Goal: Task Accomplishment & Management: Complete application form

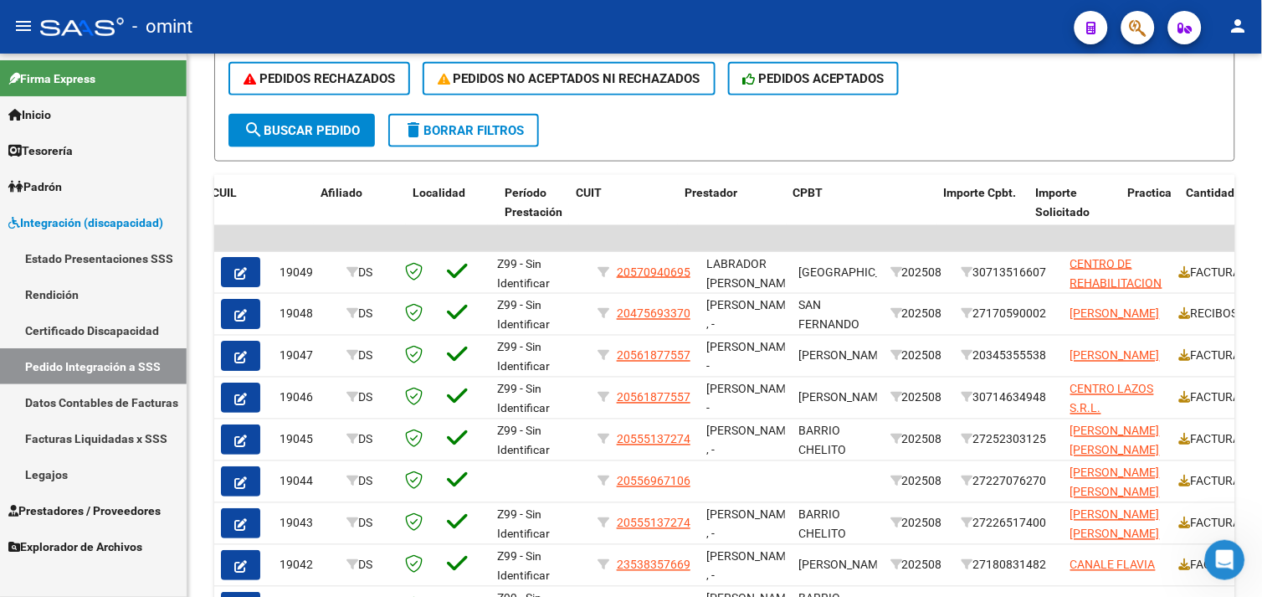
scroll to position [1, 0]
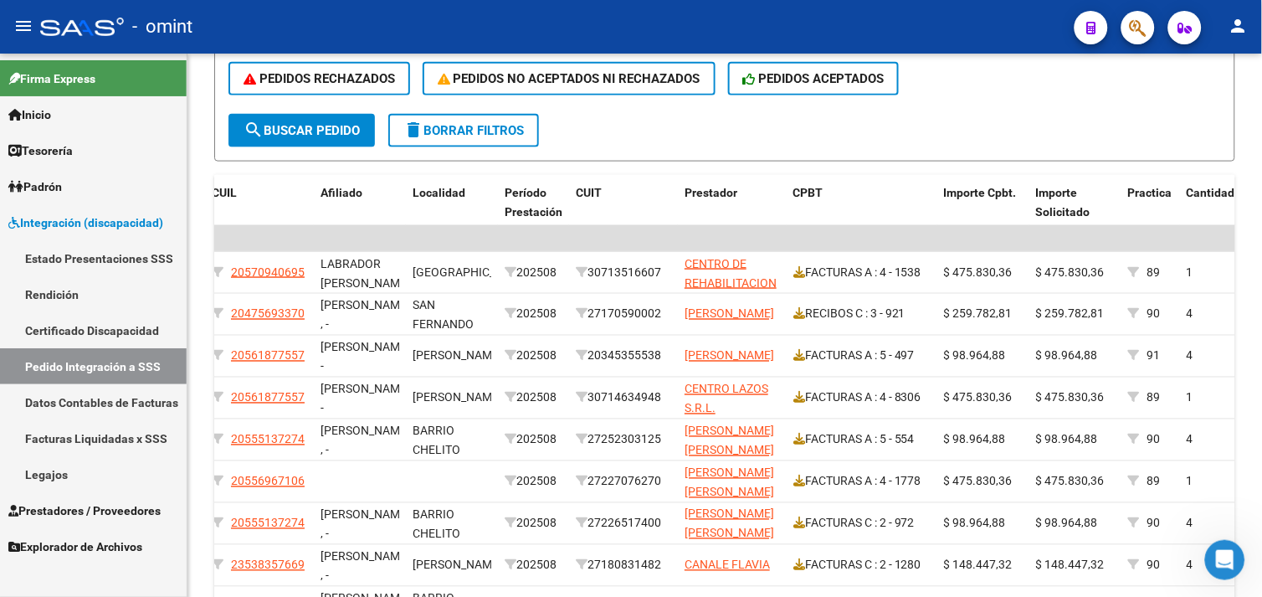
click at [94, 516] on span "Prestadores / Proveedores" at bounding box center [84, 510] width 152 height 18
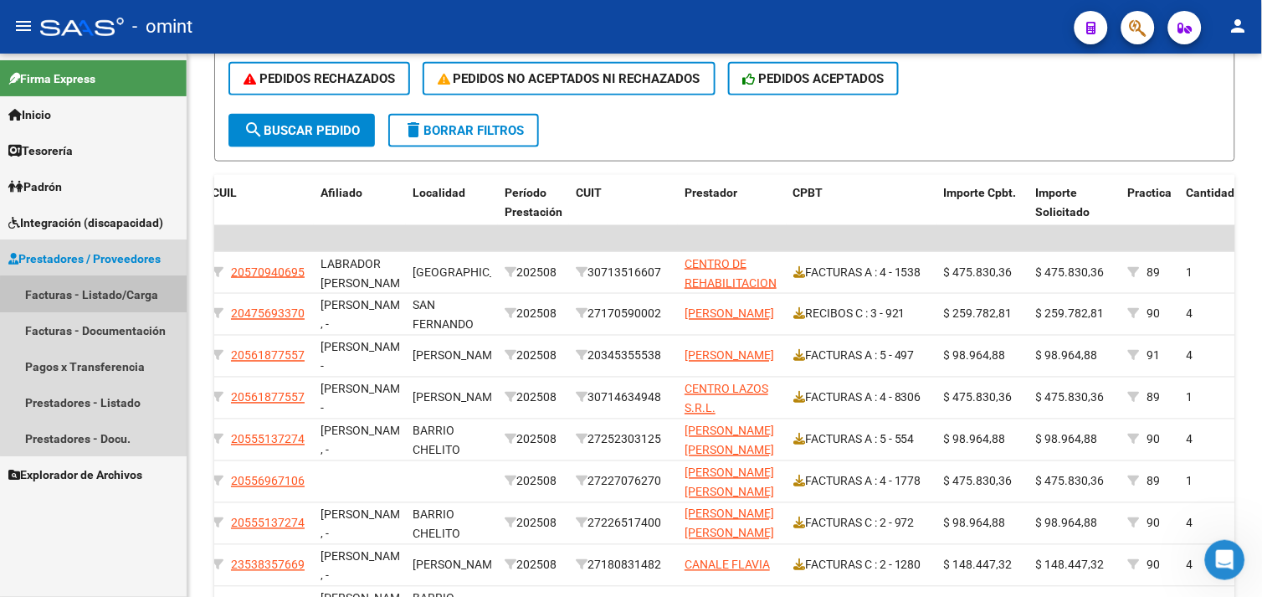
click at [95, 296] on link "Facturas - Listado/Carga" at bounding box center [93, 294] width 187 height 36
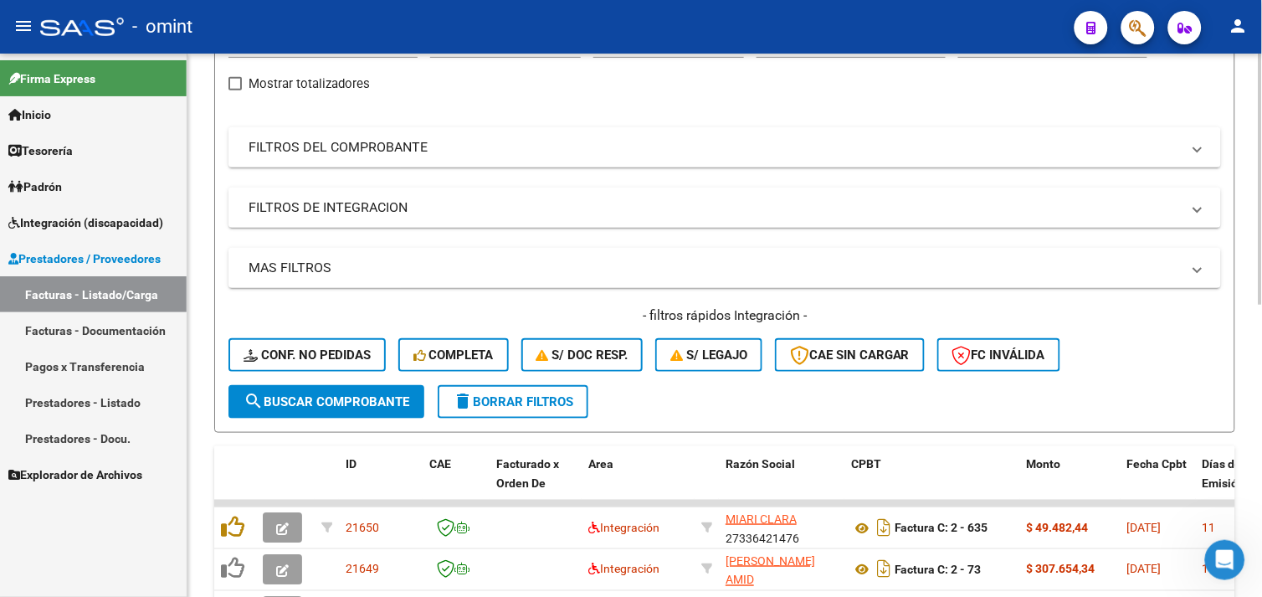
scroll to position [459, 0]
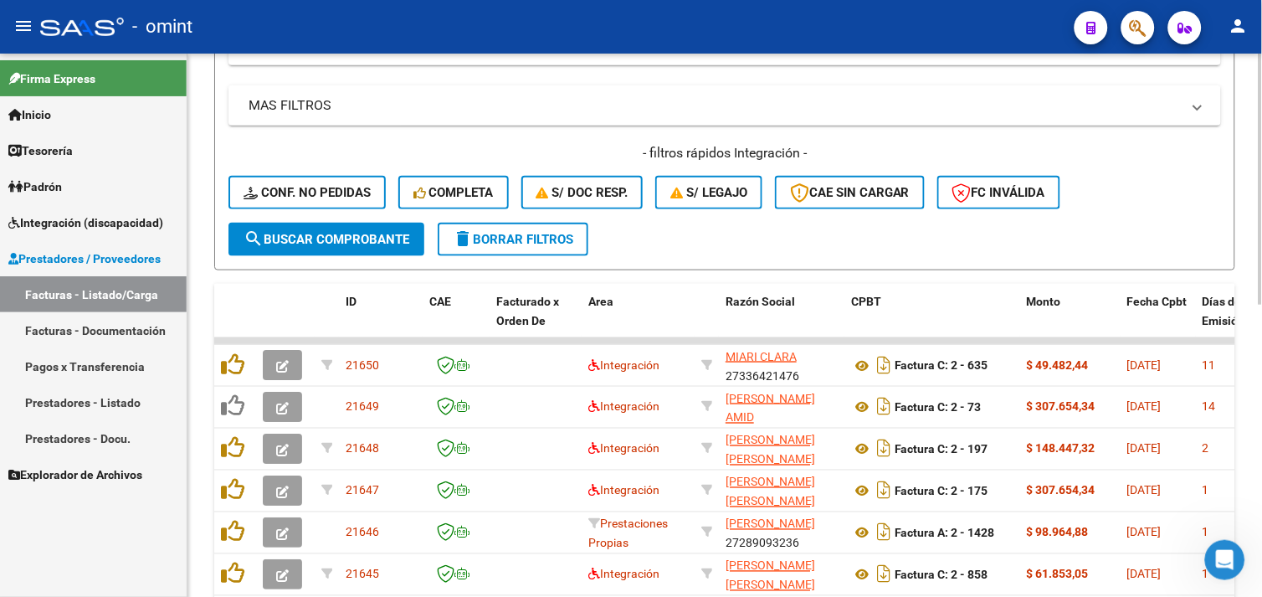
click at [482, 247] on button "delete Borrar Filtros" at bounding box center [513, 239] width 151 height 33
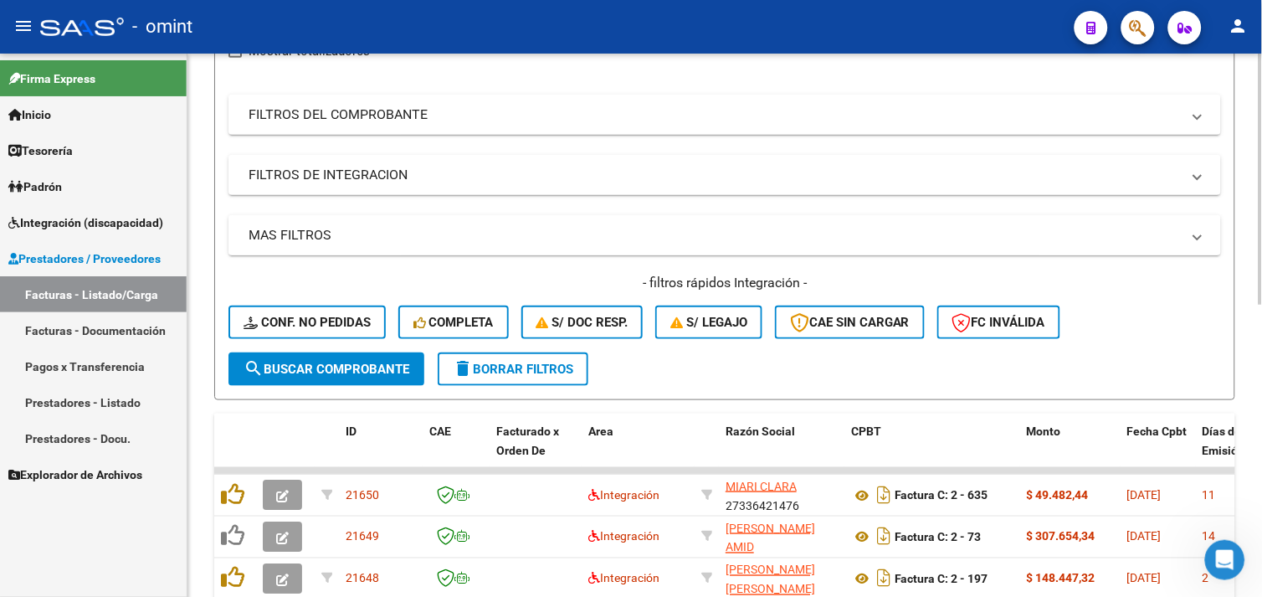
scroll to position [353, 0]
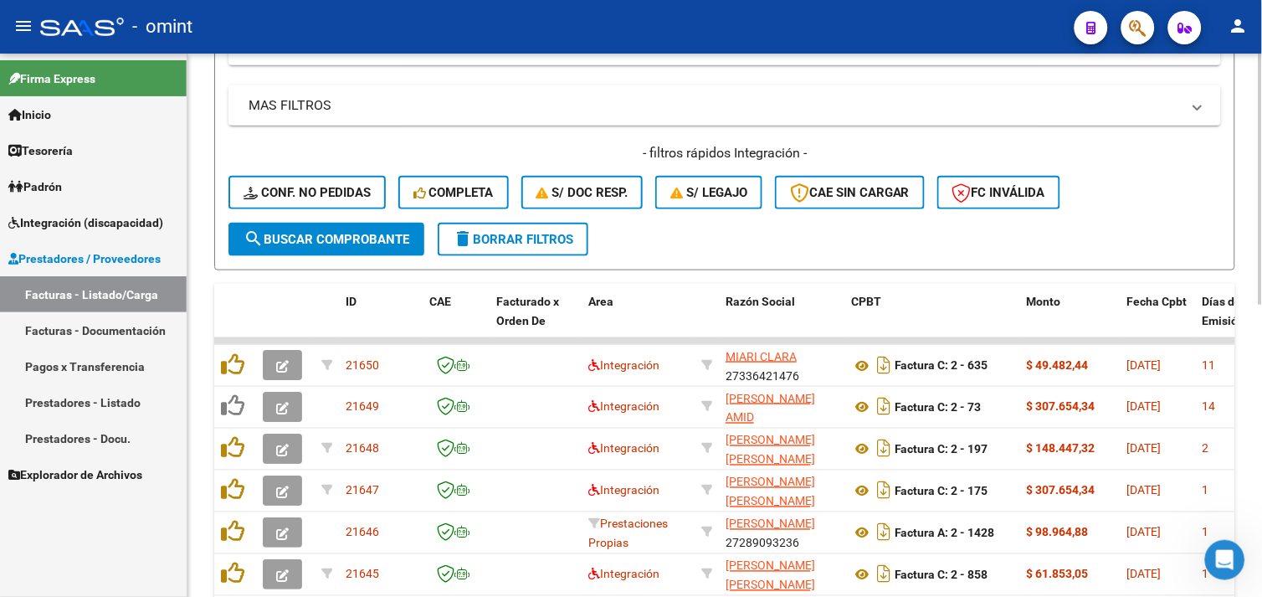
click at [519, 244] on span "delete Borrar Filtros" at bounding box center [513, 239] width 121 height 15
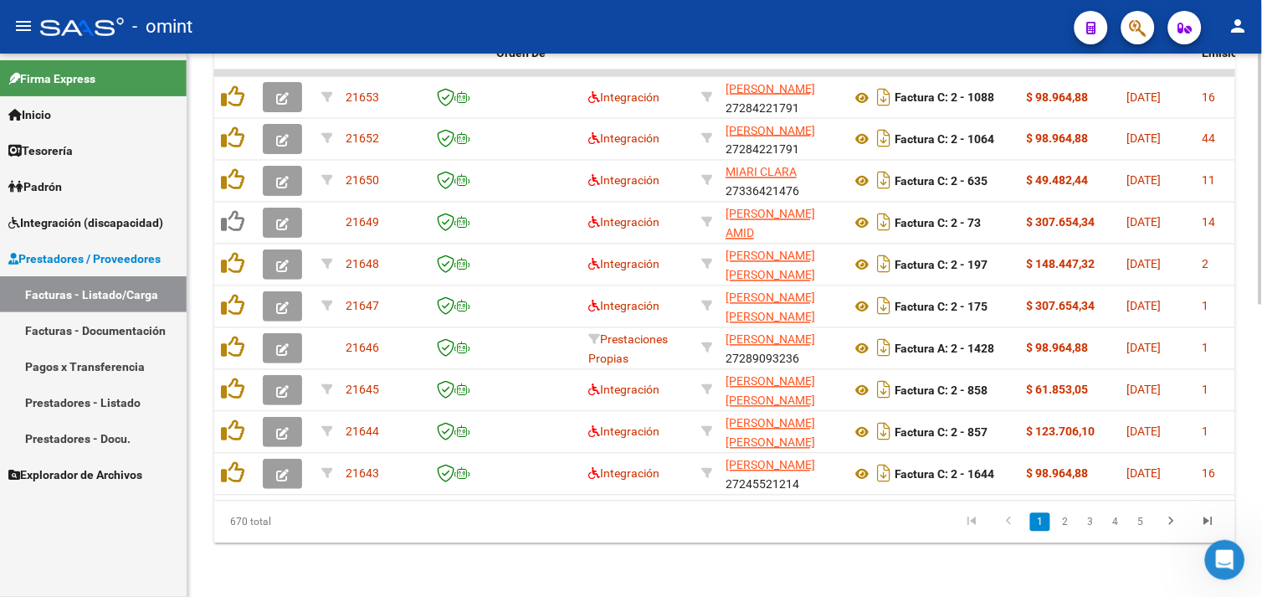
scroll to position [74, 0]
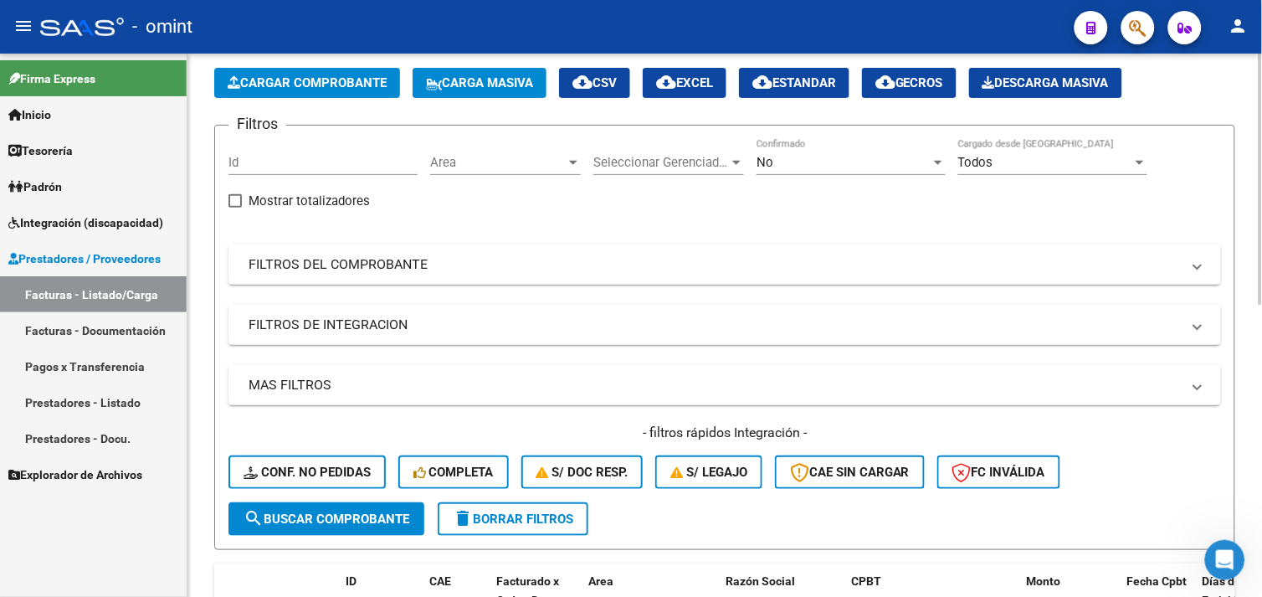
click at [310, 470] on span "Conf. no pedidas" at bounding box center [307, 472] width 127 height 15
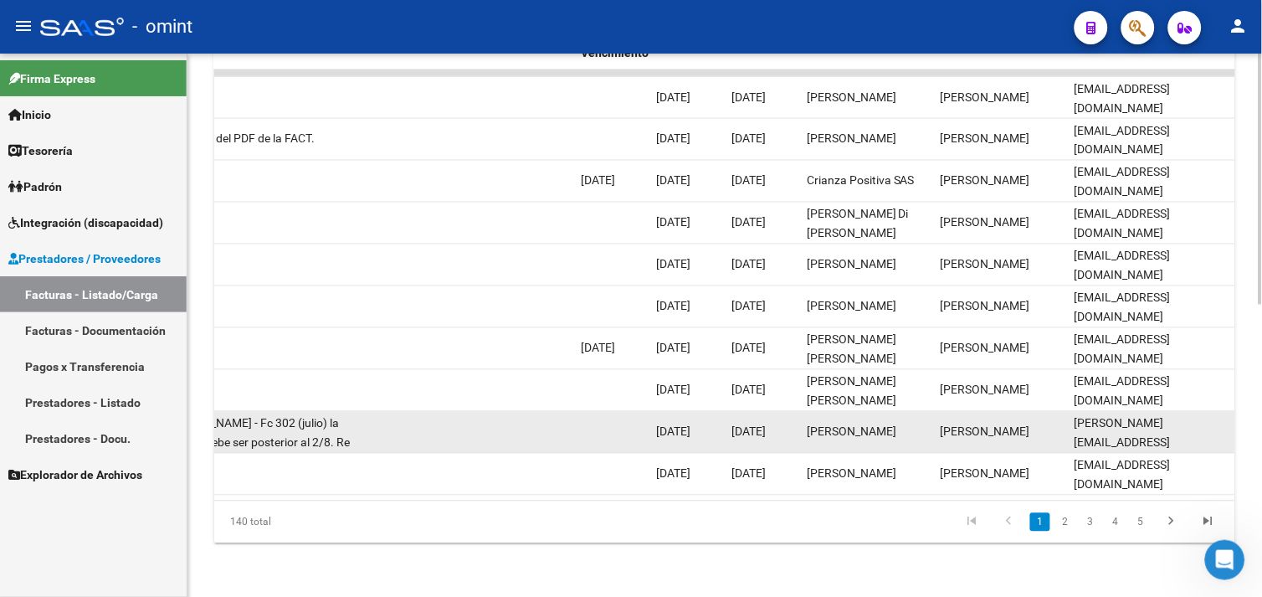
scroll to position [632, 0]
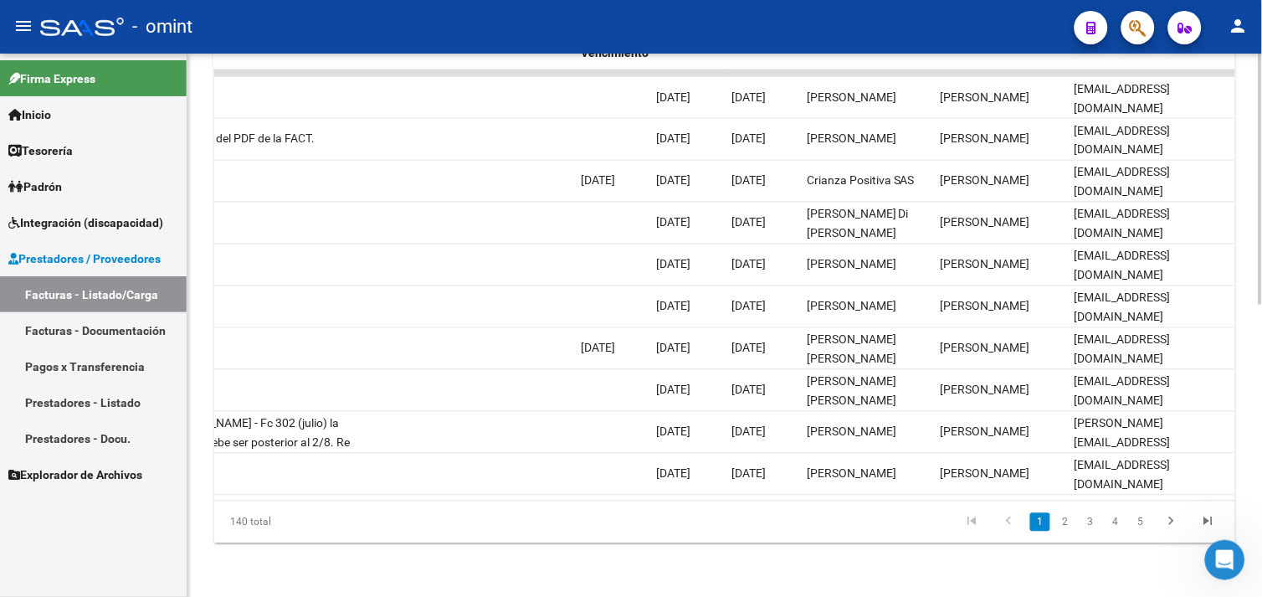
click at [1203, 511] on li at bounding box center [1208, 522] width 37 height 28
click at [1204, 522] on icon "go to last page" at bounding box center [1209, 524] width 22 height 20
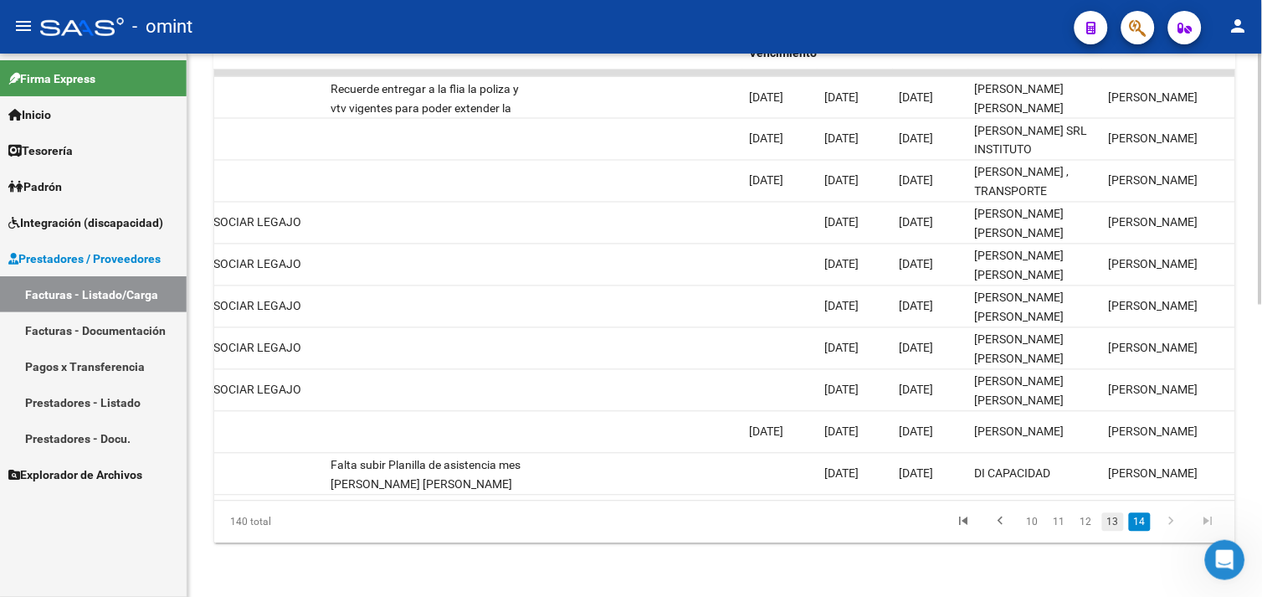
click at [1113, 520] on link "13" at bounding box center [1113, 522] width 22 height 18
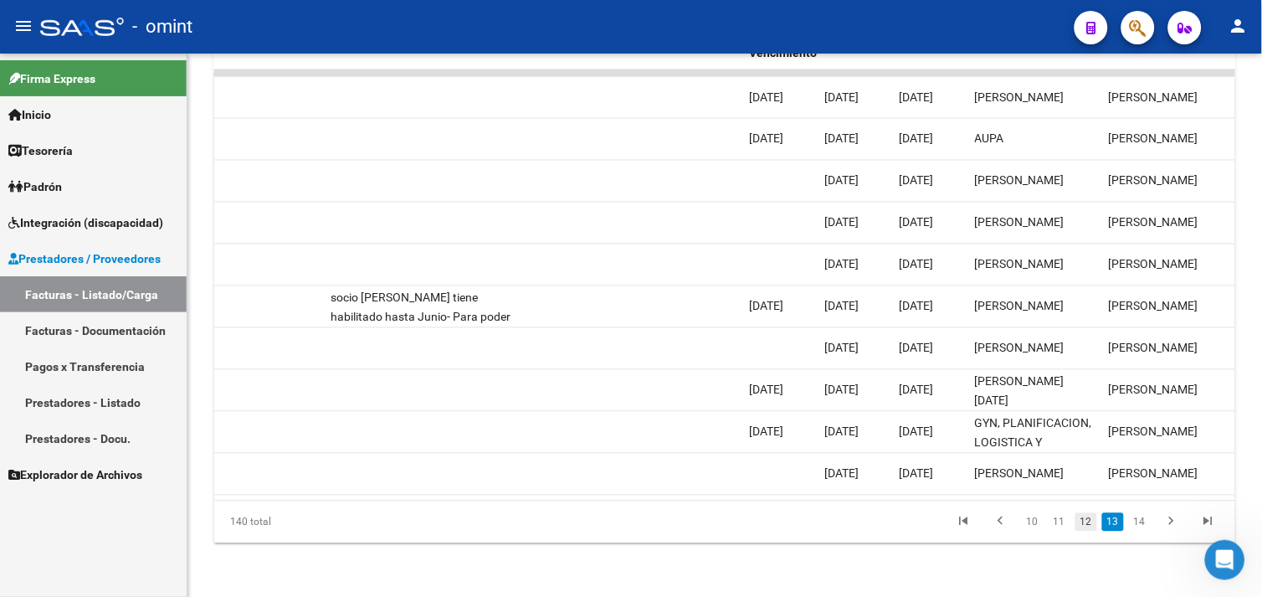
click at [1083, 521] on link "12" at bounding box center [1087, 522] width 22 height 18
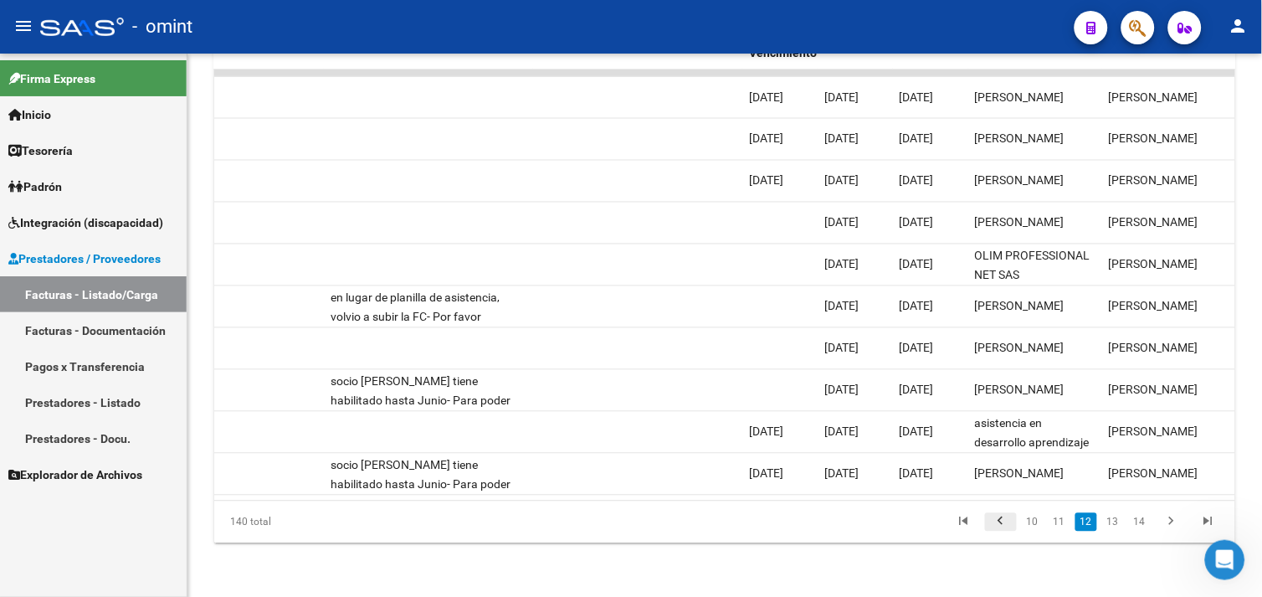
click at [994, 530] on icon "go to previous page" at bounding box center [1001, 524] width 22 height 20
click at [976, 528] on div "140 total 9 10 11 12 13" at bounding box center [724, 522] width 1021 height 42
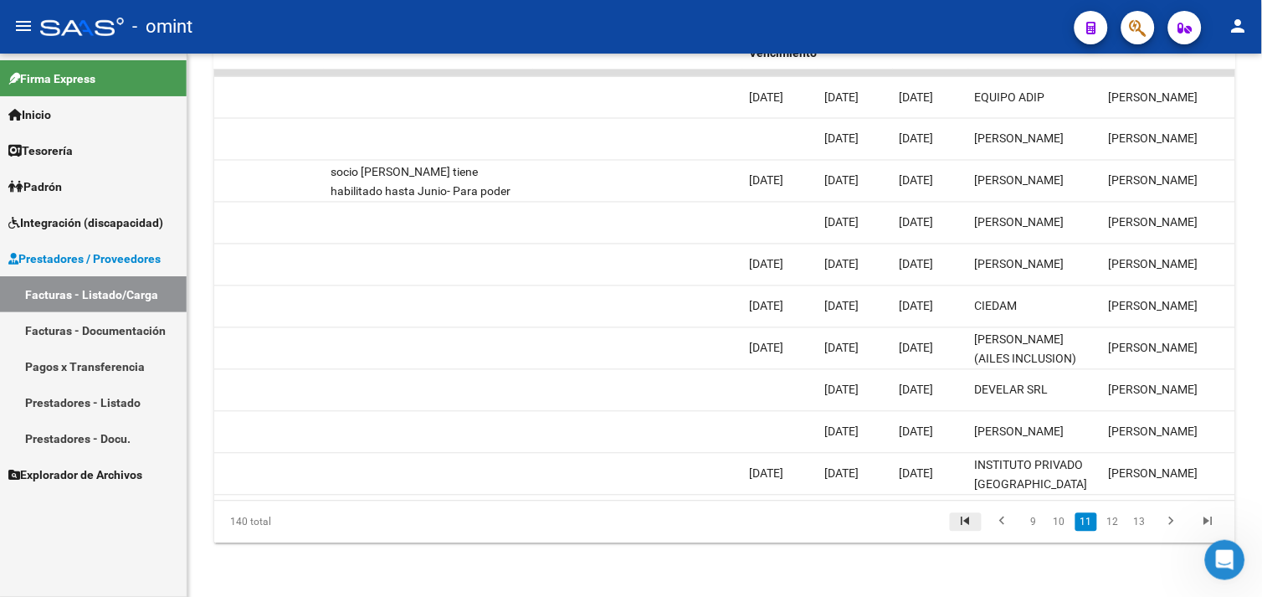
click at [974, 522] on icon "go to first page" at bounding box center [966, 524] width 22 height 20
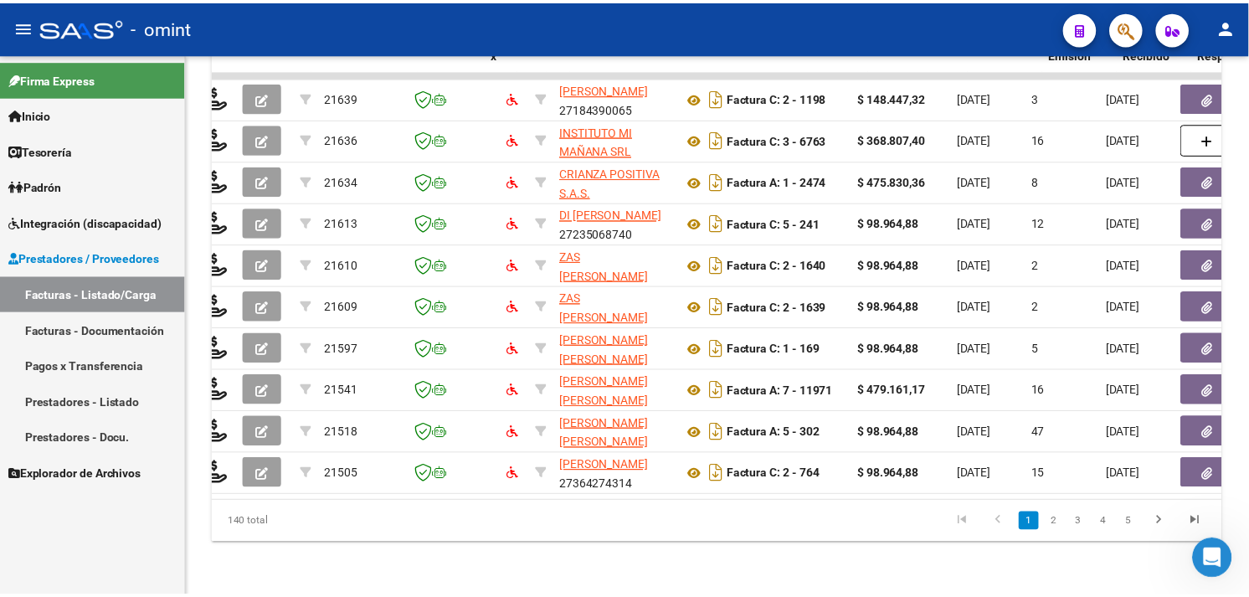
scroll to position [0, 0]
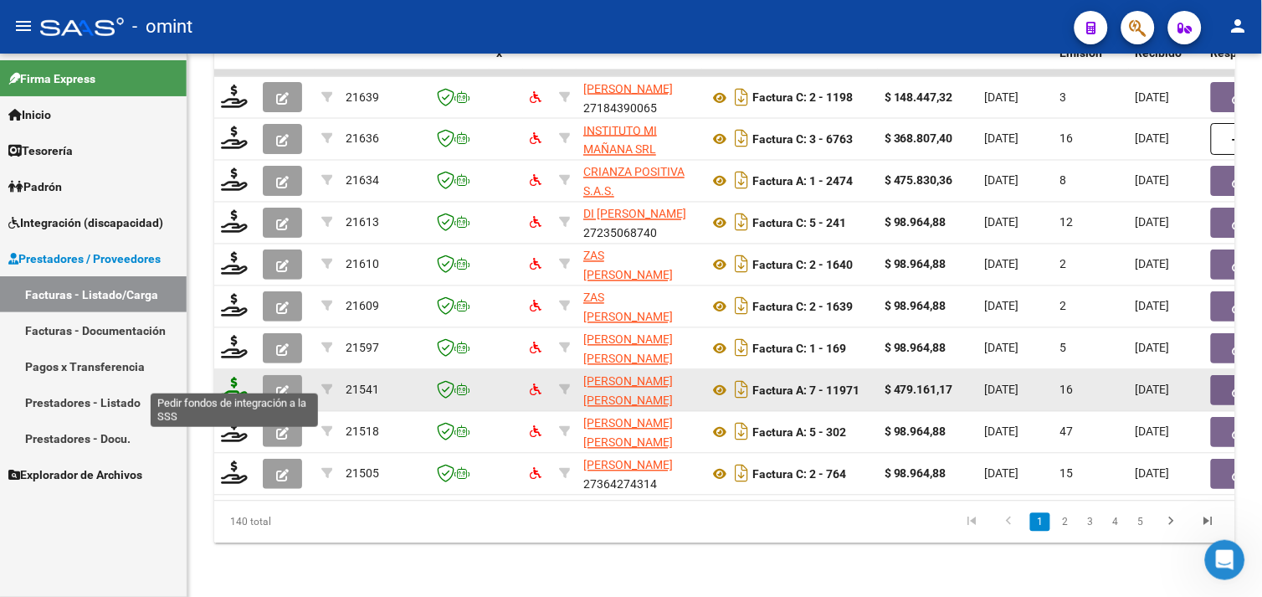
click at [233, 383] on icon at bounding box center [234, 389] width 27 height 23
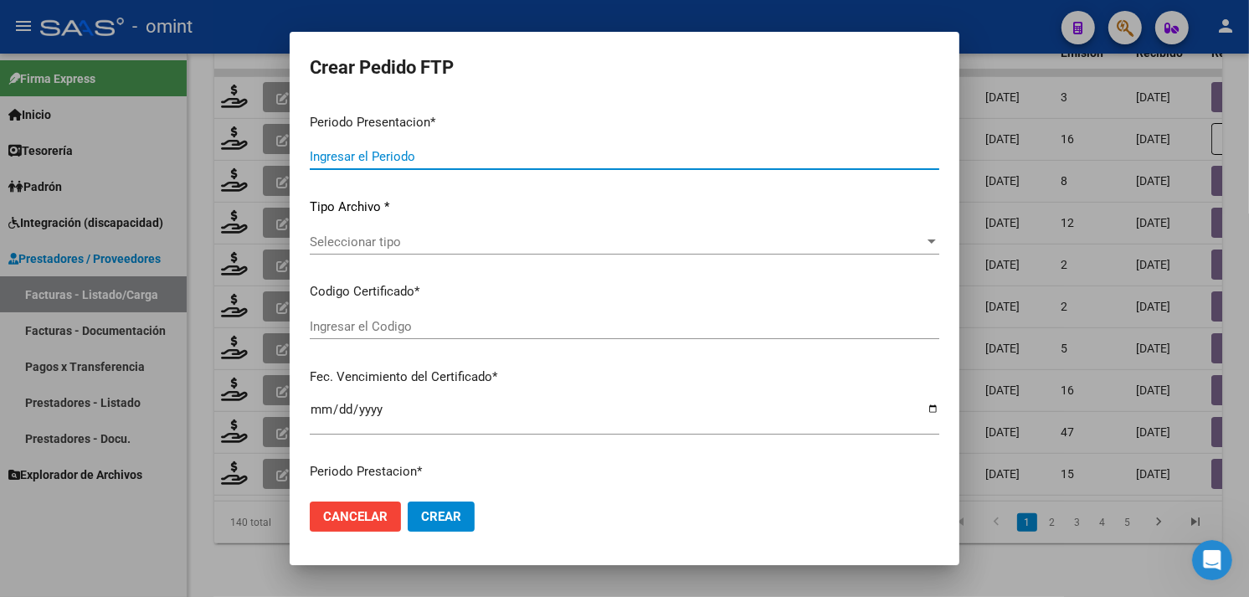
type input "202508"
type input "$ 479.161,17"
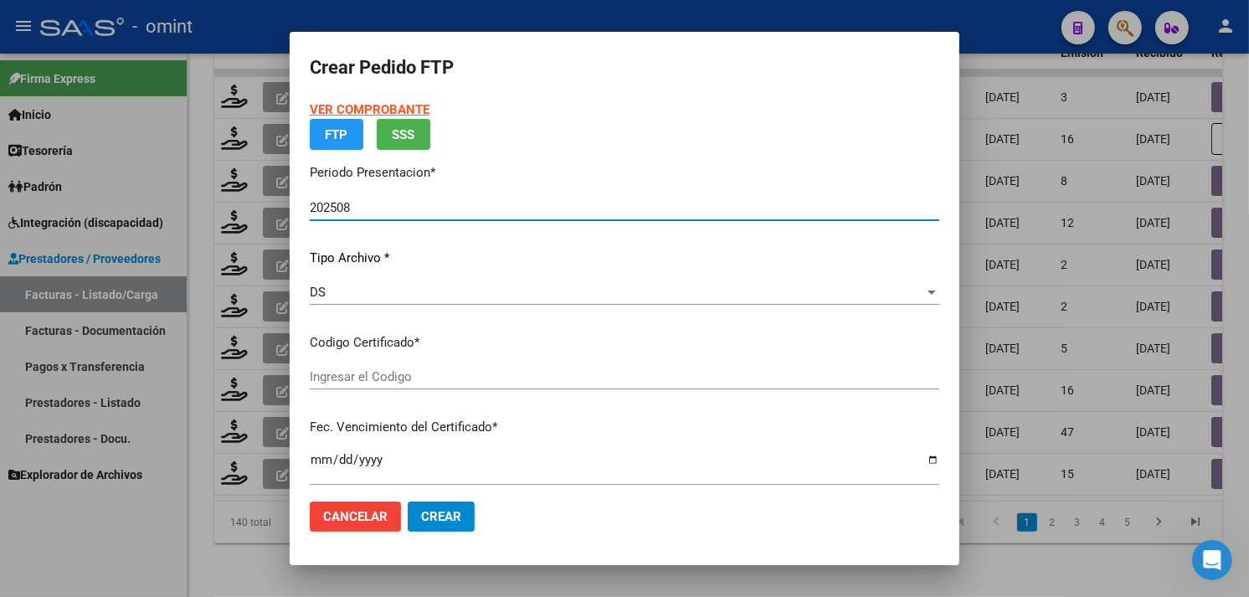
type input "5887786637"
type input "2026-09-01"
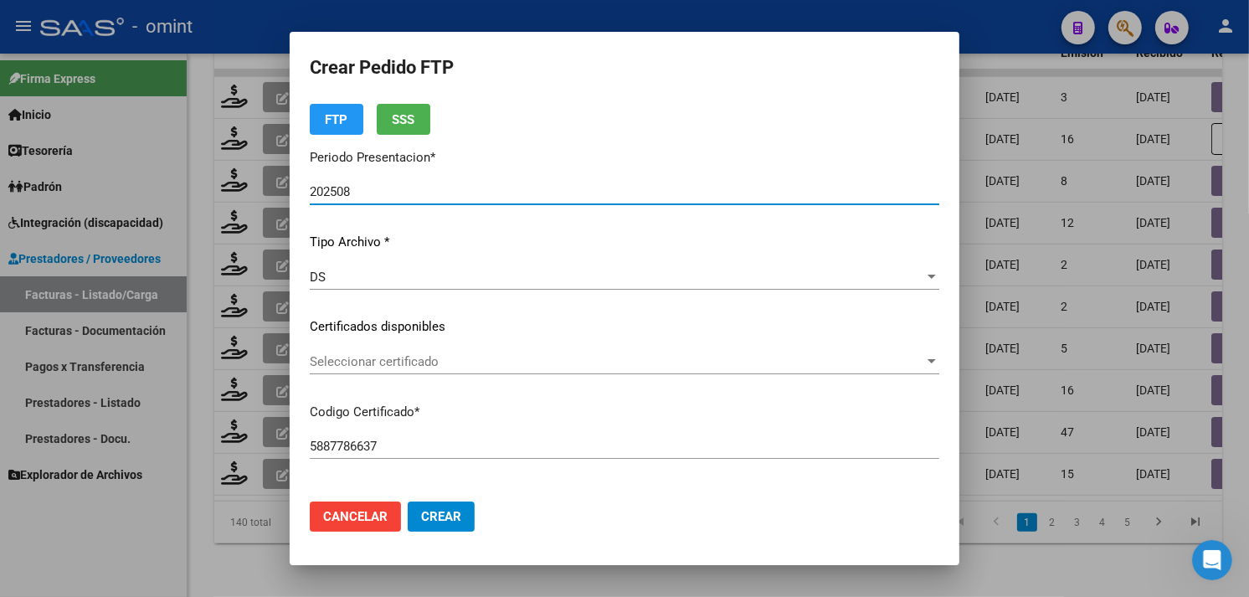
scroll to position [93, 0]
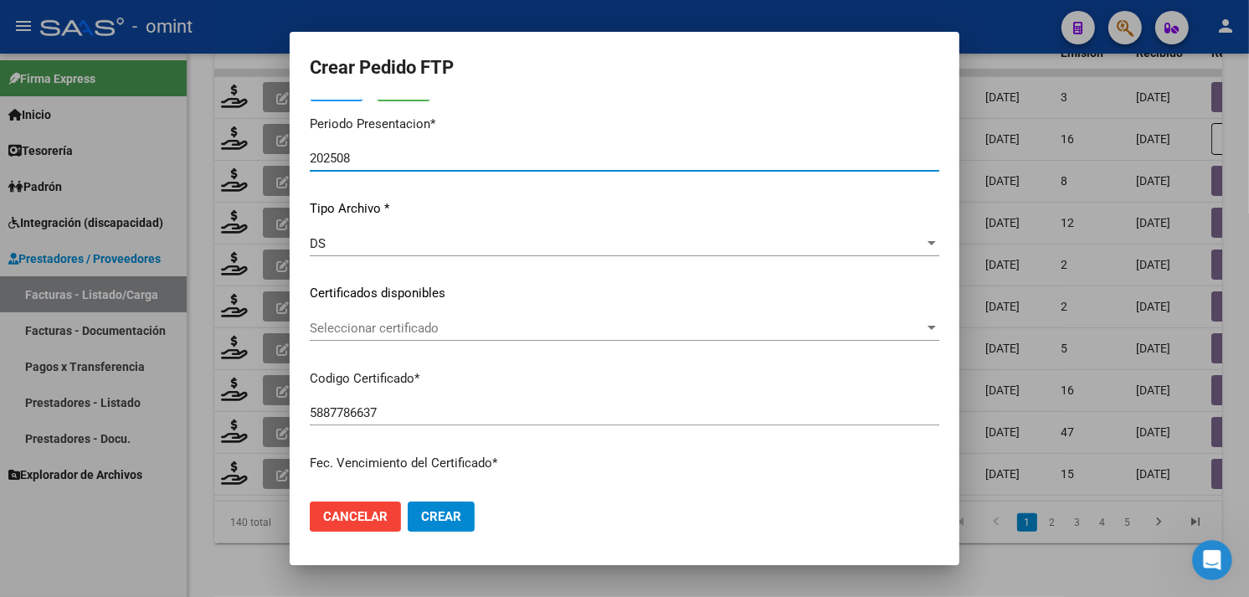
click at [438, 335] on span "Seleccionar certificado" at bounding box center [617, 328] width 614 height 15
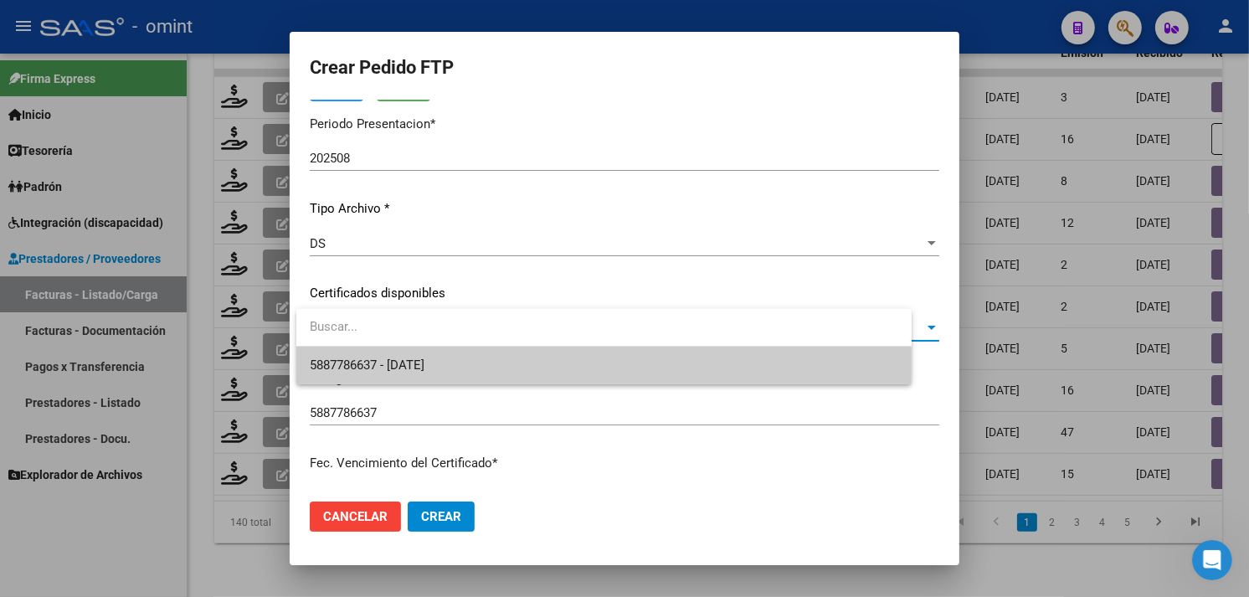
click at [424, 357] on span "5887786637 - 2026-09-01" at bounding box center [367, 364] width 115 height 15
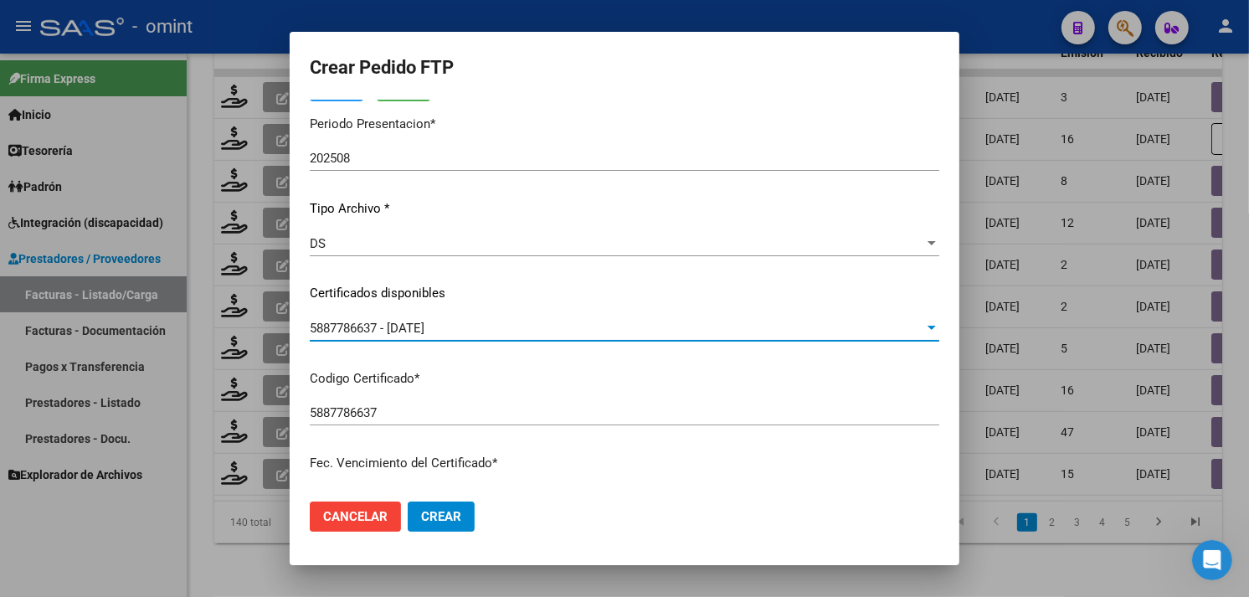
scroll to position [0, 0]
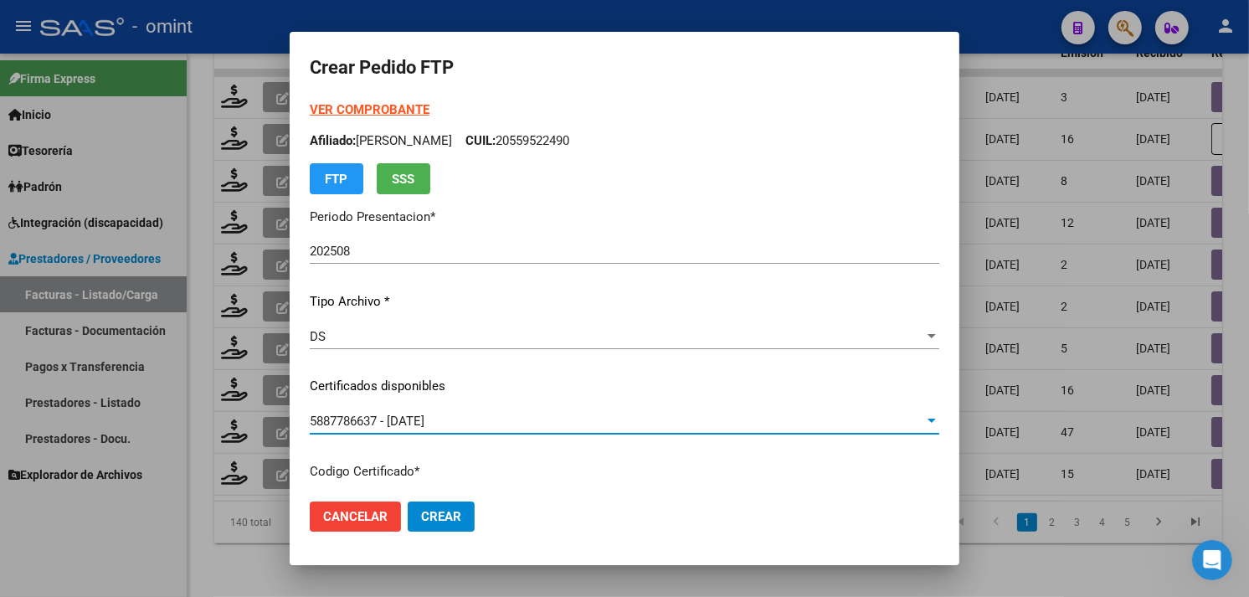
click at [366, 115] on strong "VER COMPROBANTE" at bounding box center [370, 109] width 120 height 15
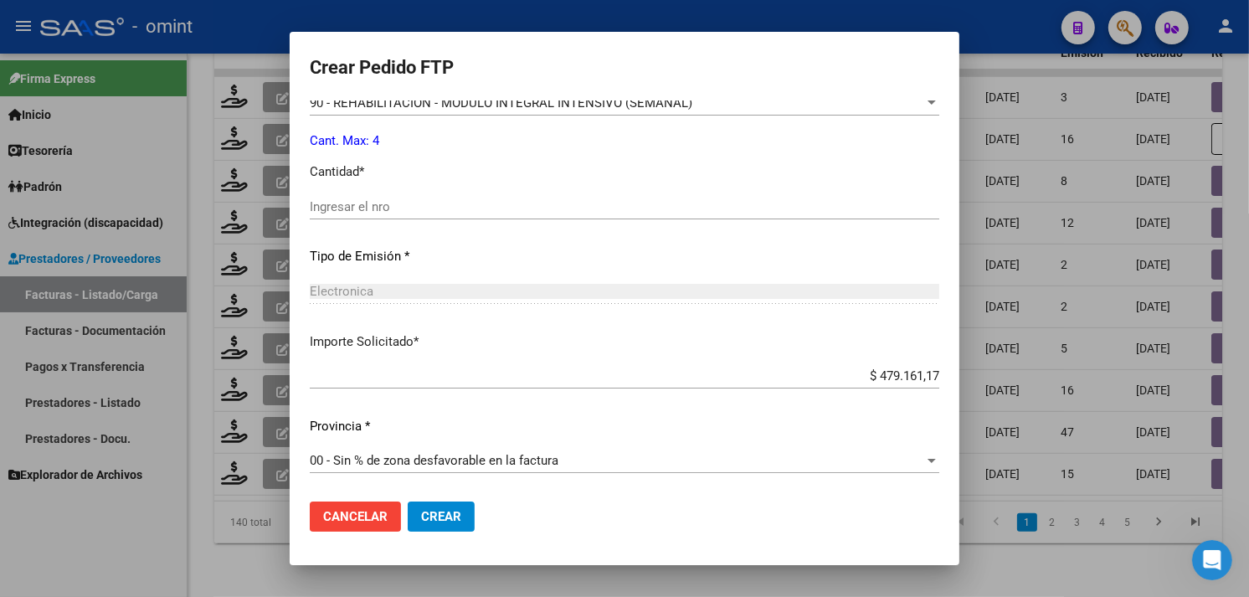
scroll to position [565, 0]
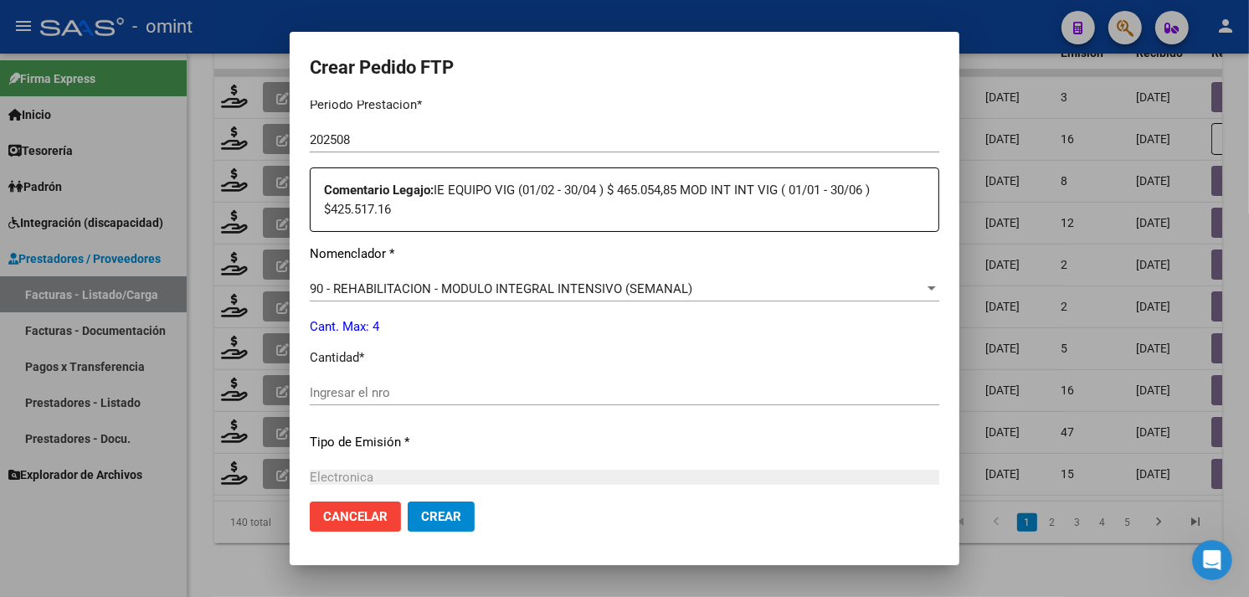
click at [563, 276] on div "90 - REHABILITACION - MODULO INTEGRAL INTENSIVO (SEMANAL) Seleccionar nomenclad…" at bounding box center [624, 288] width 629 height 25
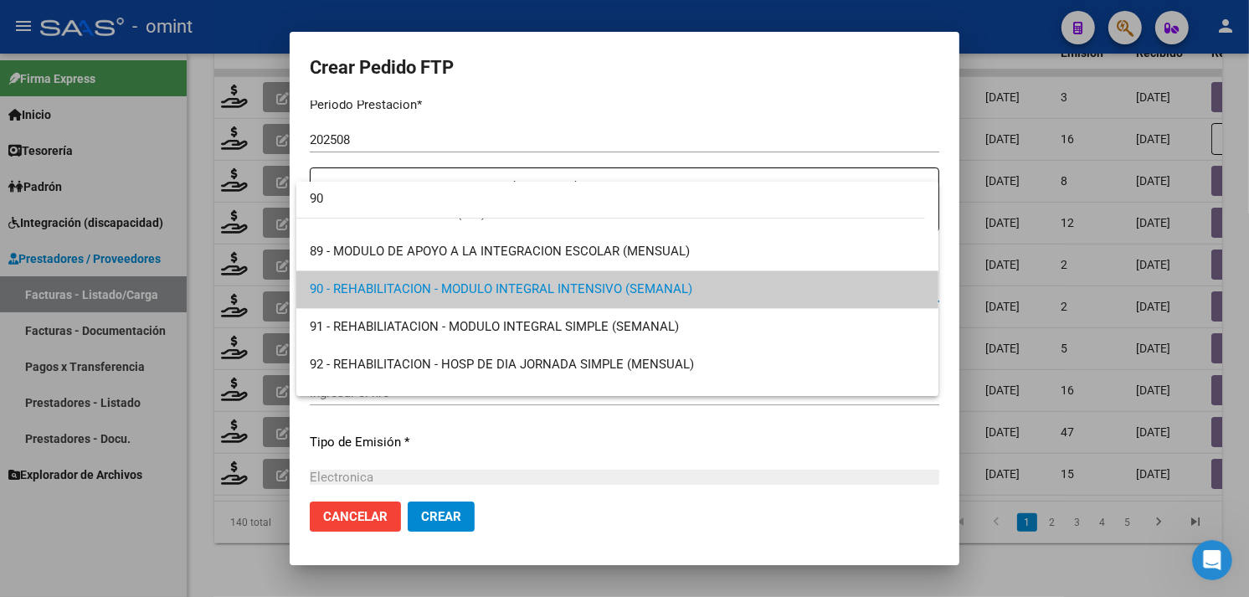
scroll to position [0, 0]
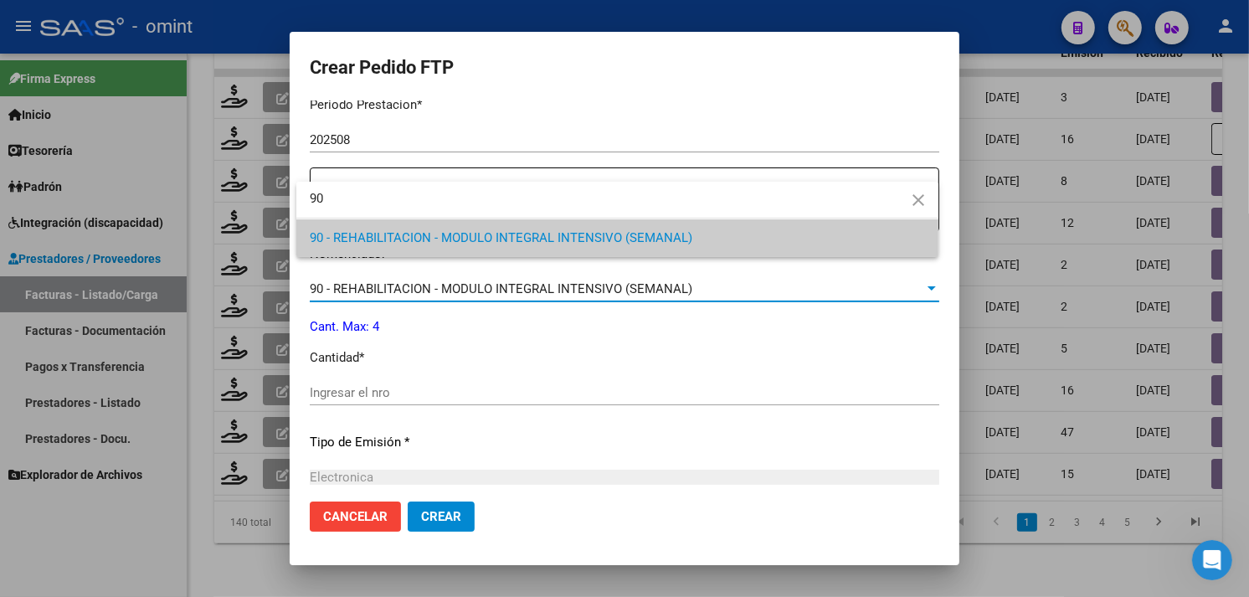
type input "9"
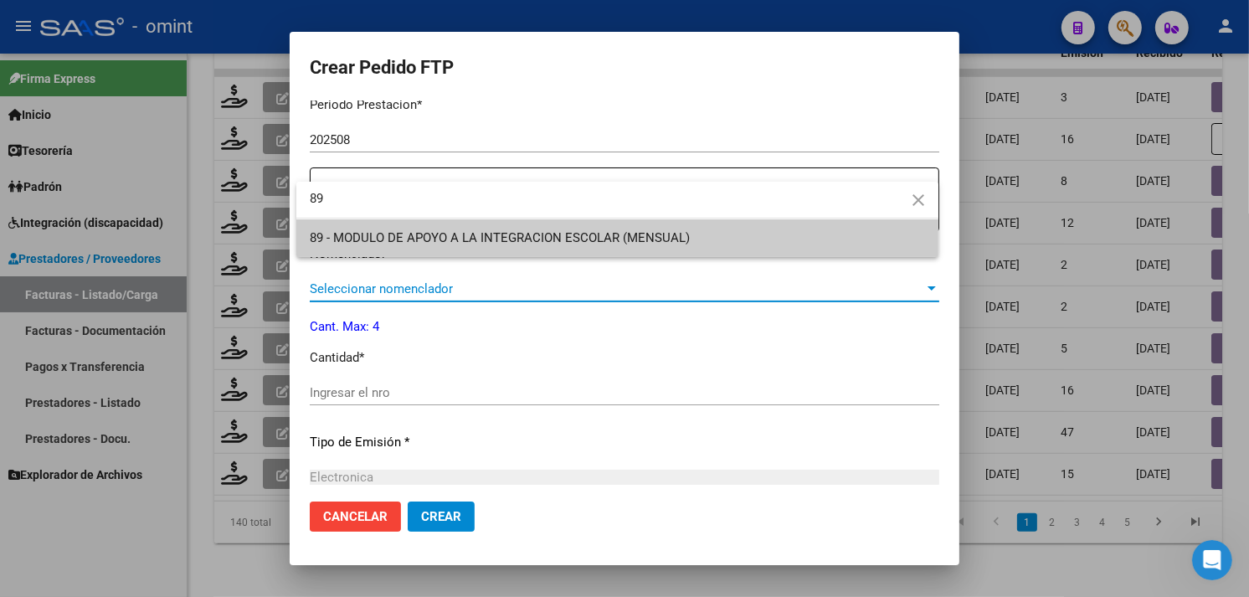
type input "89"
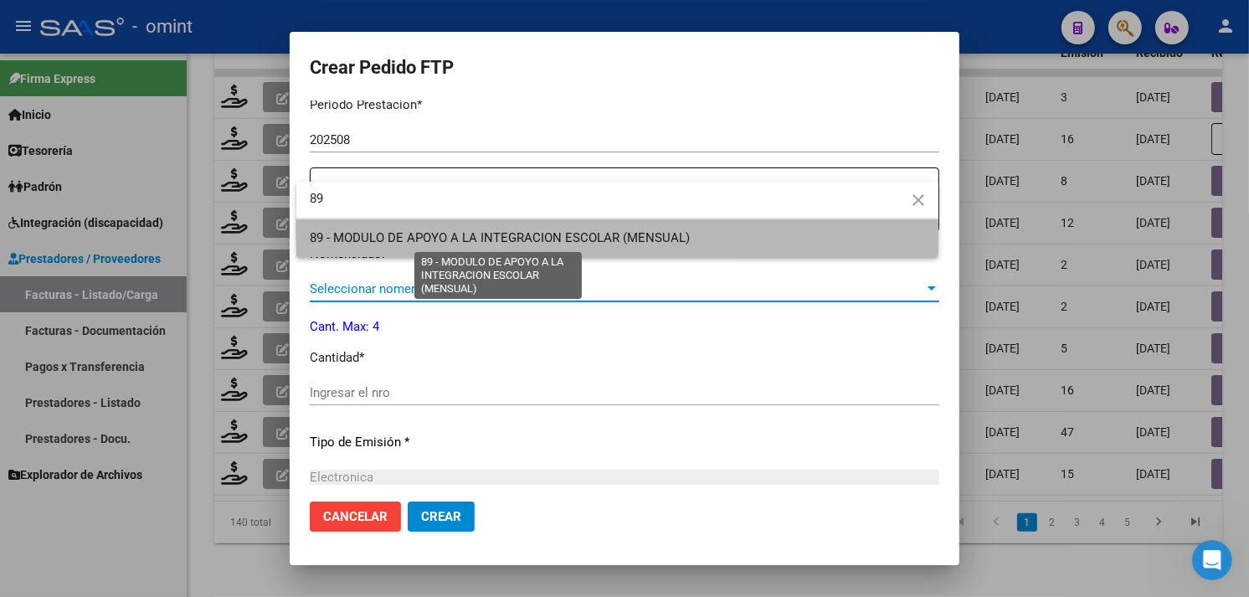
click at [517, 235] on span "89 - MODULO DE APOYO A LA INTEGRACION ESCOLAR (MENSUAL)" at bounding box center [500, 237] width 380 height 15
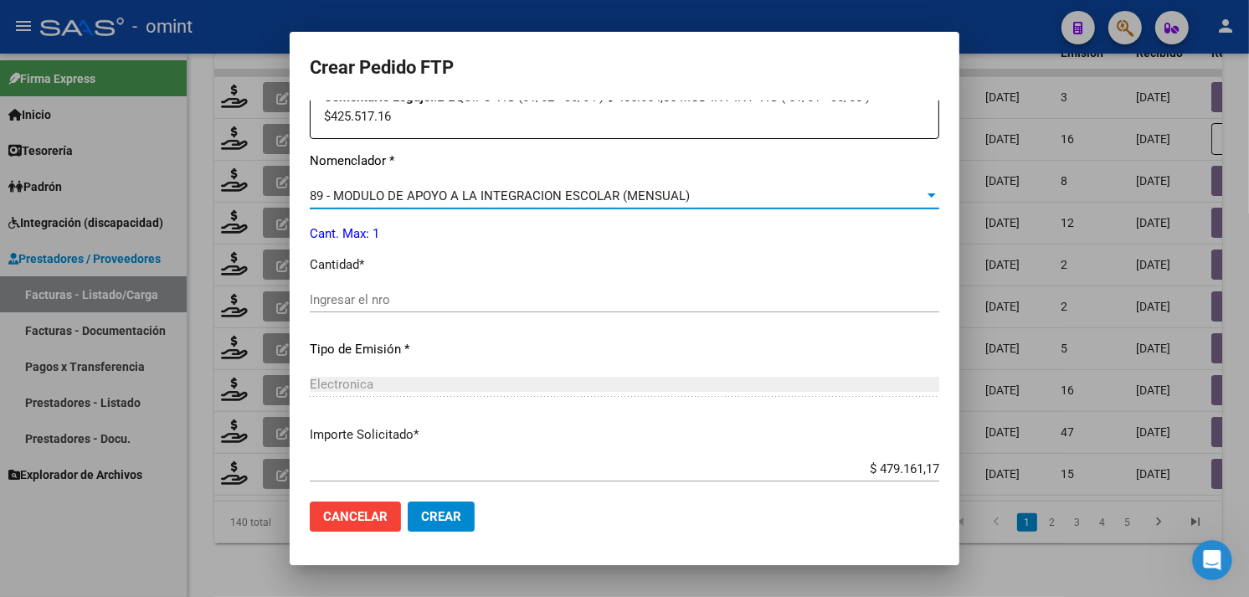
click at [471, 298] on input "Ingresar el nro" at bounding box center [624, 299] width 629 height 15
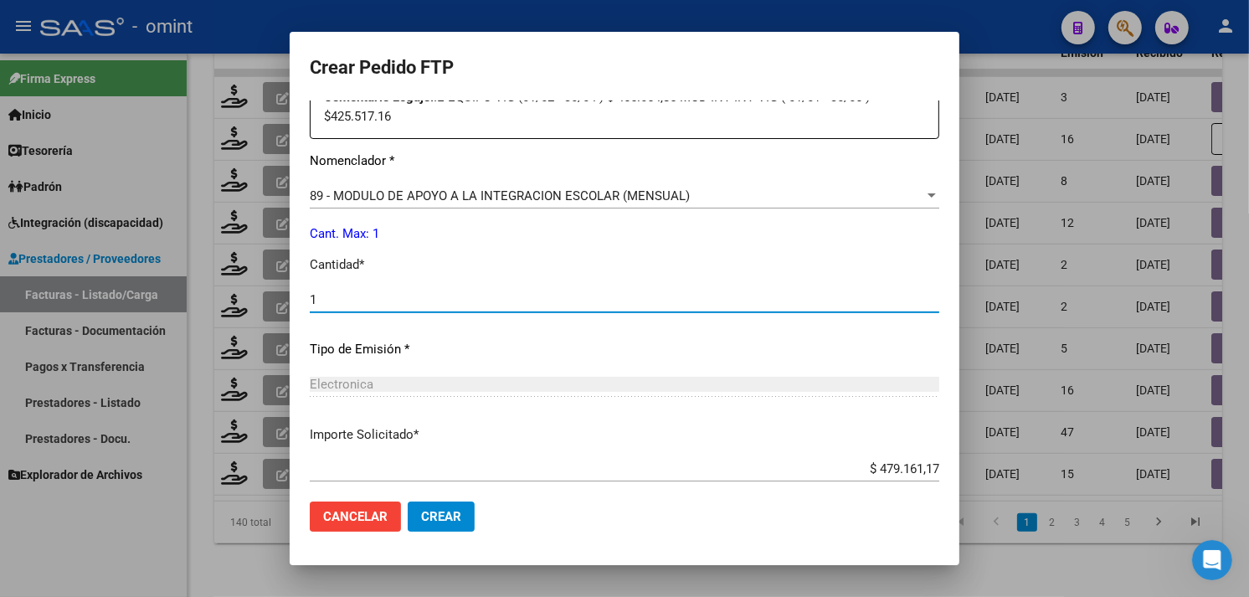
type input "1"
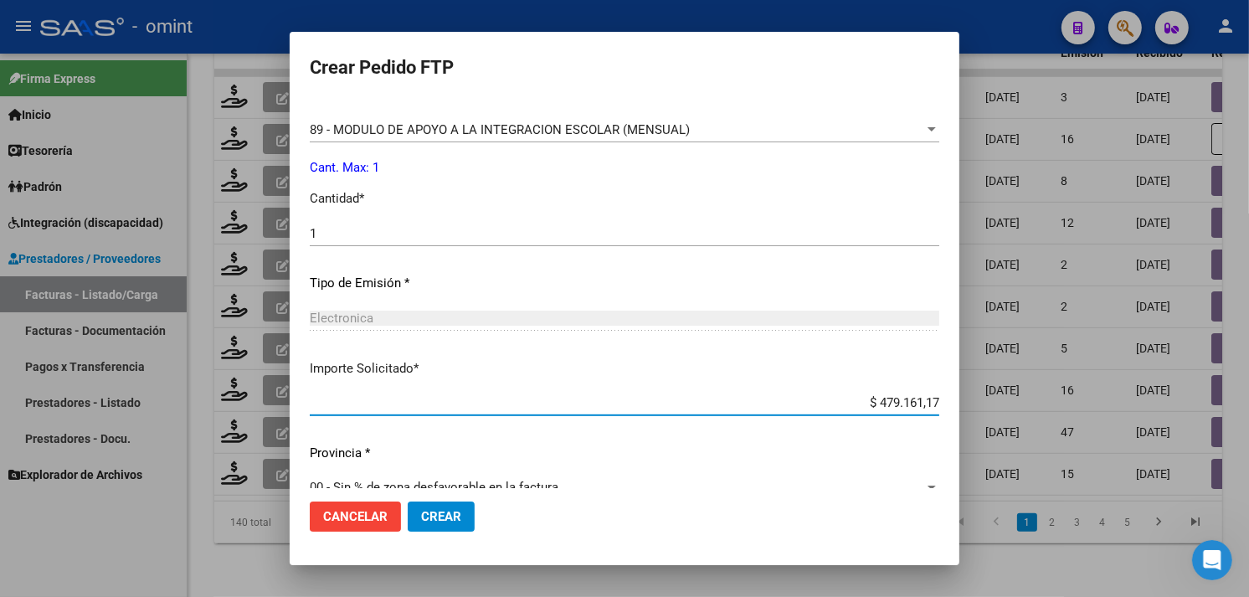
scroll to position [751, 0]
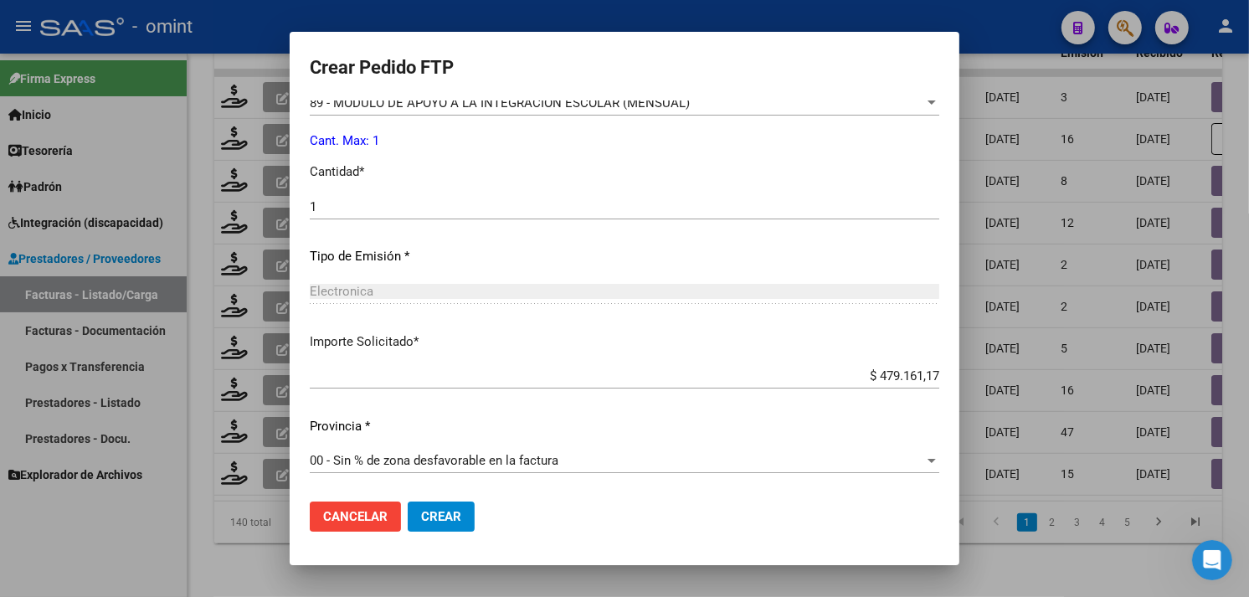
click at [880, 383] on div "$ 479.161,17 Ingresar imp. solicitado" at bounding box center [624, 375] width 629 height 25
click at [881, 383] on div "$ 479.161,17 Ingresar imp. solicitado" at bounding box center [624, 375] width 629 height 25
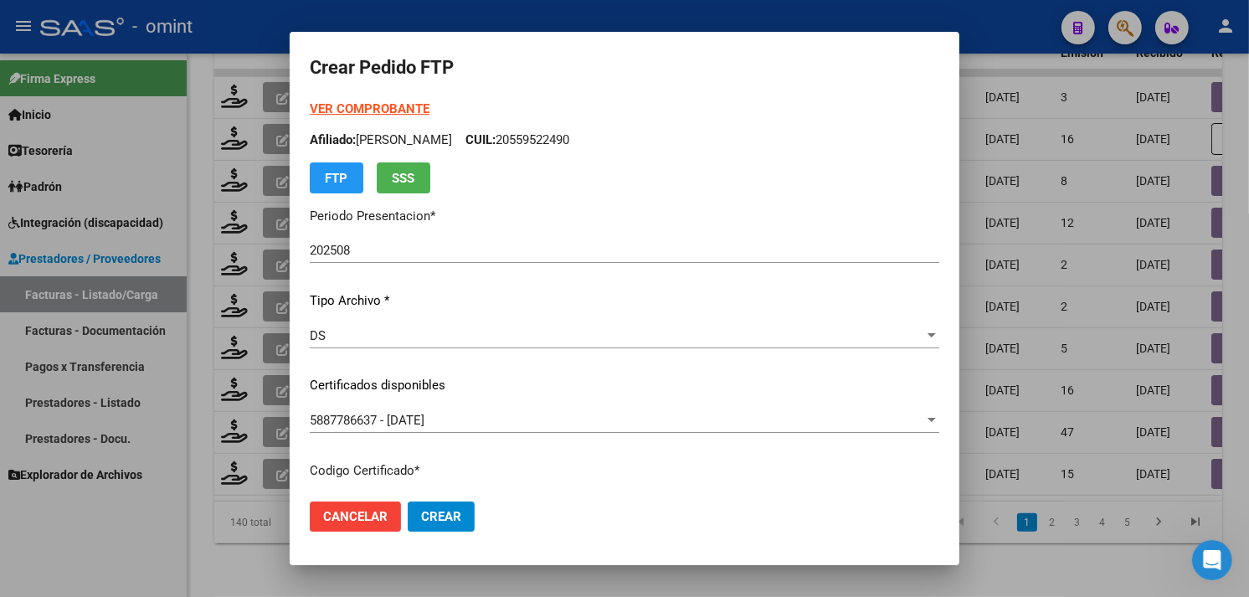
scroll to position [0, 0]
click at [396, 113] on strong "VER COMPROBANTE" at bounding box center [370, 109] width 120 height 15
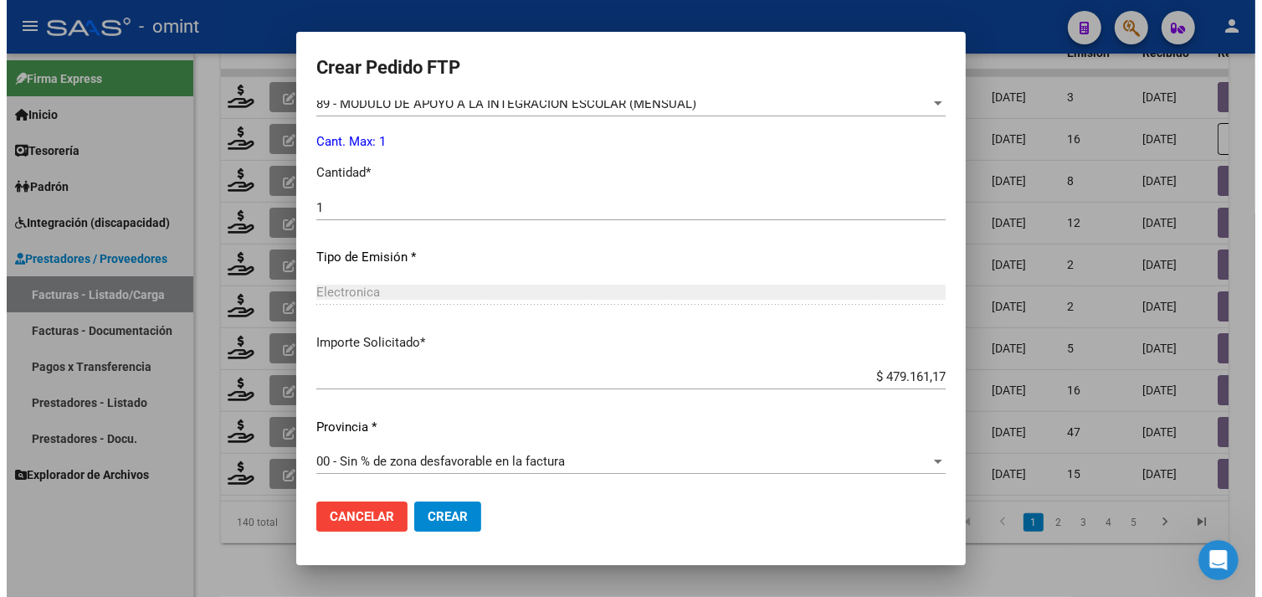
scroll to position [751, 0]
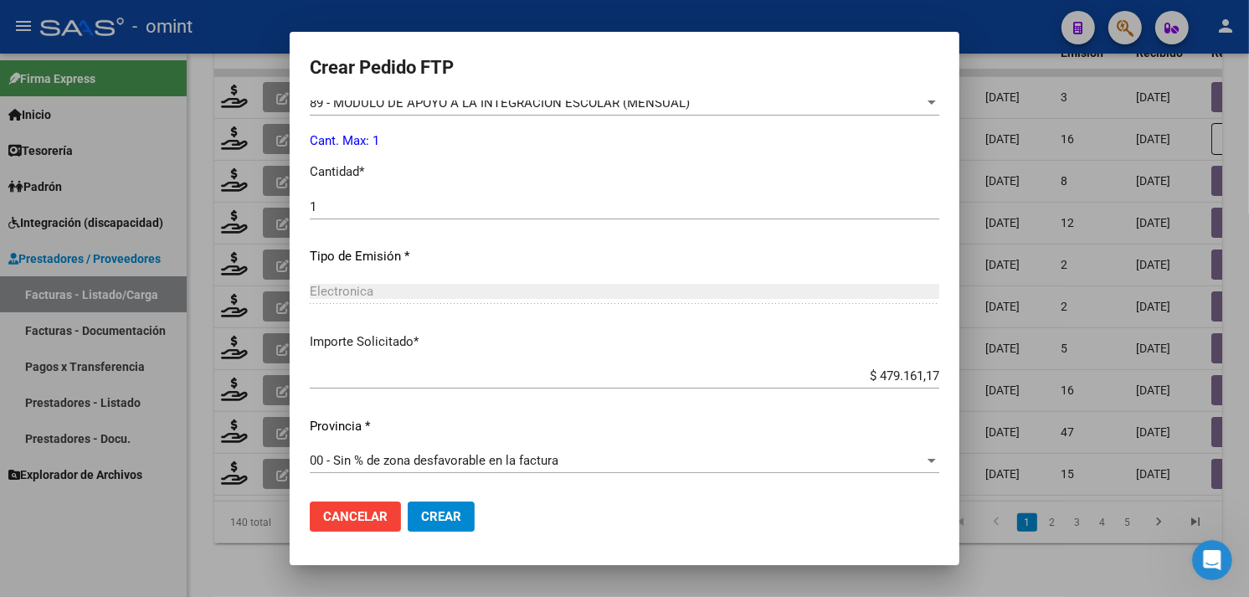
click at [352, 515] on span "Cancelar" at bounding box center [355, 516] width 64 height 15
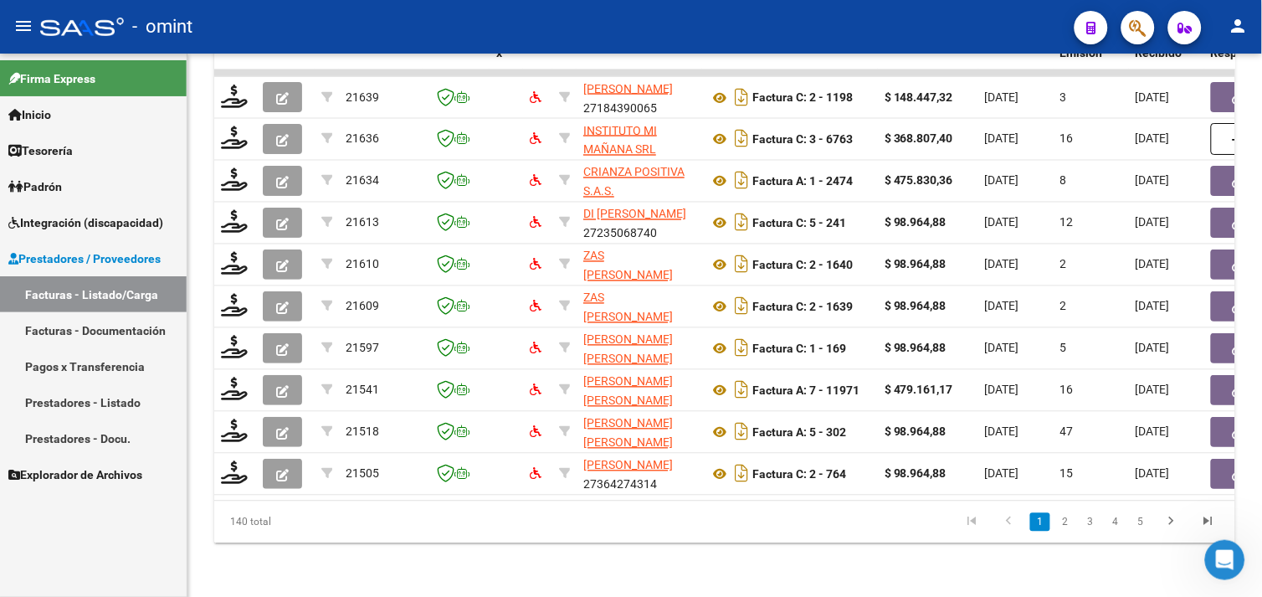
click at [86, 290] on link "Facturas - Listado/Carga" at bounding box center [93, 294] width 187 height 36
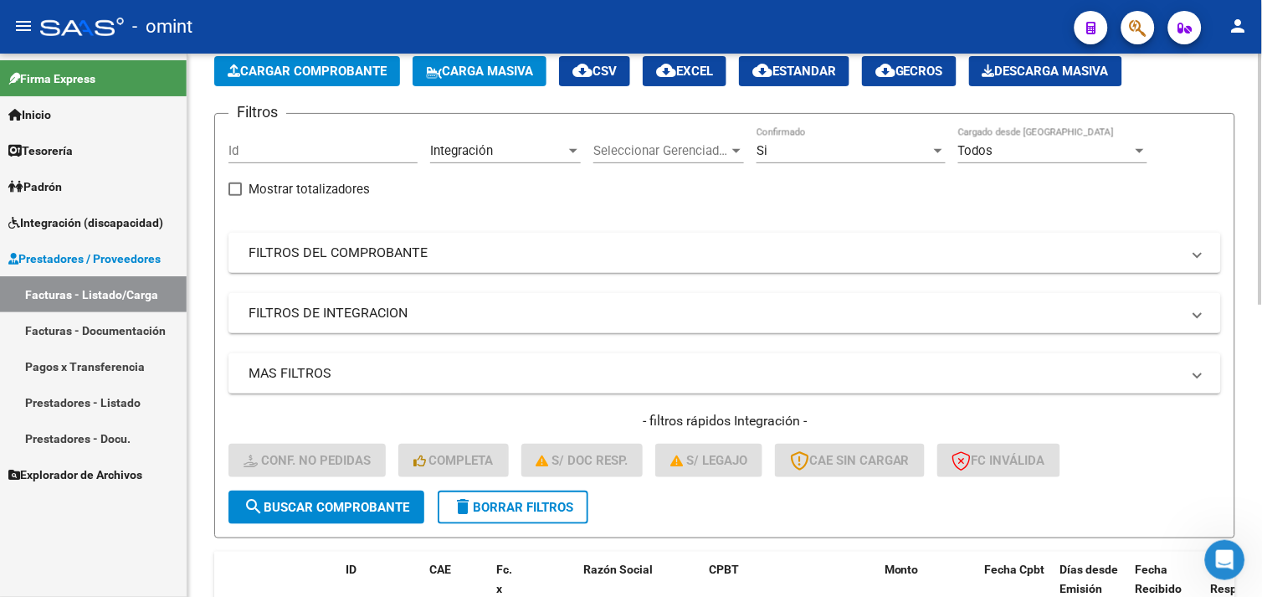
scroll to position [186, 0]
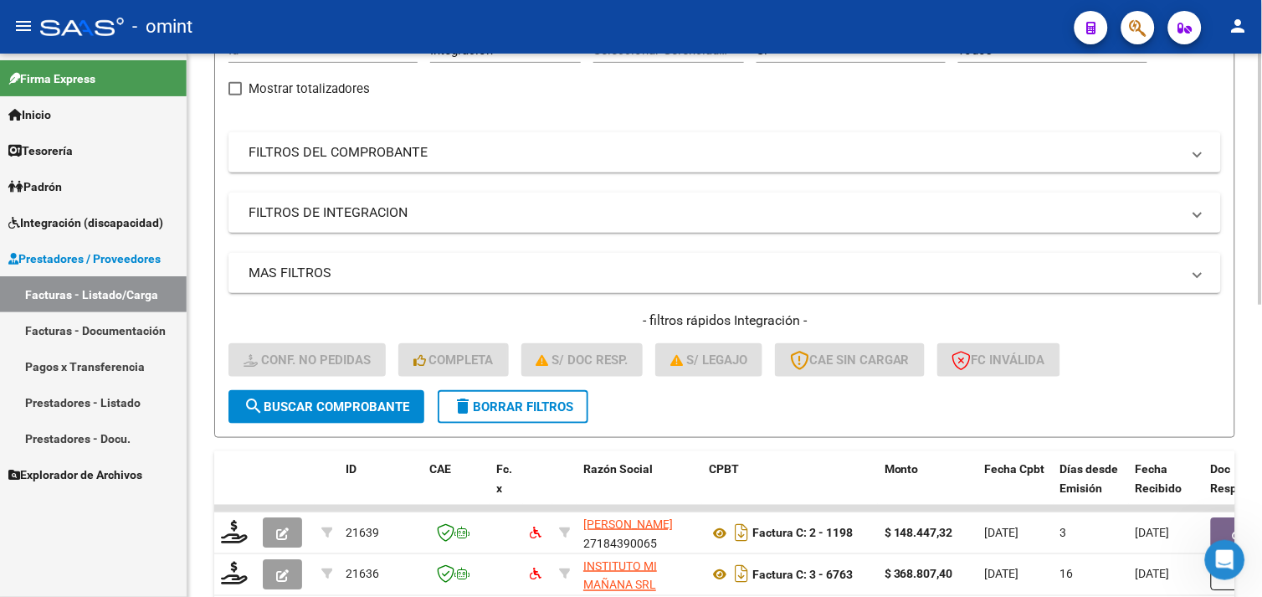
click at [513, 414] on button "delete Borrar Filtros" at bounding box center [513, 406] width 151 height 33
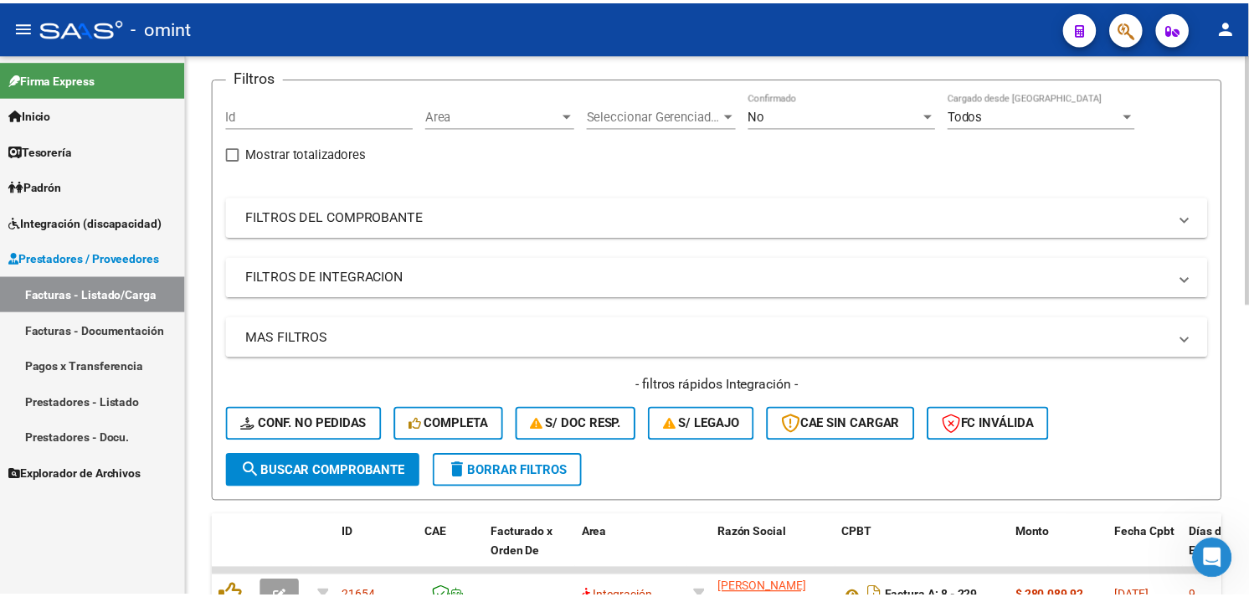
scroll to position [0, 0]
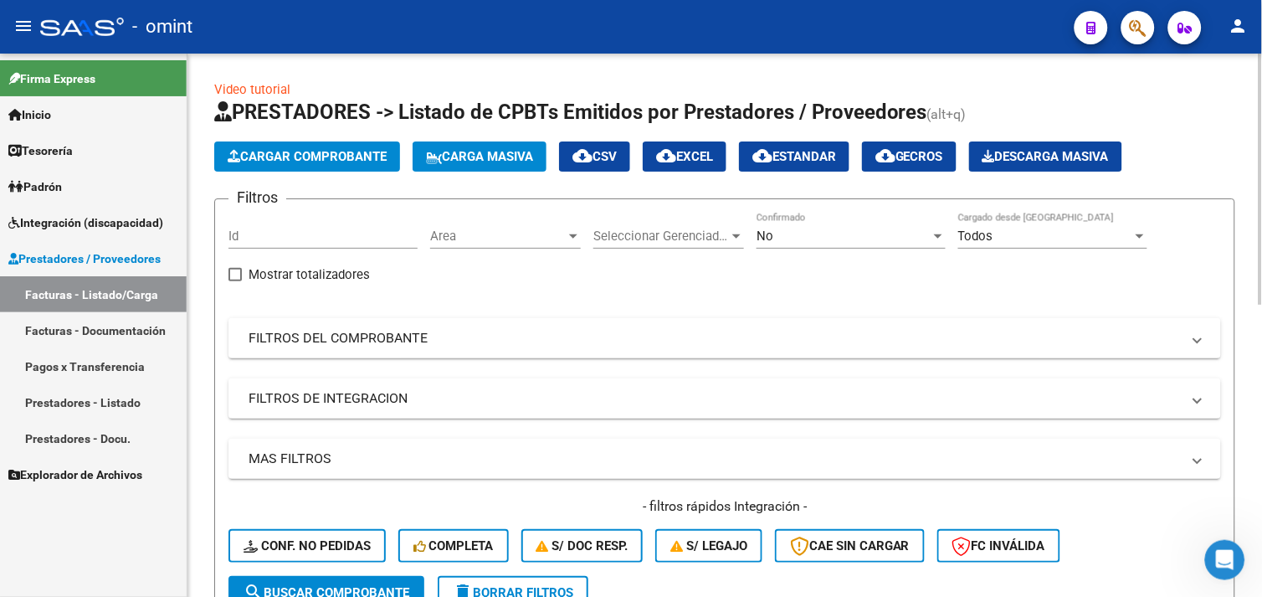
click at [270, 157] on span "Cargar Comprobante" at bounding box center [307, 156] width 159 height 15
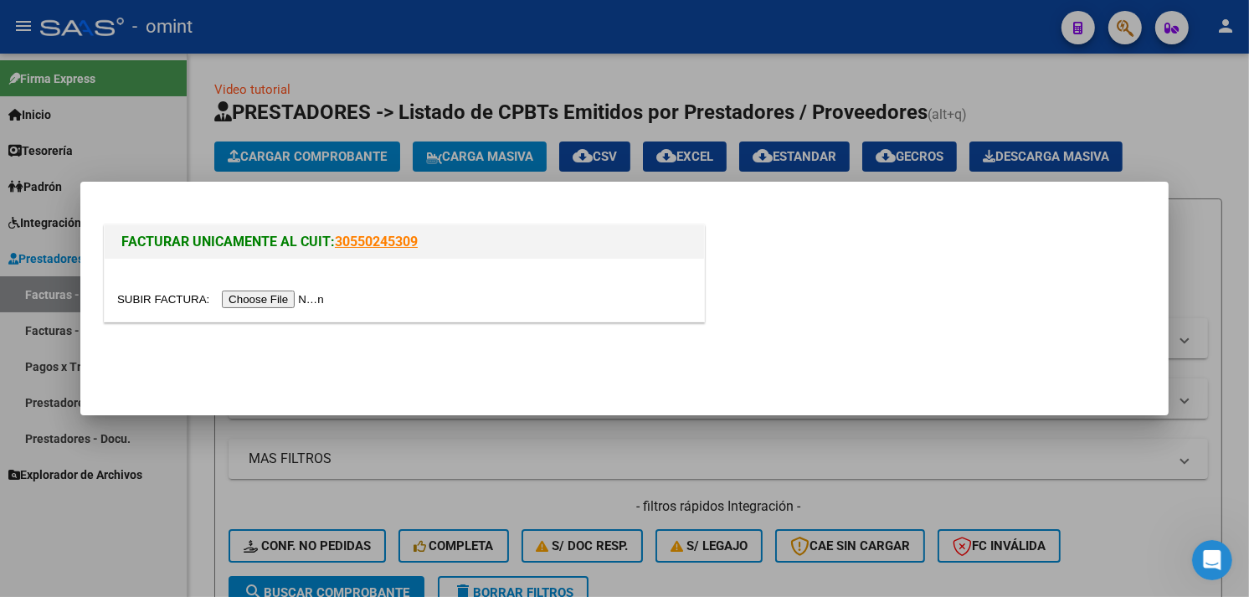
click at [270, 299] on input "file" at bounding box center [223, 299] width 212 height 18
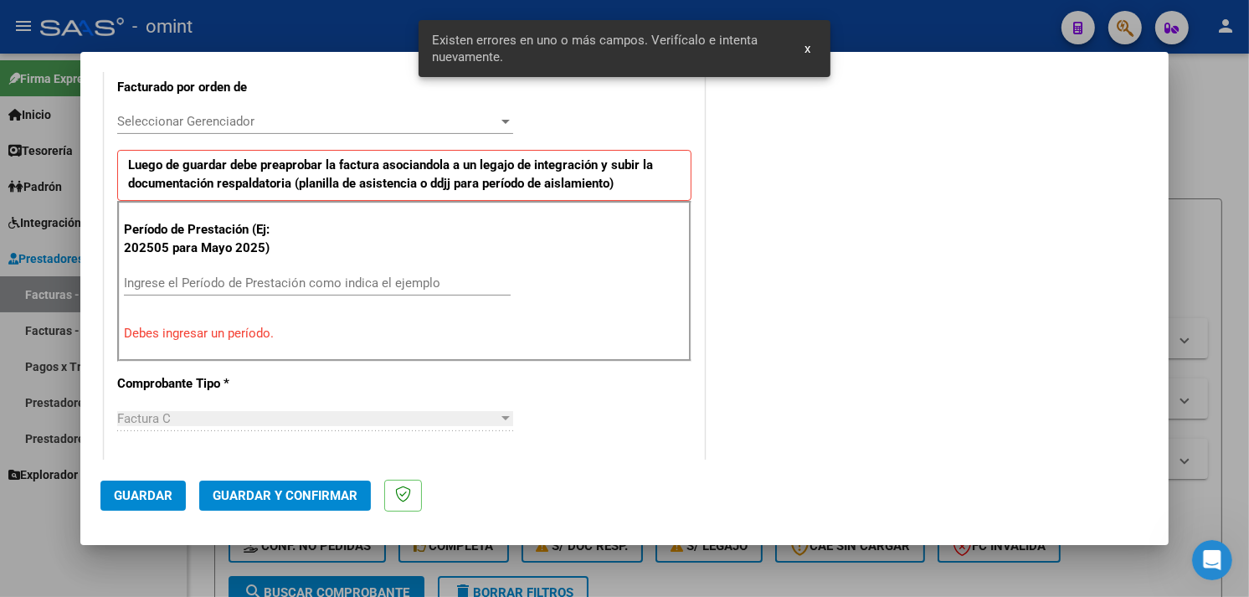
scroll to position [481, 0]
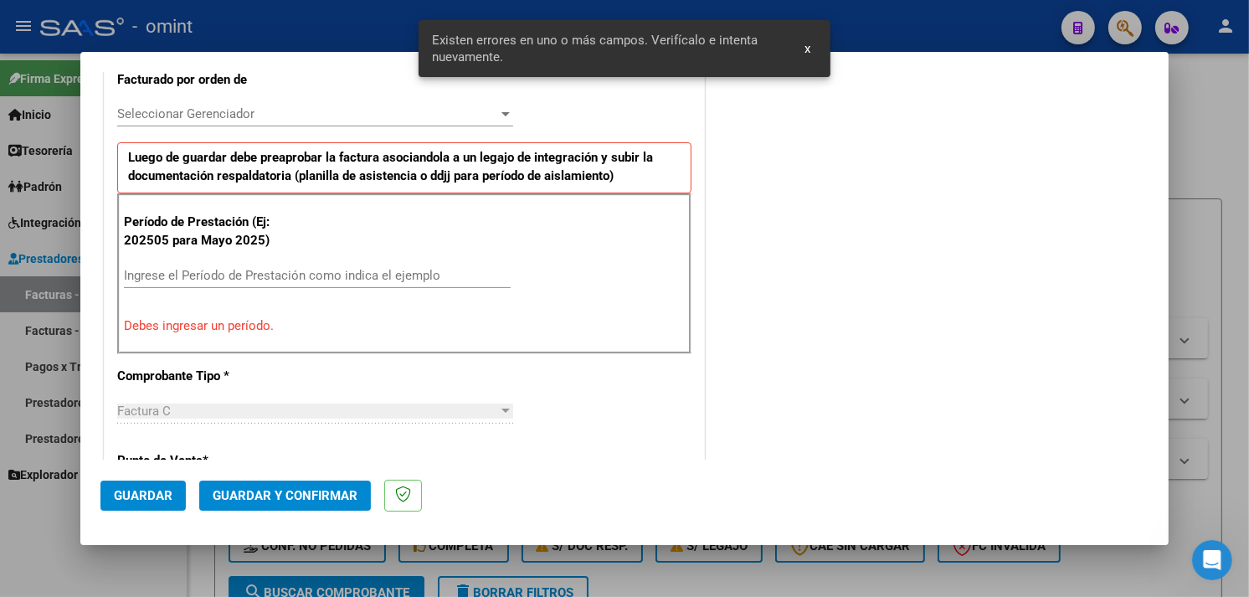
click at [280, 273] on input "Ingrese el Período de Prestación como indica el ejemplo" at bounding box center [317, 275] width 387 height 15
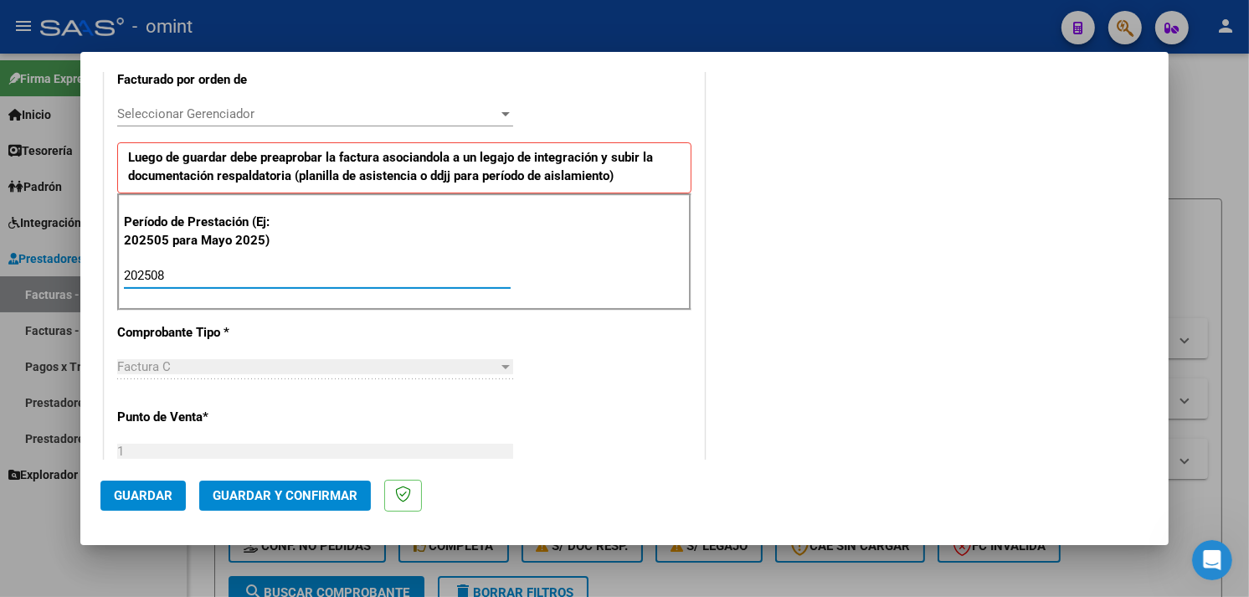
type input "202508"
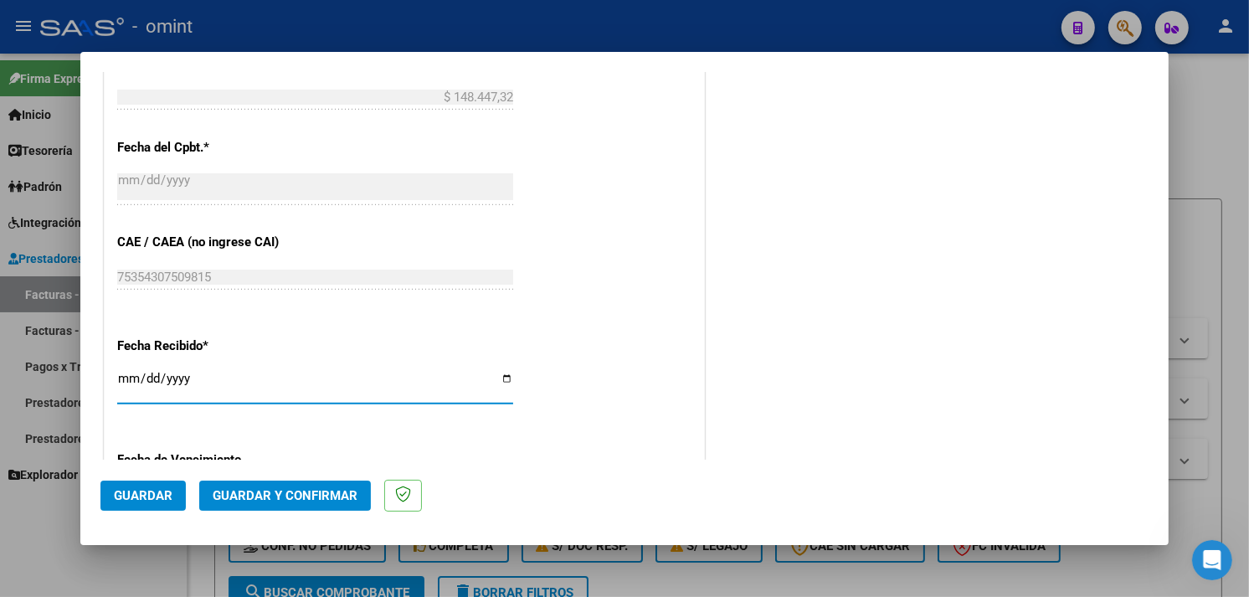
scroll to position [1116, 0]
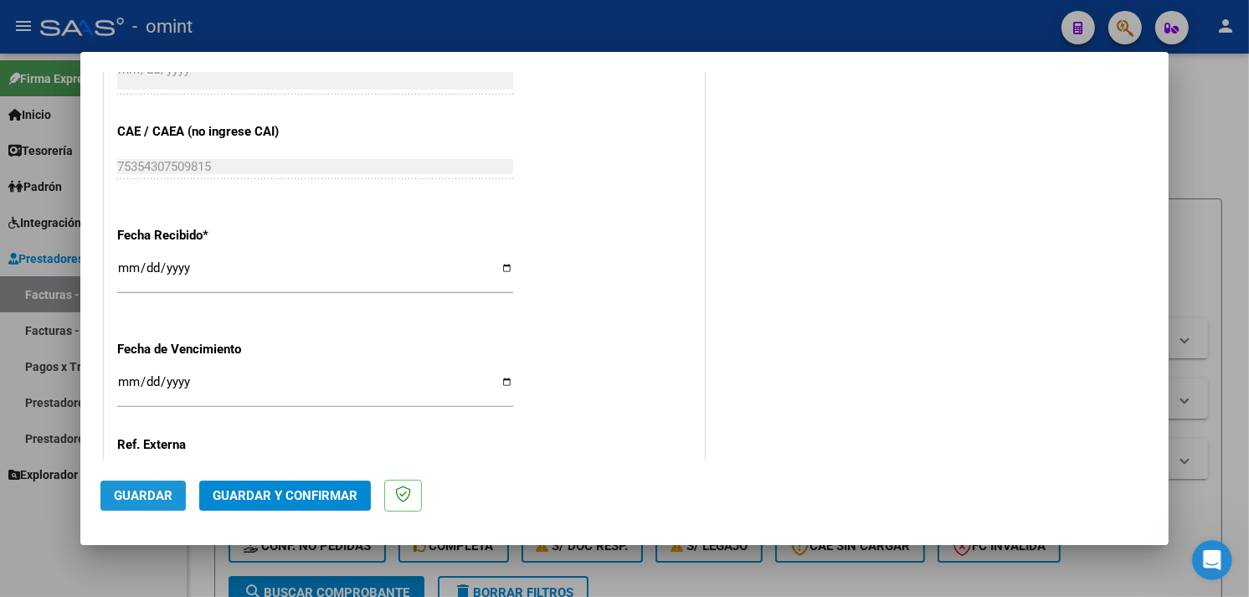
click at [167, 494] on span "Guardar" at bounding box center [143, 495] width 59 height 15
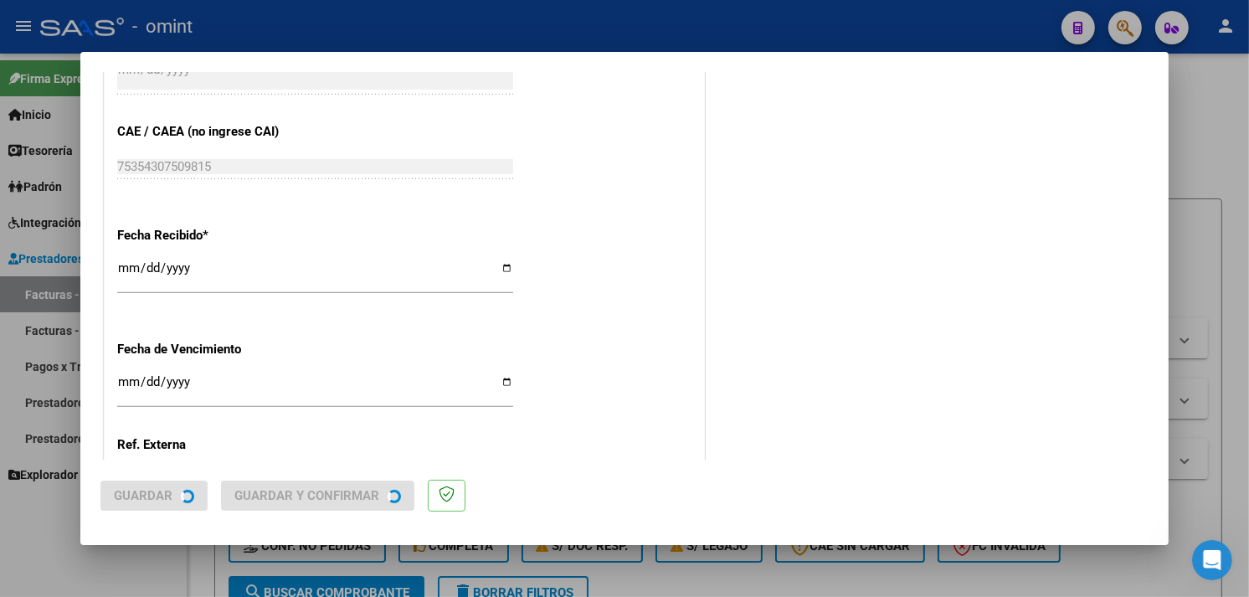
scroll to position [0, 0]
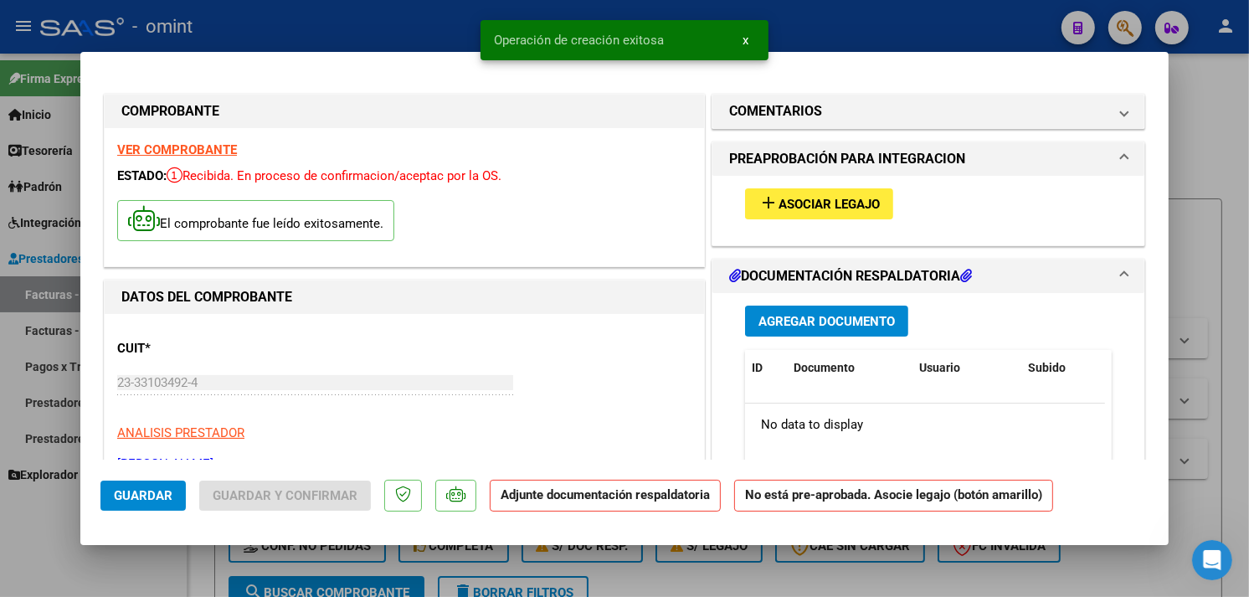
click at [765, 188] on button "add Asociar Legajo" at bounding box center [819, 203] width 148 height 31
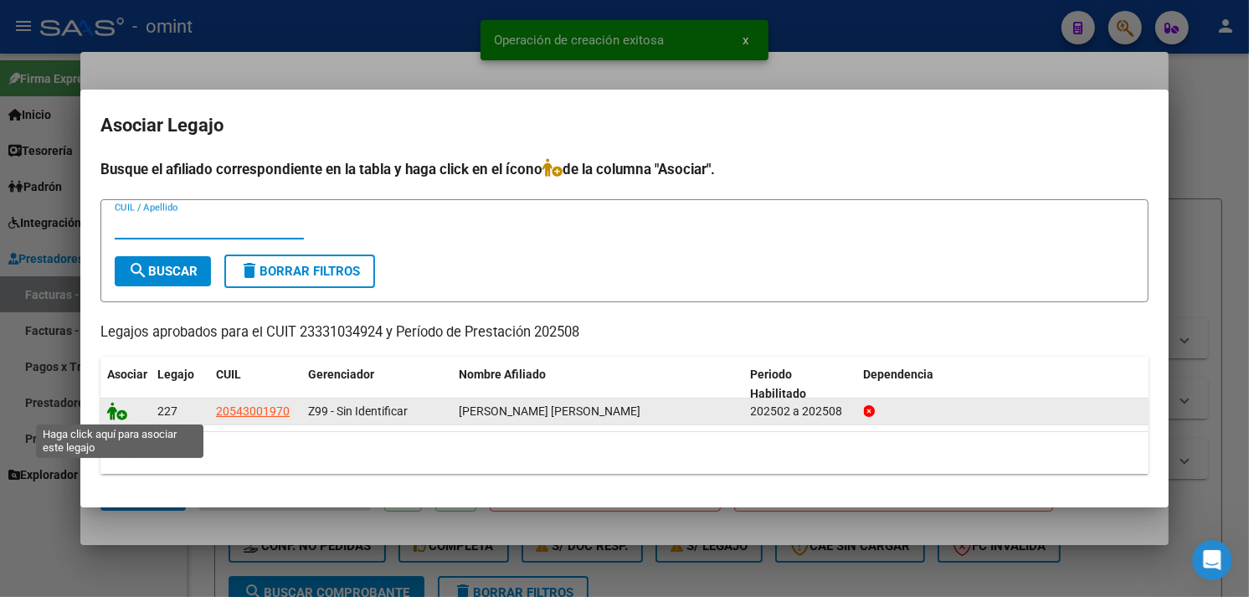
click at [113, 410] on icon at bounding box center [117, 411] width 20 height 18
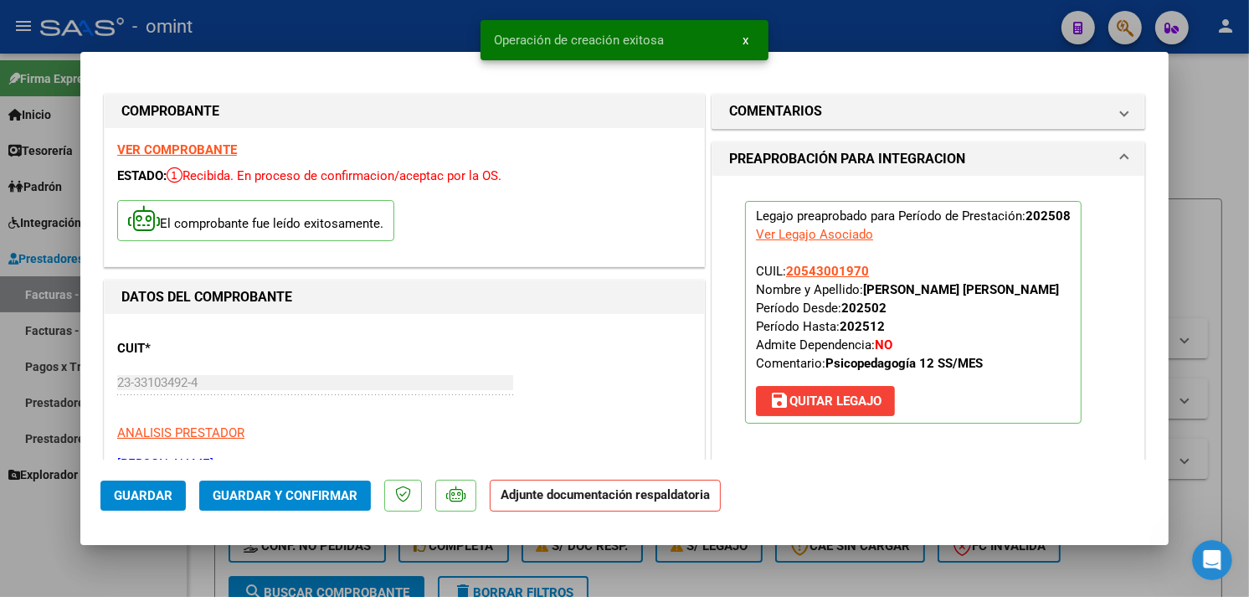
scroll to position [279, 0]
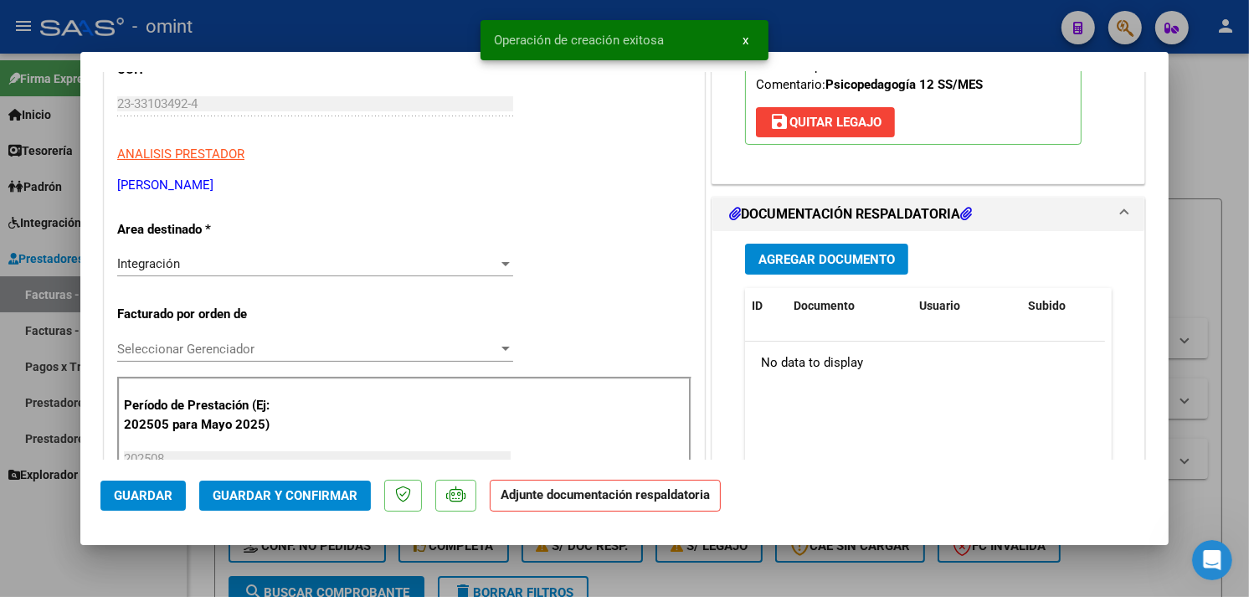
click at [796, 263] on span "Agregar Documento" at bounding box center [826, 259] width 136 height 15
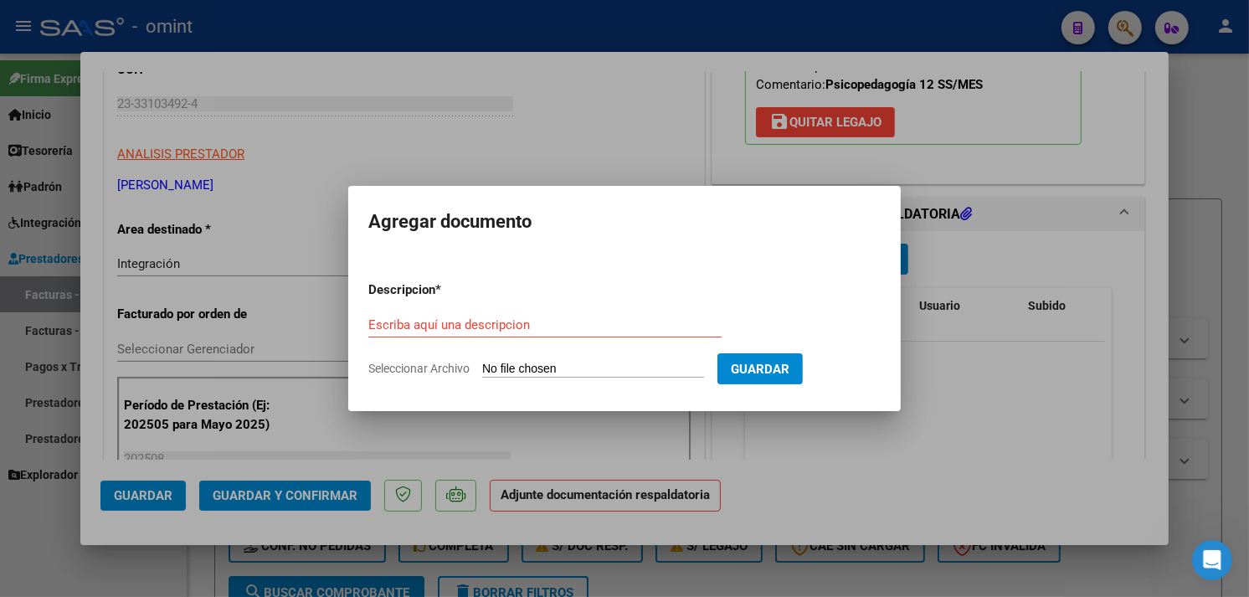
click at [528, 327] on input "Escriba aquí una descripcion" at bounding box center [544, 324] width 353 height 15
paste input "Planilla de asistencia"
type input "Planilla de asistencia"
click at [576, 370] on input "Seleccionar Archivo" at bounding box center [593, 370] width 222 height 16
type input "C:\fakepath\PA 23331034924_5_1_1193.pdf"
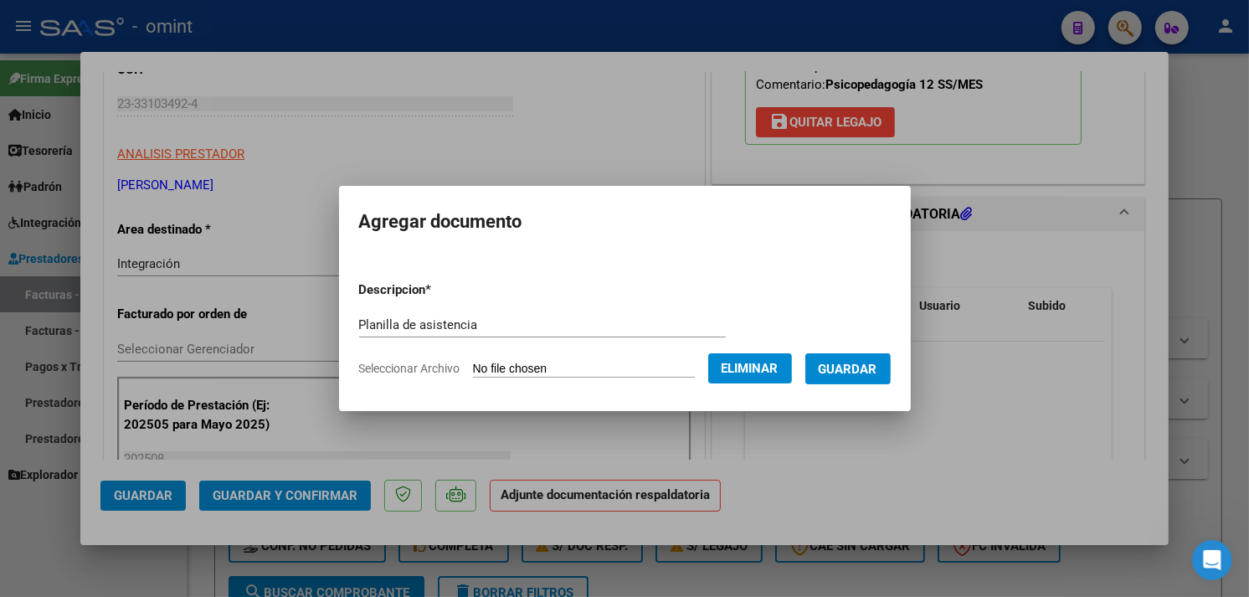
click at [859, 377] on button "Guardar" at bounding box center [847, 368] width 85 height 31
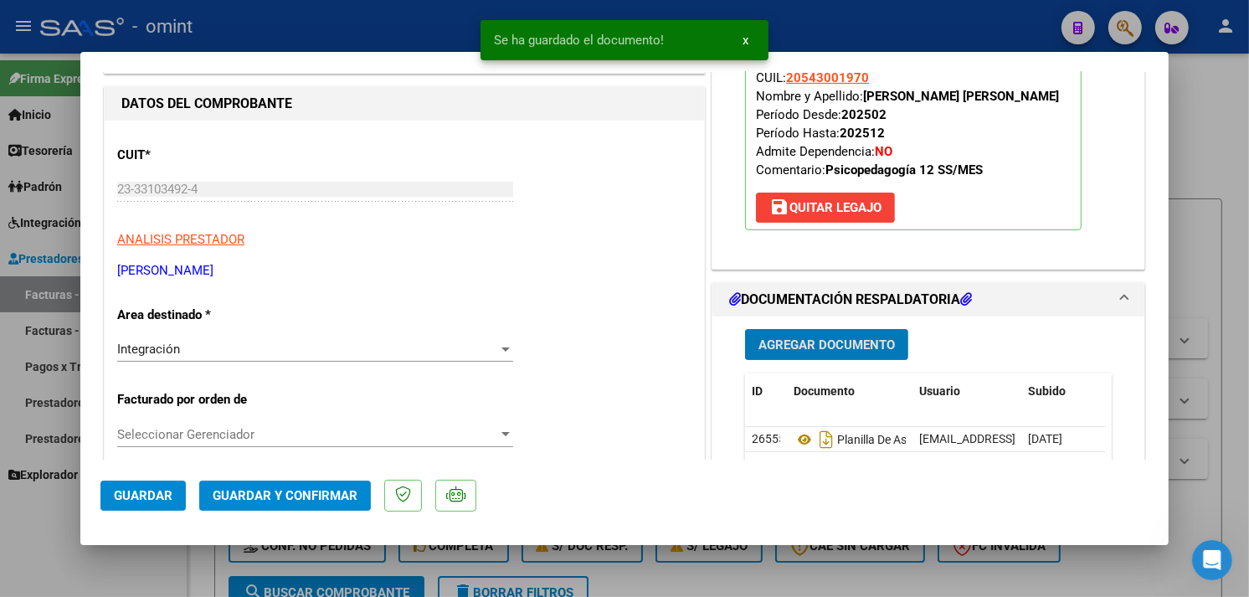
scroll to position [372, 0]
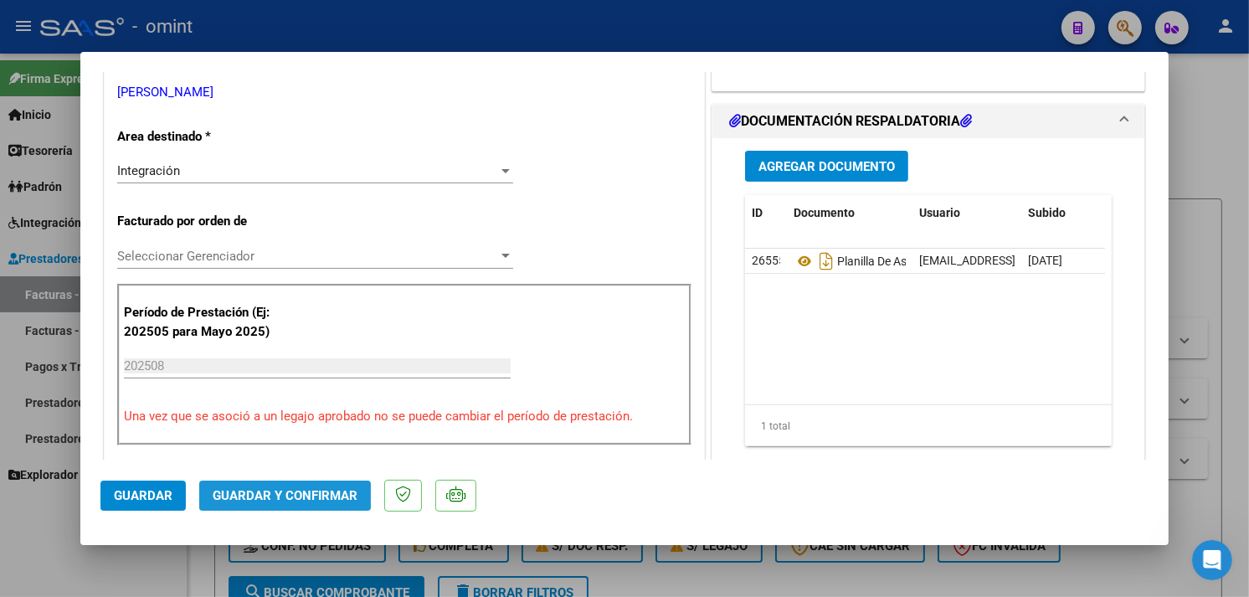
click at [281, 494] on span "Guardar y Confirmar" at bounding box center [285, 495] width 145 height 15
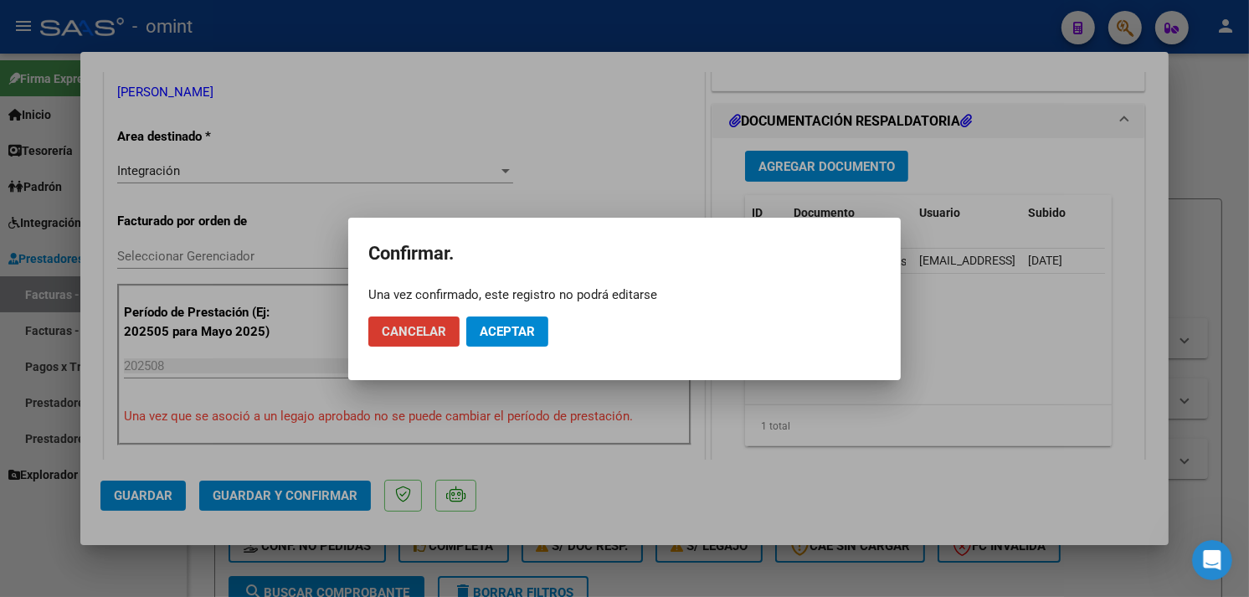
click at [492, 337] on span "Aceptar" at bounding box center [507, 331] width 55 height 15
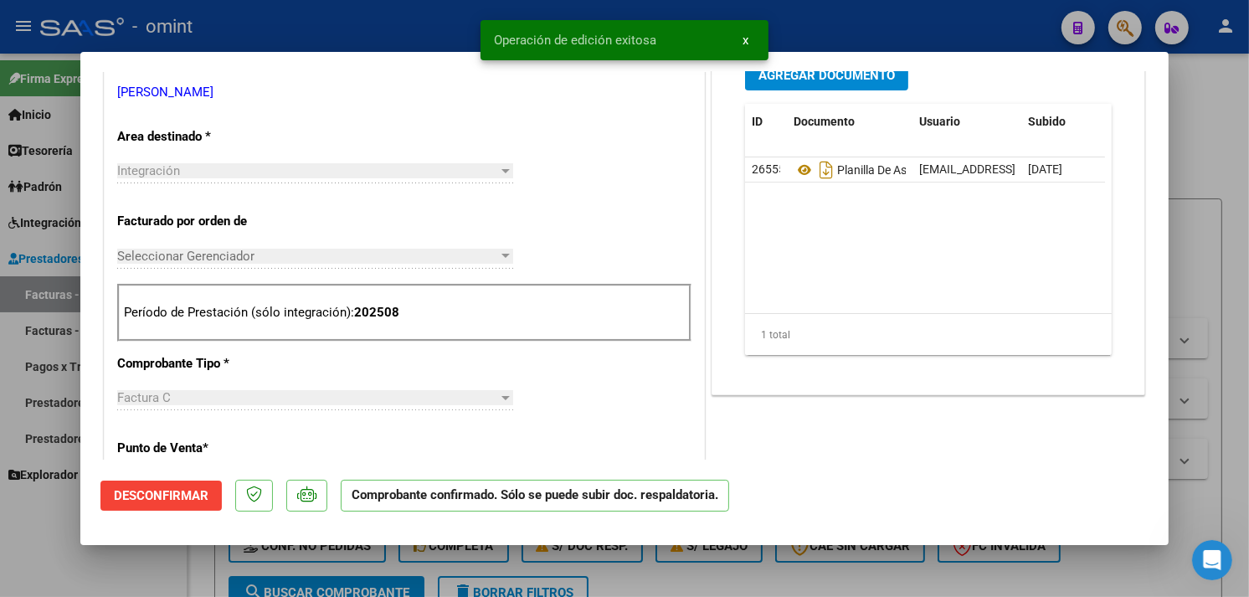
type input "$ 0,00"
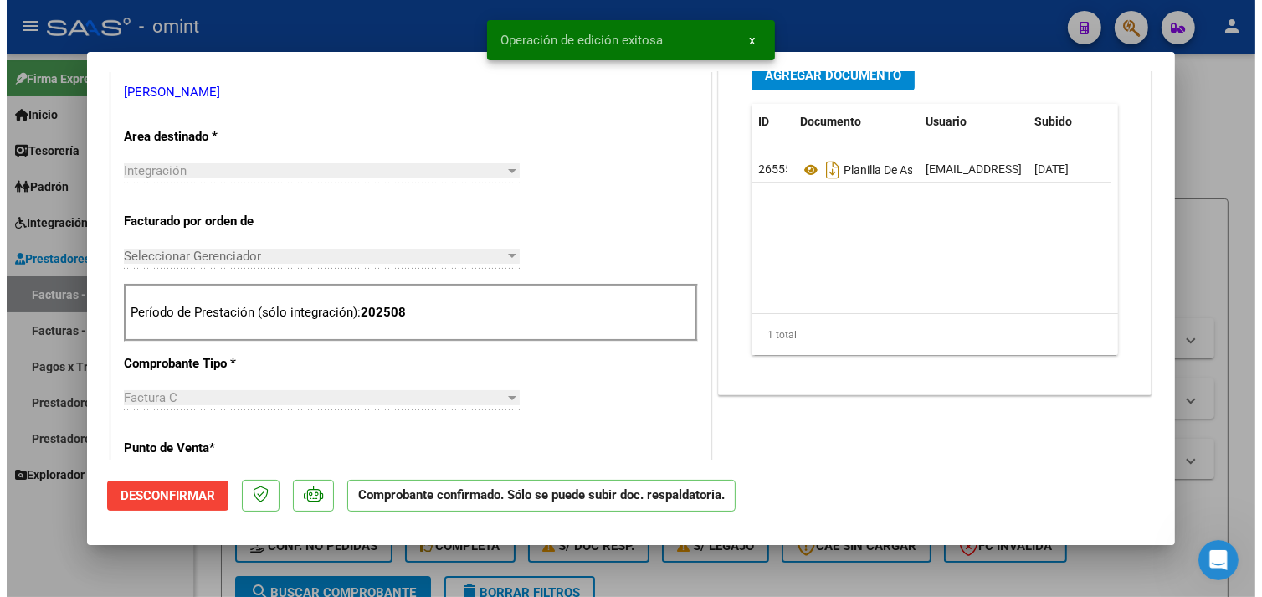
scroll to position [301, 0]
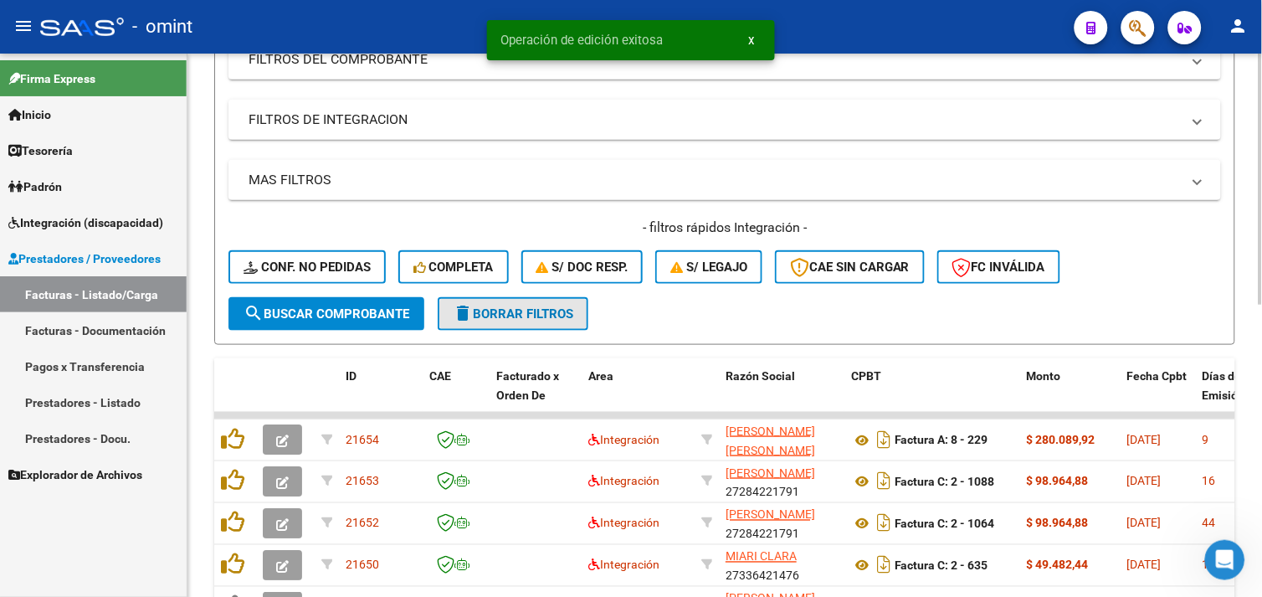
click at [538, 312] on span "delete Borrar Filtros" at bounding box center [513, 313] width 121 height 15
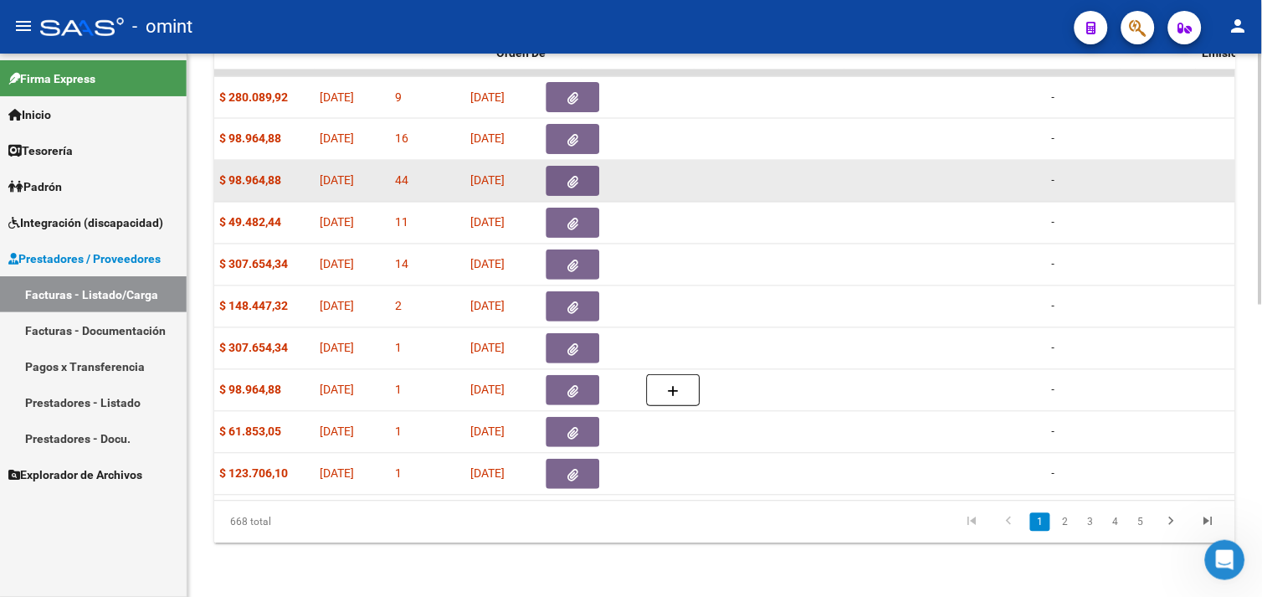
scroll to position [0, 0]
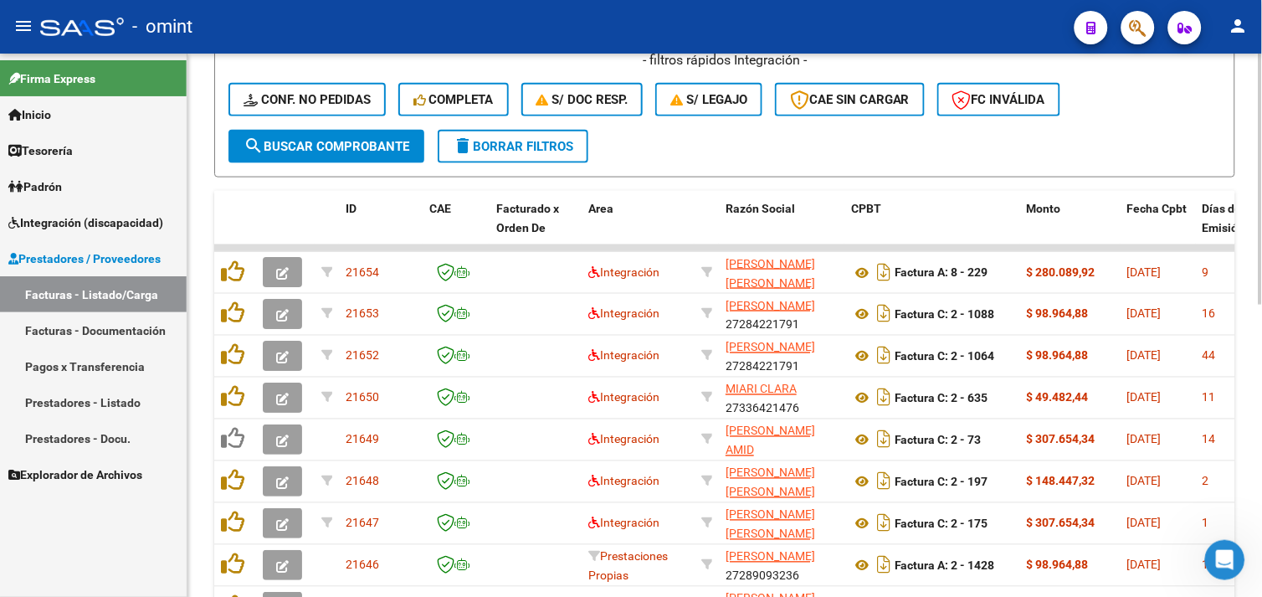
click at [482, 136] on button "delete Borrar Filtros" at bounding box center [513, 146] width 151 height 33
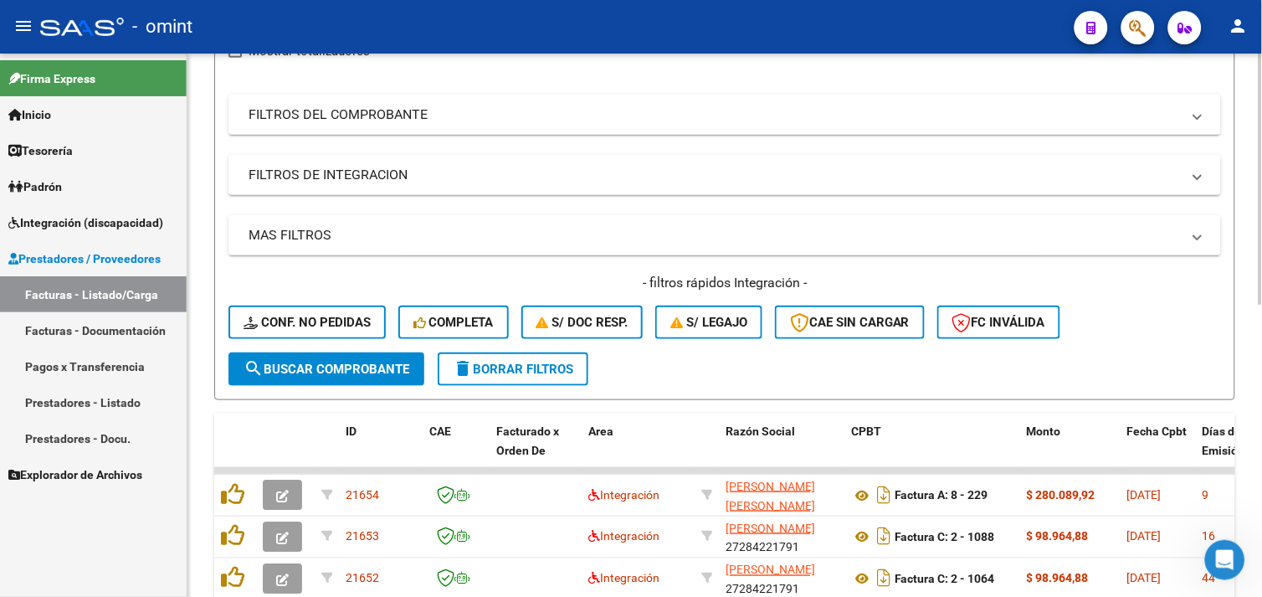
scroll to position [446, 0]
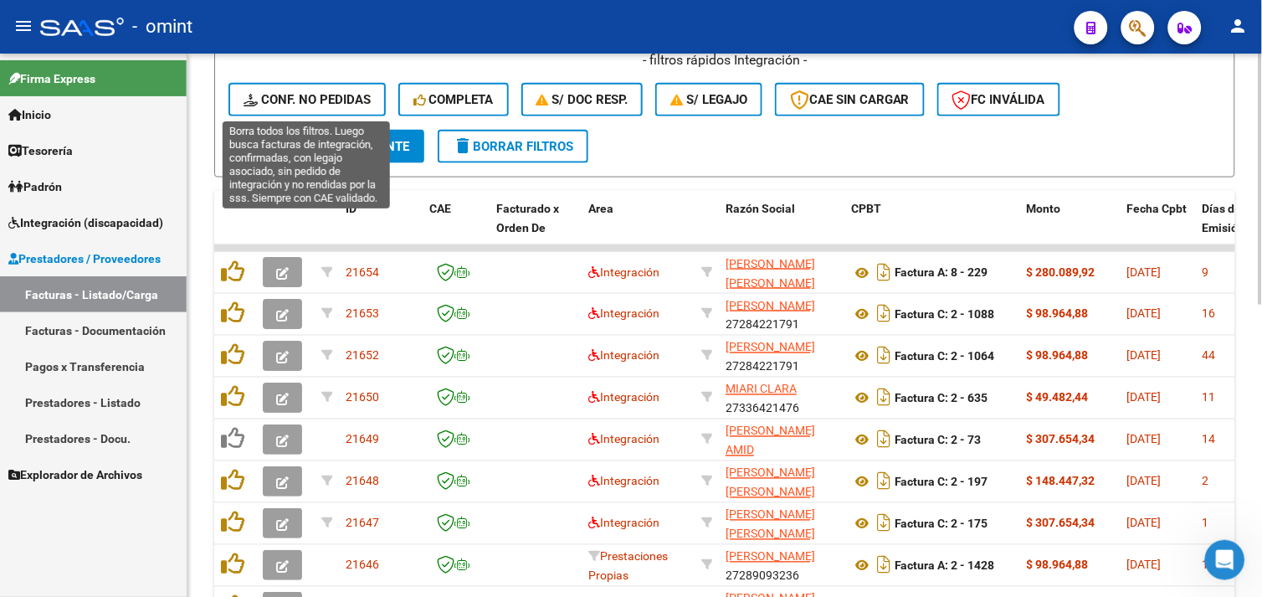
click at [314, 92] on span "Conf. no pedidas" at bounding box center [307, 99] width 127 height 15
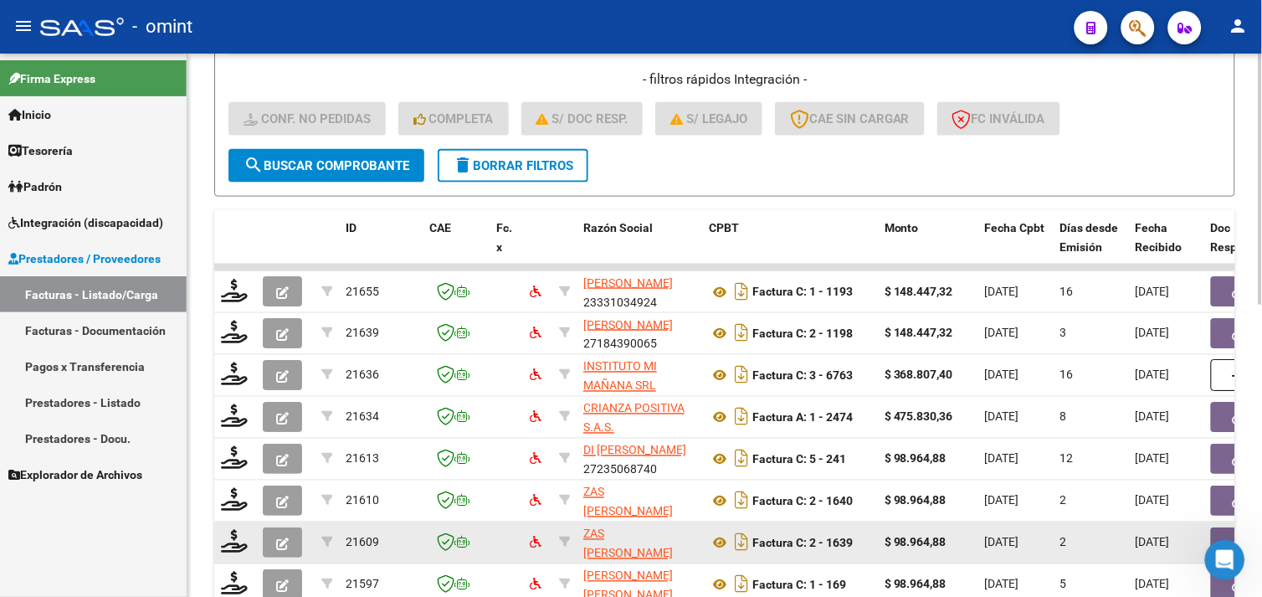
scroll to position [167, 0]
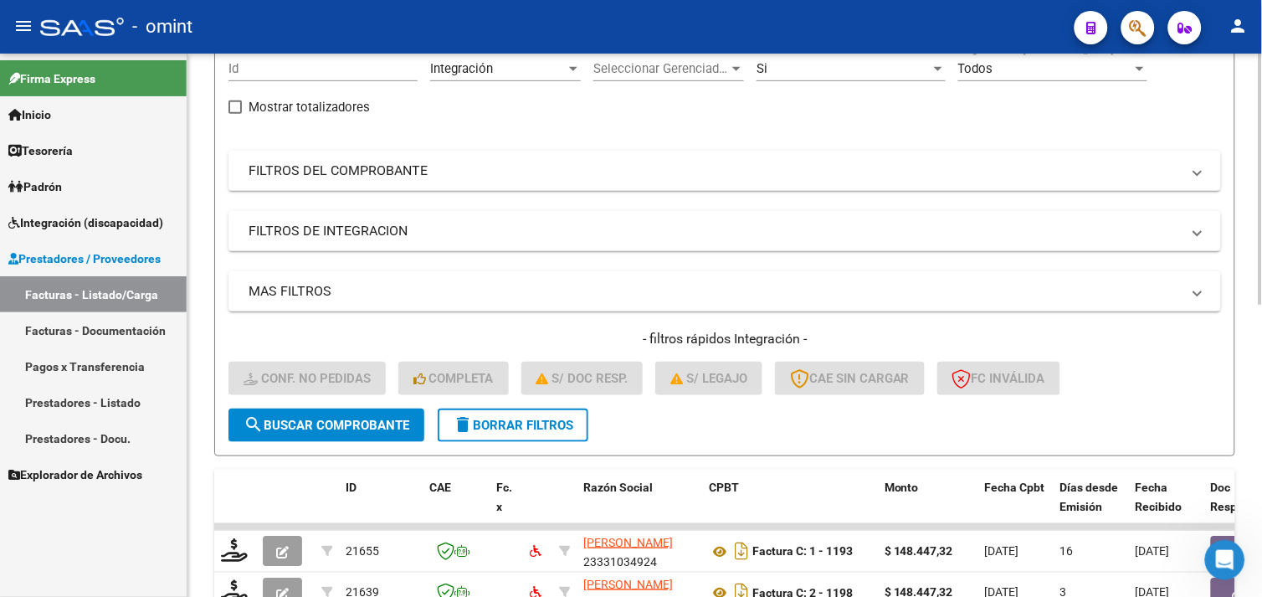
click at [496, 419] on span "delete Borrar Filtros" at bounding box center [513, 425] width 121 height 15
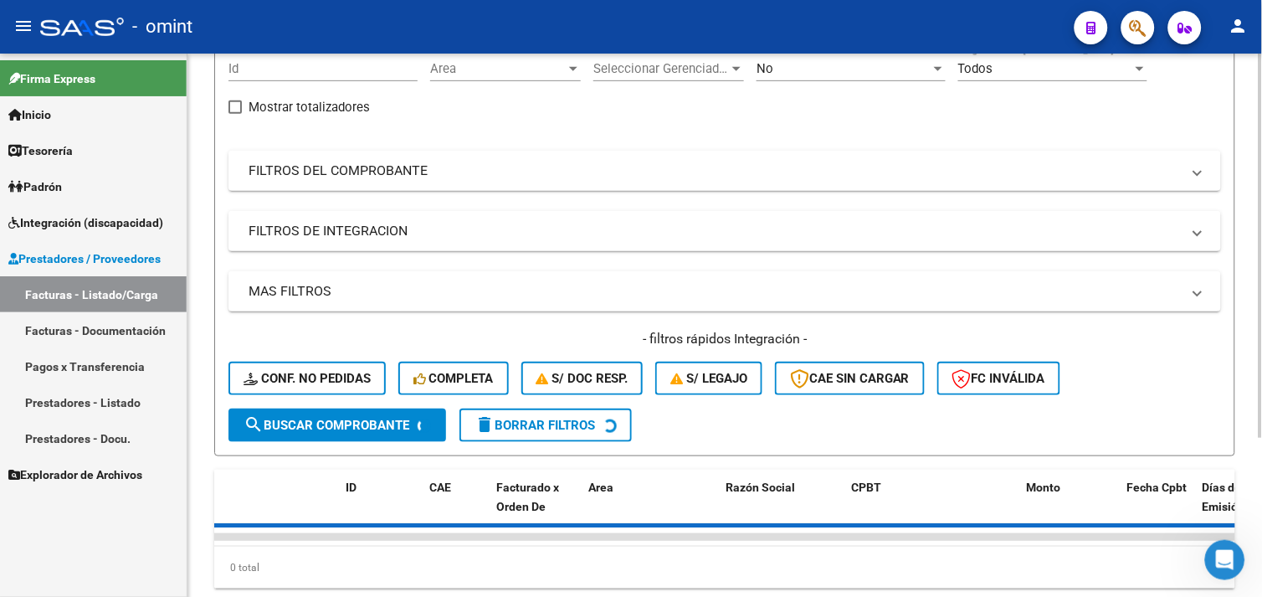
click at [343, 378] on span "Conf. no pedidas" at bounding box center [307, 378] width 127 height 15
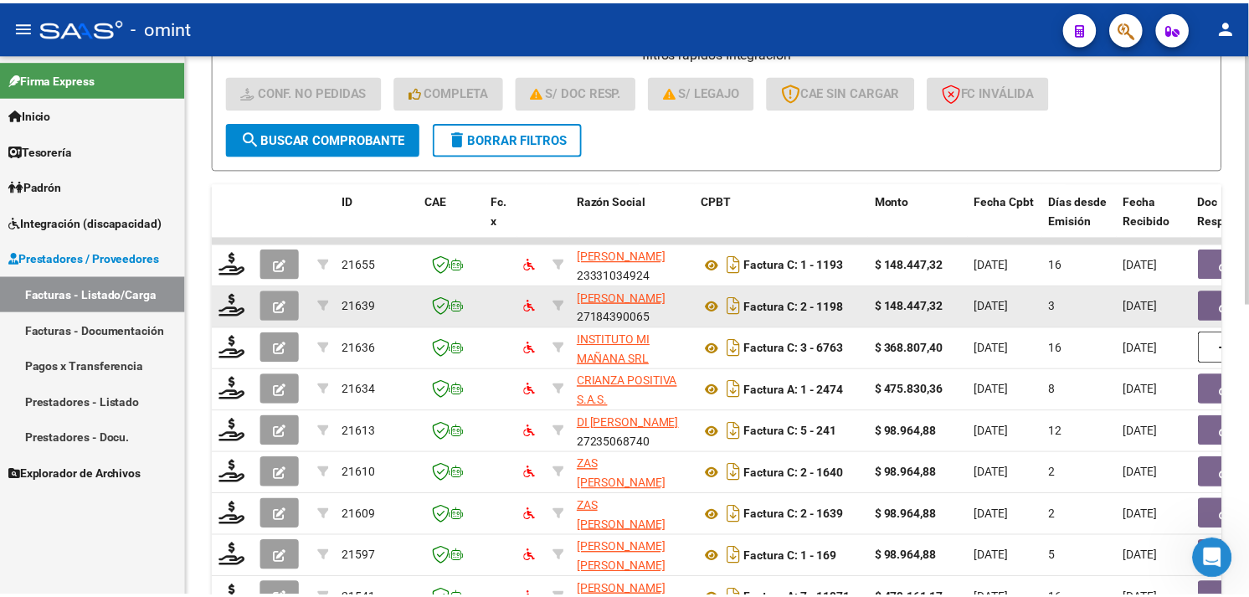
scroll to position [446, 0]
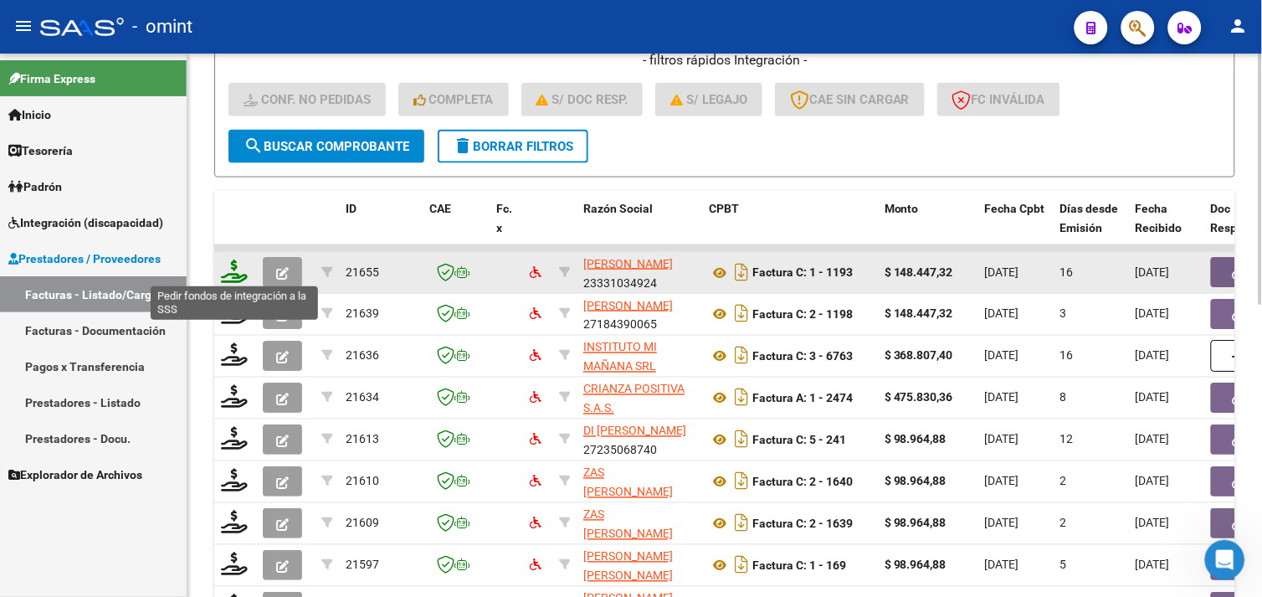
click at [241, 262] on icon at bounding box center [234, 270] width 27 height 23
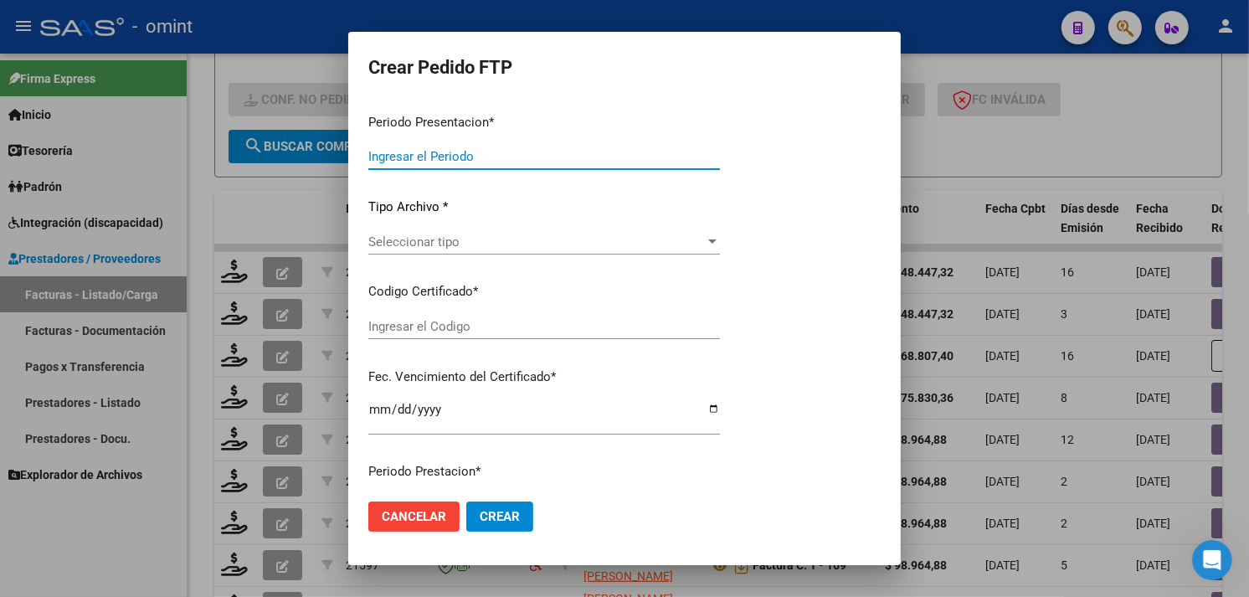
type input "202508"
type input "$ 148.447,32"
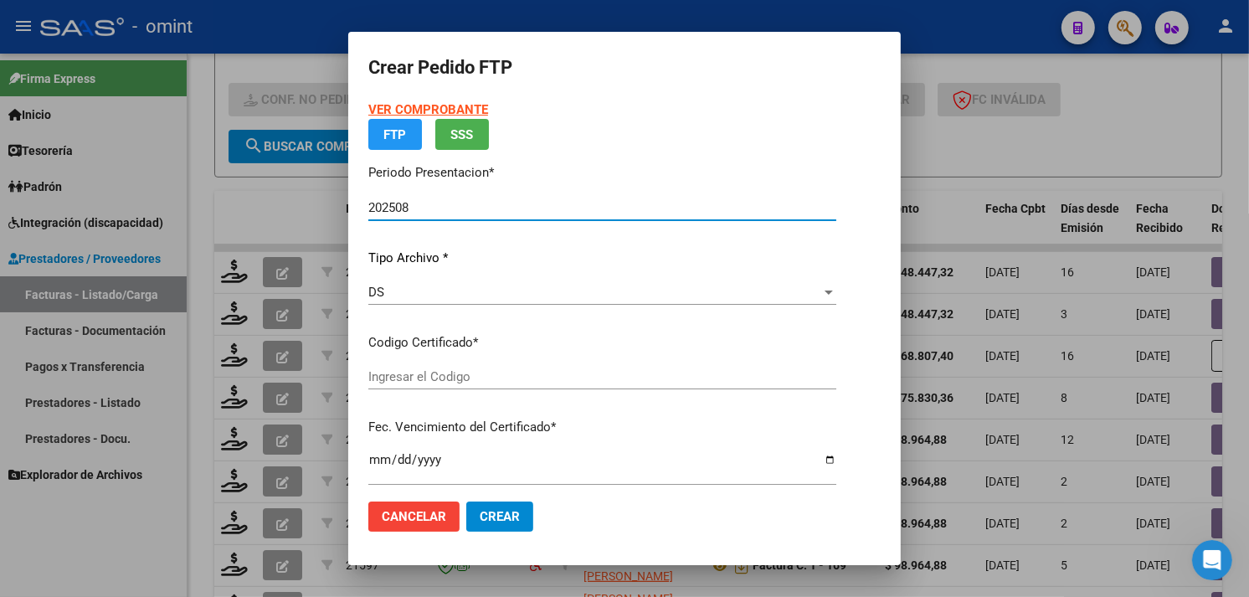
type input "54300197"
type input "2025-10-11"
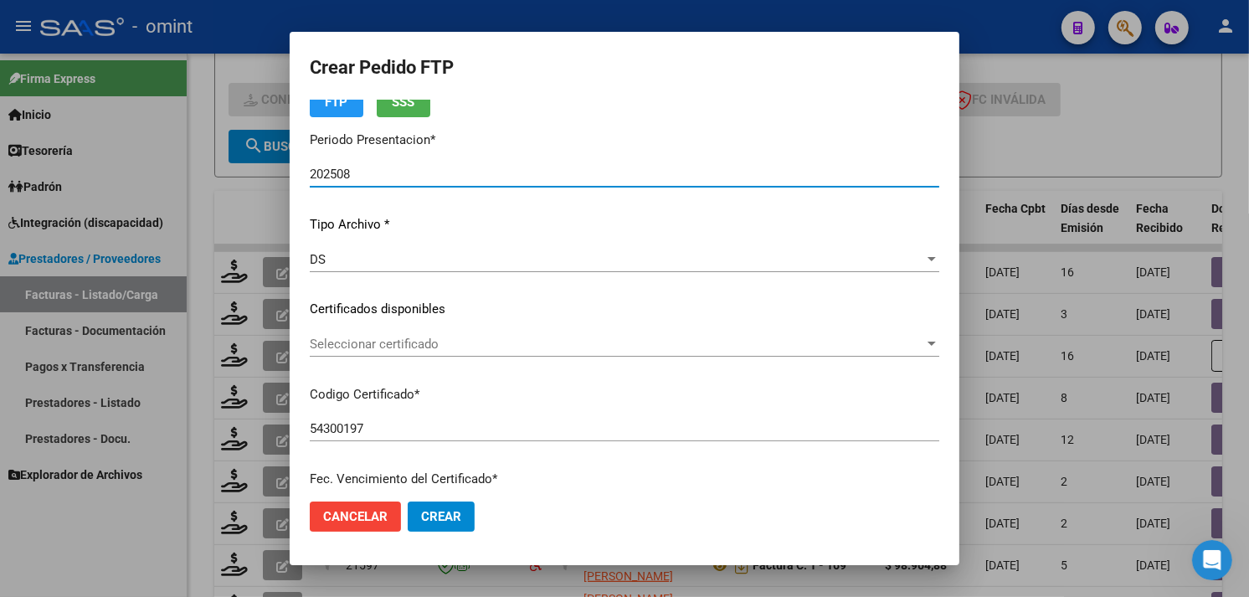
scroll to position [136, 0]
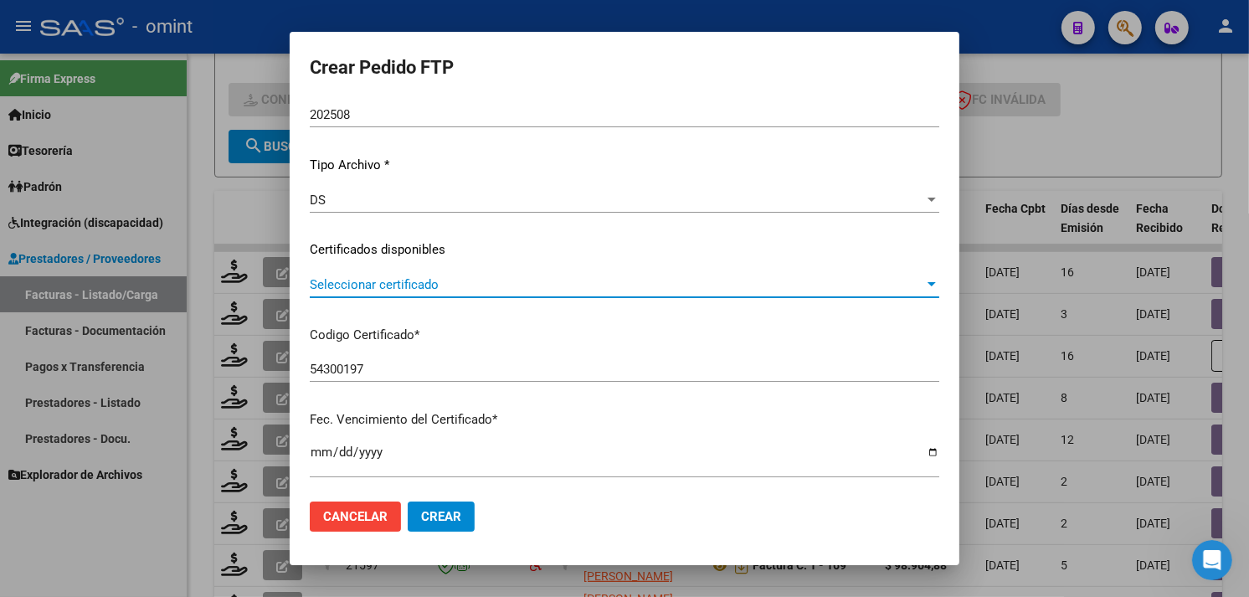
click at [486, 288] on span "Seleccionar certificado" at bounding box center [617, 284] width 614 height 15
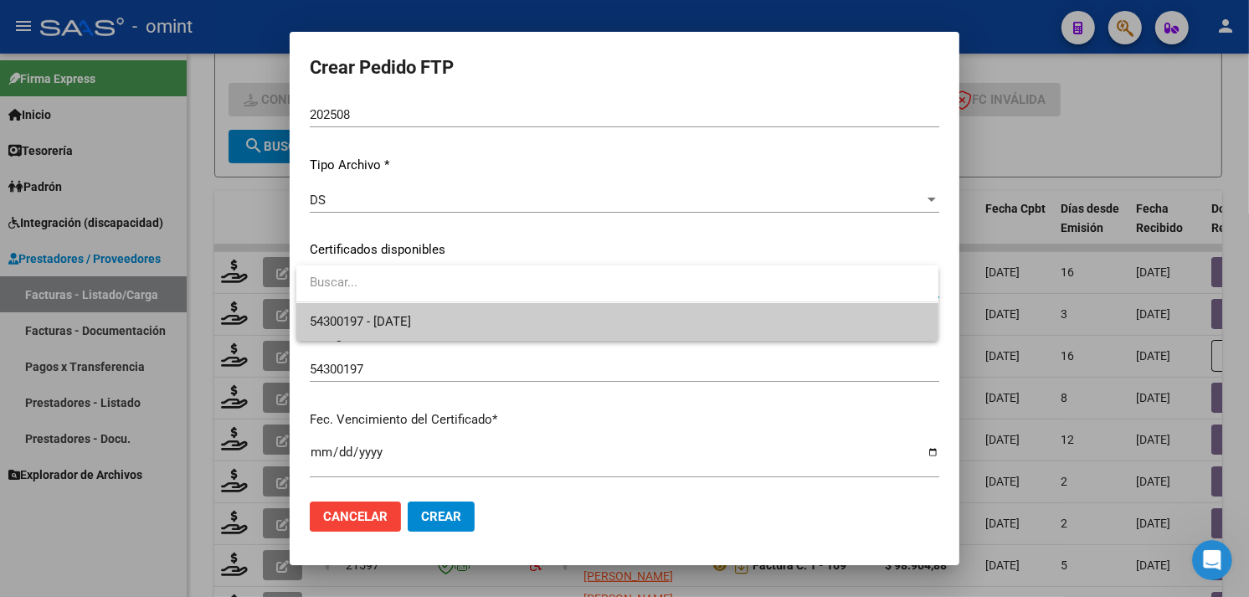
click at [453, 312] on span "54300197 - 2025-10-11" at bounding box center [617, 322] width 615 height 38
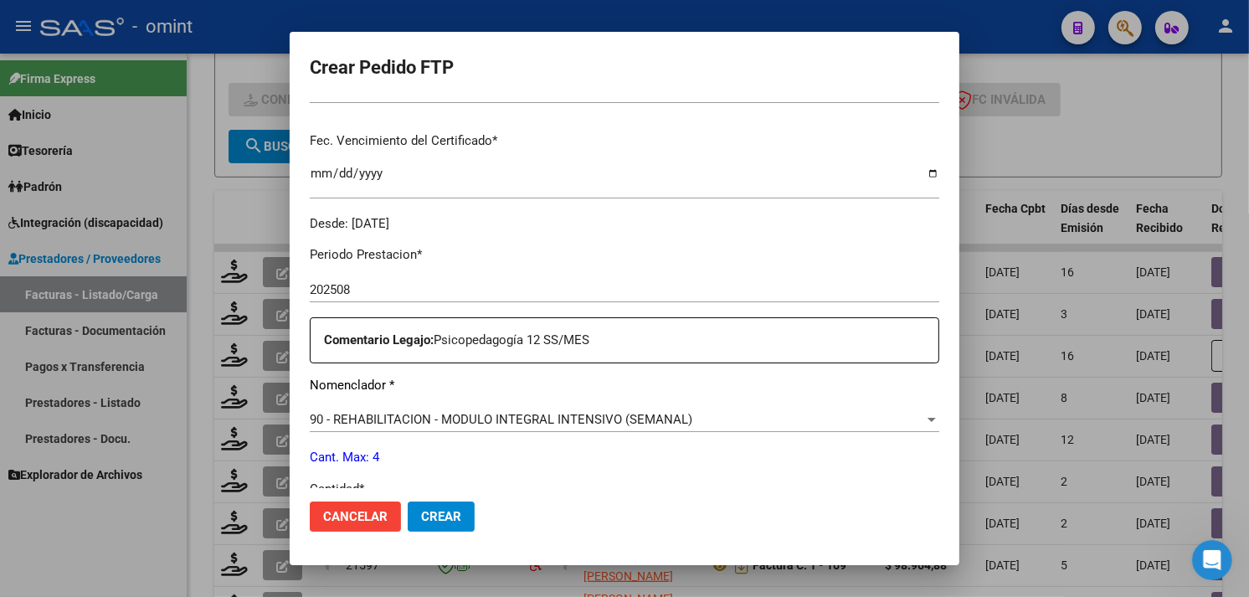
scroll to position [601, 0]
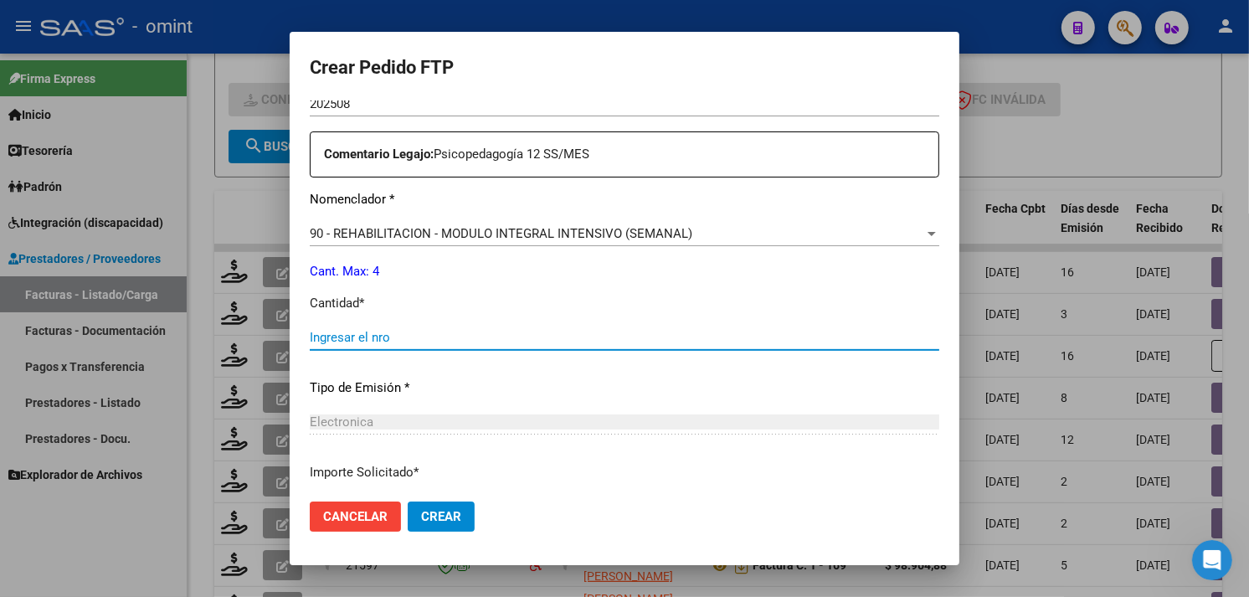
click at [475, 336] on input "Ingresar el nro" at bounding box center [624, 337] width 629 height 15
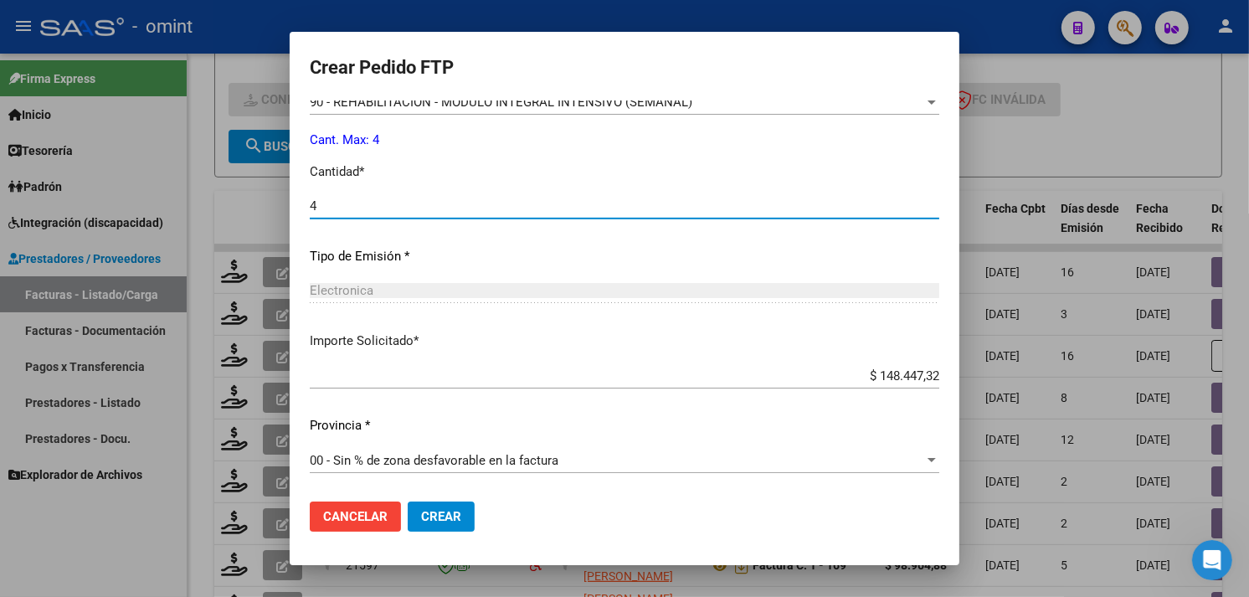
type input "4"
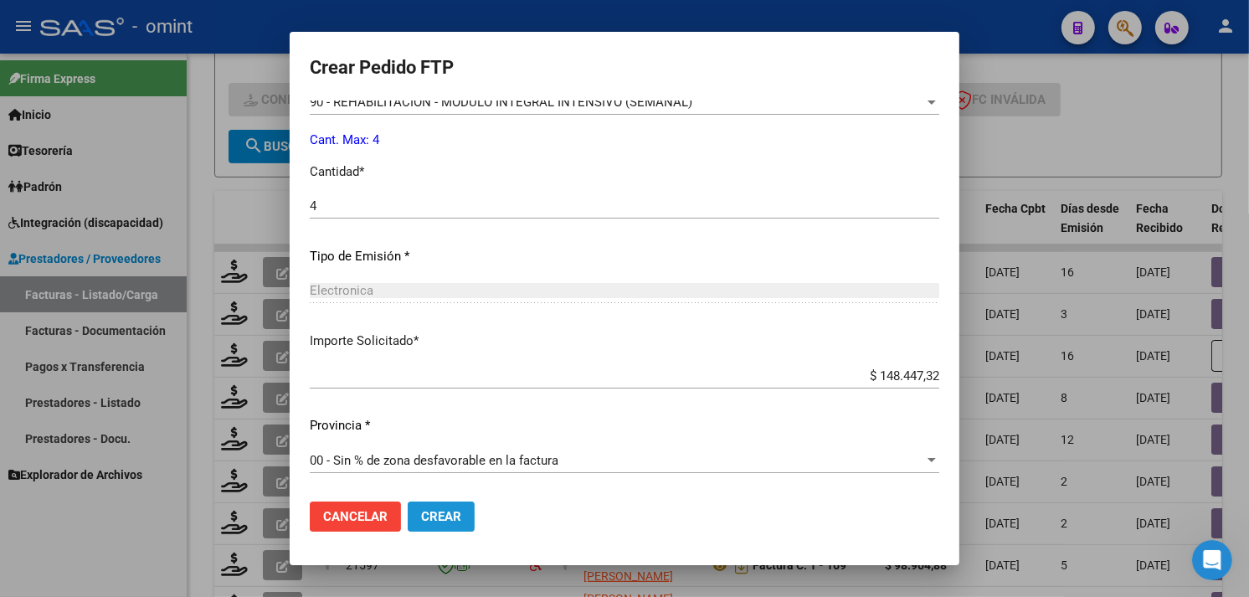
click at [449, 522] on span "Crear" at bounding box center [441, 516] width 40 height 15
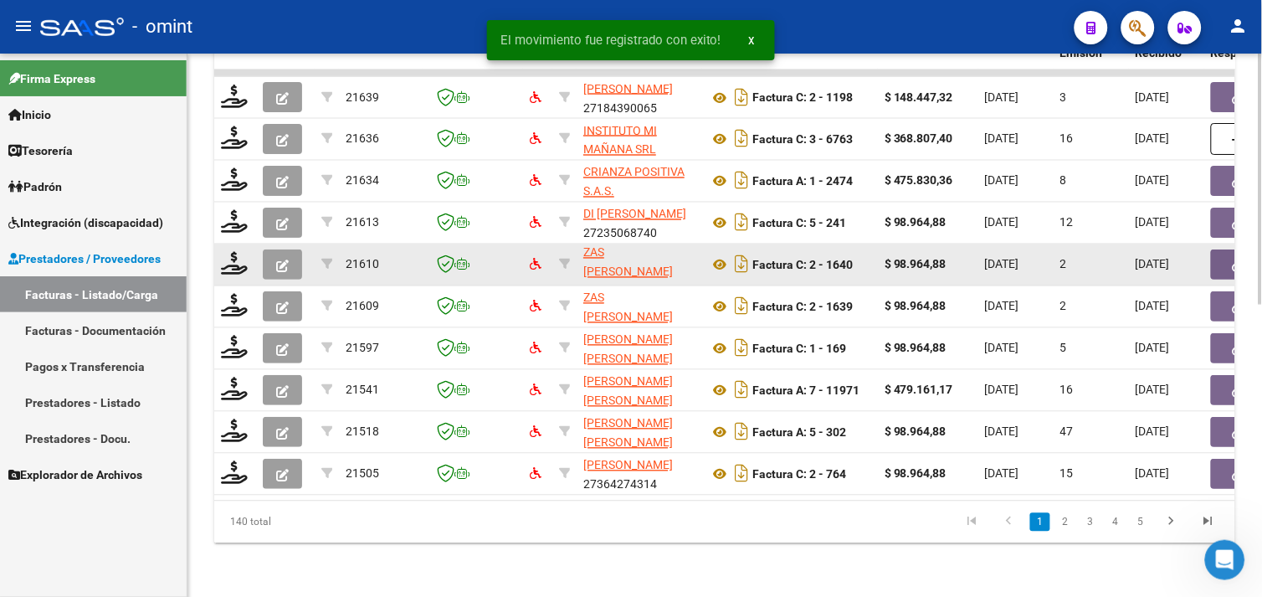
scroll to position [632, 0]
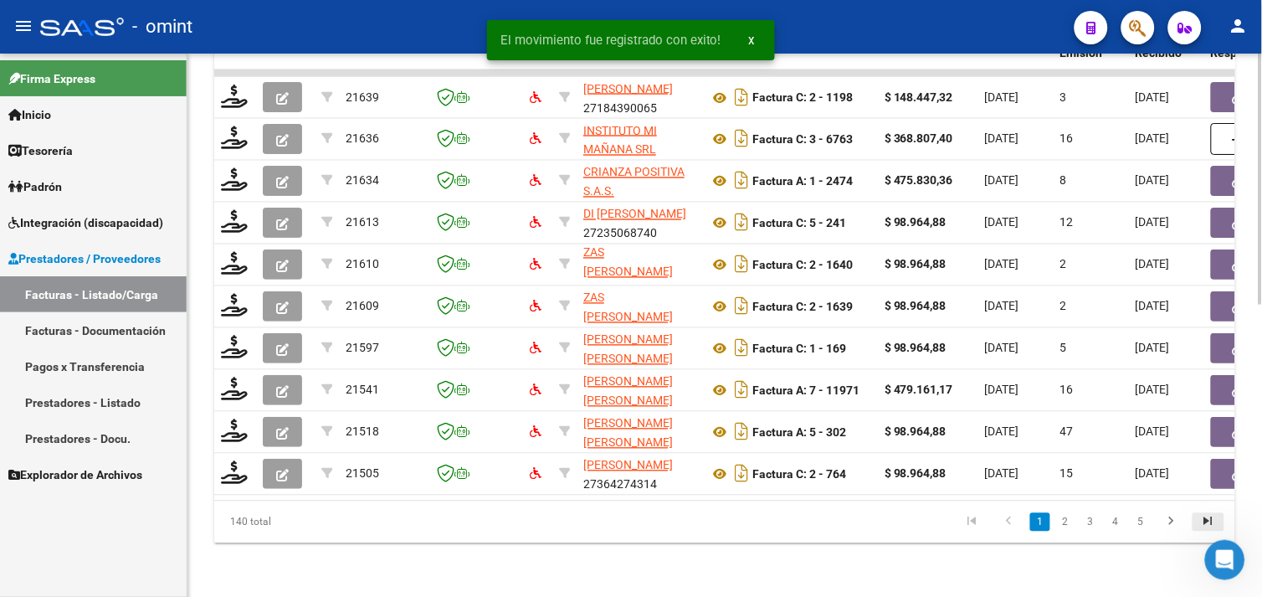
click at [1210, 522] on icon "go to last page" at bounding box center [1209, 524] width 22 height 20
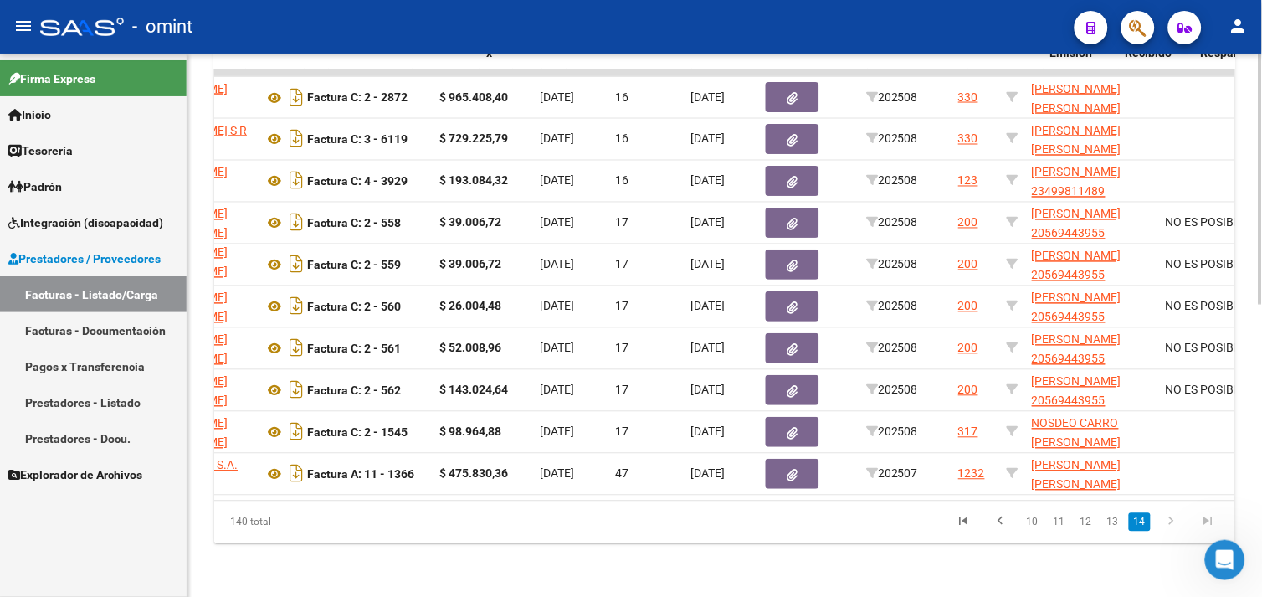
scroll to position [0, 0]
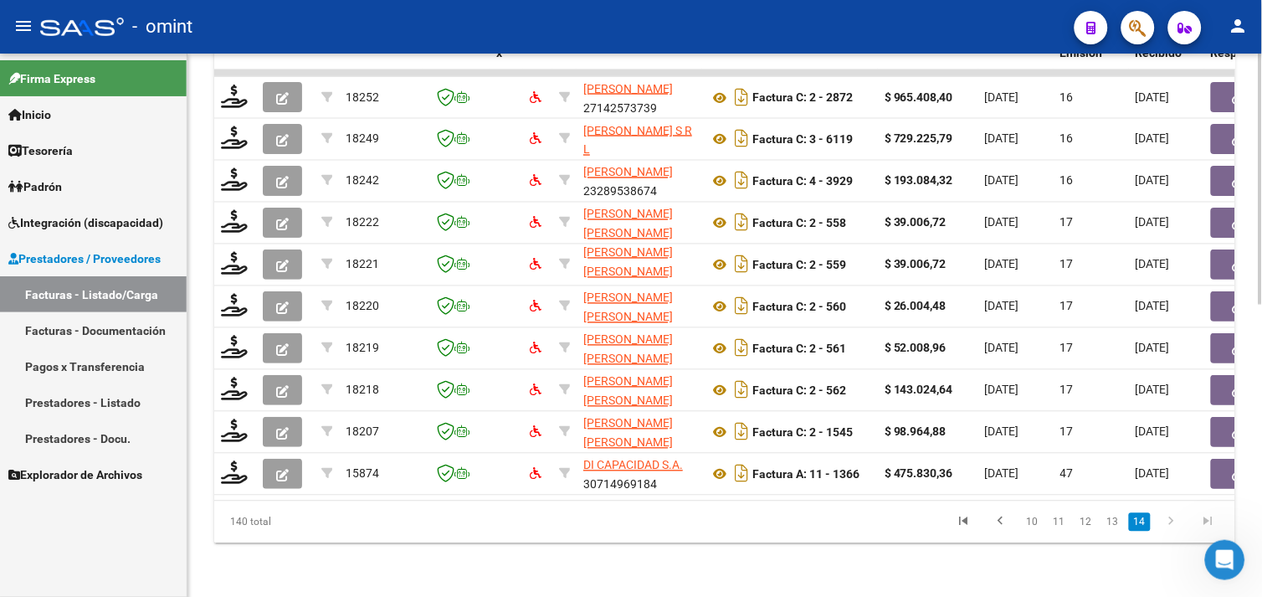
click at [957, 515] on link "go to first page" at bounding box center [964, 522] width 32 height 18
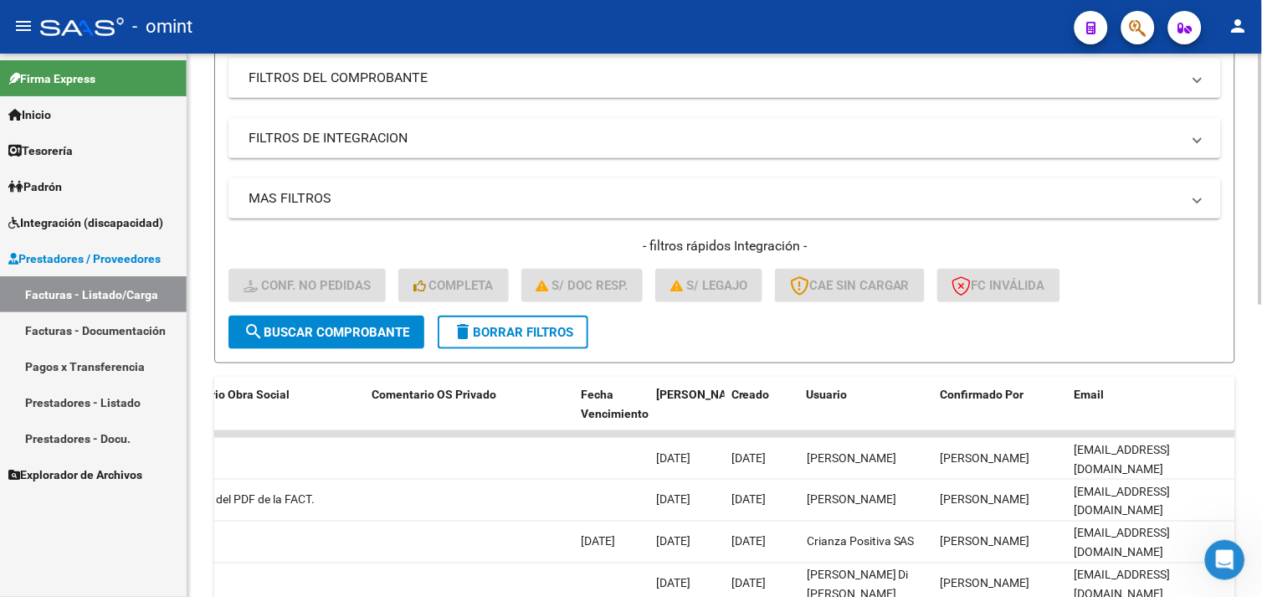
scroll to position [632, 0]
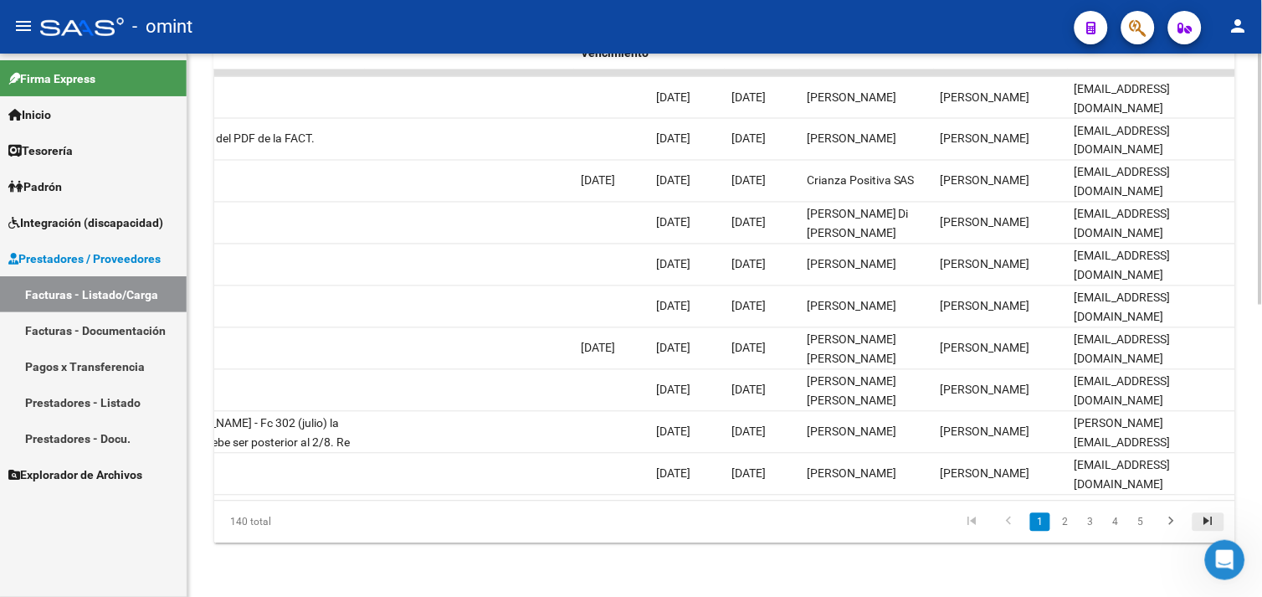
click at [1199, 519] on icon "go to last page" at bounding box center [1209, 524] width 22 height 20
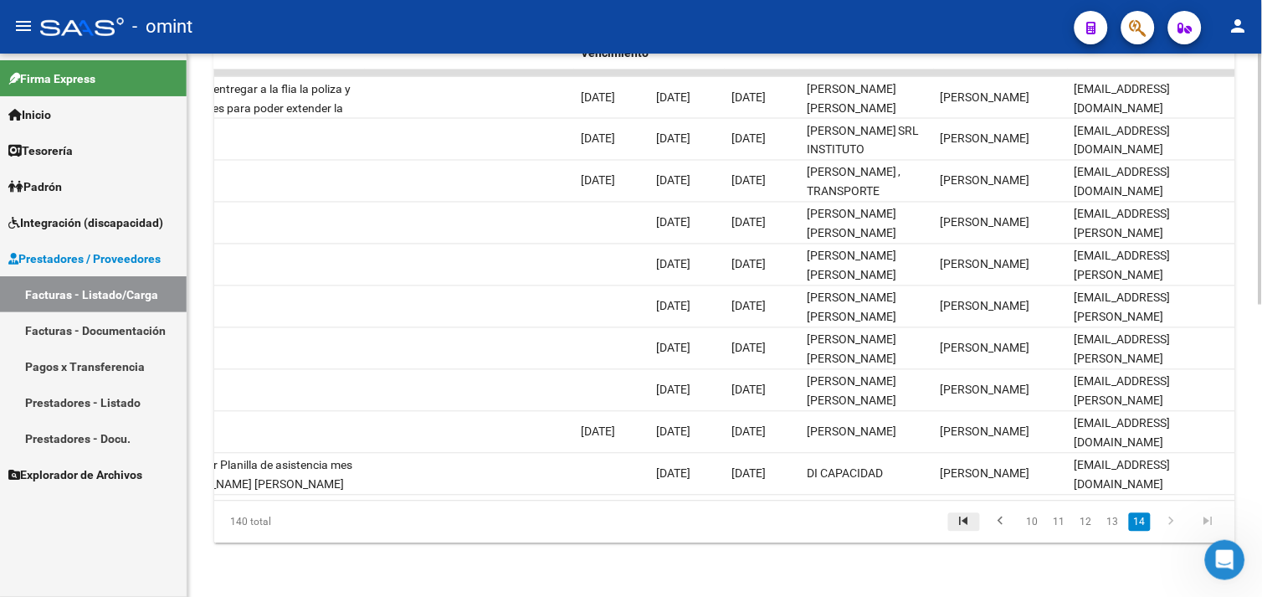
click at [966, 532] on icon "go to first page" at bounding box center [964, 524] width 22 height 20
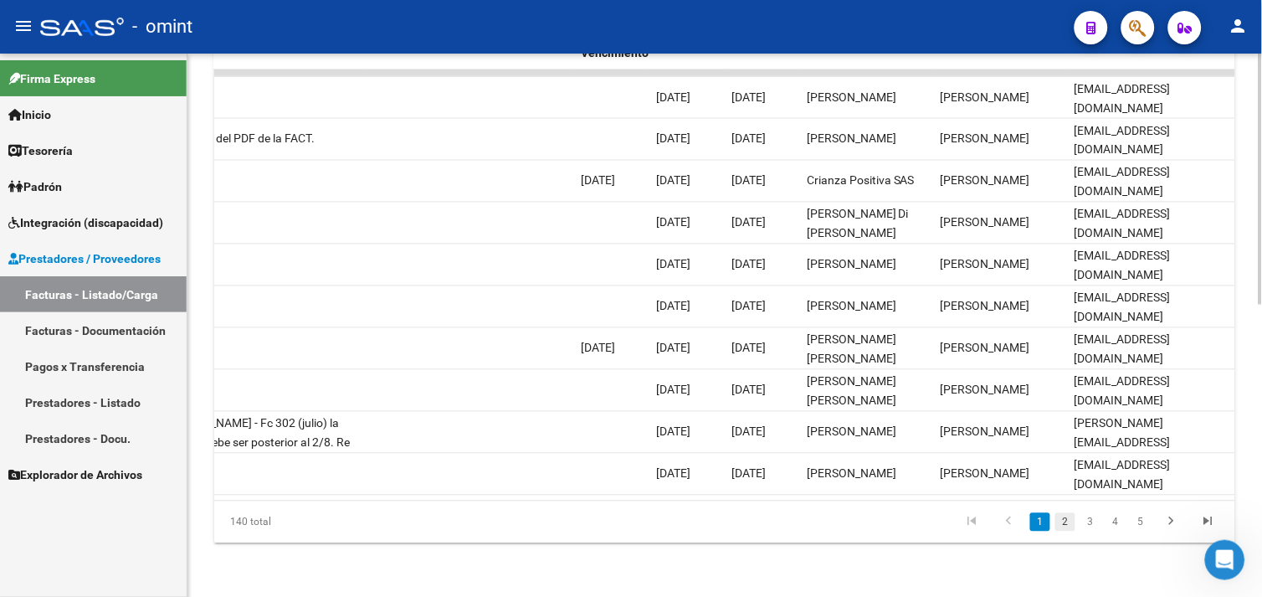
click at [1074, 523] on link "2" at bounding box center [1066, 522] width 20 height 18
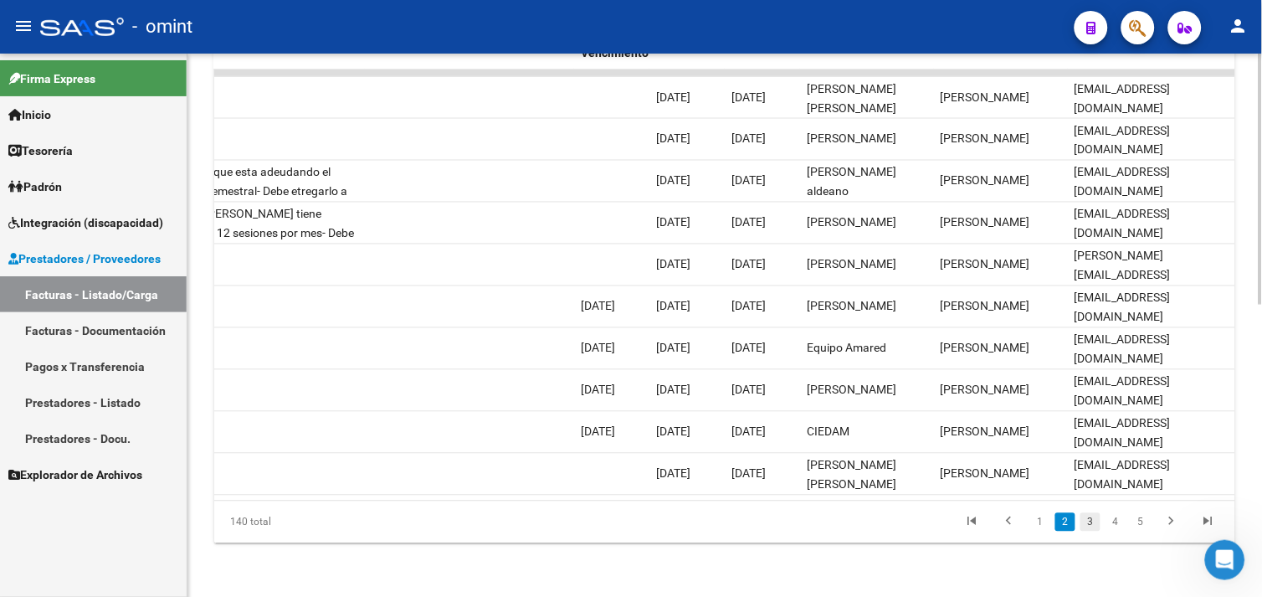
click at [1086, 522] on link "3" at bounding box center [1091, 522] width 20 height 18
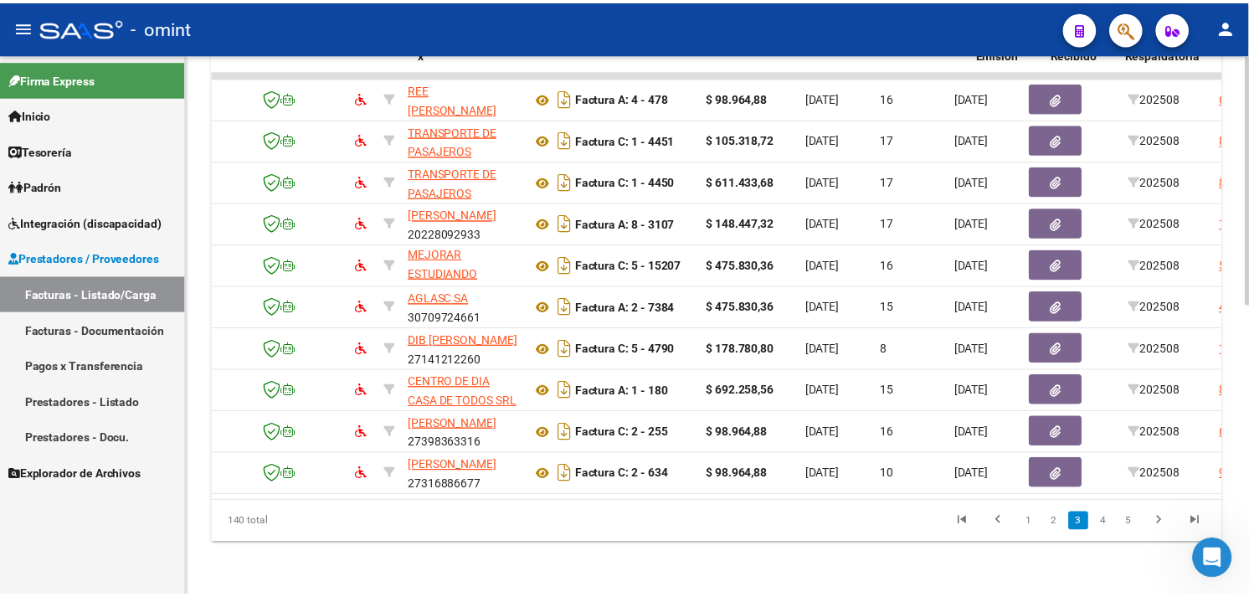
scroll to position [0, 0]
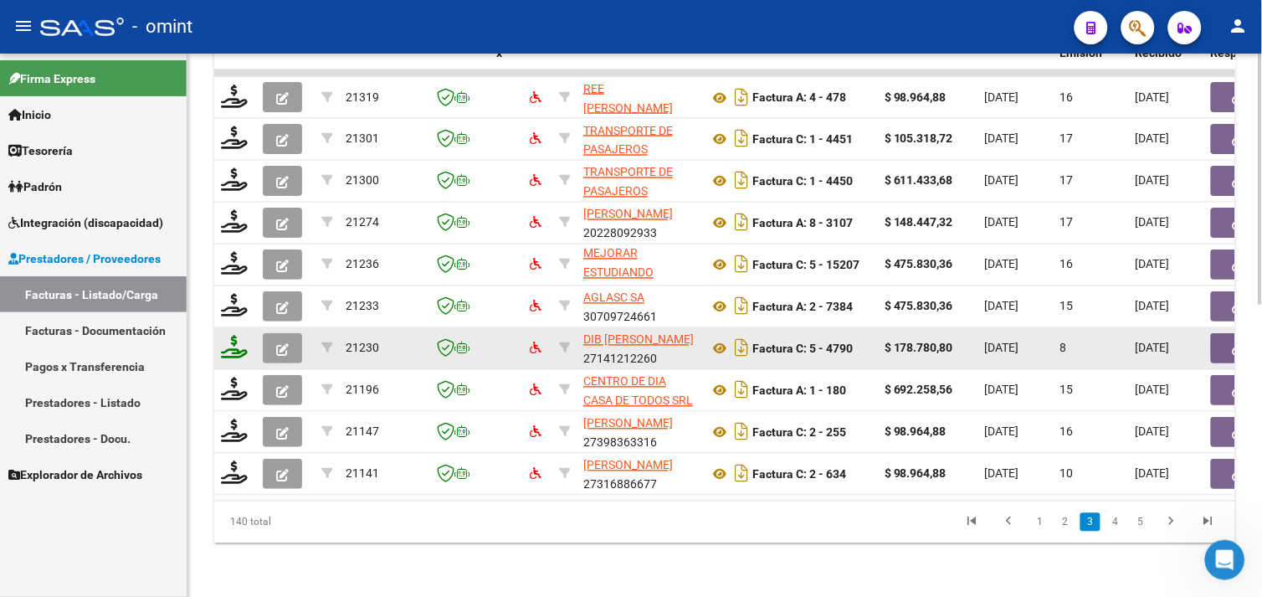
click at [234, 345] on icon at bounding box center [234, 347] width 27 height 23
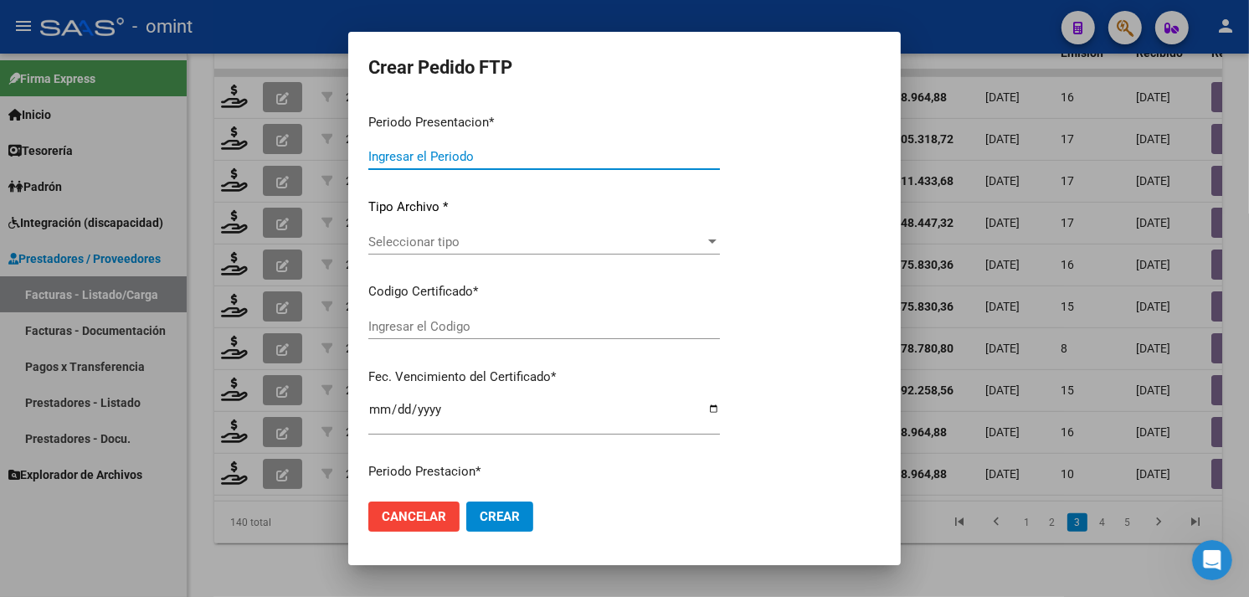
type input "202508"
type input "$ 178.780,80"
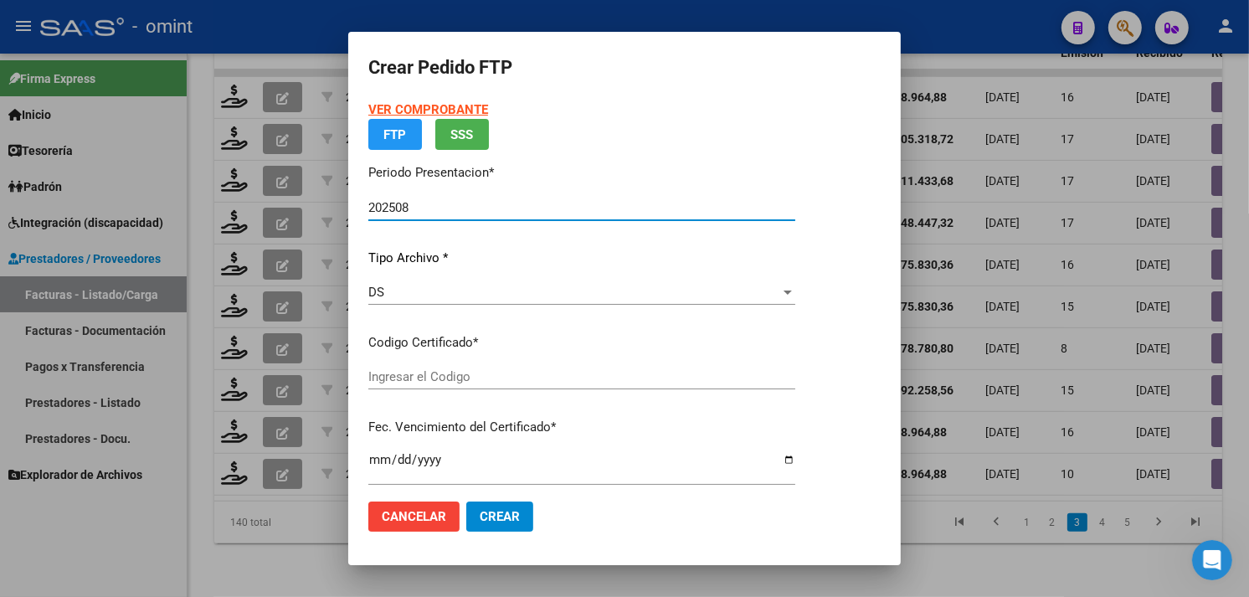
type input "7035134869"
type input "2035-01-31"
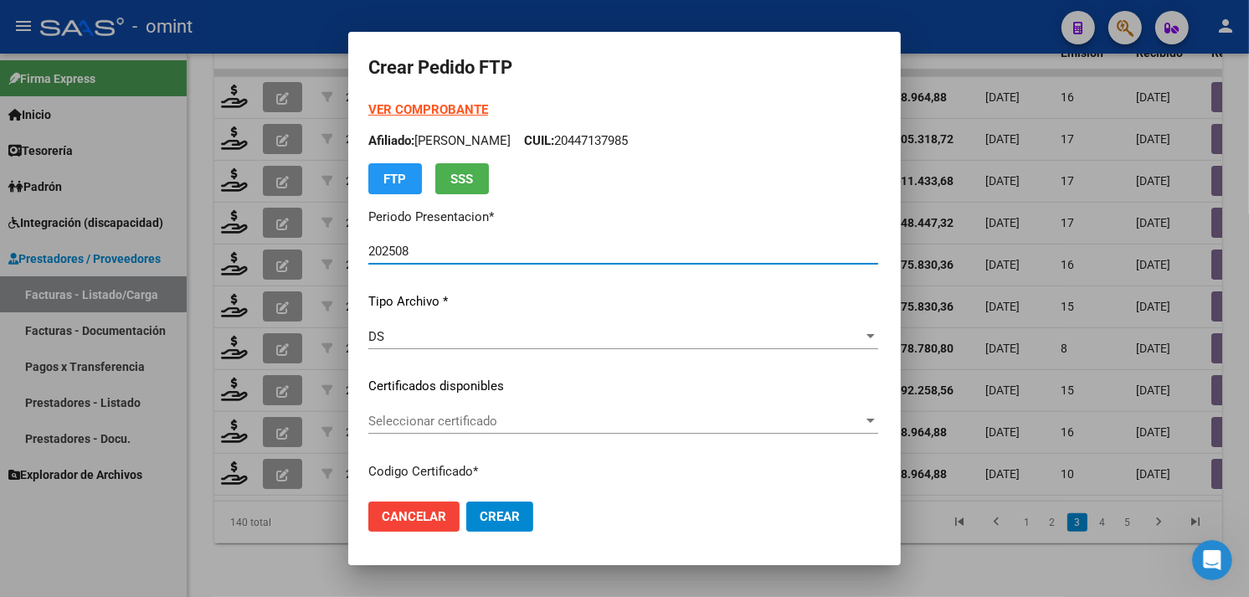
scroll to position [93, 0]
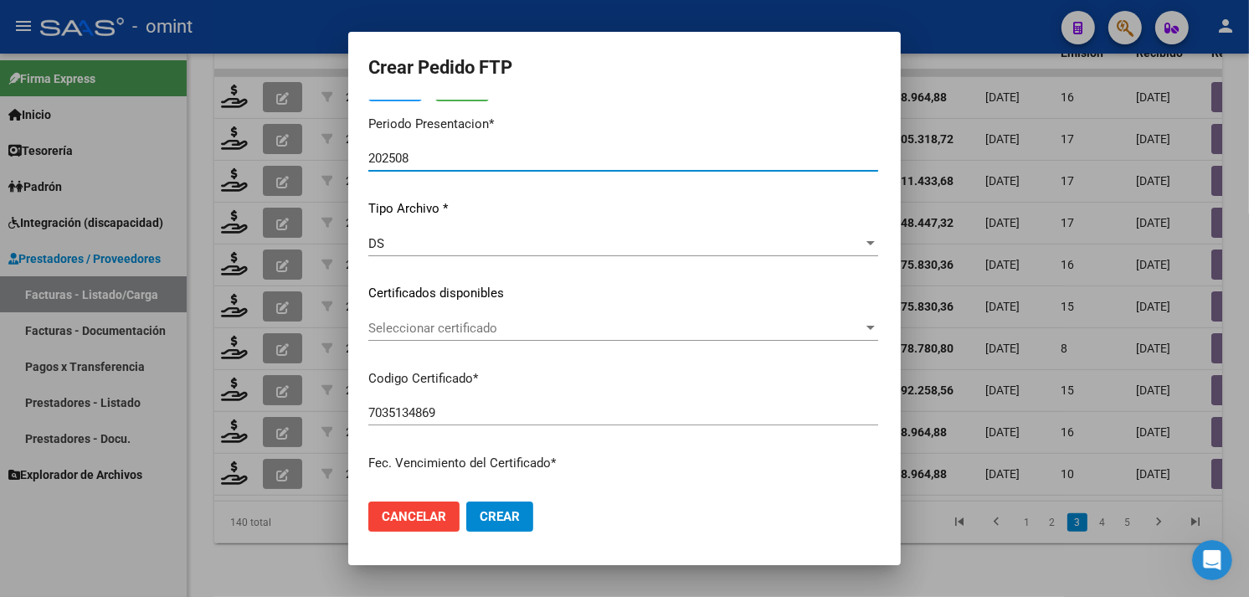
click at [489, 329] on span "Seleccionar certificado" at bounding box center [615, 328] width 495 height 15
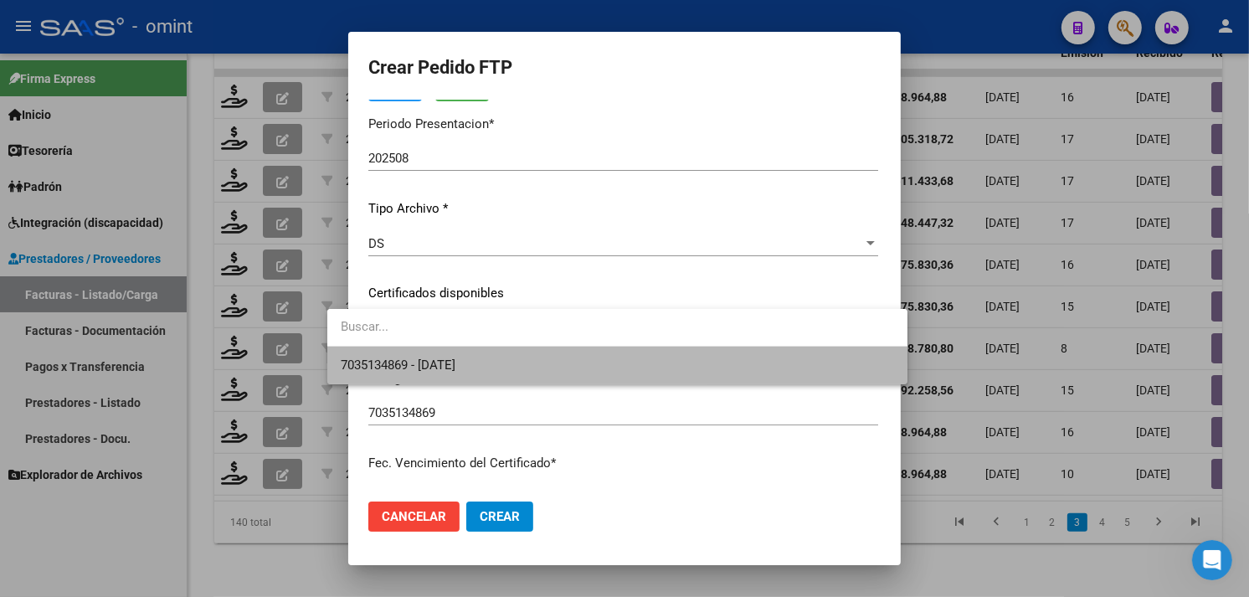
click at [488, 357] on span "7035134869 - 2035-01-31" at bounding box center [617, 366] width 553 height 38
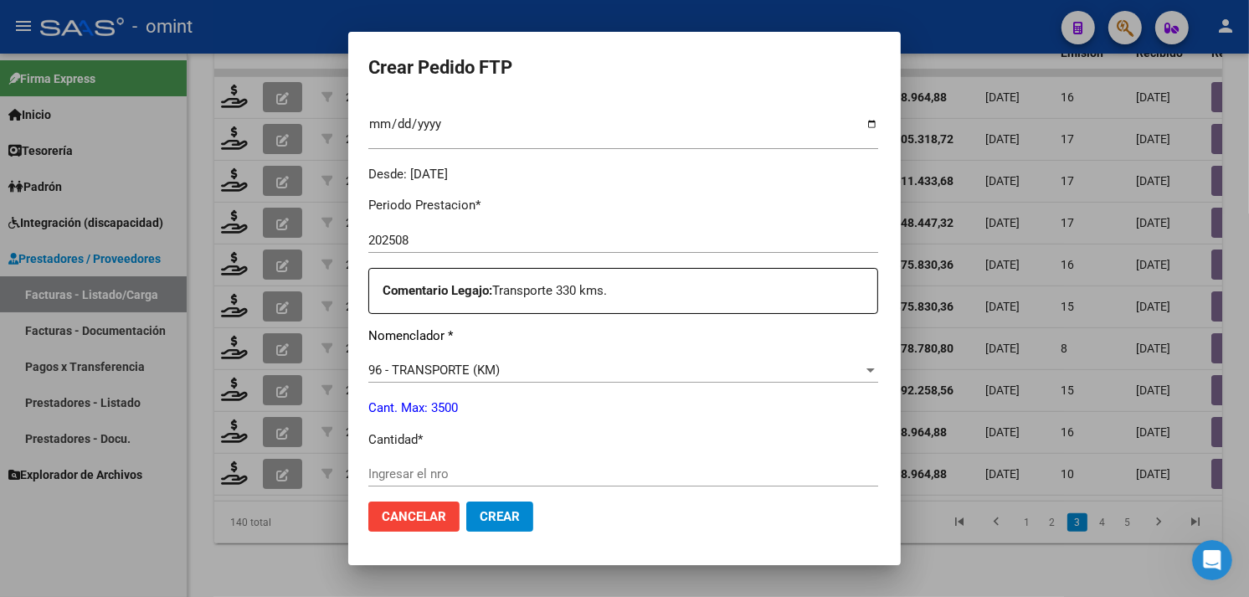
scroll to position [0, 0]
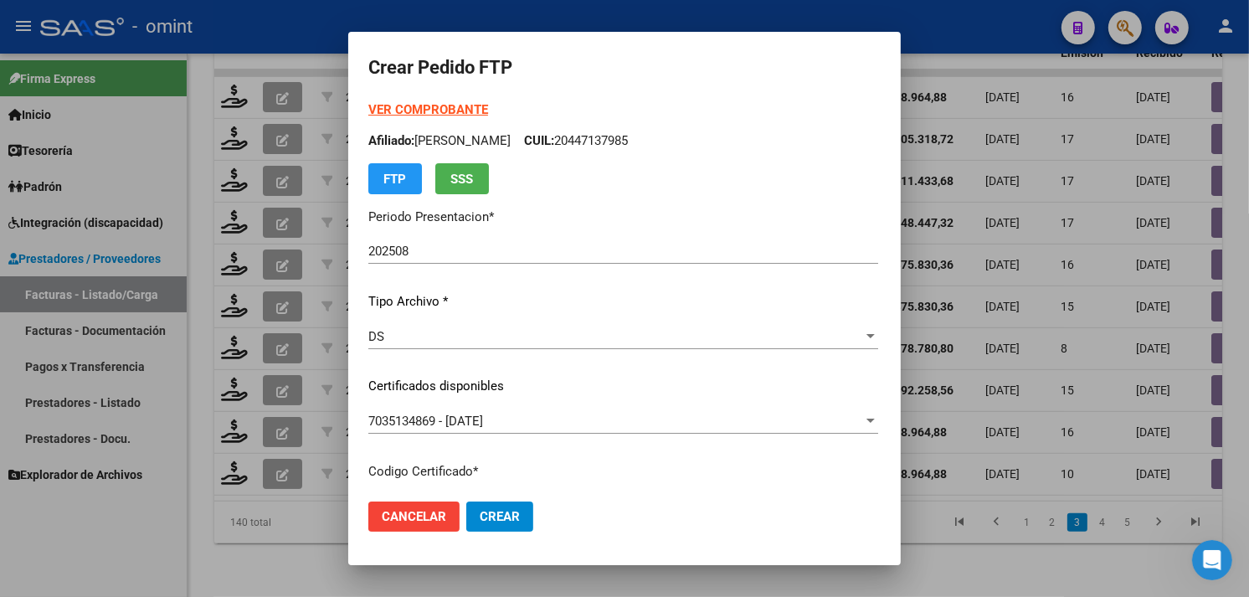
click at [392, 115] on strong "VER COMPROBANTE" at bounding box center [428, 109] width 120 height 15
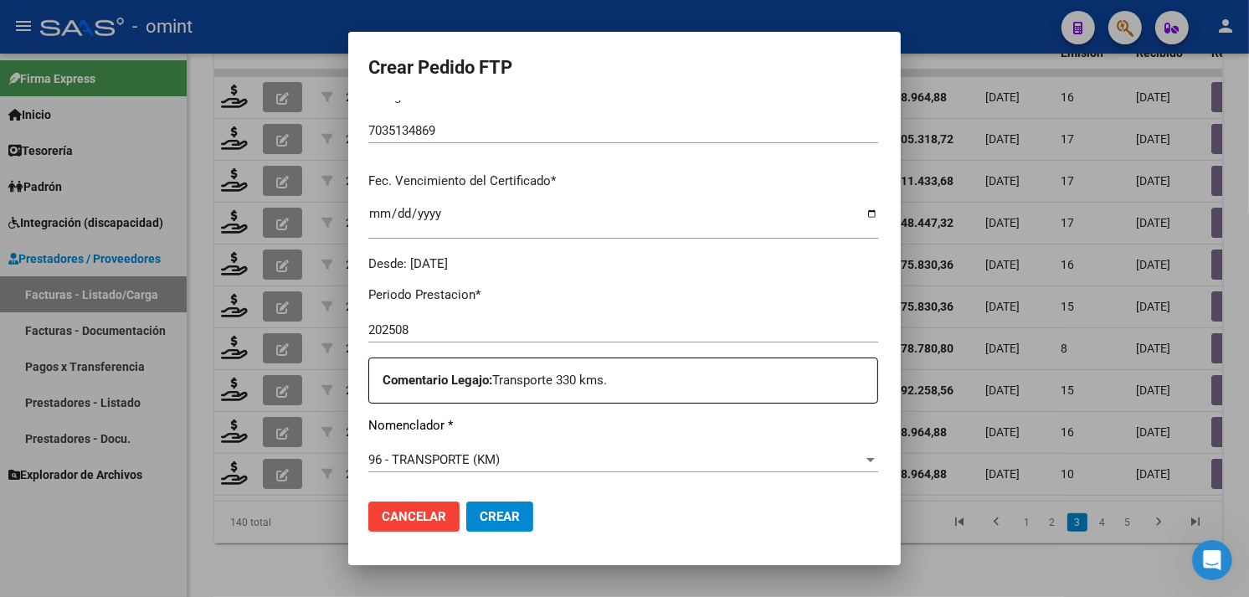
scroll to position [465, 0]
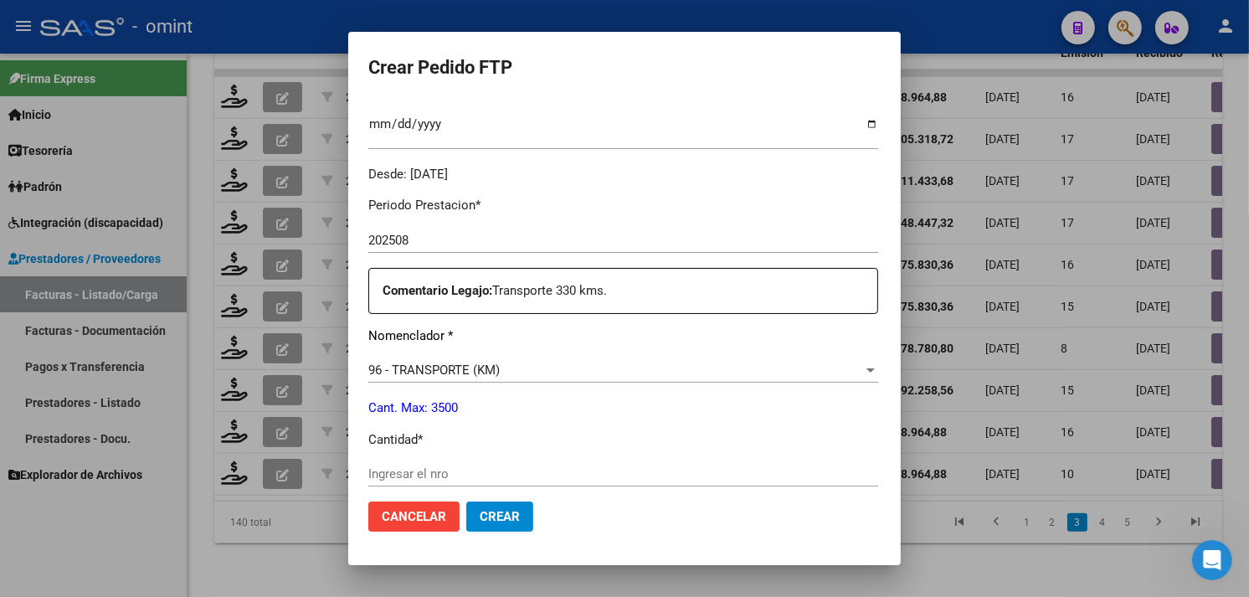
click at [432, 470] on input "Ingresar el nro" at bounding box center [623, 473] width 510 height 15
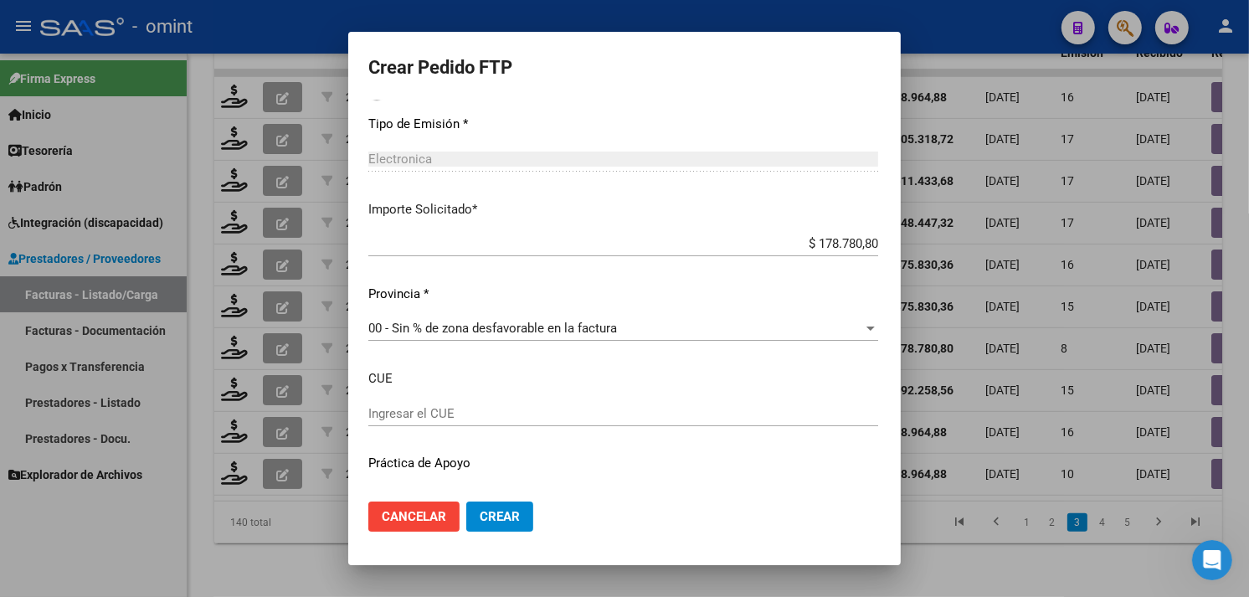
scroll to position [1013, 0]
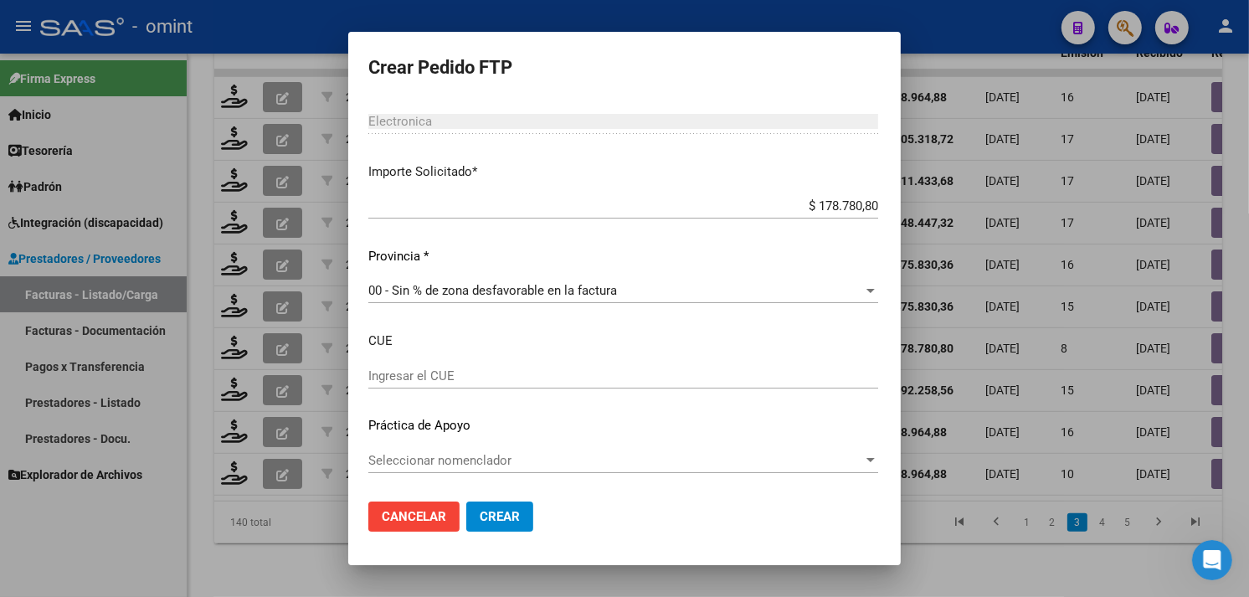
type input "330"
click at [494, 521] on button "Crear" at bounding box center [499, 516] width 67 height 30
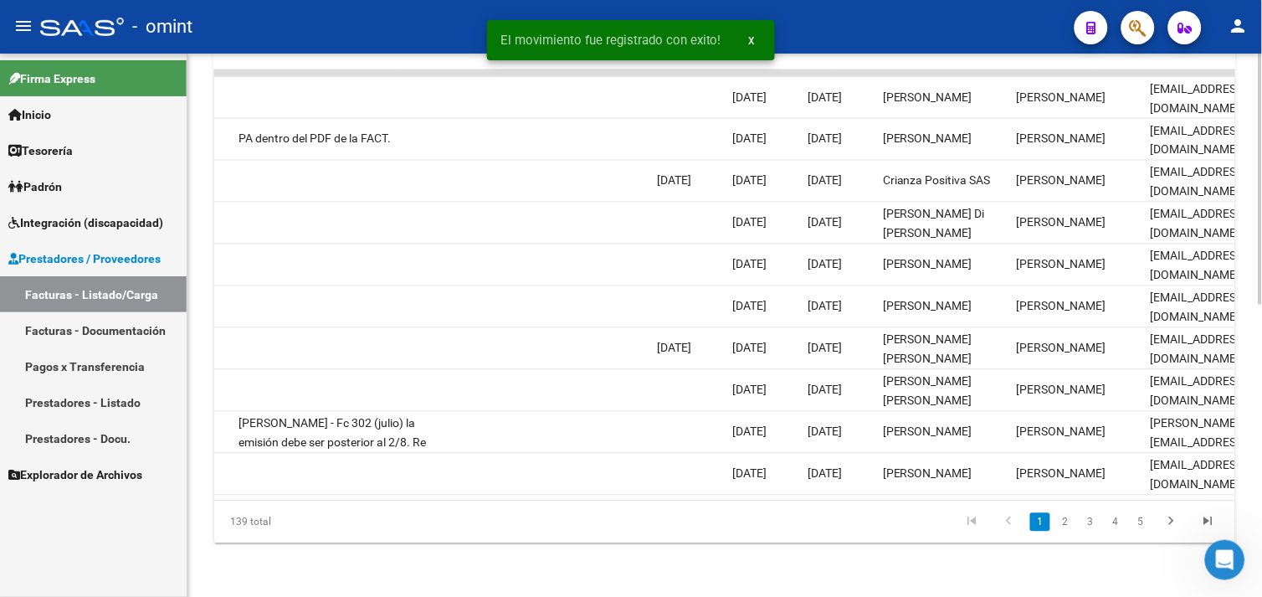
scroll to position [0, 1658]
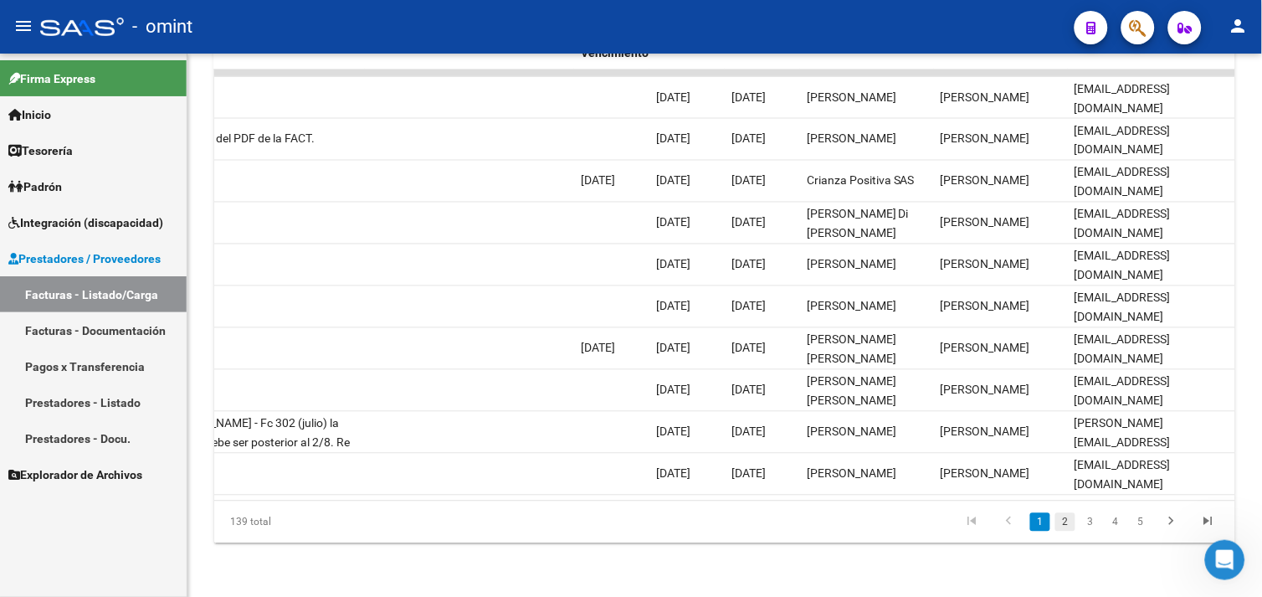
click at [1061, 524] on link "2" at bounding box center [1066, 522] width 20 height 18
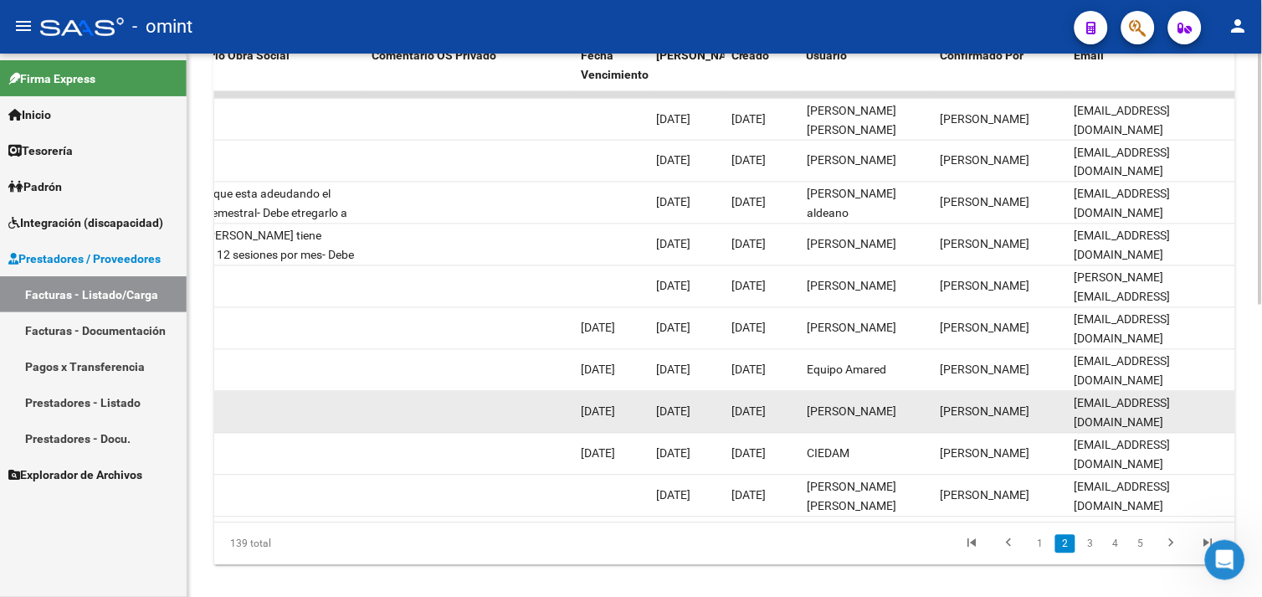
scroll to position [632, 0]
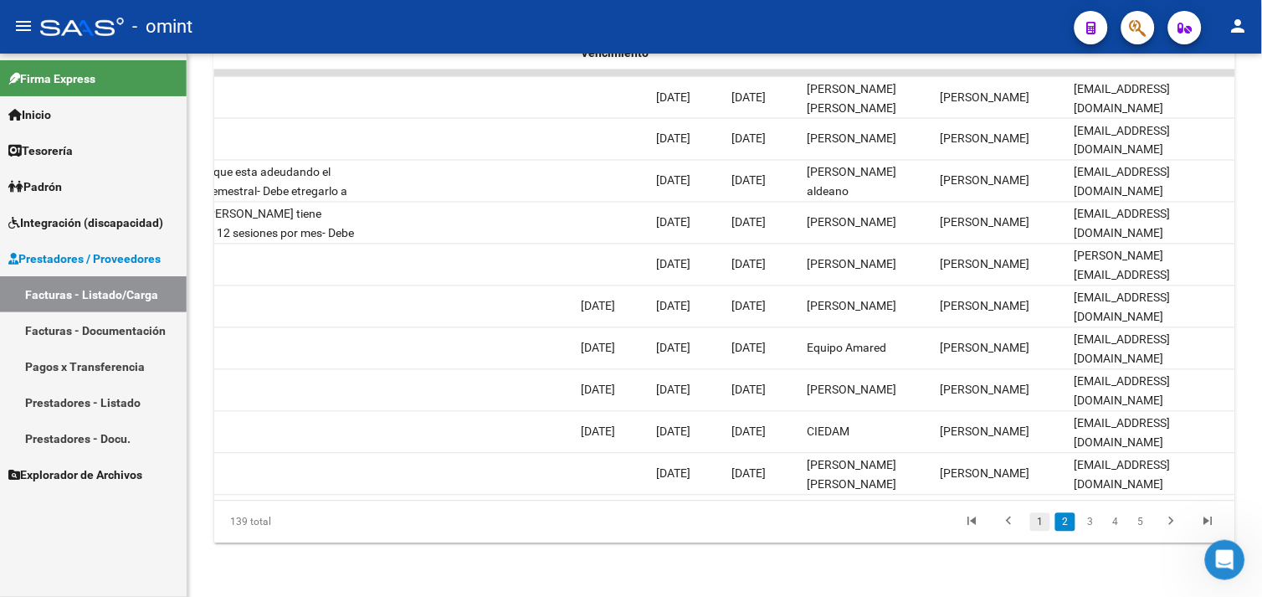
click at [1042, 520] on link "1" at bounding box center [1040, 522] width 20 height 18
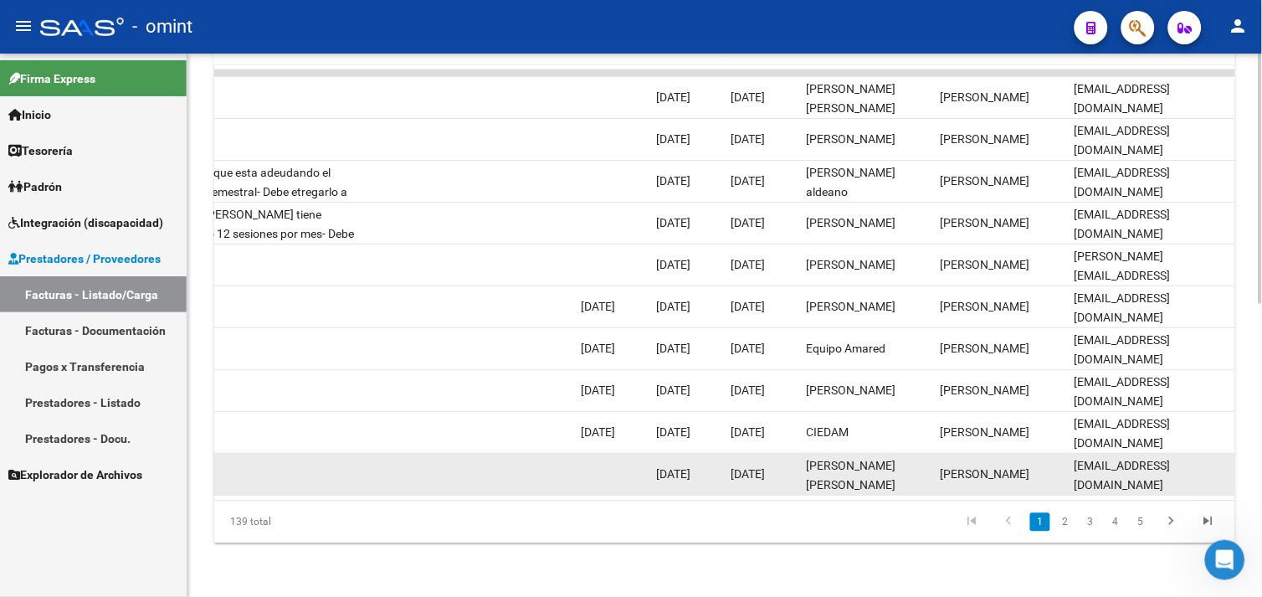
scroll to position [3, 0]
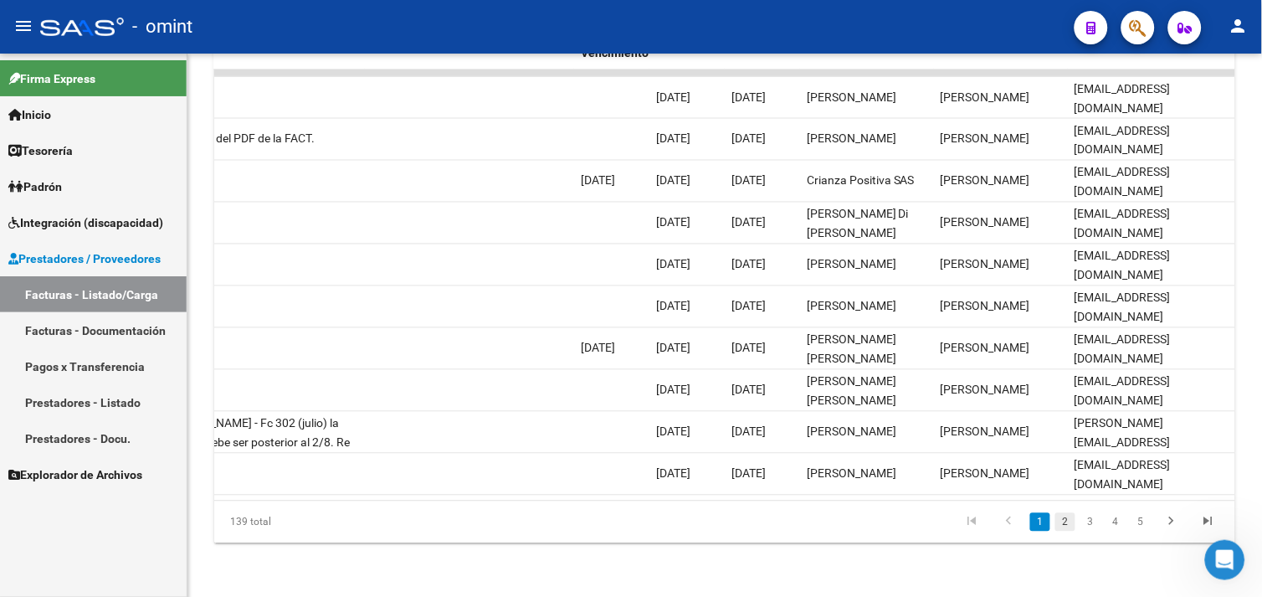
click at [1064, 522] on link "2" at bounding box center [1066, 522] width 20 height 18
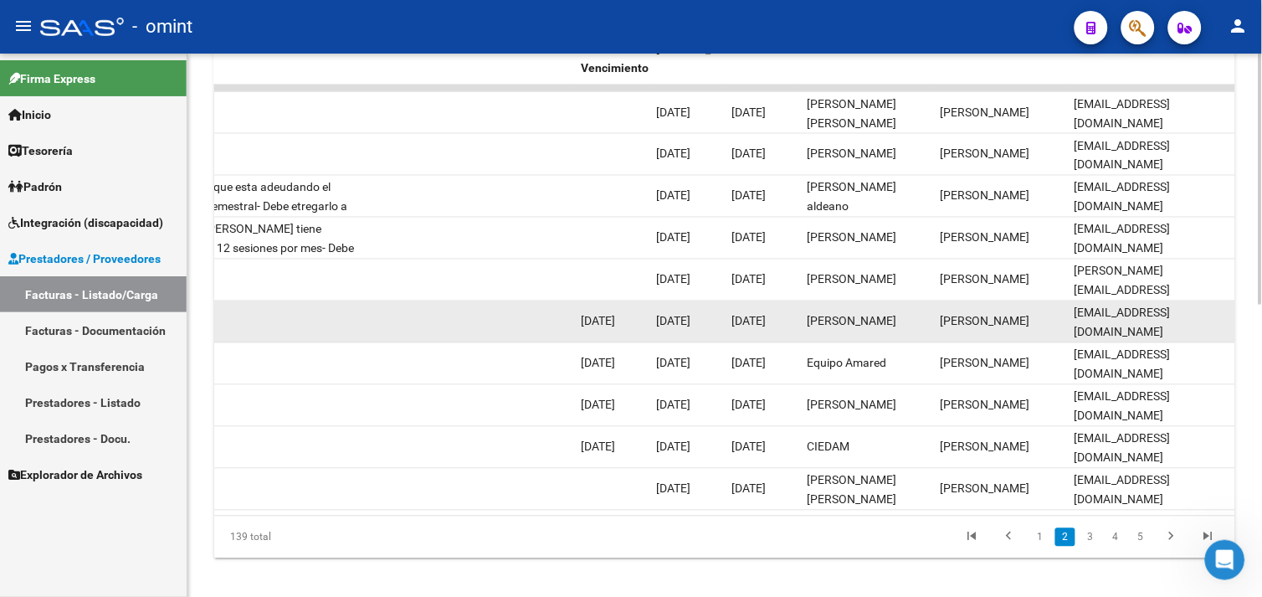
scroll to position [632, 0]
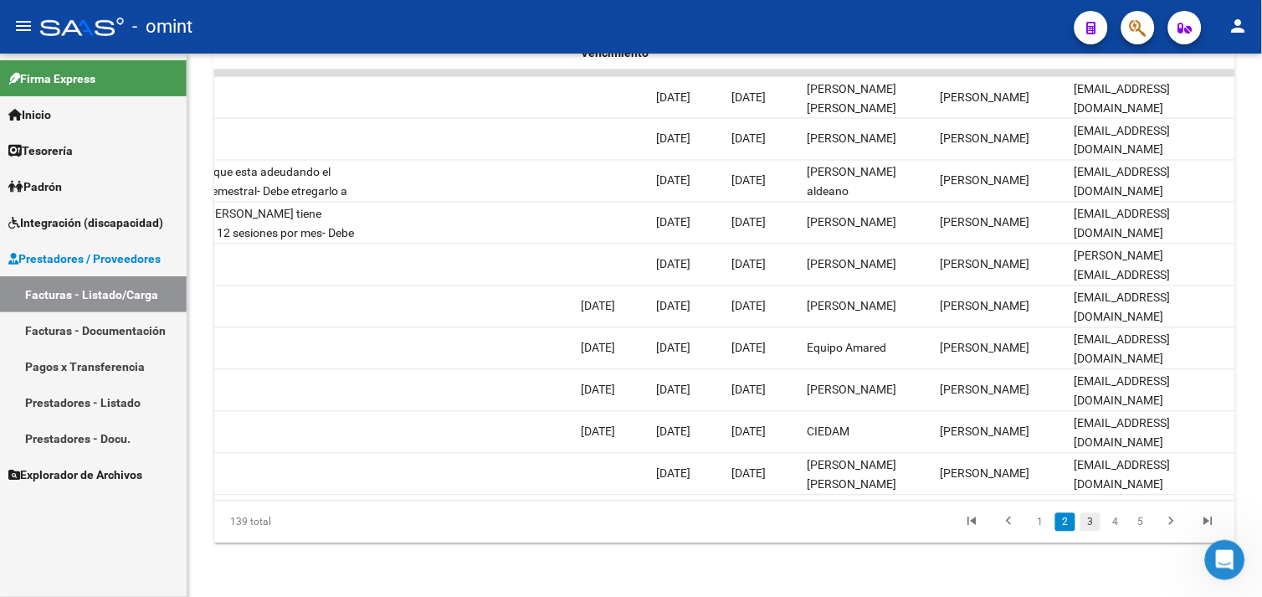
click at [1094, 521] on link "3" at bounding box center [1091, 522] width 20 height 18
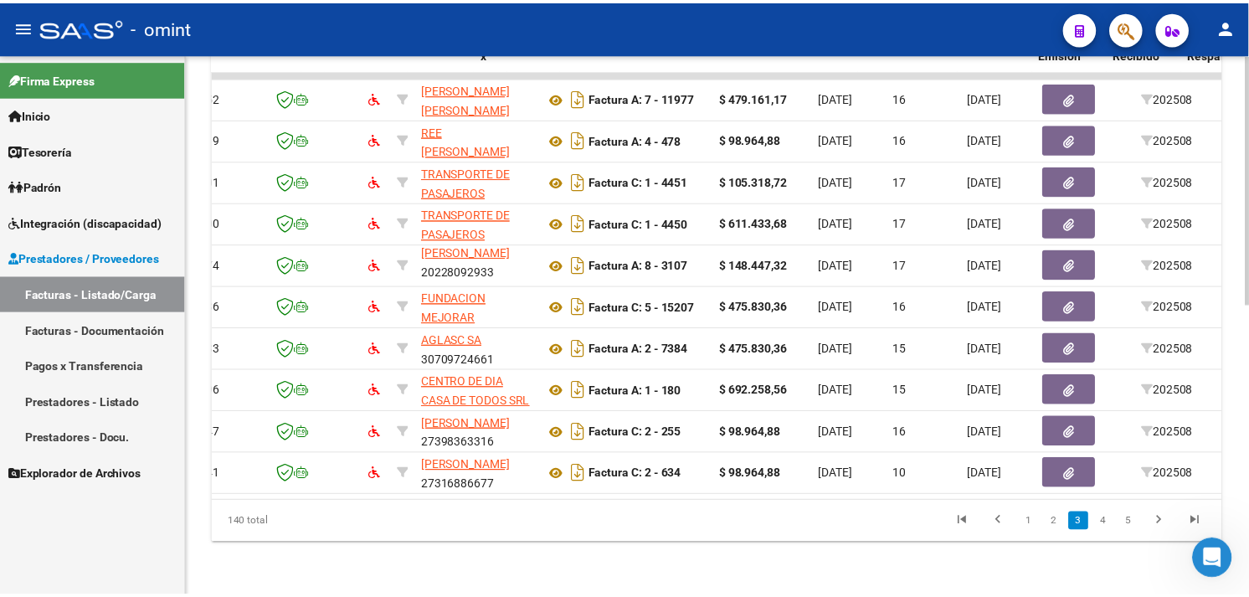
scroll to position [0, 0]
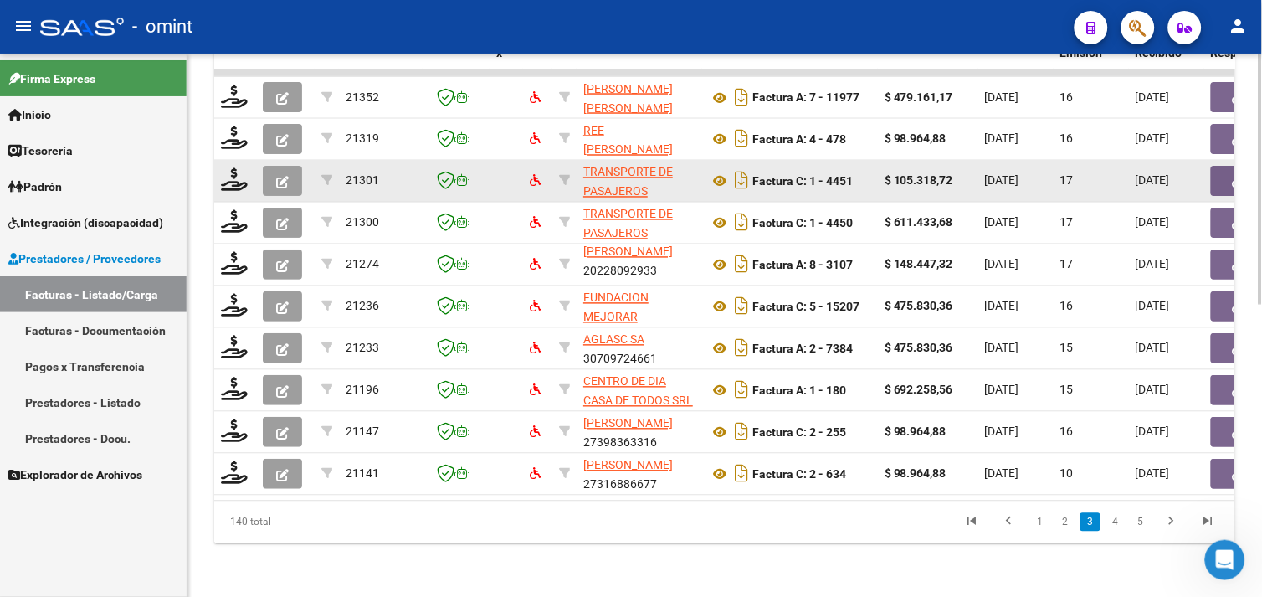
click at [271, 172] on button "button" at bounding box center [282, 181] width 39 height 30
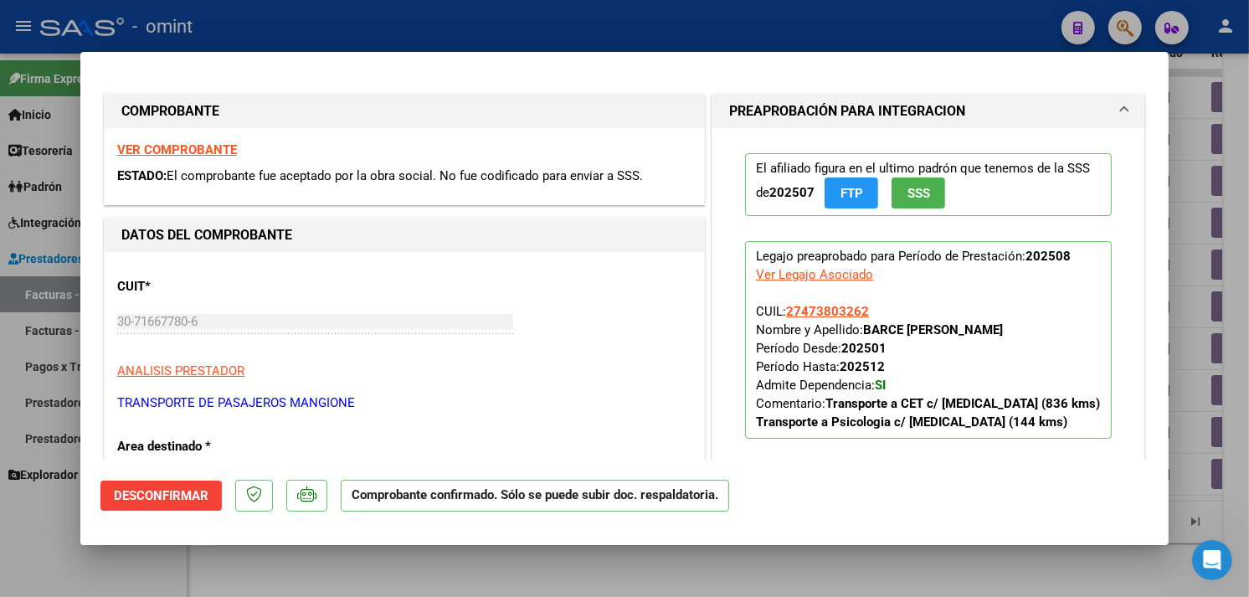
click at [204, 156] on strong "VER COMPROBANTE" at bounding box center [177, 149] width 120 height 15
type input "$ 0,00"
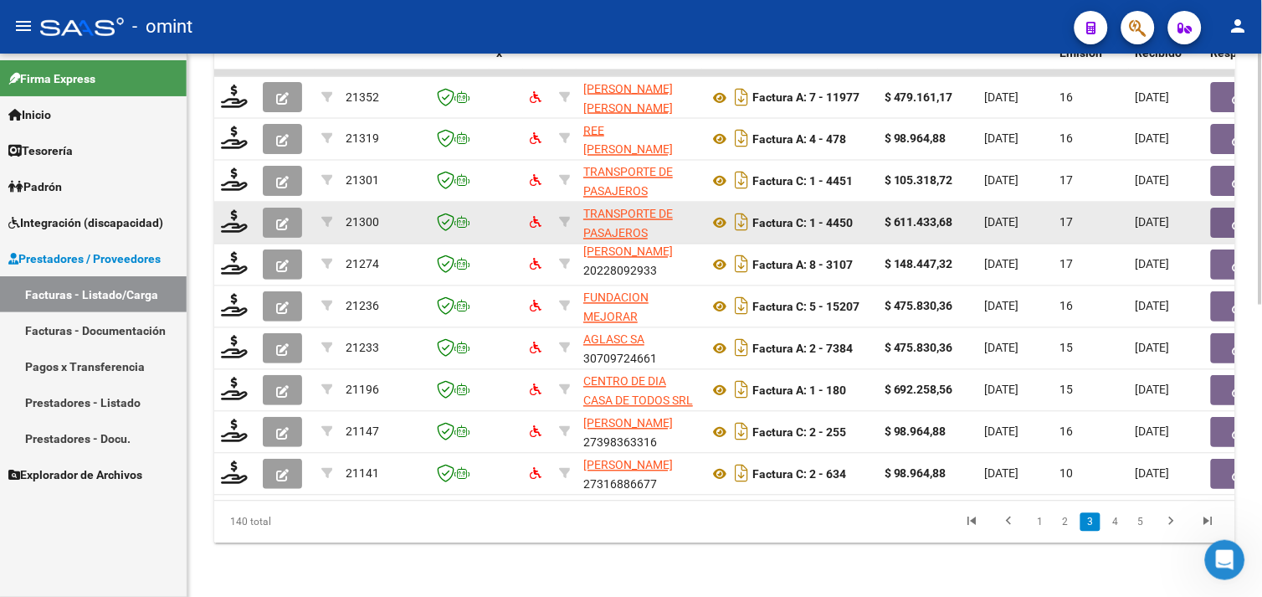
click at [273, 208] on button "button" at bounding box center [282, 223] width 39 height 30
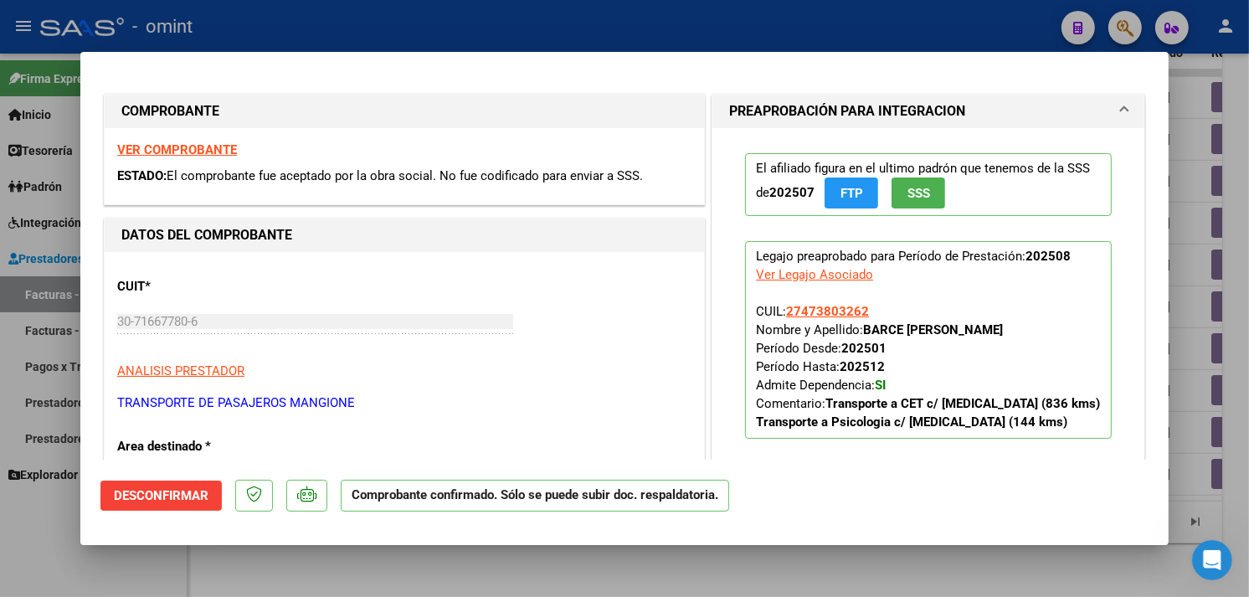
click at [164, 144] on strong "VER COMPROBANTE" at bounding box center [177, 149] width 120 height 15
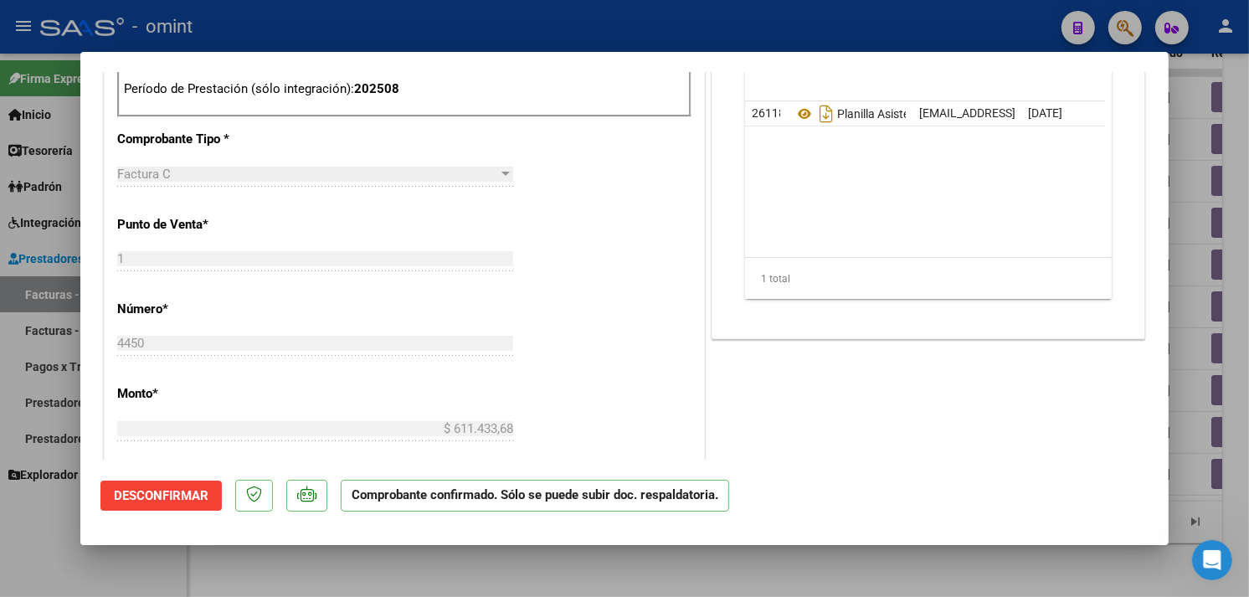
scroll to position [743, 0]
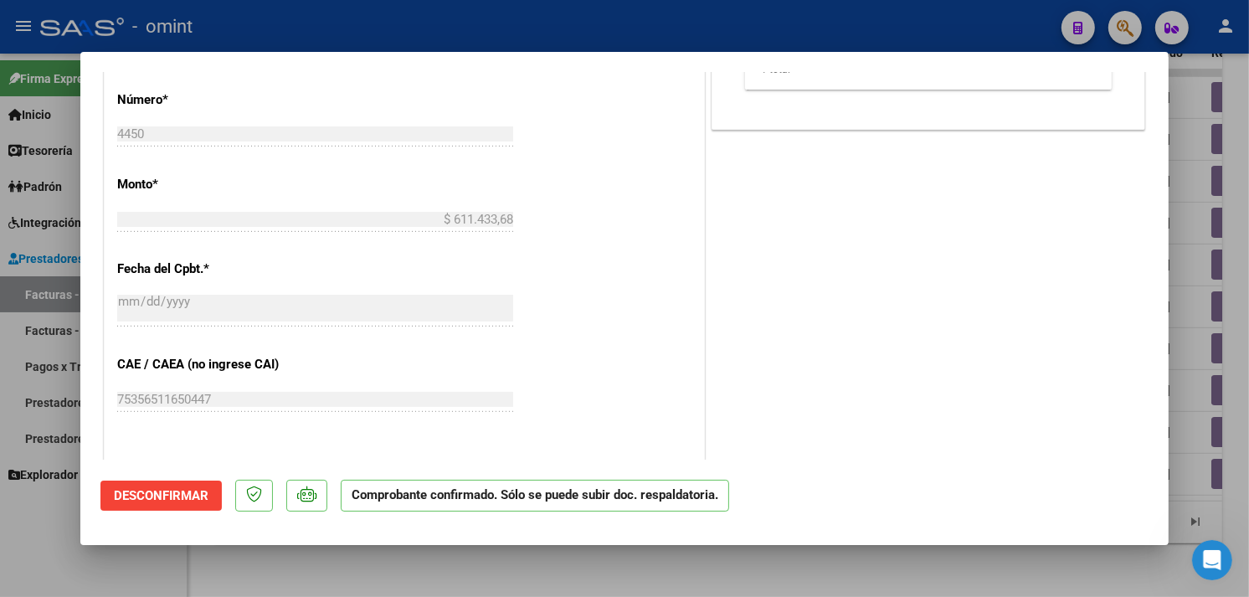
type input "$ 0,00"
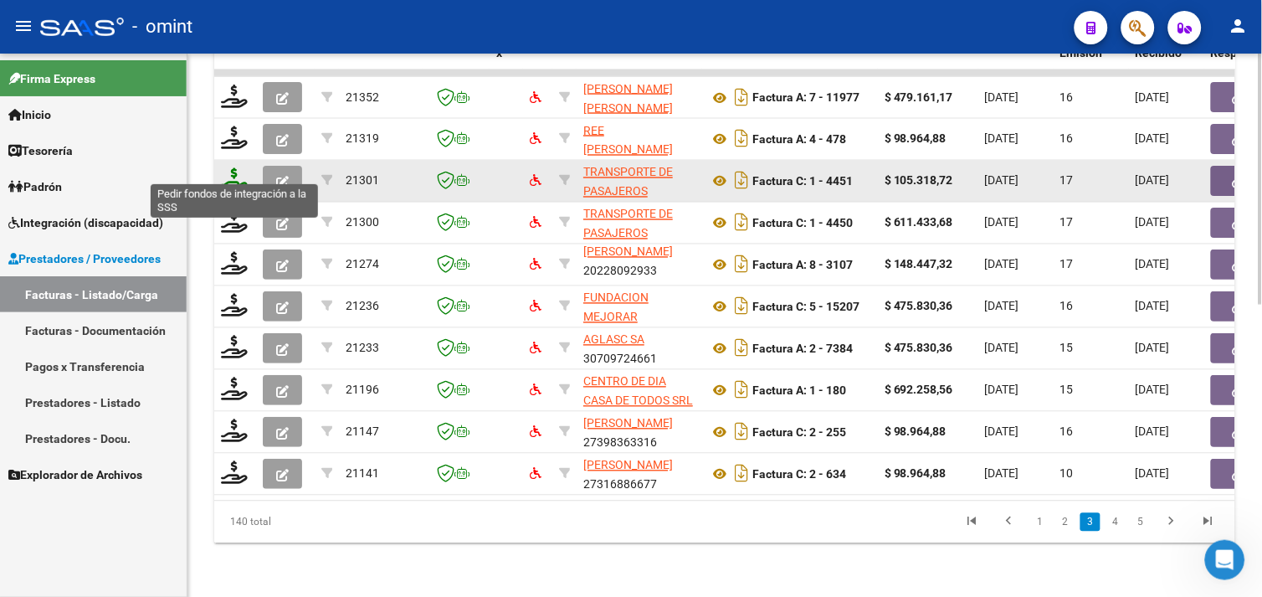
click at [232, 168] on icon at bounding box center [234, 179] width 27 height 23
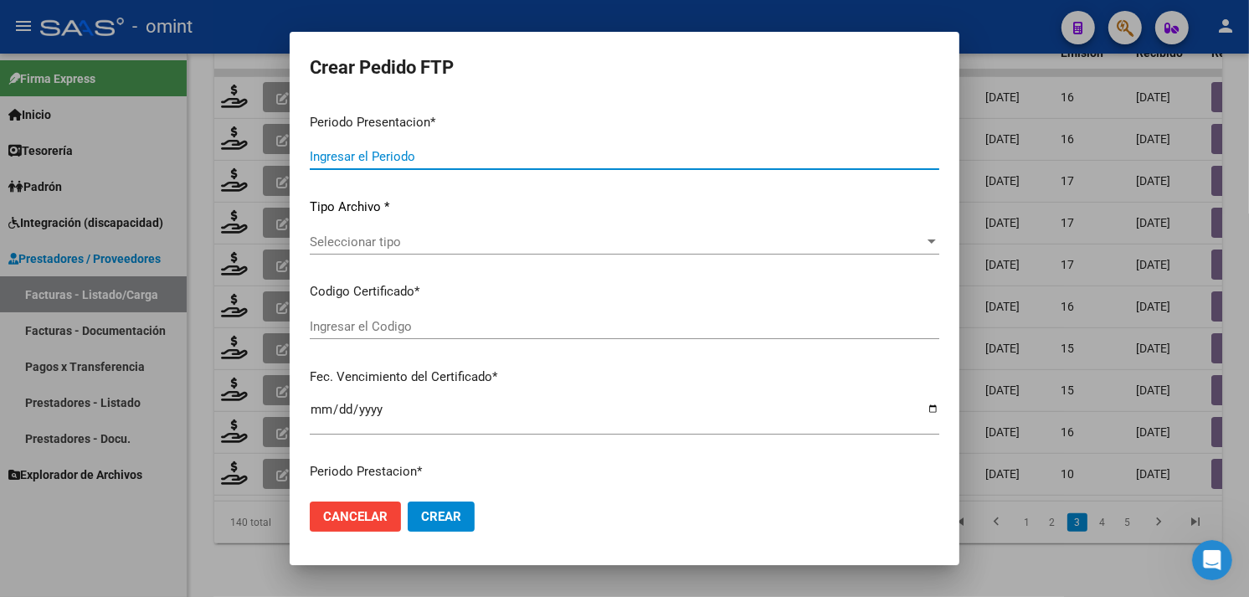
type input "202508"
type input "$ 105.318,72"
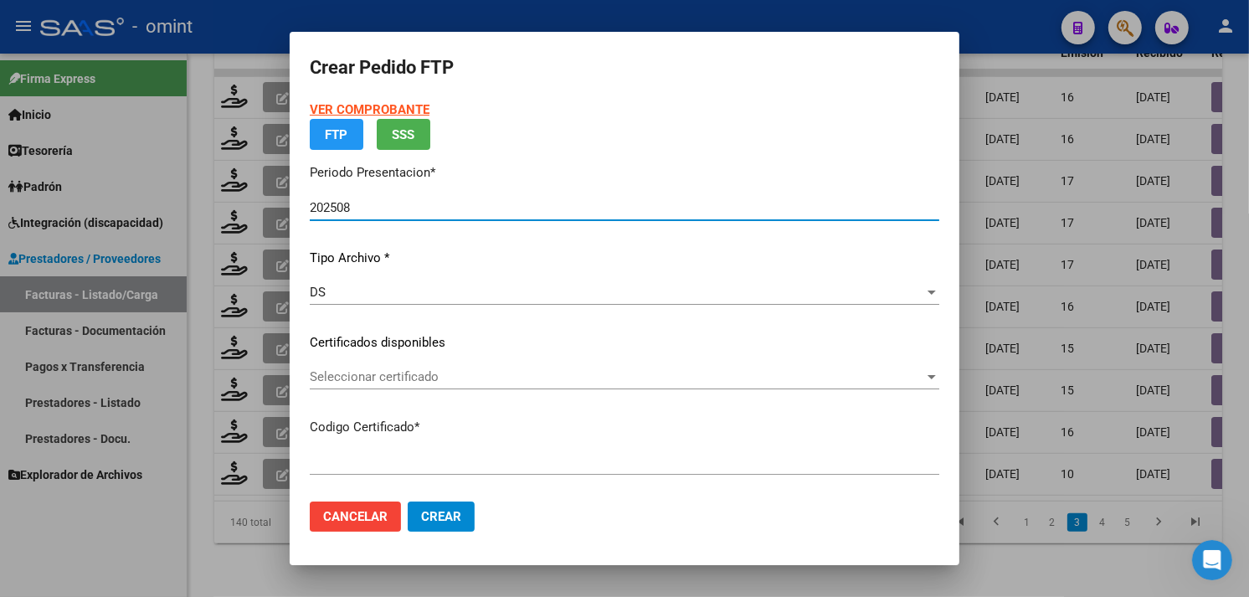
type input "2665231917"
type input "2027-12-28"
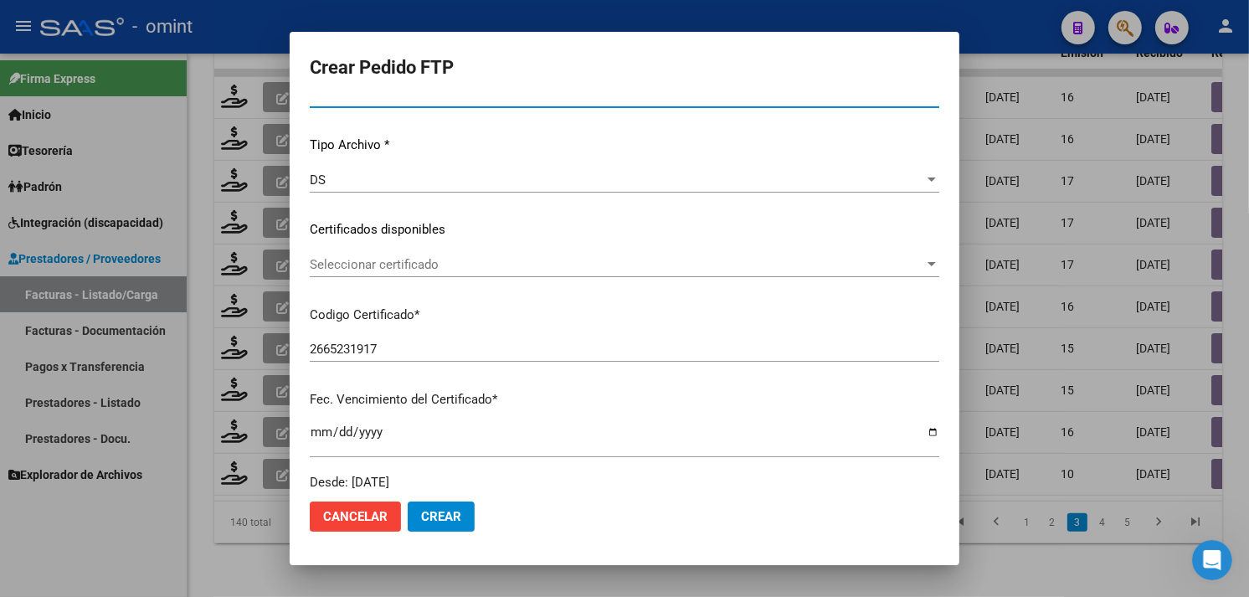
scroll to position [229, 0]
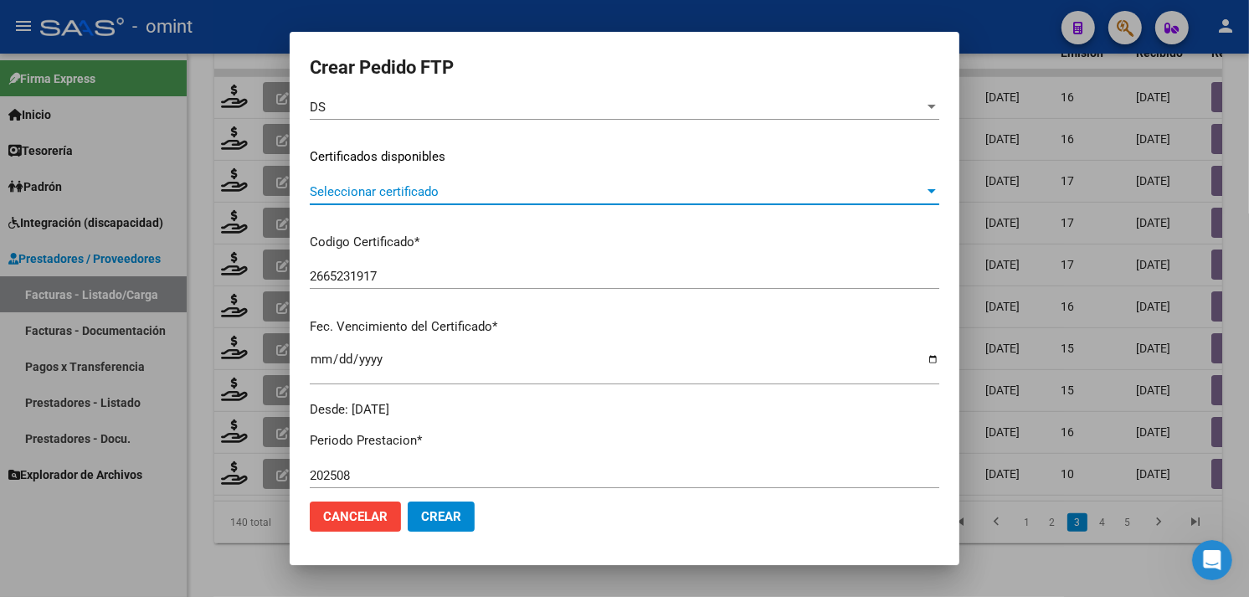
click at [462, 198] on span "Seleccionar certificado" at bounding box center [617, 191] width 614 height 15
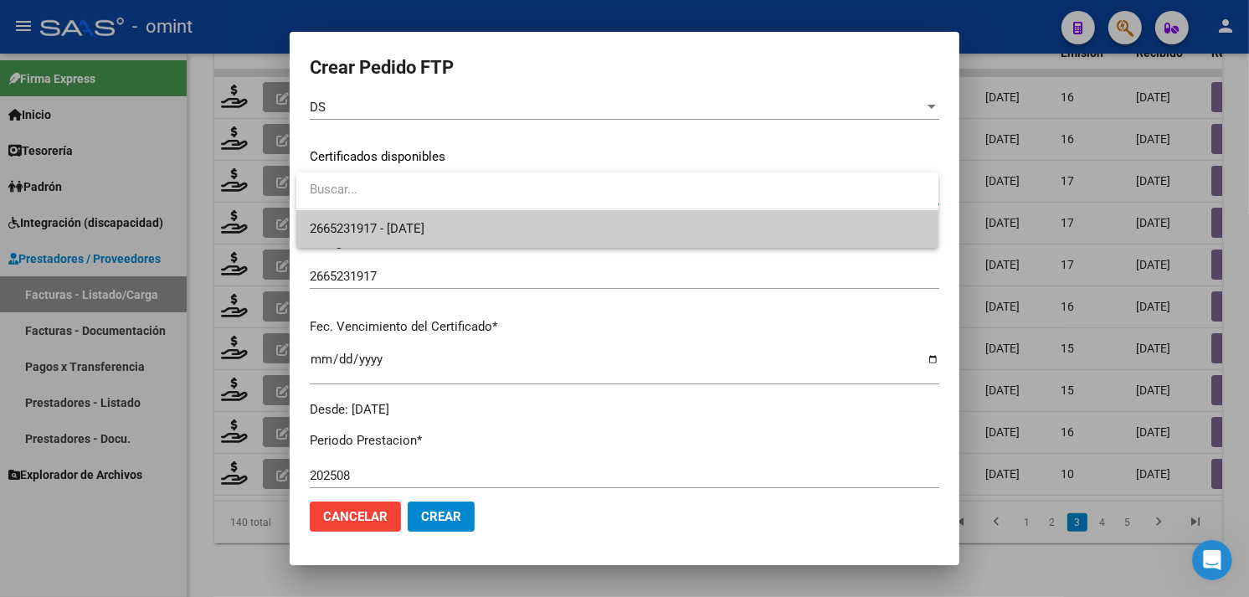
click at [457, 219] on span "2665231917 - 2027-12-28" at bounding box center [617, 229] width 615 height 38
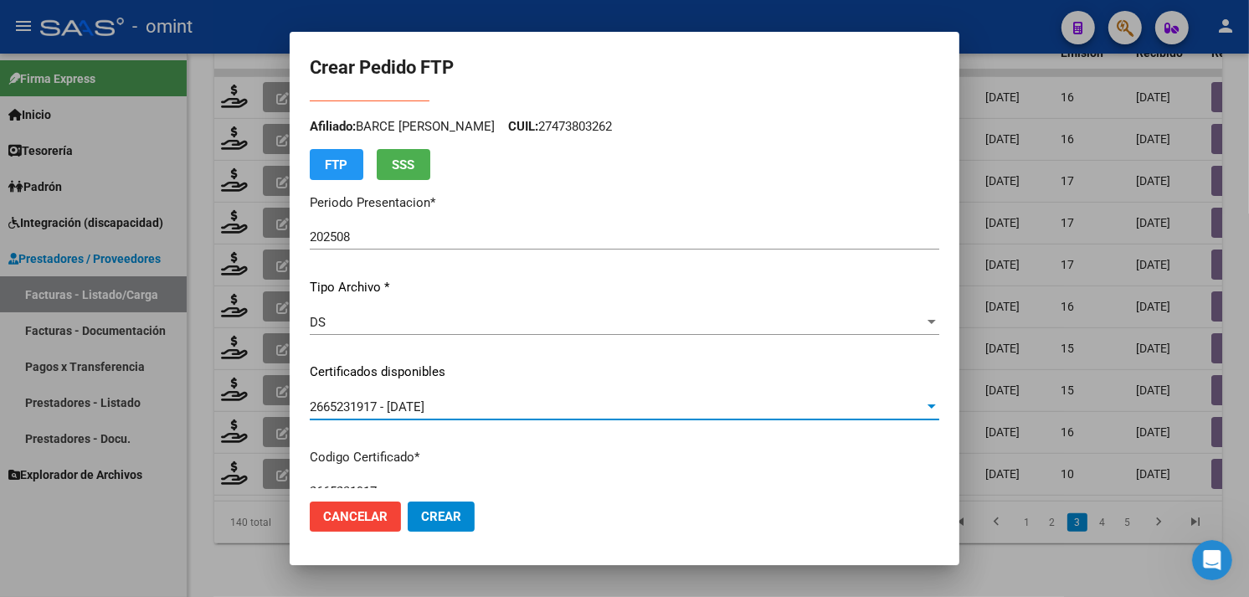
scroll to position [0, 0]
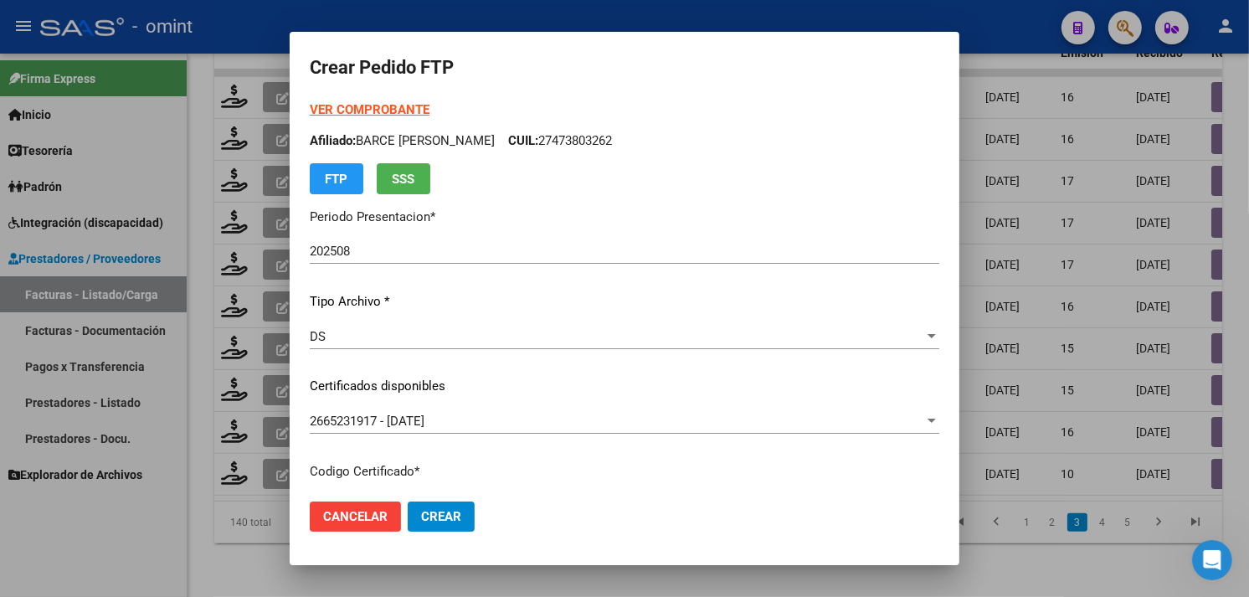
click at [363, 112] on strong "VER COMPROBANTE" at bounding box center [370, 109] width 120 height 15
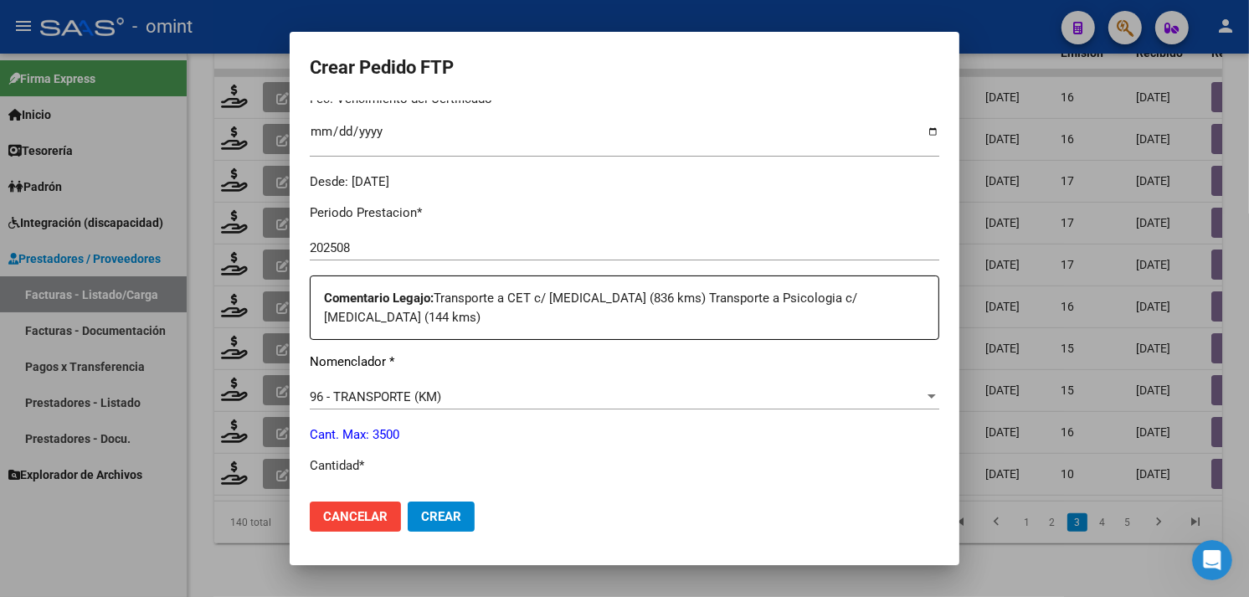
scroll to position [558, 0]
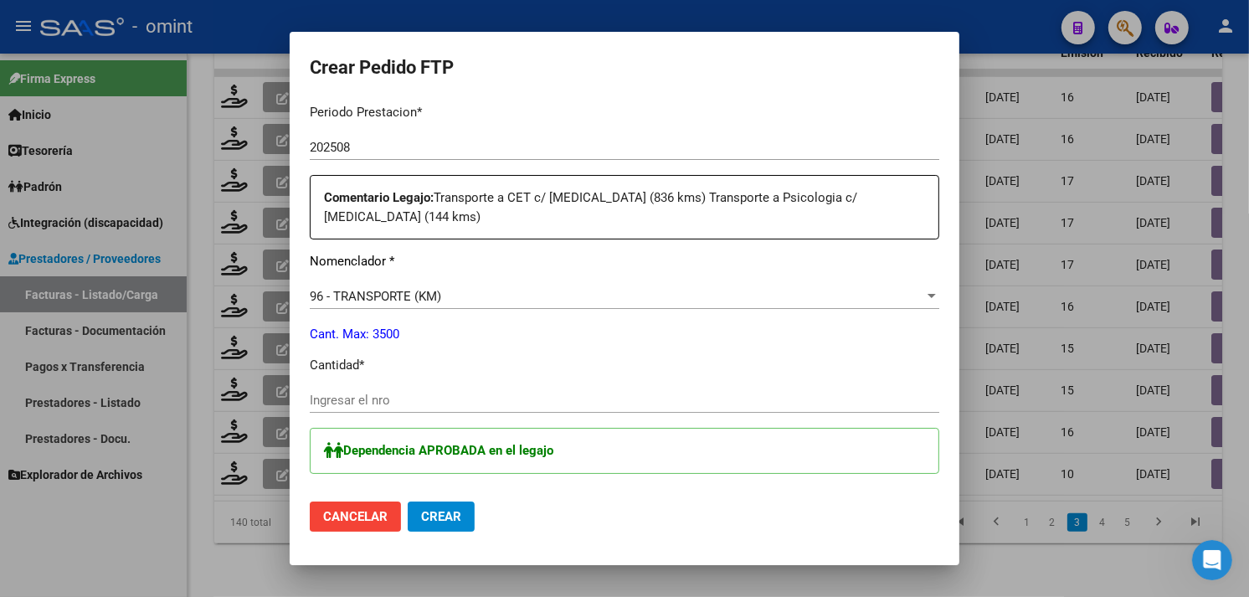
click at [422, 393] on input "Ingresar el nro" at bounding box center [624, 400] width 629 height 15
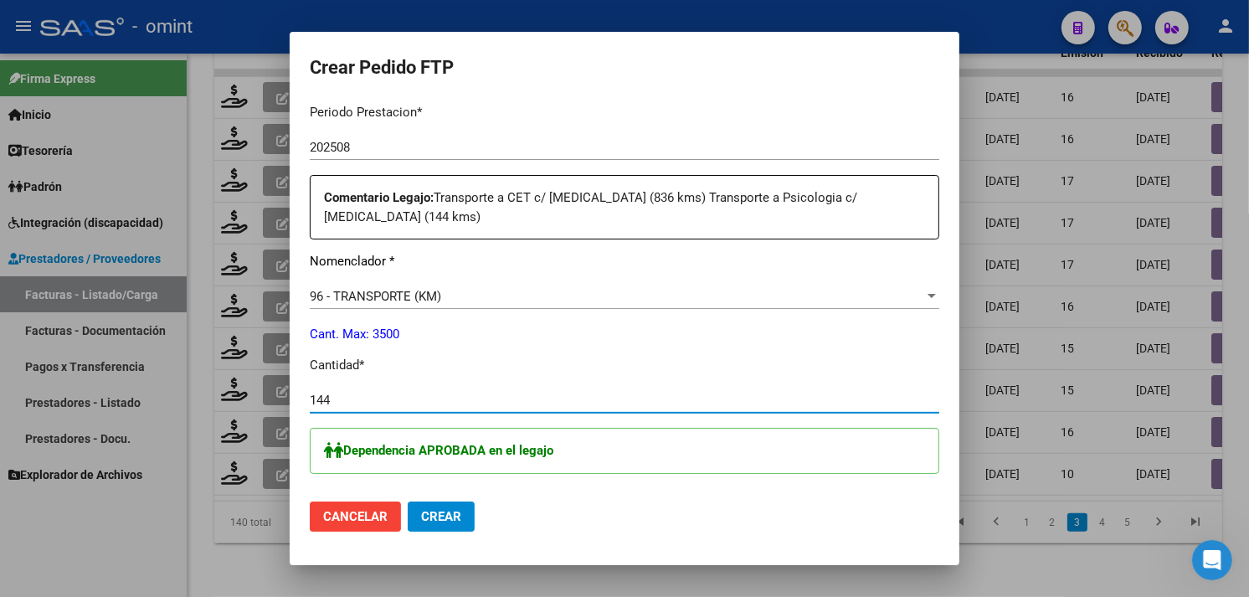
type input "144"
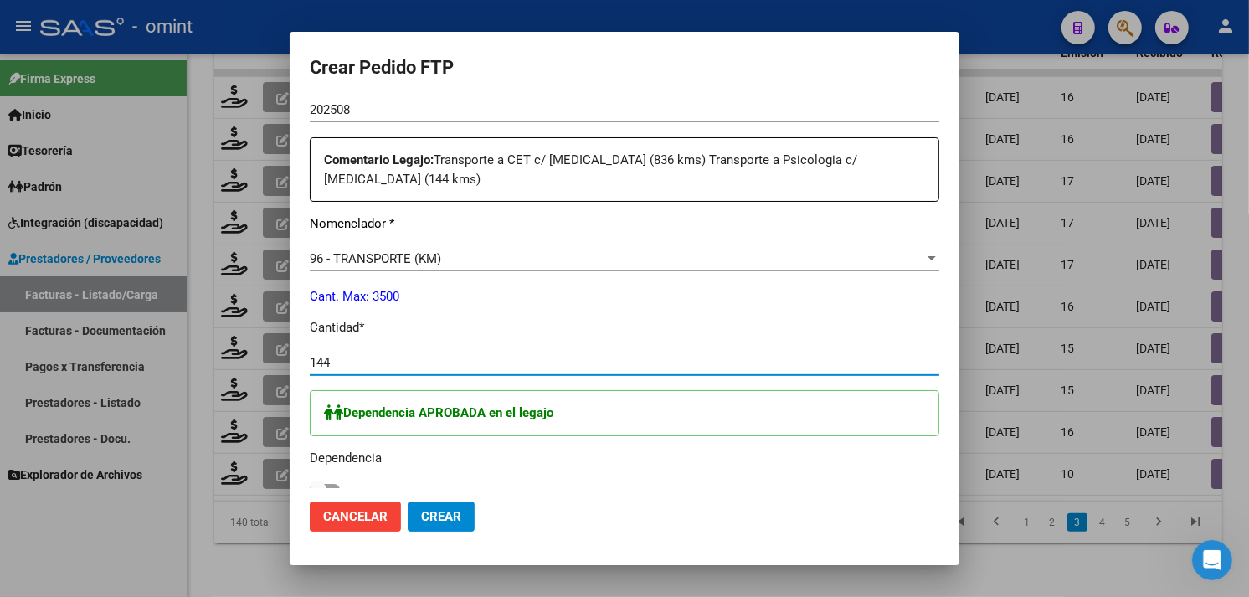
scroll to position [650, 0]
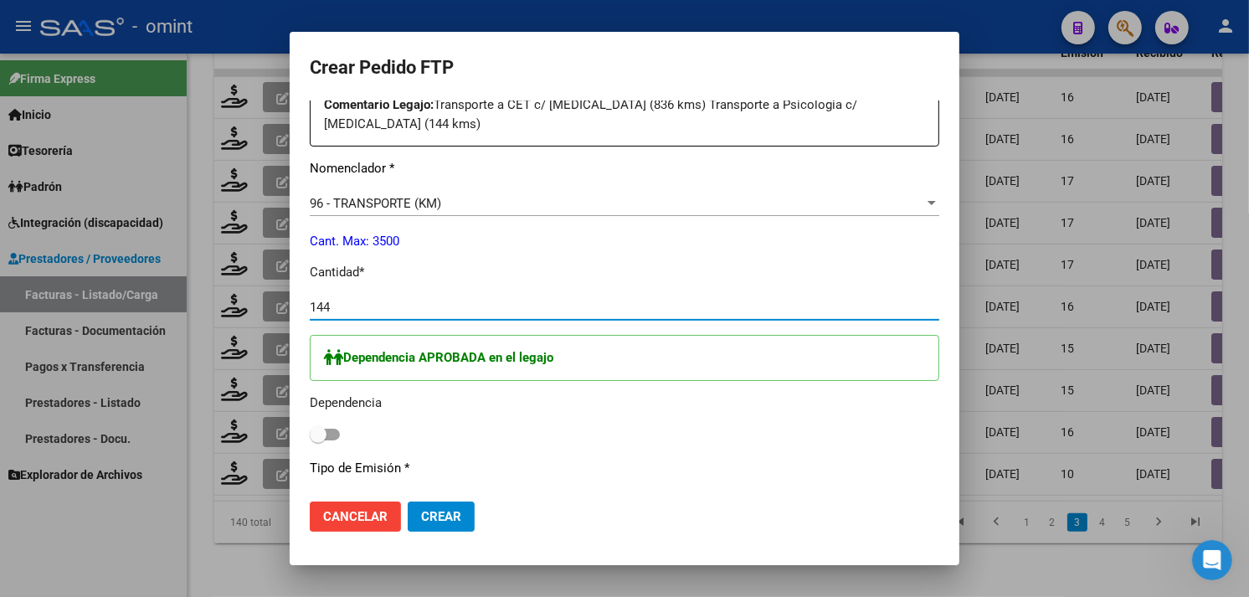
click at [332, 429] on span at bounding box center [325, 435] width 30 height 12
click at [318, 440] on input "checkbox" at bounding box center [317, 440] width 1 height 1
checkbox input "true"
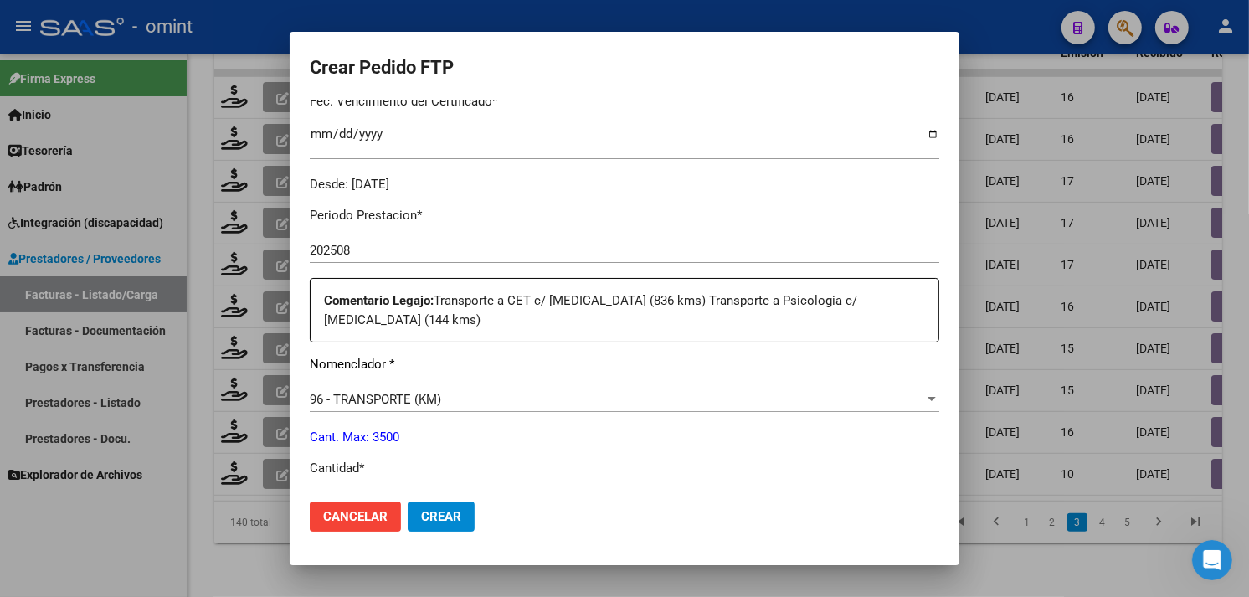
scroll to position [0, 0]
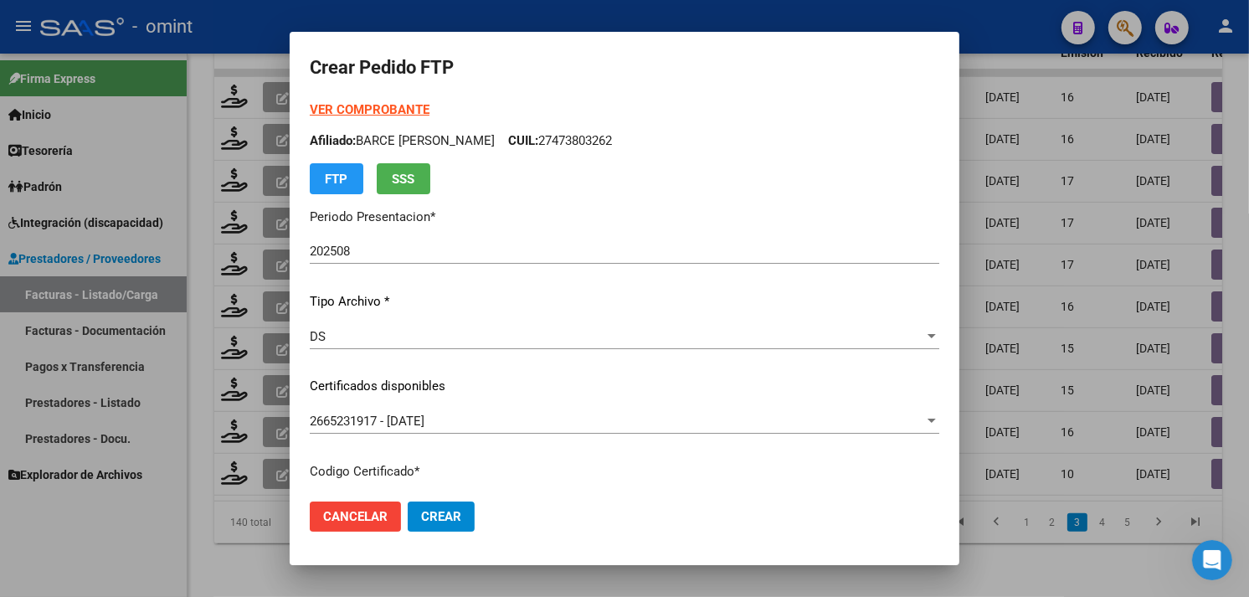
click at [550, 140] on p "Afiliado: BARCE SOFIA BELEN CUIL: 27473803262" at bounding box center [624, 140] width 629 height 19
copy p "27473803262"
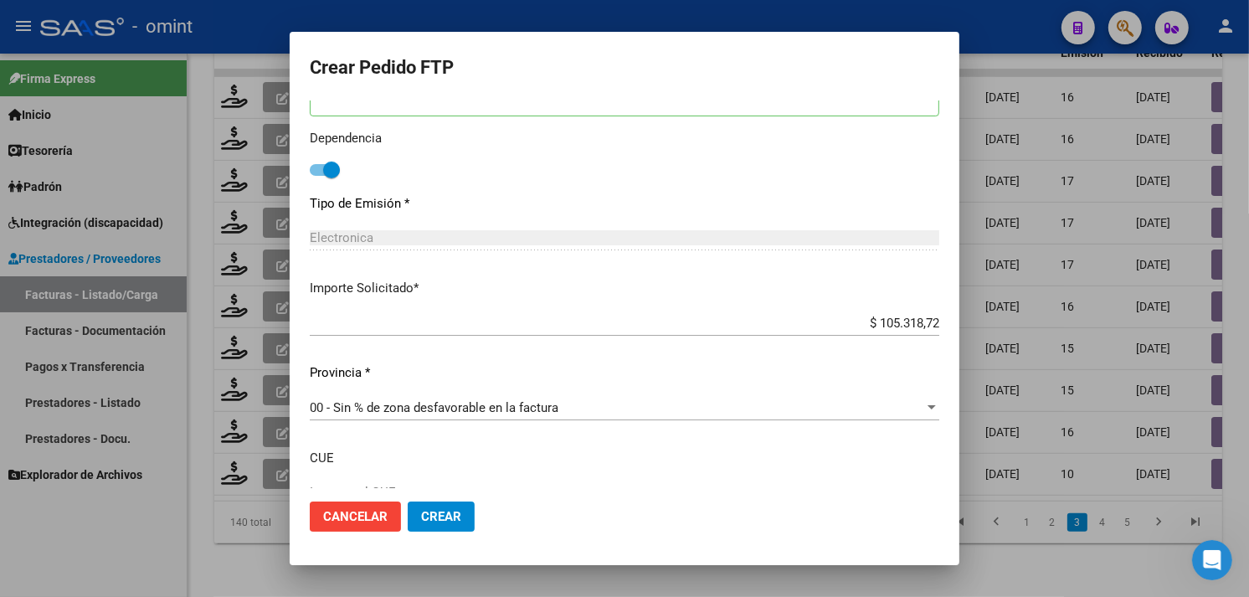
scroll to position [1013, 0]
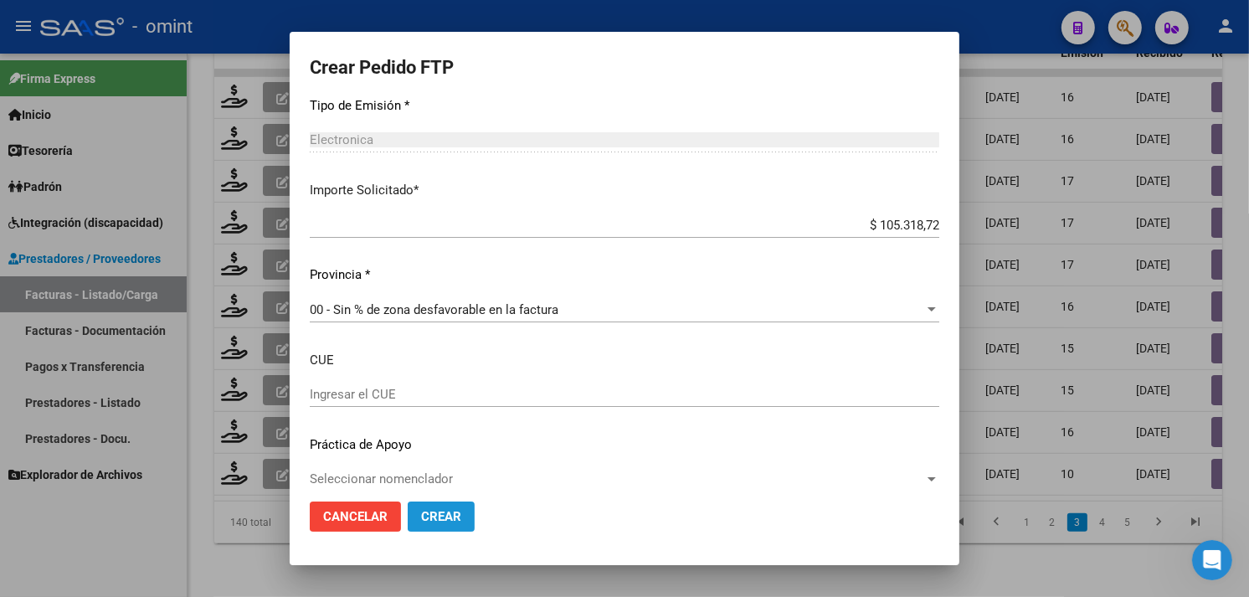
click at [450, 520] on span "Crear" at bounding box center [441, 516] width 40 height 15
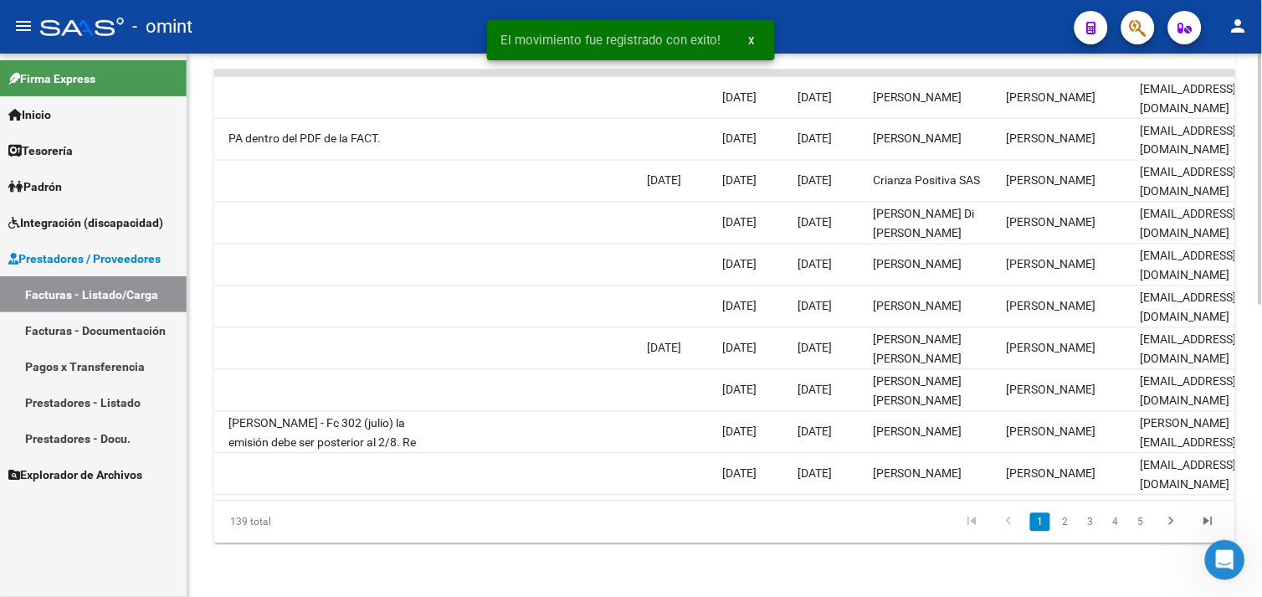
scroll to position [0, 1658]
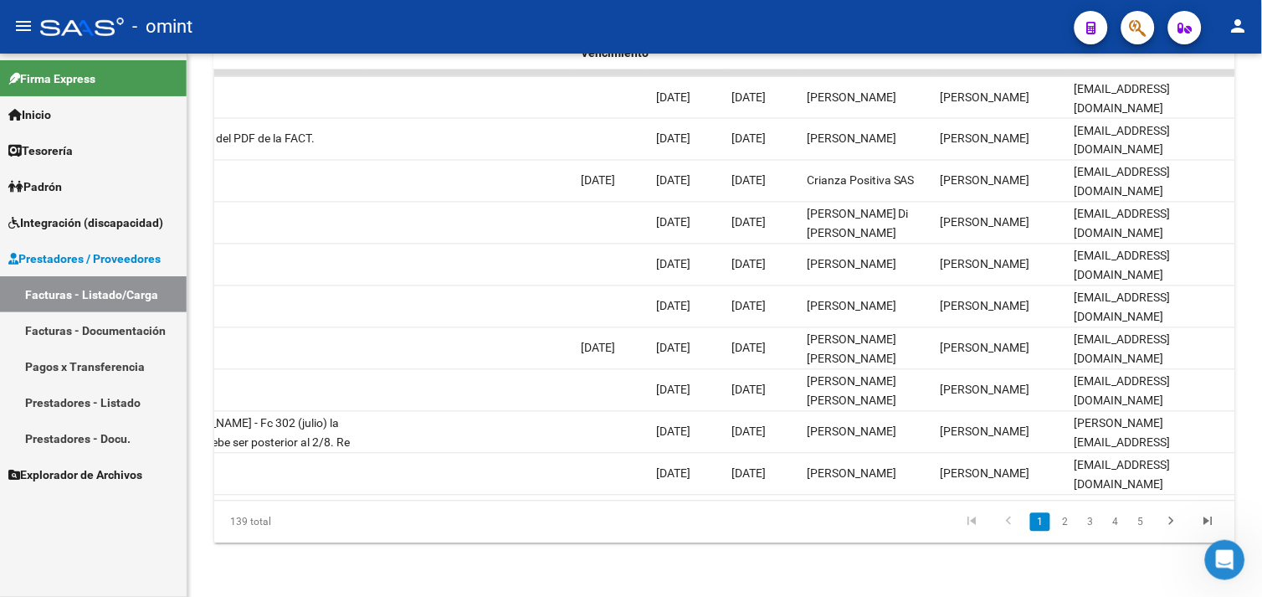
click at [1064, 529] on link "2" at bounding box center [1066, 522] width 20 height 18
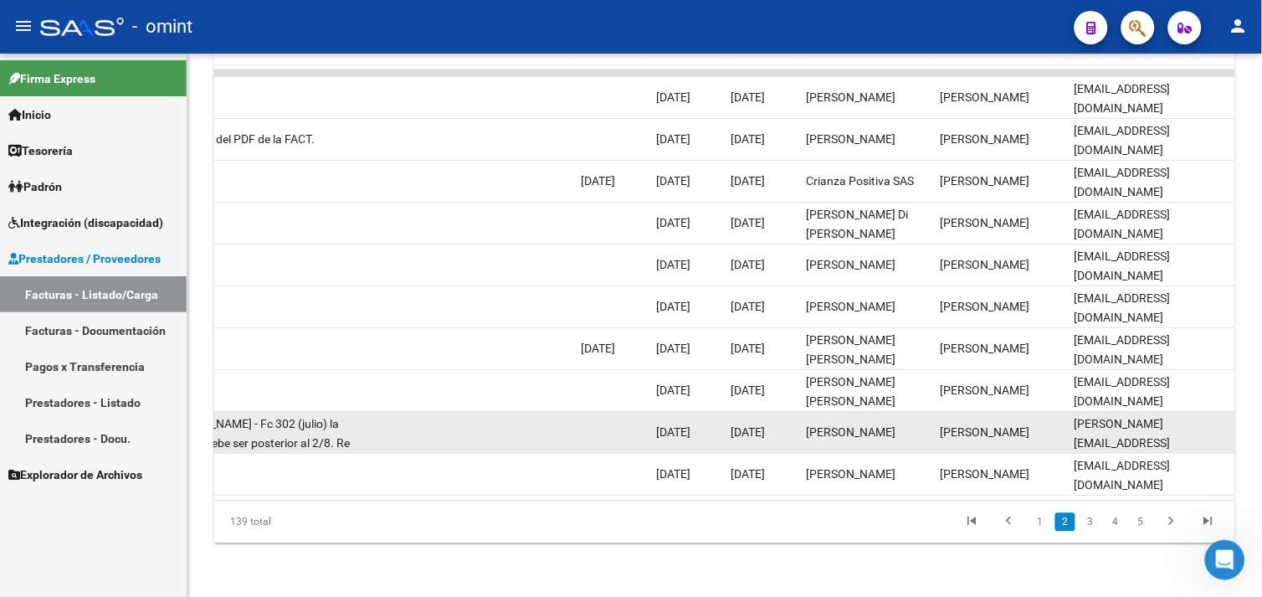
scroll to position [21, 0]
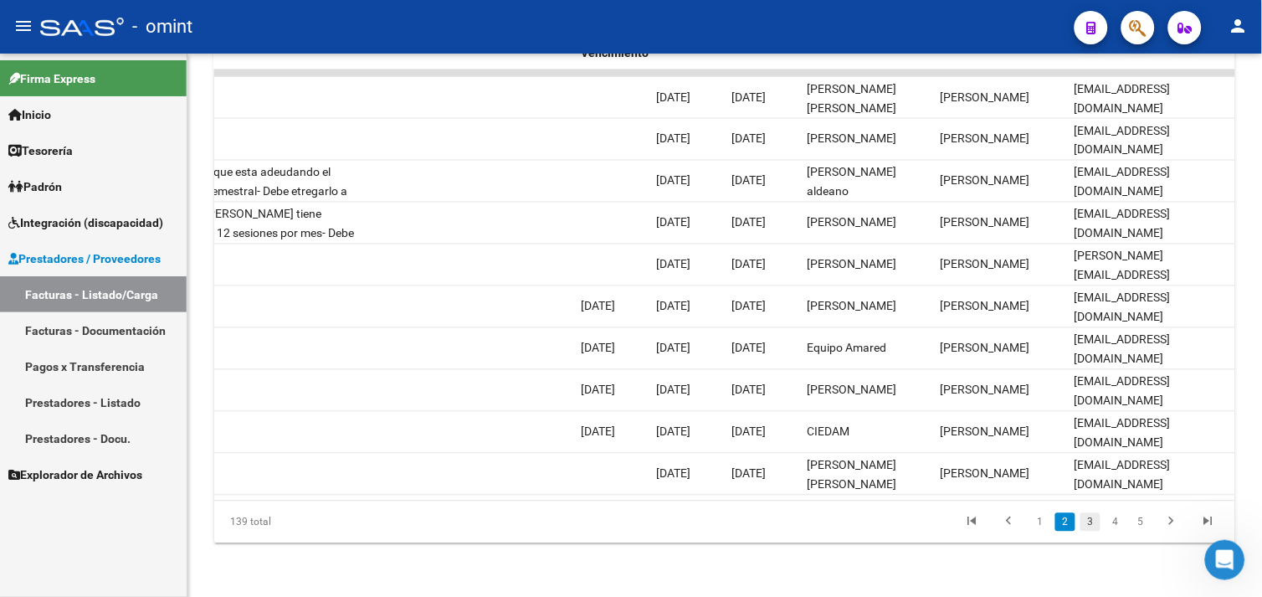
click at [1085, 521] on link "3" at bounding box center [1091, 522] width 20 height 18
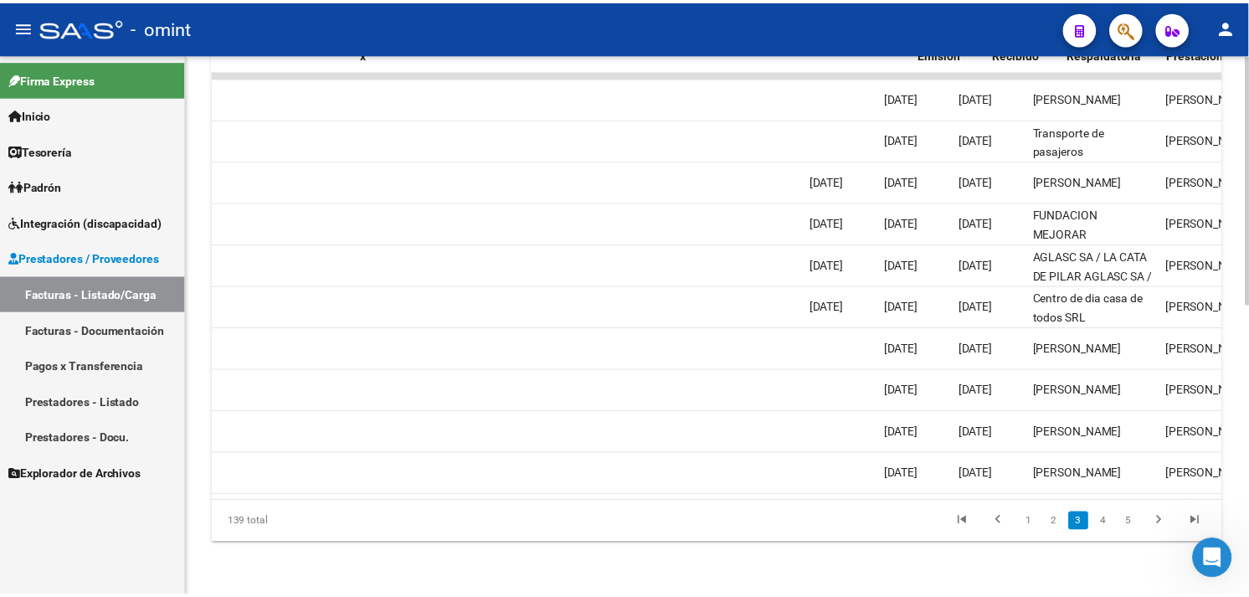
scroll to position [0, 0]
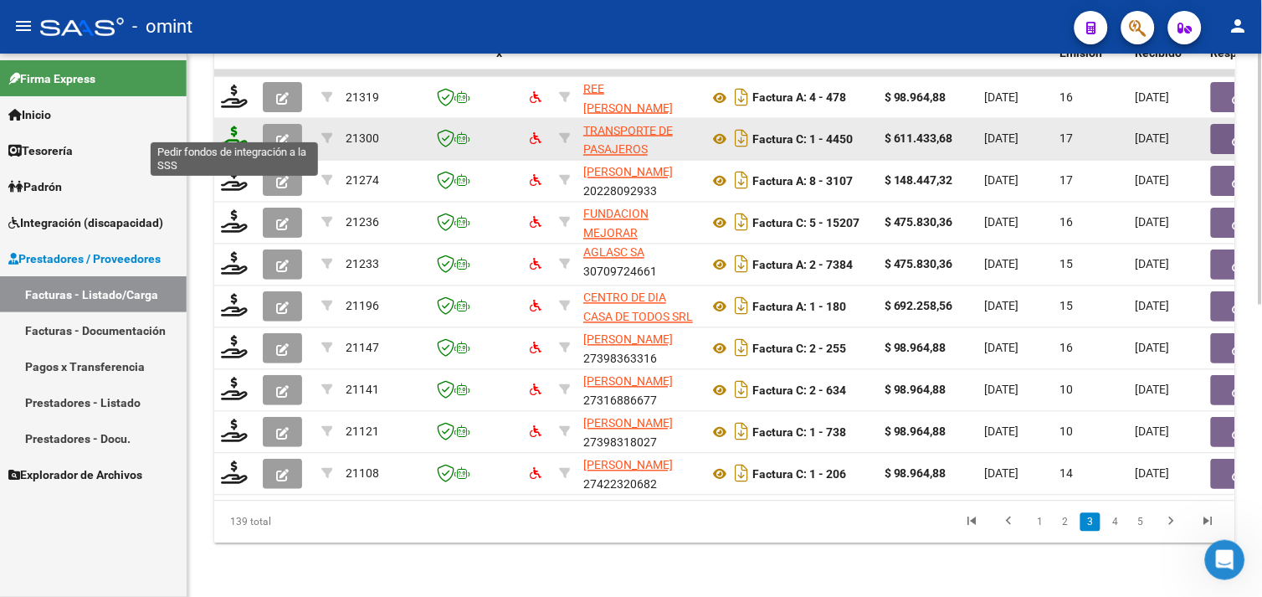
click at [224, 136] on icon at bounding box center [234, 137] width 27 height 23
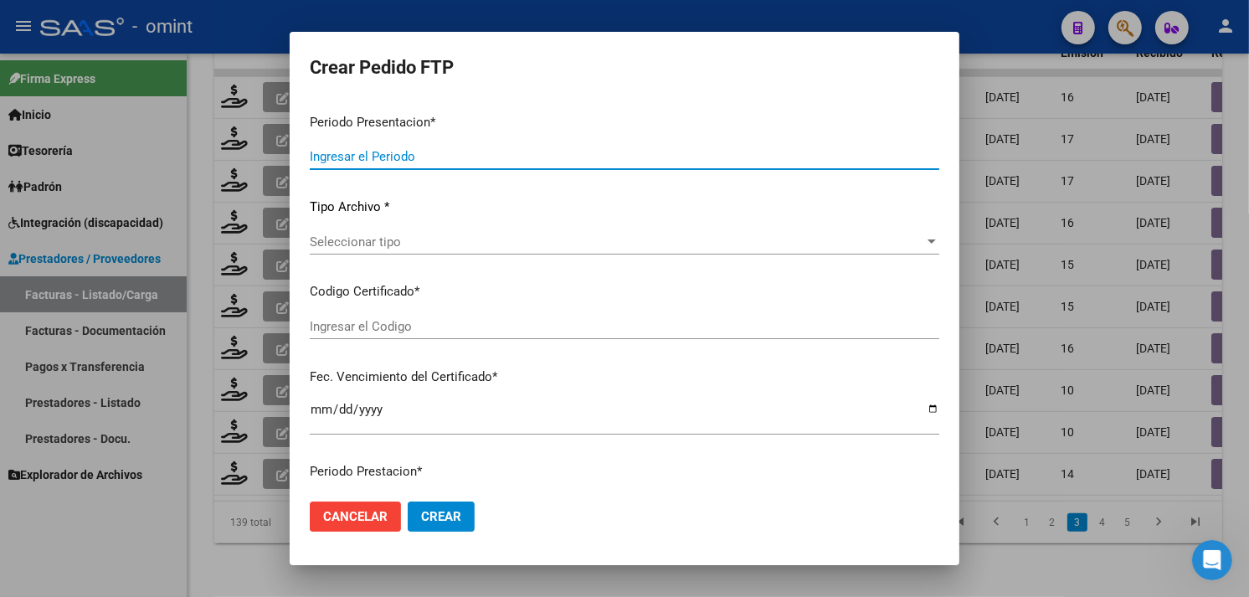
type input "202508"
type input "$ 611.433,68"
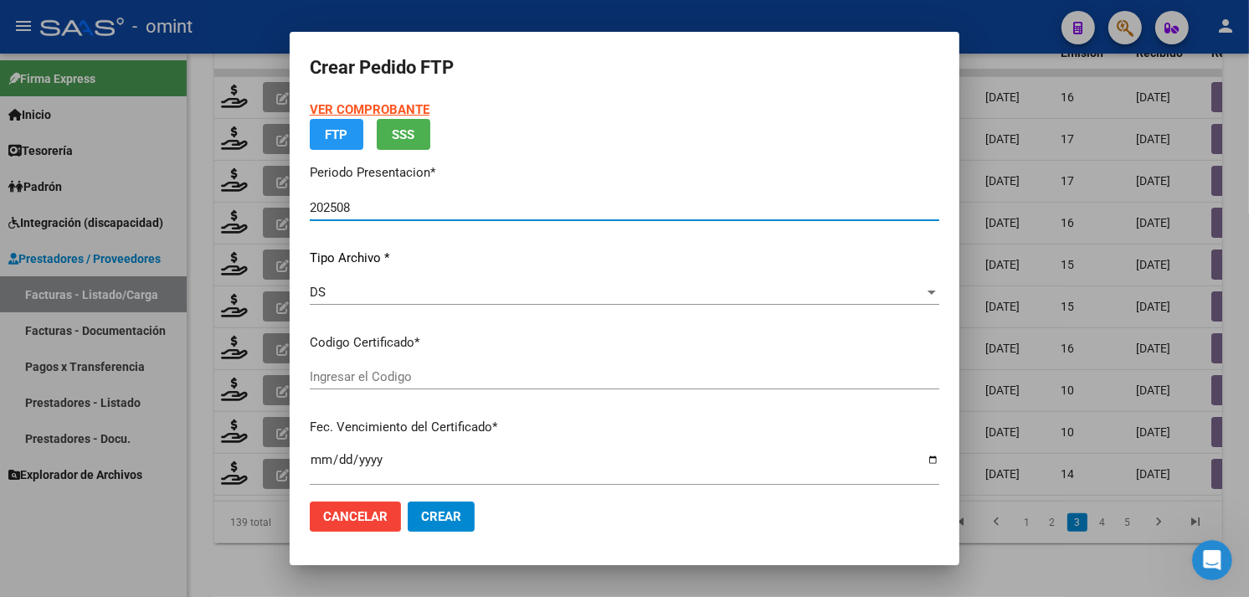
type input "2665231917"
type input "2027-12-28"
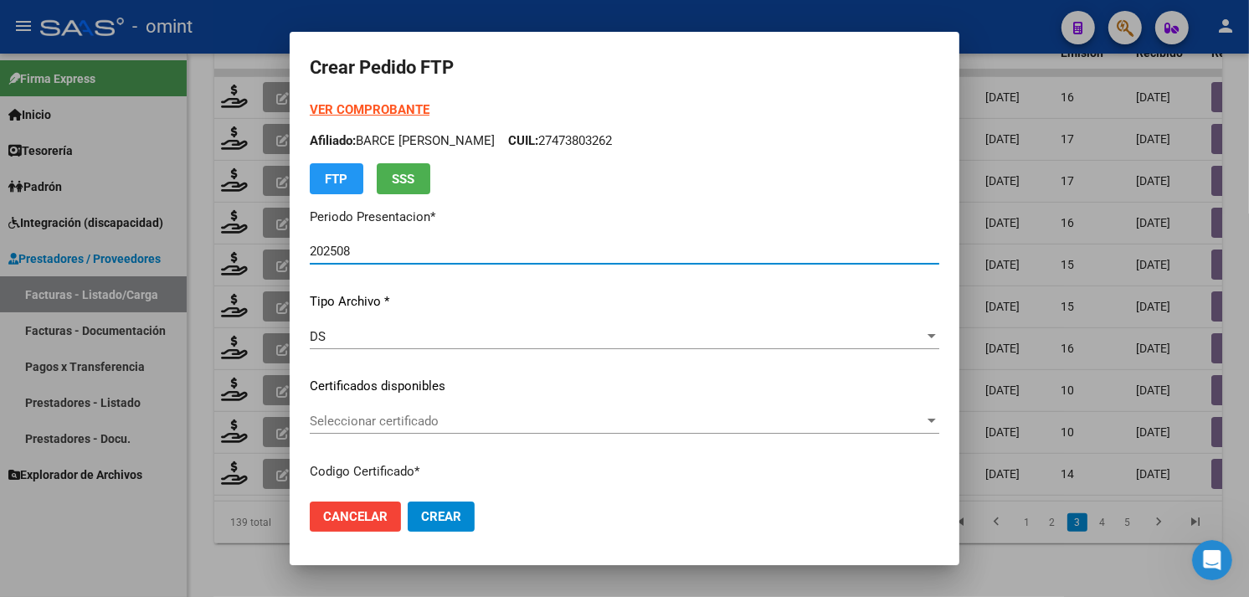
click at [368, 102] on strong "VER COMPROBANTE" at bounding box center [370, 109] width 120 height 15
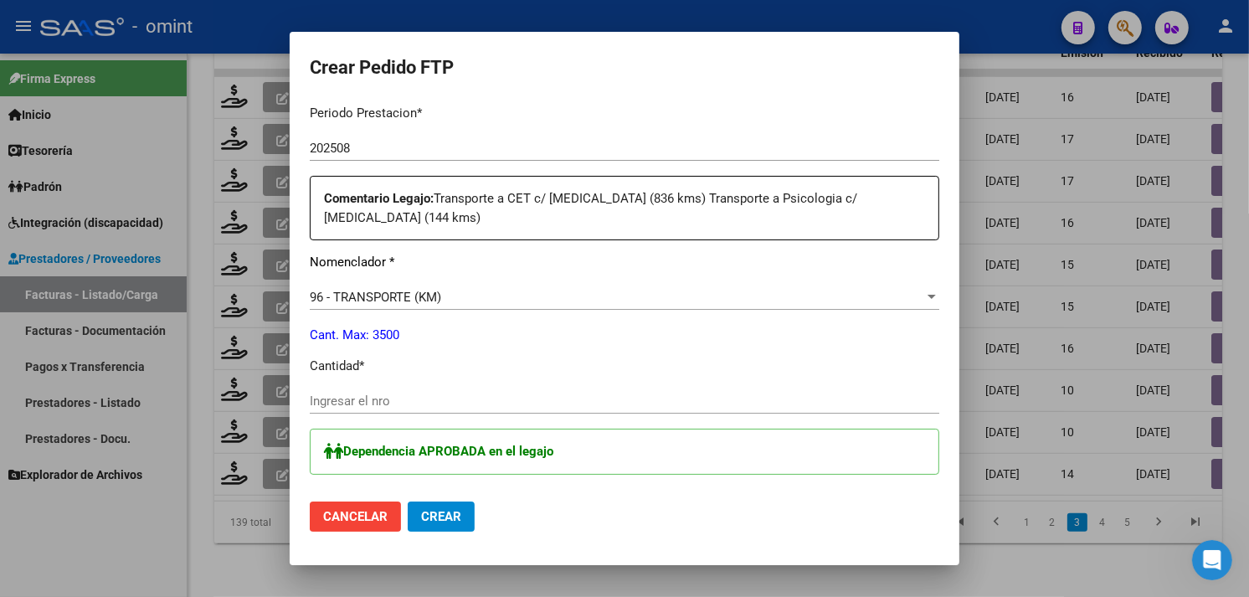
scroll to position [558, 0]
click at [379, 393] on input "Ingresar el nro" at bounding box center [624, 400] width 629 height 15
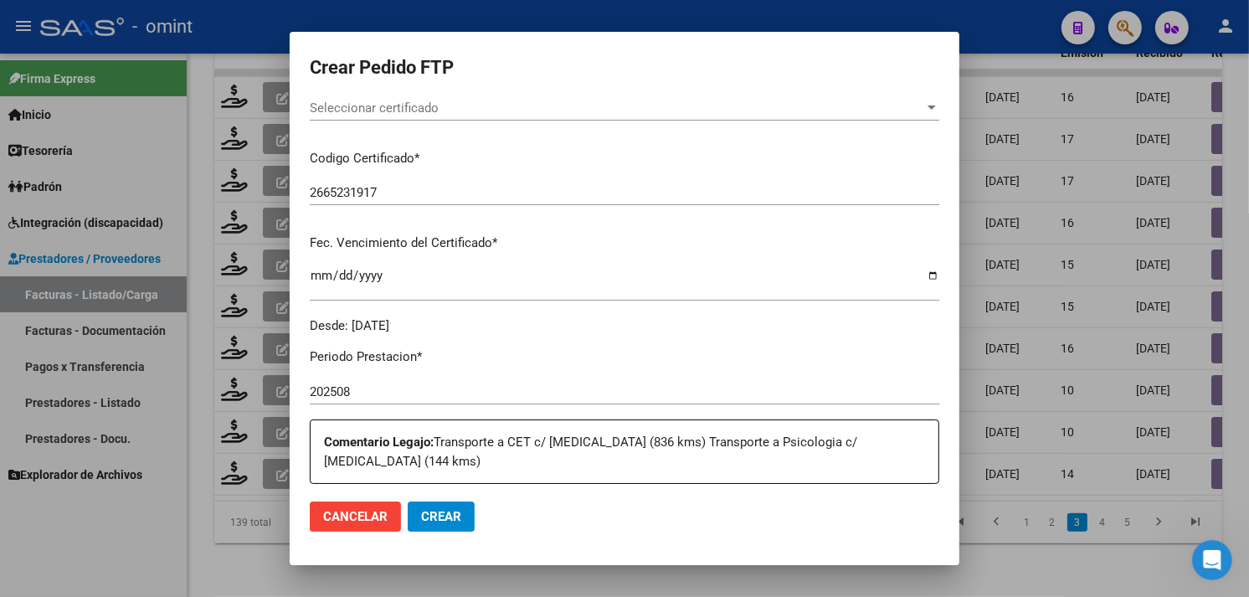
scroll to position [279, 0]
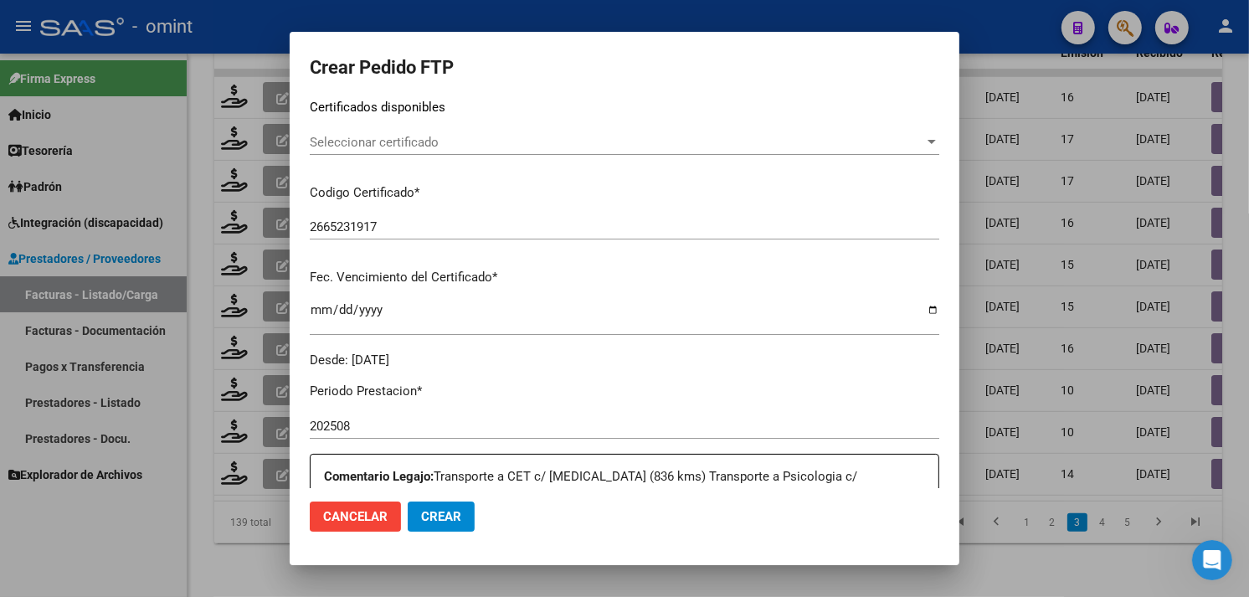
type input "836"
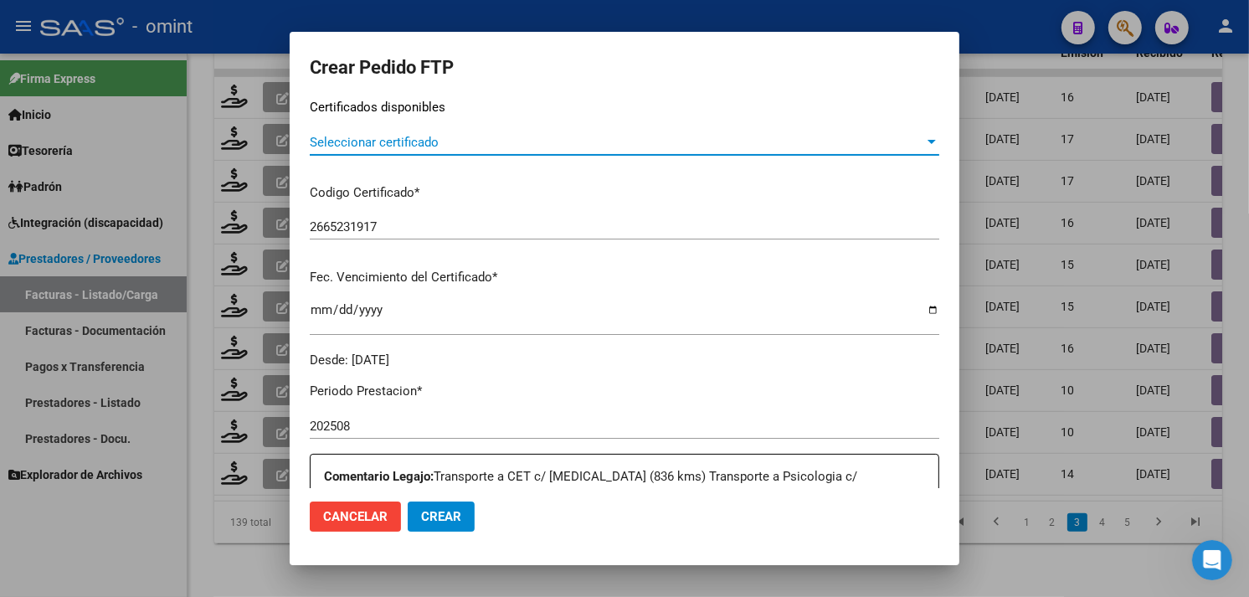
click at [373, 144] on span "Seleccionar certificado" at bounding box center [617, 142] width 614 height 15
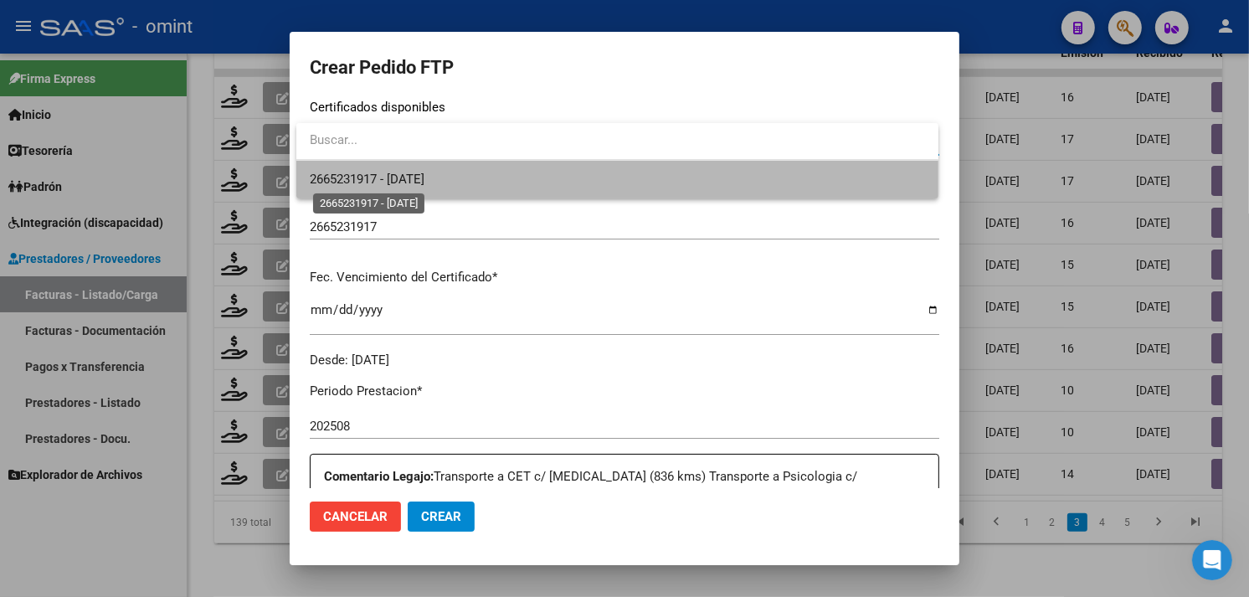
click at [385, 180] on span "2665231917 - 2027-12-28" at bounding box center [367, 179] width 115 height 15
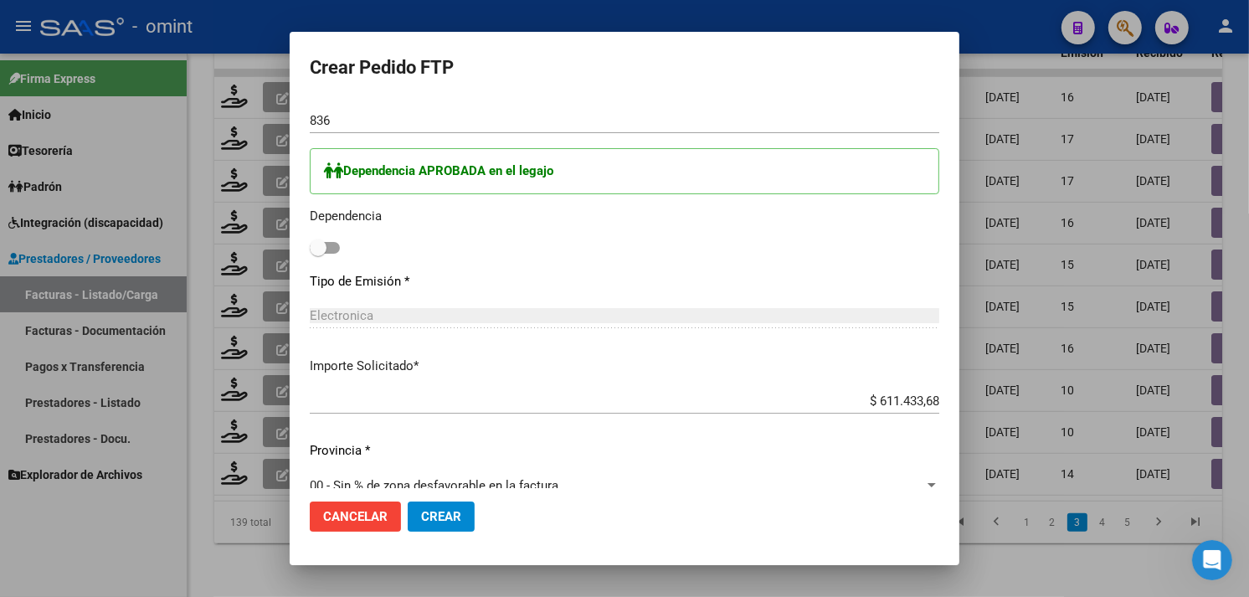
scroll to position [930, 0]
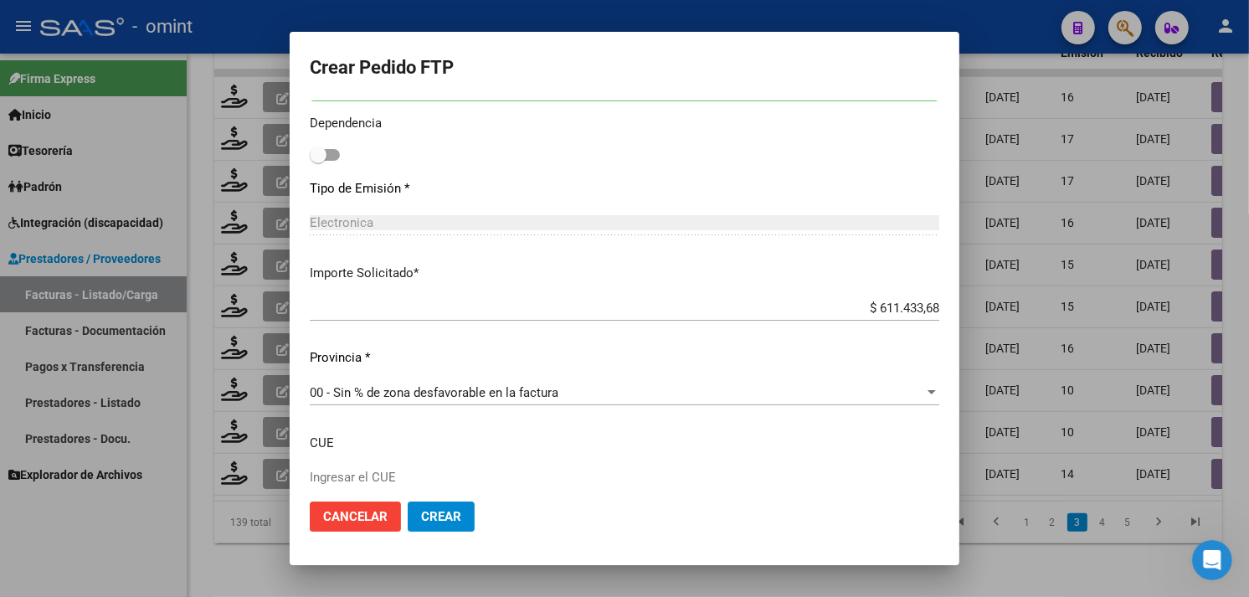
click at [331, 145] on label at bounding box center [325, 155] width 30 height 20
click at [318, 161] on input "checkbox" at bounding box center [317, 161] width 1 height 1
checkbox input "true"
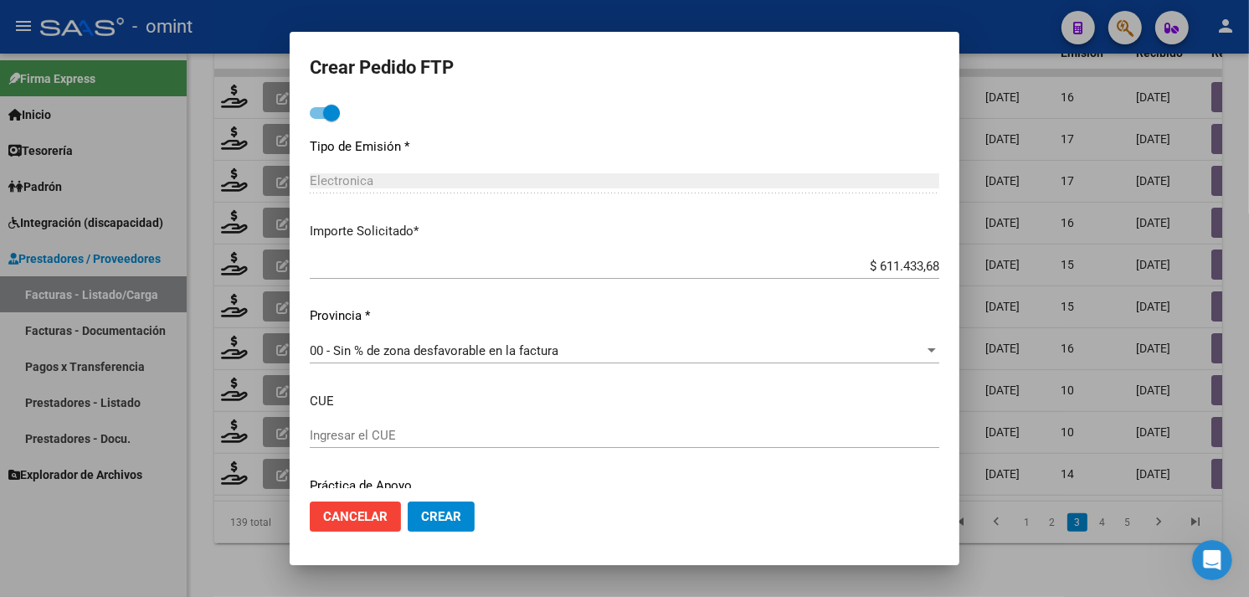
scroll to position [1013, 0]
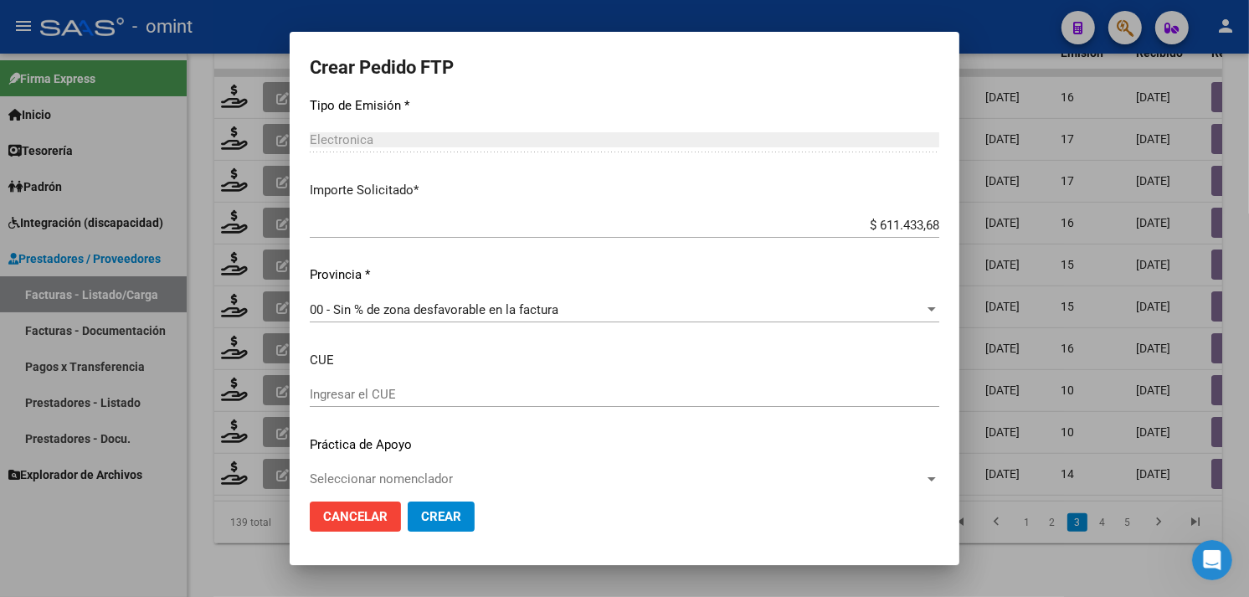
click at [455, 515] on span "Crear" at bounding box center [441, 516] width 40 height 15
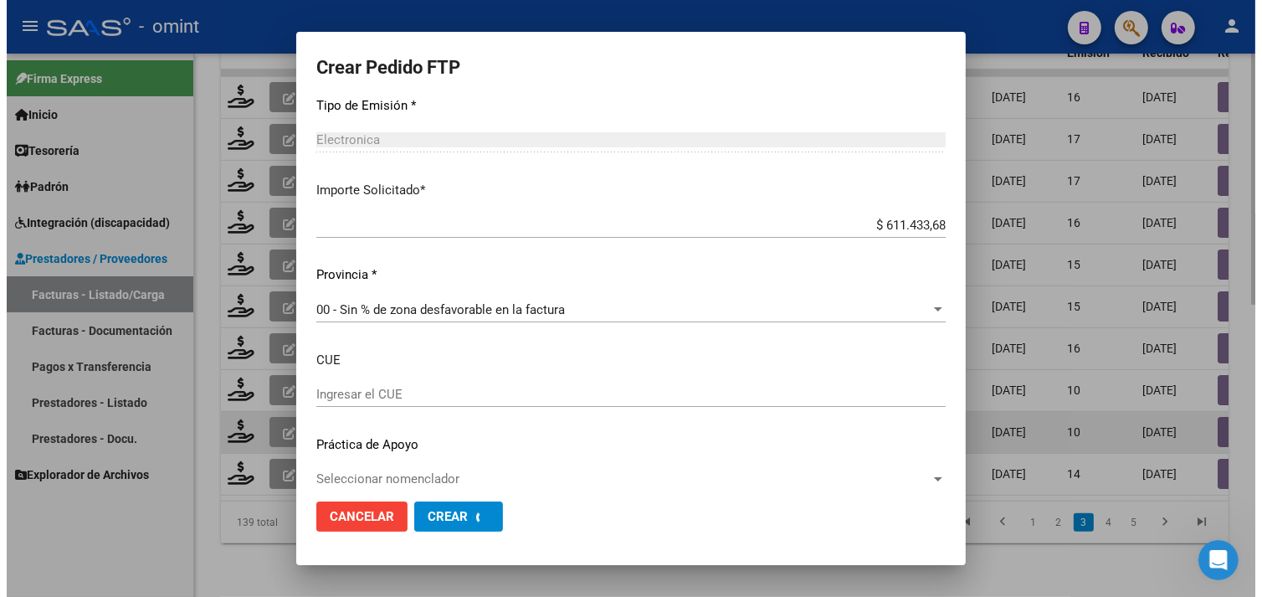
scroll to position [0, 0]
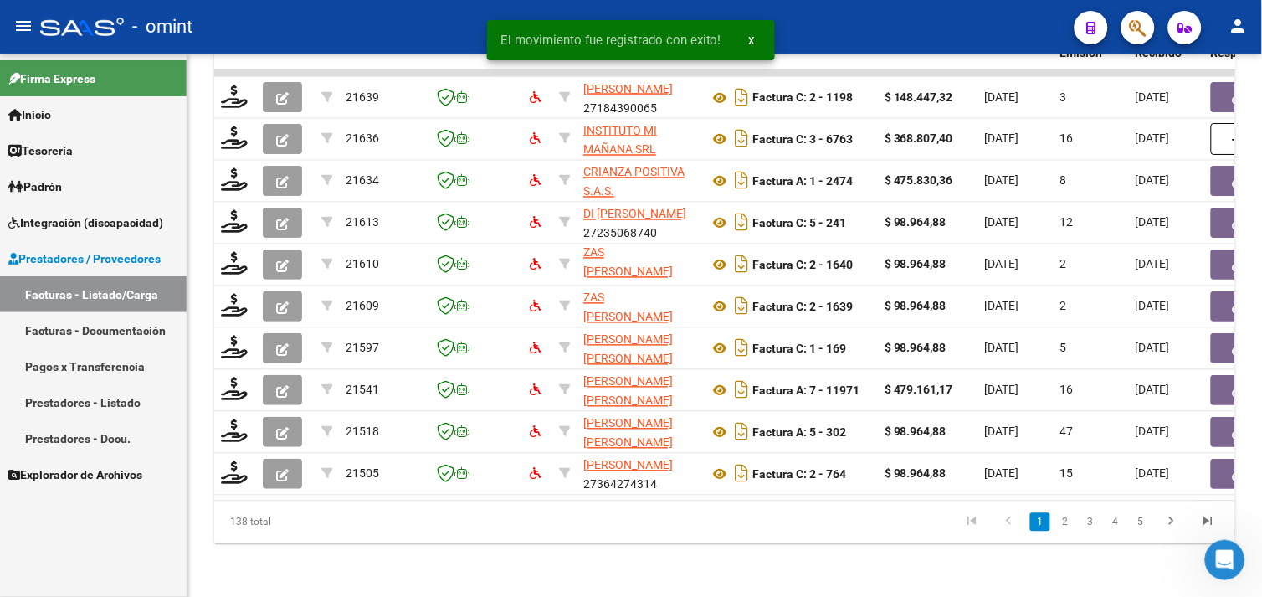
click at [1064, 522] on link "2" at bounding box center [1066, 522] width 20 height 18
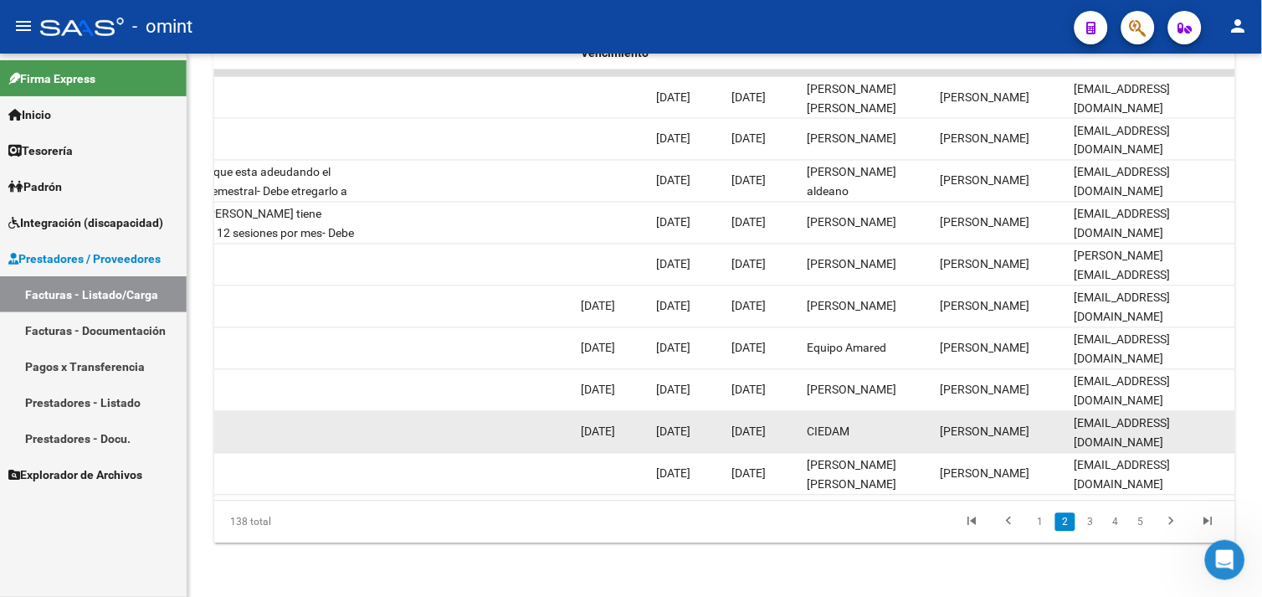
scroll to position [632, 0]
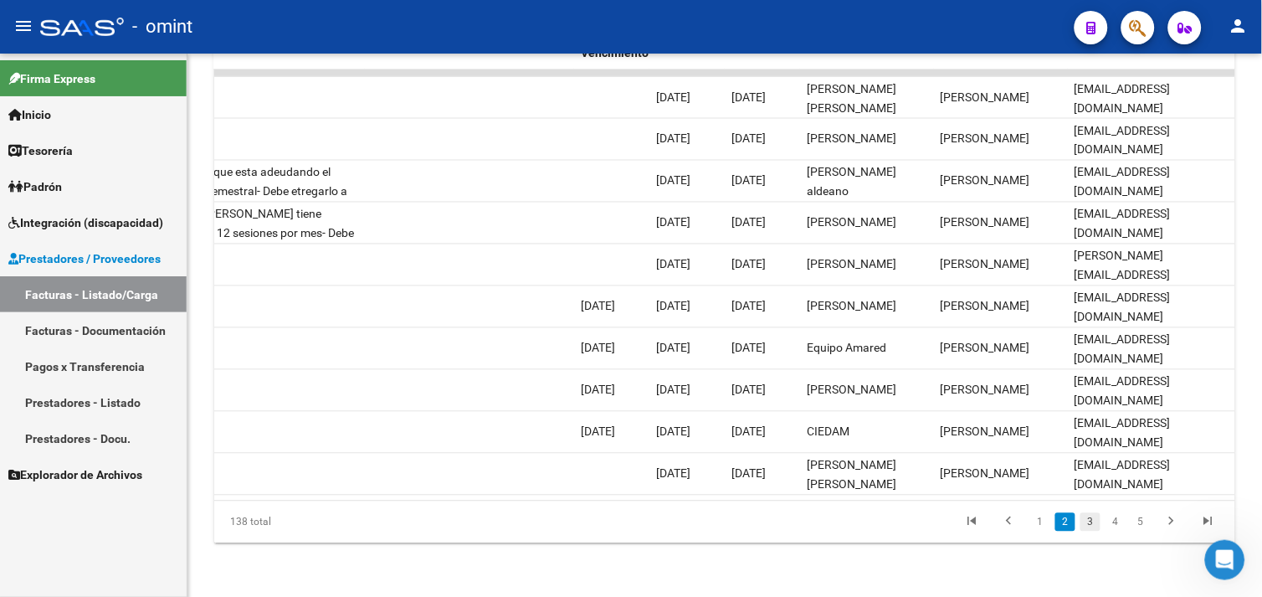
click at [1090, 516] on link "3" at bounding box center [1091, 522] width 20 height 18
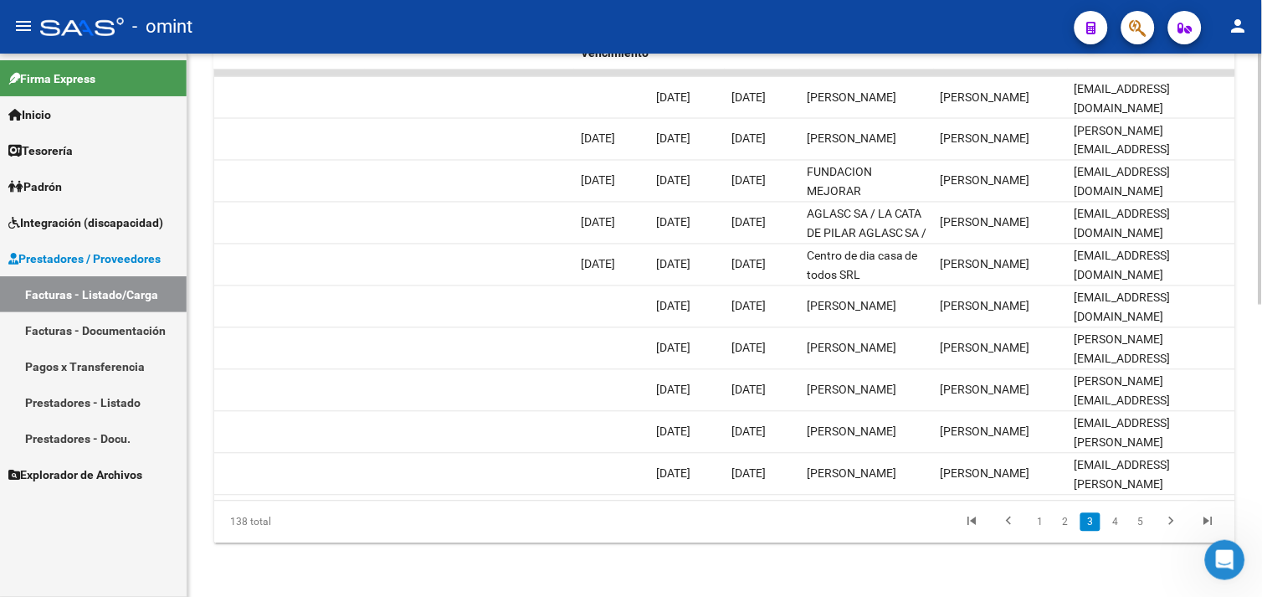
click at [1123, 526] on link "4" at bounding box center [1116, 522] width 20 height 18
click at [1119, 526] on div "138 total 2 3 4 5 6" at bounding box center [724, 522] width 1021 height 42
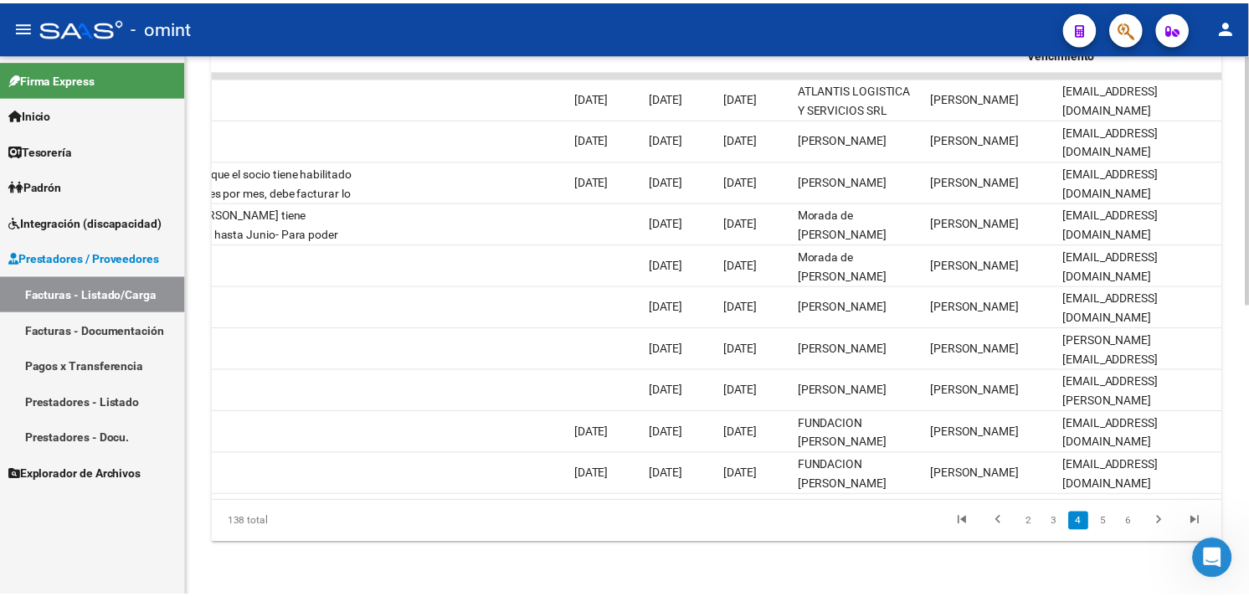
scroll to position [0, 0]
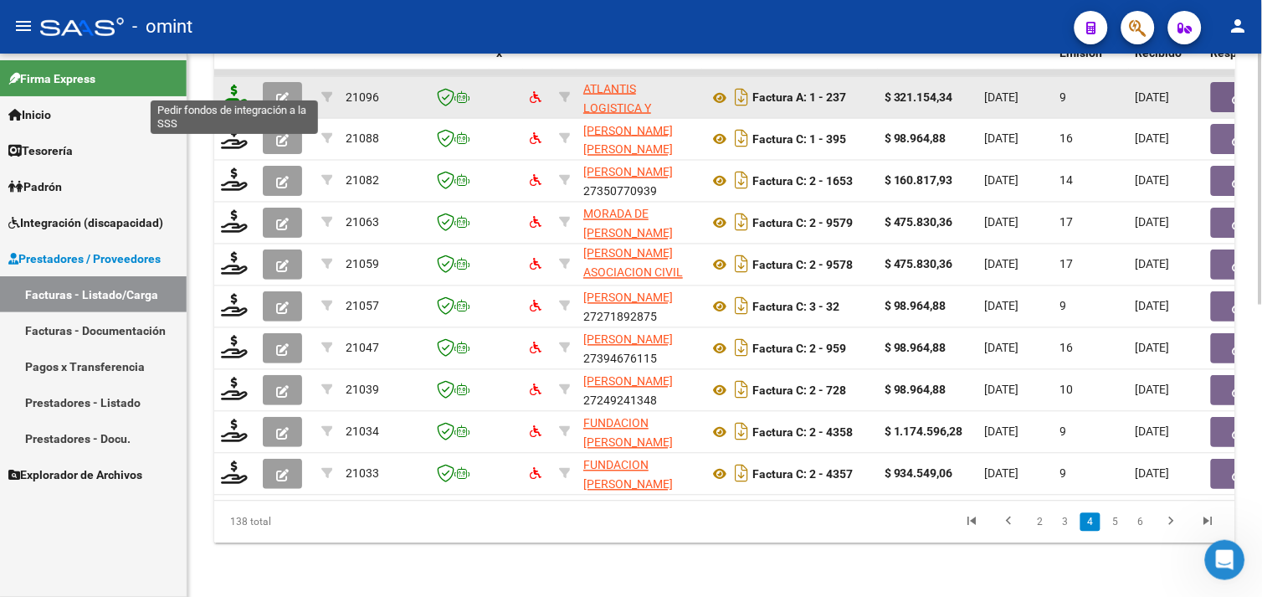
click at [237, 85] on icon at bounding box center [234, 96] width 27 height 23
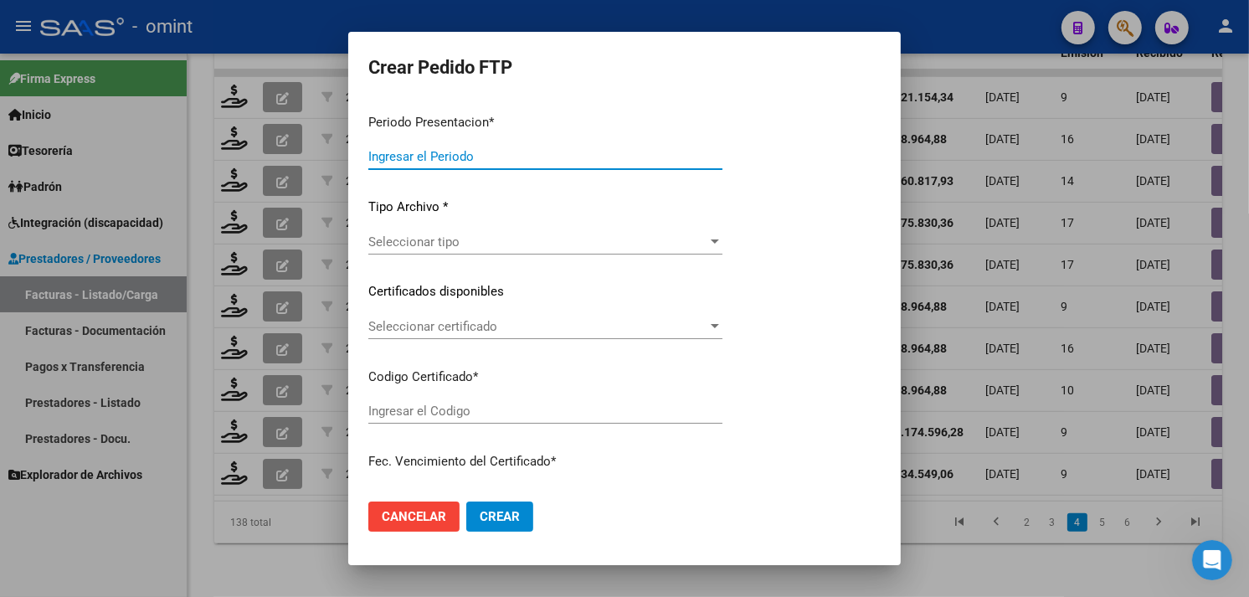
type input "202508"
type input "$ 321.154,34"
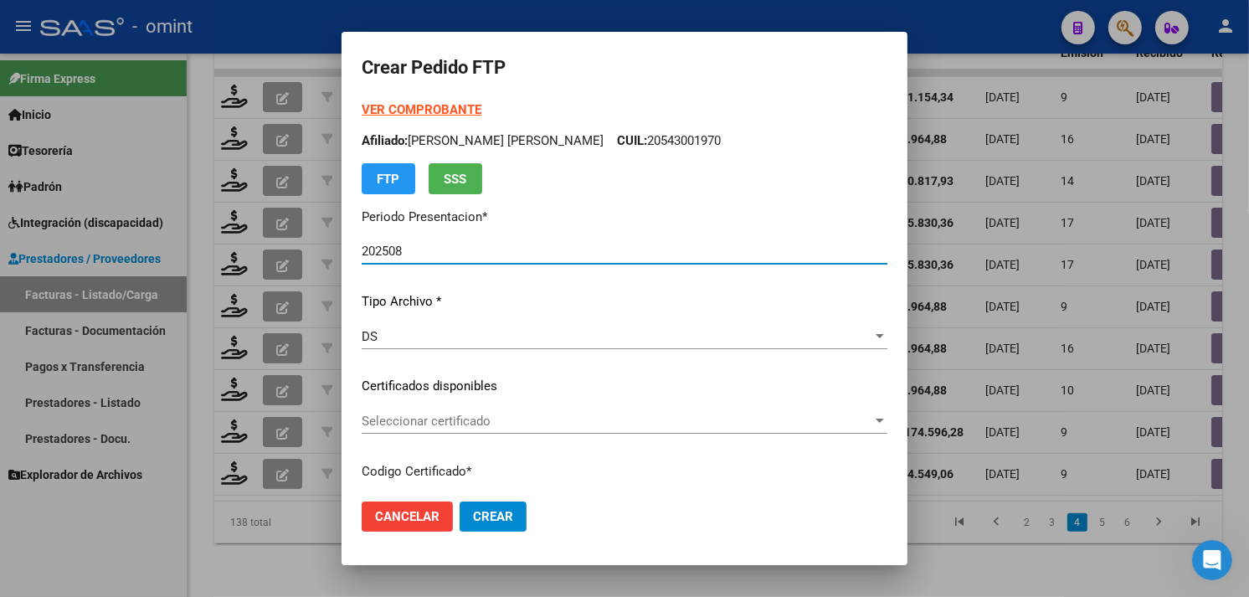
type input "7892230629"
type input "2030-03-11"
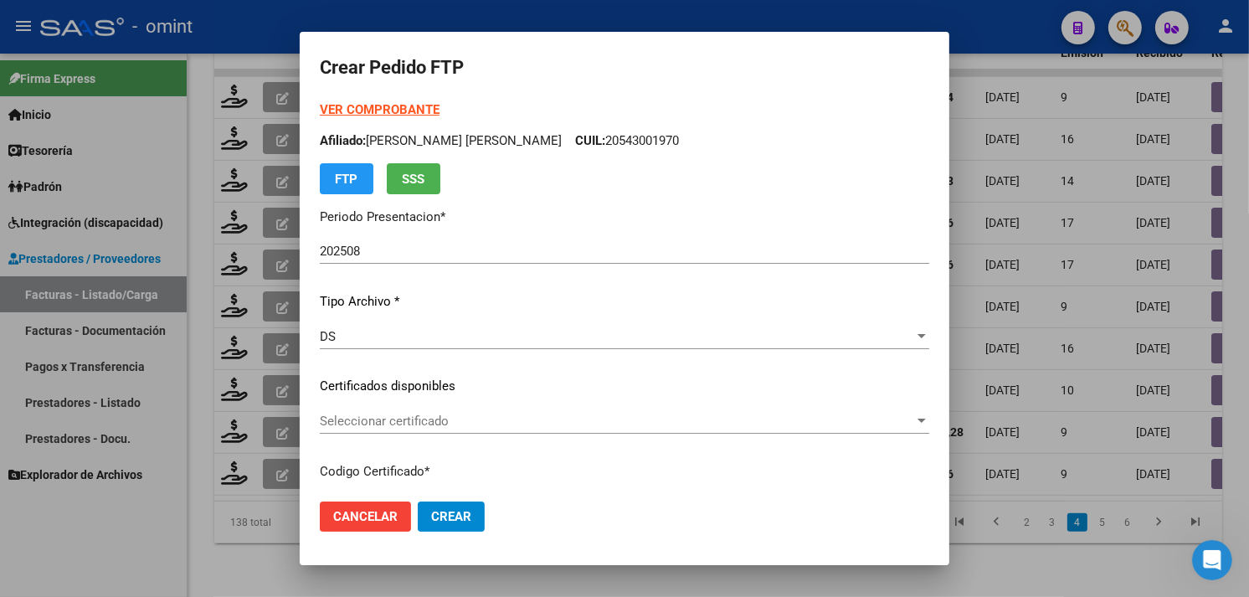
scroll to position [186, 0]
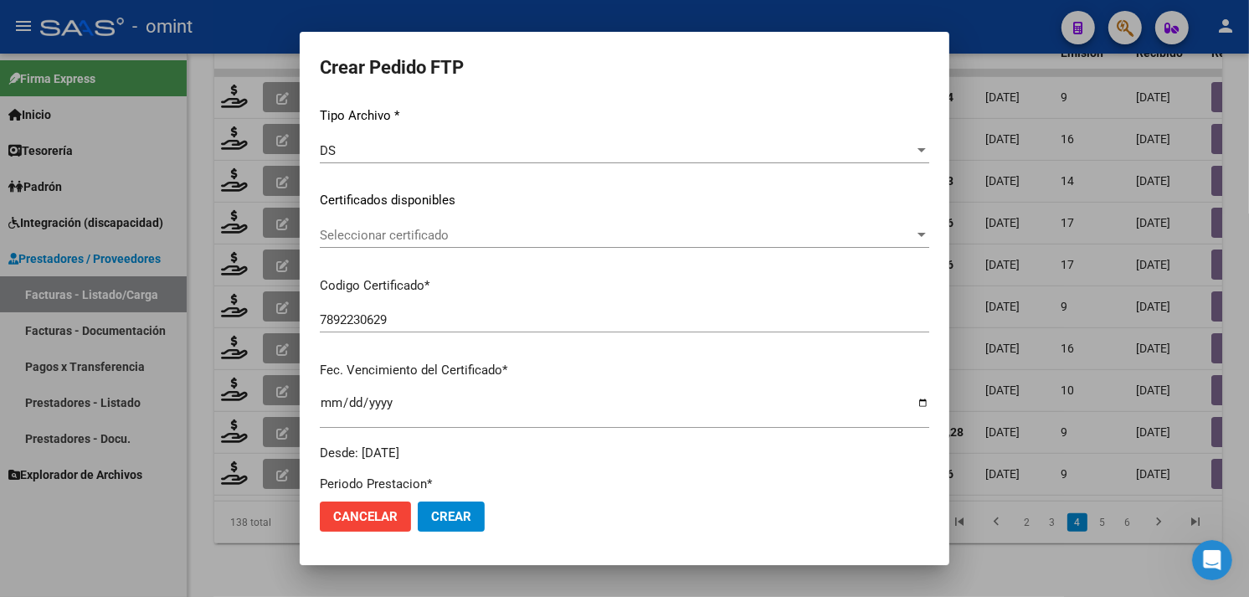
click at [407, 240] on span "Seleccionar certificado" at bounding box center [617, 235] width 594 height 15
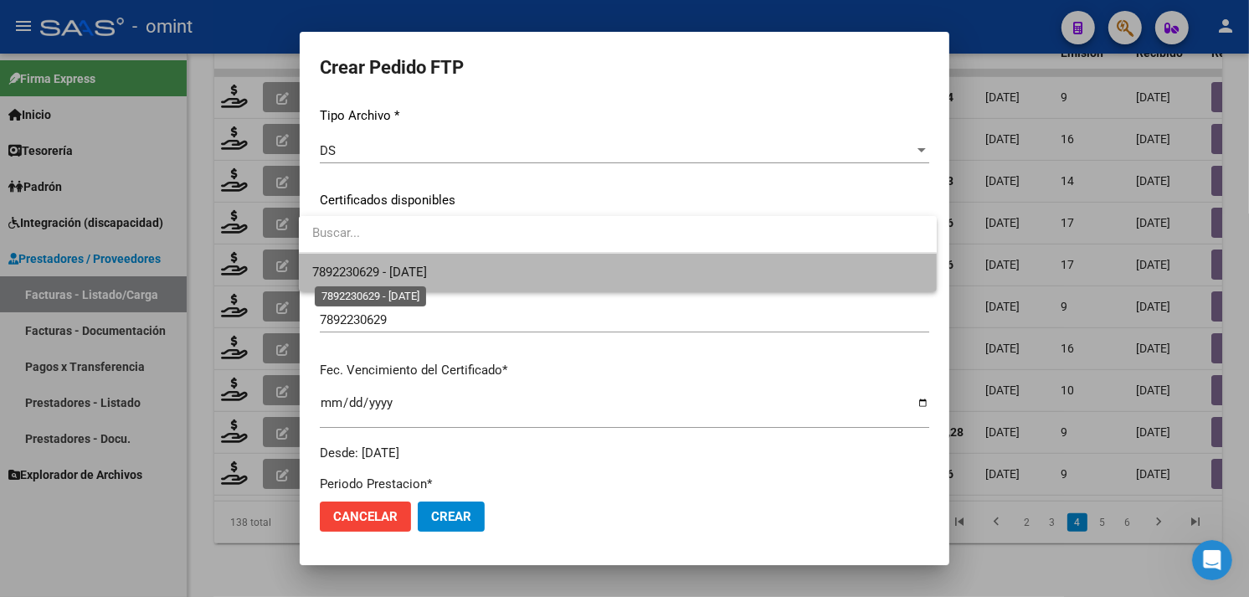
click at [417, 266] on span "7892230629 - 2030-03-11" at bounding box center [369, 272] width 115 height 15
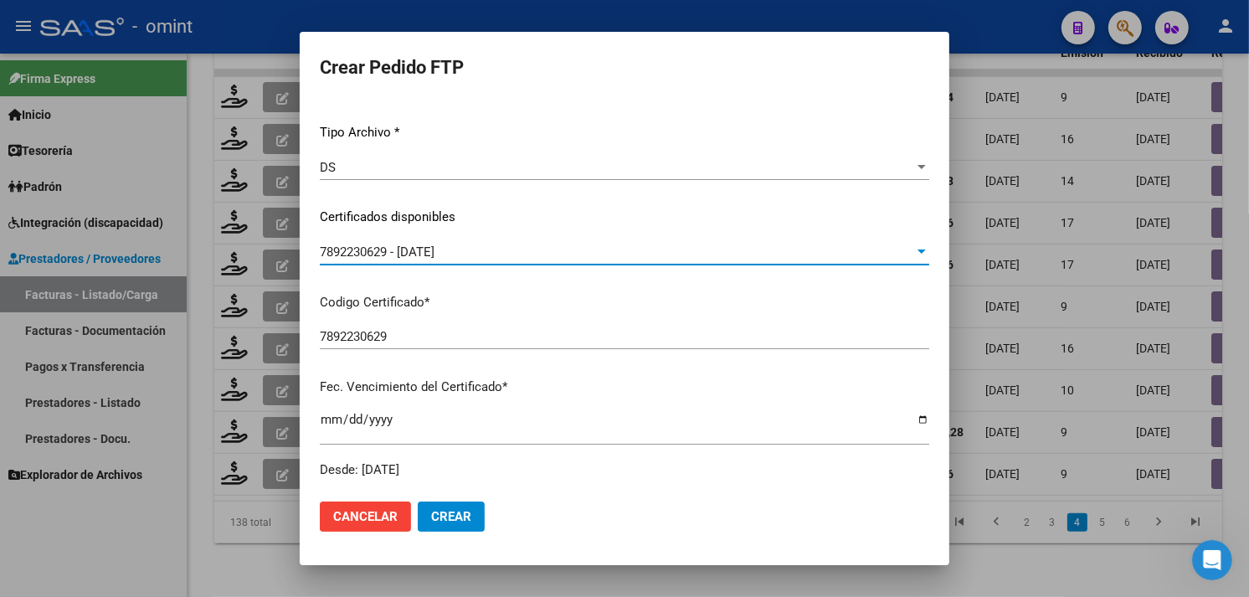
scroll to position [0, 0]
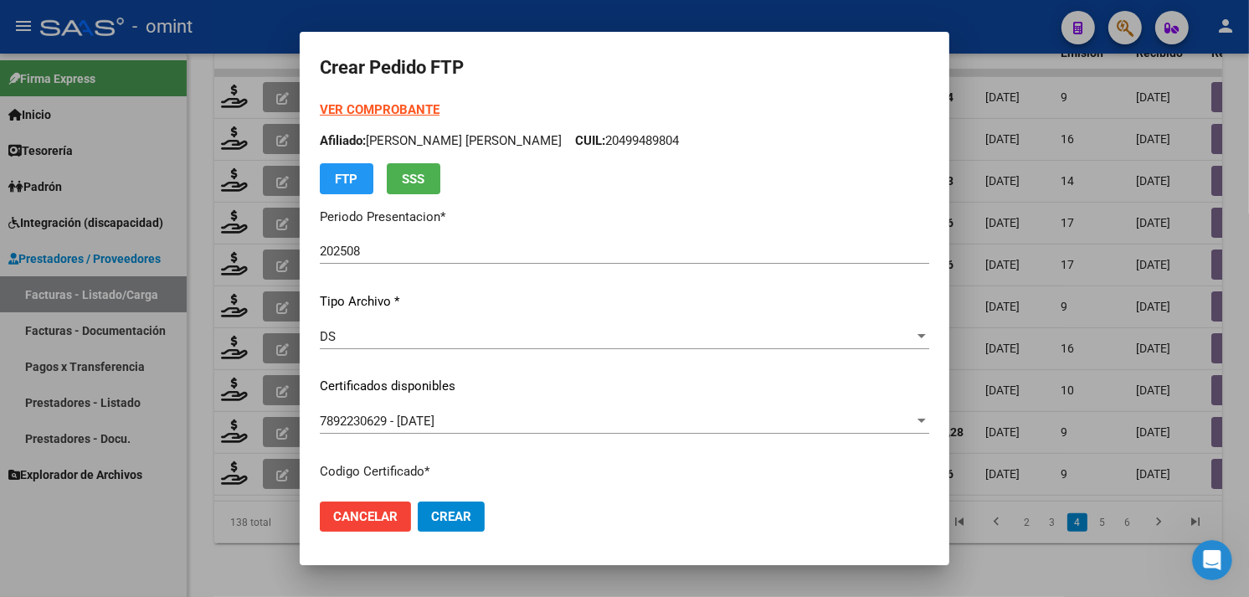
click at [371, 111] on strong "VER COMPROBANTE" at bounding box center [380, 109] width 120 height 15
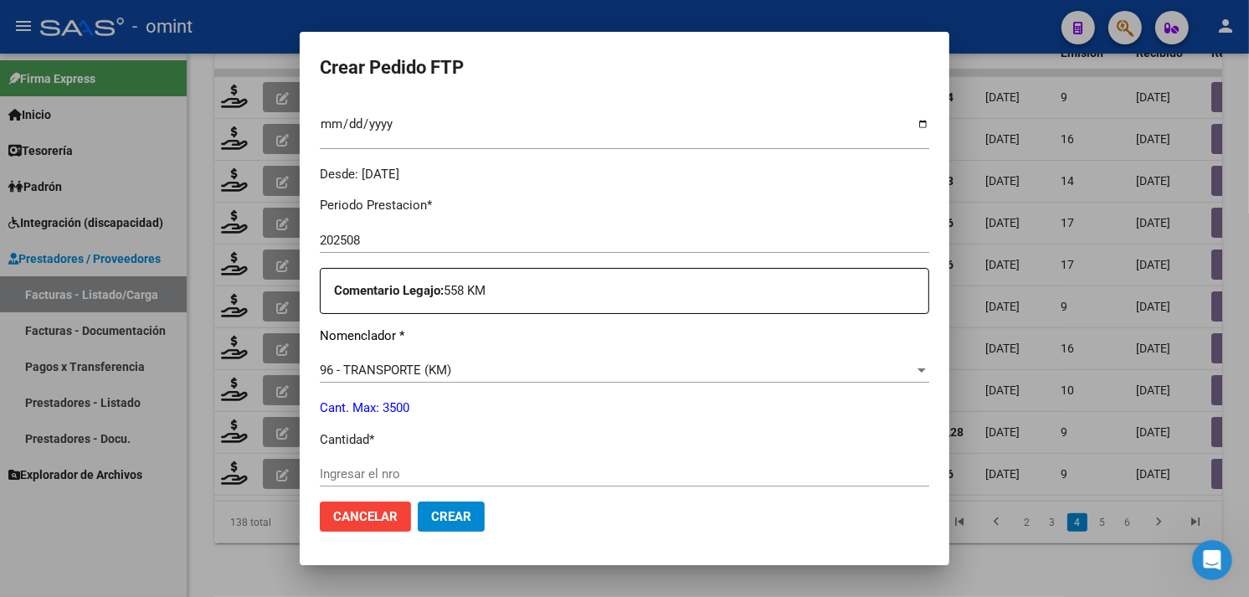
scroll to position [558, 0]
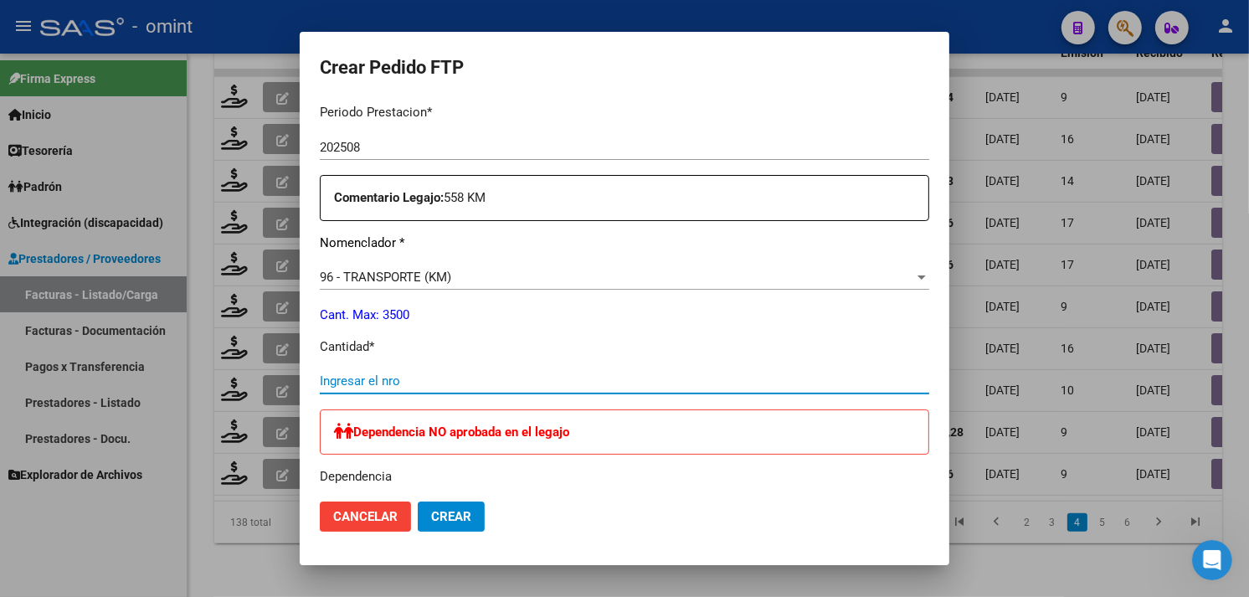
click at [411, 387] on input "Ingresar el nro" at bounding box center [624, 380] width 609 height 15
type input "494"
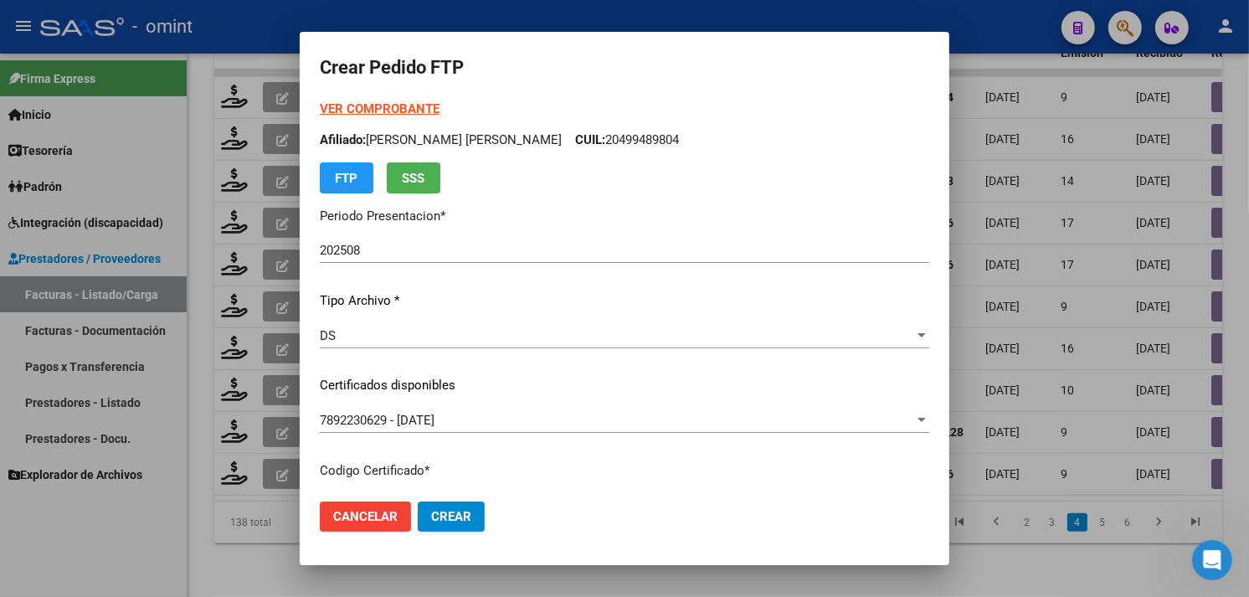
scroll to position [0, 0]
click at [622, 134] on p "Afiliado: ALBAIZETA SANTIAGO MARTIN CUIL: 20499489804" at bounding box center [624, 140] width 609 height 19
copy p "20499489804"
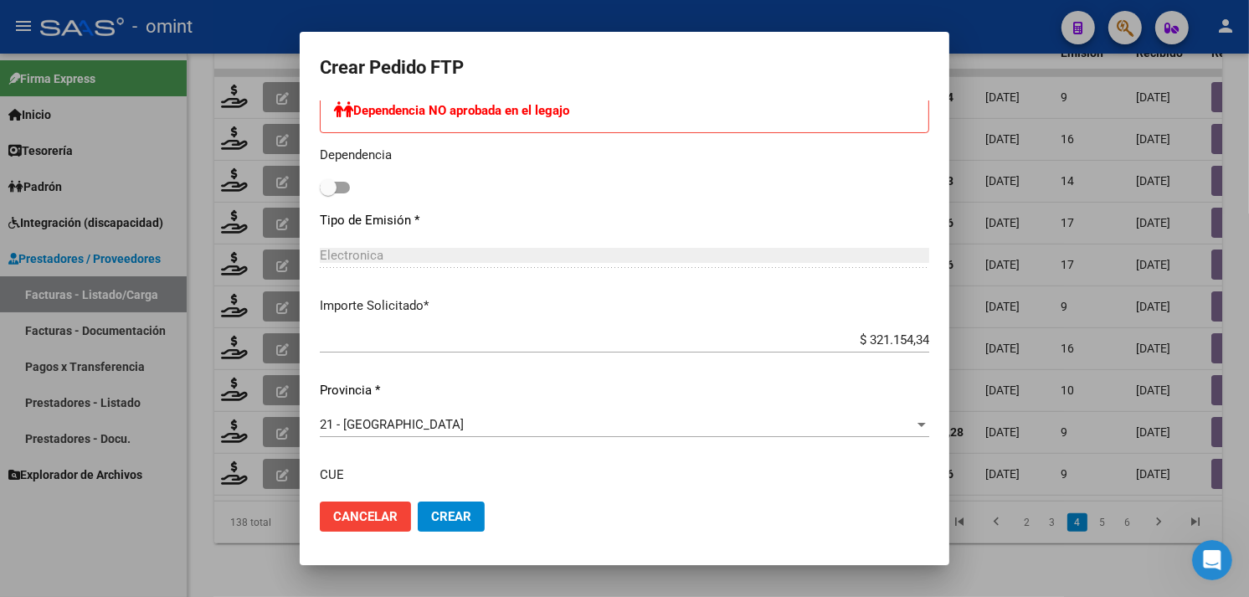
scroll to position [1013, 0]
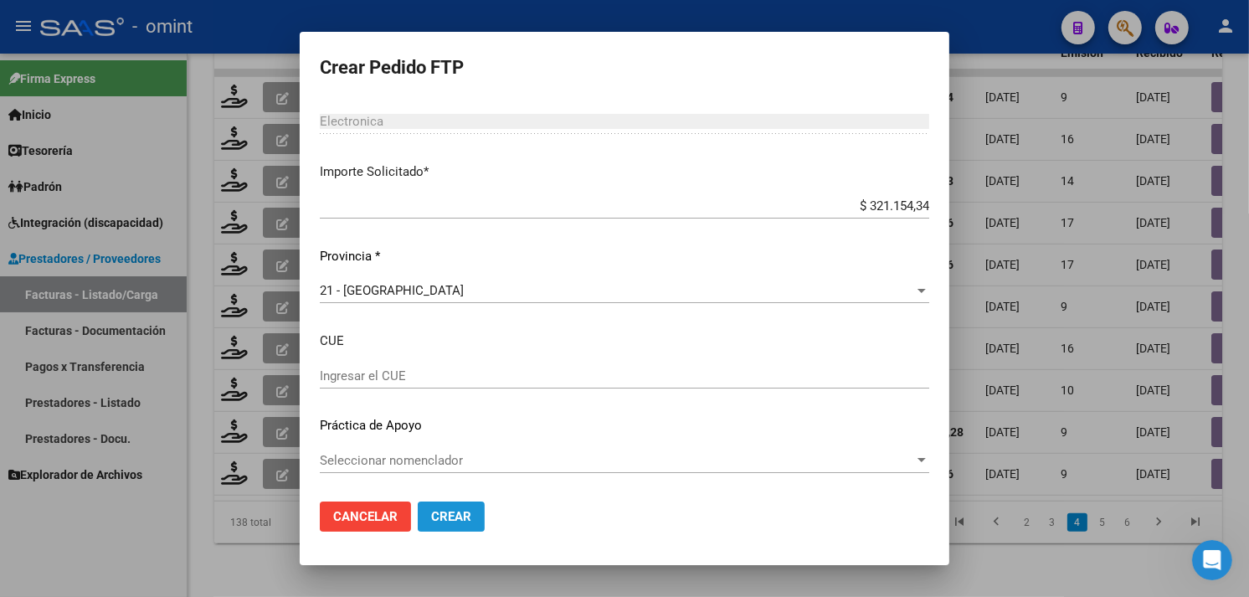
click at [462, 504] on button "Crear" at bounding box center [451, 516] width 67 height 30
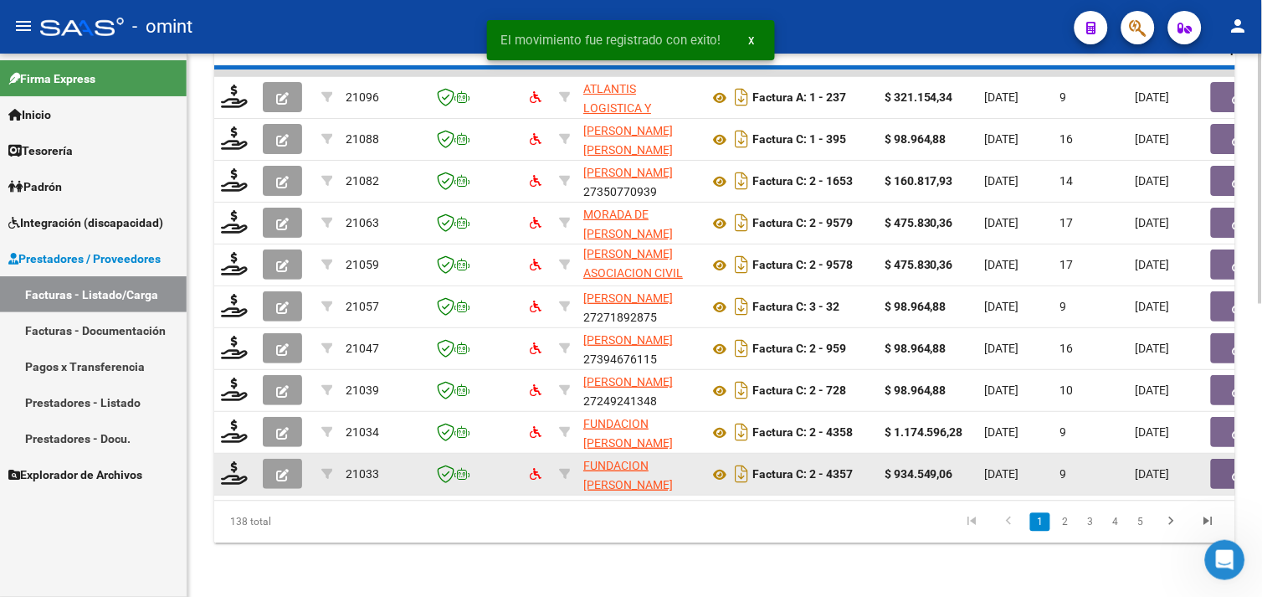
scroll to position [3, 0]
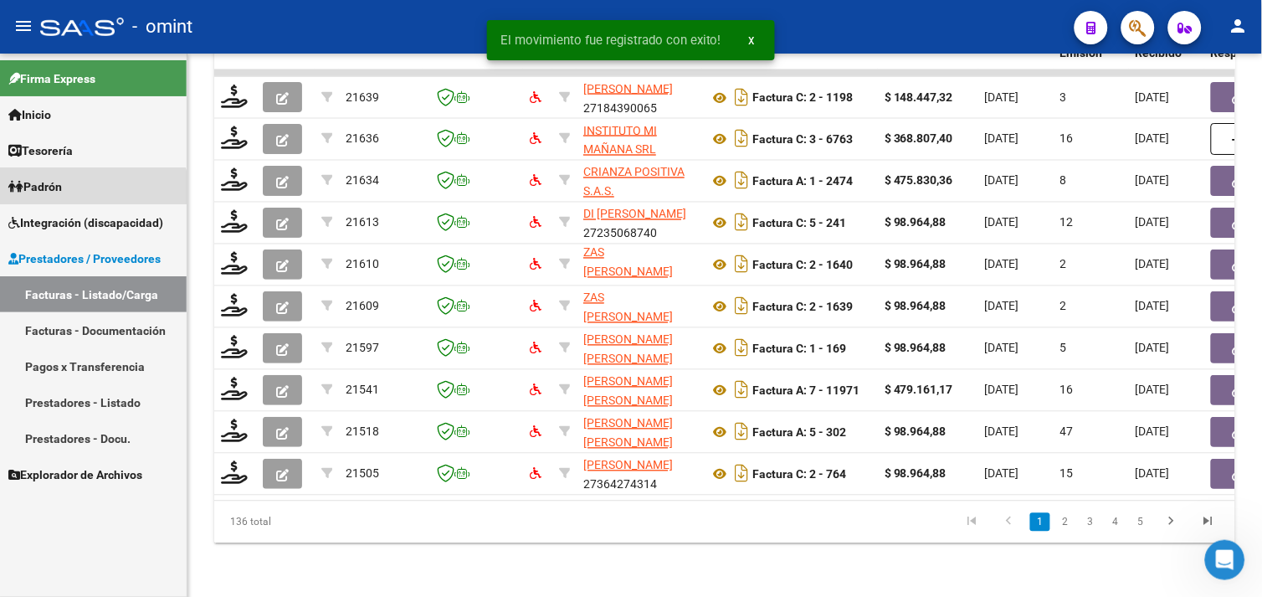
click at [64, 198] on link "Padrón" at bounding box center [93, 186] width 187 height 36
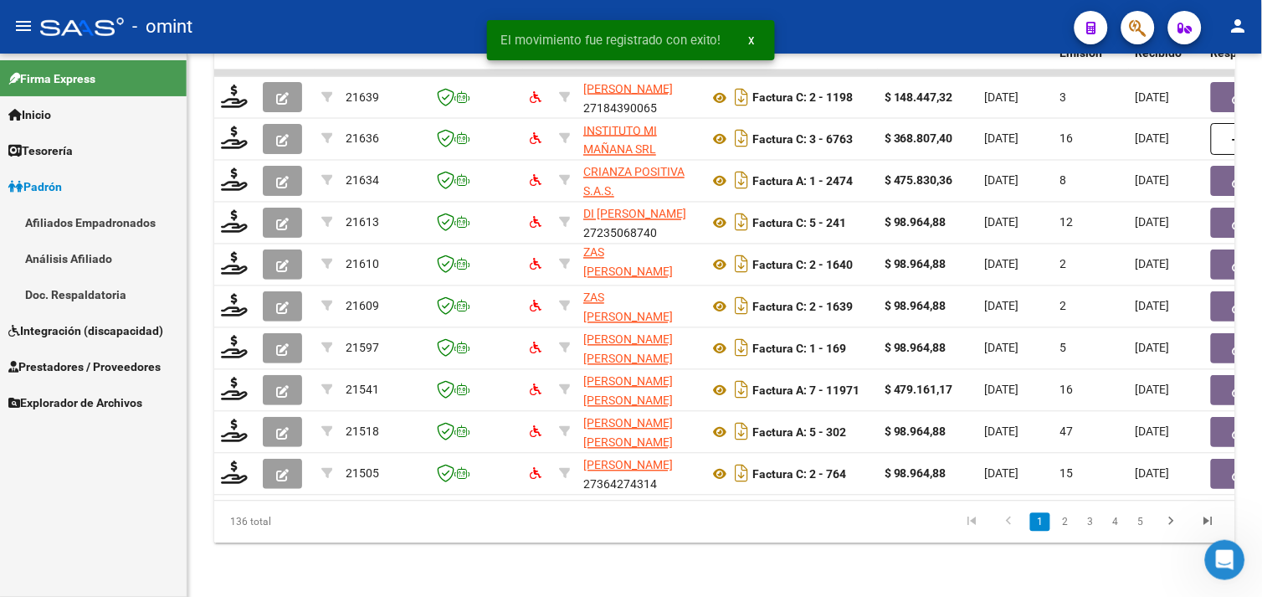
click at [80, 322] on span "Integración (discapacidad)" at bounding box center [85, 330] width 155 height 18
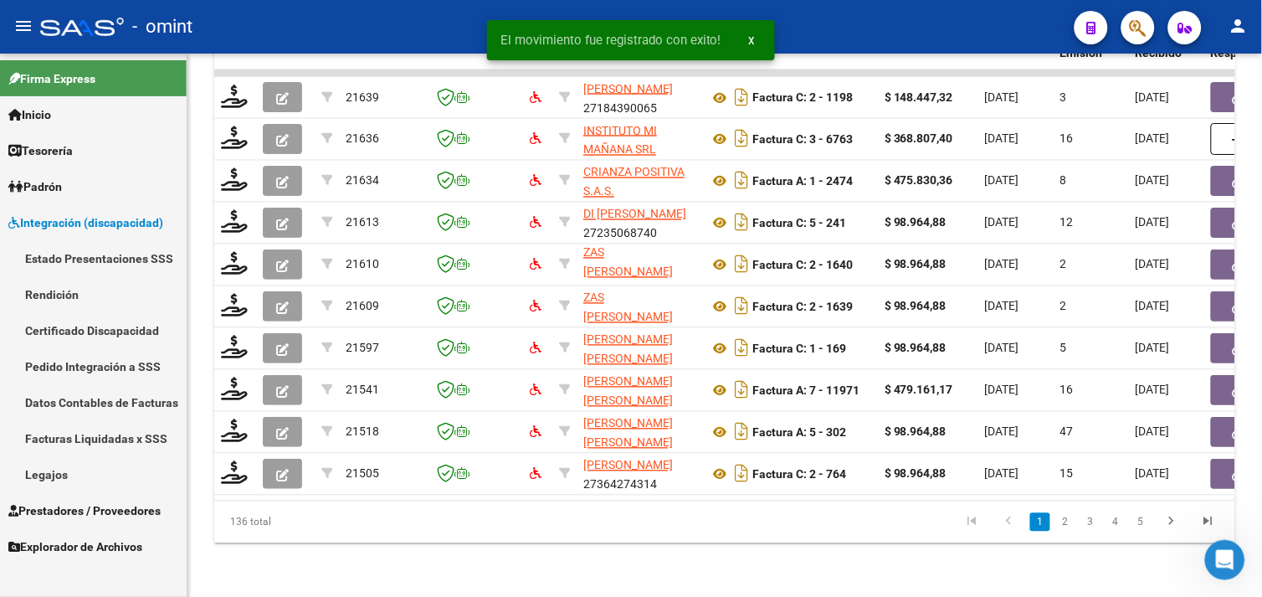
click at [81, 355] on link "Pedido Integración a SSS" at bounding box center [93, 366] width 187 height 36
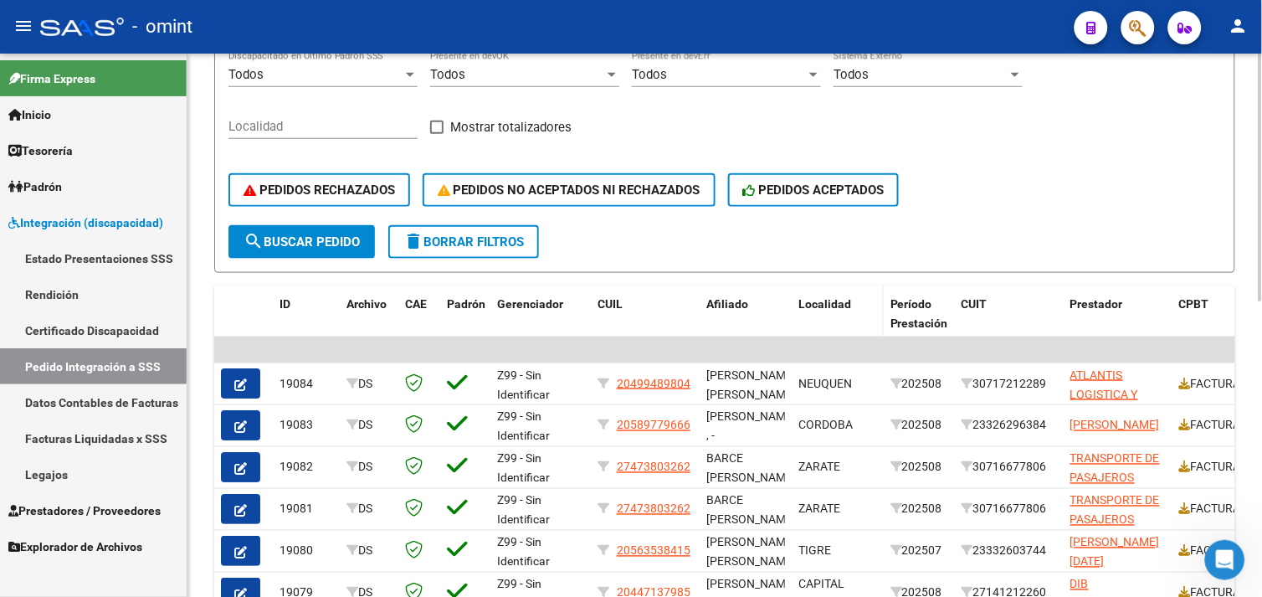
scroll to position [557, 0]
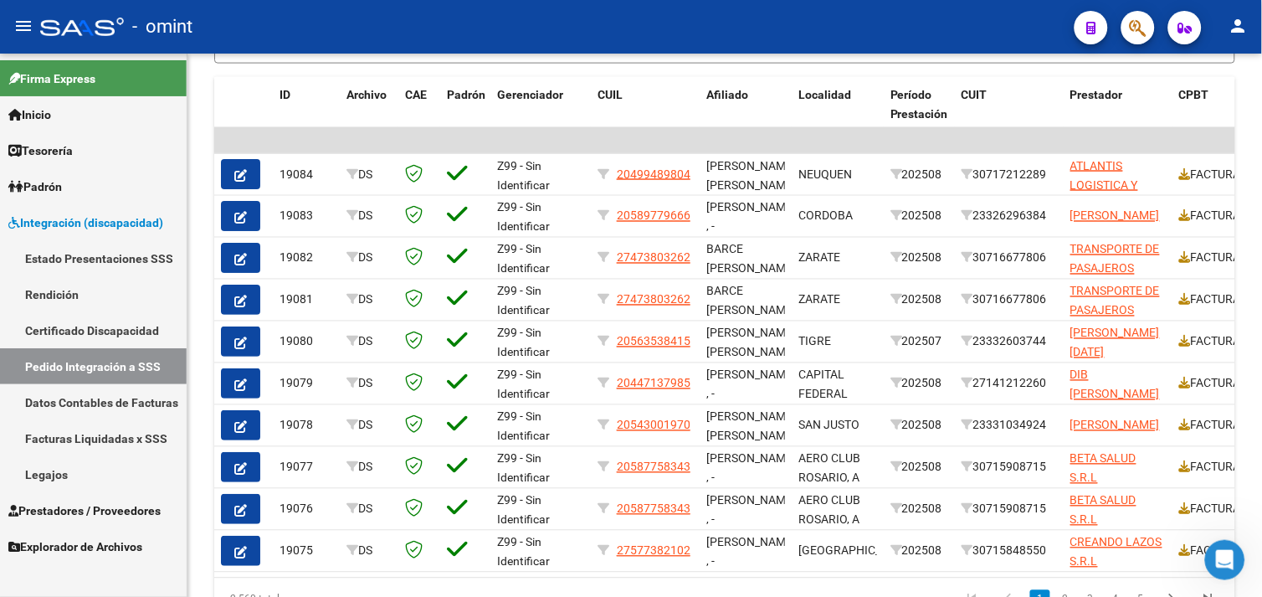
click at [67, 501] on span "Prestadores / Proveedores" at bounding box center [84, 510] width 152 height 18
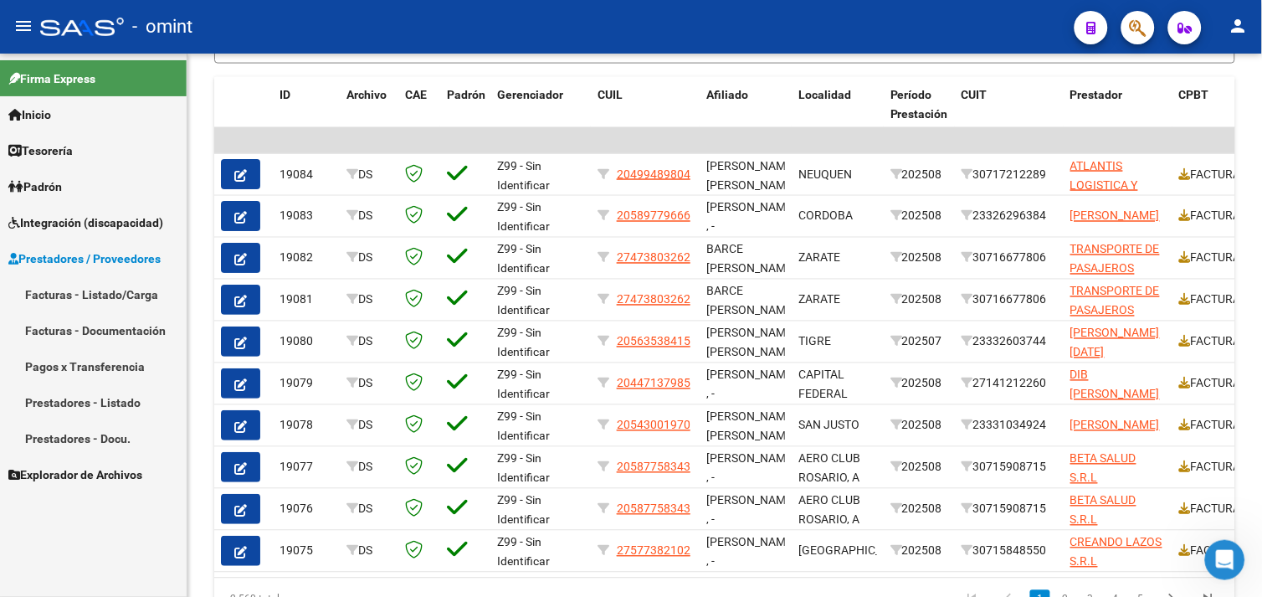
click at [82, 286] on link "Facturas - Listado/Carga" at bounding box center [93, 294] width 187 height 36
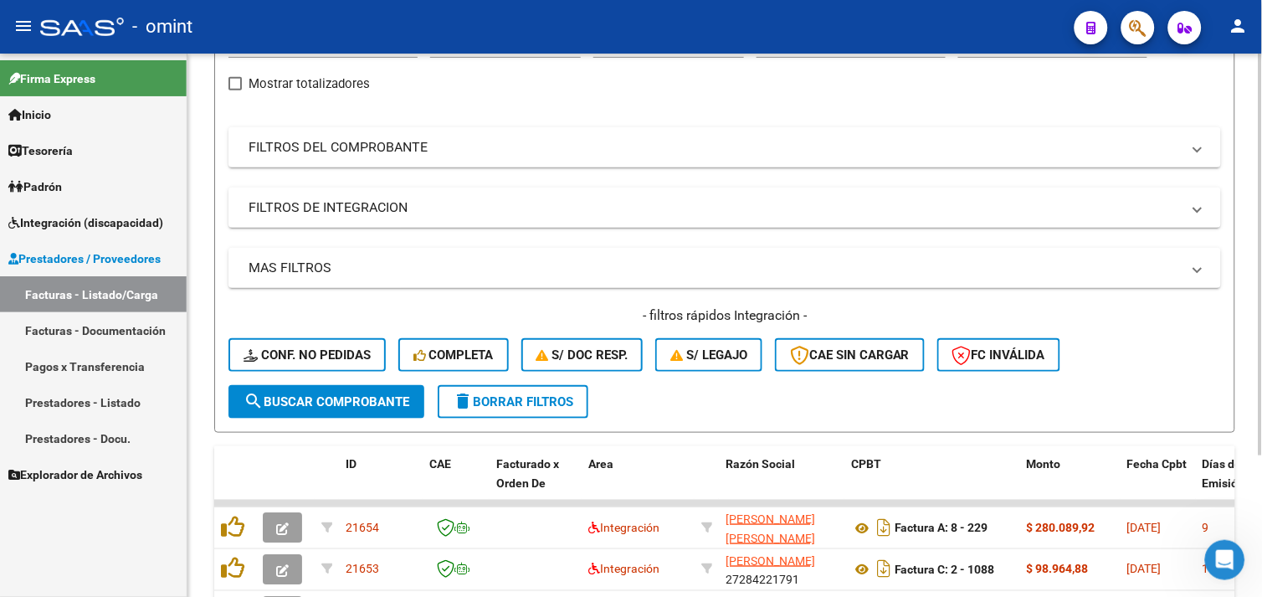
scroll to position [557, 0]
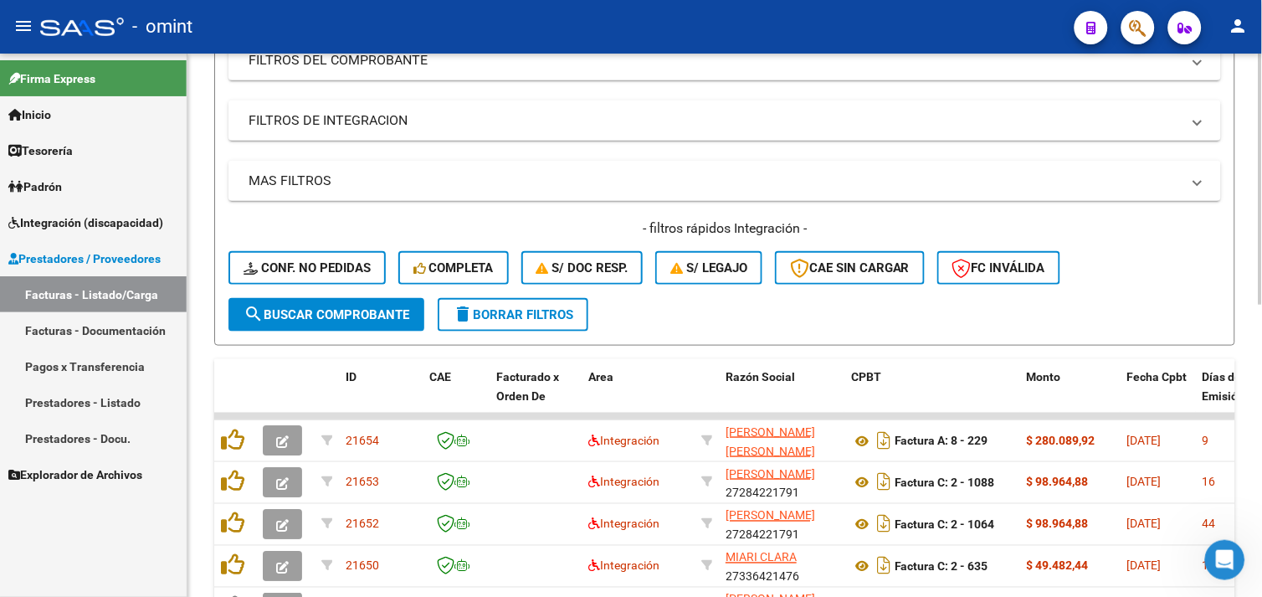
drag, startPoint x: 531, startPoint y: 337, endPoint x: 526, endPoint y: 321, distance: 17.5
click at [531, 337] on form "Filtros Id Area Area Seleccionar Gerenciador Seleccionar Gerenciador No Confirm…" at bounding box center [724, 132] width 1021 height 425
click at [526, 318] on span "delete Borrar Filtros" at bounding box center [513, 314] width 121 height 15
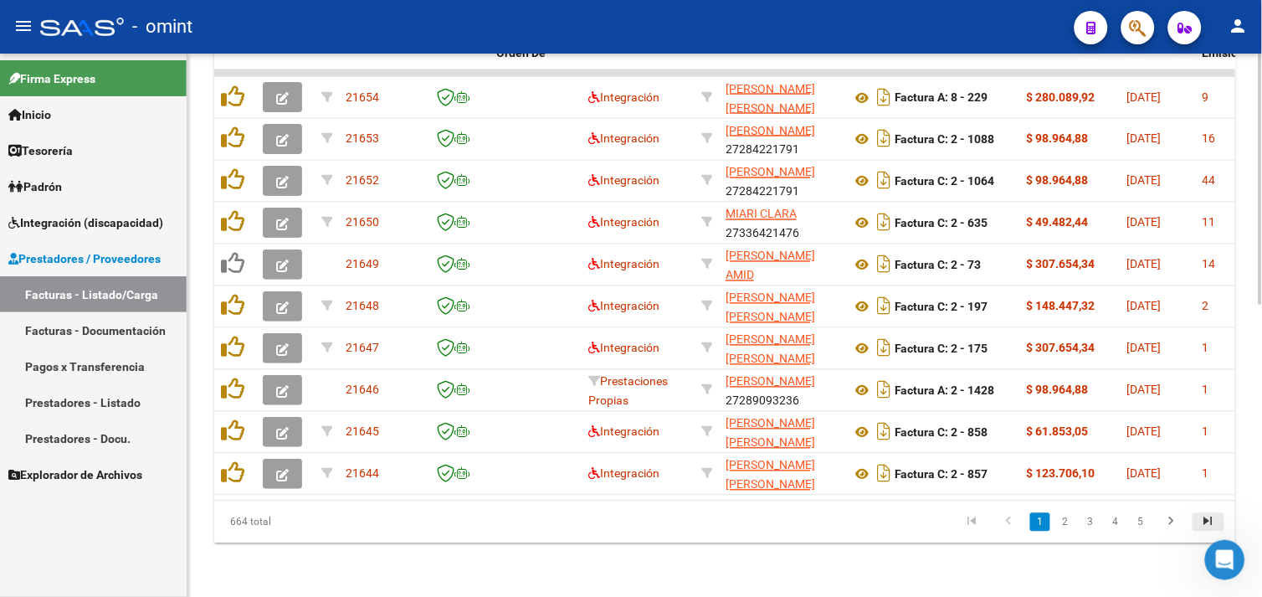
click at [1214, 524] on icon "go to last page" at bounding box center [1209, 524] width 22 height 20
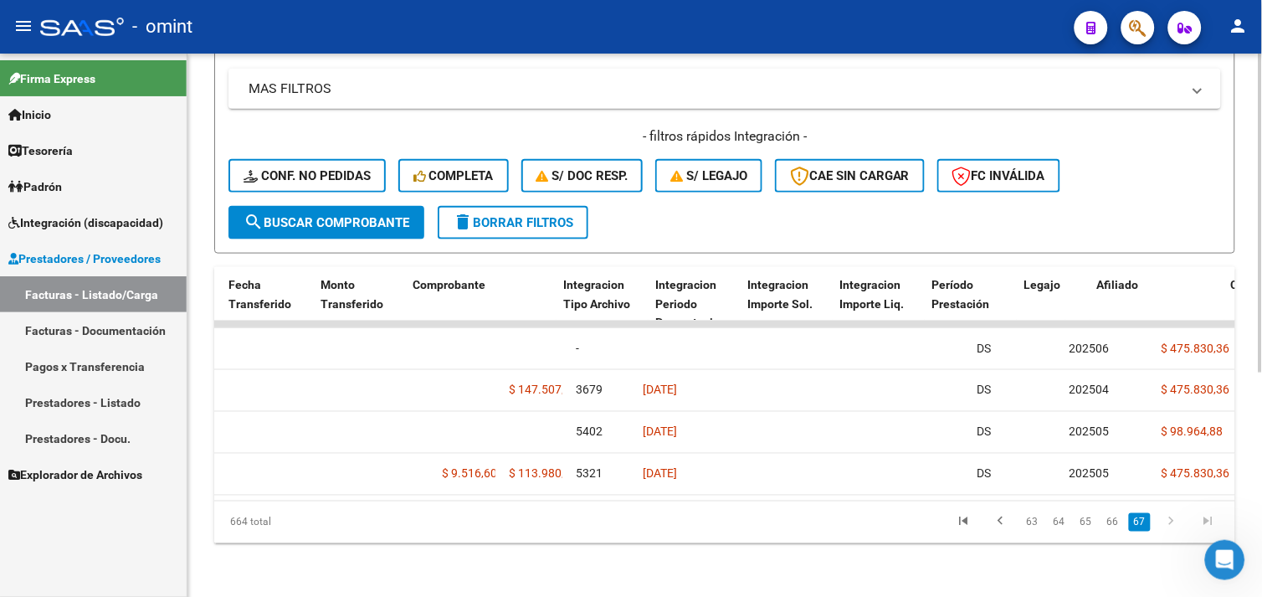
scroll to position [0, 3068]
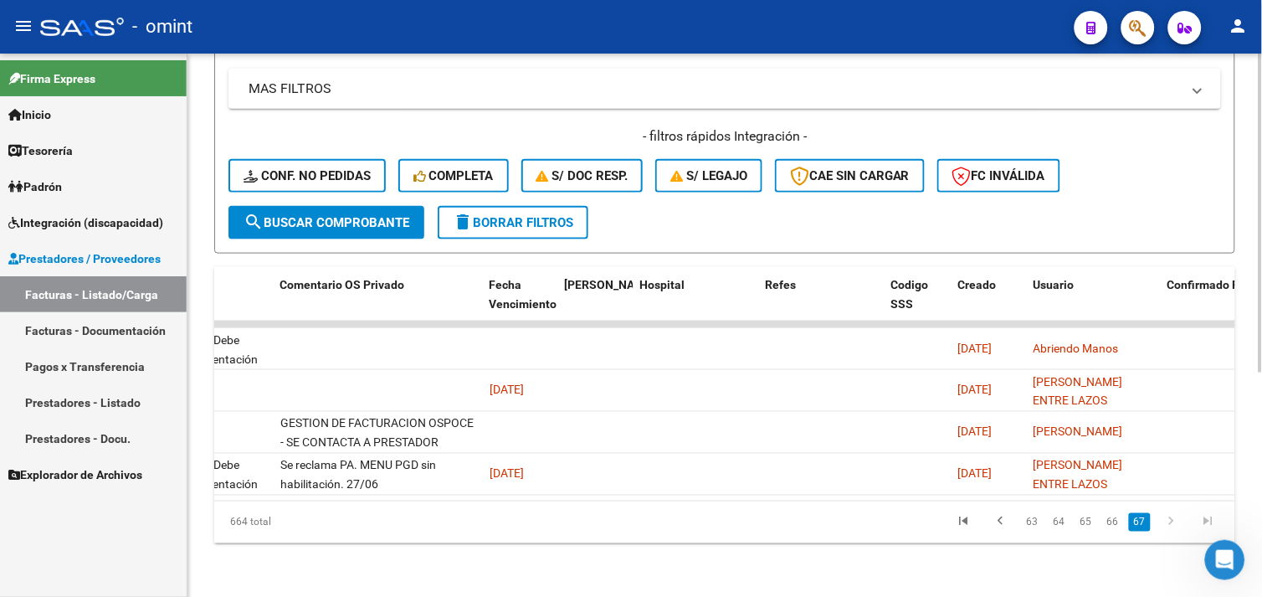
click at [466, 212] on mat-icon "delete" at bounding box center [463, 222] width 20 height 20
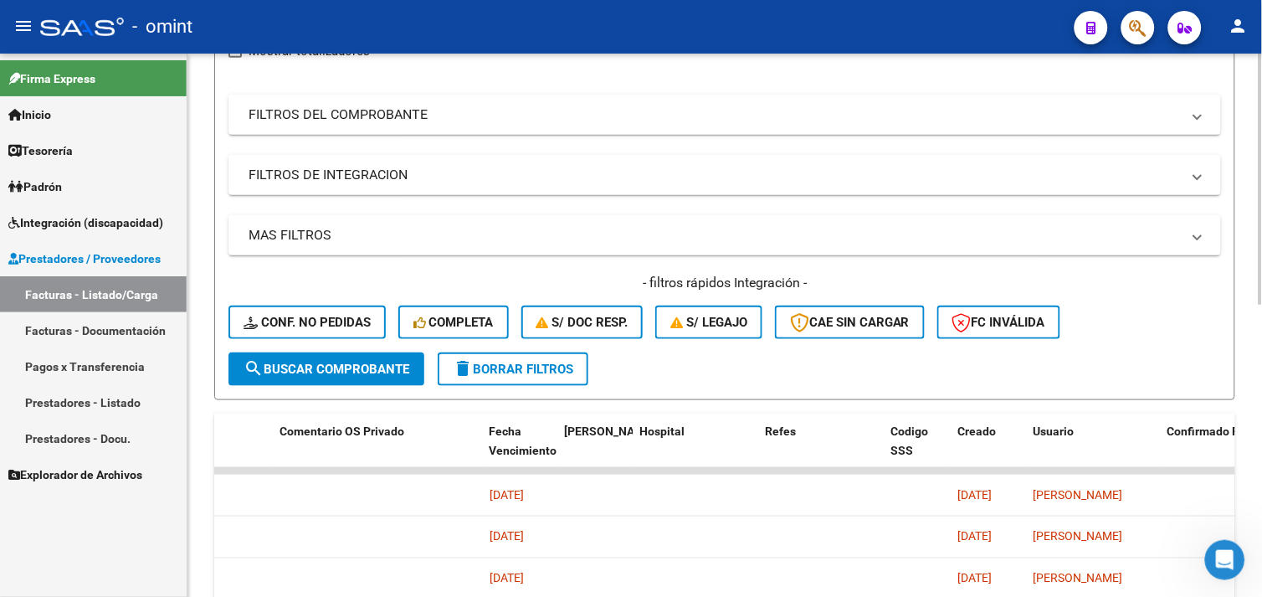
scroll to position [382, 0]
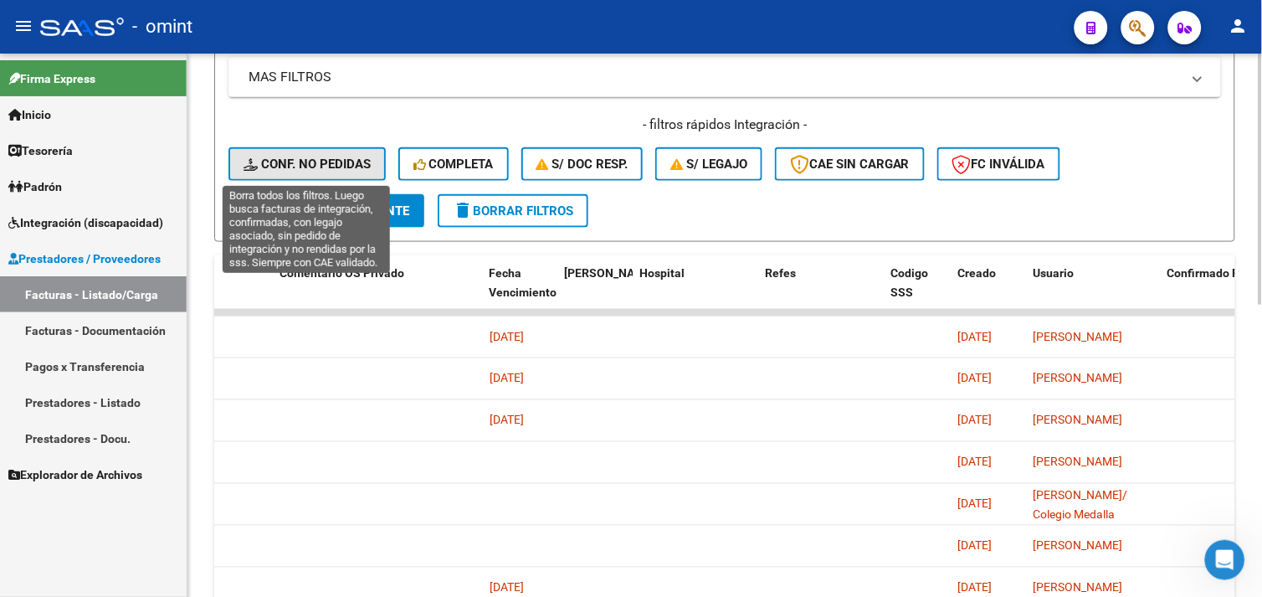
click at [296, 163] on span "Conf. no pedidas" at bounding box center [307, 164] width 127 height 15
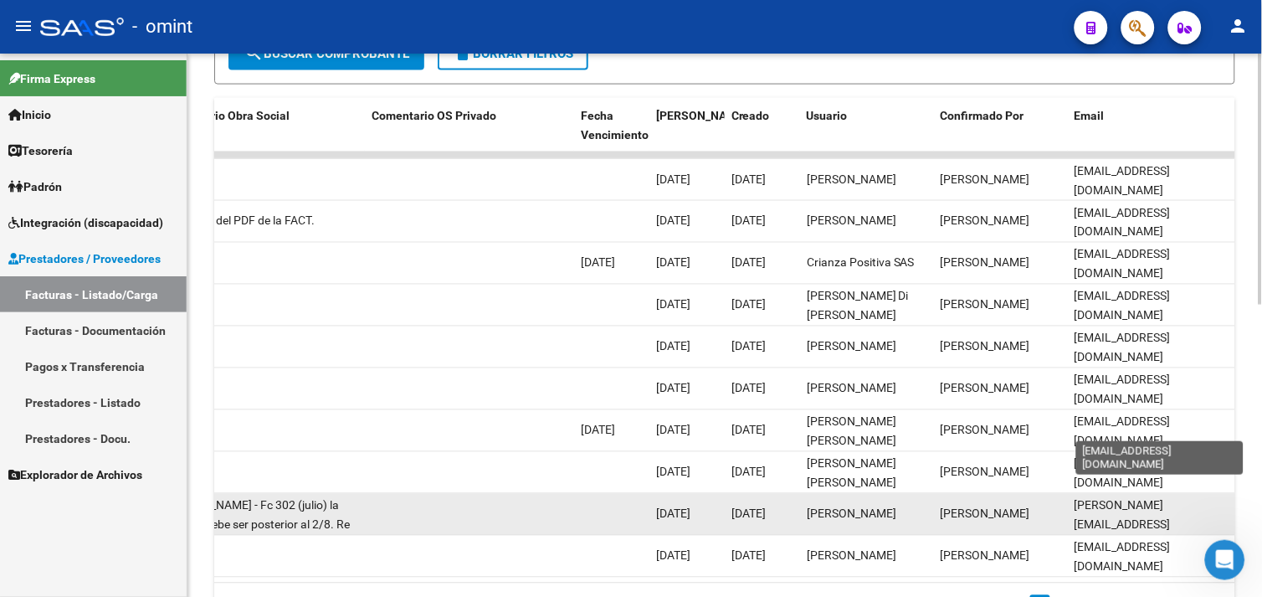
scroll to position [632, 0]
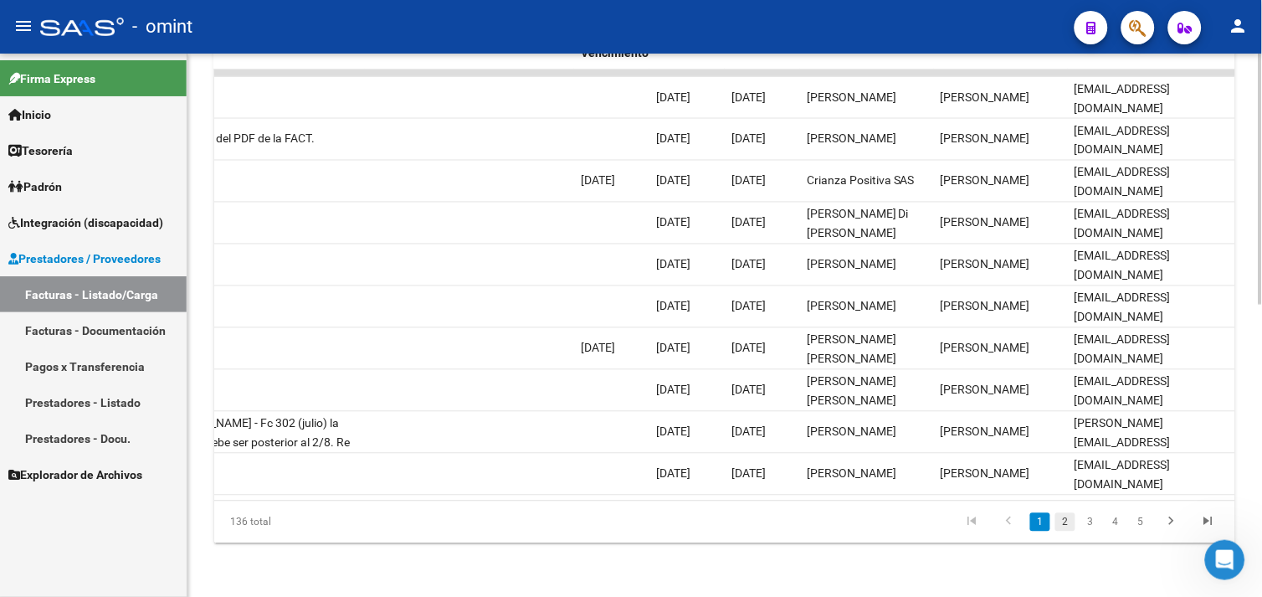
click at [1070, 519] on link "2" at bounding box center [1066, 522] width 20 height 18
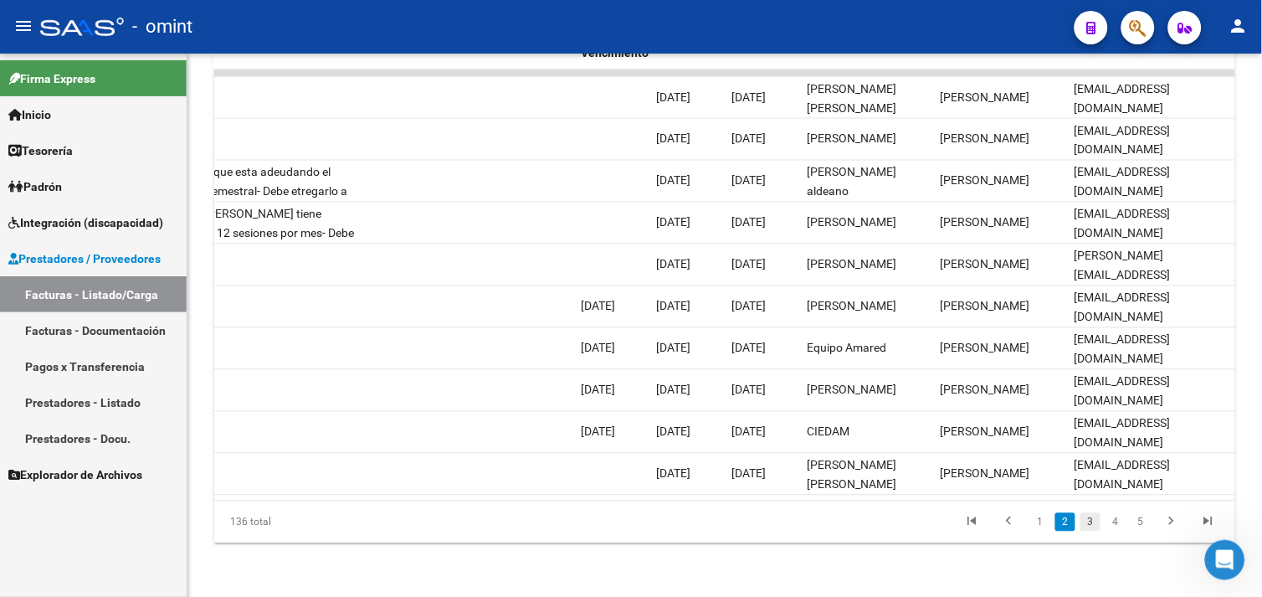
click at [1089, 521] on link "3" at bounding box center [1091, 522] width 20 height 18
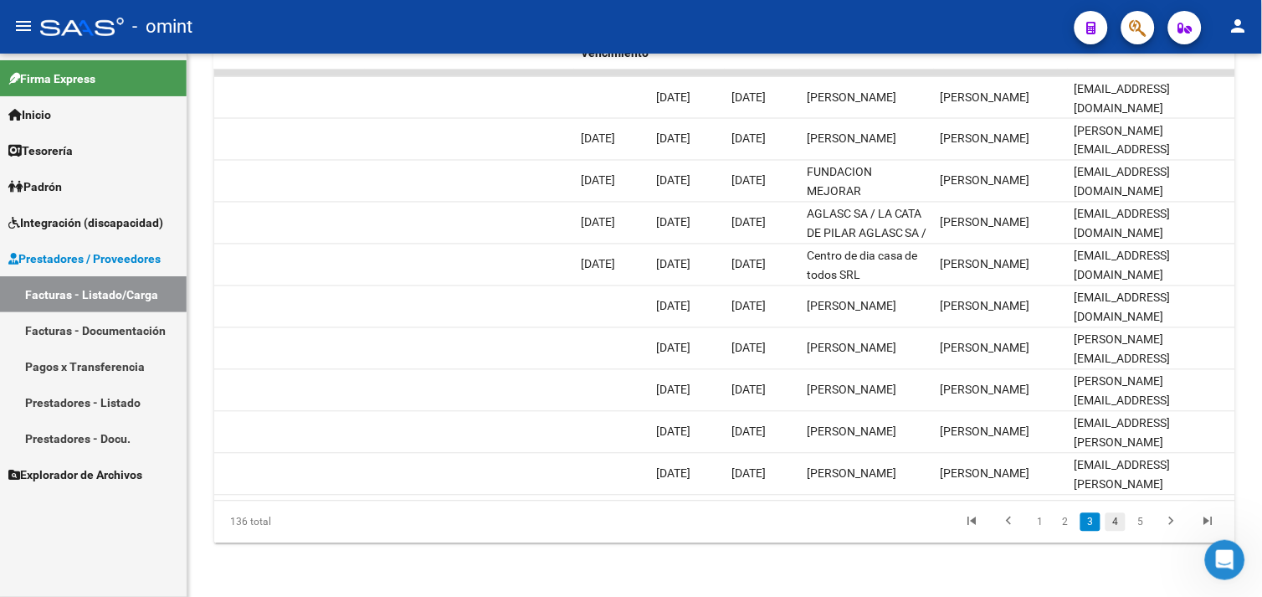
click at [1111, 524] on link "4" at bounding box center [1116, 522] width 20 height 18
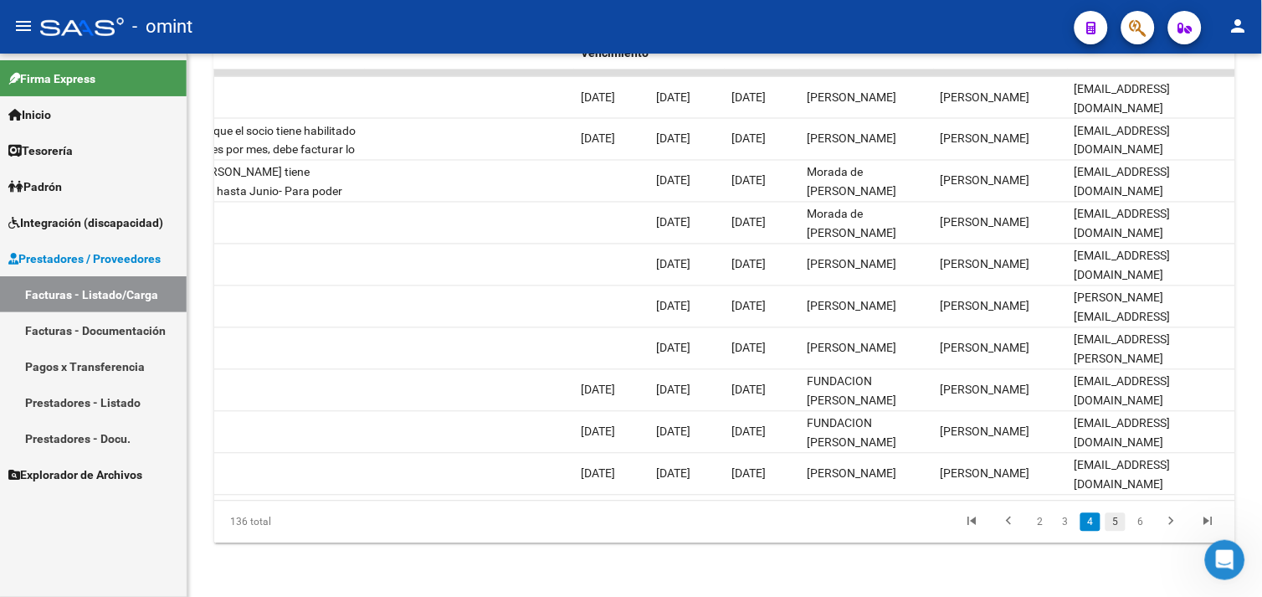
click at [1119, 521] on link "5" at bounding box center [1116, 522] width 20 height 18
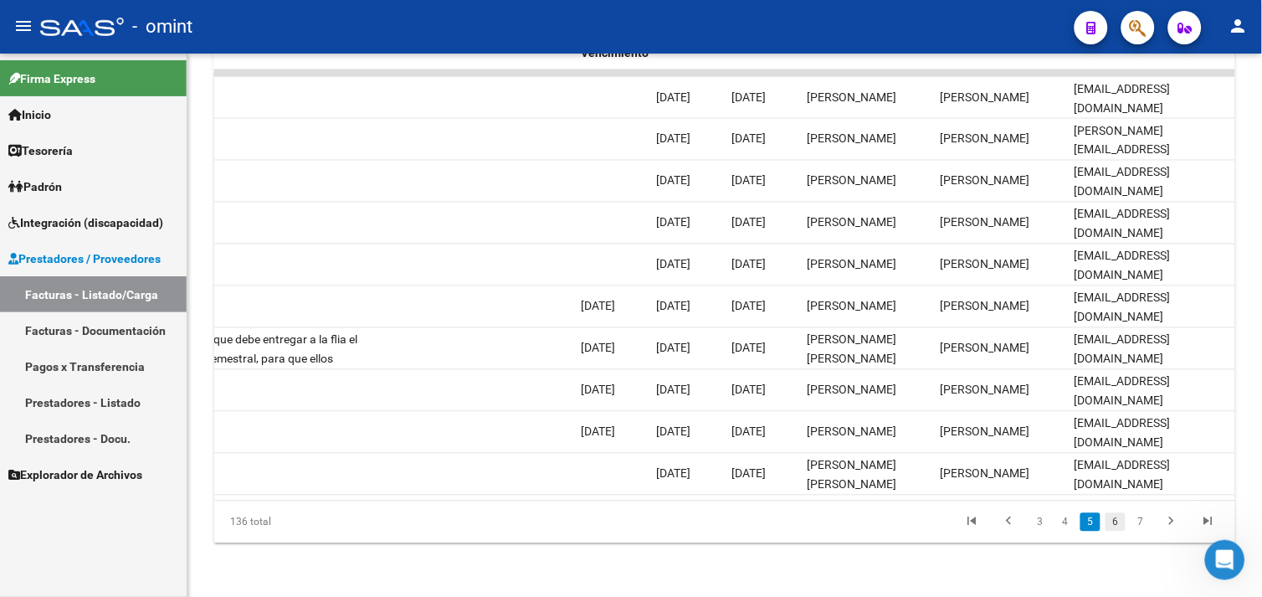
click at [1114, 516] on link "6" at bounding box center [1116, 522] width 20 height 18
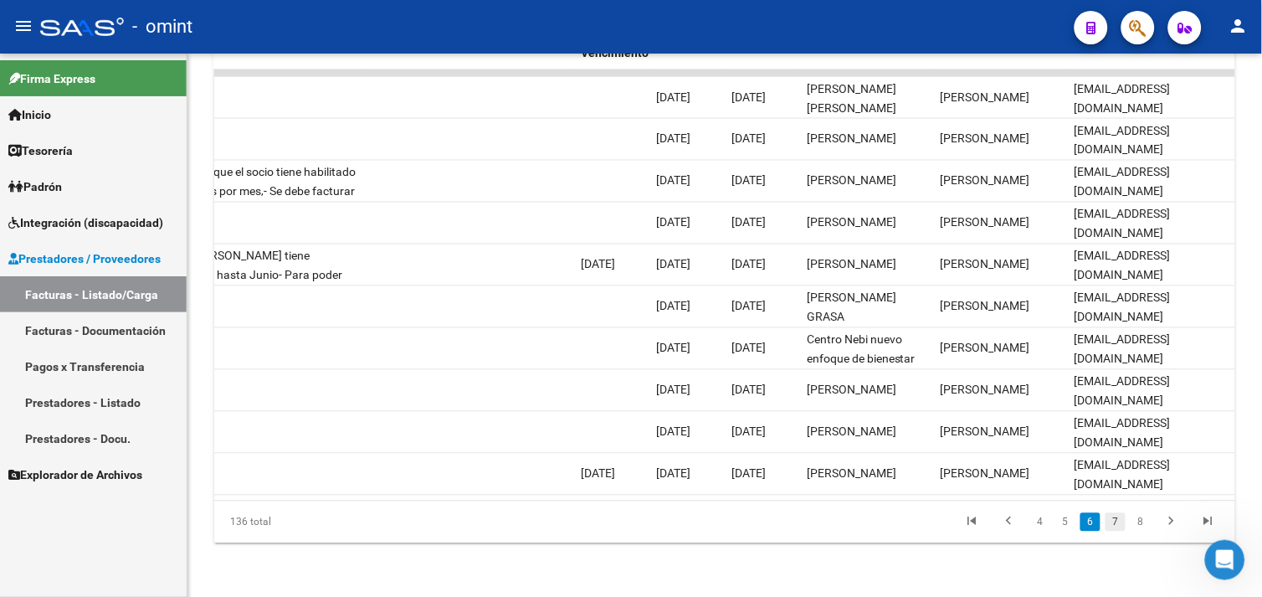
click at [1117, 522] on link "7" at bounding box center [1116, 522] width 20 height 18
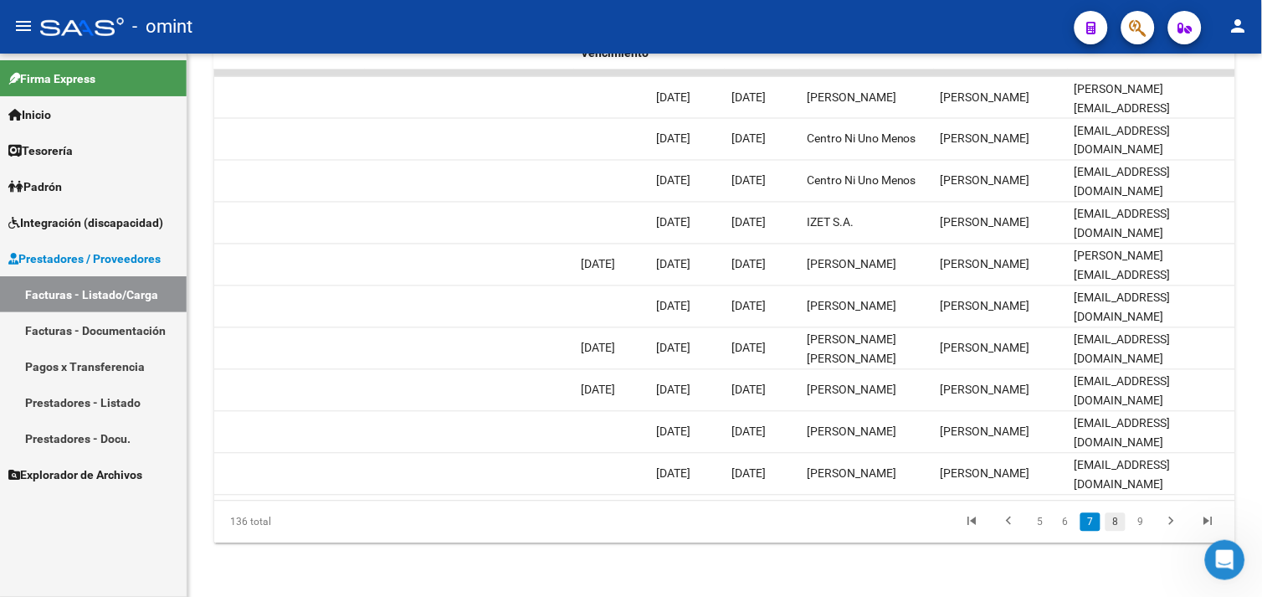
click at [1117, 524] on link "8" at bounding box center [1116, 522] width 20 height 18
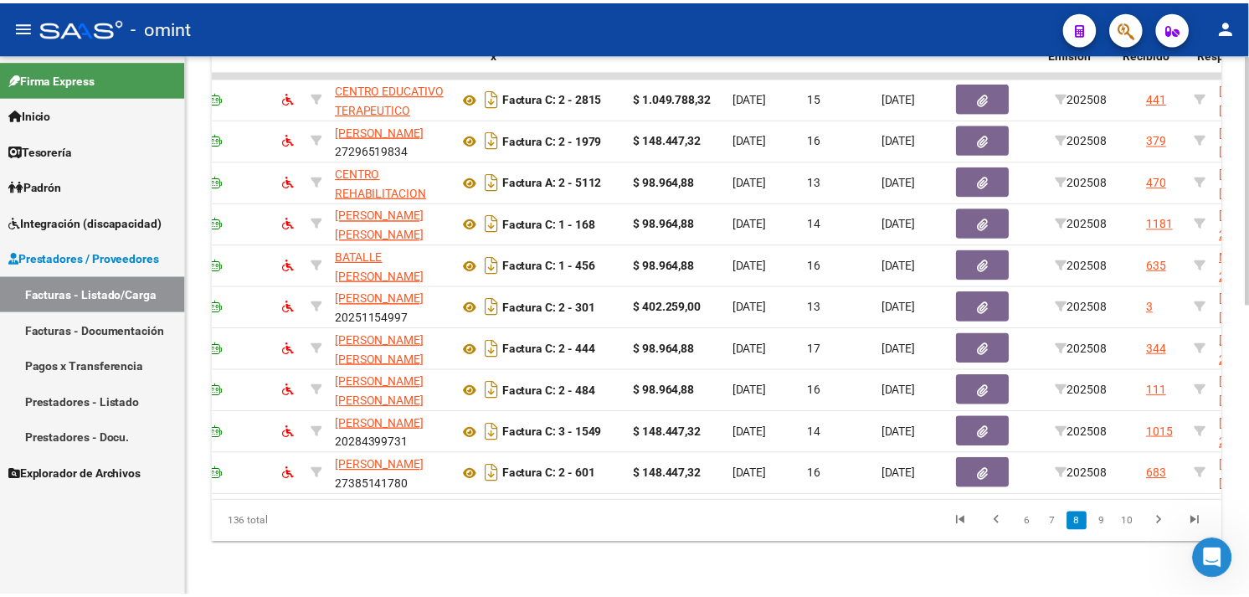
scroll to position [0, 0]
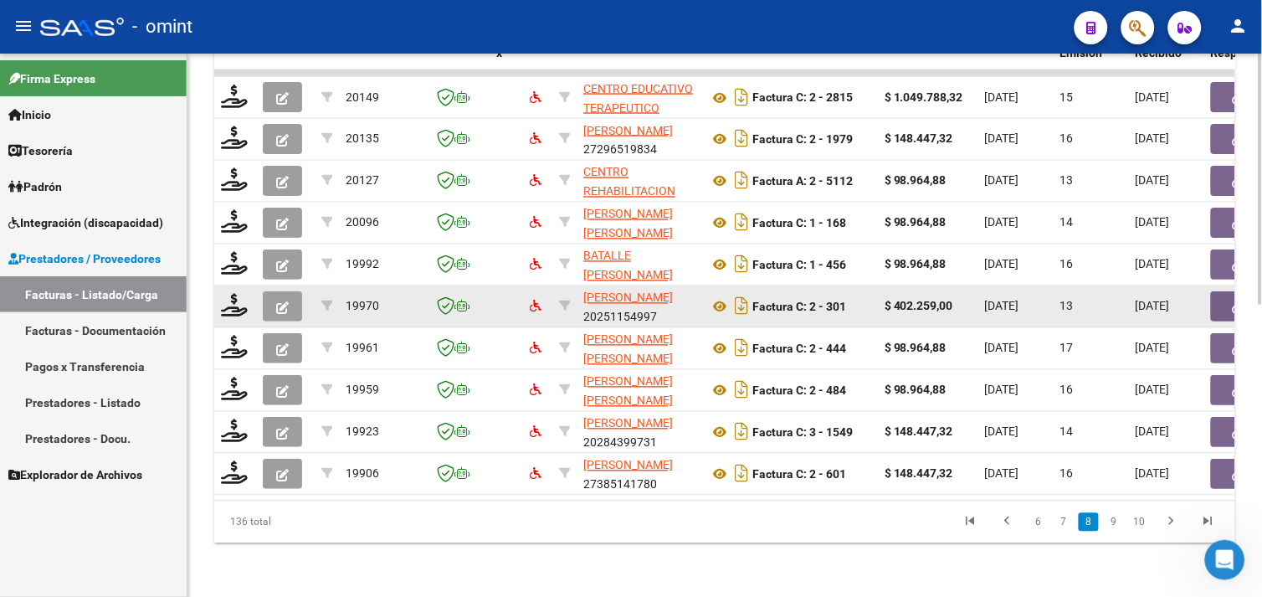
click at [285, 301] on icon "button" at bounding box center [282, 307] width 13 height 13
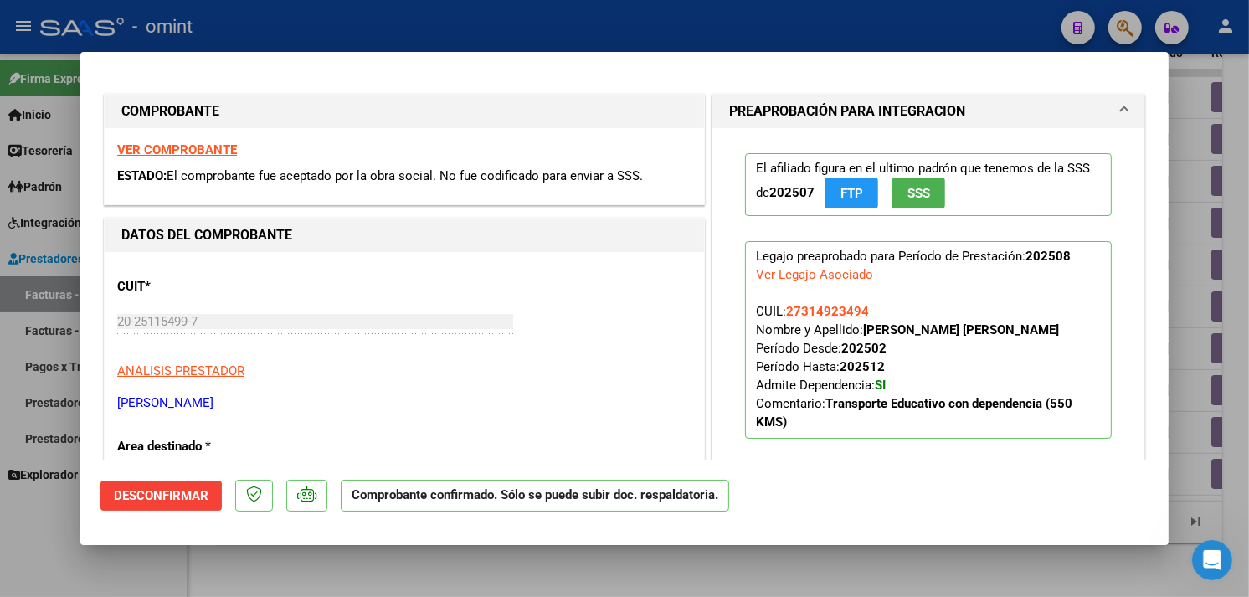
click at [203, 141] on div "VER COMPROBANTE ESTADO: El comprobante fue aceptado por la obra social. No fue …" at bounding box center [404, 166] width 599 height 76
click at [203, 148] on strong "VER COMPROBANTE" at bounding box center [177, 149] width 120 height 15
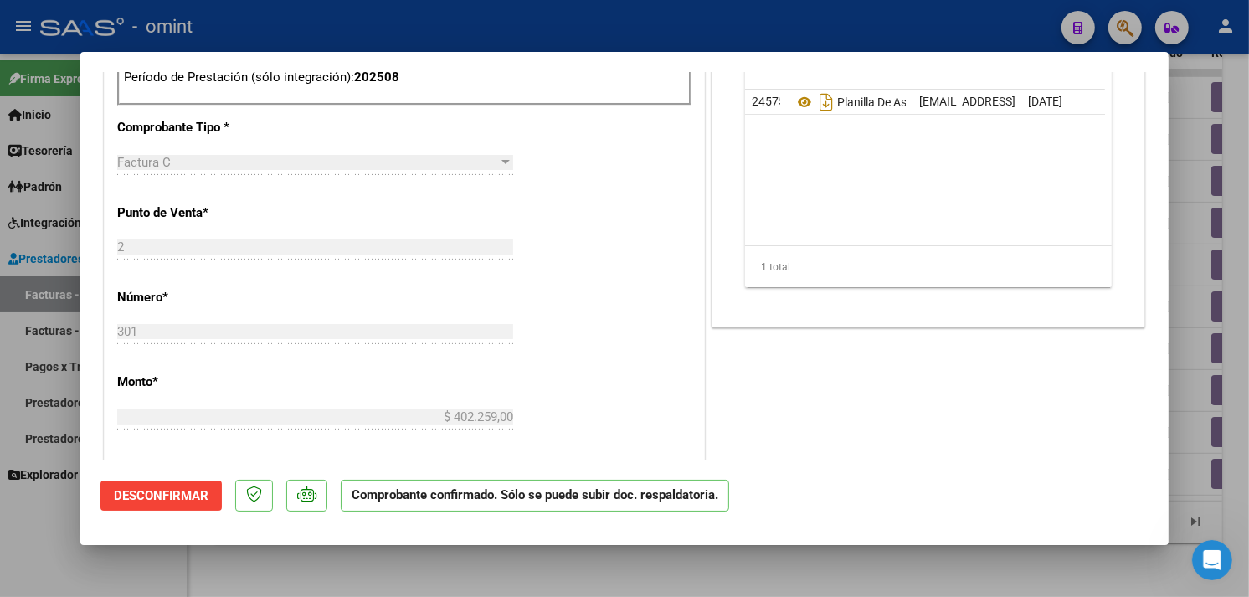
scroll to position [558, 0]
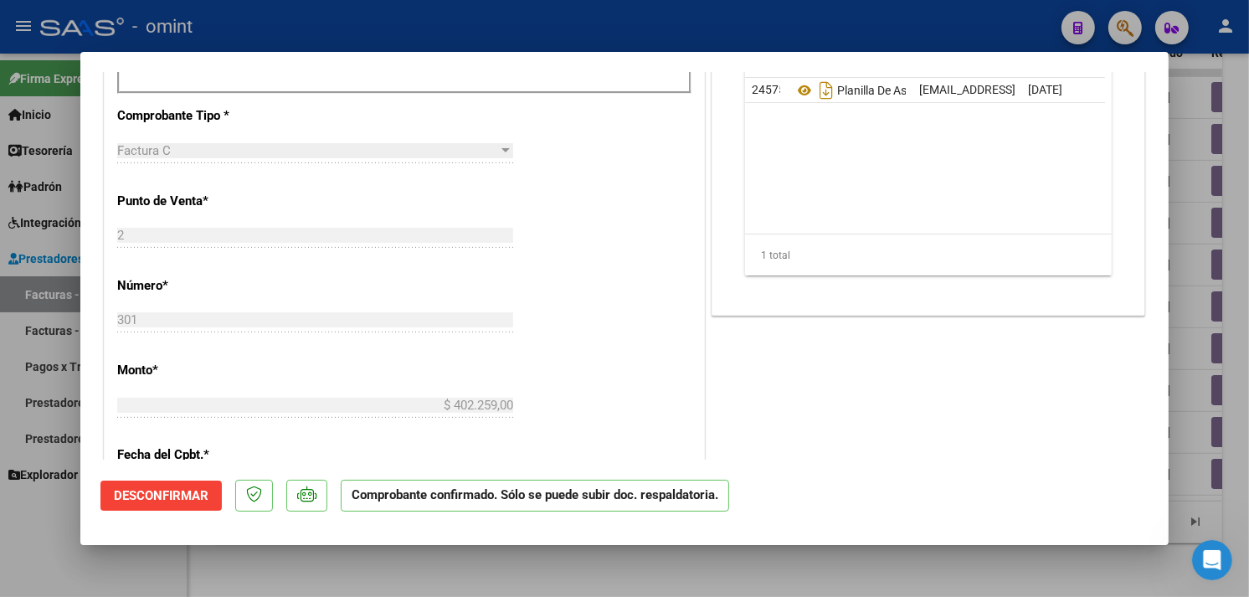
type input "$ 0,00"
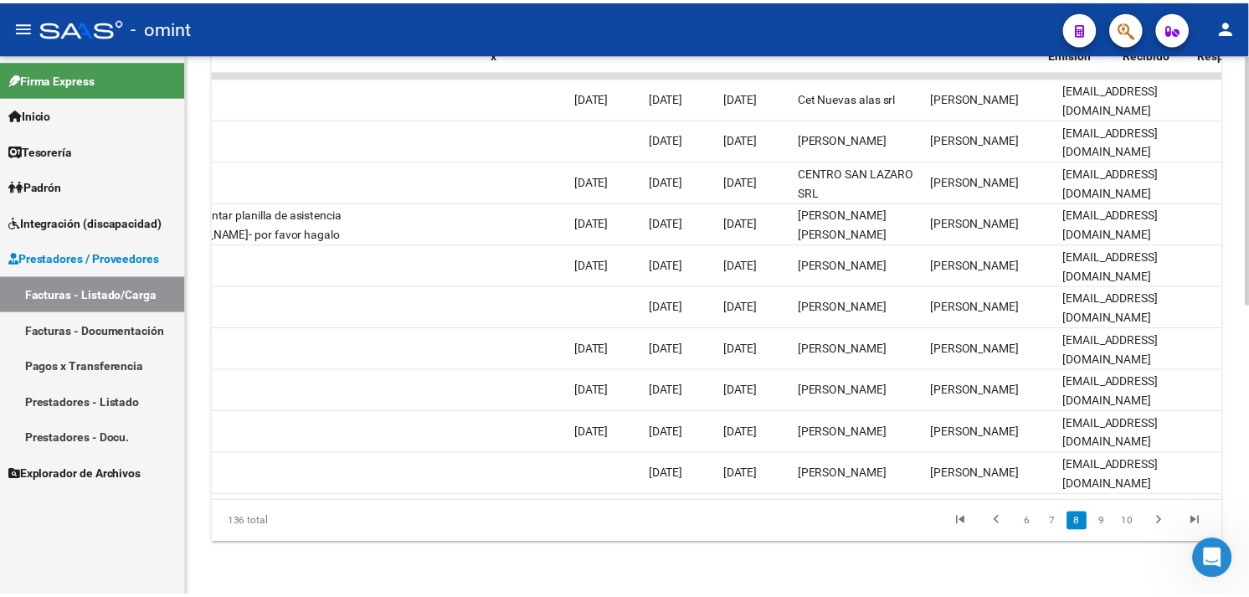
scroll to position [0, 0]
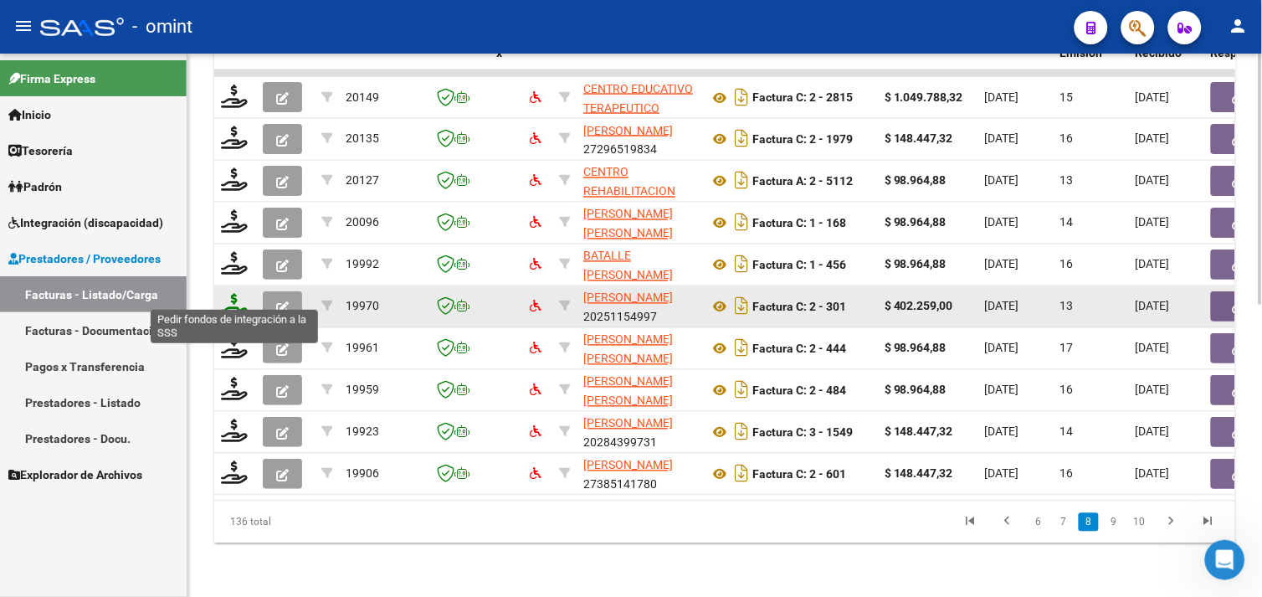
click at [227, 294] on icon at bounding box center [234, 305] width 27 height 23
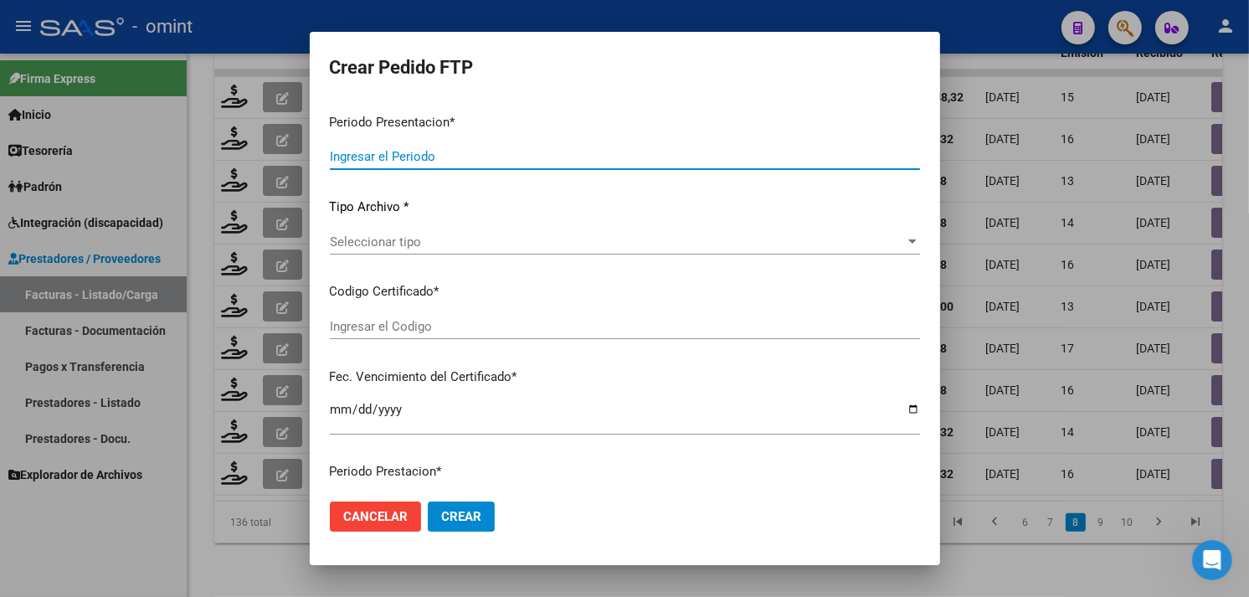
type input "202508"
type input "$ 402.259,00"
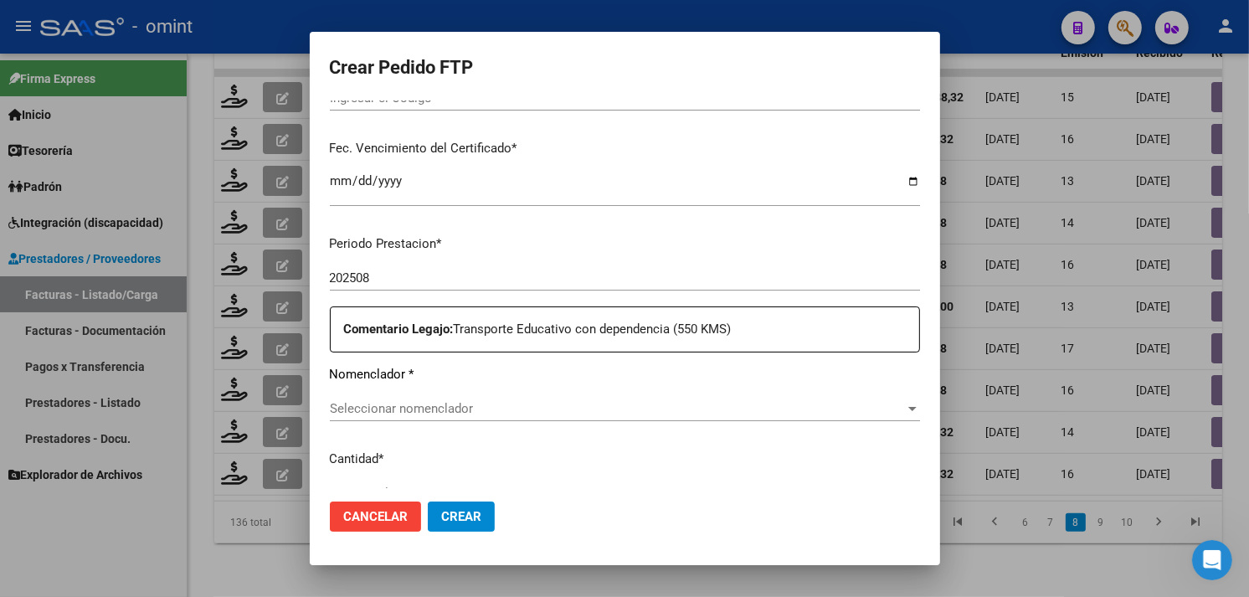
type input "5377193929"
type input "2033-07-31"
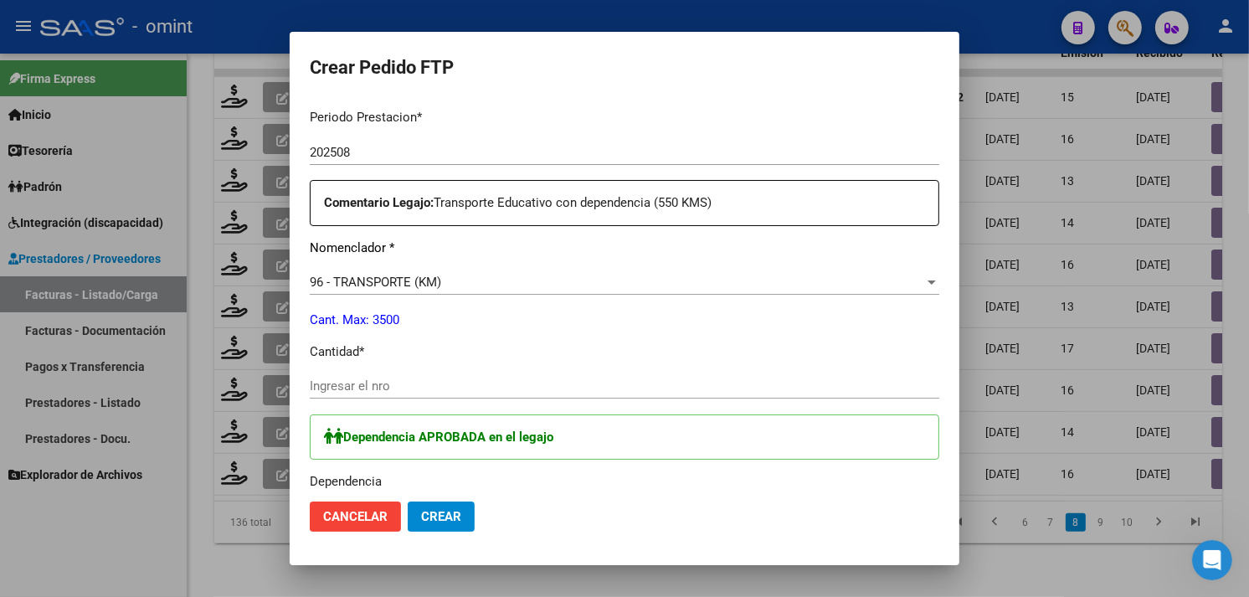
scroll to position [594, 0]
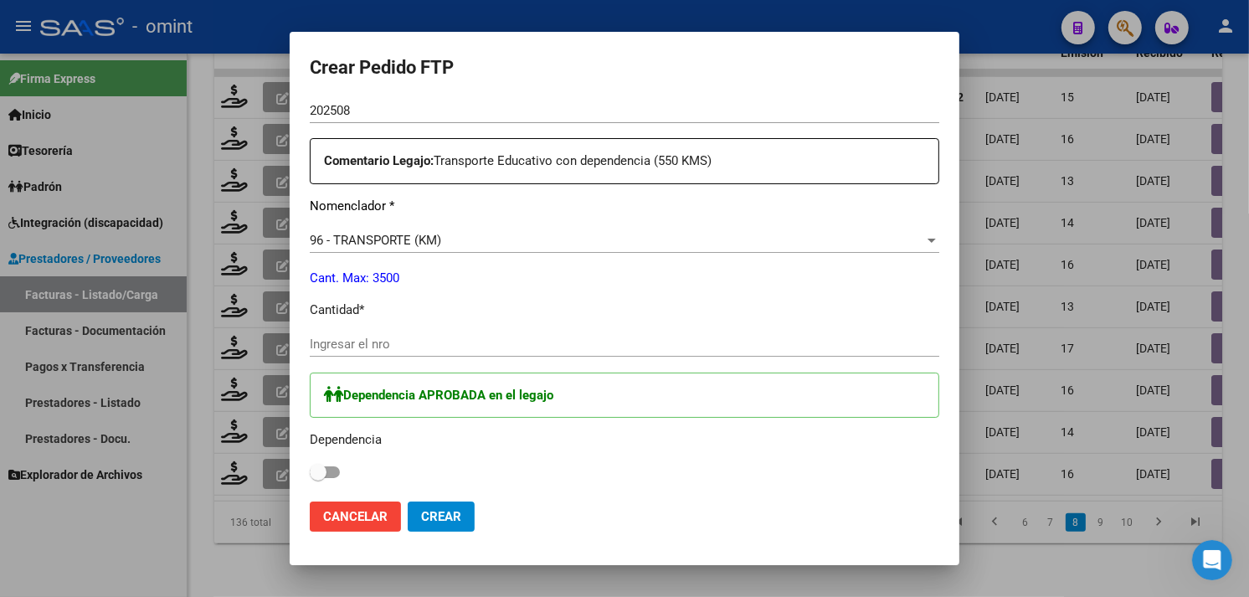
click at [411, 352] on div "Ingresar el nro" at bounding box center [624, 343] width 629 height 25
type input "550"
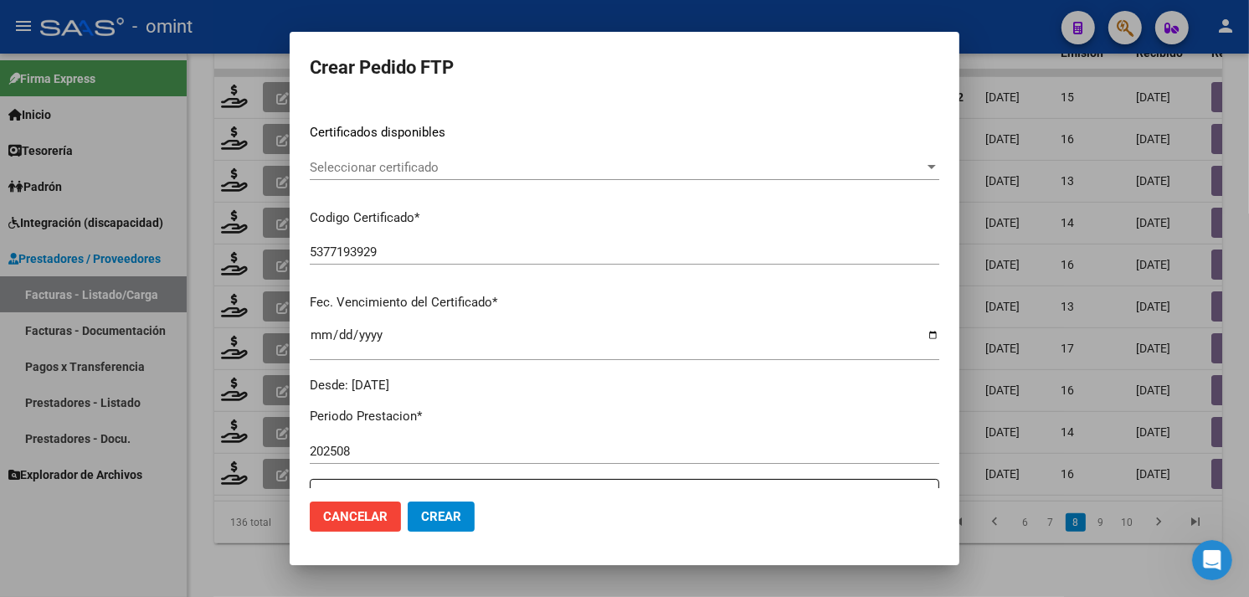
scroll to position [222, 0]
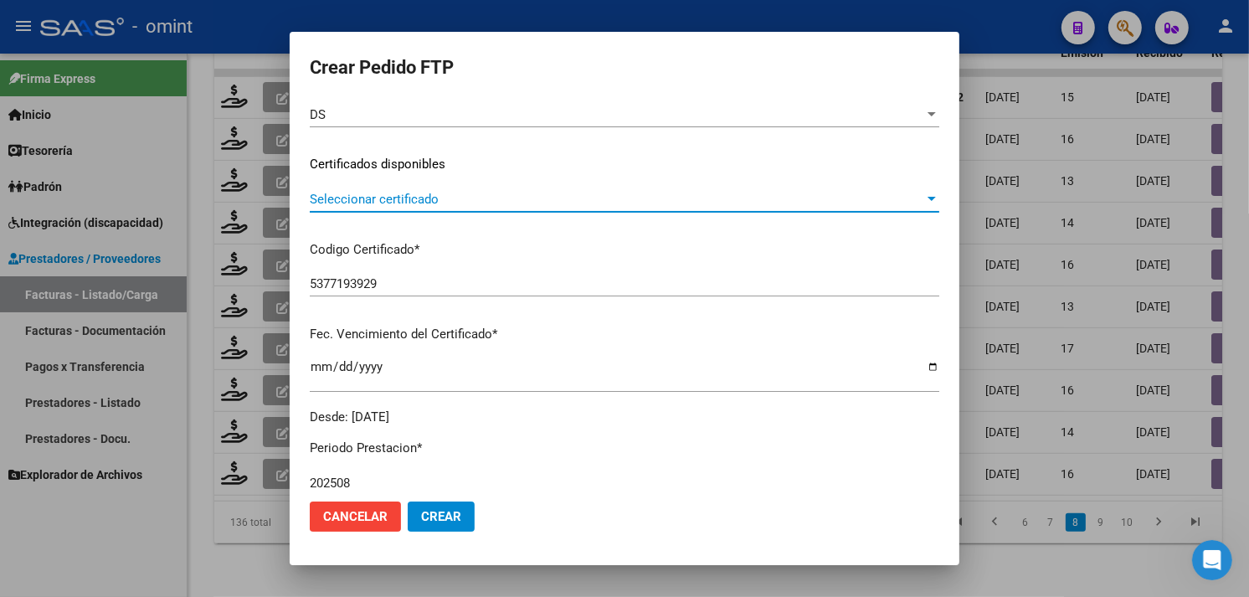
click at [406, 198] on span "Seleccionar certificado" at bounding box center [617, 199] width 614 height 15
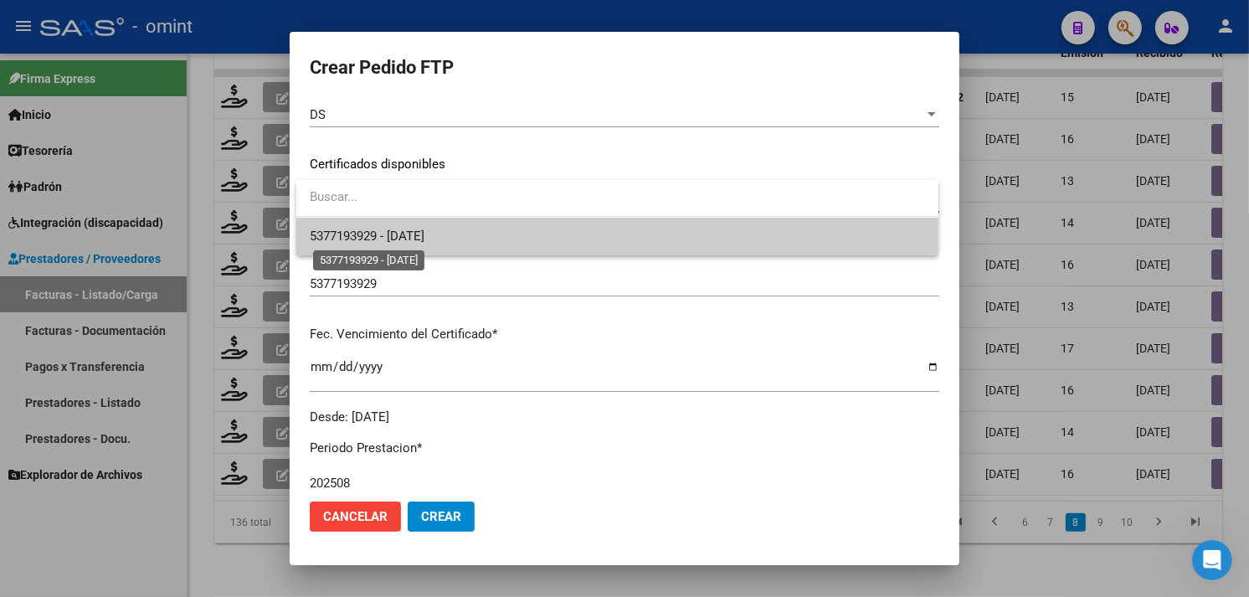
click at [409, 232] on span "5377193929 - 2033-07-31" at bounding box center [367, 236] width 115 height 15
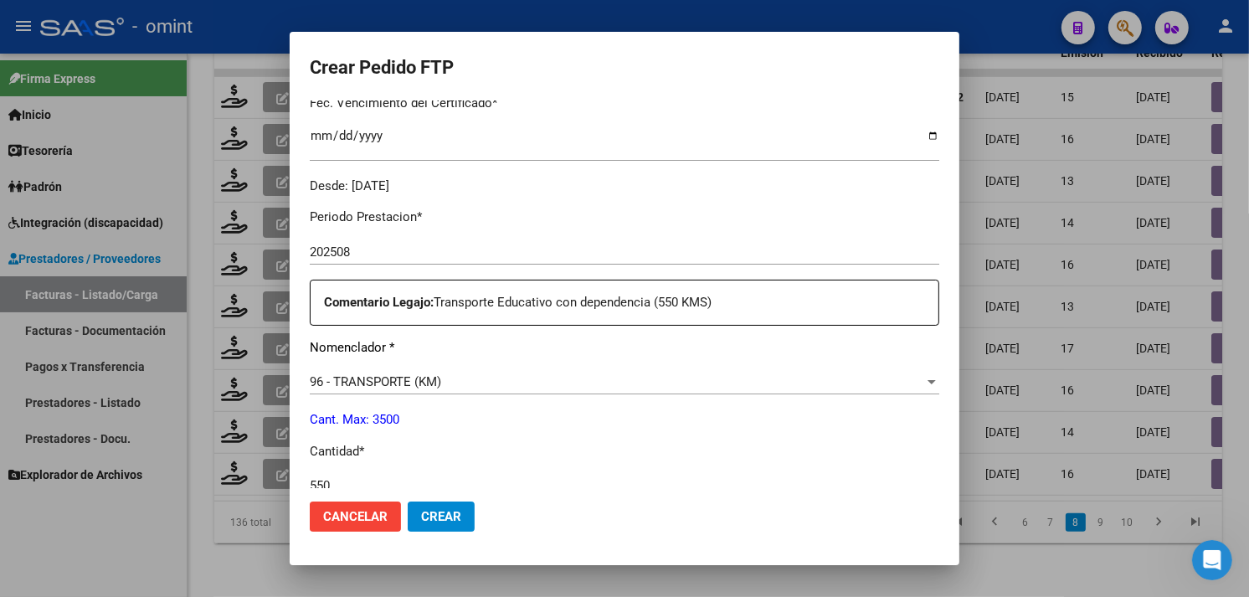
scroll to position [650, 0]
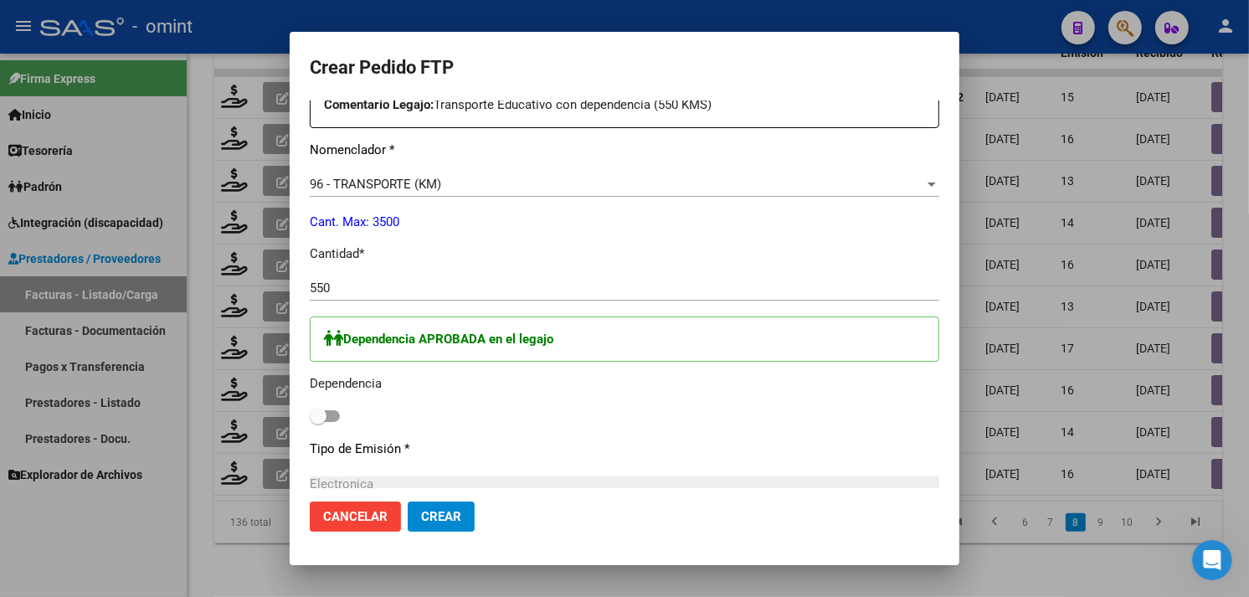
click at [331, 406] on label at bounding box center [325, 416] width 30 height 20
click at [318, 422] on input "checkbox" at bounding box center [317, 422] width 1 height 1
checkbox input "true"
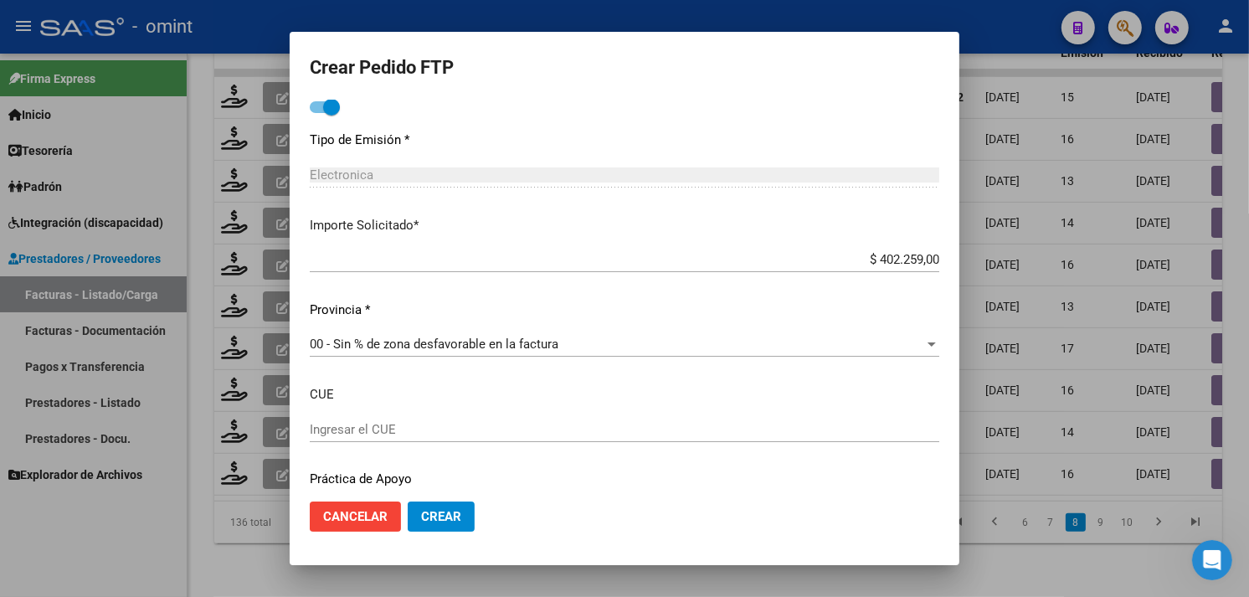
scroll to position [1013, 0]
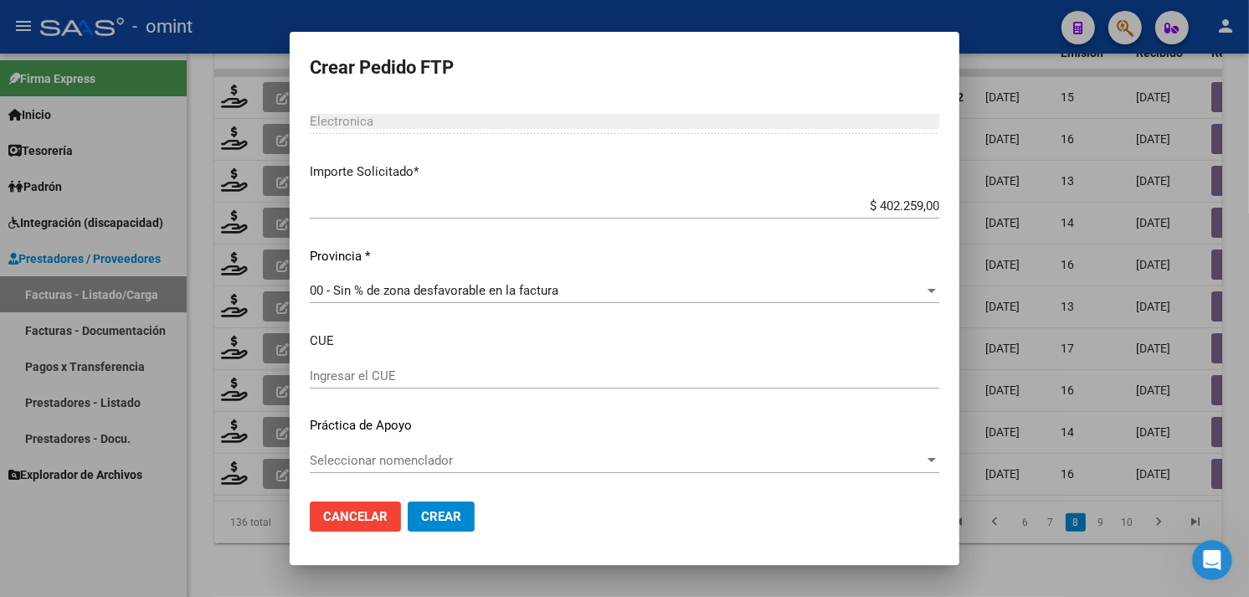
click at [456, 503] on button "Crear" at bounding box center [441, 516] width 67 height 30
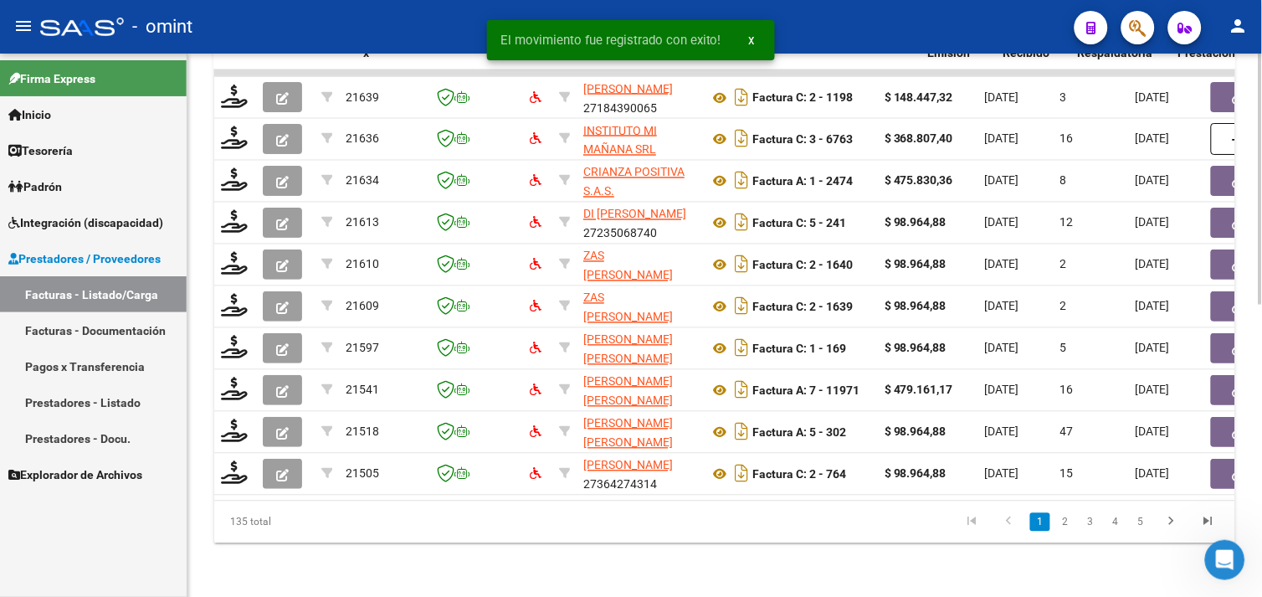
scroll to position [0, 1658]
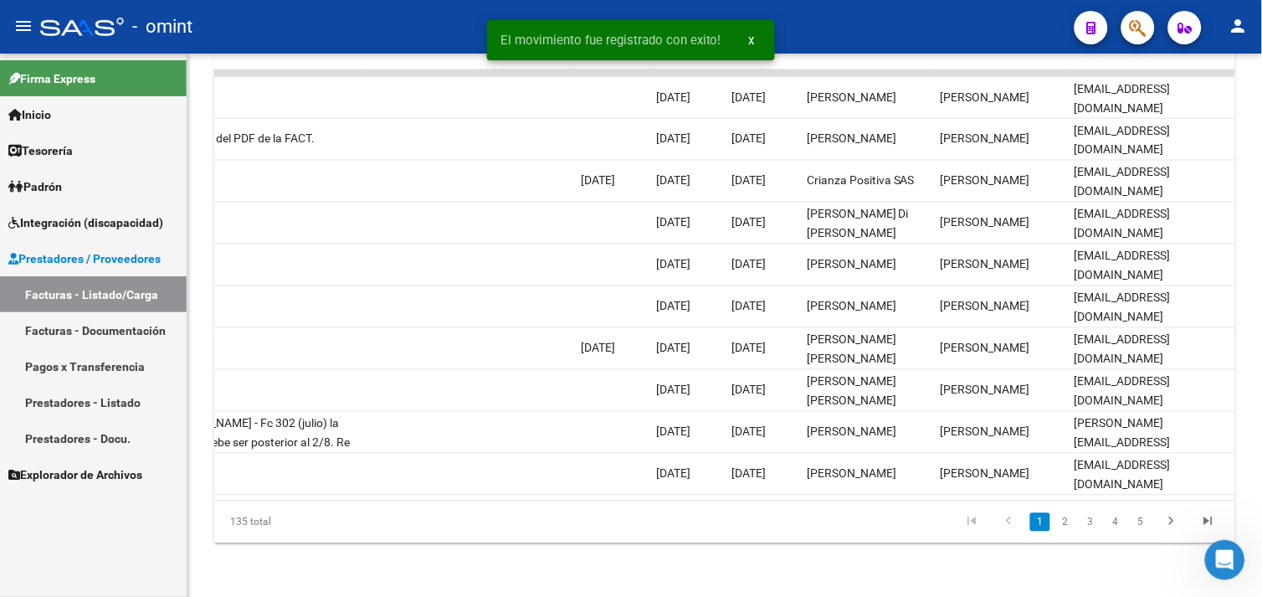
click at [1131, 521] on li "5" at bounding box center [1140, 522] width 25 height 28
click at [1135, 521] on link "5" at bounding box center [1141, 522] width 20 height 18
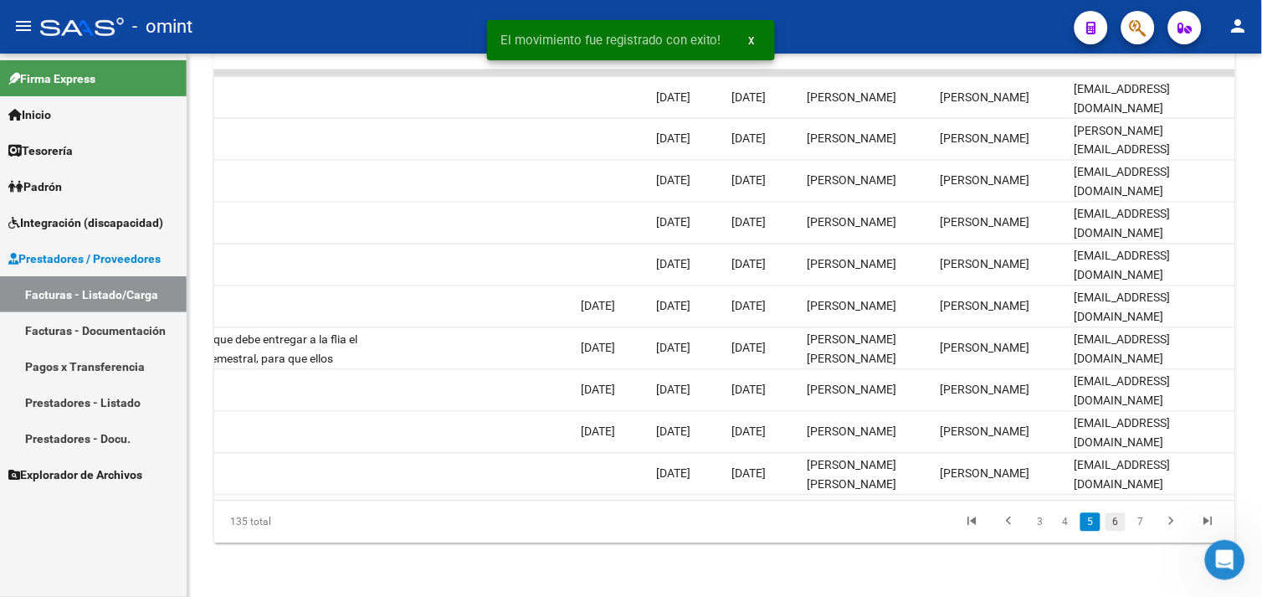
click at [1116, 528] on link "6" at bounding box center [1116, 522] width 20 height 18
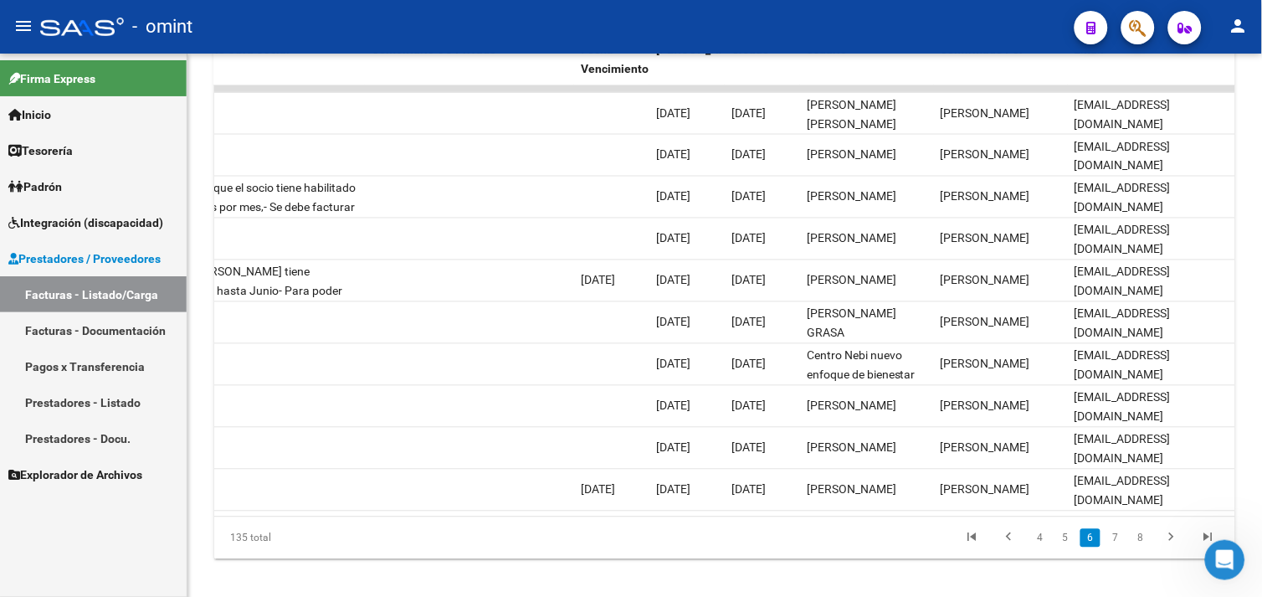
scroll to position [632, 0]
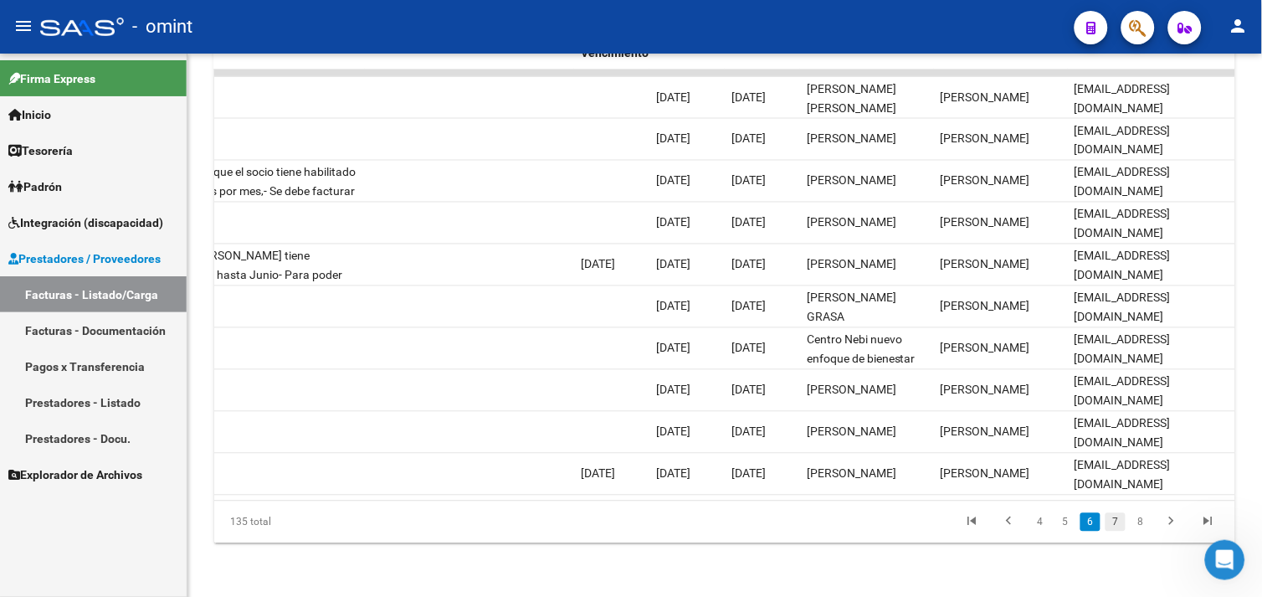
click at [1118, 526] on link "7" at bounding box center [1116, 522] width 20 height 18
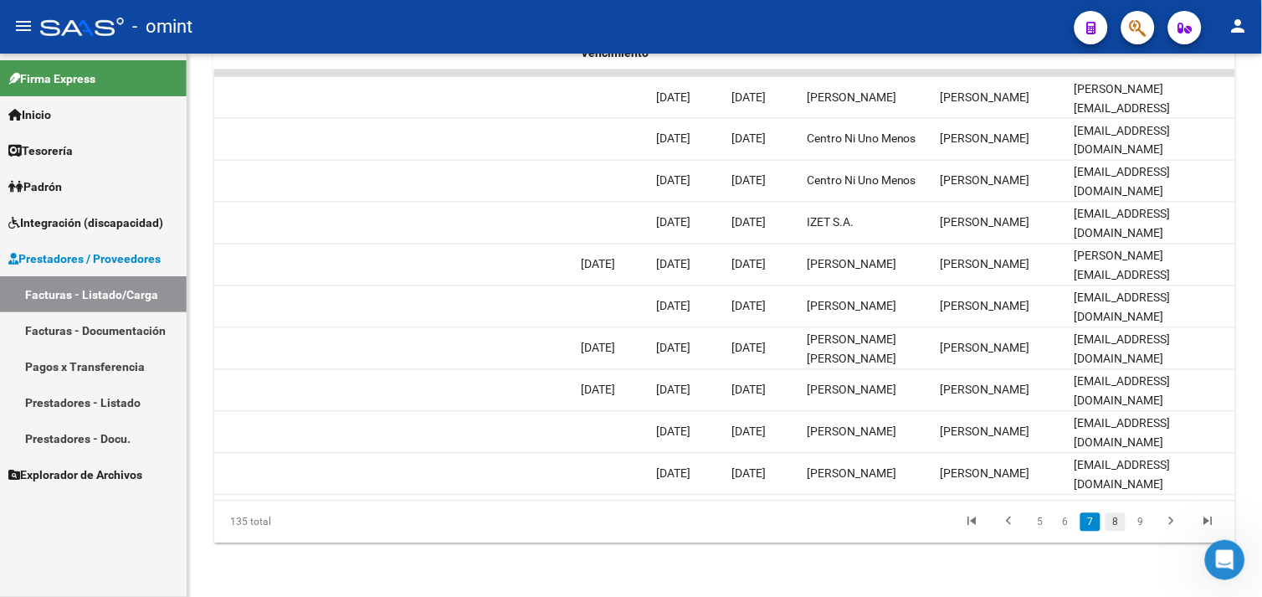
click at [1119, 519] on link "8" at bounding box center [1116, 522] width 20 height 18
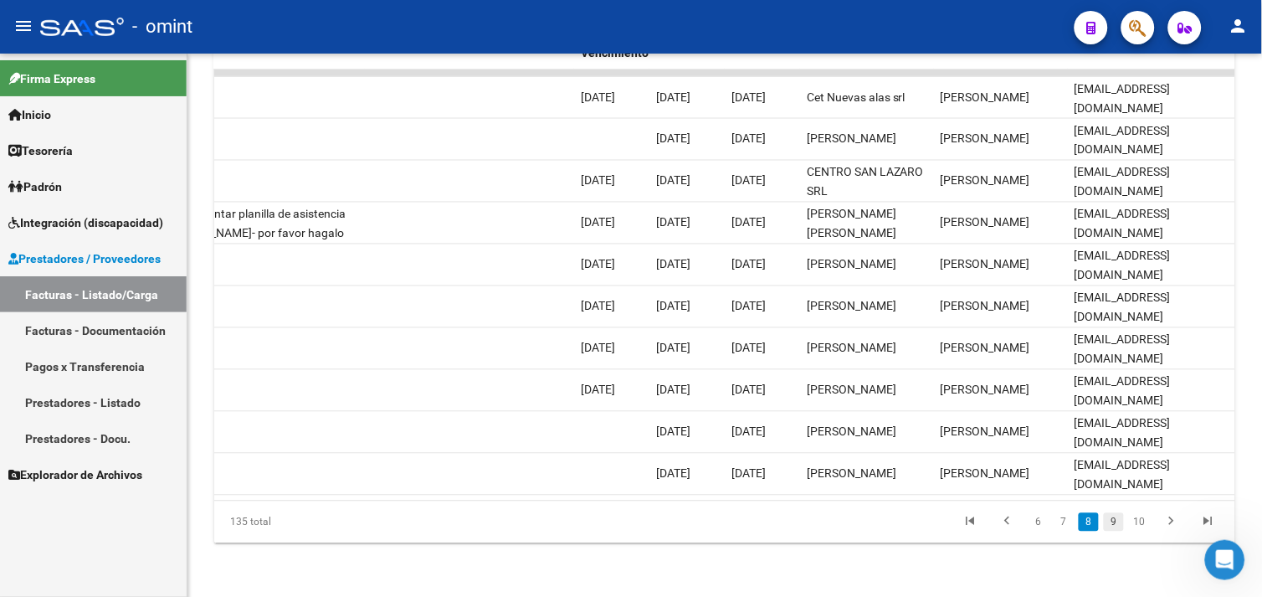
click at [1119, 519] on link "9" at bounding box center [1114, 522] width 20 height 18
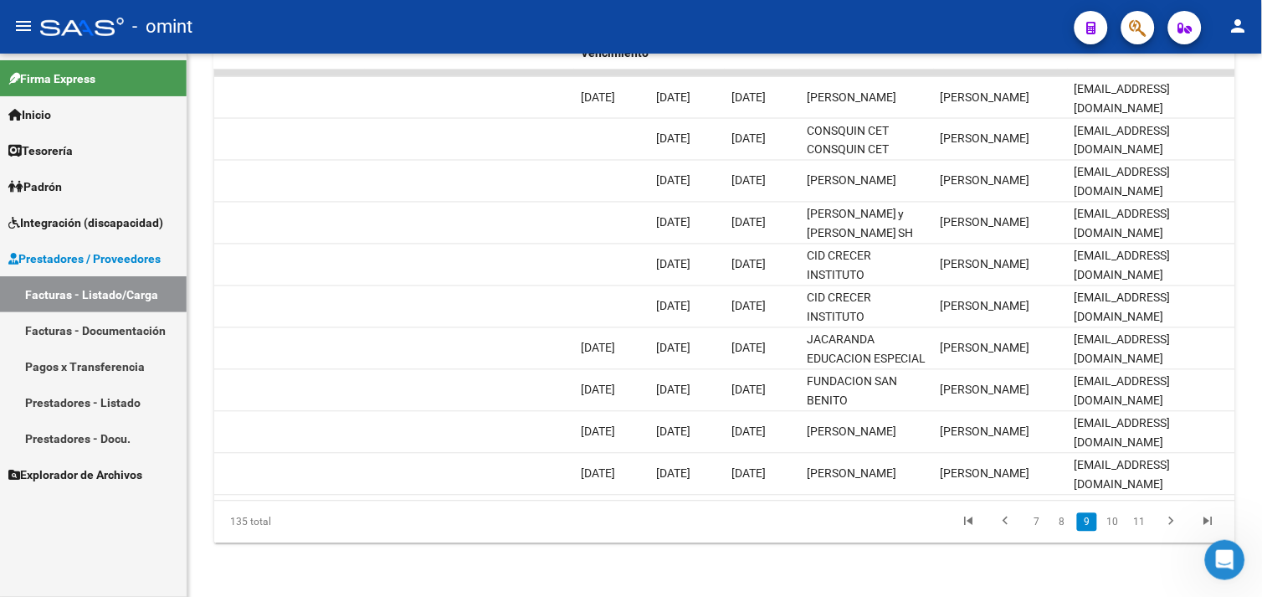
click at [1113, 512] on li "10" at bounding box center [1113, 522] width 27 height 28
click at [1113, 514] on link "10" at bounding box center [1113, 522] width 22 height 18
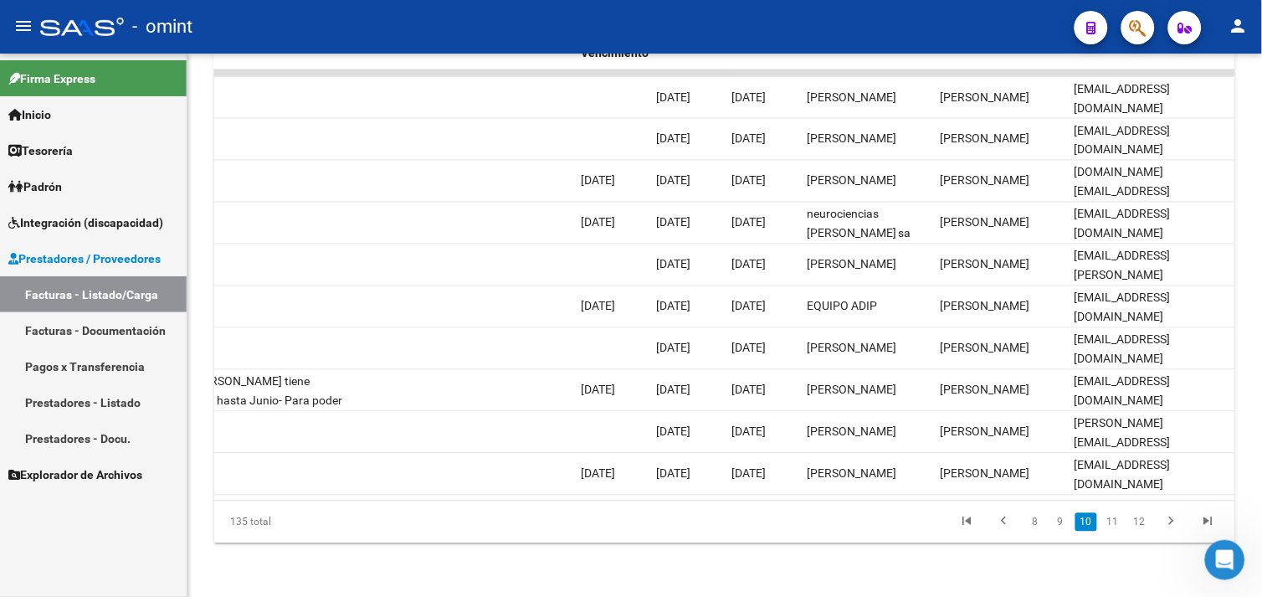
click at [1118, 512] on li "11" at bounding box center [1113, 522] width 27 height 28
click at [1118, 516] on link "11" at bounding box center [1113, 522] width 22 height 18
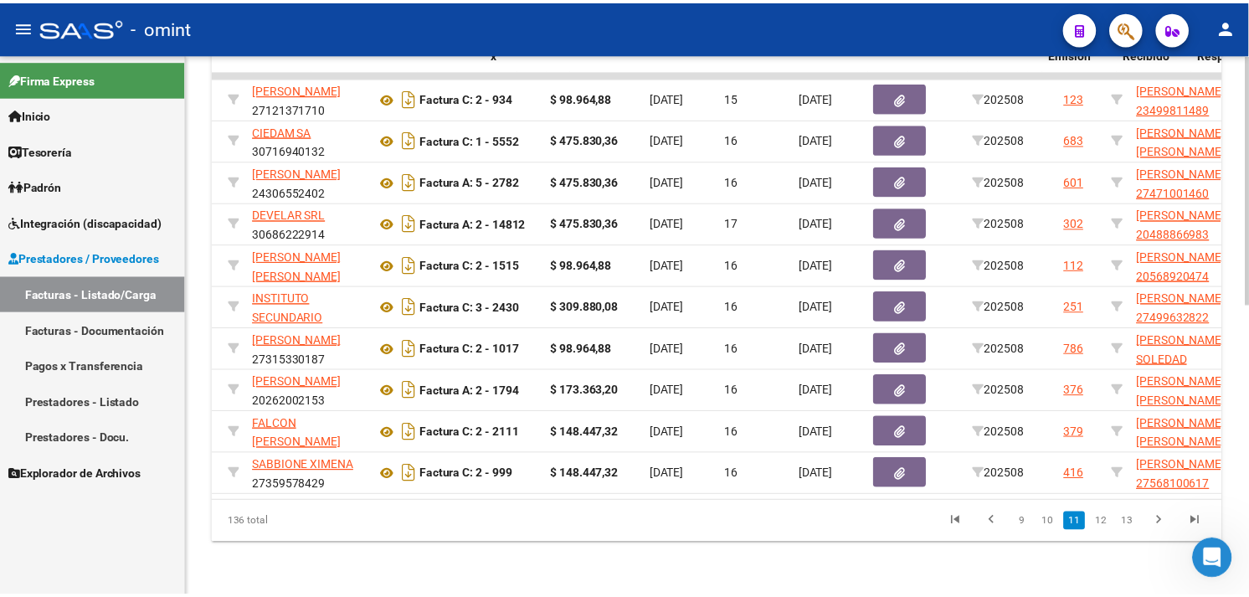
scroll to position [0, 0]
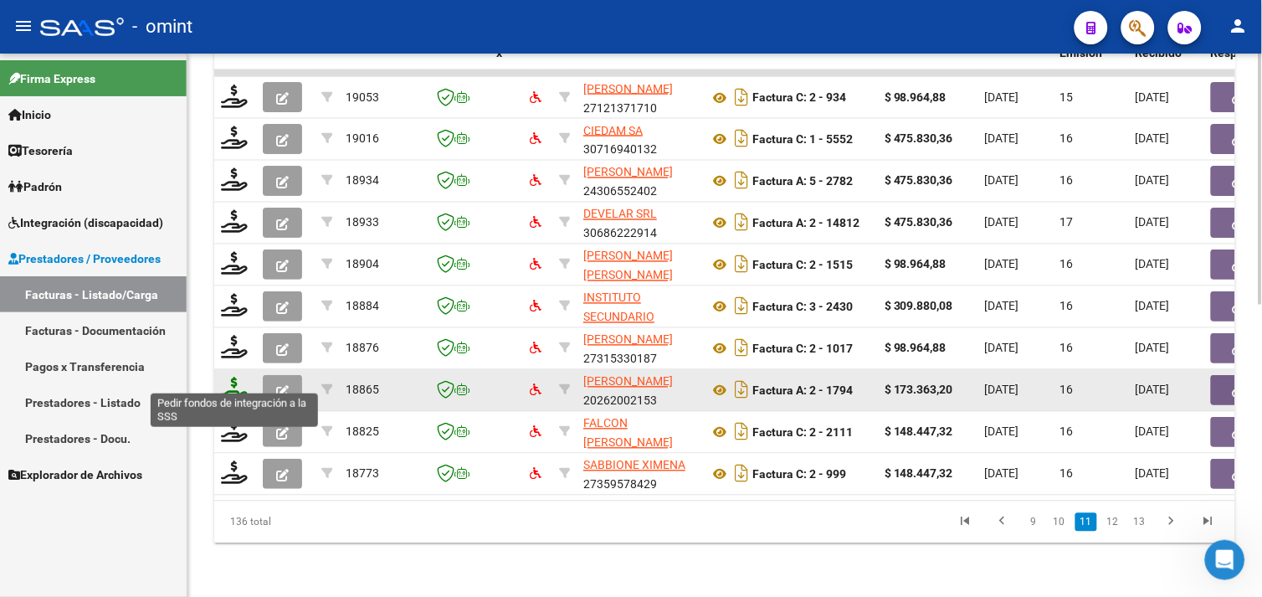
click at [221, 378] on icon at bounding box center [234, 389] width 27 height 23
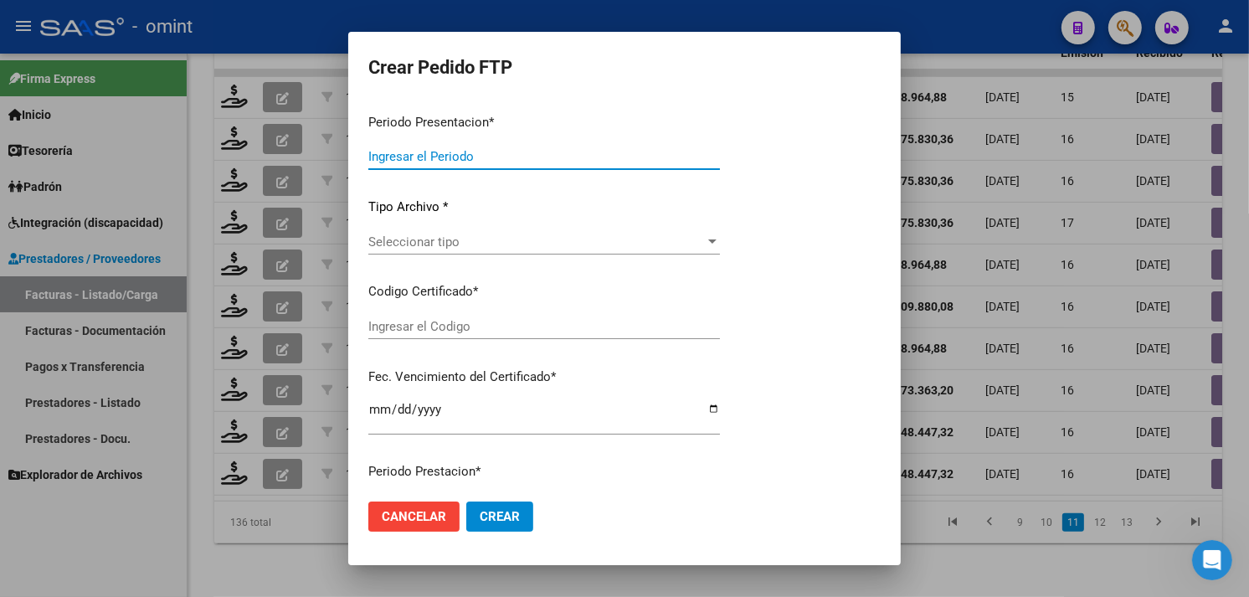
type input "202508"
type input "$ 173.363,20"
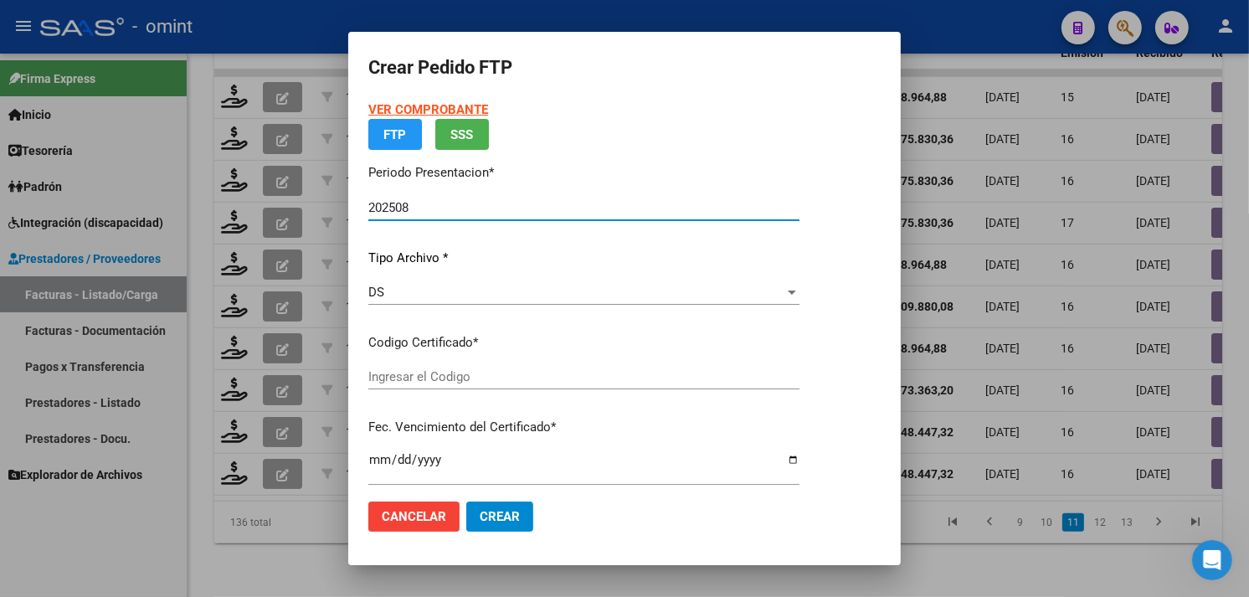
type input "9808589837"
type input "2027-10-21"
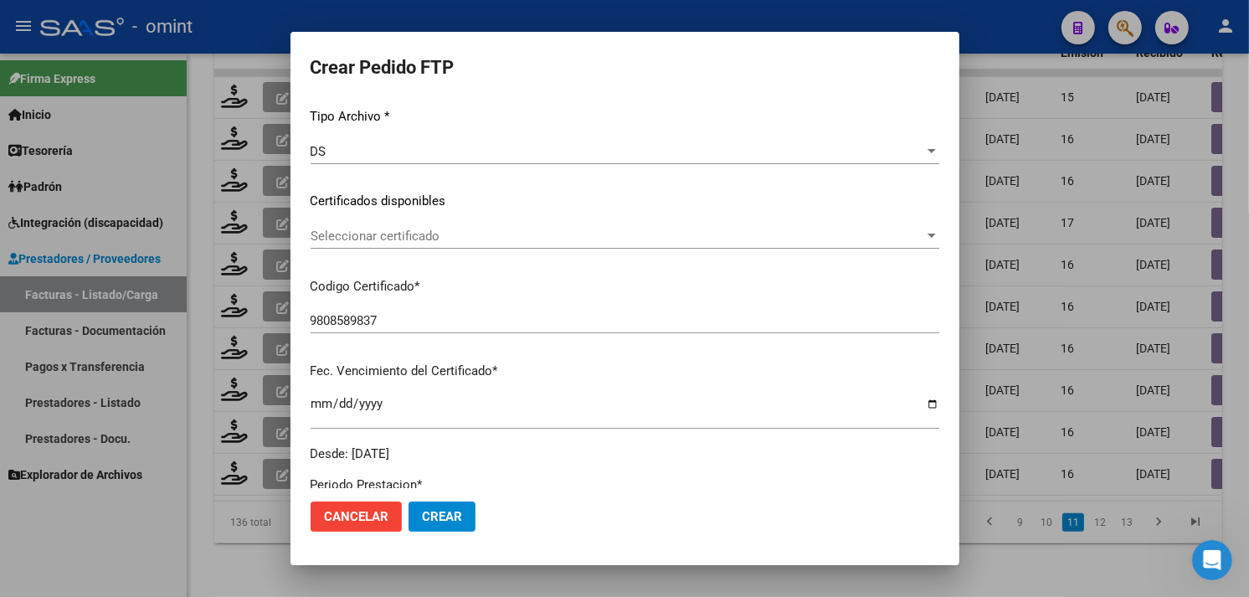
scroll to position [186, 0]
click at [477, 226] on div "Seleccionar certificado Seleccionar certificado" at bounding box center [625, 235] width 629 height 25
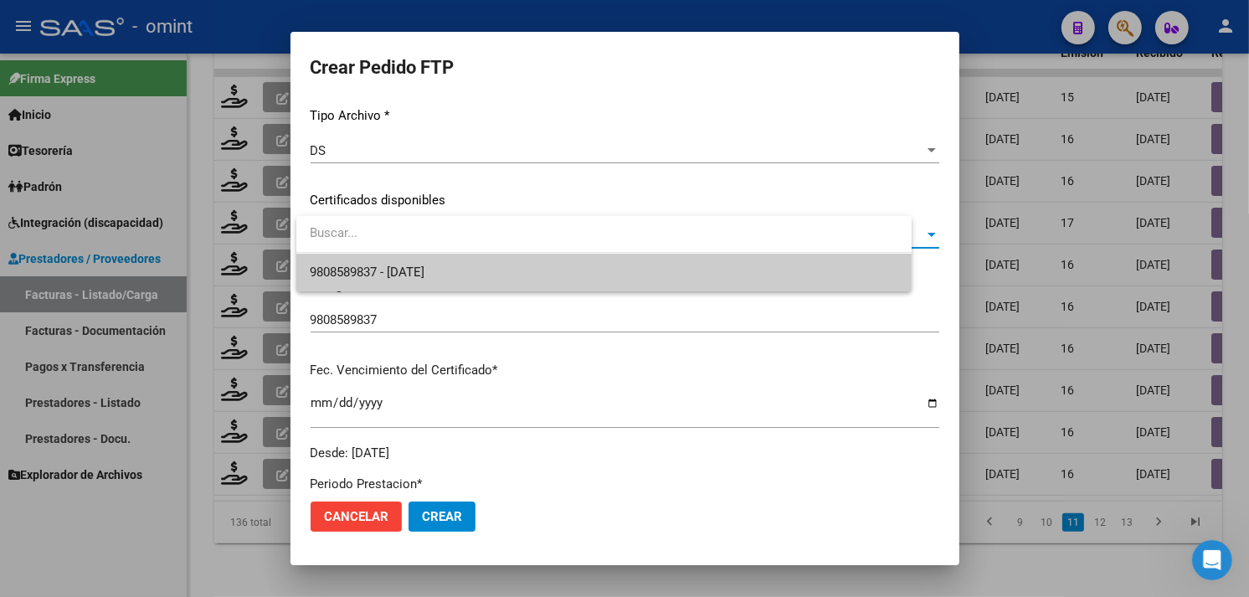
click at [463, 263] on span "9808589837 - 2027-10-21" at bounding box center [604, 273] width 588 height 38
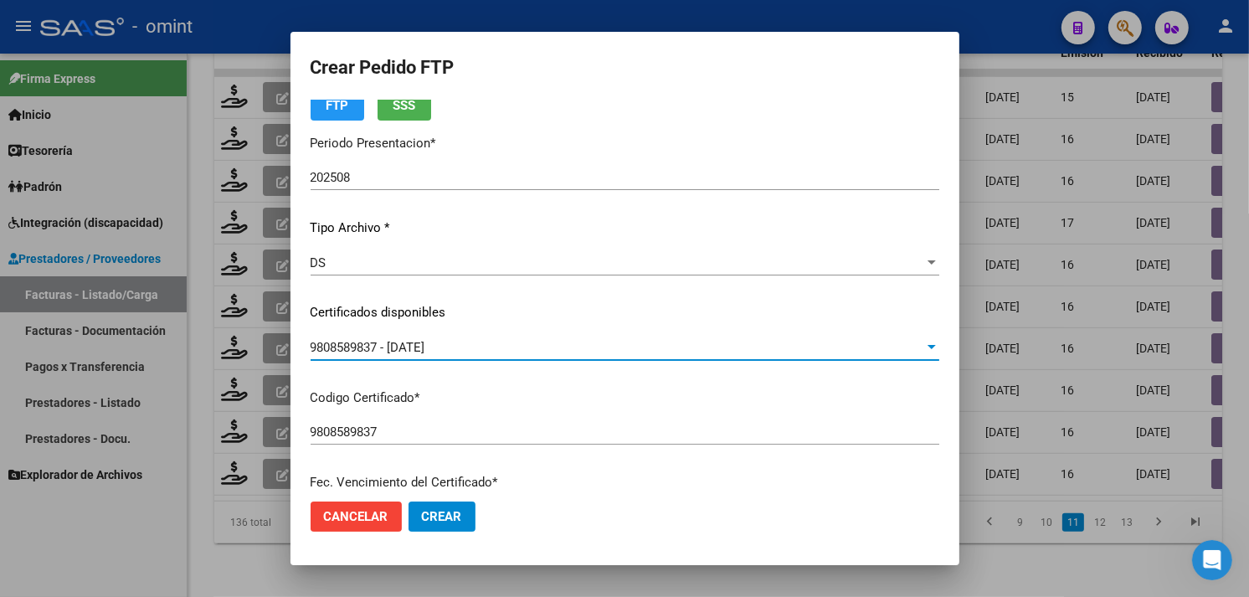
scroll to position [0, 0]
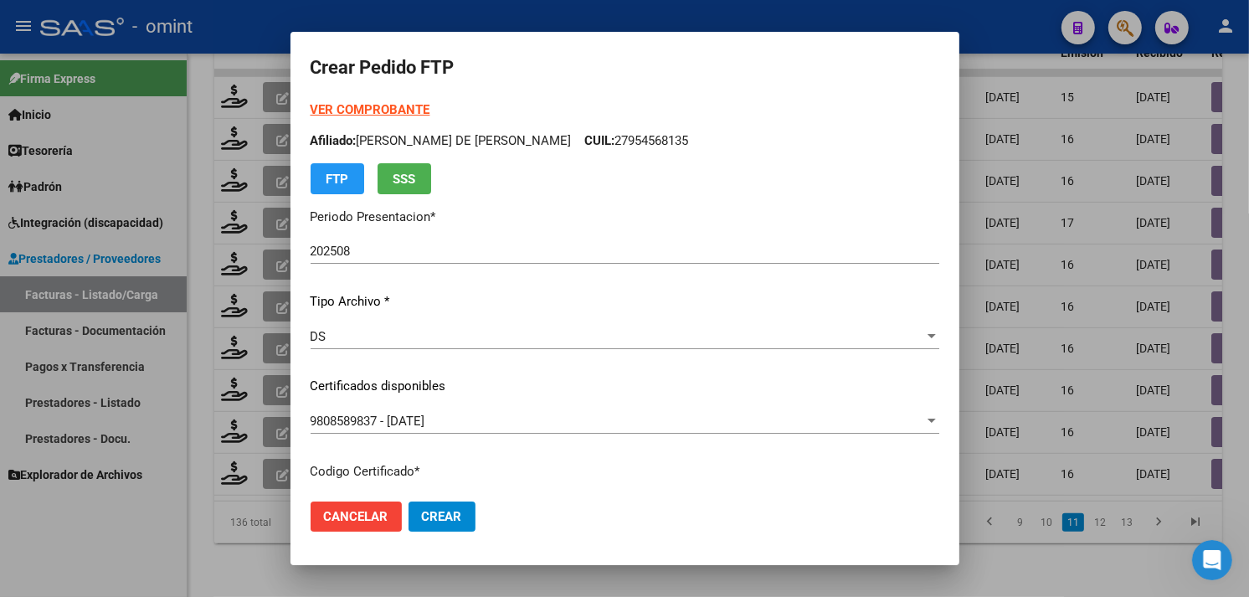
click at [360, 113] on strong "VER COMPROBANTE" at bounding box center [371, 109] width 120 height 15
click at [658, 139] on p "Afiliado: BLANCO GUERRA BEATRIZ DE JESUS CUIL: 27954568135" at bounding box center [625, 140] width 629 height 19
copy p "27954568135"
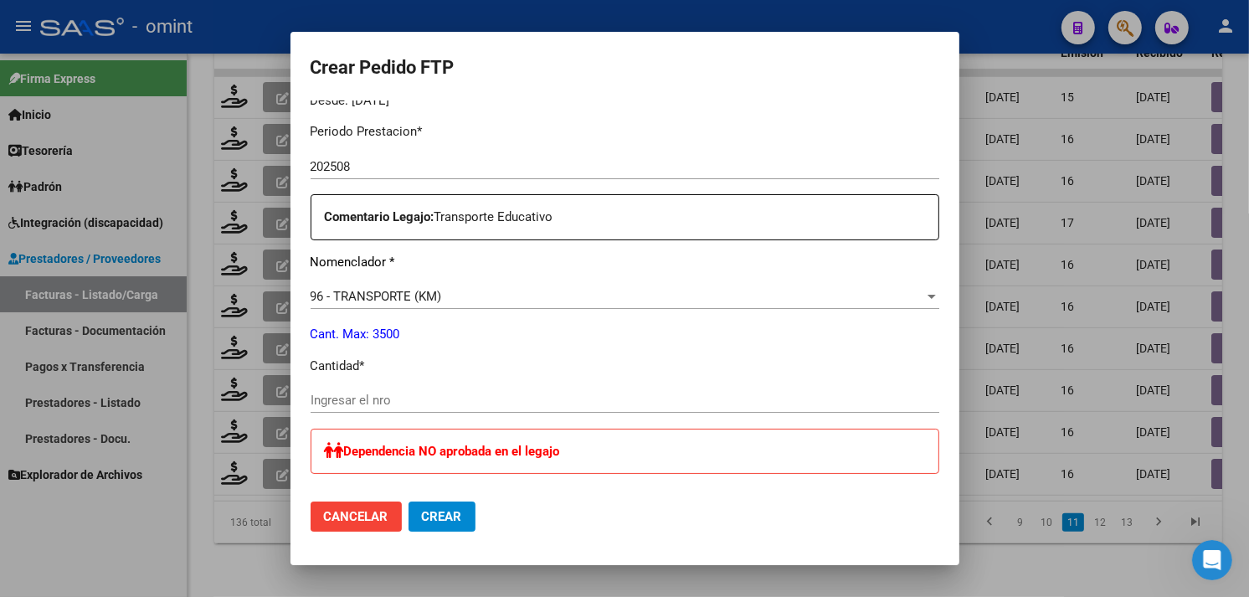
scroll to position [558, 0]
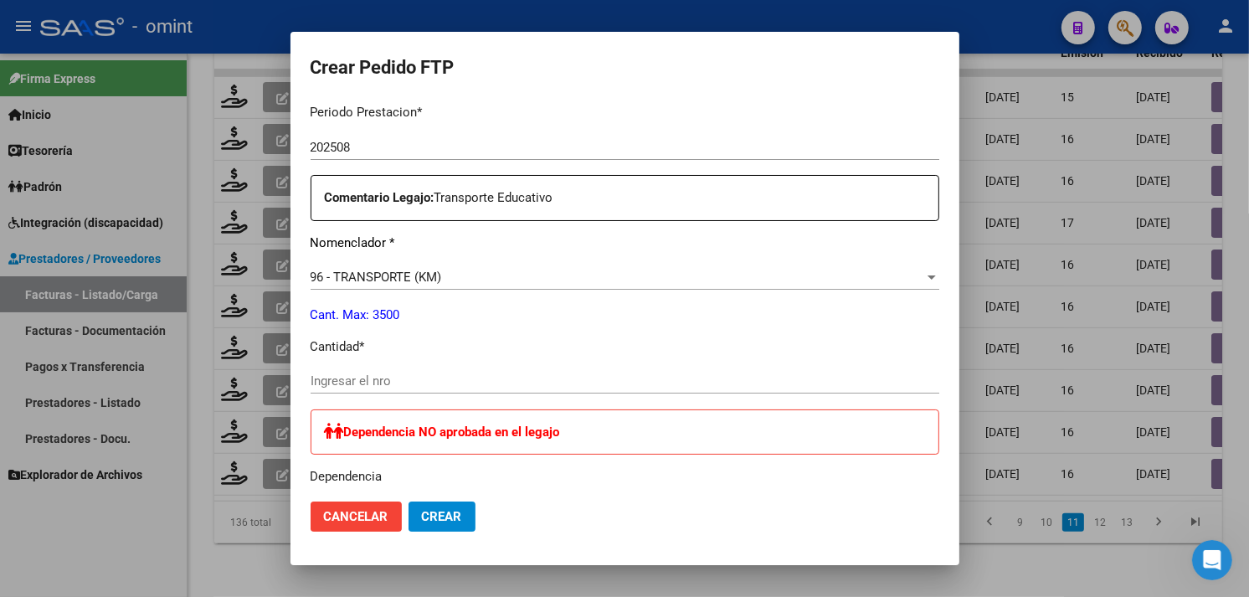
click at [452, 383] on input "Ingresar el nro" at bounding box center [625, 380] width 629 height 15
type input "320"
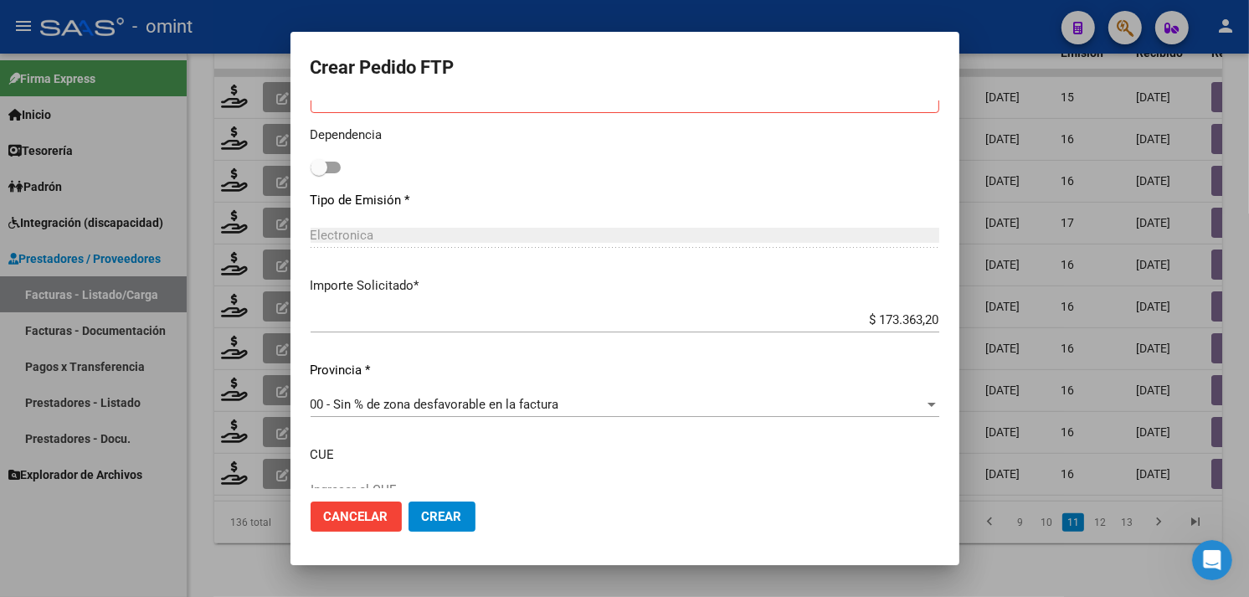
scroll to position [1013, 0]
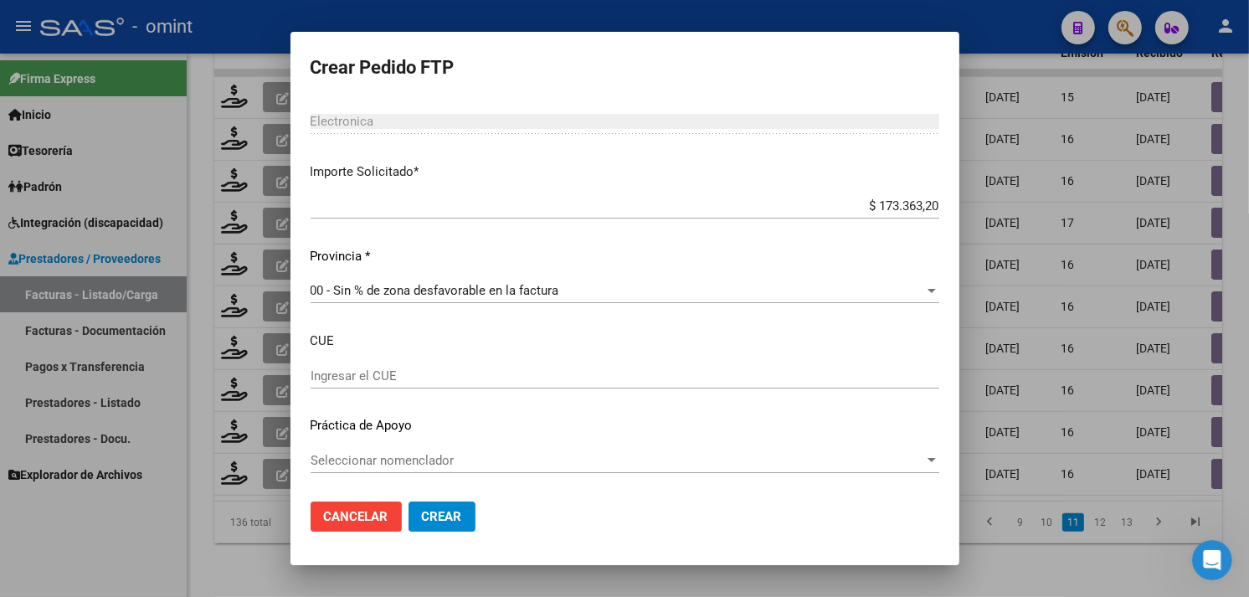
click at [431, 516] on span "Crear" at bounding box center [442, 516] width 40 height 15
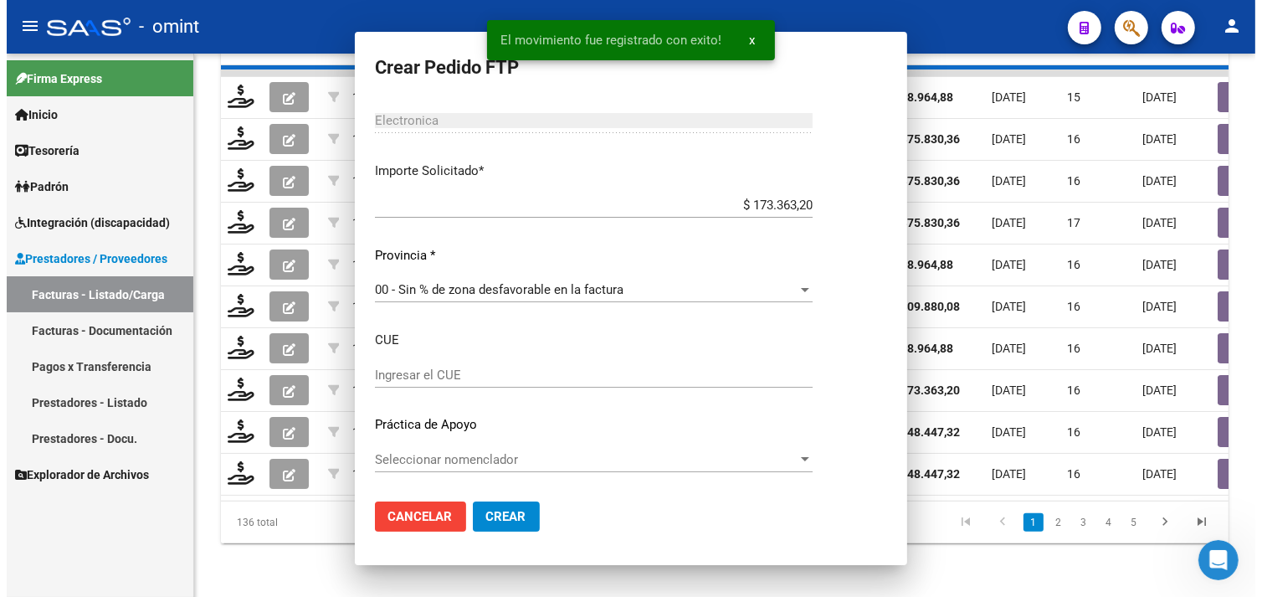
scroll to position [0, 0]
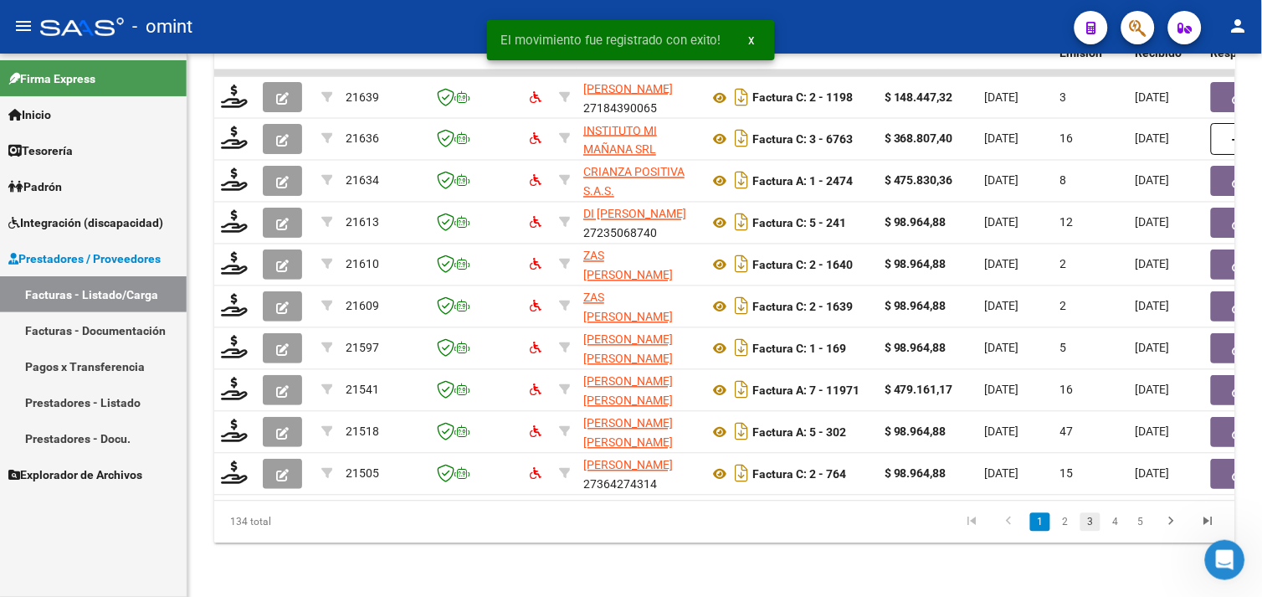
click at [1089, 516] on link "3" at bounding box center [1091, 522] width 20 height 18
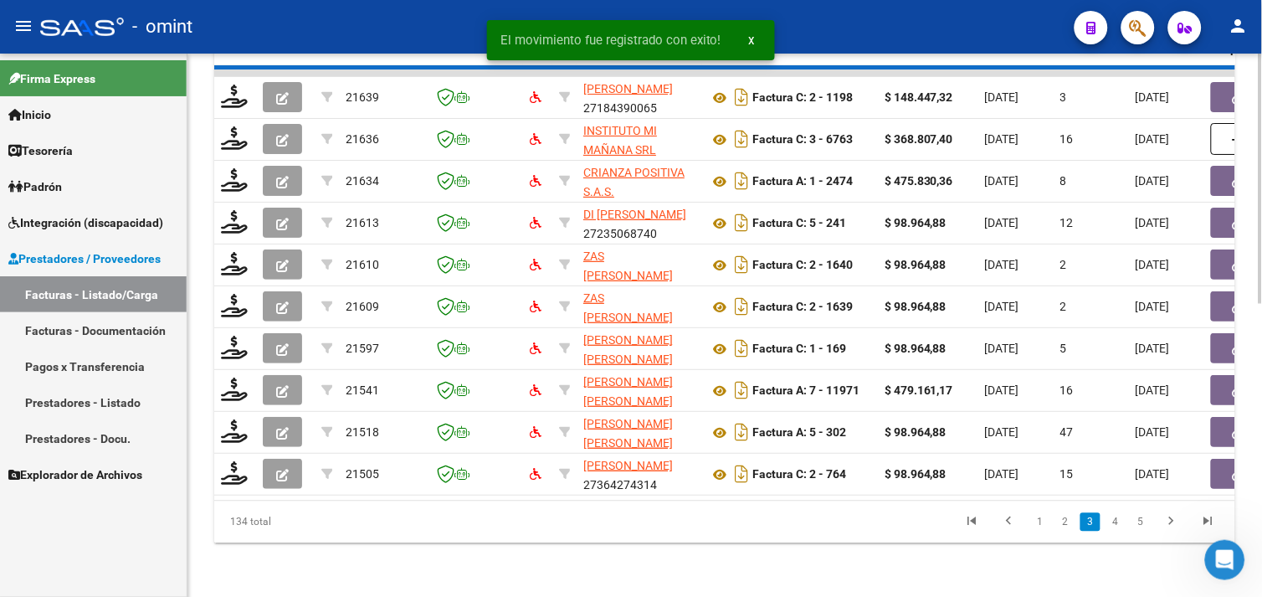
click at [1208, 527] on icon "go to last page" at bounding box center [1209, 524] width 22 height 20
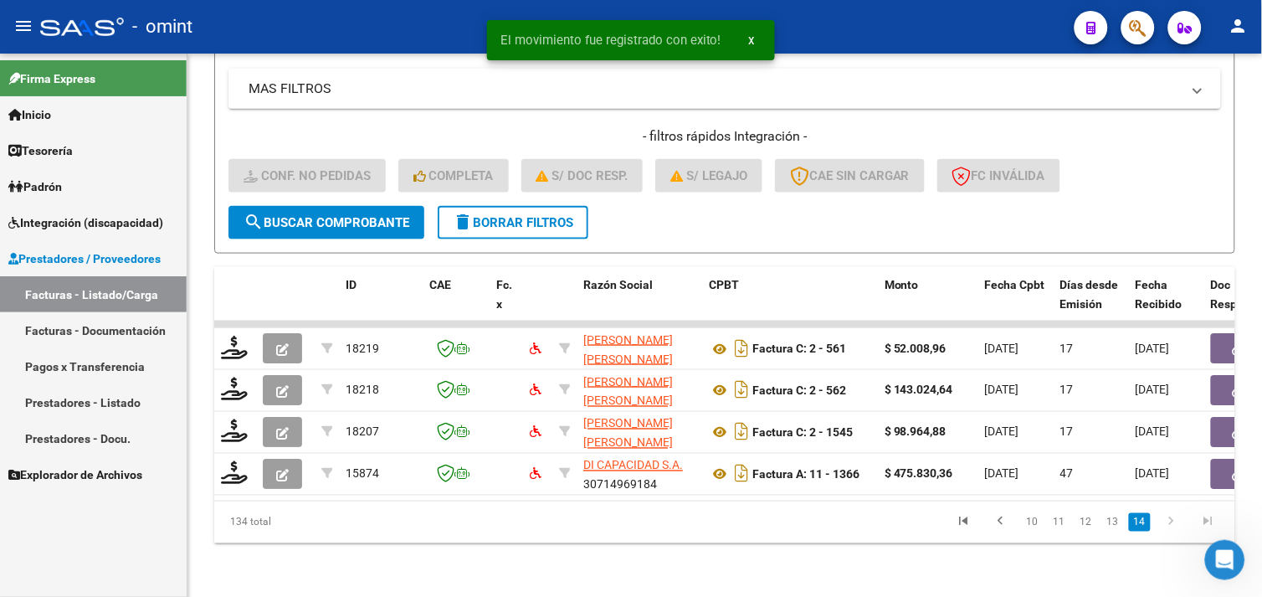
scroll to position [382, 0]
click at [1116, 525] on link "13" at bounding box center [1113, 522] width 22 height 18
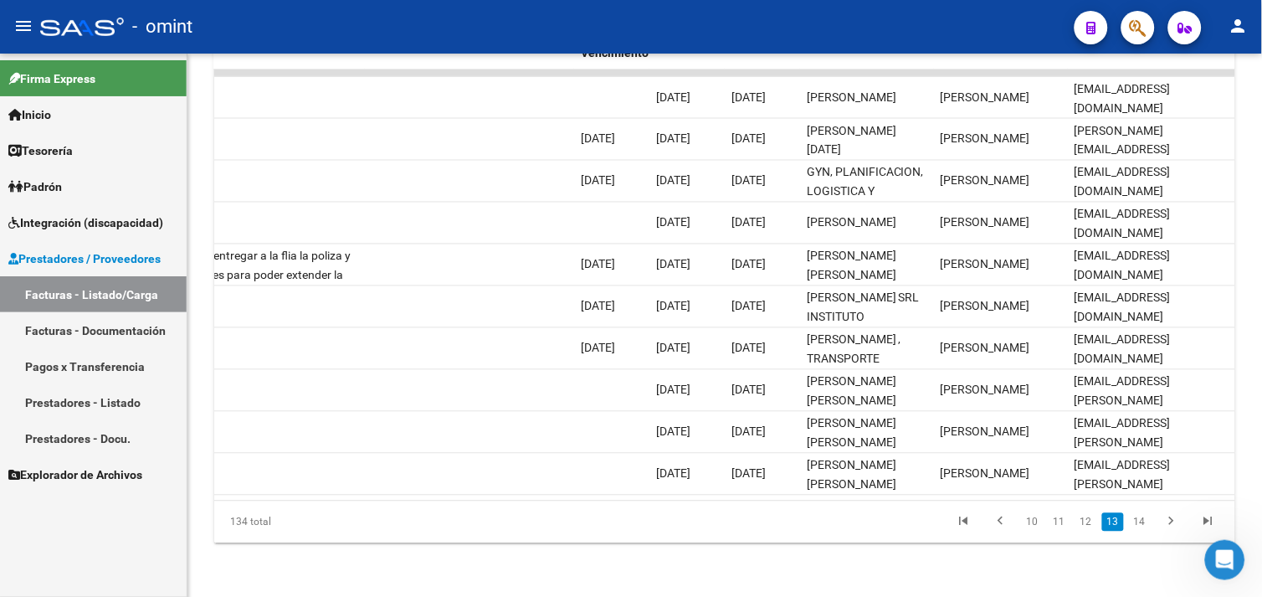
scroll to position [632, 0]
click at [1090, 532] on link "12" at bounding box center [1087, 522] width 22 height 18
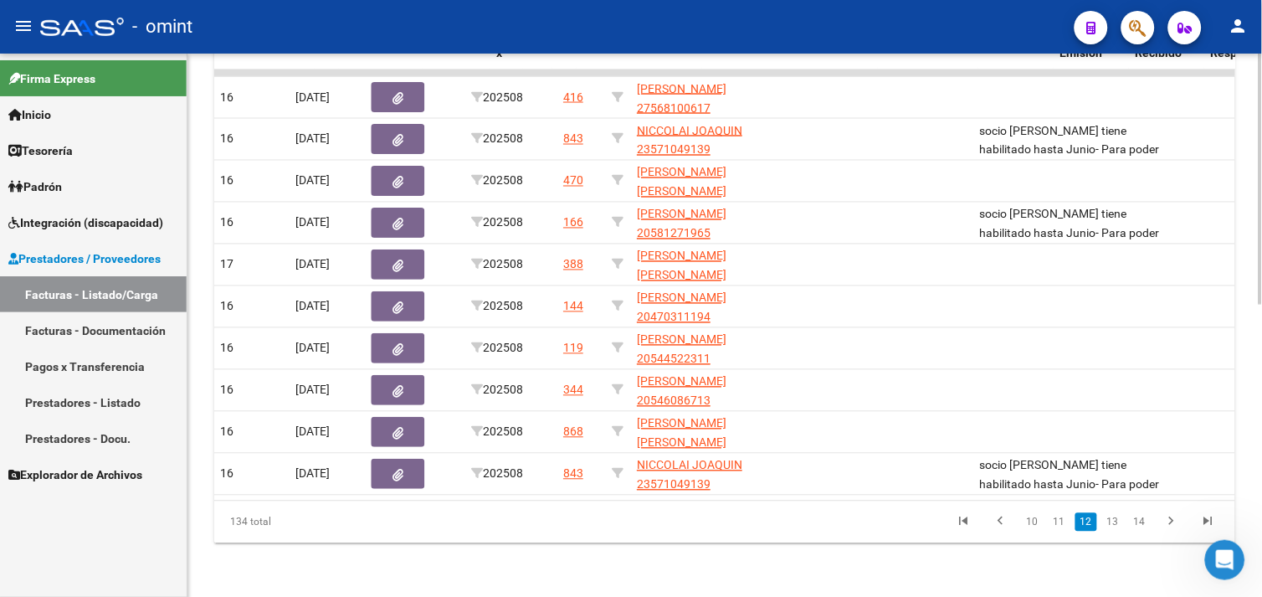
scroll to position [0, 0]
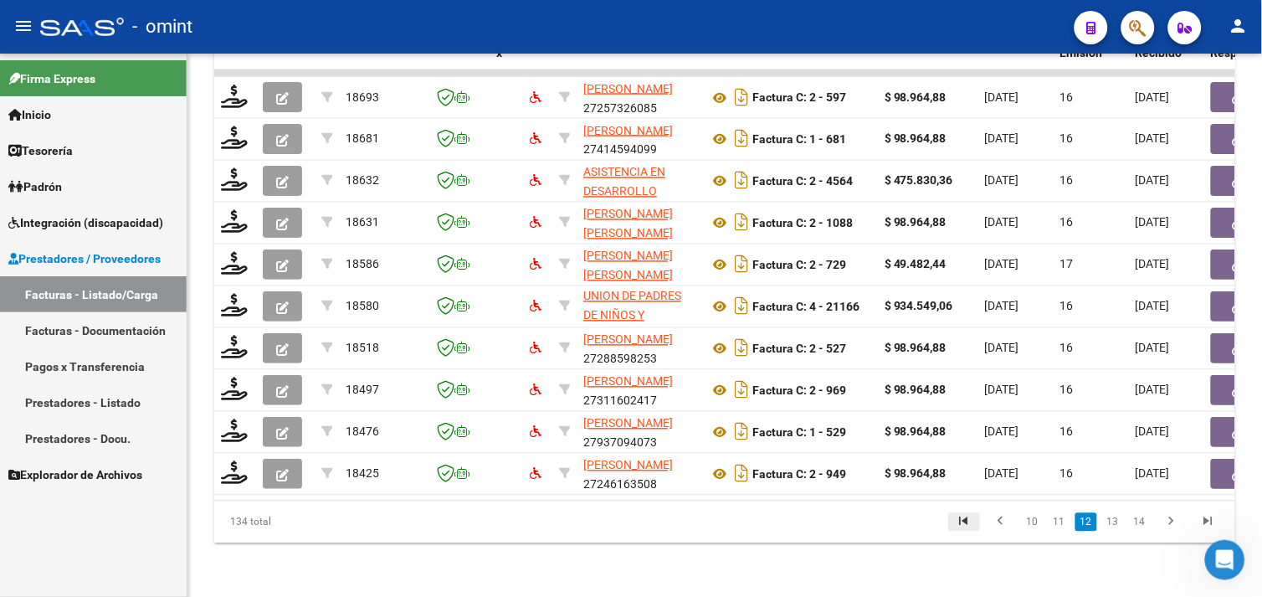
click at [974, 526] on icon "go to first page" at bounding box center [964, 524] width 22 height 20
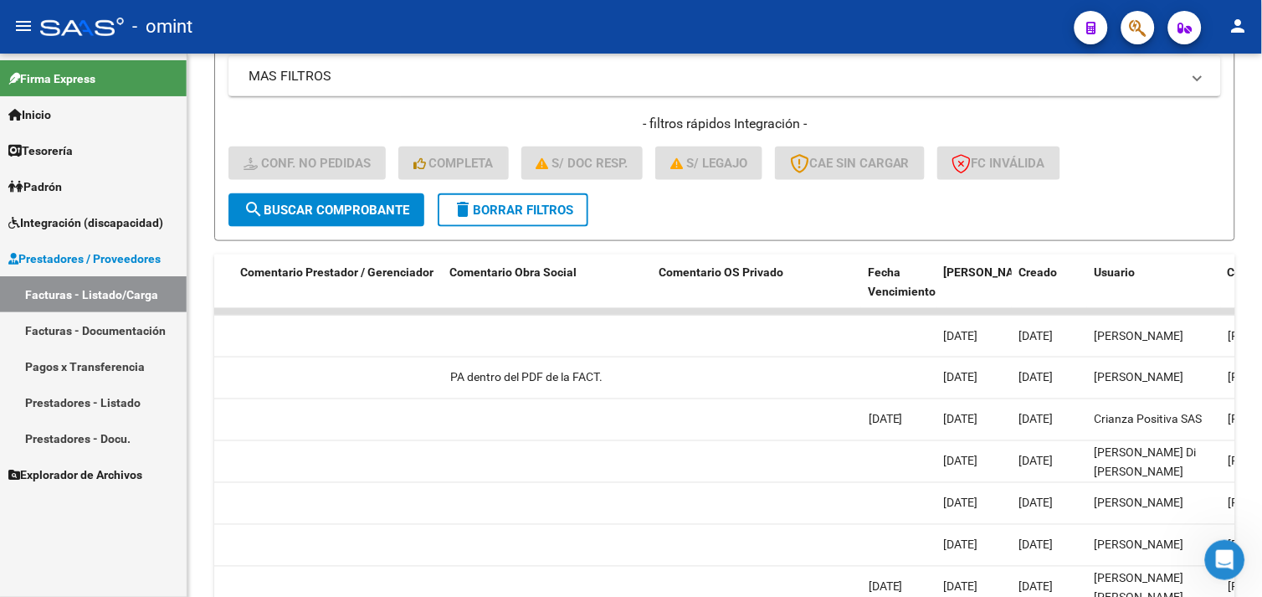
scroll to position [353, 0]
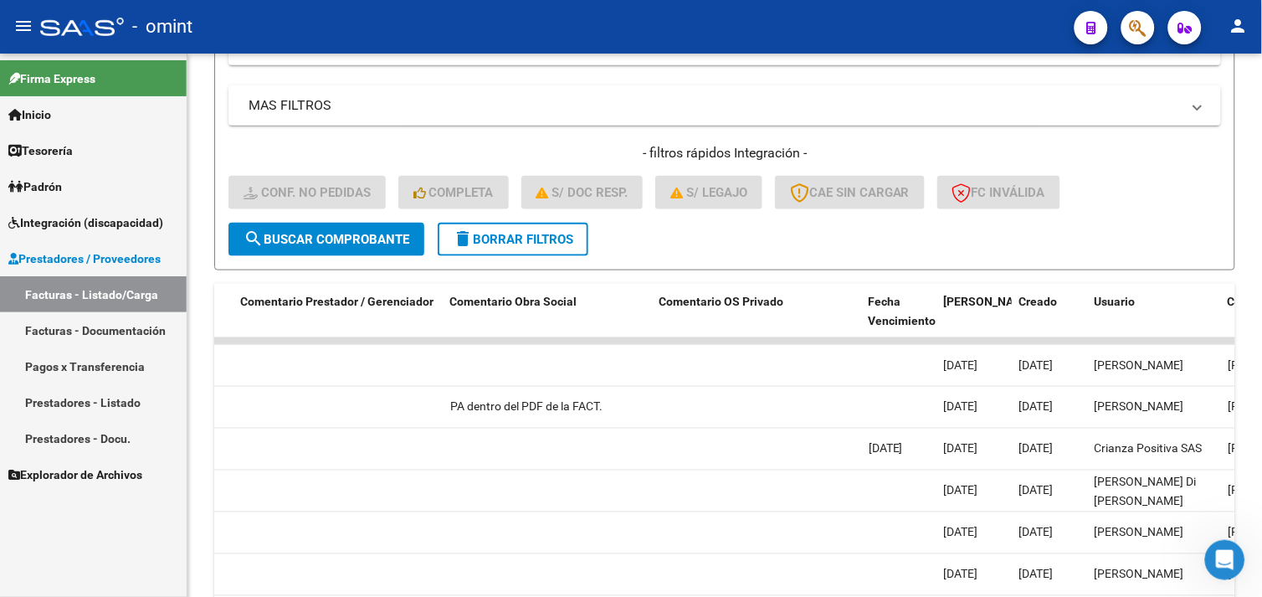
click at [542, 218] on div "- filtros rápidos Integración - Conf. no pedidas Completa S/ Doc Resp. S/ legaj…" at bounding box center [725, 183] width 993 height 79
click at [532, 236] on span "delete Borrar Filtros" at bounding box center [513, 239] width 121 height 15
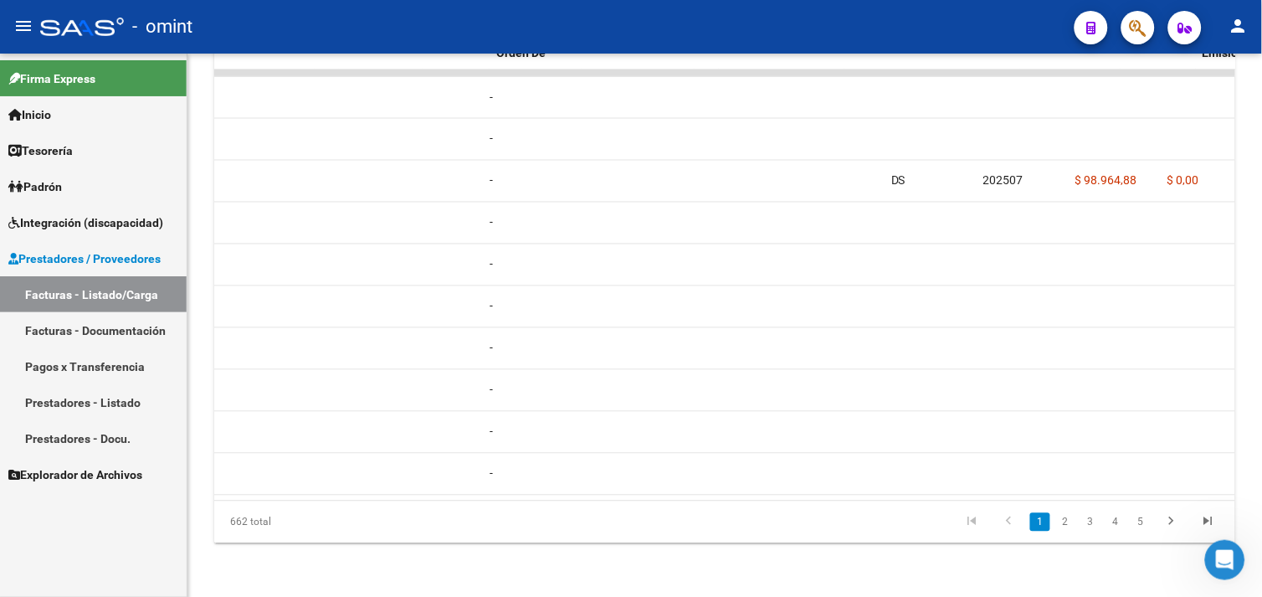
scroll to position [0, 0]
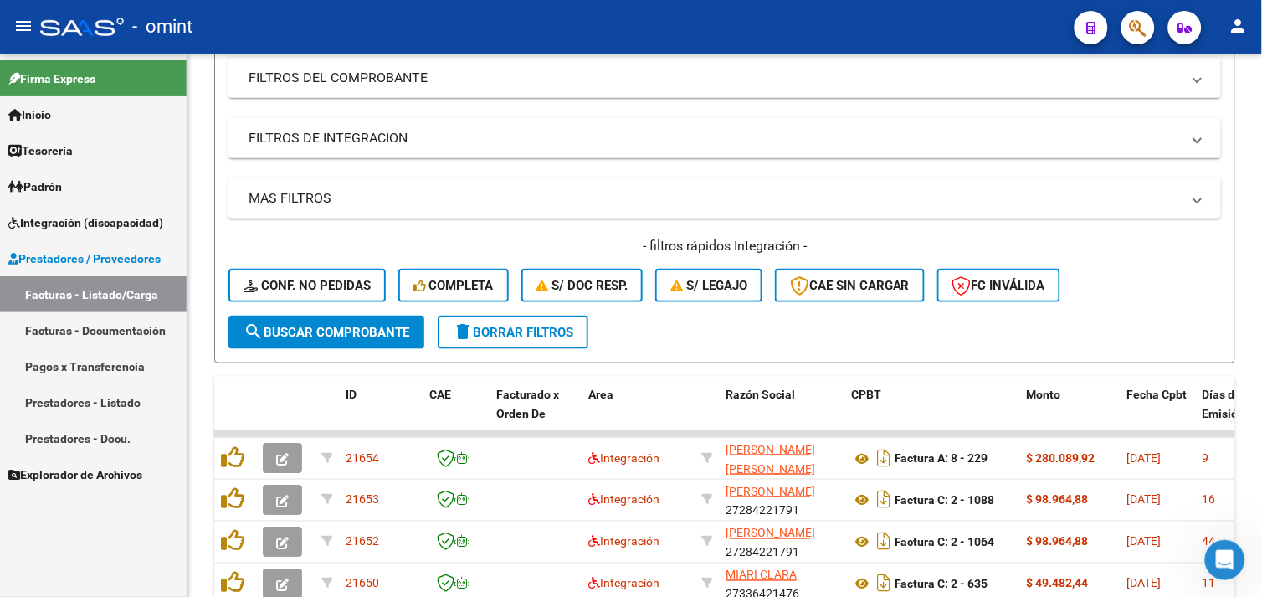
click at [479, 320] on button "delete Borrar Filtros" at bounding box center [513, 332] width 151 height 33
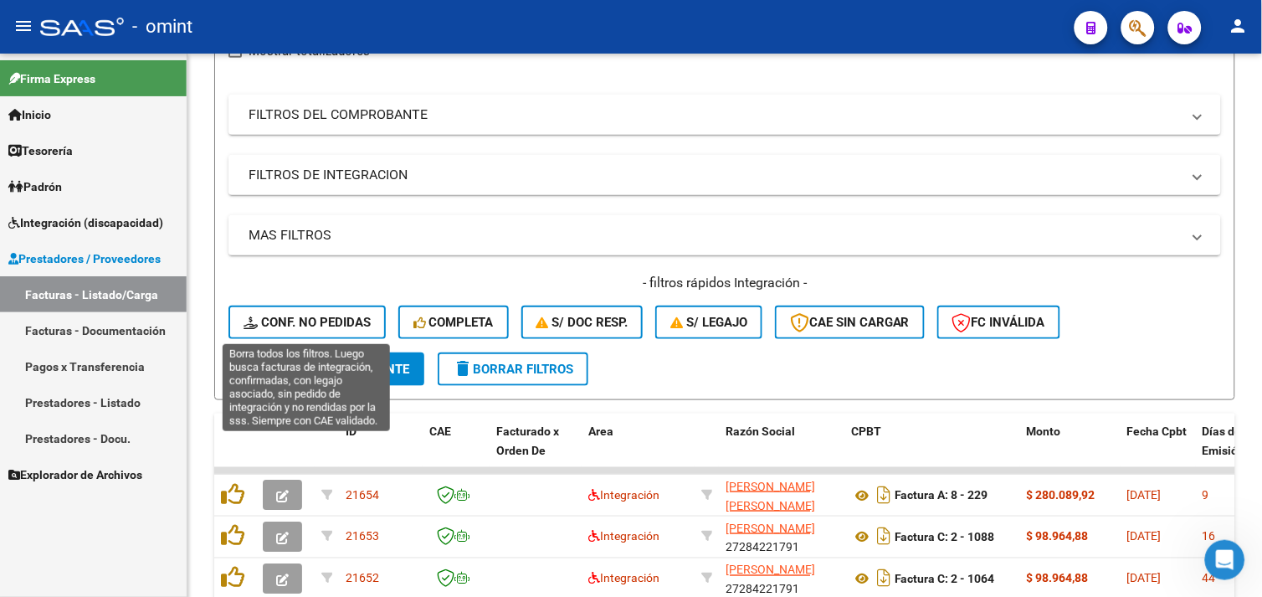
scroll to position [260, 0]
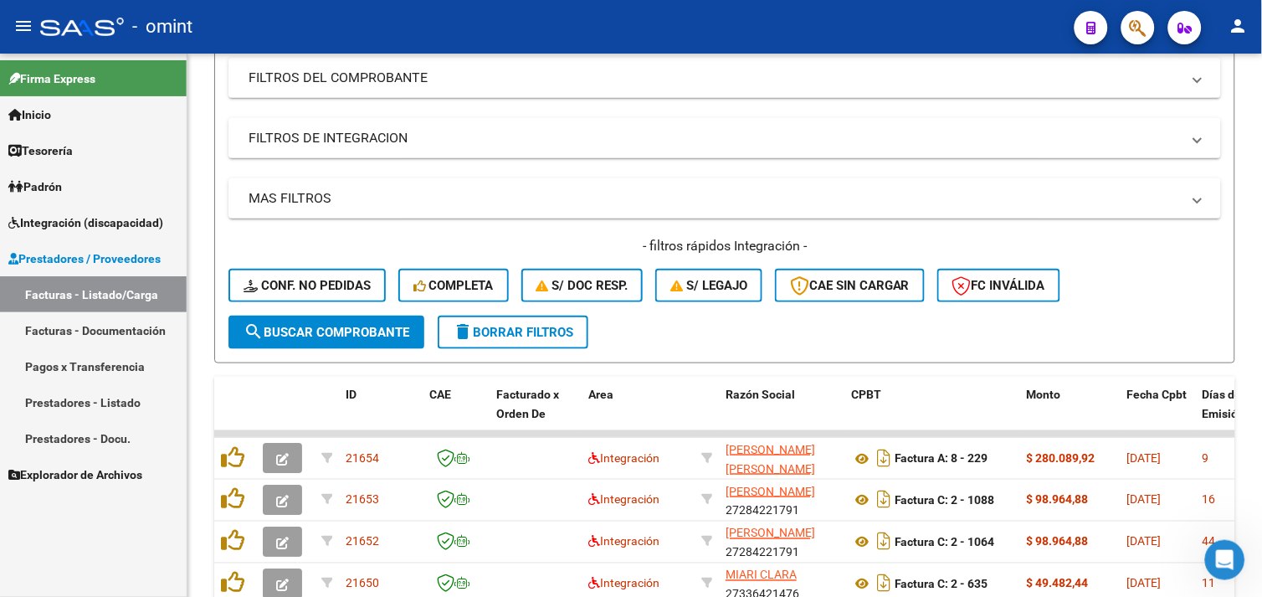
click at [336, 306] on div "- filtros rápidos Integración - Conf. no pedidas Completa S/ Doc Resp. S/ legaj…" at bounding box center [725, 276] width 993 height 79
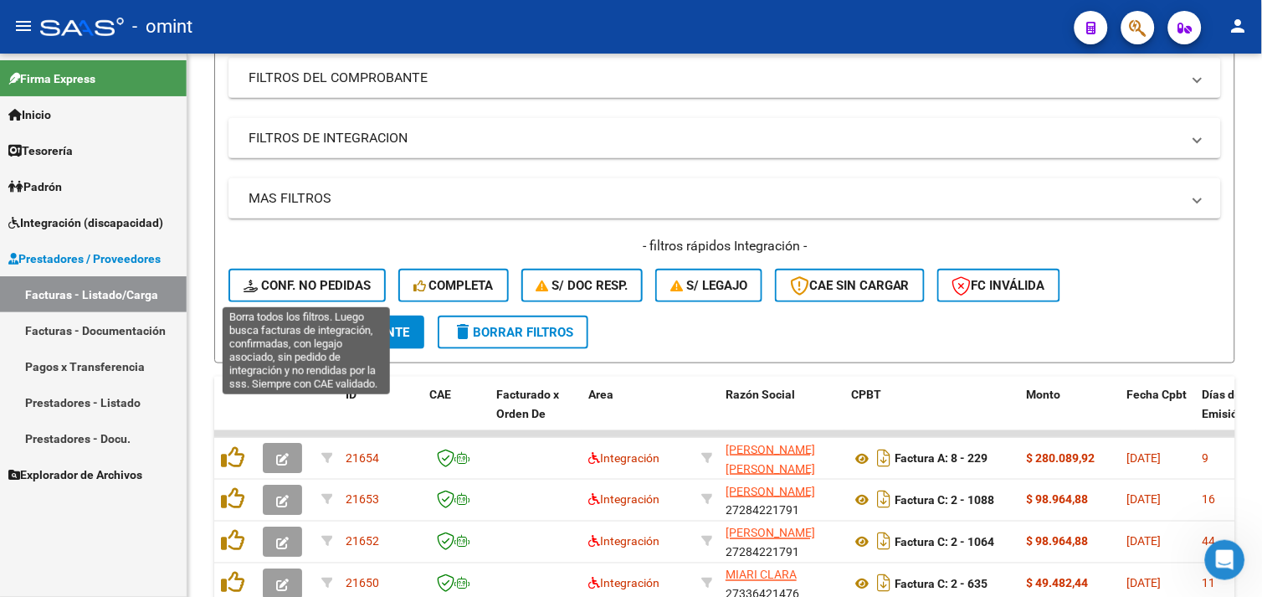
click at [331, 286] on span "Conf. no pedidas" at bounding box center [307, 285] width 127 height 15
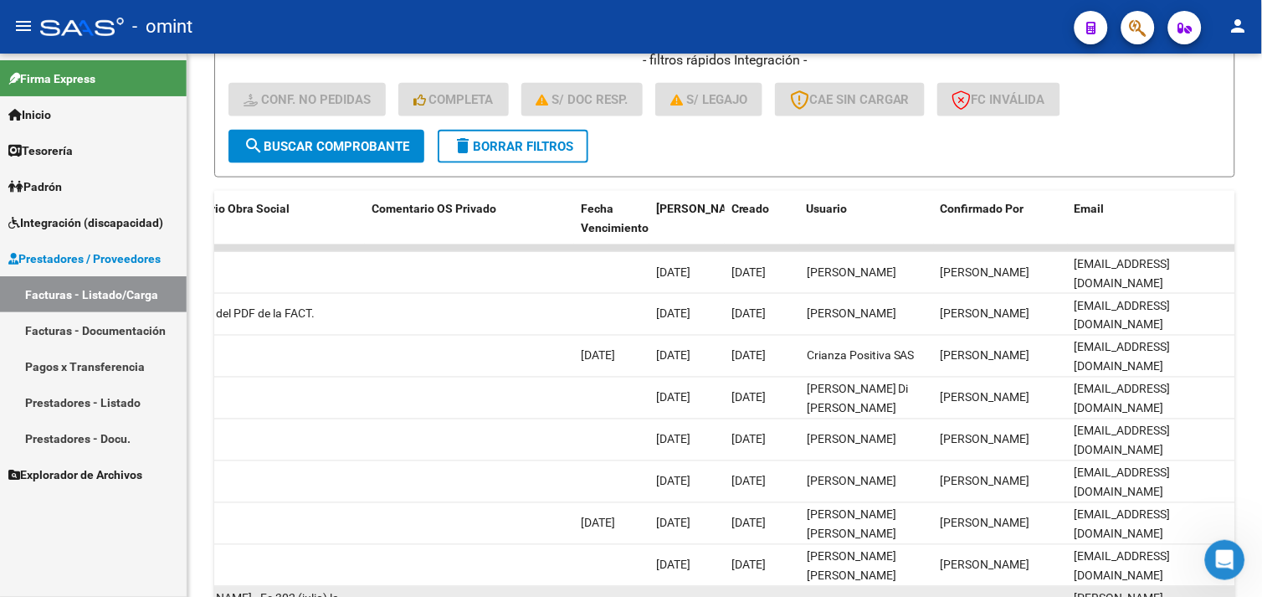
scroll to position [632, 0]
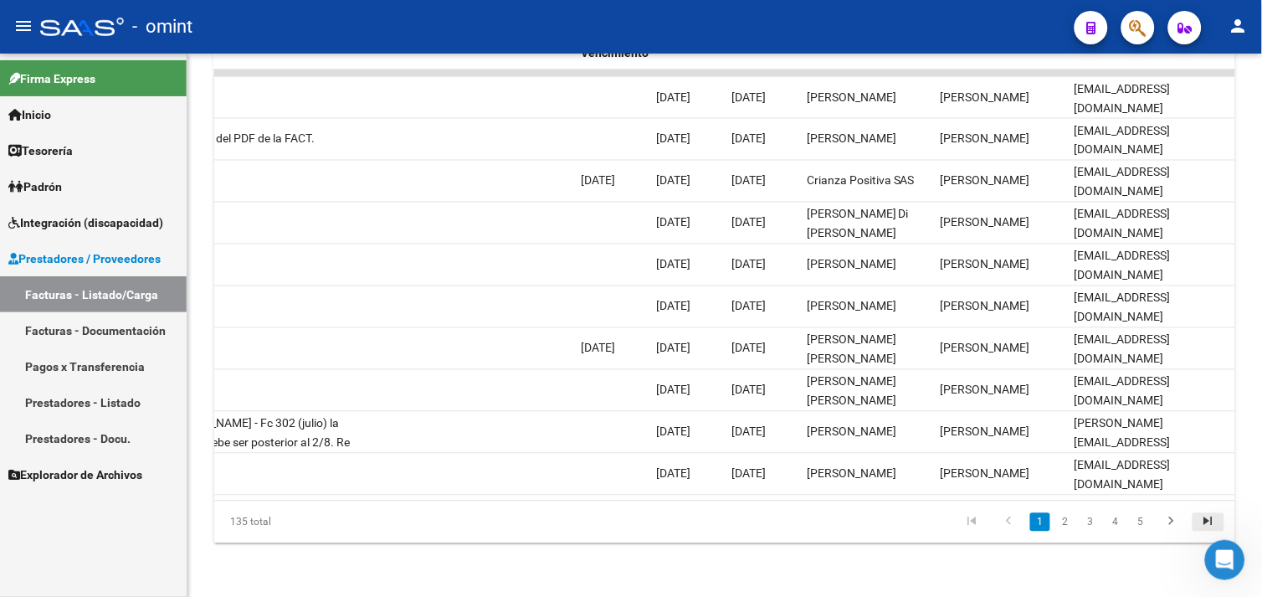
click at [1204, 519] on icon "go to last page" at bounding box center [1209, 524] width 22 height 20
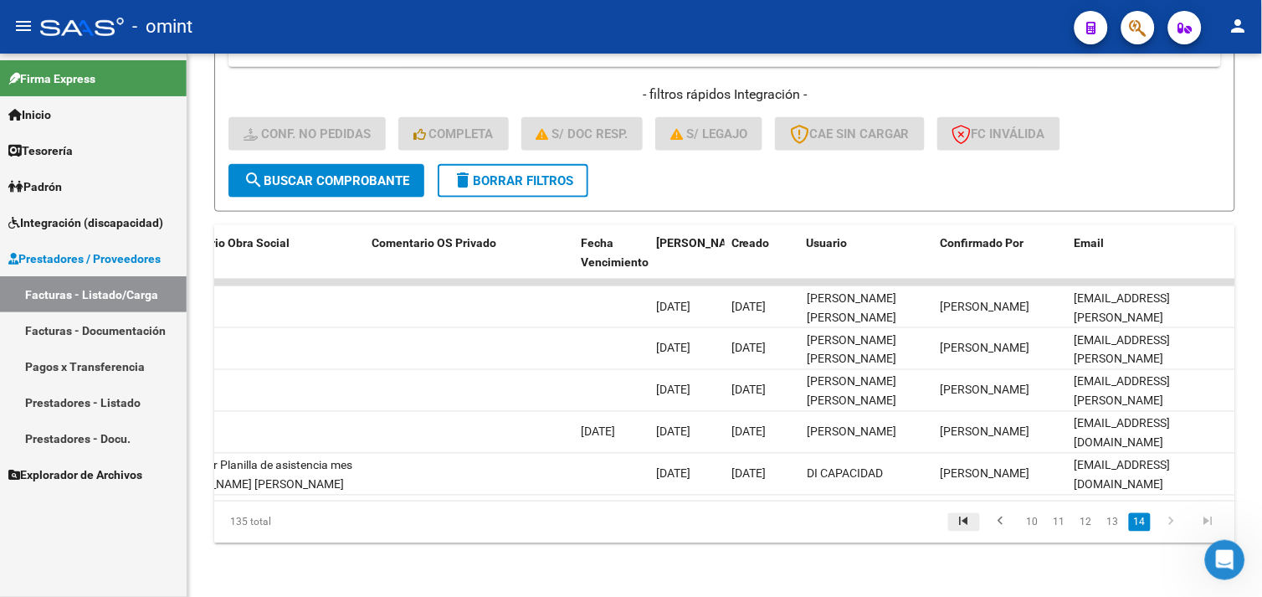
click at [974, 525] on icon "go to first page" at bounding box center [964, 524] width 22 height 20
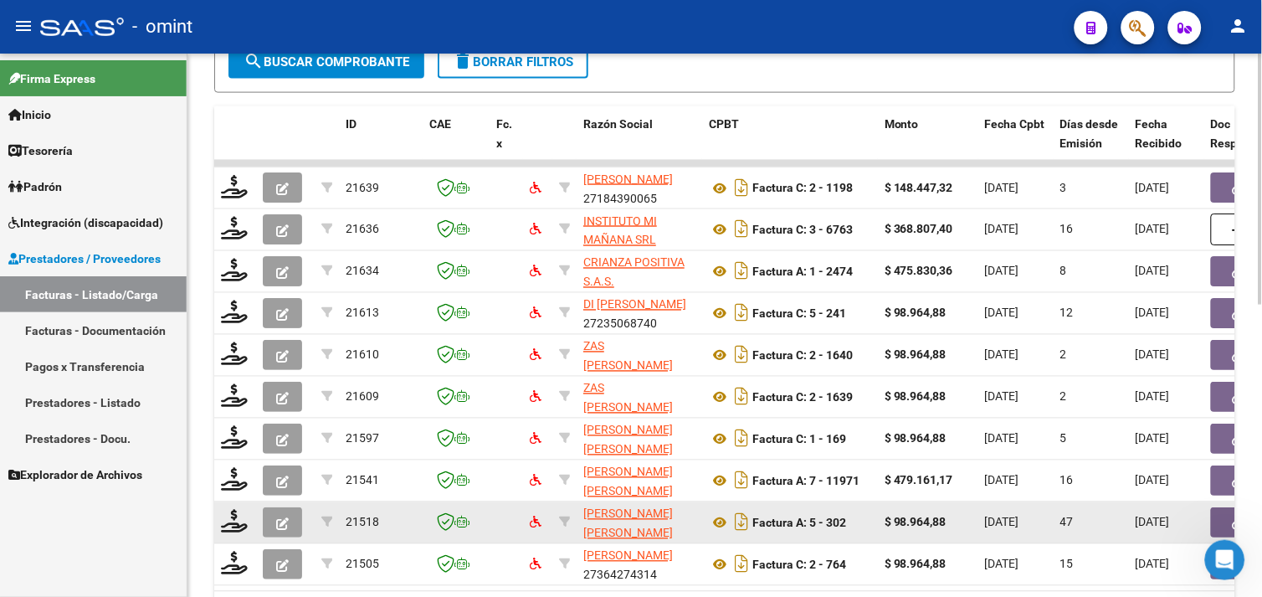
scroll to position [539, 0]
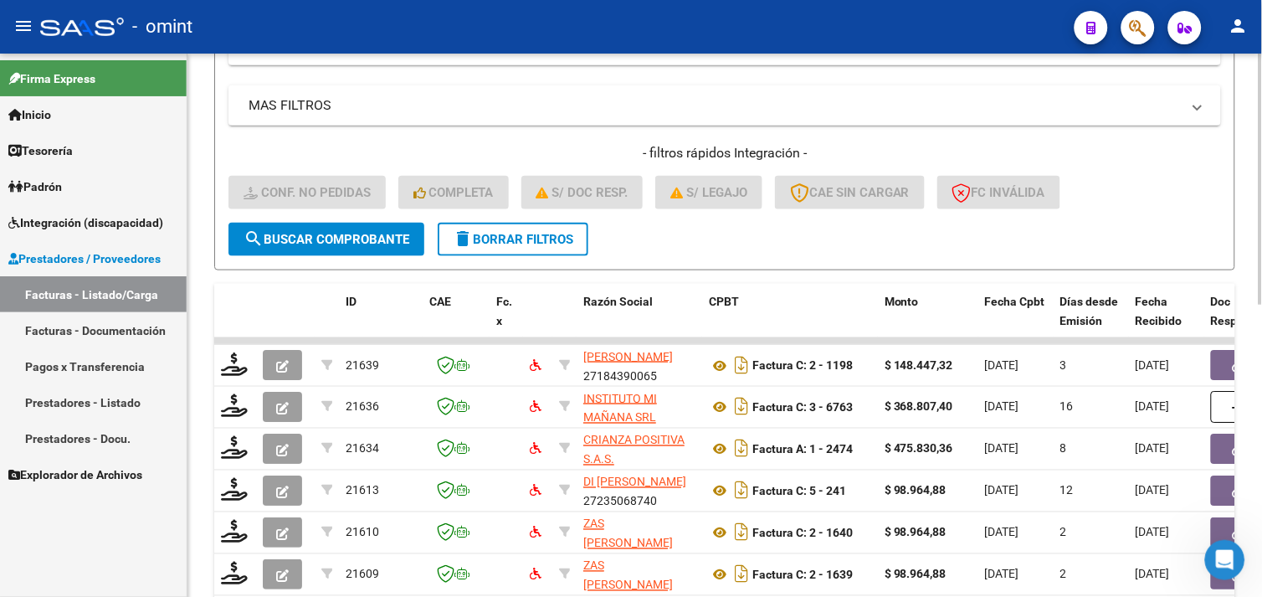
click at [497, 246] on button "delete Borrar Filtros" at bounding box center [513, 239] width 151 height 33
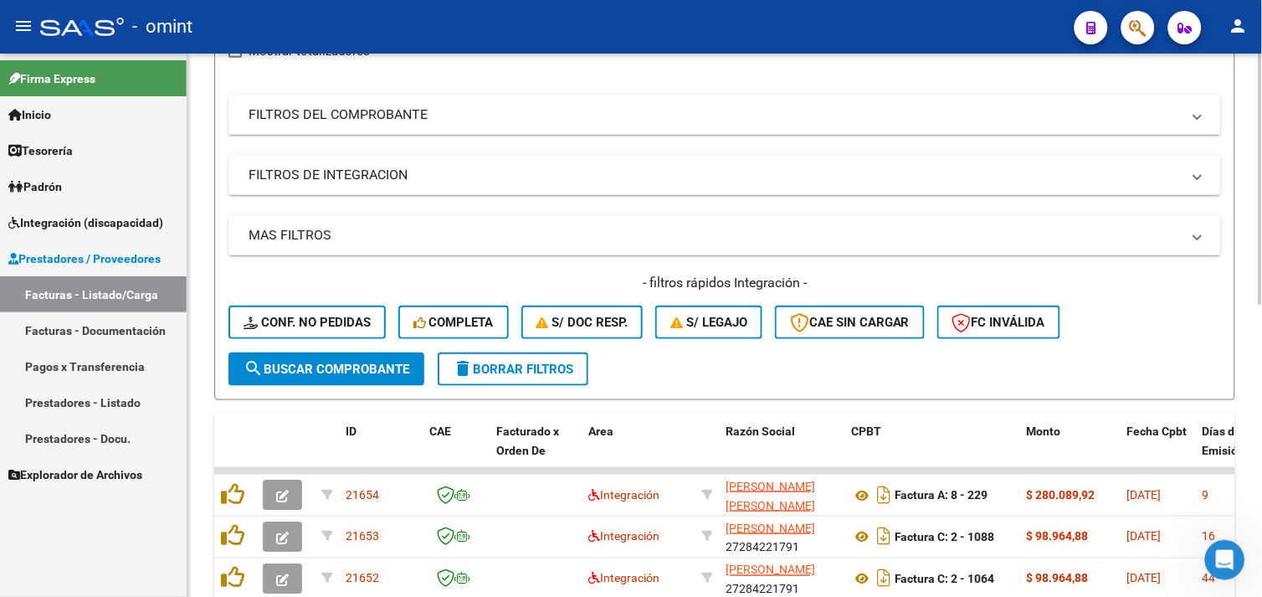
scroll to position [353, 0]
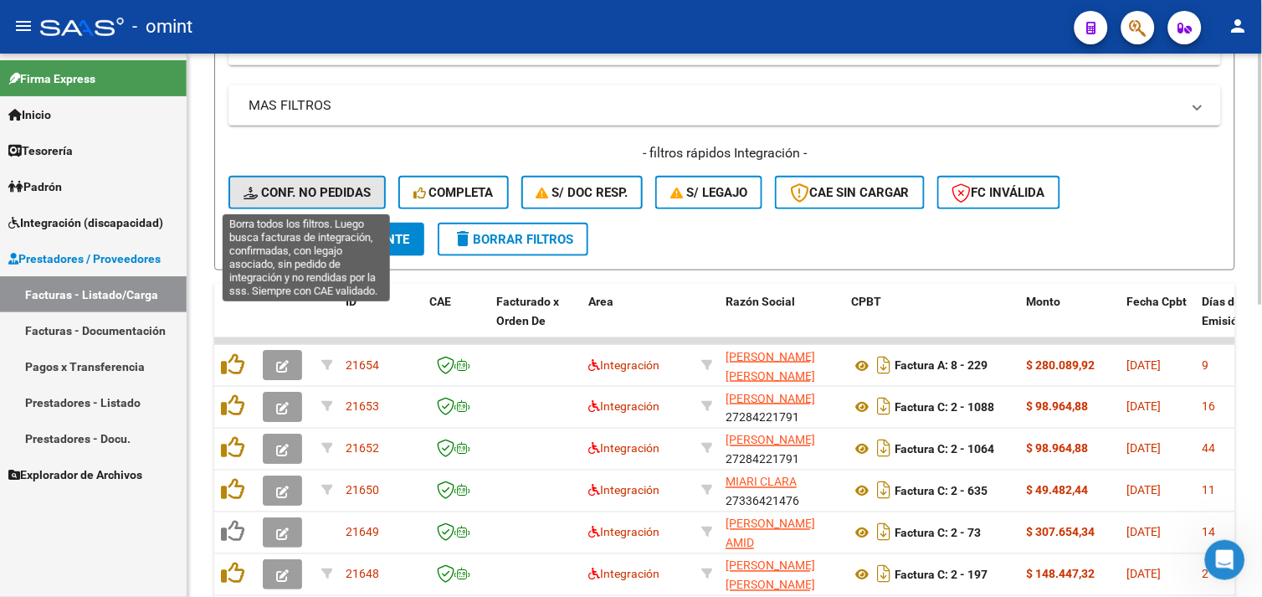
click at [314, 201] on button "Conf. no pedidas" at bounding box center [307, 192] width 157 height 33
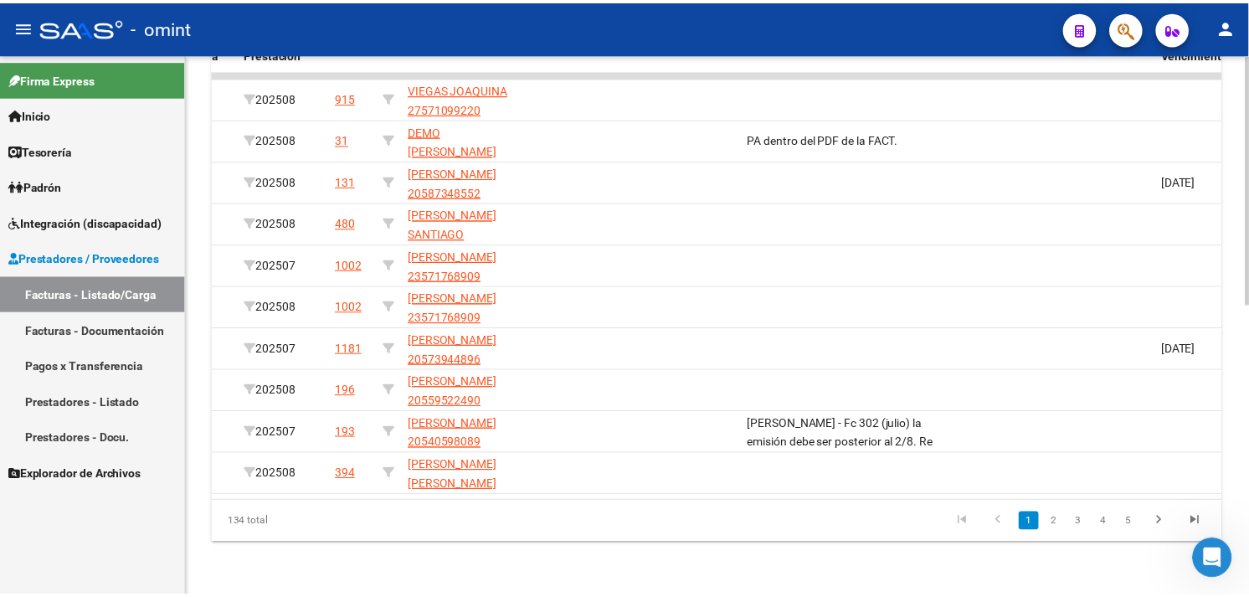
scroll to position [0, 0]
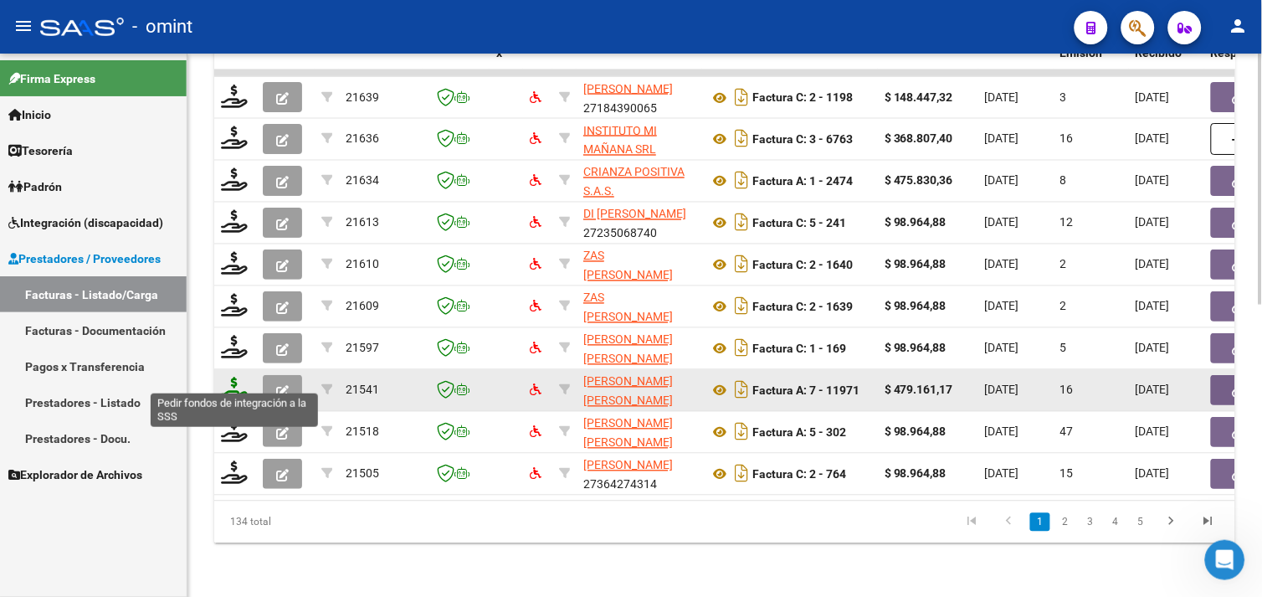
click at [224, 385] on icon at bounding box center [234, 389] width 27 height 23
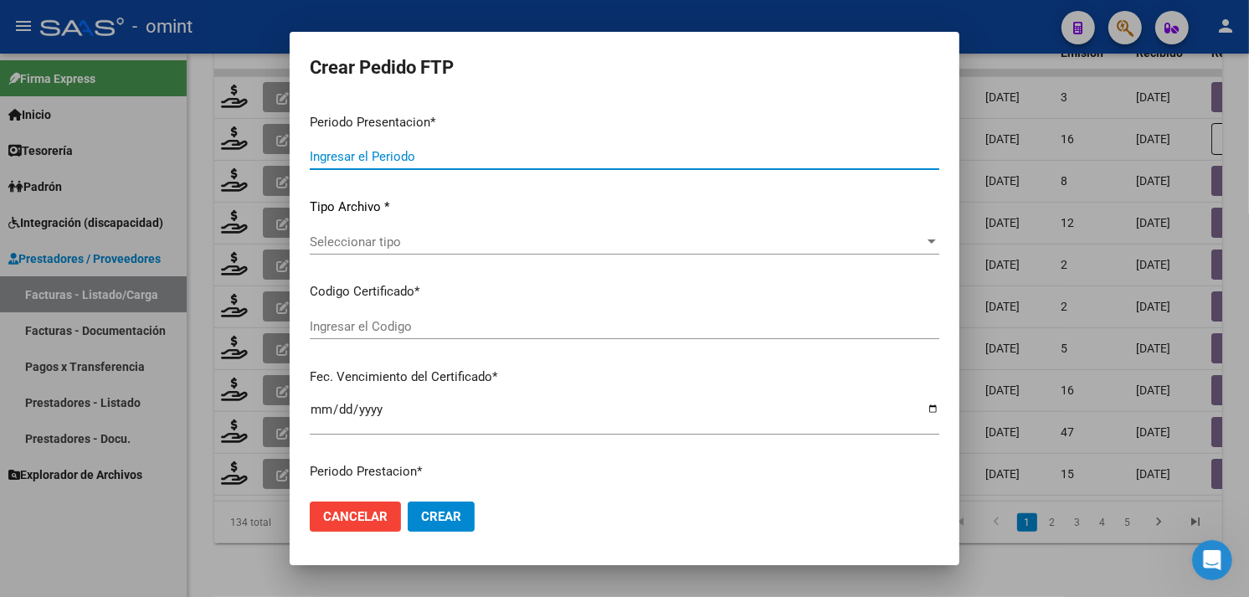
type input "202508"
type input "$ 479.161,17"
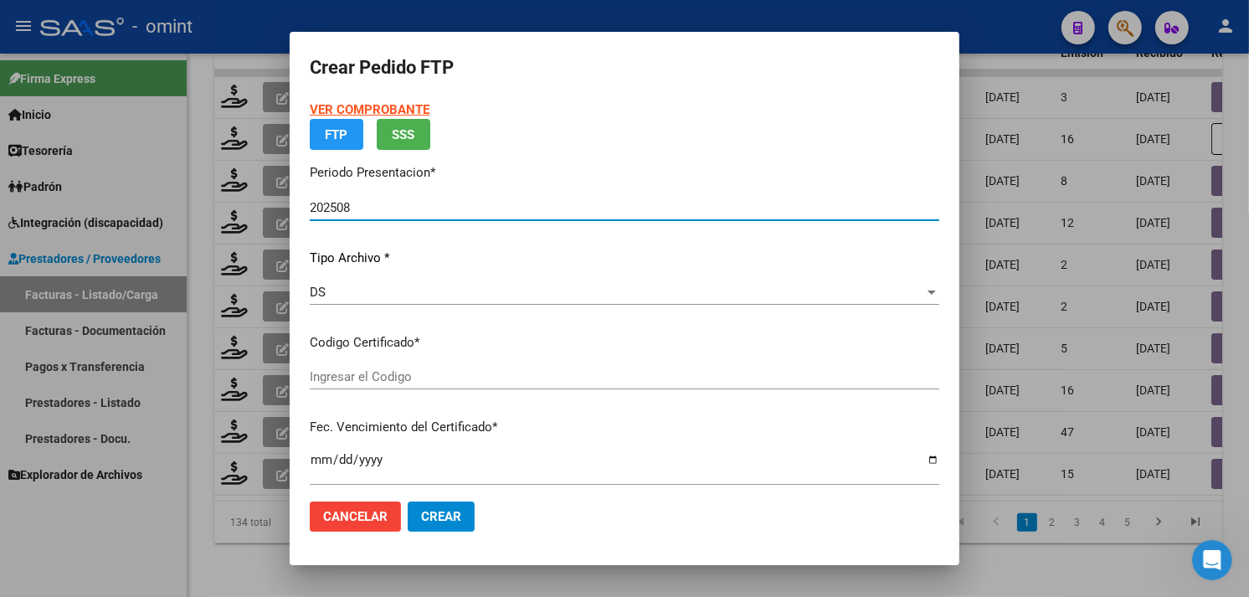
type input "5887786637"
type input "2026-09-01"
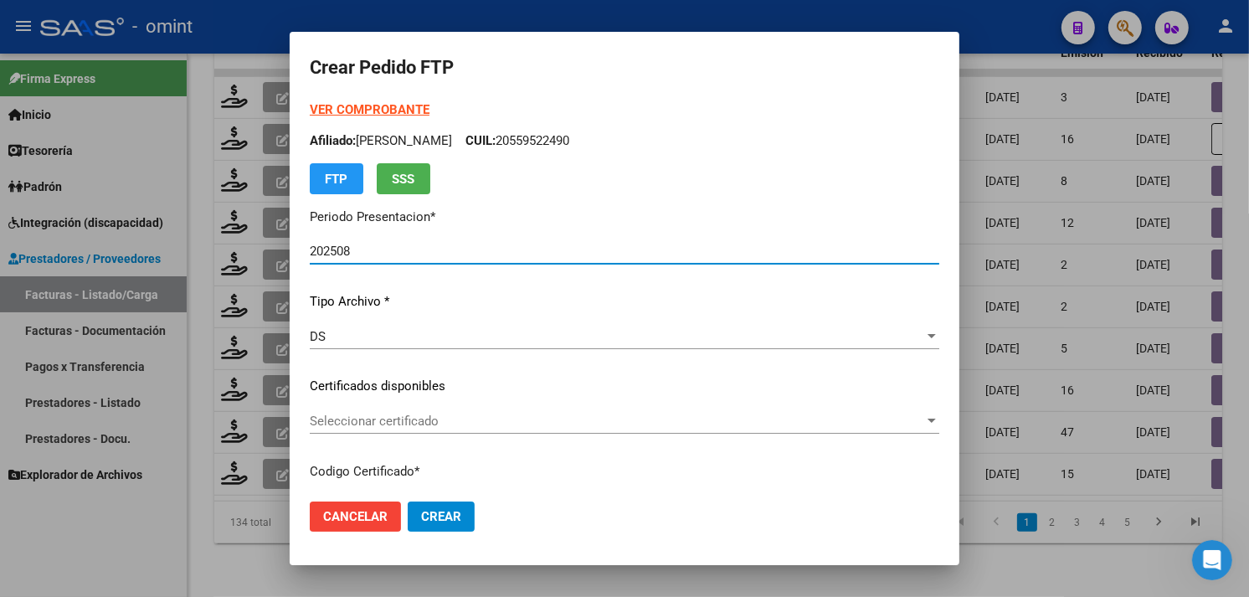
click at [470, 415] on span "Seleccionar certificado" at bounding box center [617, 421] width 614 height 15
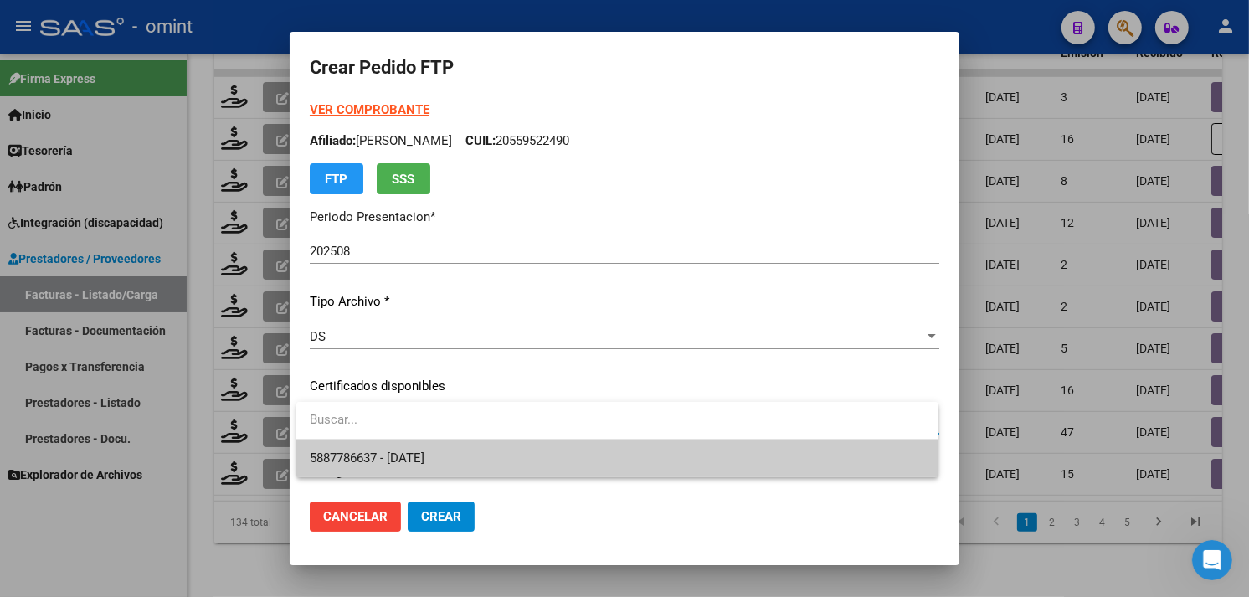
click at [454, 447] on span "5887786637 - 2026-09-01" at bounding box center [617, 458] width 615 height 38
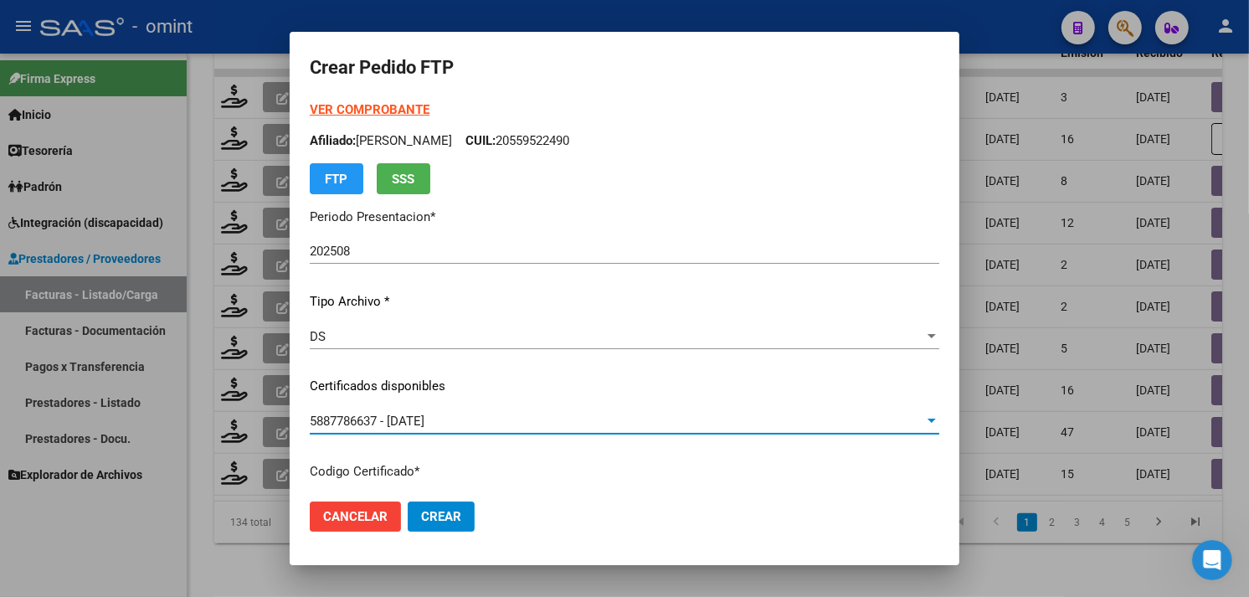
click at [347, 113] on strong "VER COMPROBANTE" at bounding box center [370, 109] width 120 height 15
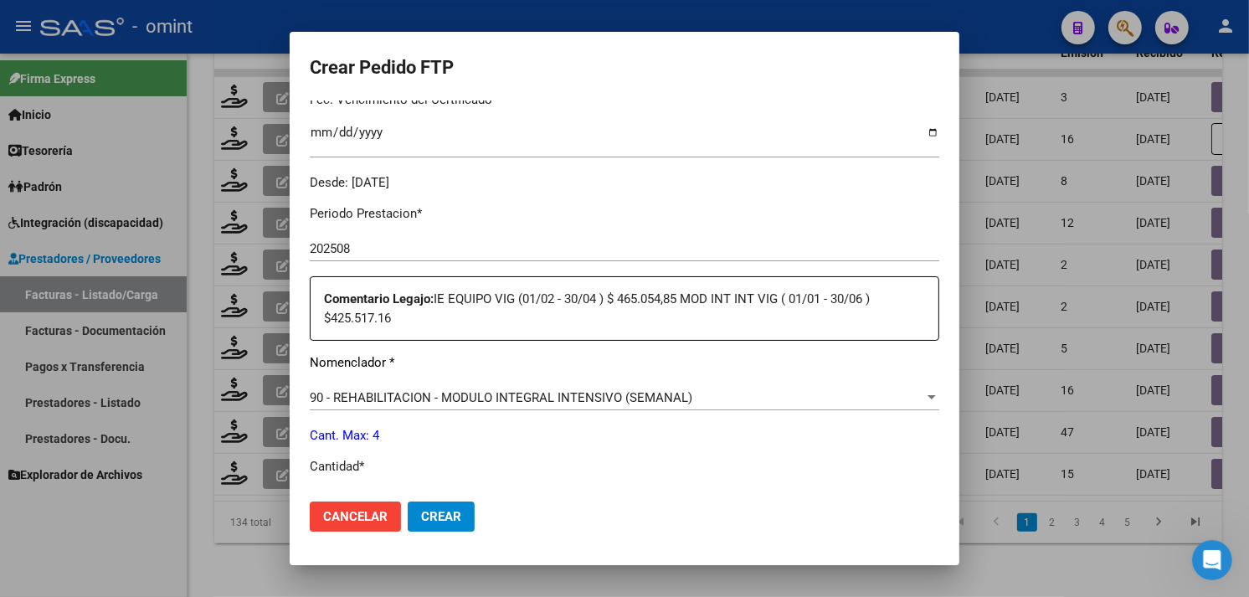
scroll to position [558, 0]
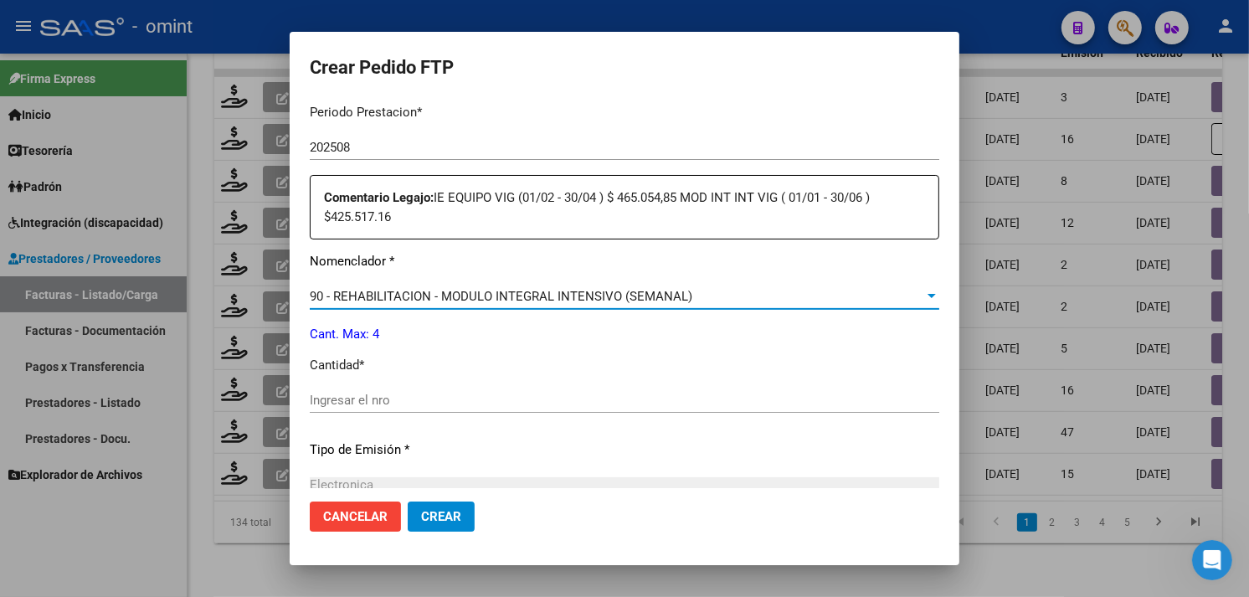
click at [442, 290] on span "90 - REHABILITACION - MODULO INTEGRAL INTENSIVO (SEMANAL)" at bounding box center [501, 296] width 383 height 15
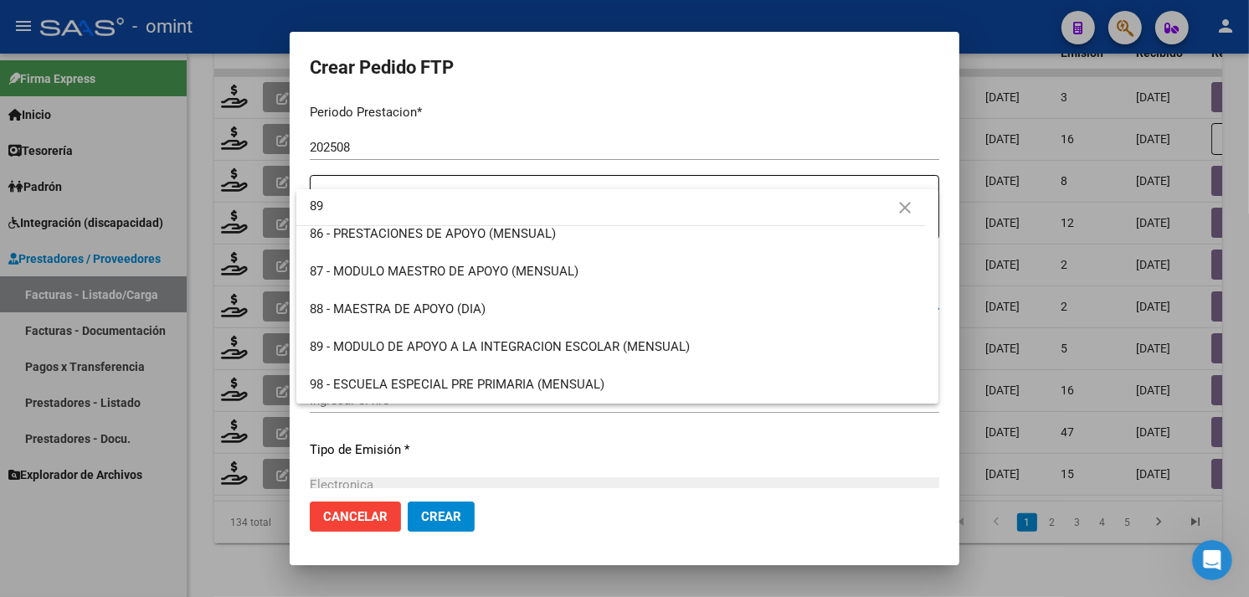
scroll to position [0, 0]
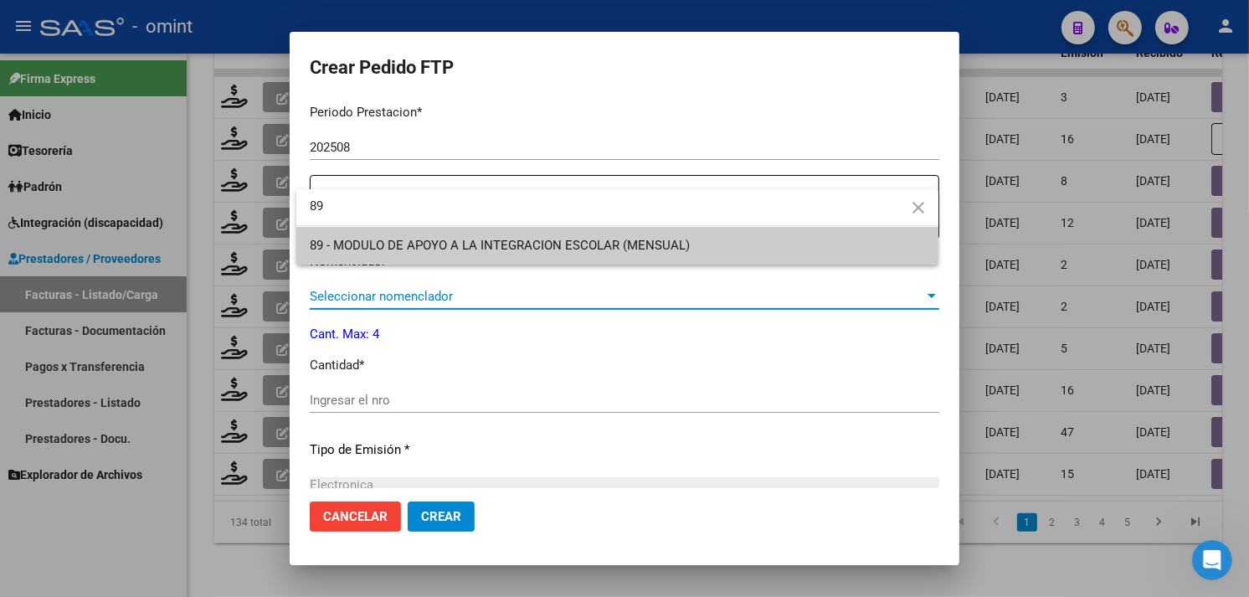
type input "89"
click at [484, 254] on span "89 - MODULO DE APOYO A LA INTEGRACION ESCOLAR (MENSUAL)" at bounding box center [617, 246] width 615 height 38
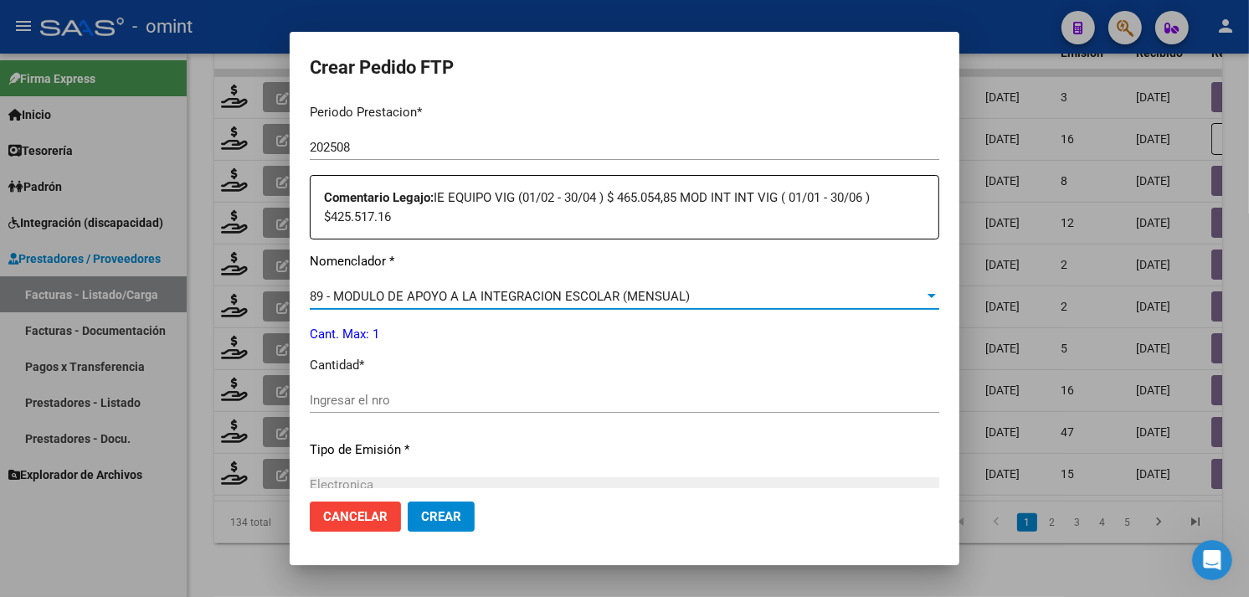
click at [446, 396] on input "Ingresar el nro" at bounding box center [624, 400] width 629 height 15
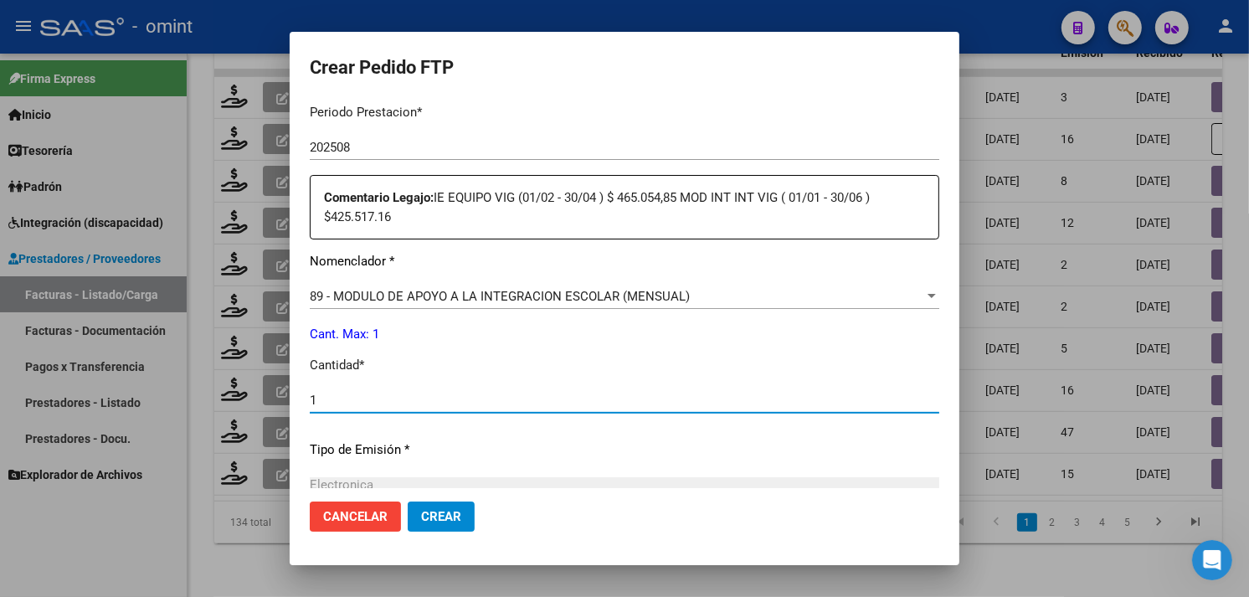
type input "1"
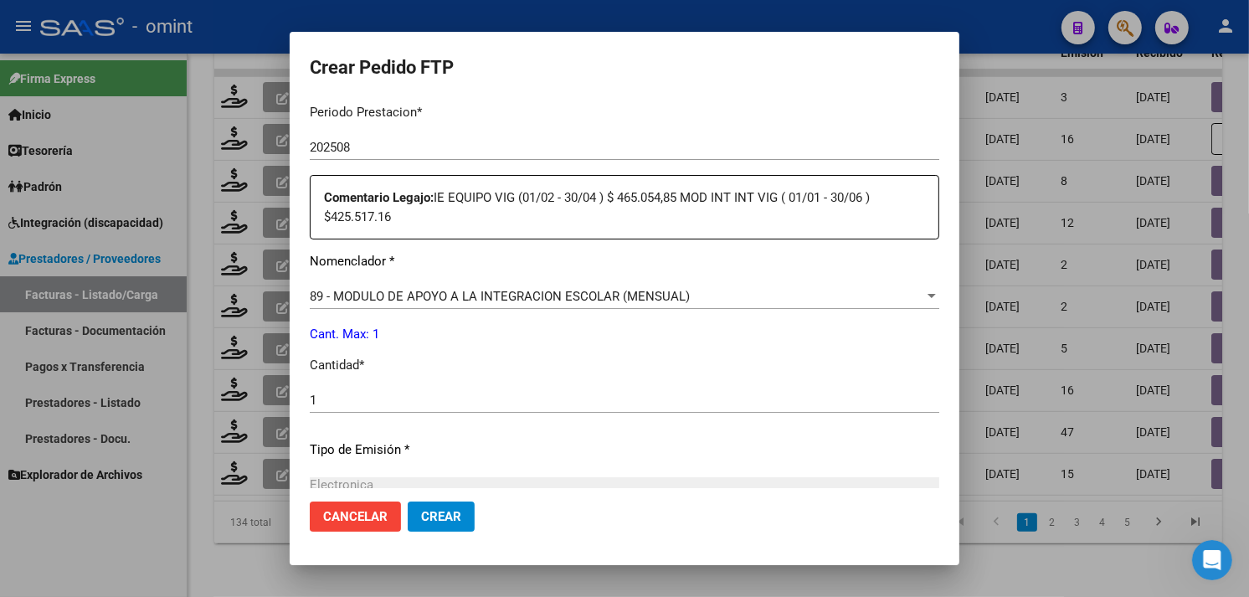
scroll to position [751, 0]
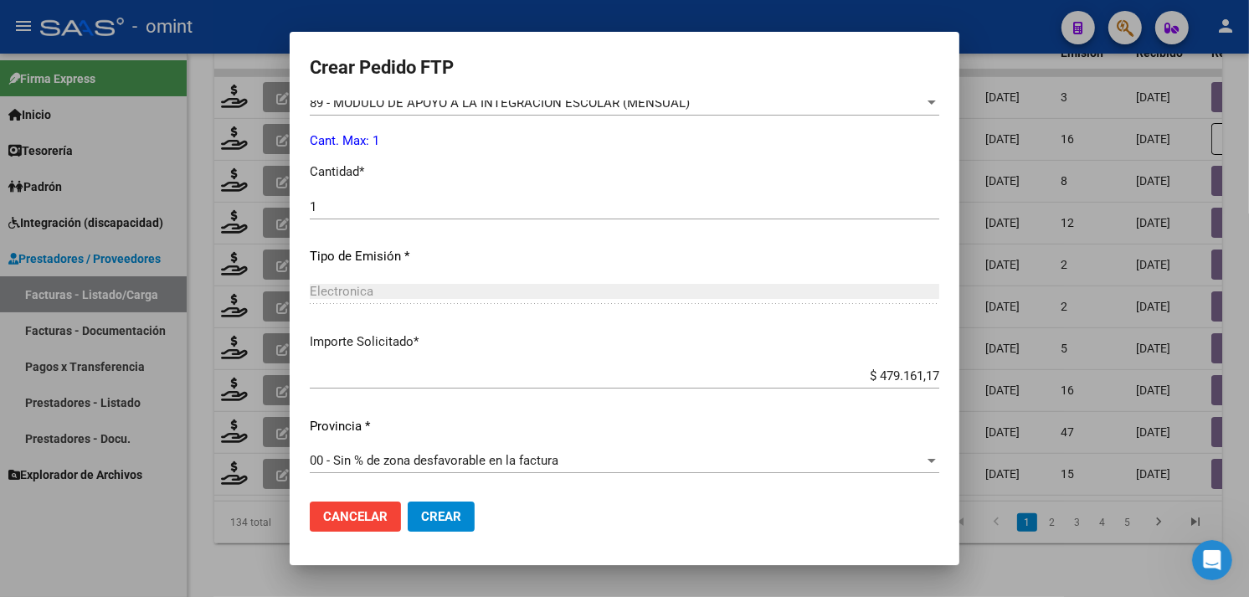
click at [888, 377] on input "$ 479.161,17" at bounding box center [624, 375] width 629 height 15
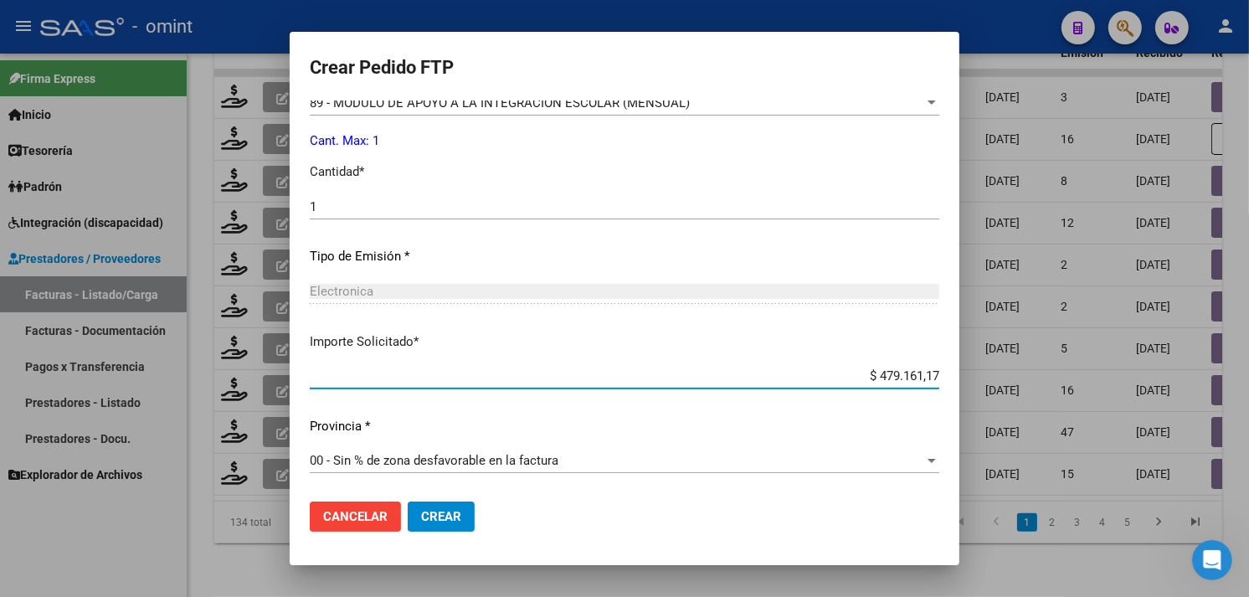
click at [888, 377] on input "$ 479.161,17" at bounding box center [624, 375] width 629 height 15
paste input "5.830,36"
type input "$ 475.830,36"
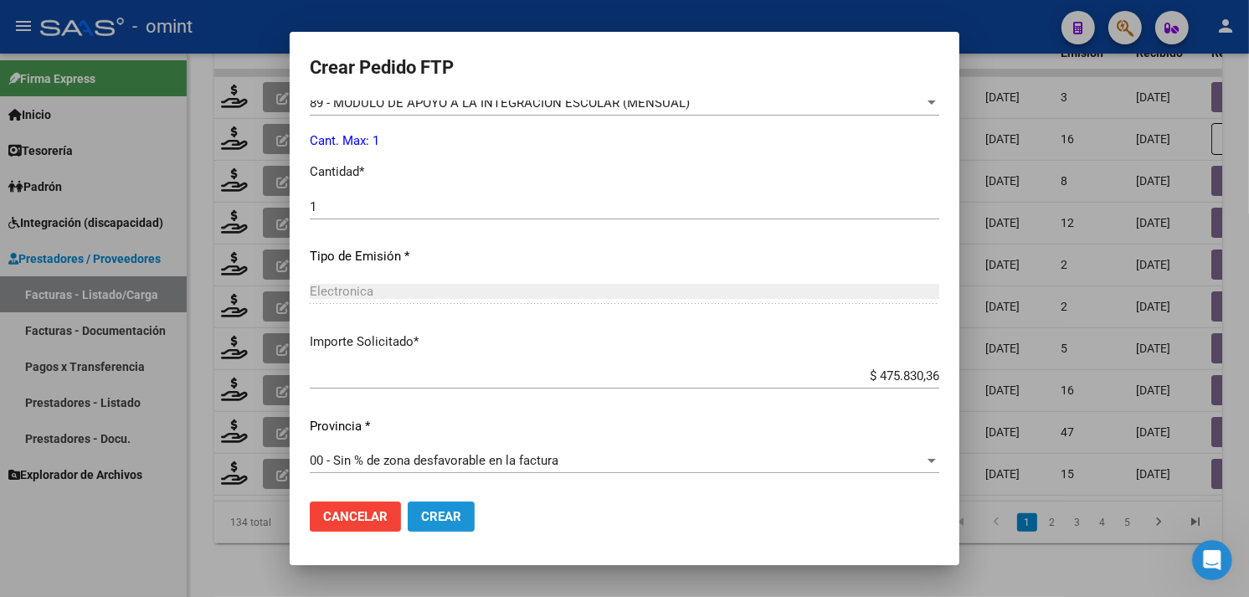
click at [452, 516] on span "Crear" at bounding box center [441, 516] width 40 height 15
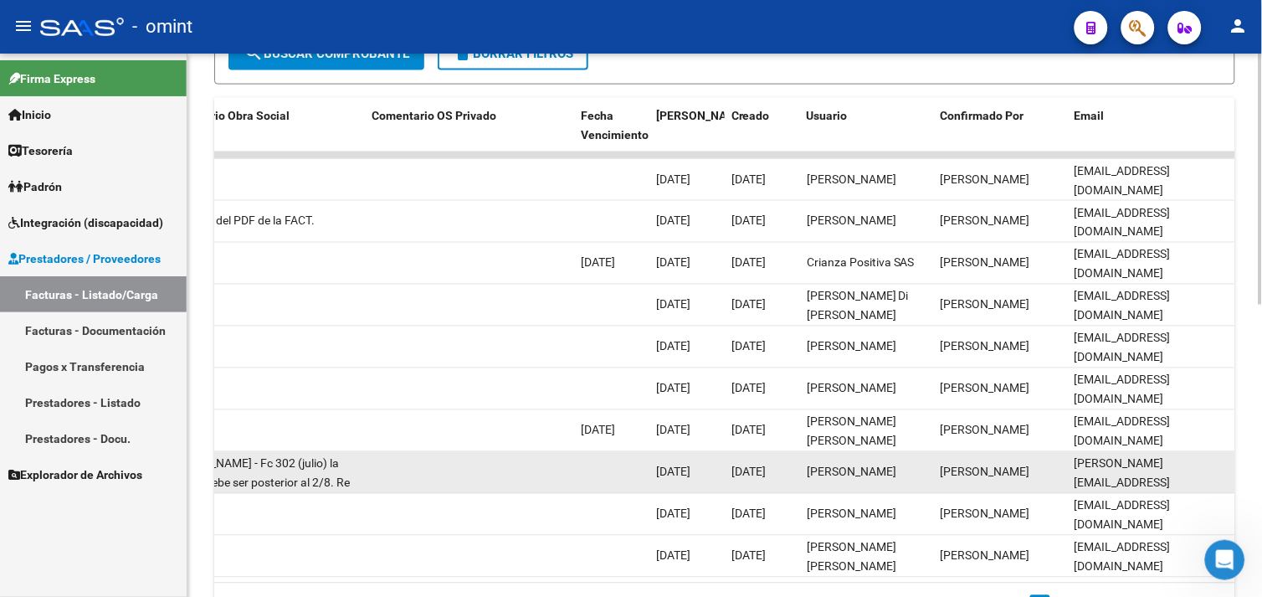
scroll to position [632, 0]
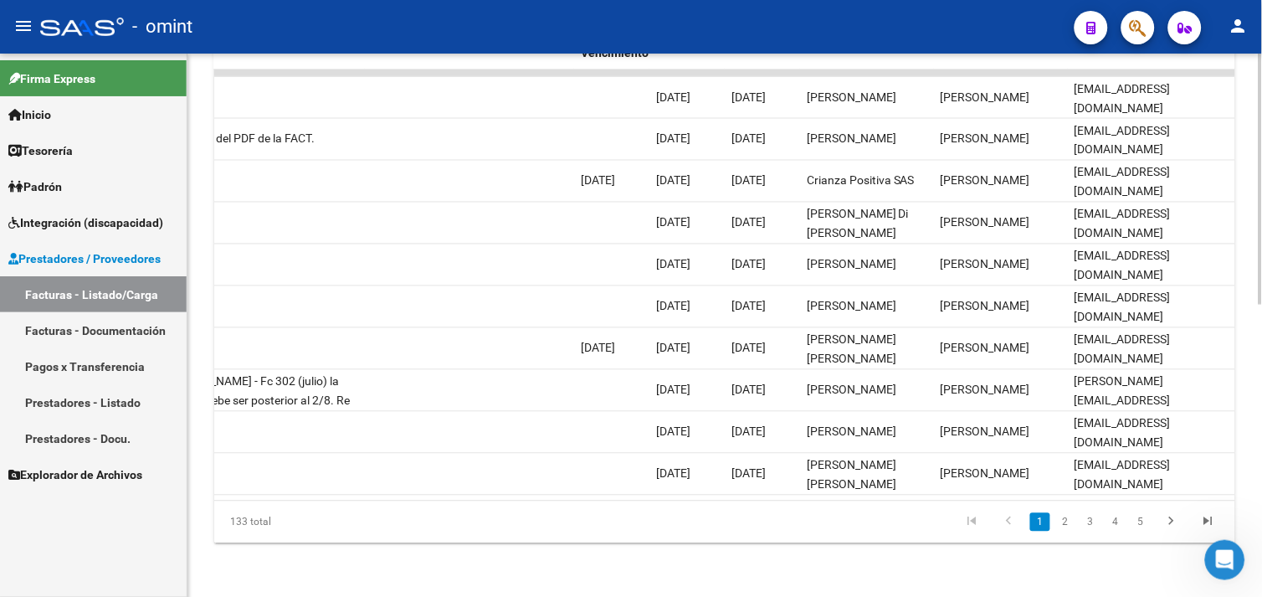
click at [1051, 533] on li "1" at bounding box center [1040, 522] width 25 height 28
click at [1068, 525] on link "2" at bounding box center [1066, 522] width 20 height 18
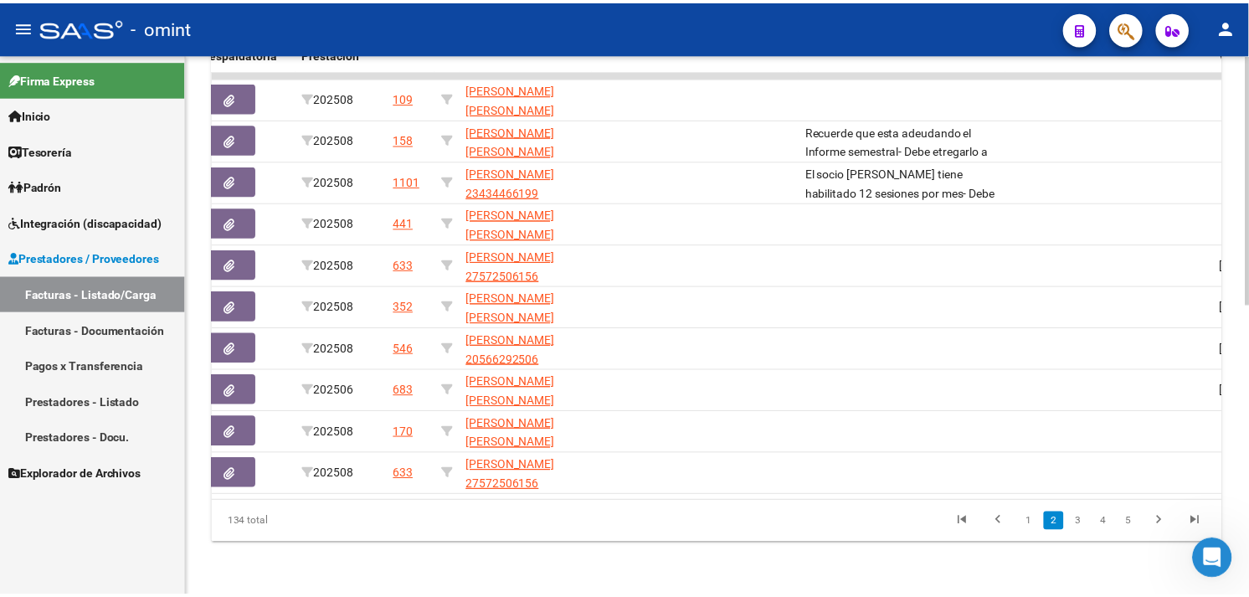
scroll to position [0, 0]
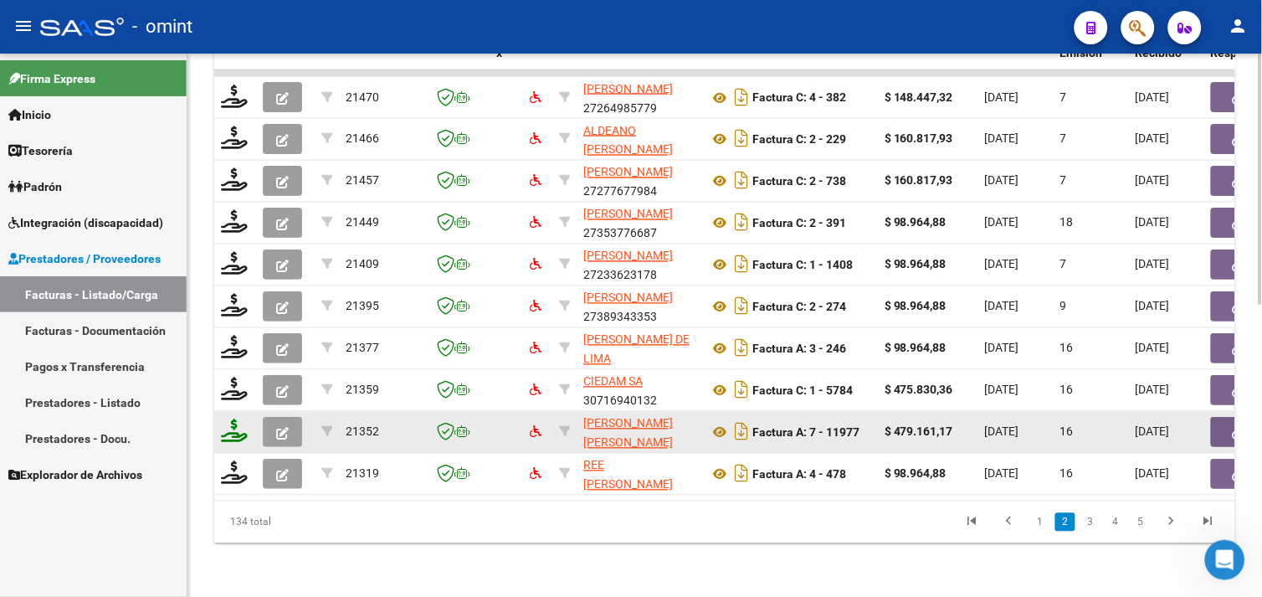
click at [235, 419] on icon at bounding box center [234, 430] width 27 height 23
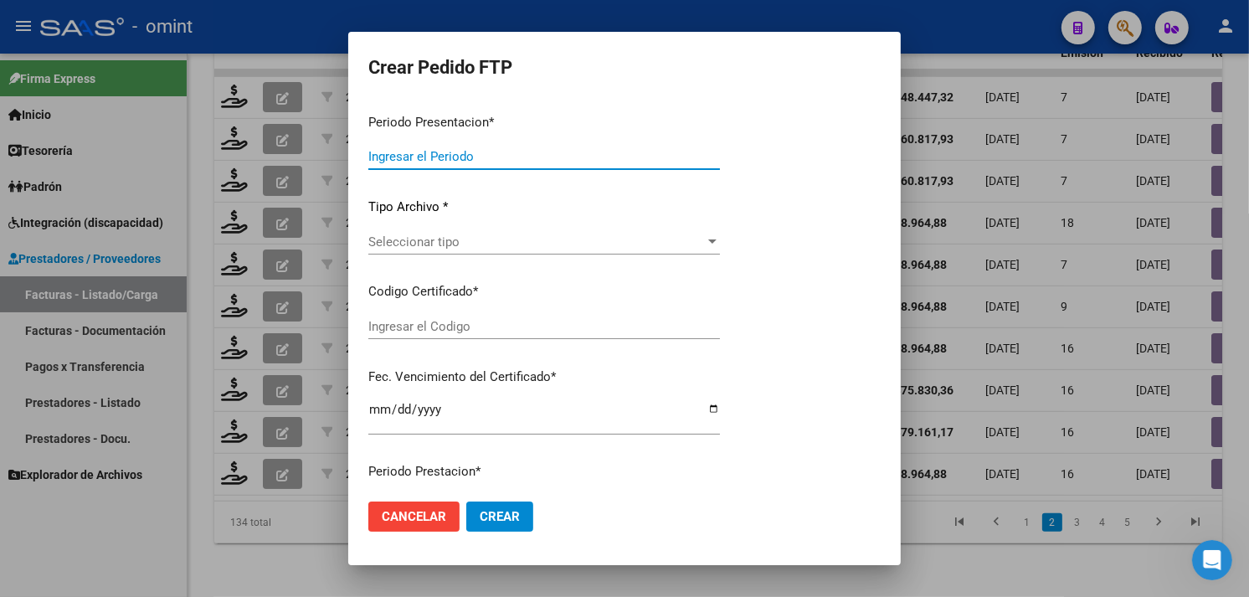
type input "202508"
type input "$ 479.161,17"
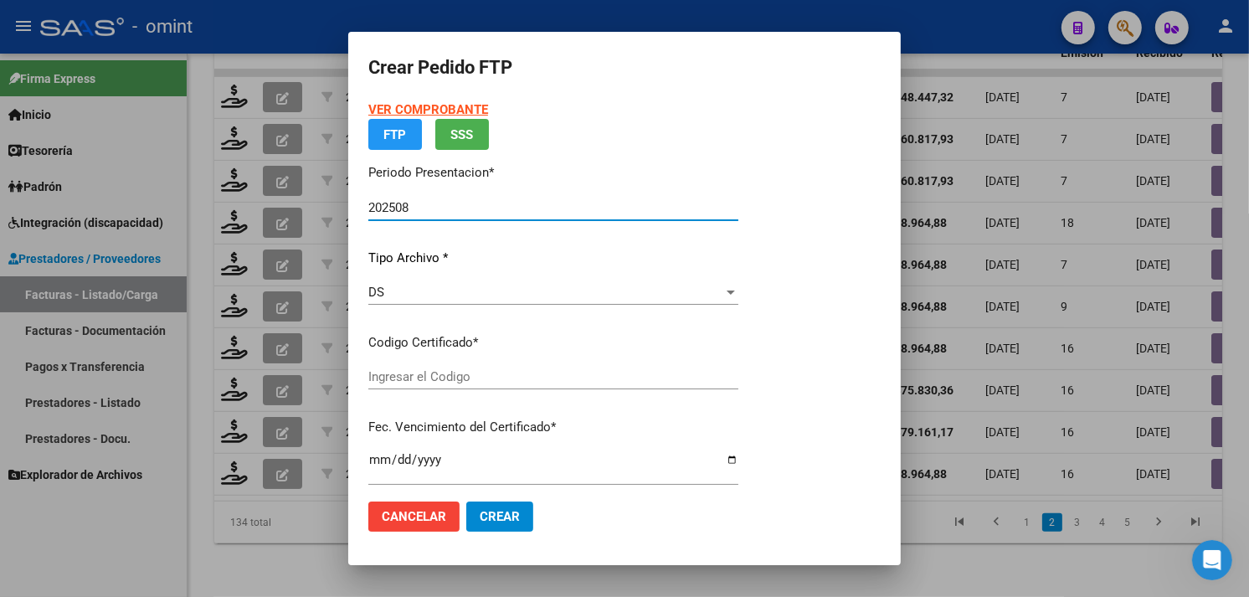
type input "9282776035"
type input "2028-01-23"
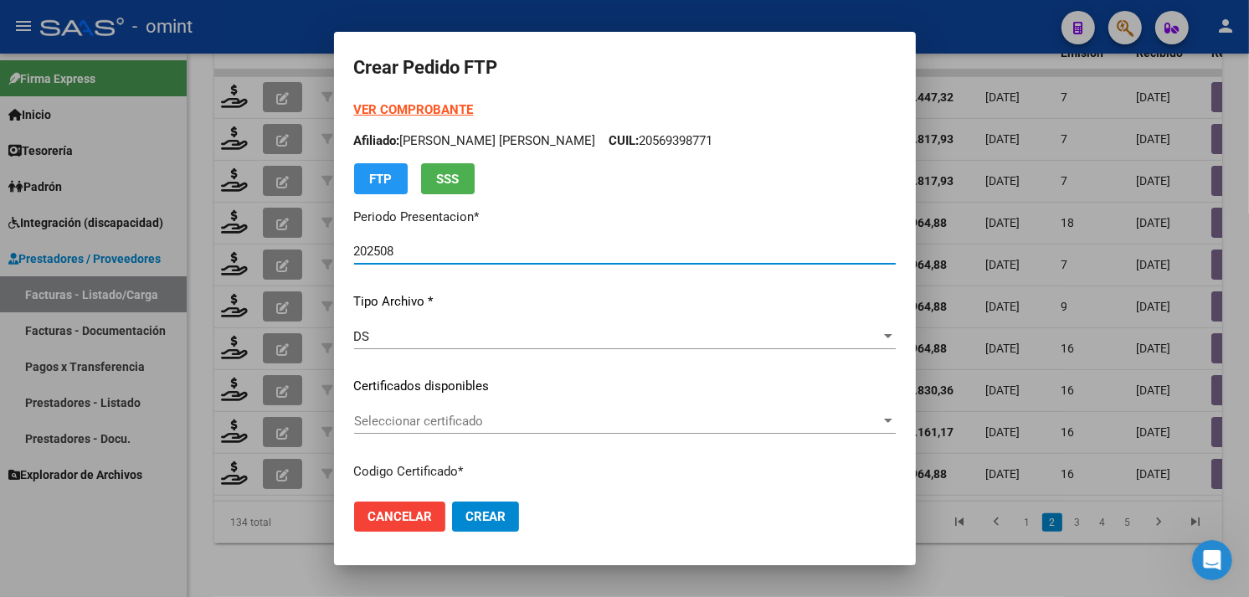
scroll to position [93, 0]
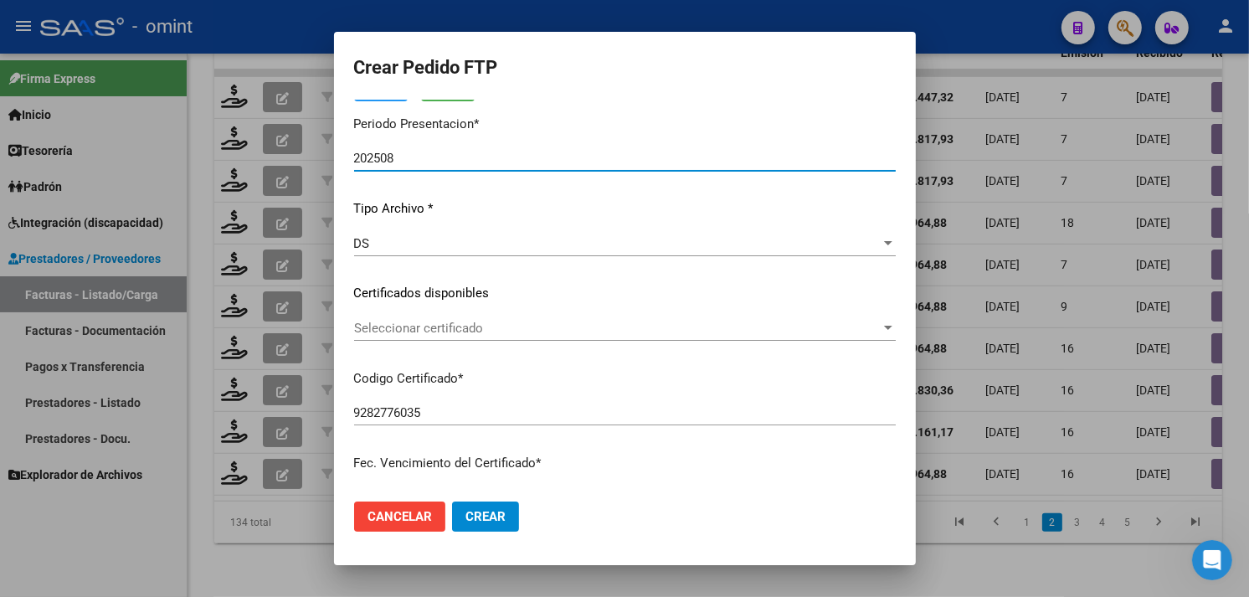
click at [453, 335] on span "Seleccionar certificado" at bounding box center [617, 328] width 527 height 15
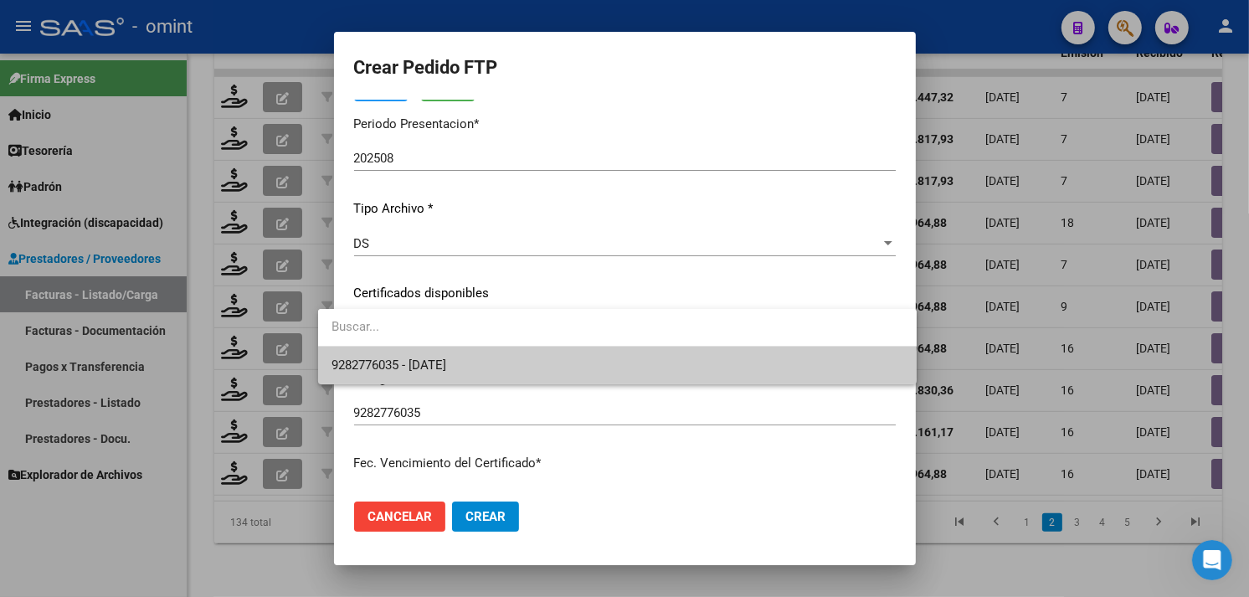
click at [446, 361] on span "9282776035 - 2028-01-23" at bounding box center [388, 364] width 115 height 15
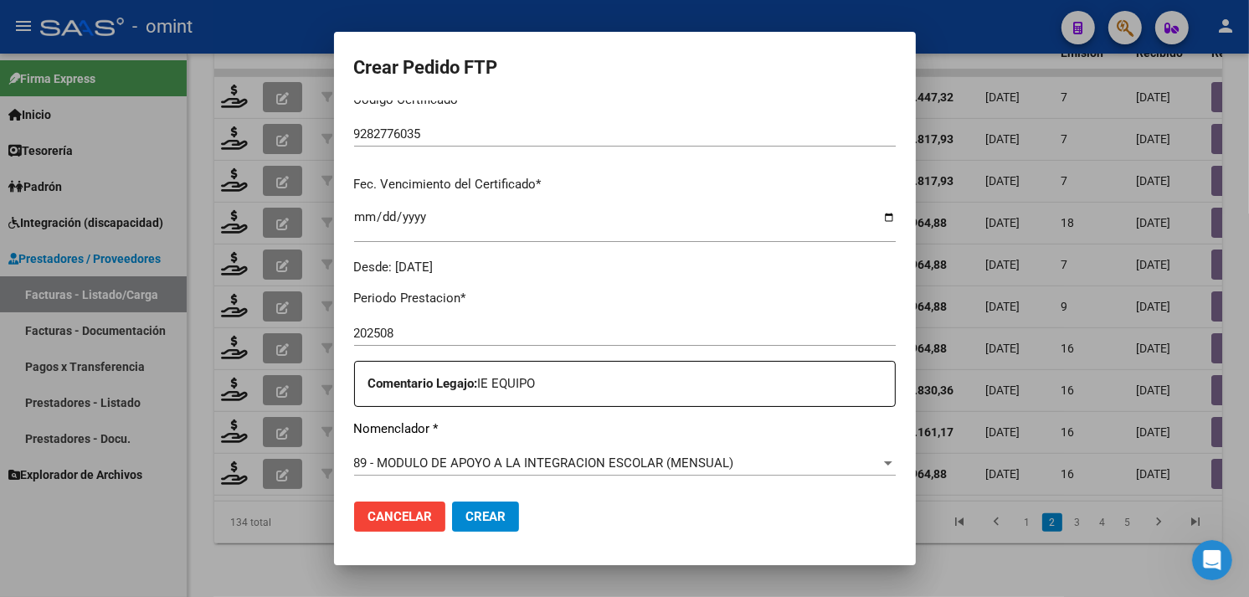
scroll to position [558, 0]
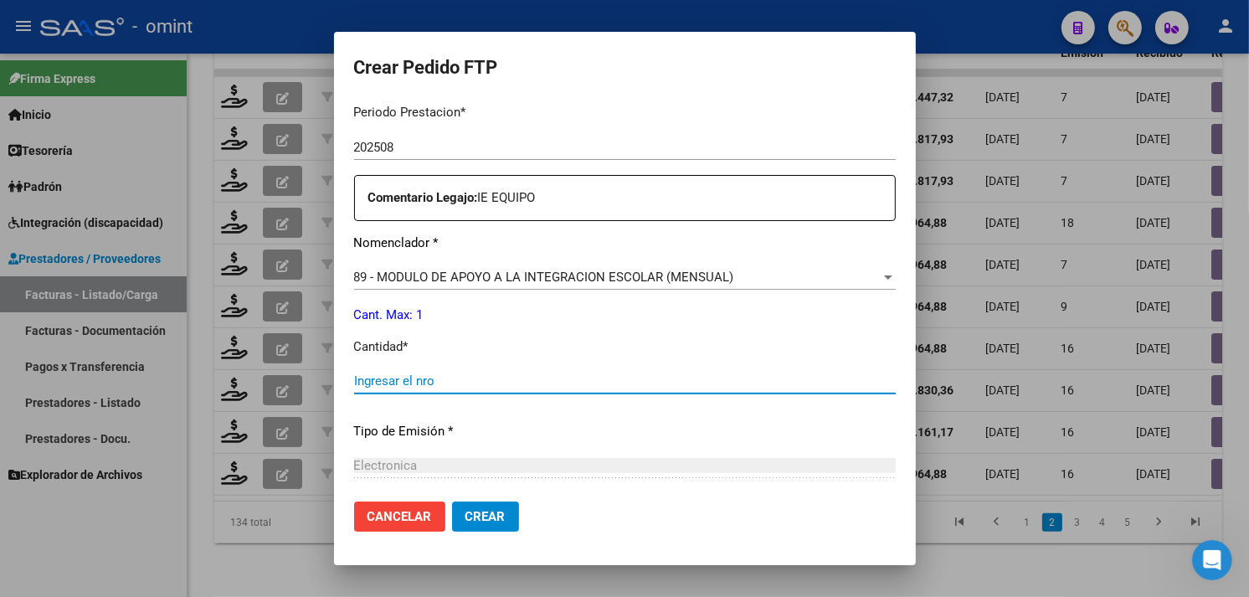
click at [528, 383] on input "Ingresar el nro" at bounding box center [625, 380] width 542 height 15
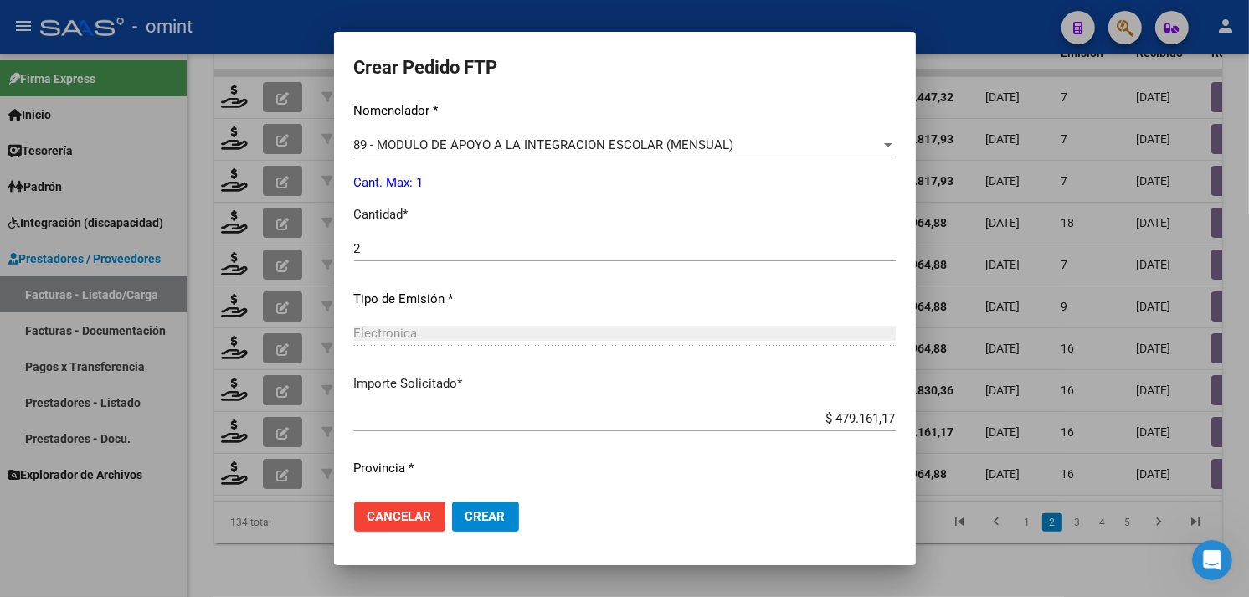
scroll to position [732, 0]
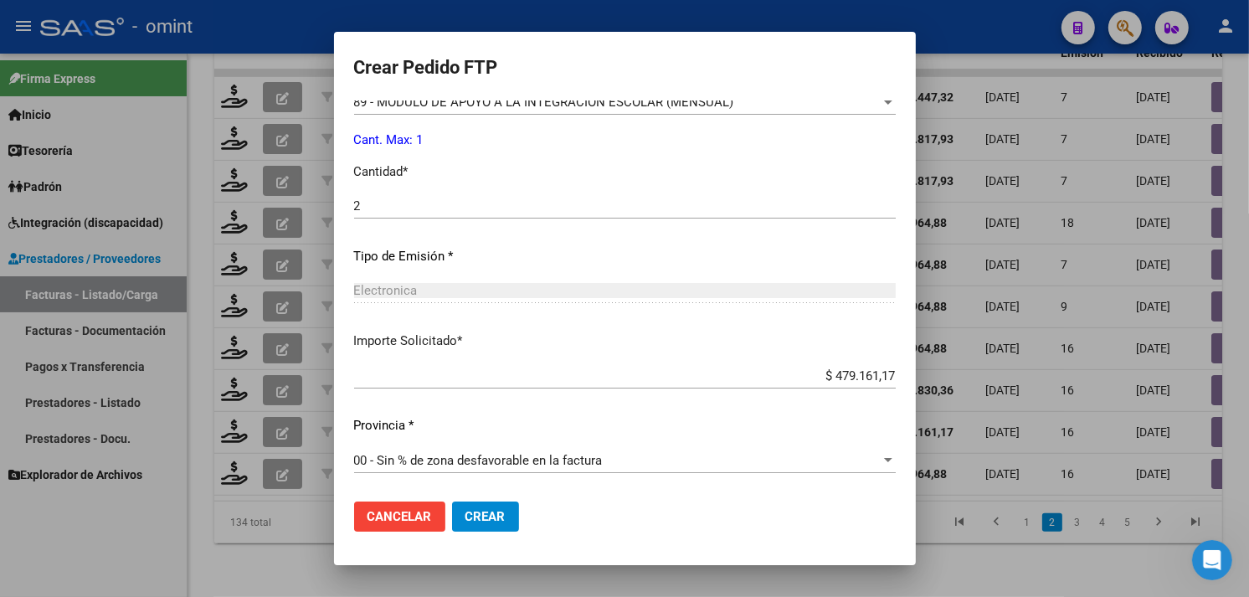
click at [371, 212] on input "2" at bounding box center [625, 205] width 542 height 15
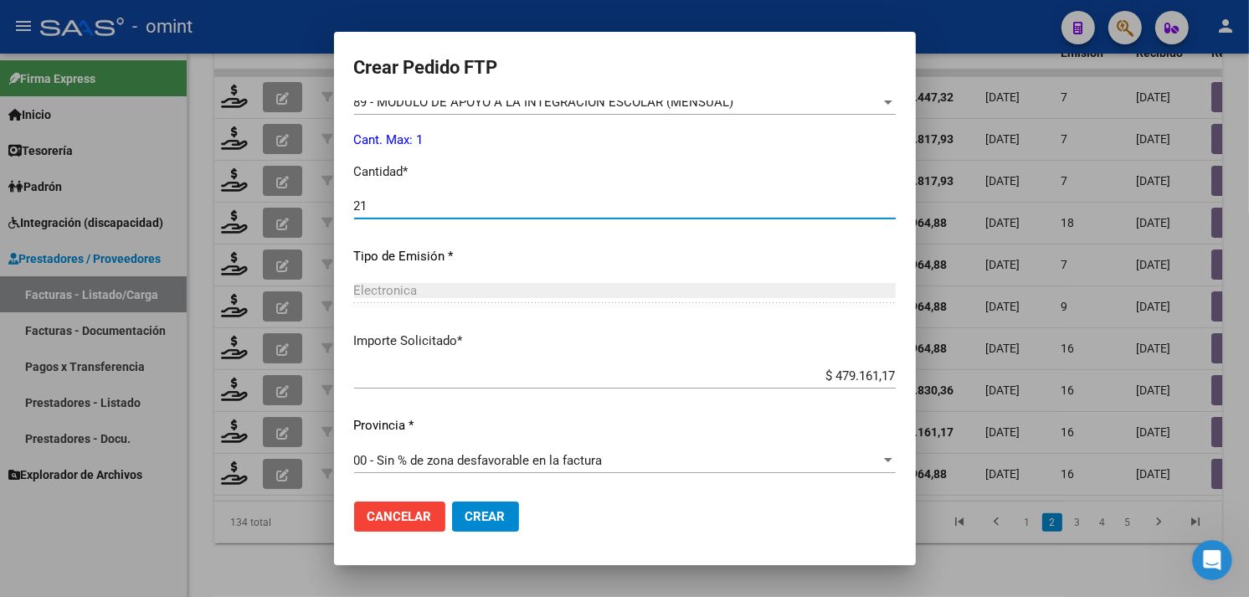
type input "21"
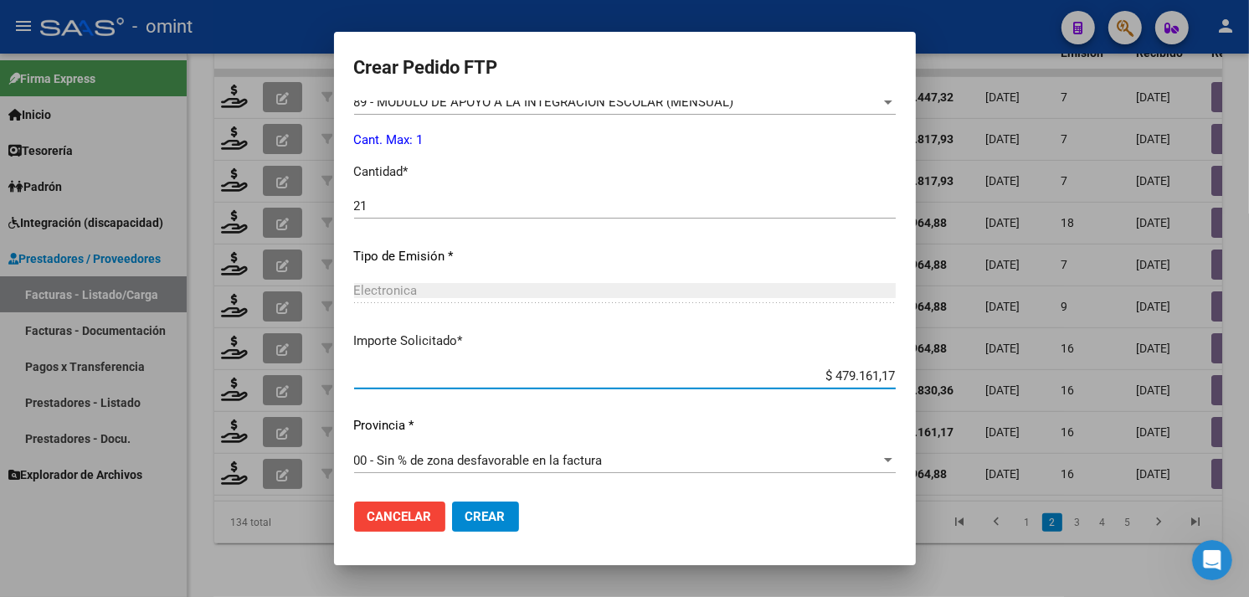
paste input "475.830,36"
type input "$ 475.830,36"
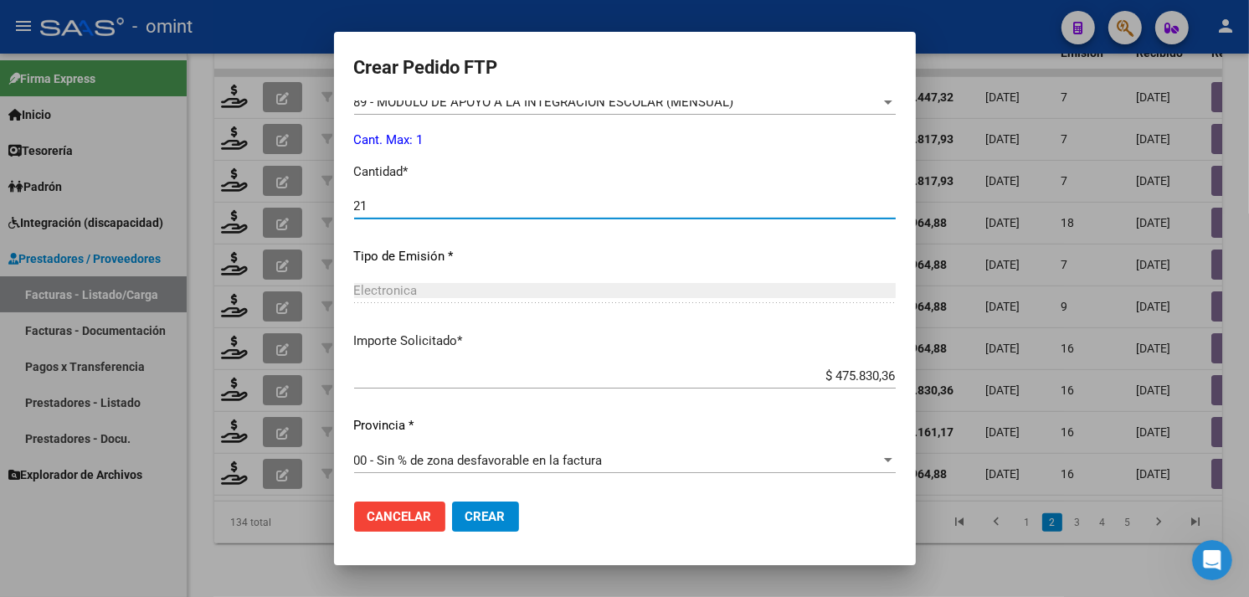
click at [382, 210] on input "21" at bounding box center [625, 205] width 542 height 15
click at [379, 207] on input "21" at bounding box center [625, 205] width 542 height 15
type input "2"
type input "1"
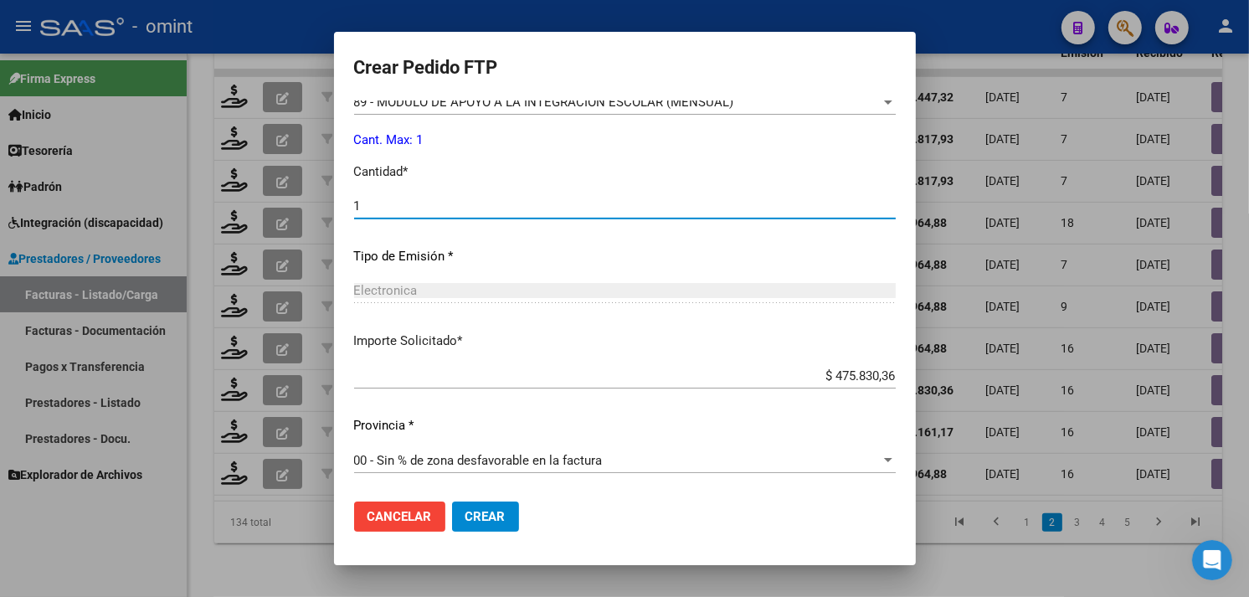
click at [835, 405] on div "Periodo Prestacion * 202508 Ingresar el Periodo Prestacion Comentario Legajo: I…" at bounding box center [625, 201] width 542 height 573
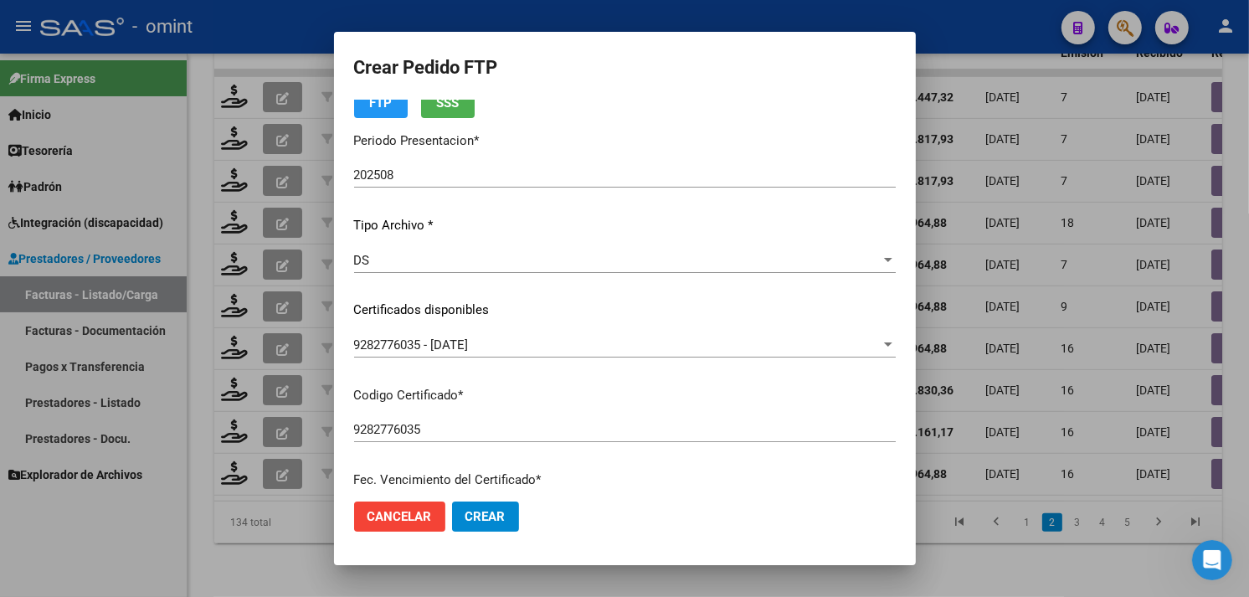
scroll to position [0, 0]
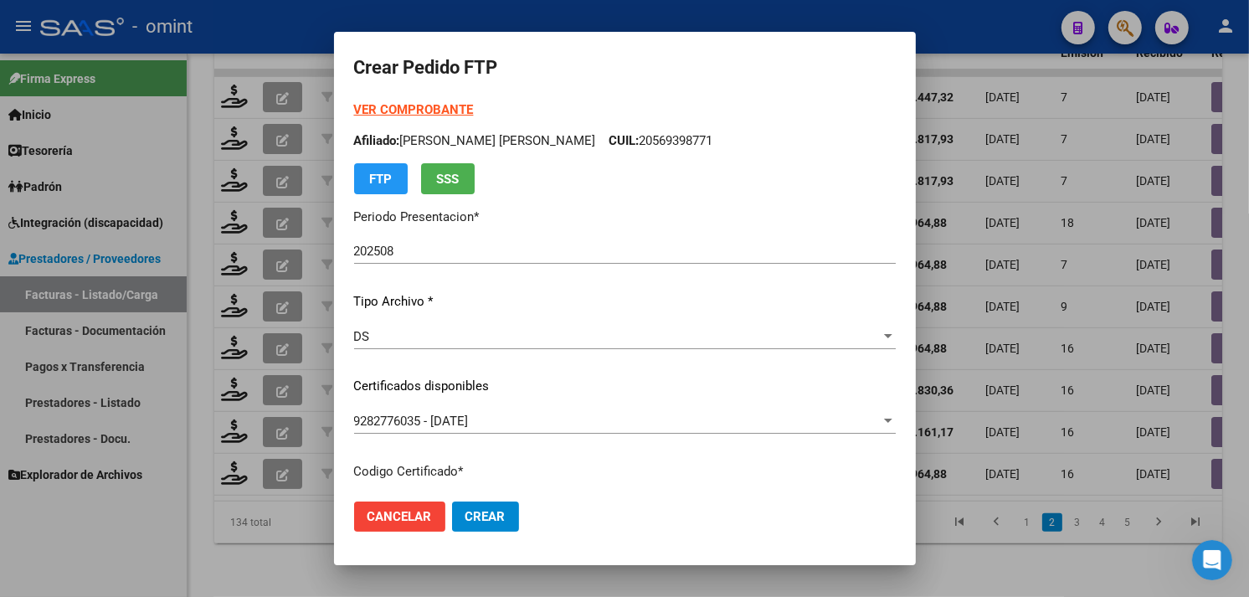
click at [395, 110] on strong "VER COMPROBANTE" at bounding box center [414, 109] width 120 height 15
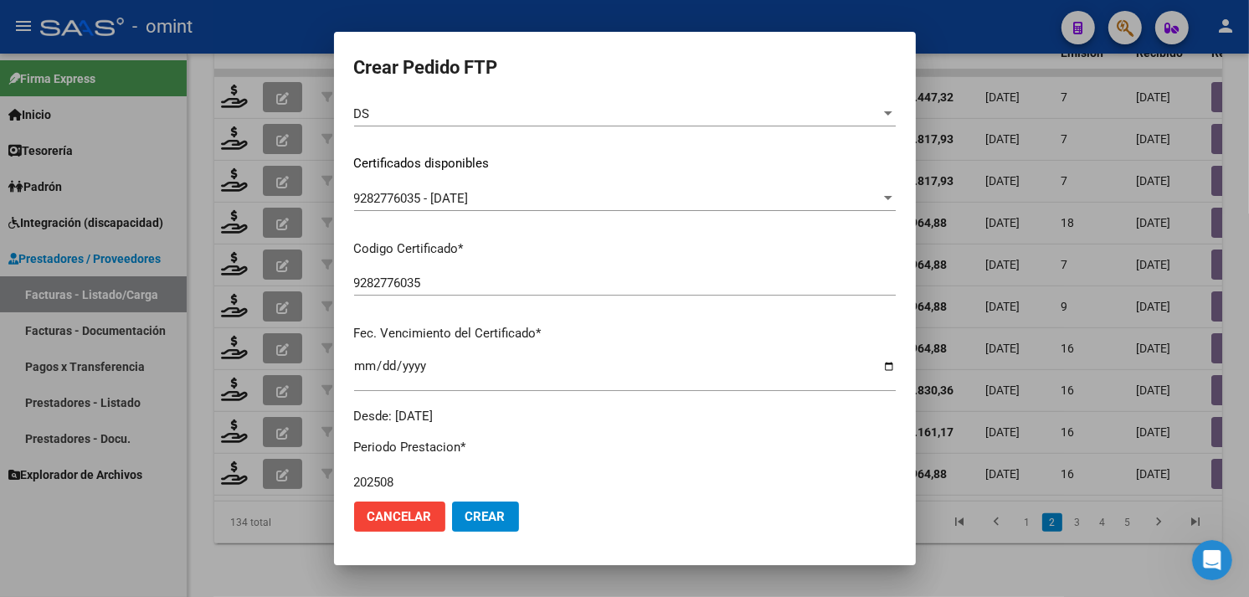
scroll to position [547, 0]
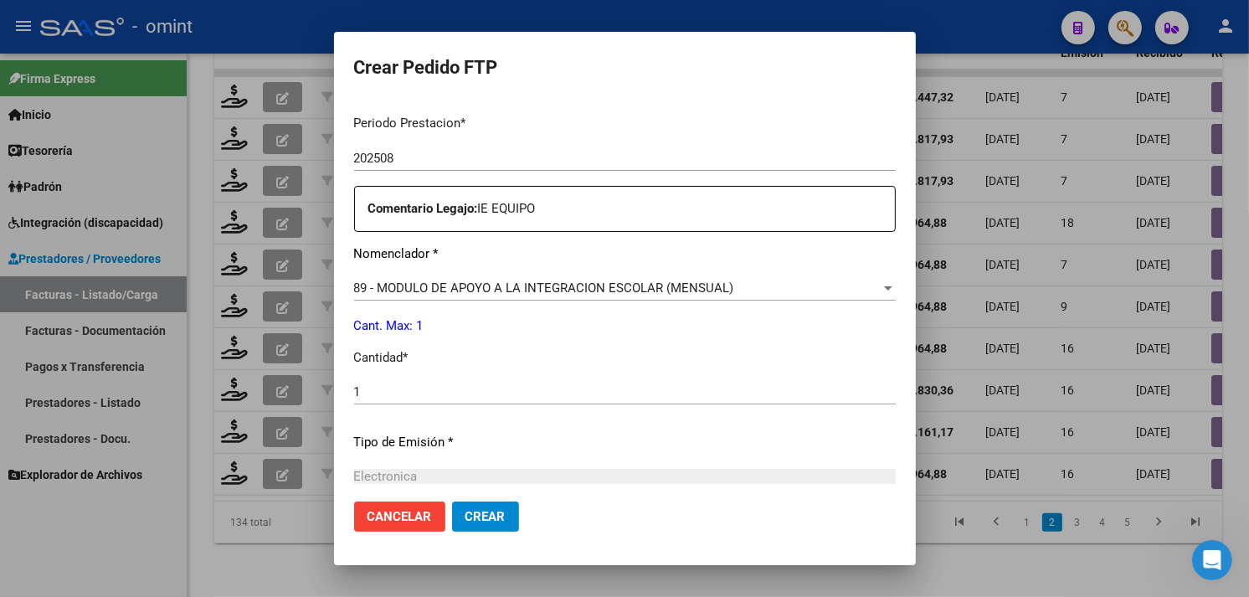
click at [444, 532] on mat-dialog-actions "Cancelar Crear" at bounding box center [625, 516] width 542 height 57
click at [465, 523] on span "Crear" at bounding box center [485, 516] width 40 height 15
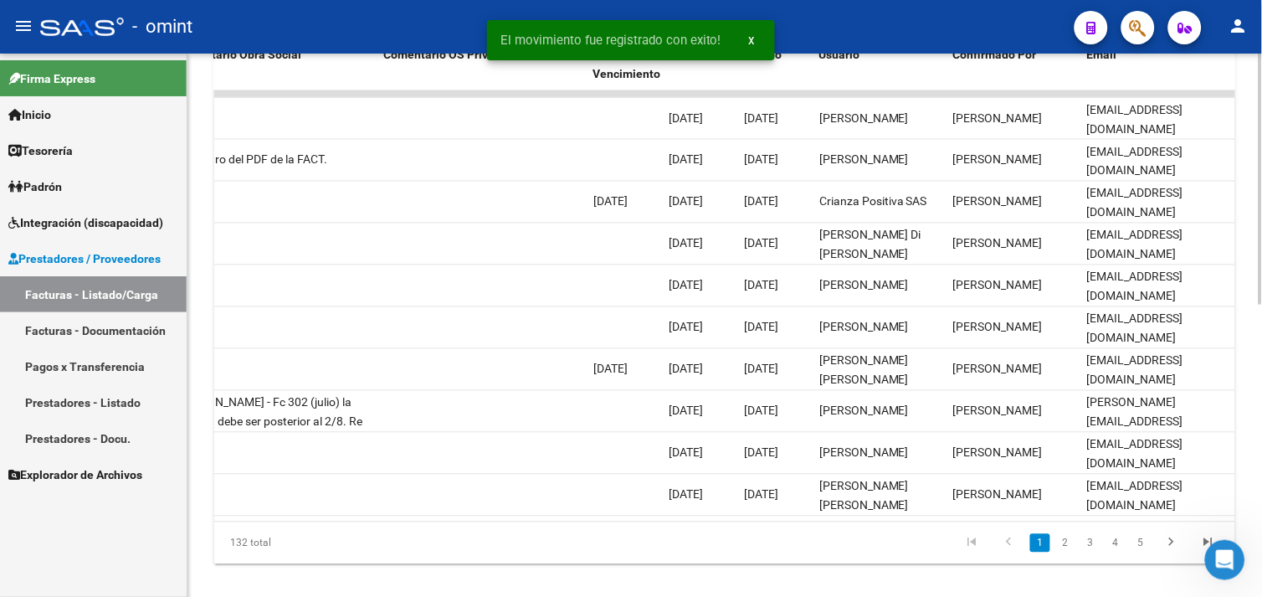
scroll to position [632, 0]
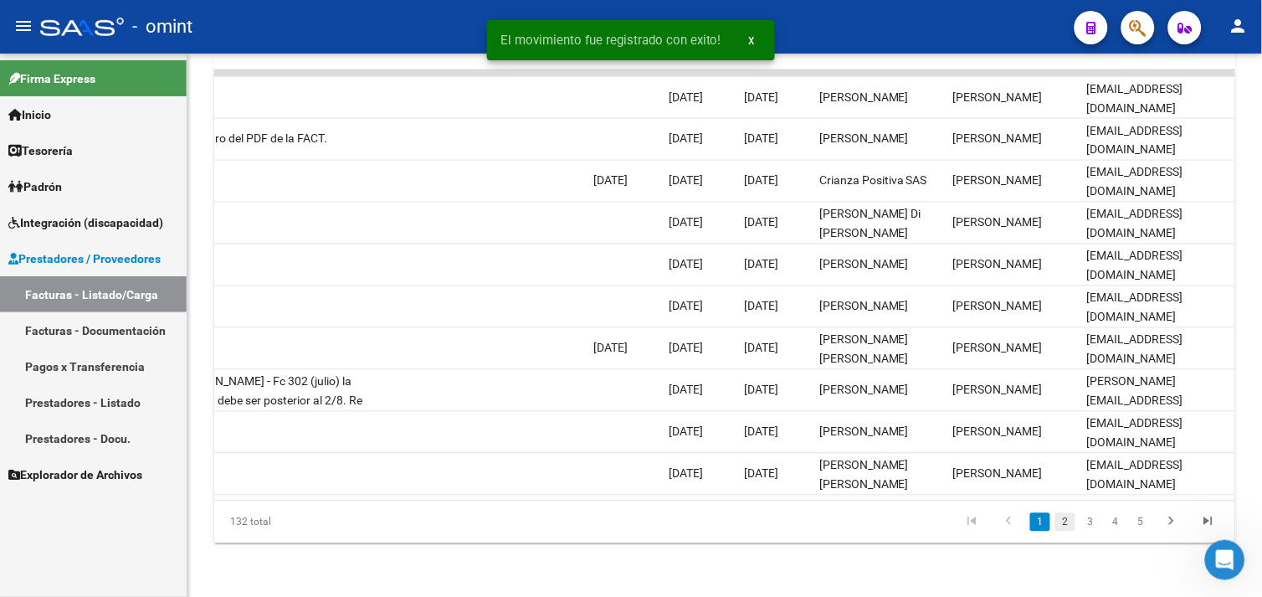
click at [1067, 519] on link "2" at bounding box center [1066, 522] width 20 height 18
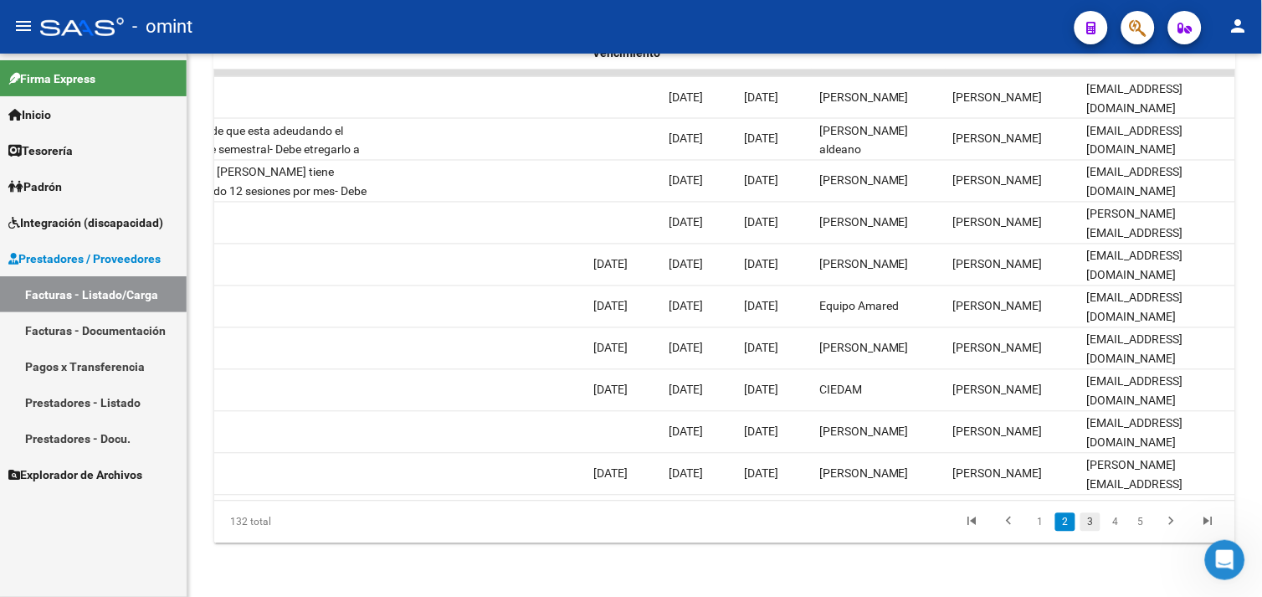
click at [1090, 522] on link "3" at bounding box center [1091, 522] width 20 height 18
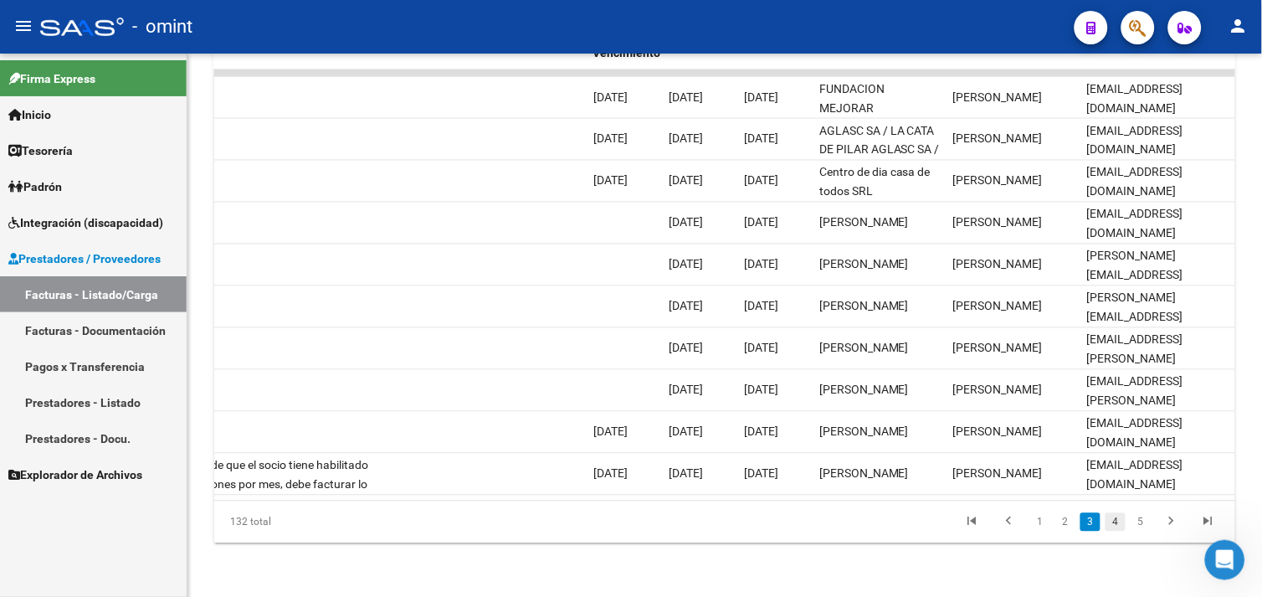
click at [1111, 516] on link "4" at bounding box center [1116, 522] width 20 height 18
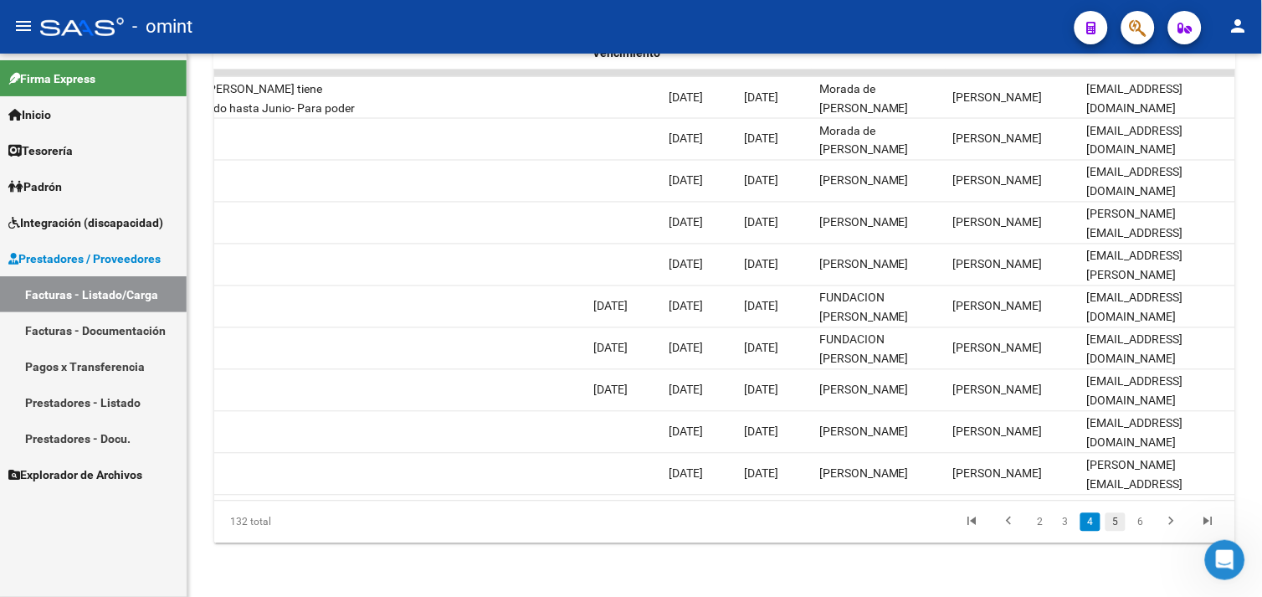
click at [1123, 522] on link "5" at bounding box center [1116, 522] width 20 height 18
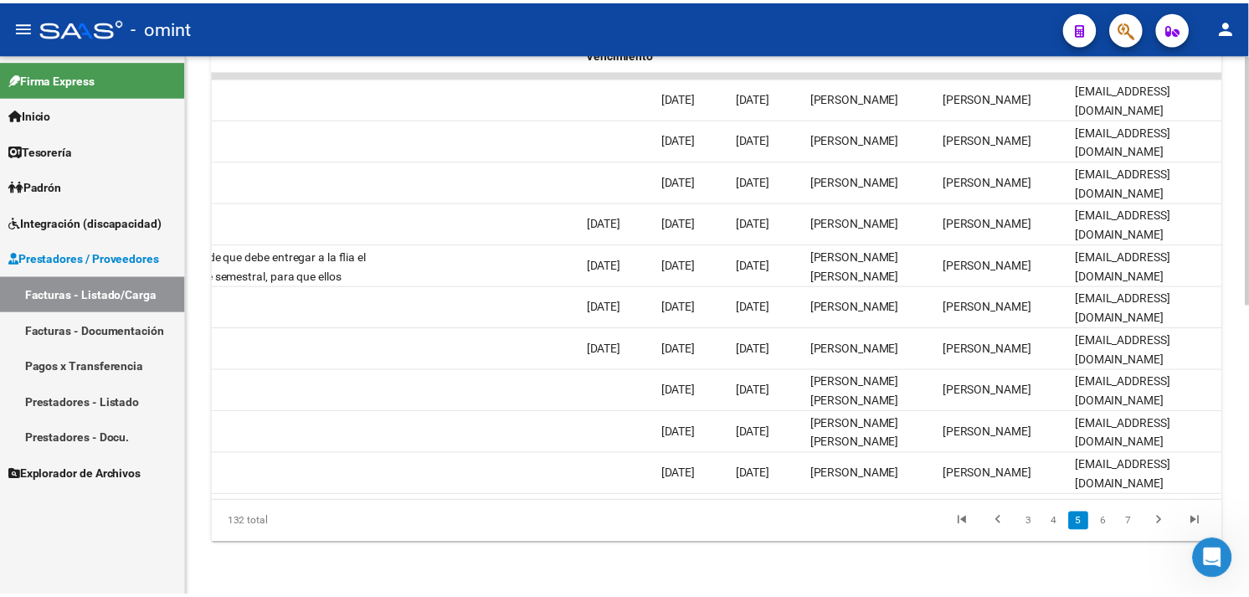
scroll to position [0, 0]
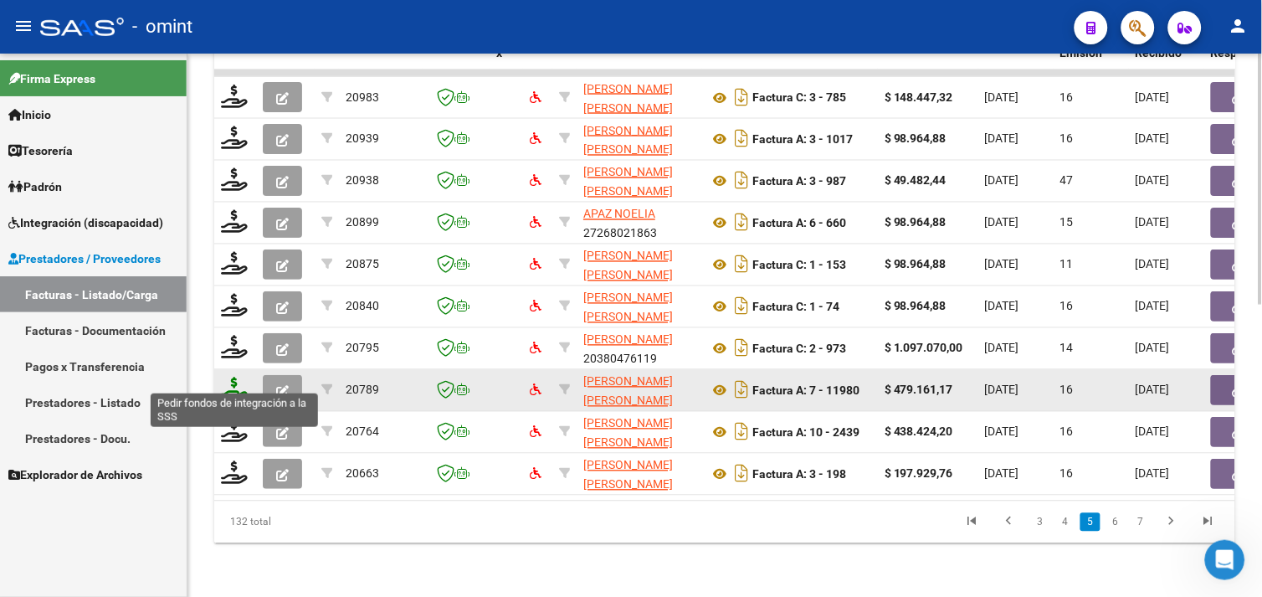
click at [239, 378] on icon at bounding box center [234, 389] width 27 height 23
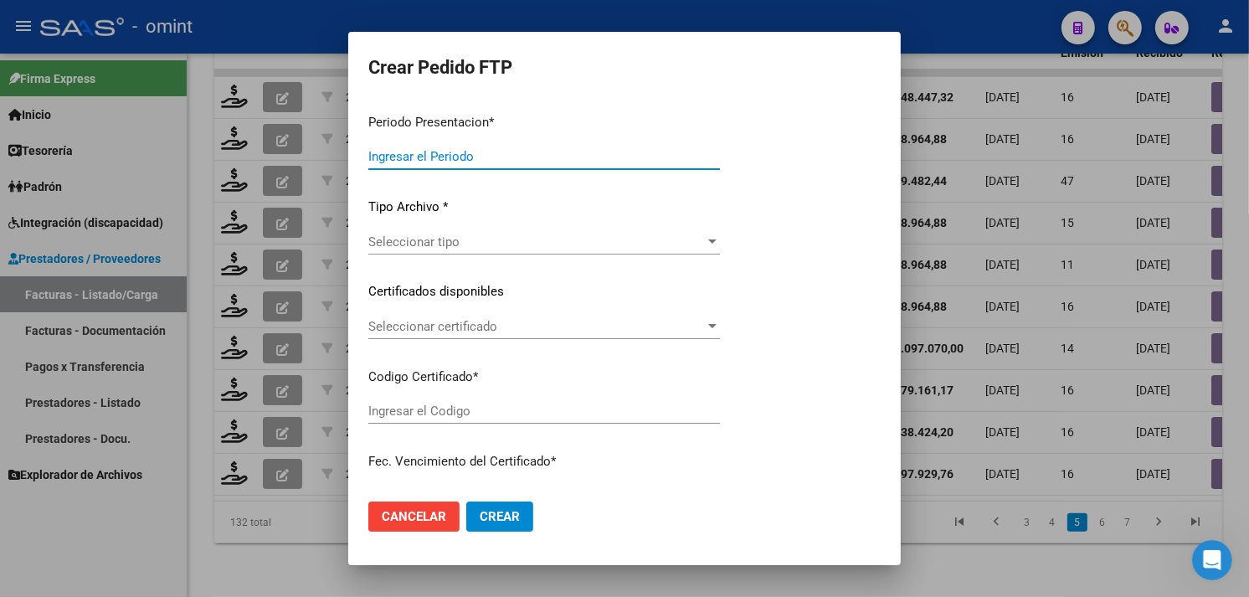
type input "202508"
type input "$ 479.161,17"
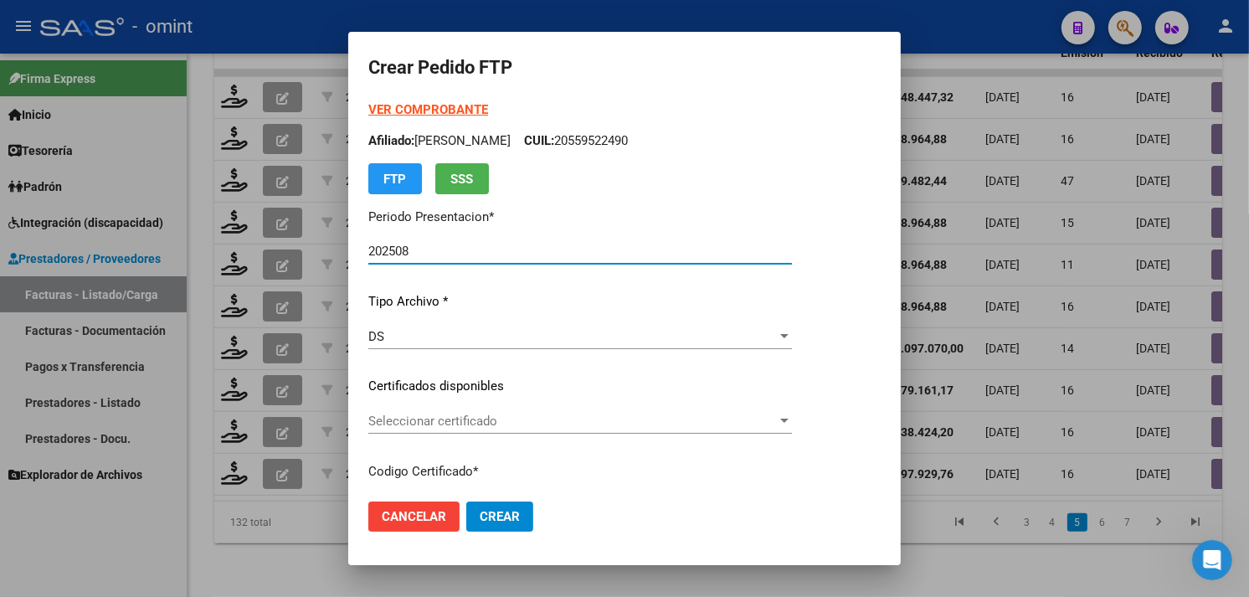
type input "4324265467"
type input "2026-01-12"
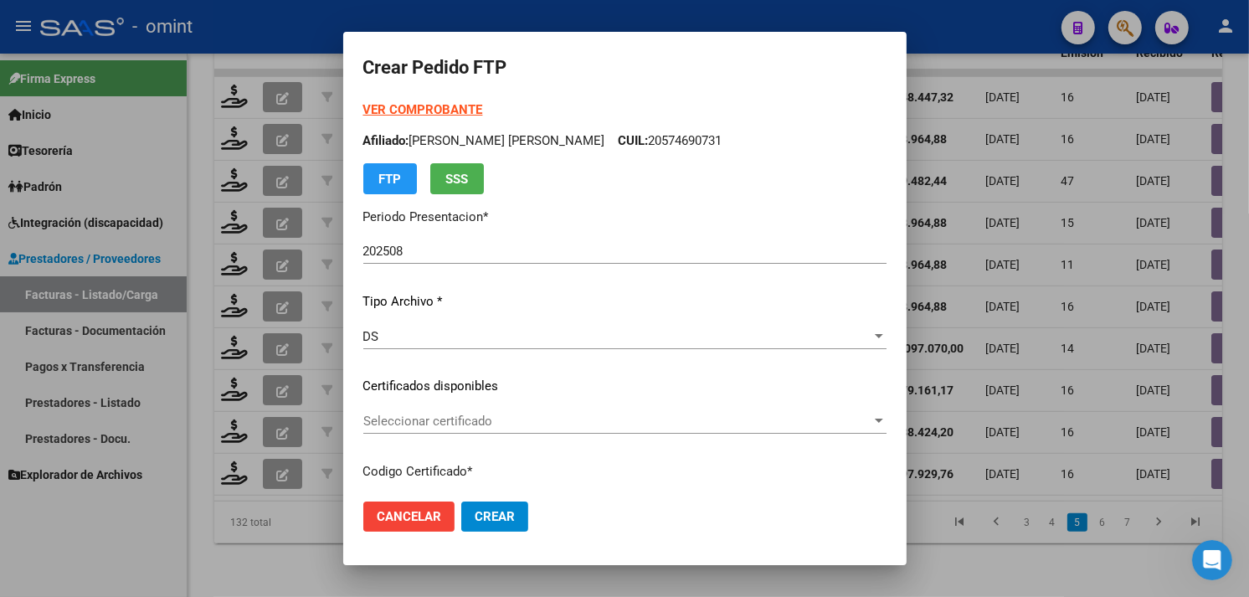
click at [381, 110] on strong "VER COMPROBANTE" at bounding box center [423, 109] width 120 height 15
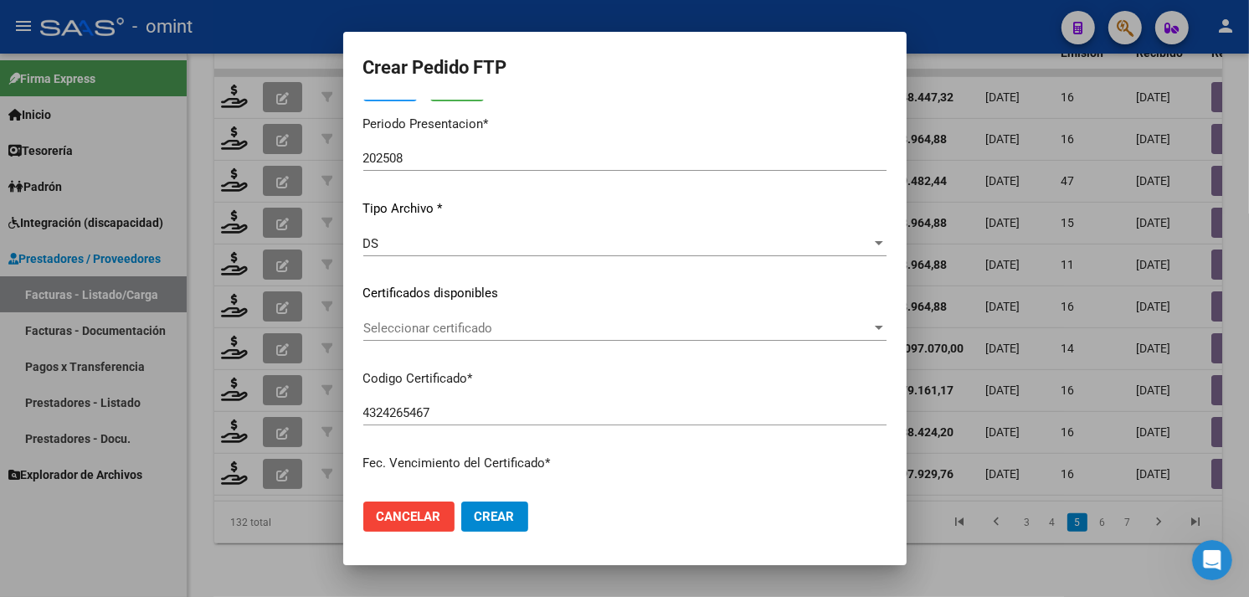
click at [524, 330] on span "Seleccionar certificado" at bounding box center [617, 328] width 508 height 15
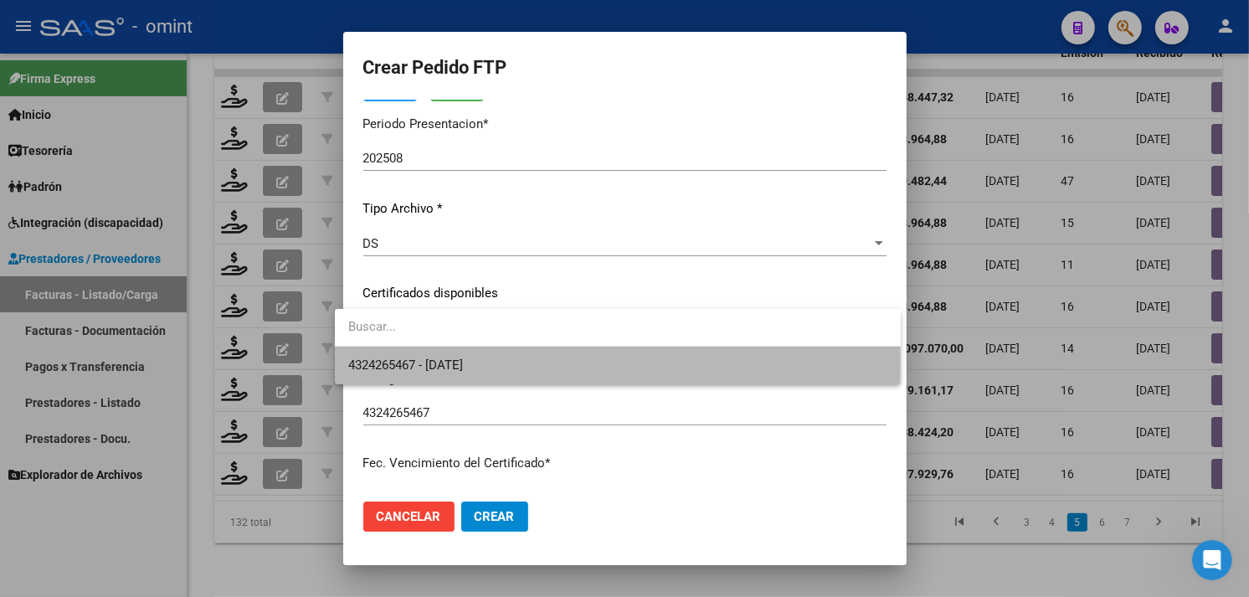
click at [515, 361] on span "4324265467 - 2026-01-12" at bounding box center [617, 366] width 539 height 38
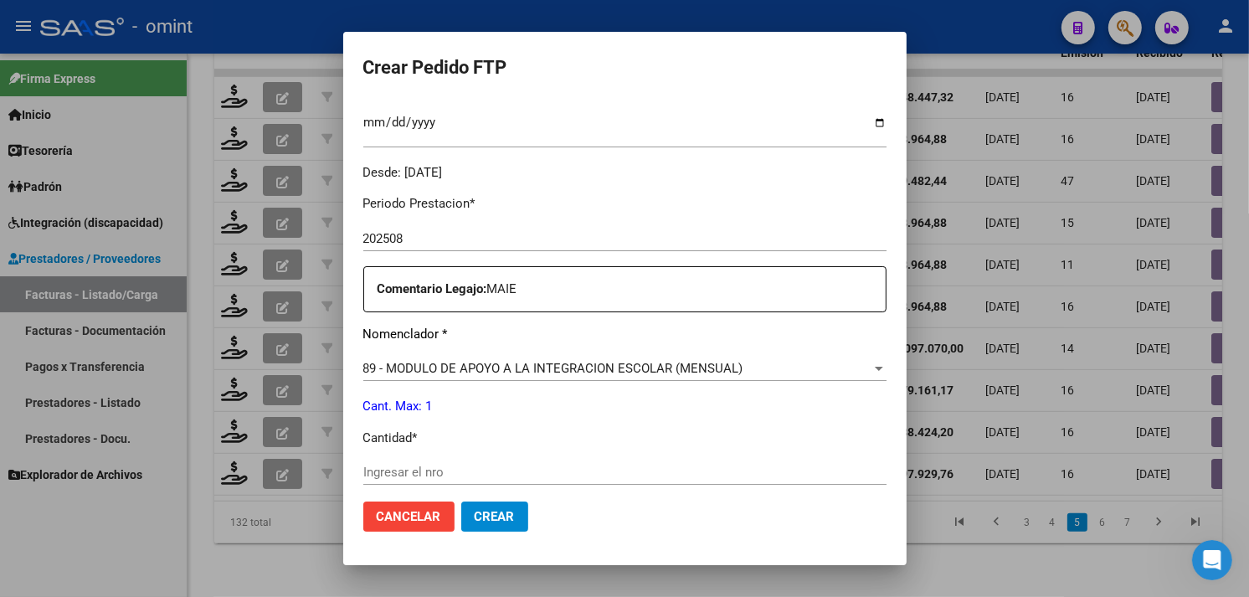
scroll to position [558, 0]
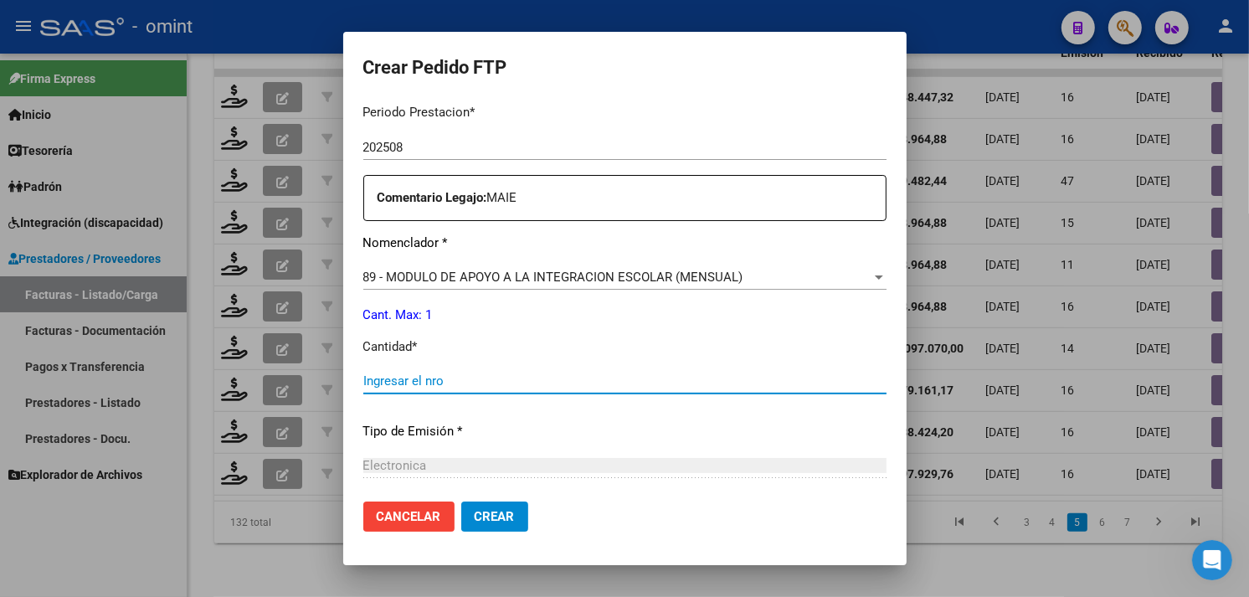
click at [505, 387] on input "Ingresar el nro" at bounding box center [624, 380] width 523 height 15
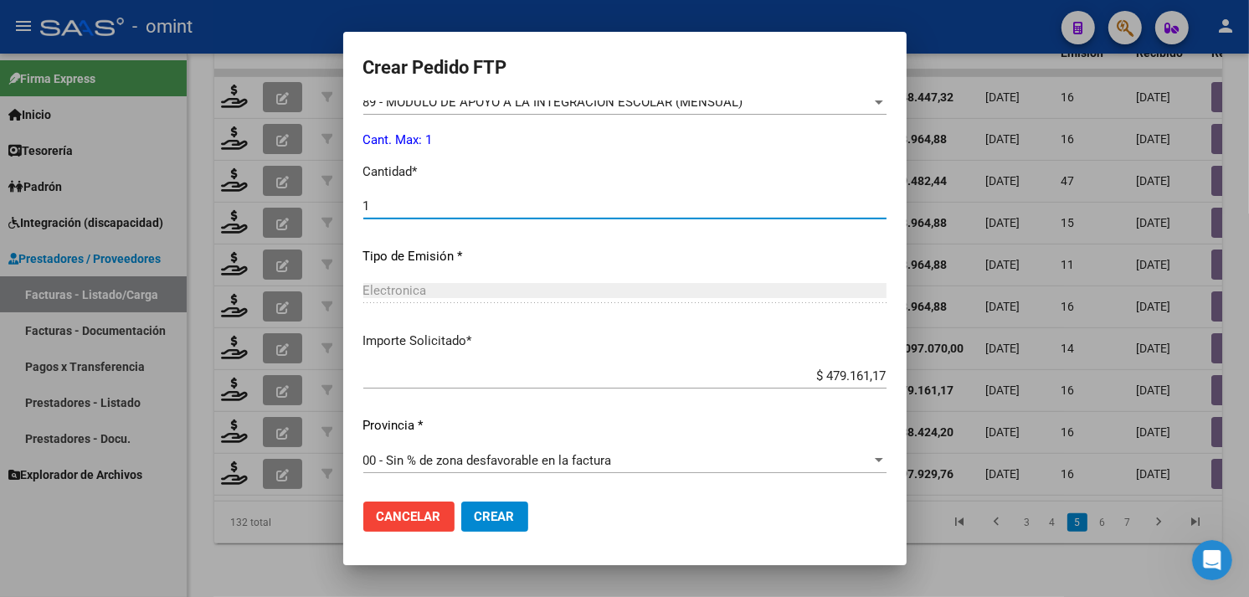
type input "1"
click at [849, 379] on input "$ 479.161,17" at bounding box center [624, 375] width 523 height 15
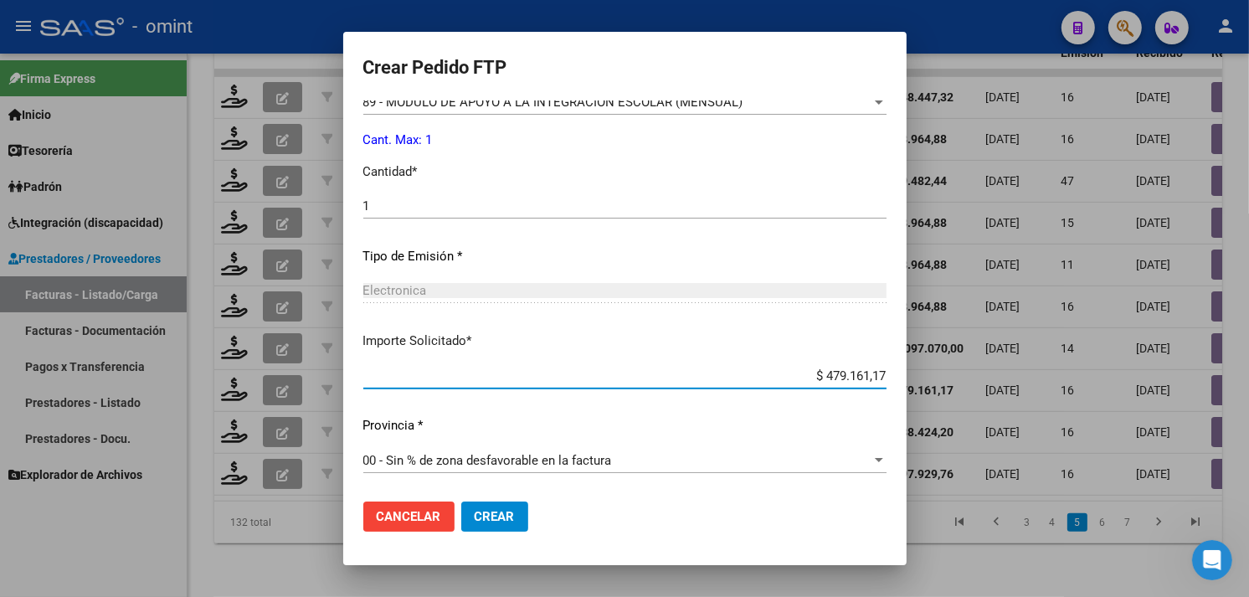
click at [849, 379] on input "$ 479.161,17" at bounding box center [624, 375] width 523 height 15
paste input "475.830,36"
type input "$ 475.830,36"
click at [490, 516] on span "Crear" at bounding box center [495, 516] width 40 height 15
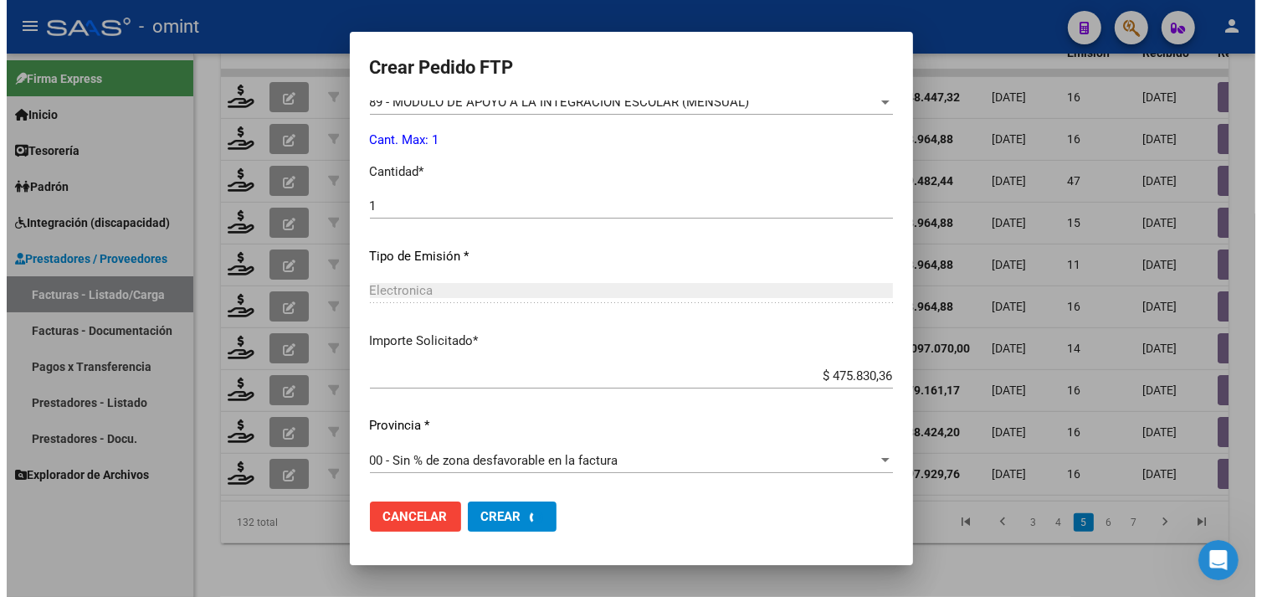
scroll to position [638, 0]
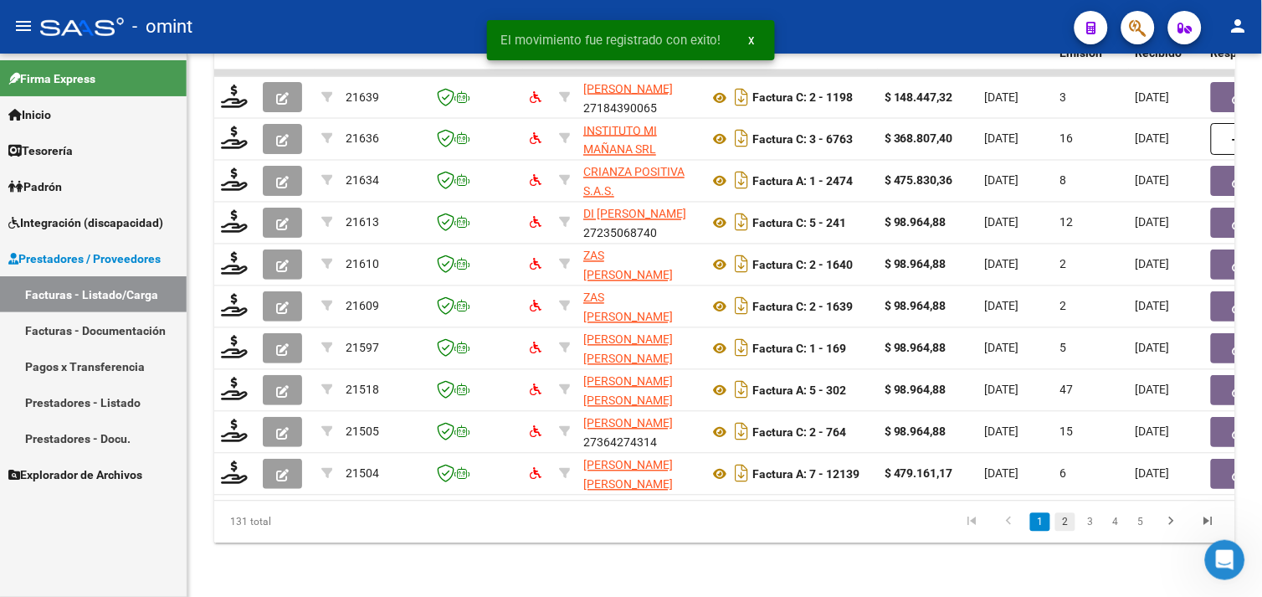
click at [1061, 526] on link "2" at bounding box center [1066, 522] width 20 height 18
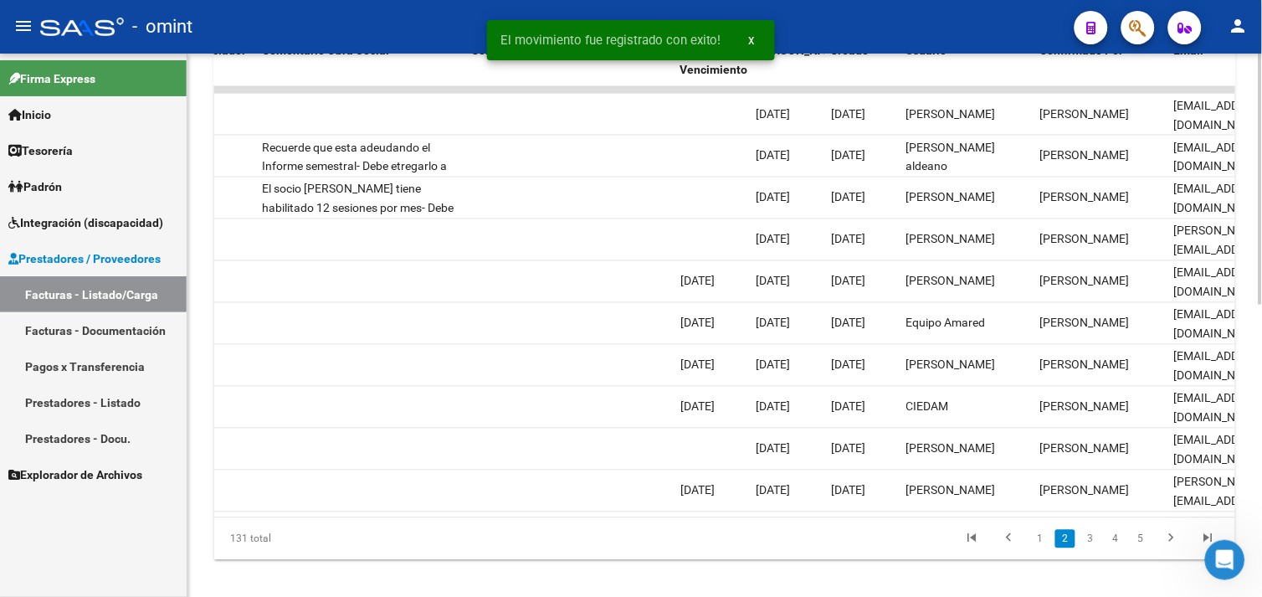
scroll to position [632, 0]
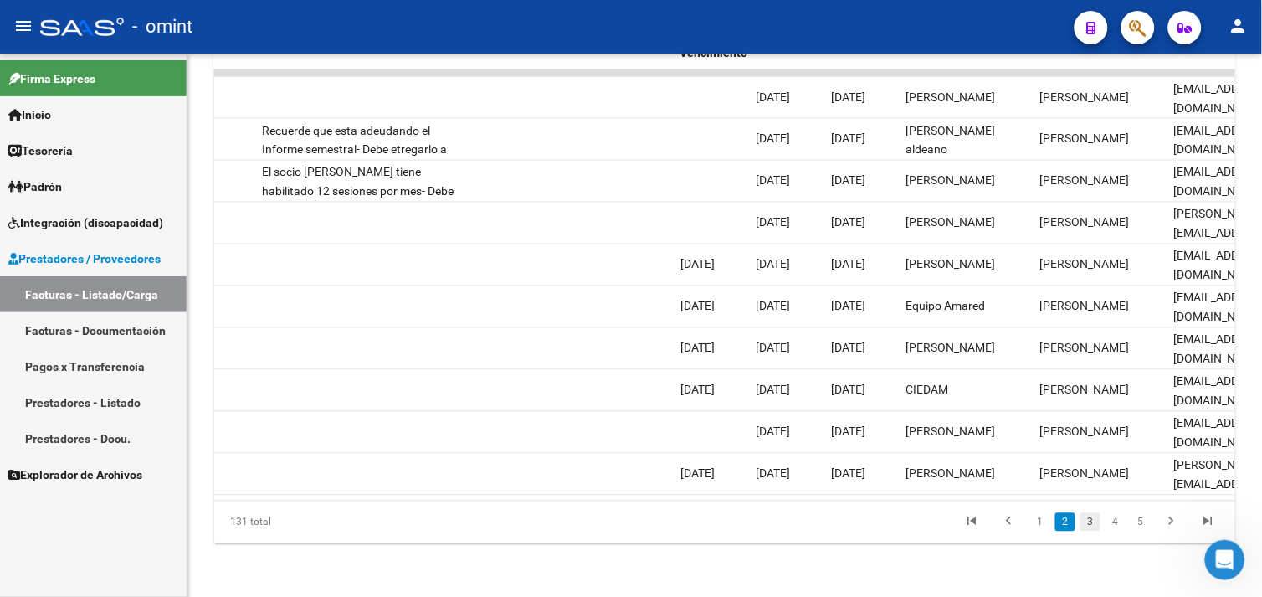
click at [1083, 524] on link "3" at bounding box center [1091, 522] width 20 height 18
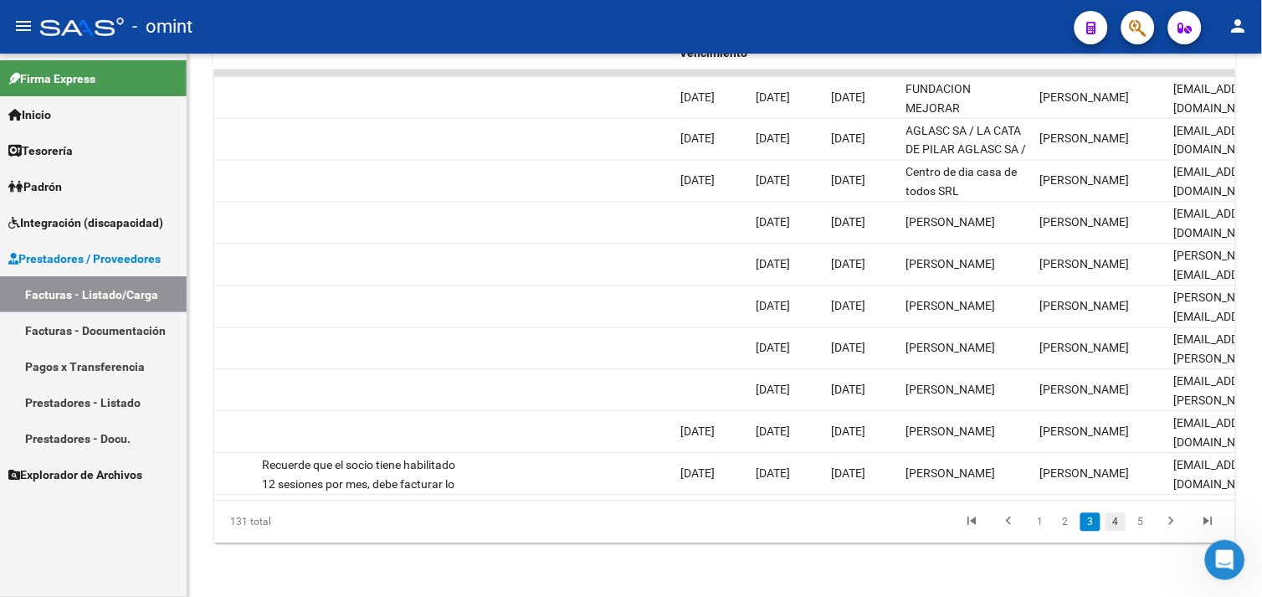
click at [1118, 522] on link "4" at bounding box center [1116, 522] width 20 height 18
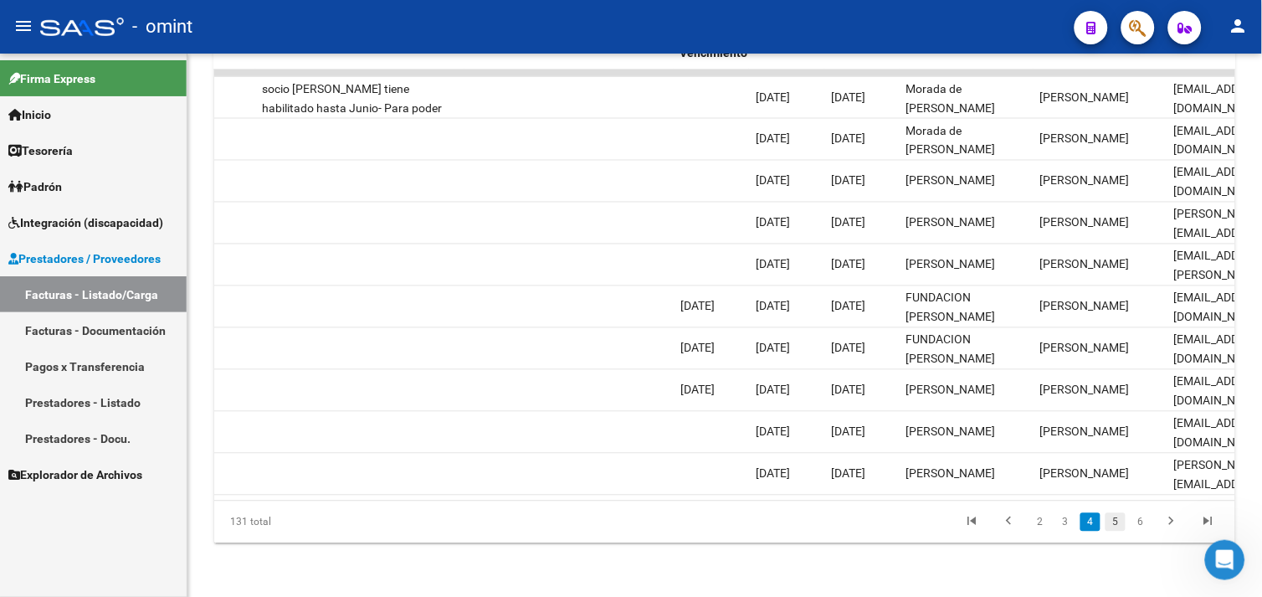
click at [1120, 520] on link "5" at bounding box center [1116, 522] width 20 height 18
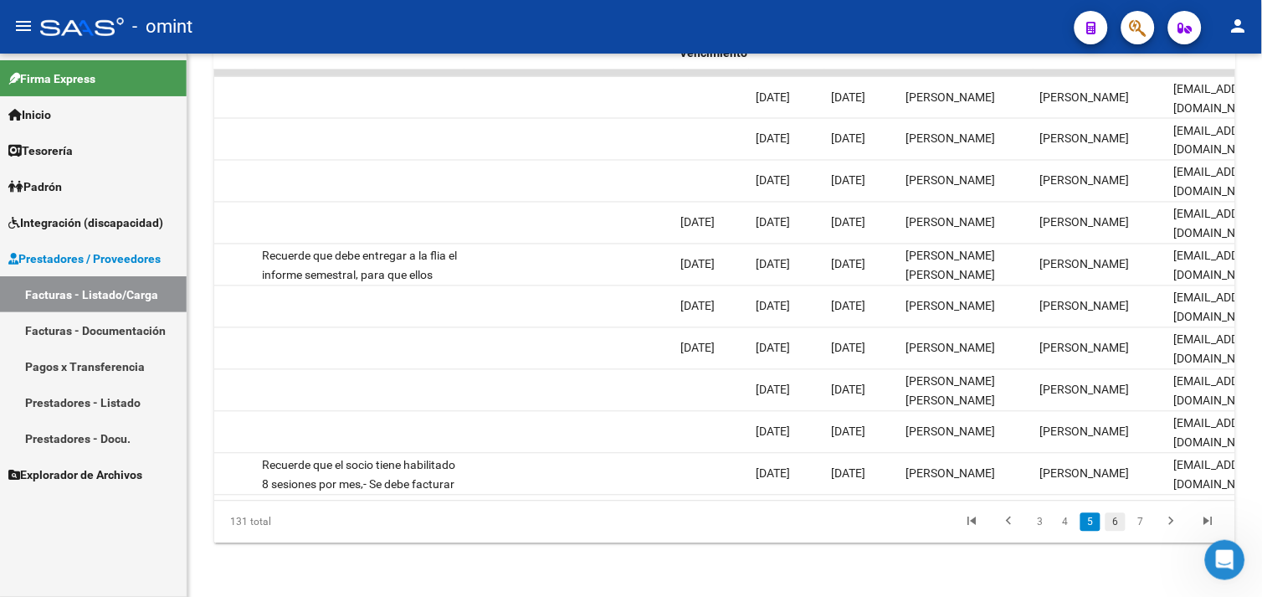
click at [1123, 520] on link "6" at bounding box center [1116, 522] width 20 height 18
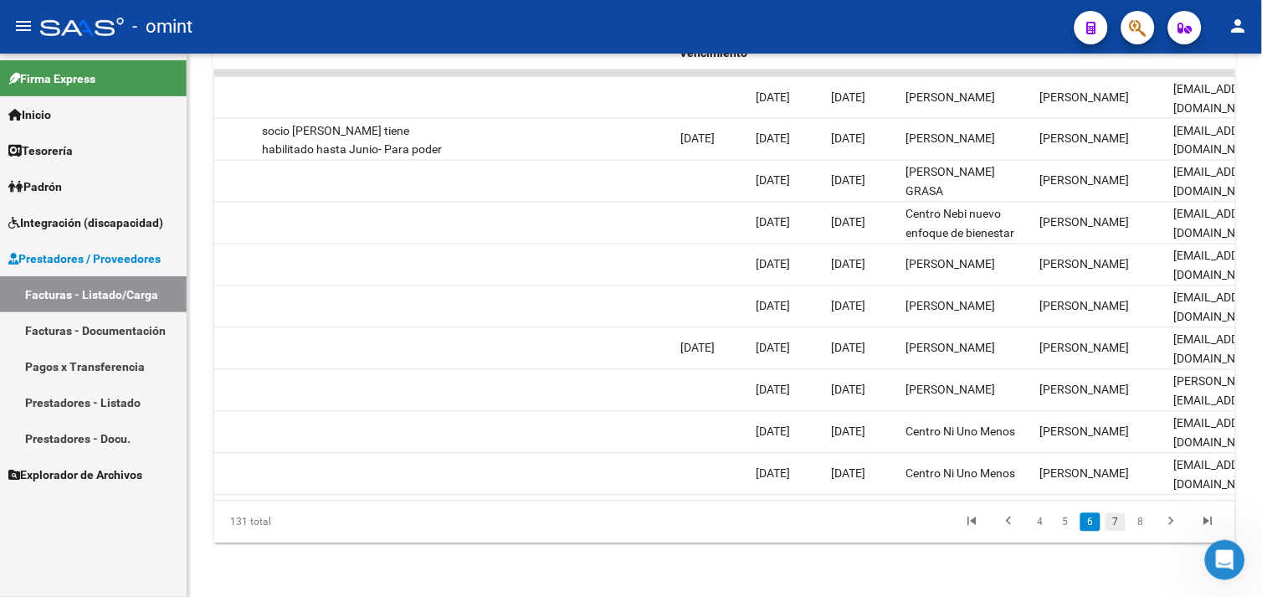
click at [1119, 520] on link "7" at bounding box center [1116, 522] width 20 height 18
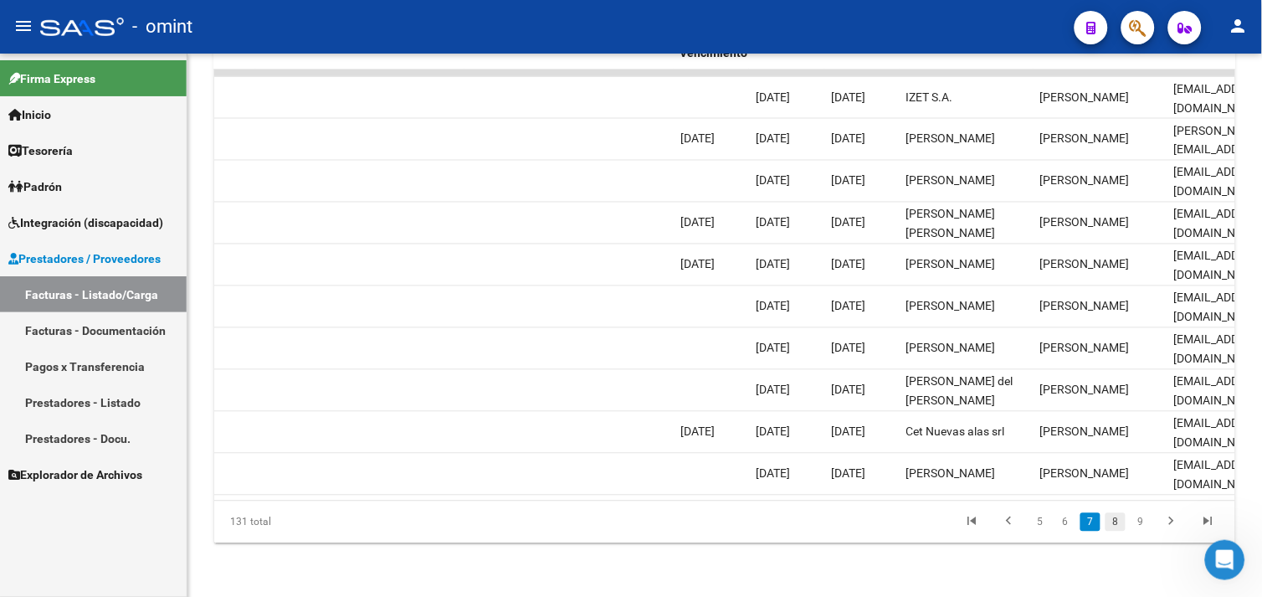
click at [1123, 523] on link "8" at bounding box center [1116, 522] width 20 height 18
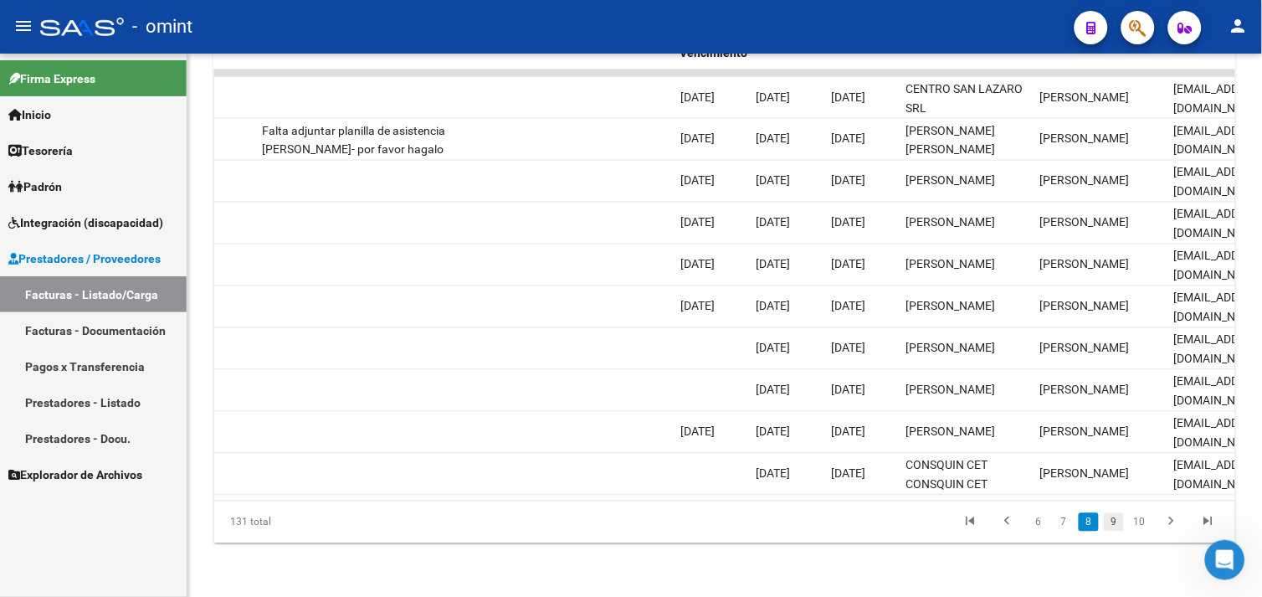
click at [1118, 520] on link "9" at bounding box center [1114, 522] width 20 height 18
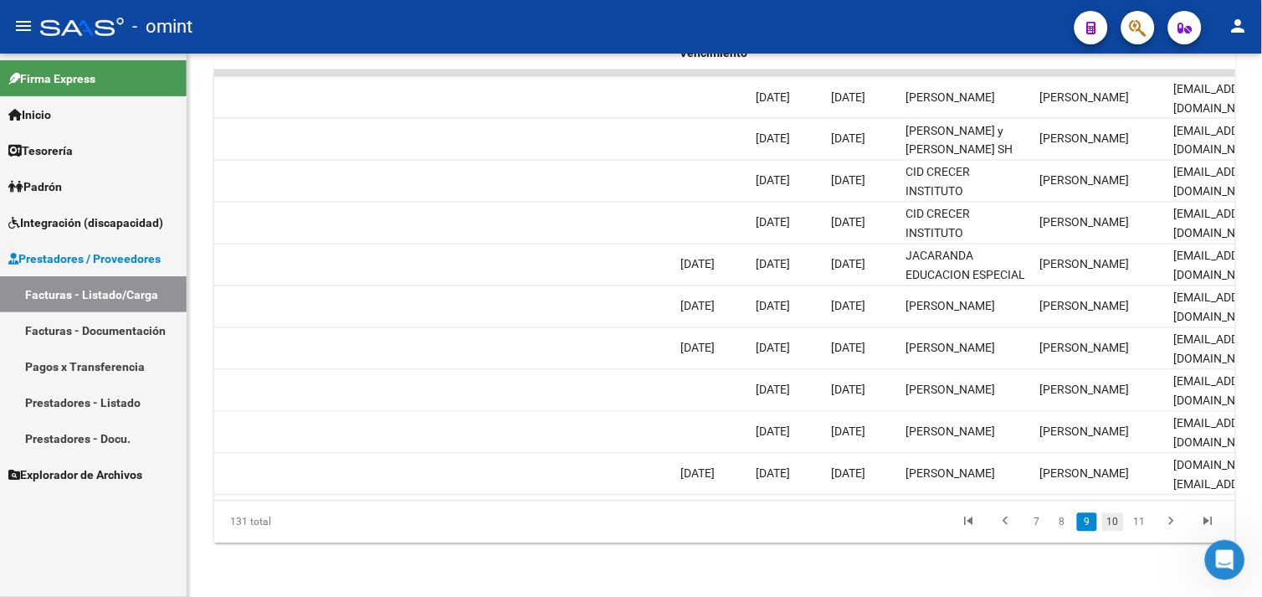
click at [1116, 519] on link "10" at bounding box center [1113, 522] width 22 height 18
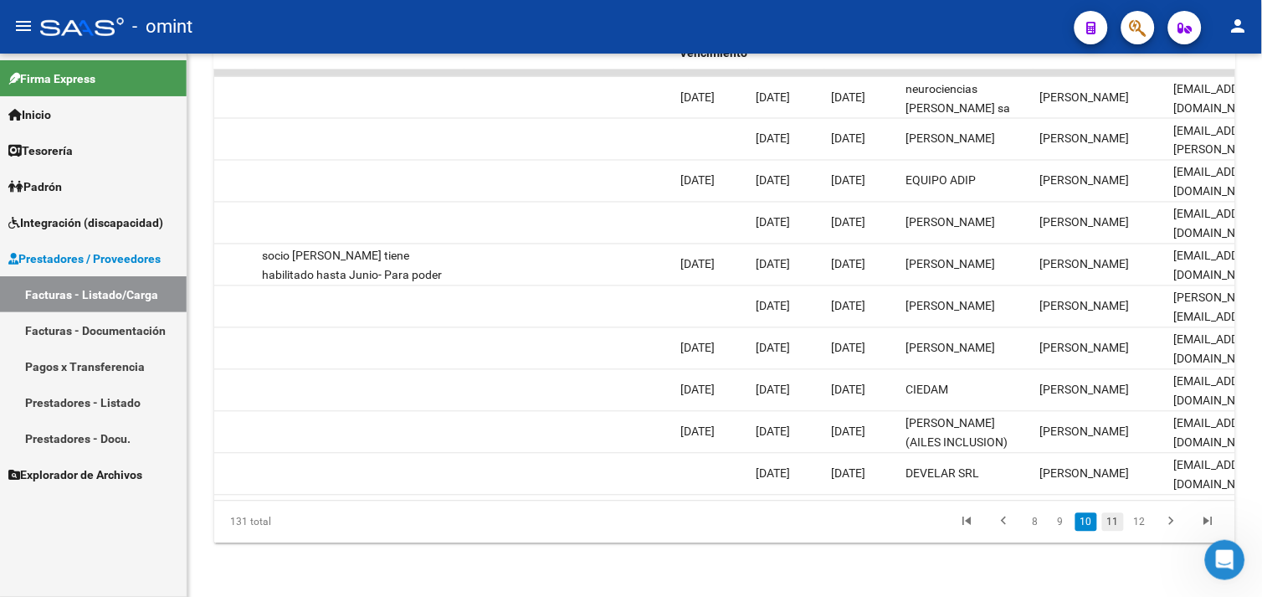
click at [1120, 523] on link "11" at bounding box center [1113, 522] width 22 height 18
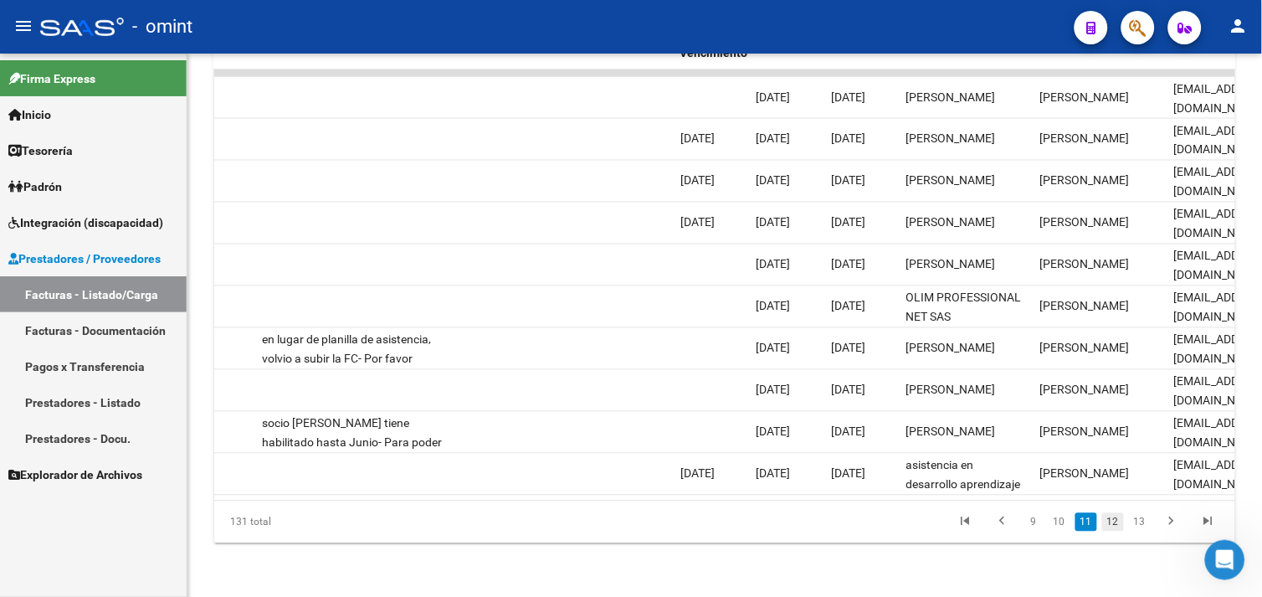
click at [1119, 515] on link "12" at bounding box center [1113, 522] width 22 height 18
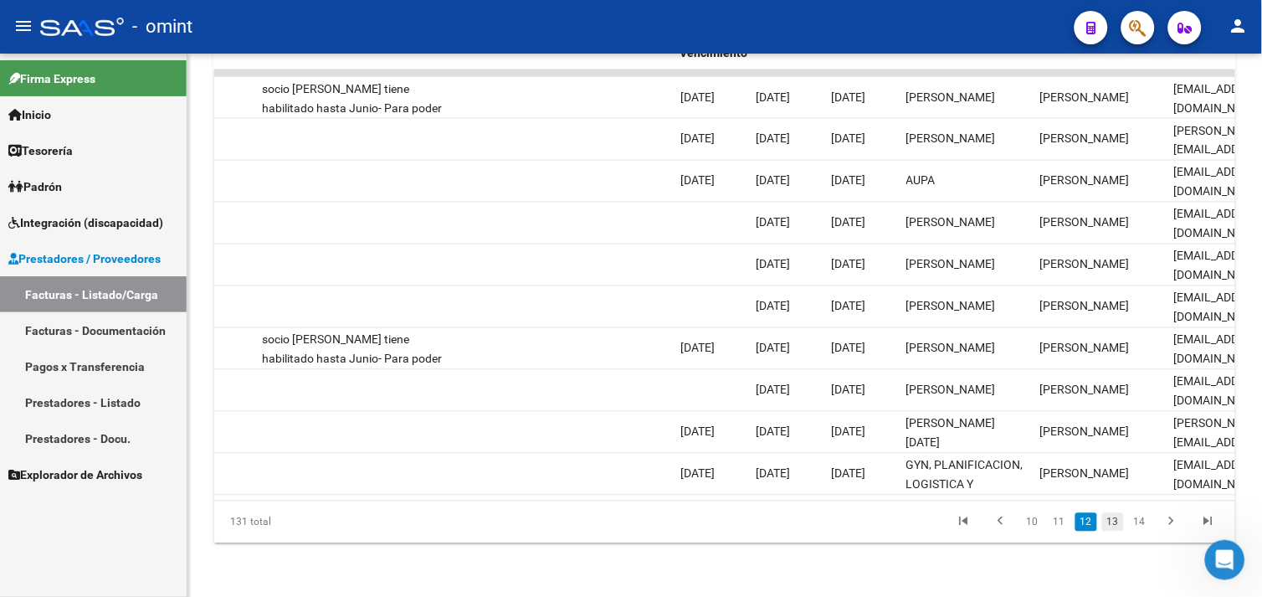
click at [1123, 522] on link "13" at bounding box center [1113, 522] width 22 height 18
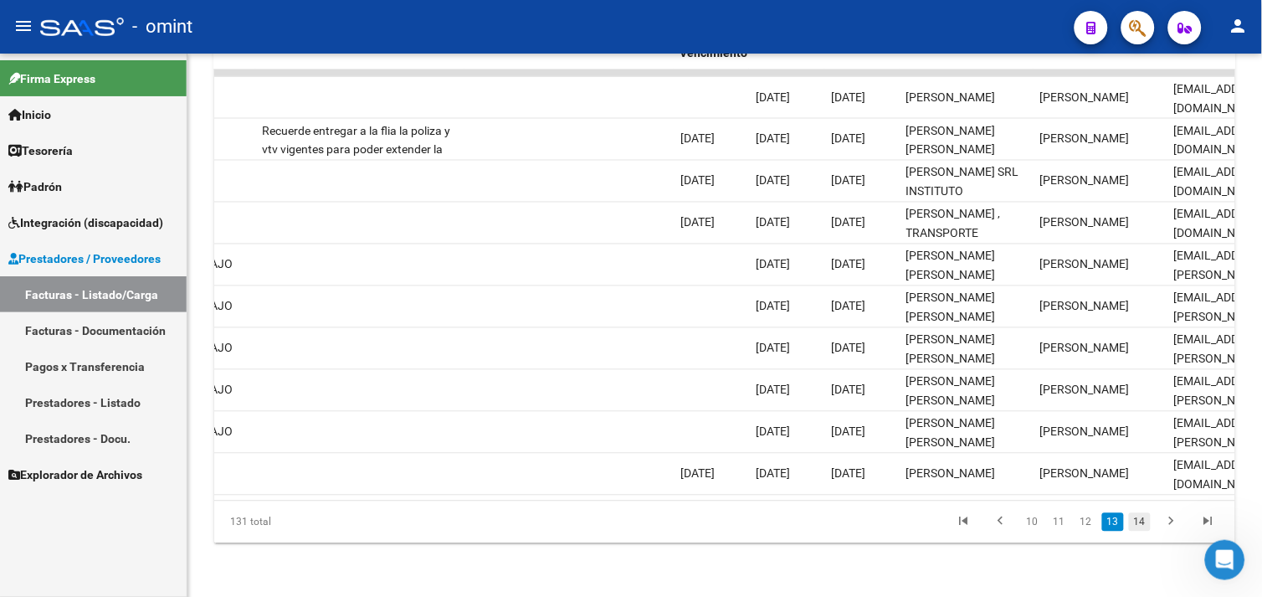
click at [1138, 521] on link "14" at bounding box center [1140, 522] width 22 height 18
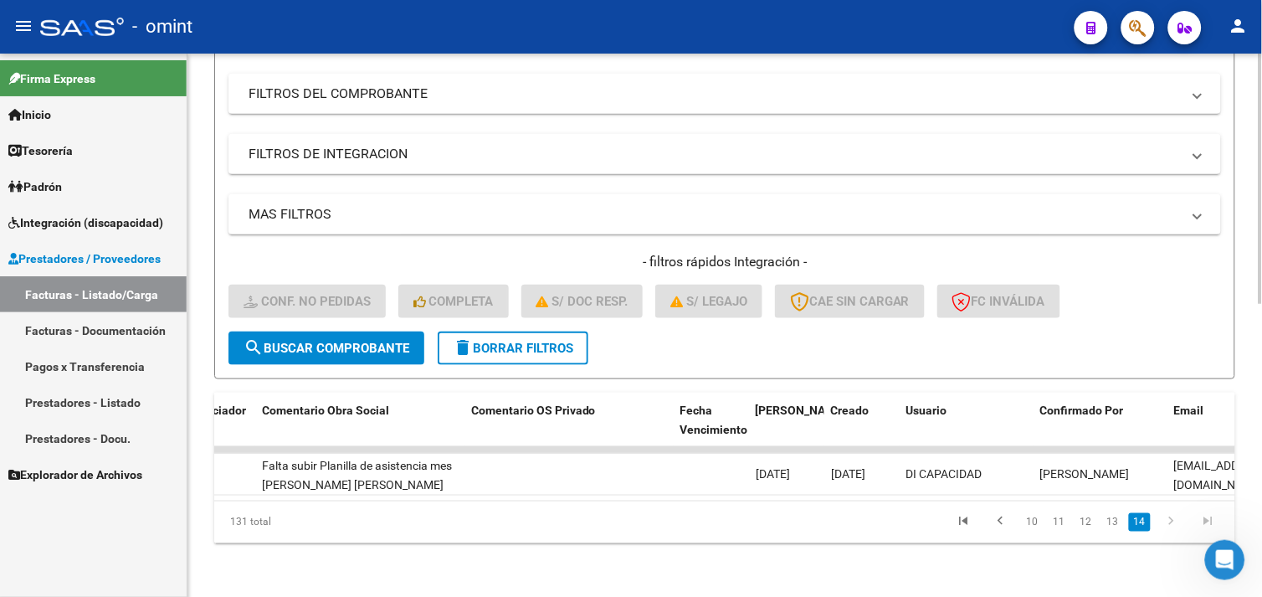
scroll to position [256, 0]
click at [1120, 517] on link "13" at bounding box center [1113, 522] width 22 height 18
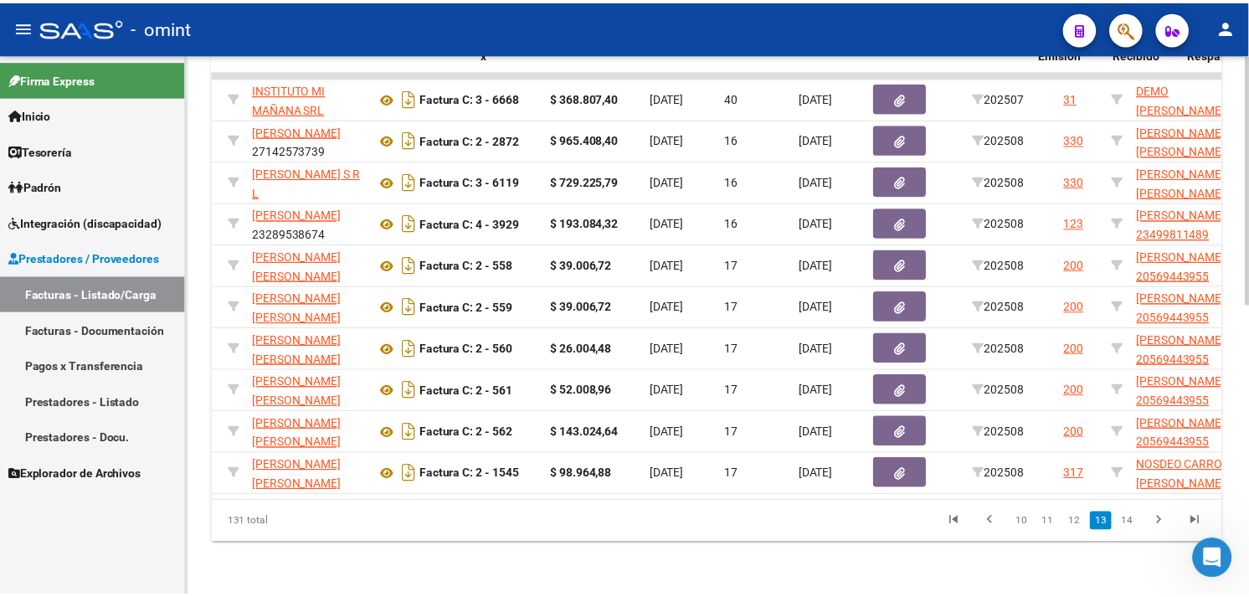
scroll to position [0, 0]
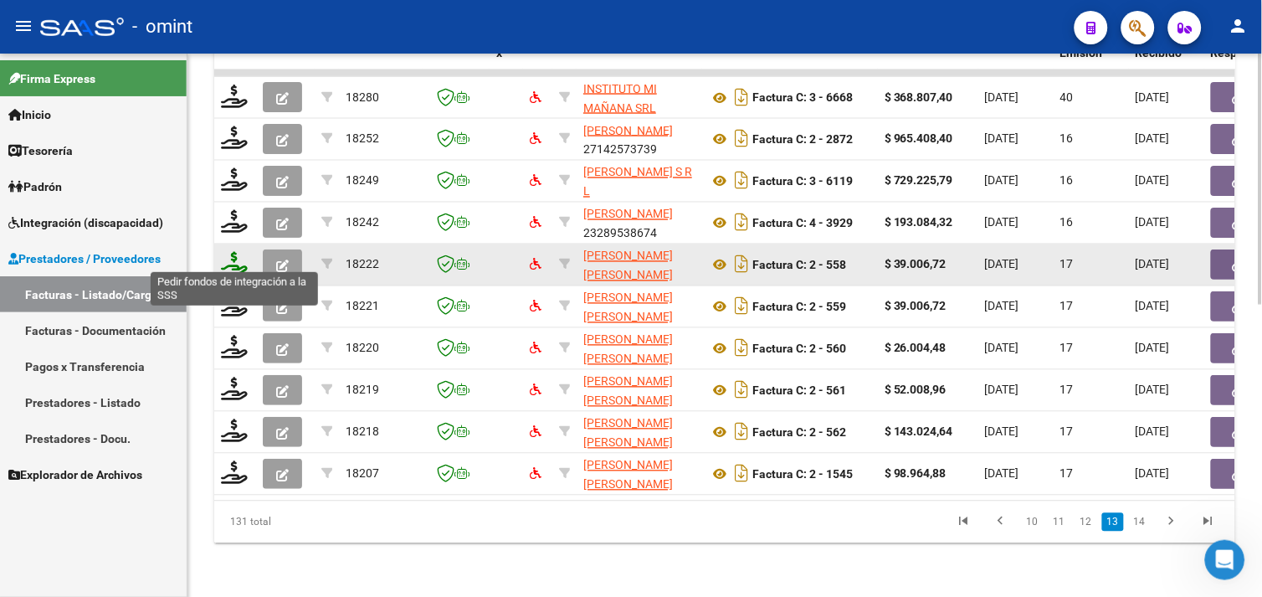
click at [227, 254] on icon at bounding box center [234, 263] width 27 height 23
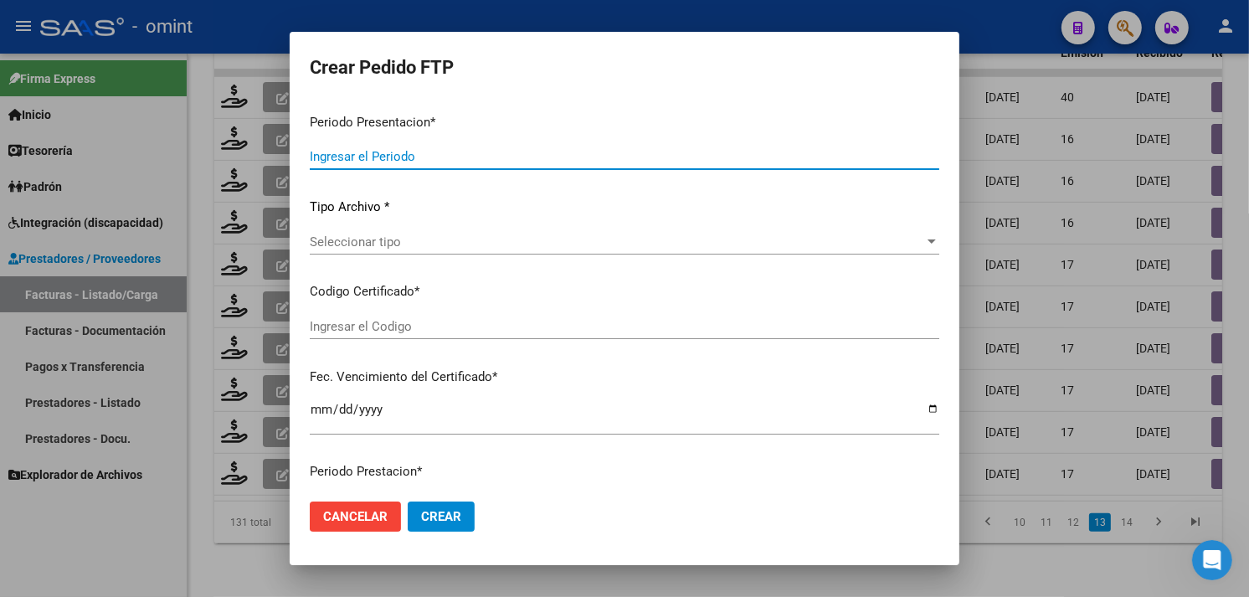
type input "202508"
type input "$ 39.006,72"
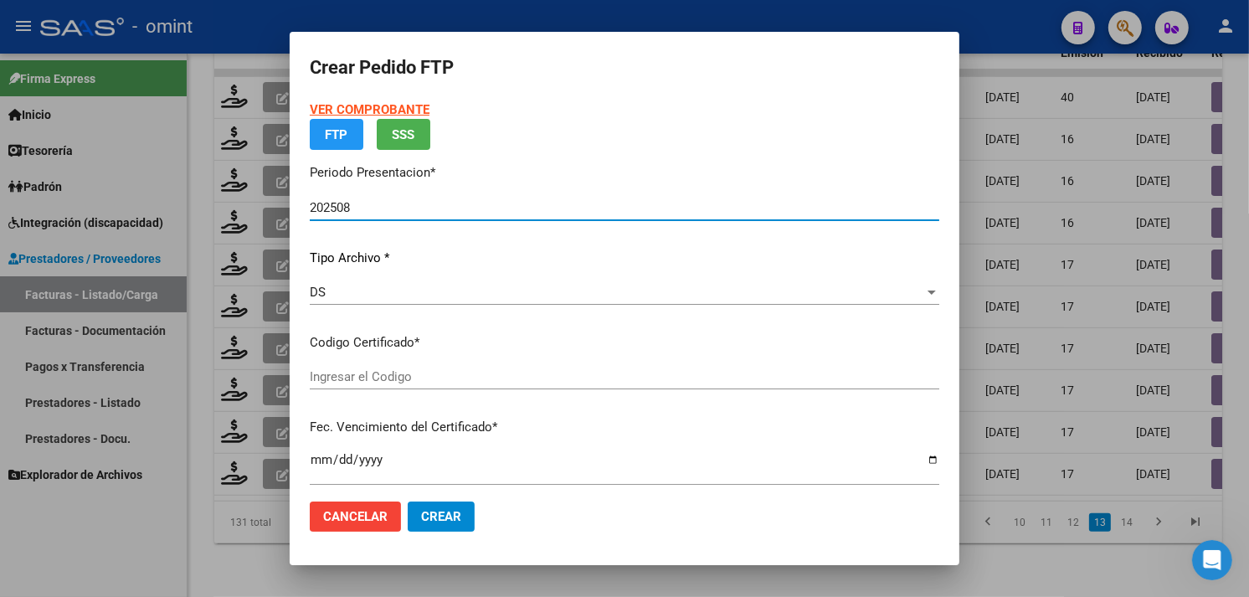
type input "4782787338"
type input "2029-11-30"
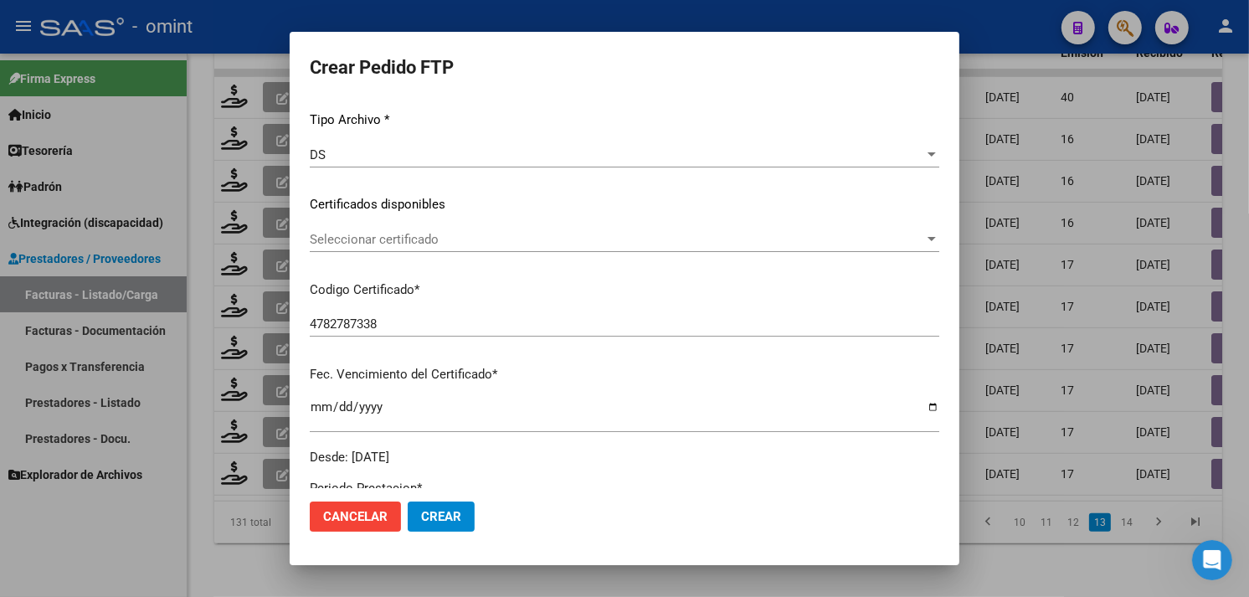
scroll to position [186, 0]
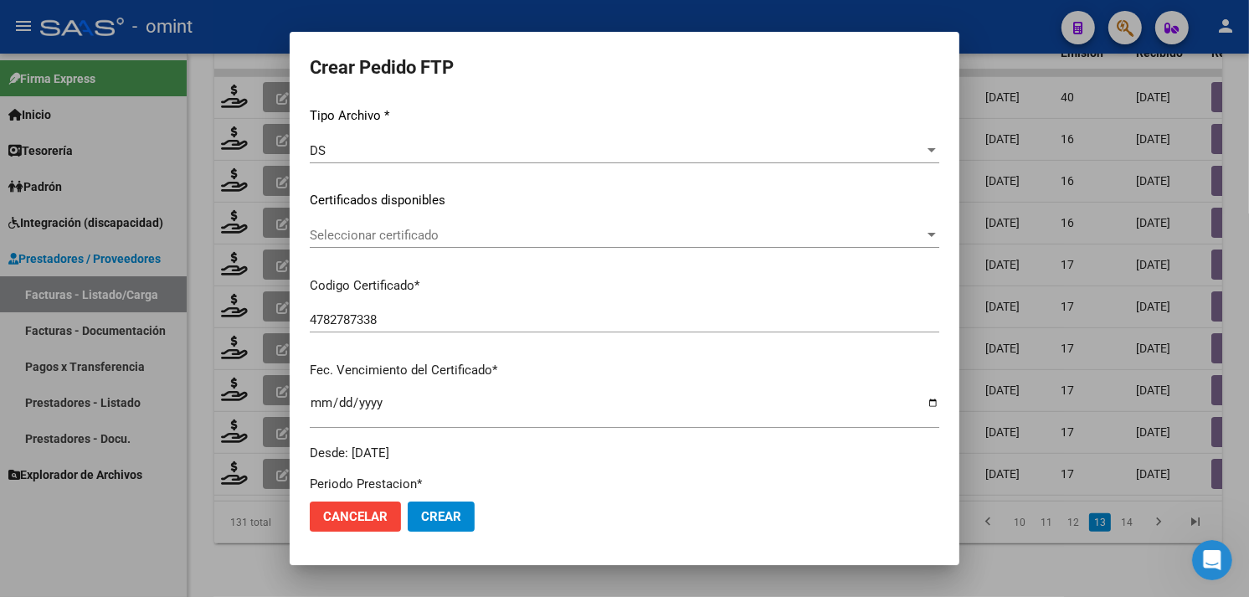
click at [445, 244] on div "Seleccionar certificado Seleccionar certificado" at bounding box center [624, 235] width 629 height 25
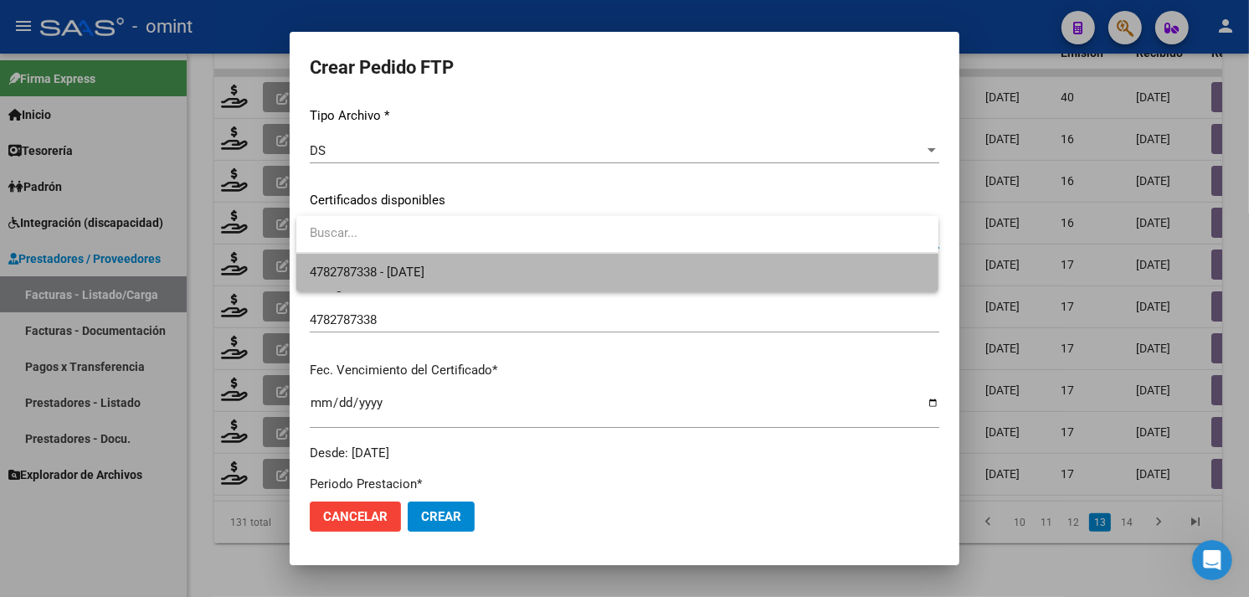
click at [445, 260] on span "4782787338 - 2029-11-30" at bounding box center [617, 273] width 615 height 38
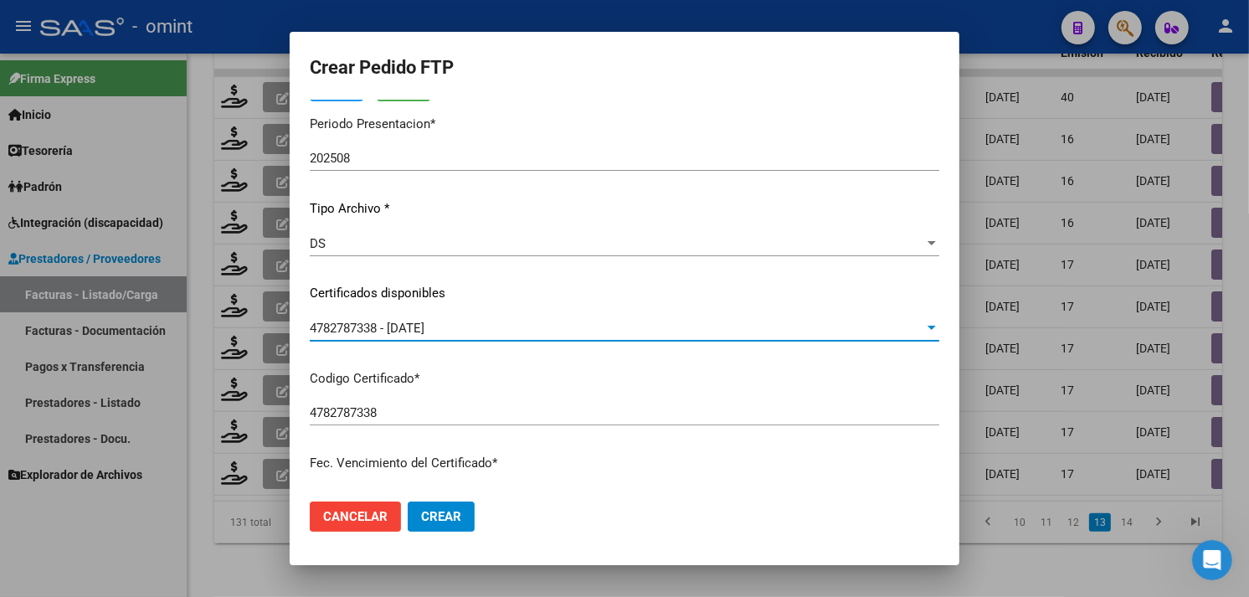
scroll to position [0, 0]
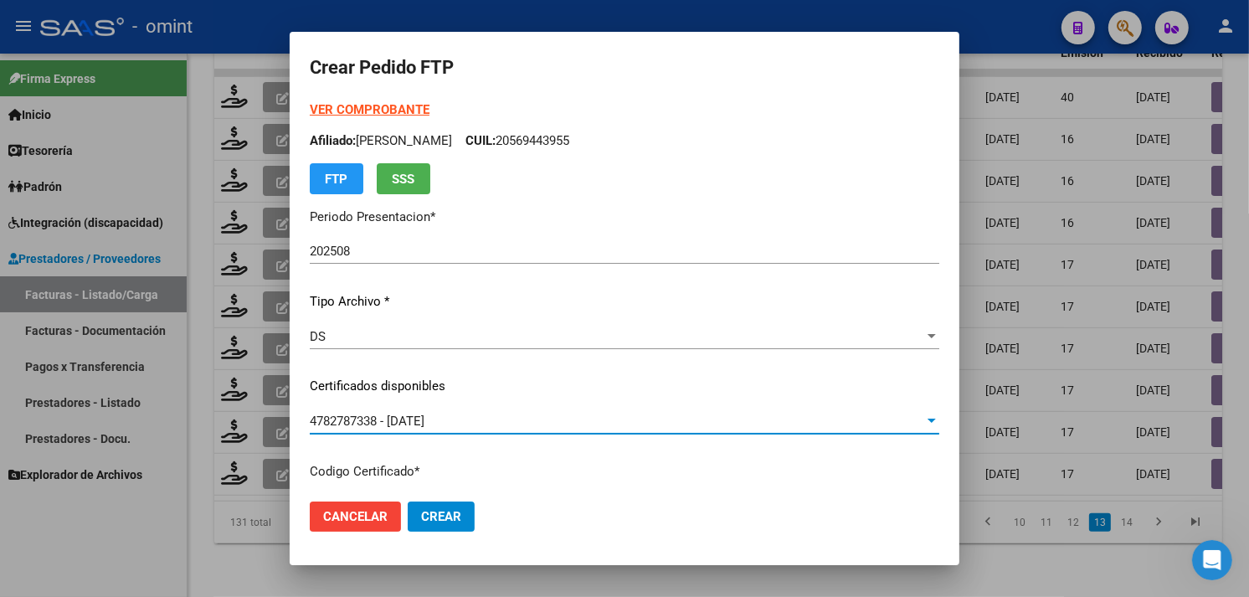
click at [364, 113] on strong "VER COMPROBANTE" at bounding box center [370, 109] width 120 height 15
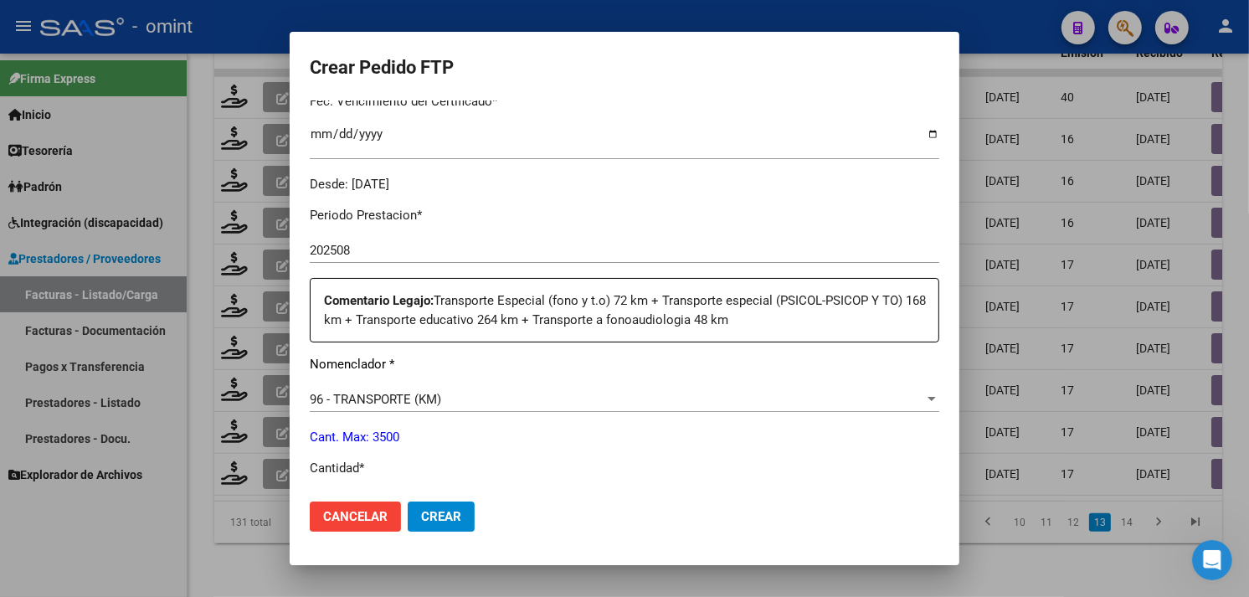
scroll to position [650, 0]
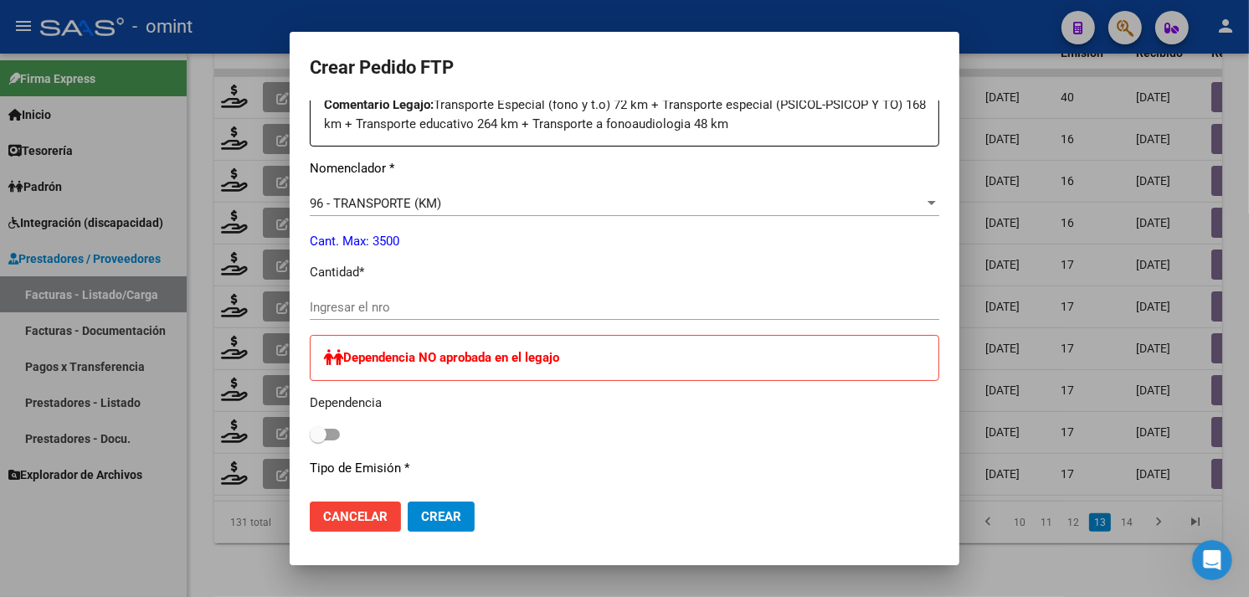
click at [464, 300] on input "Ingresar el nro" at bounding box center [624, 307] width 629 height 15
type input "72"
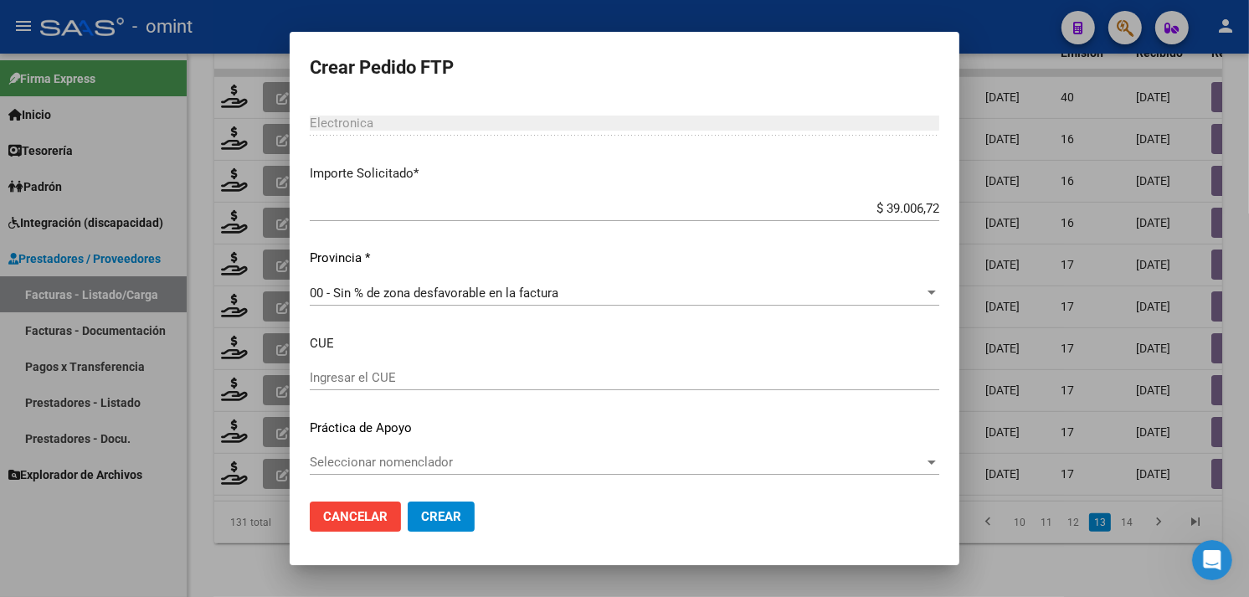
scroll to position [1031, 0]
click at [446, 511] on span "Crear" at bounding box center [441, 516] width 40 height 15
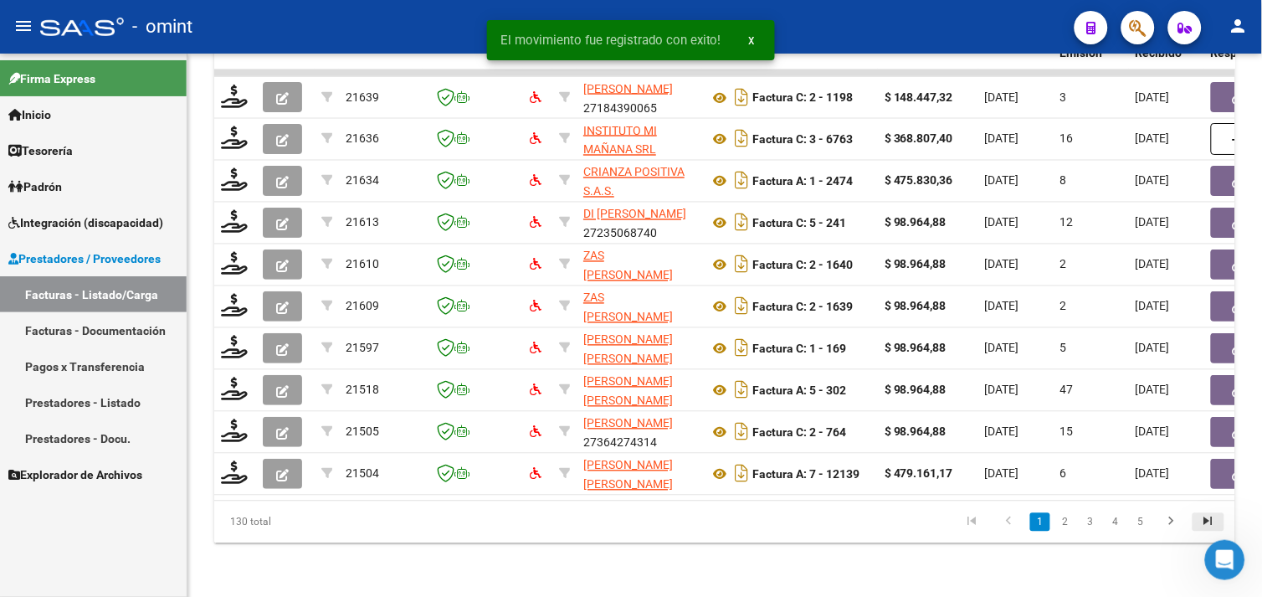
click at [1214, 533] on icon "go to last page" at bounding box center [1209, 524] width 22 height 20
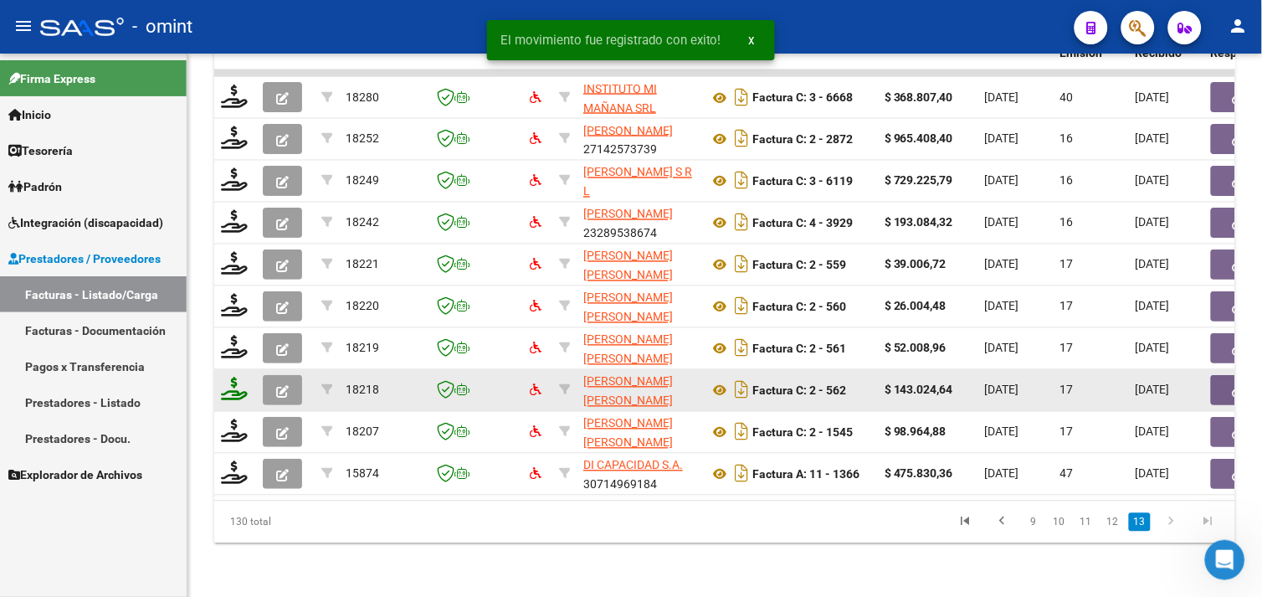
click at [244, 382] on icon at bounding box center [234, 389] width 27 height 23
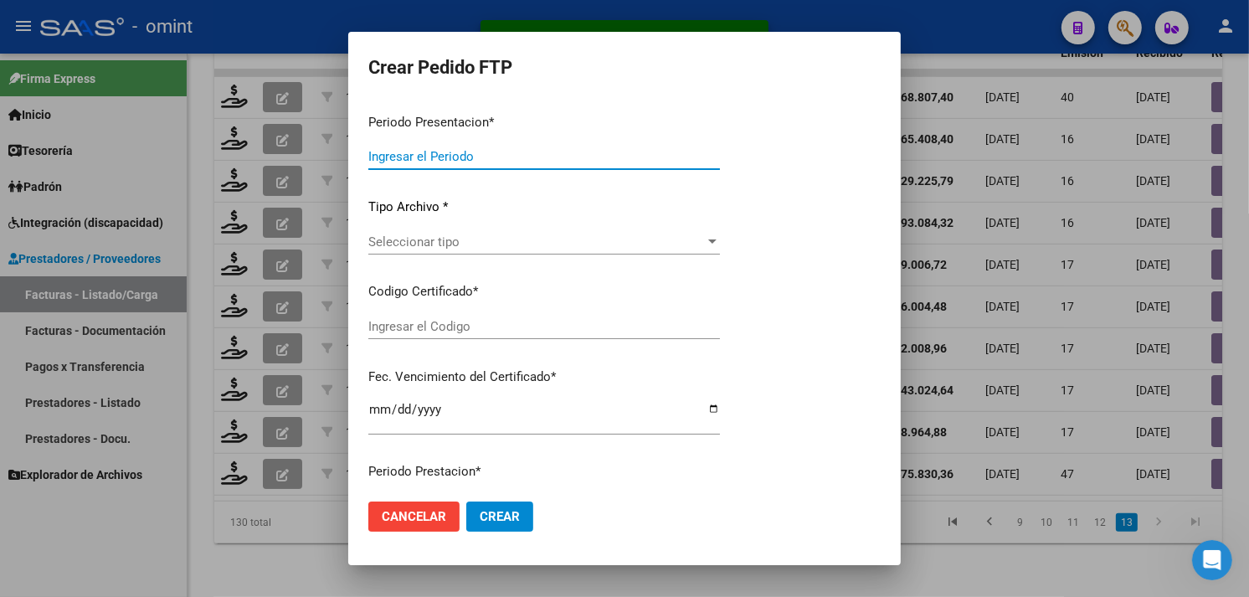
type input "202508"
type input "$ 143.024,64"
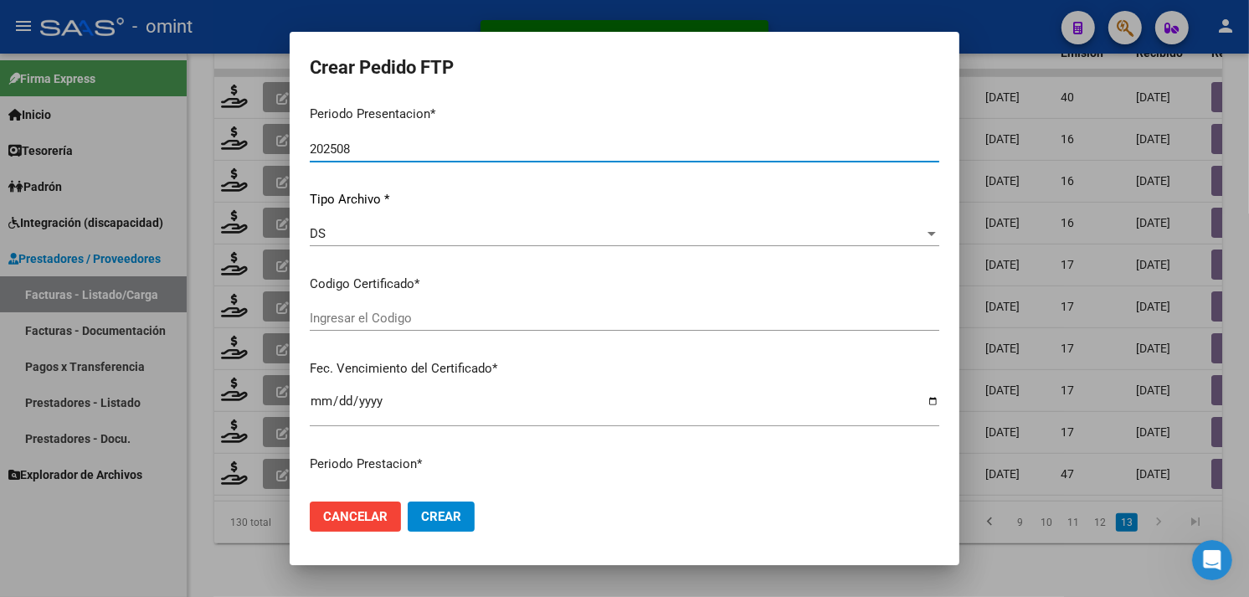
type input "4782787338"
type input "2029-11-30"
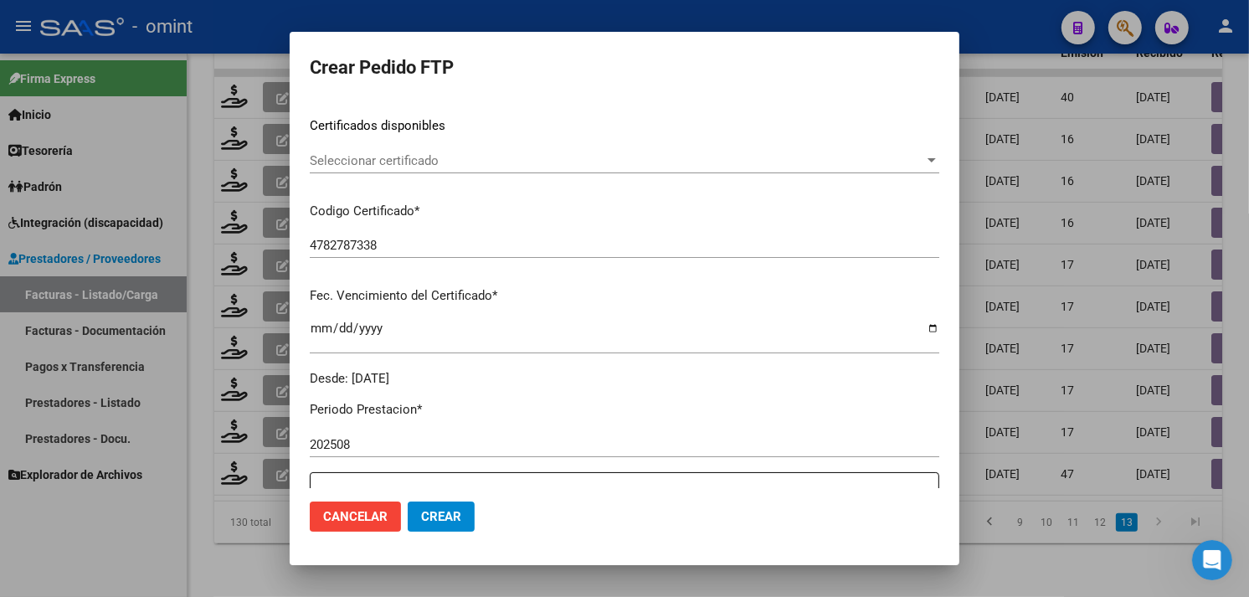
scroll to position [229, 0]
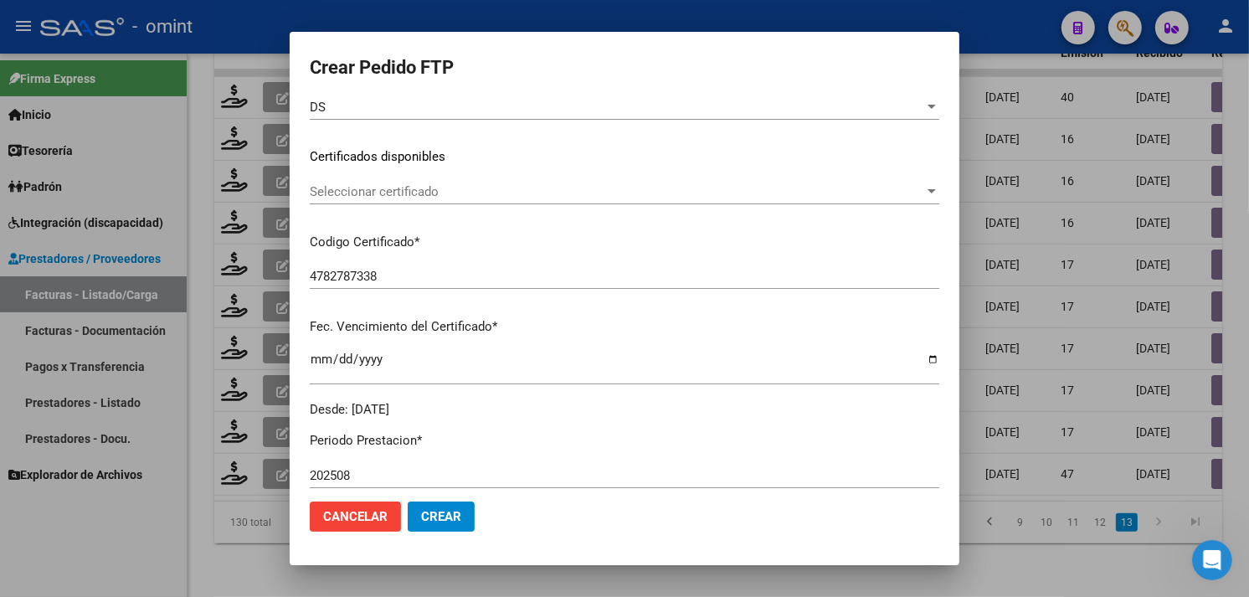
click at [429, 193] on span "Seleccionar certificado" at bounding box center [617, 191] width 614 height 15
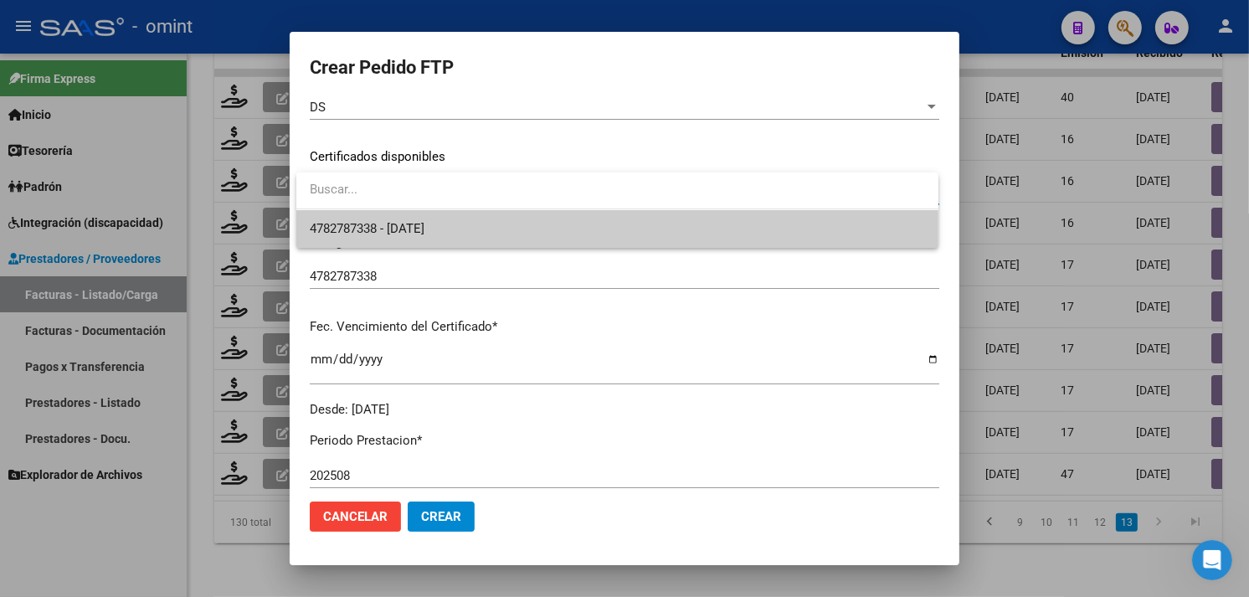
click at [435, 219] on span "4782787338 - 2029-11-30" at bounding box center [617, 229] width 615 height 38
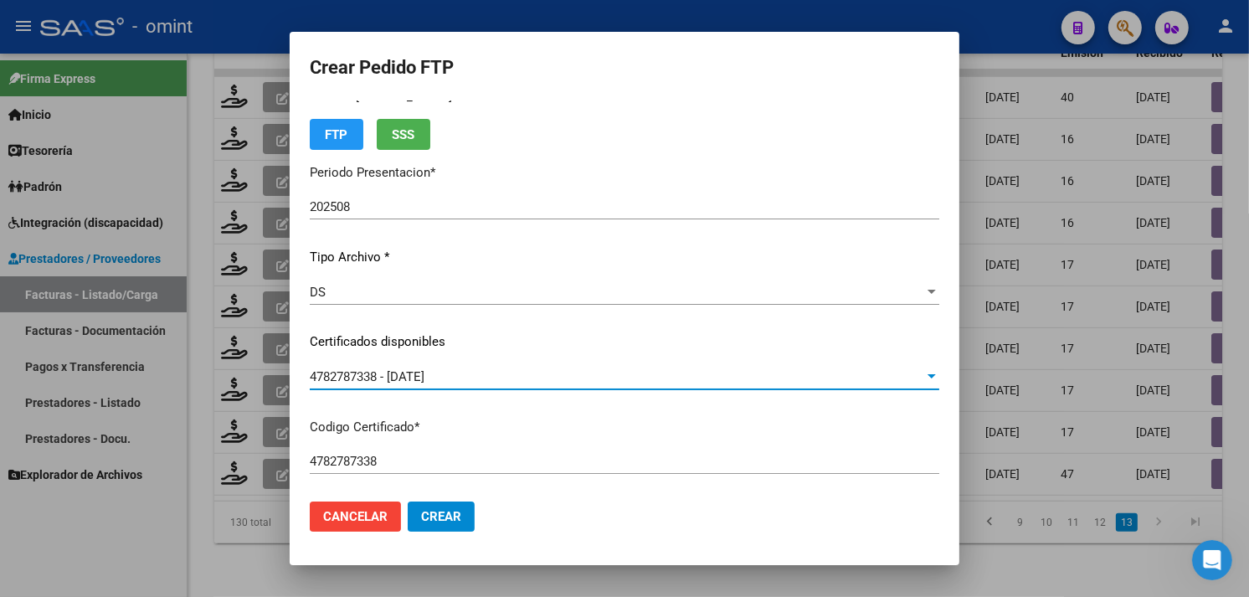
scroll to position [0, 0]
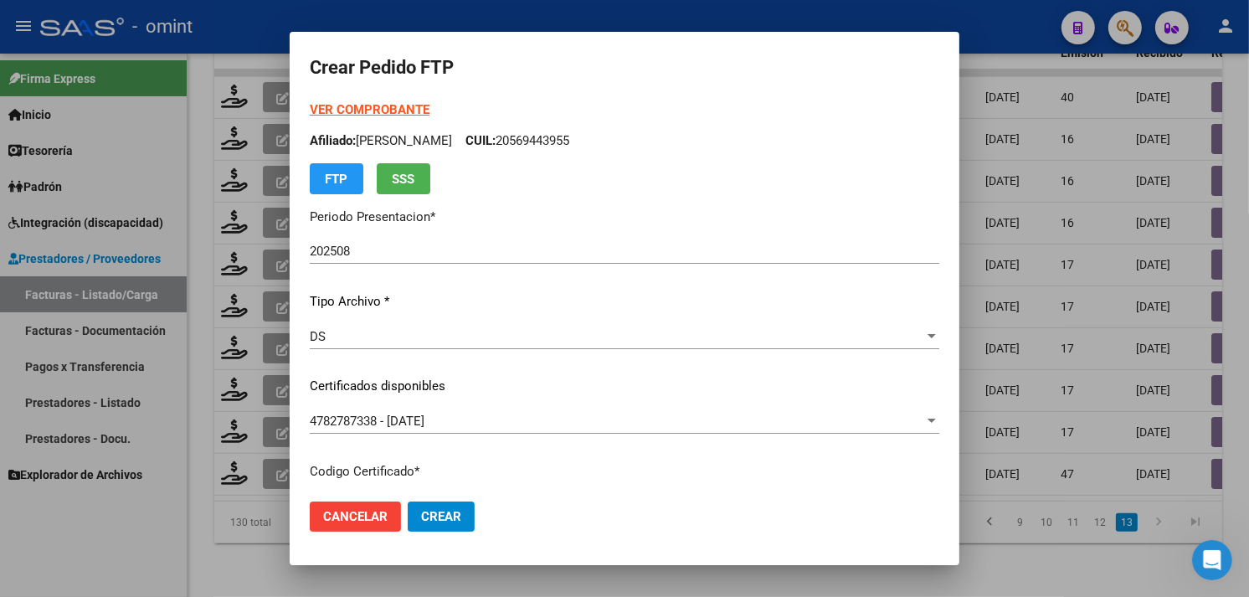
click at [373, 105] on strong "VER COMPROBANTE" at bounding box center [370, 109] width 120 height 15
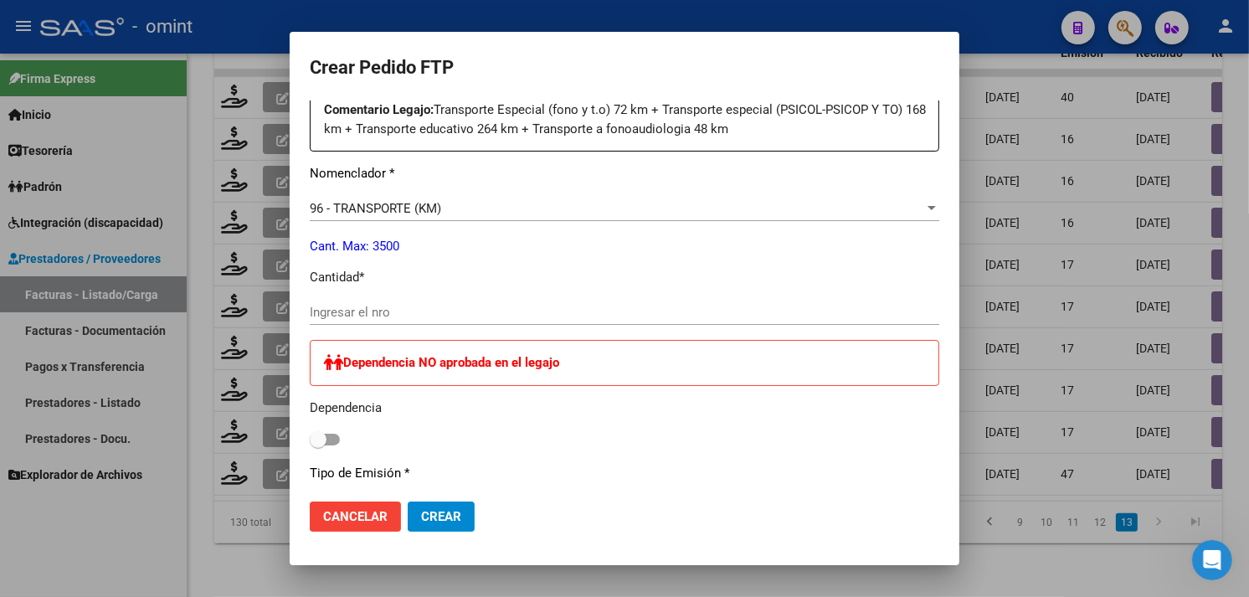
scroll to position [650, 0]
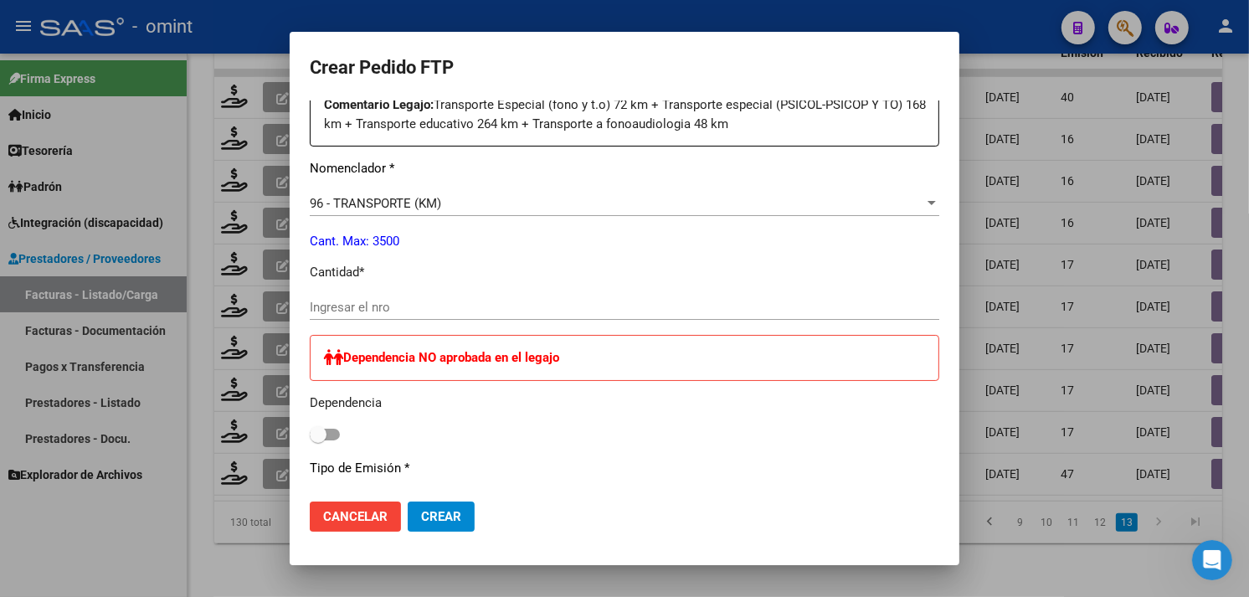
click at [436, 305] on input "Ingresar el nro" at bounding box center [624, 307] width 629 height 15
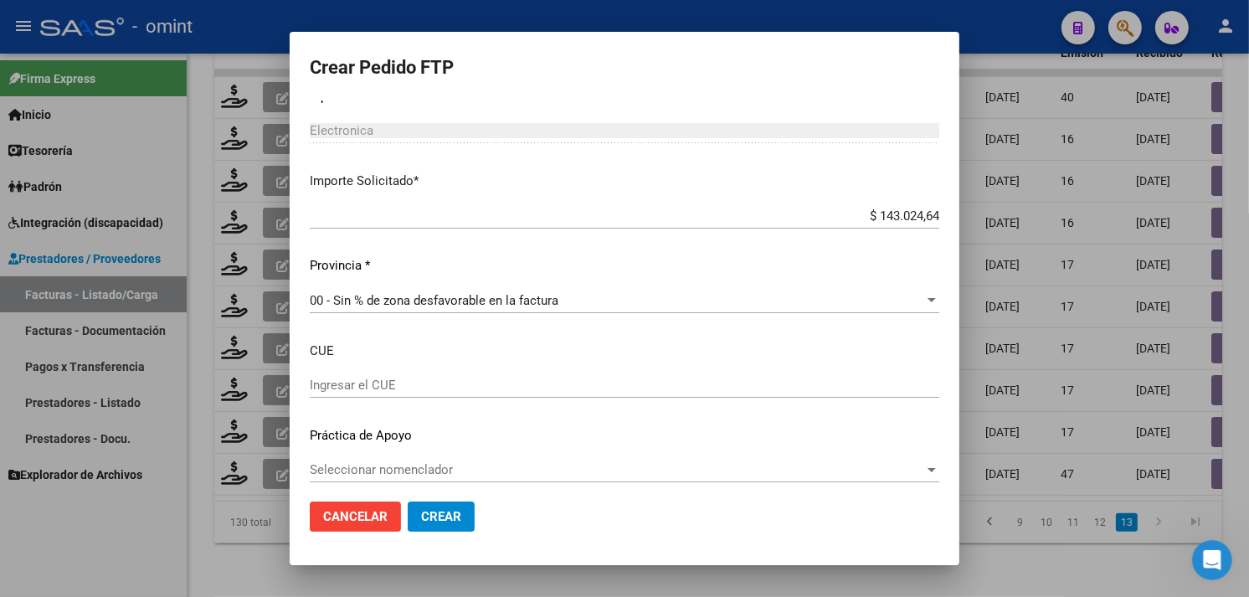
scroll to position [1031, 0]
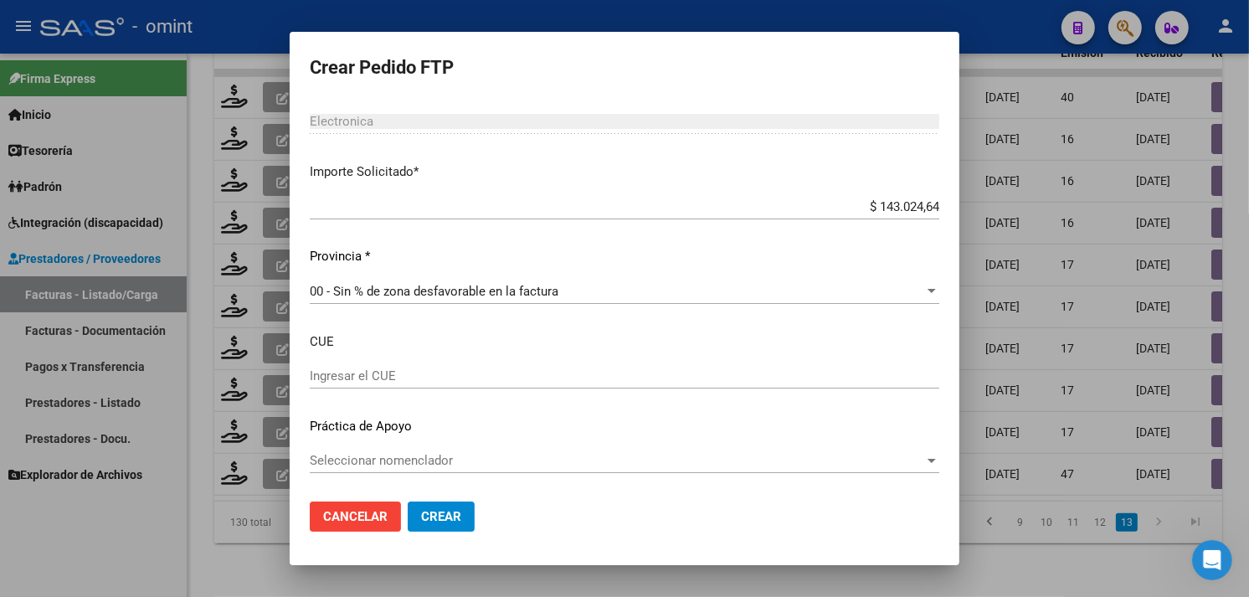
type input "264"
click at [460, 519] on span "Crear" at bounding box center [441, 516] width 40 height 15
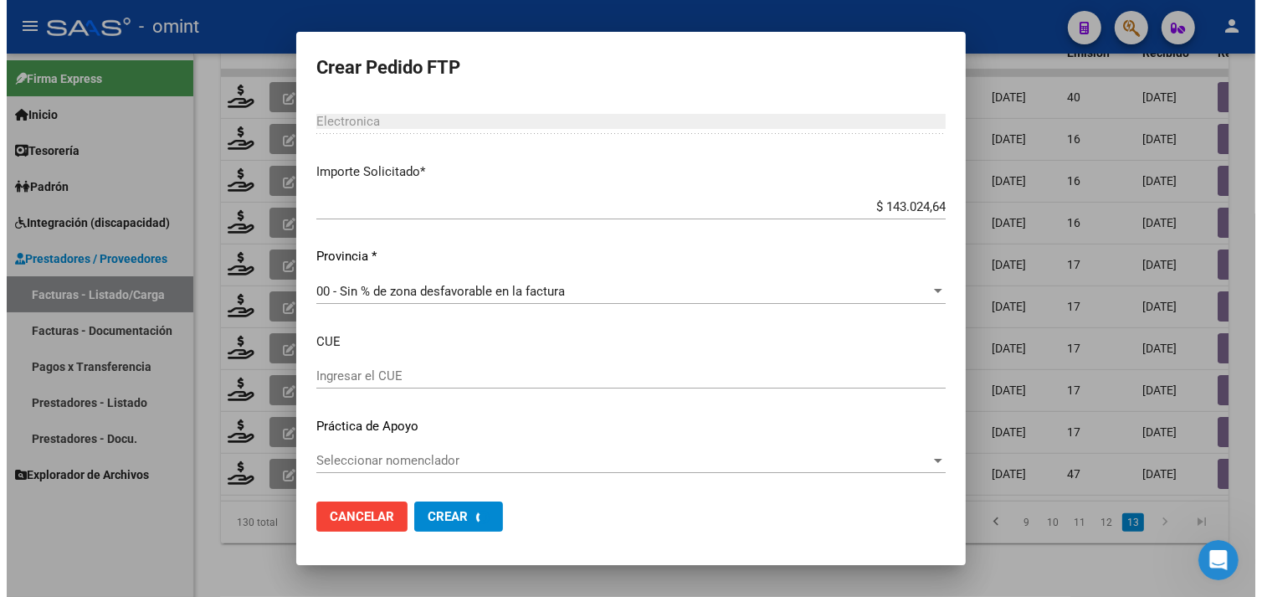
scroll to position [936, 0]
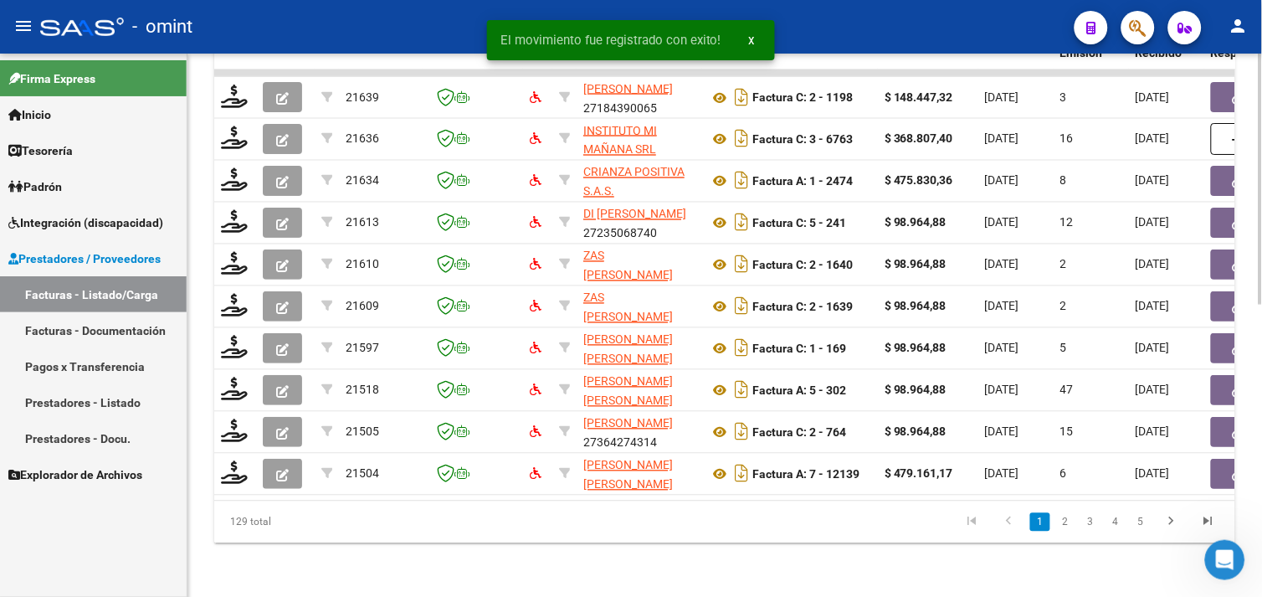
click at [1214, 532] on icon "go to last page" at bounding box center [1209, 524] width 22 height 20
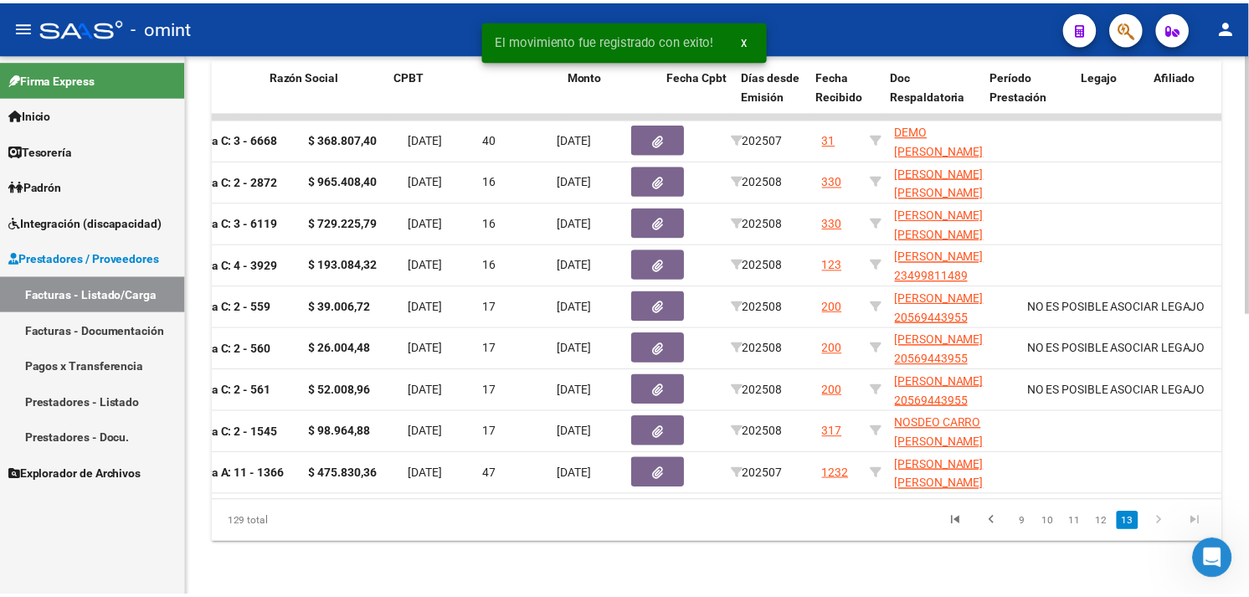
scroll to position [0, 0]
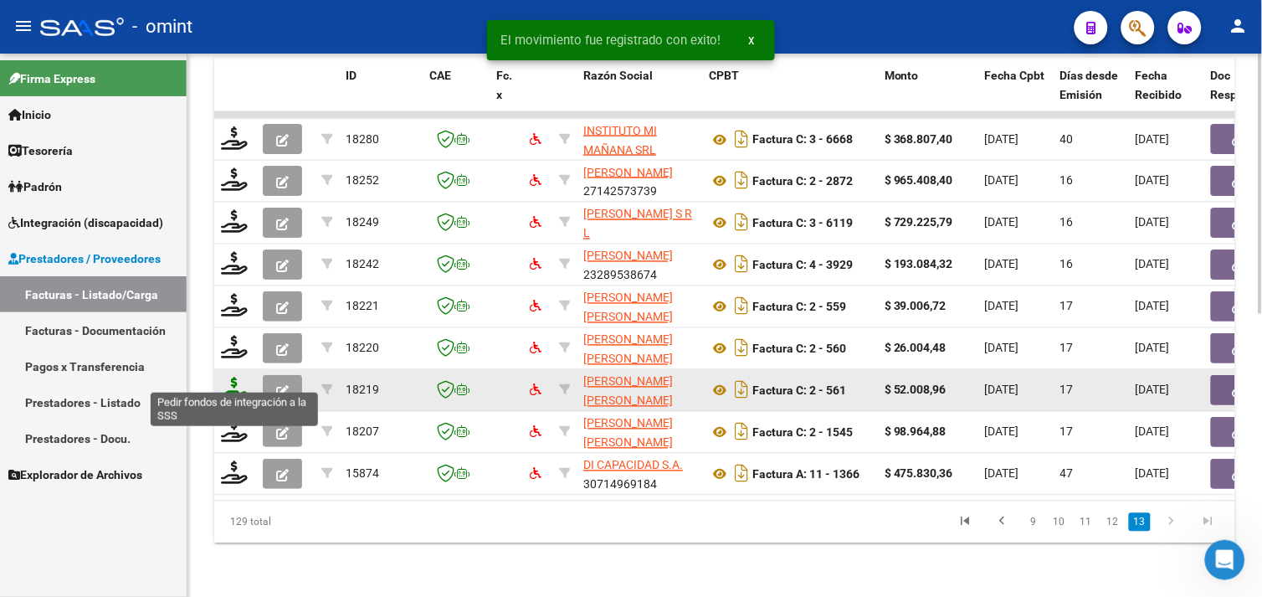
click at [238, 382] on icon at bounding box center [234, 389] width 27 height 23
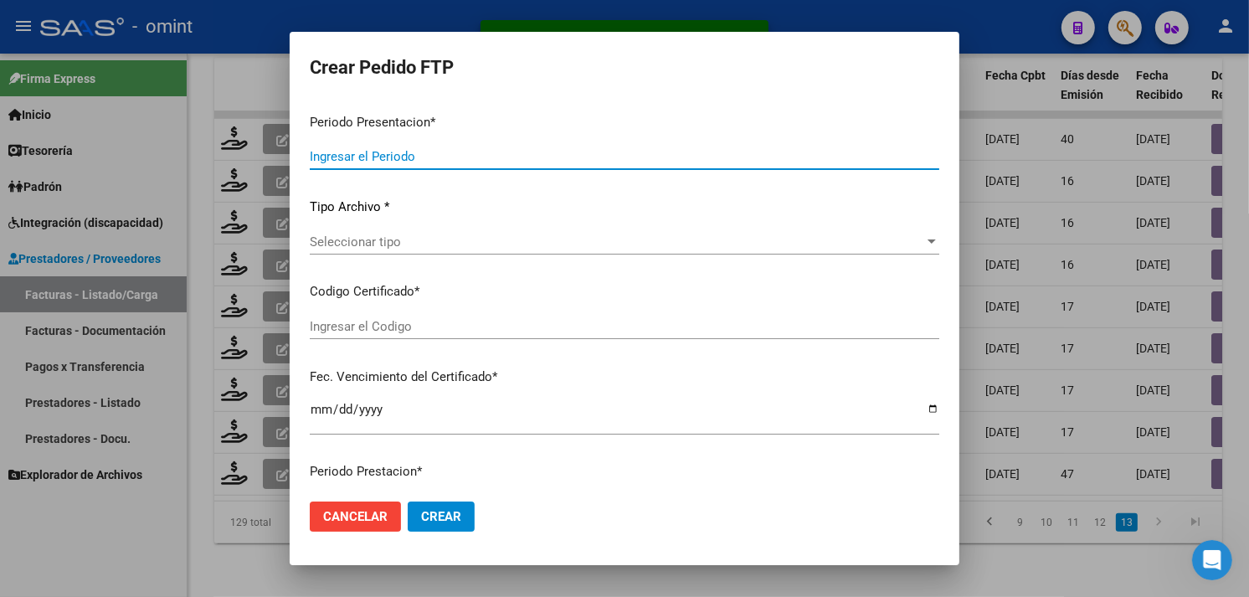
type input "202508"
type input "$ 52.008,96"
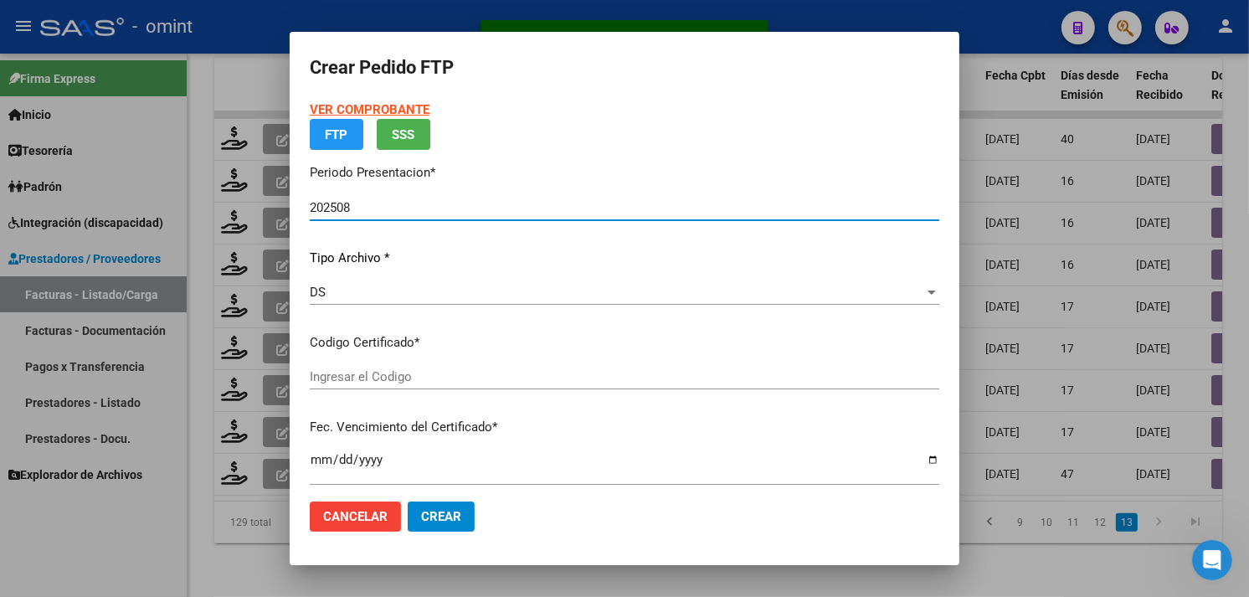
type input "4782787338"
type input "2029-11-30"
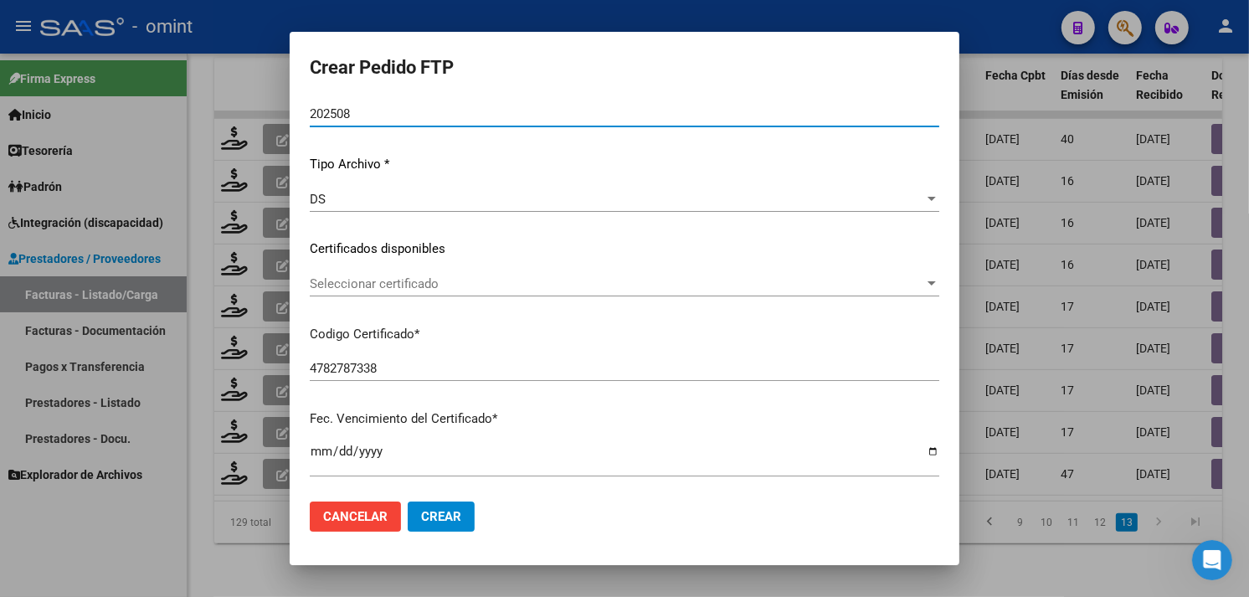
click at [400, 295] on div "Seleccionar certificado Seleccionar certificado" at bounding box center [624, 283] width 629 height 25
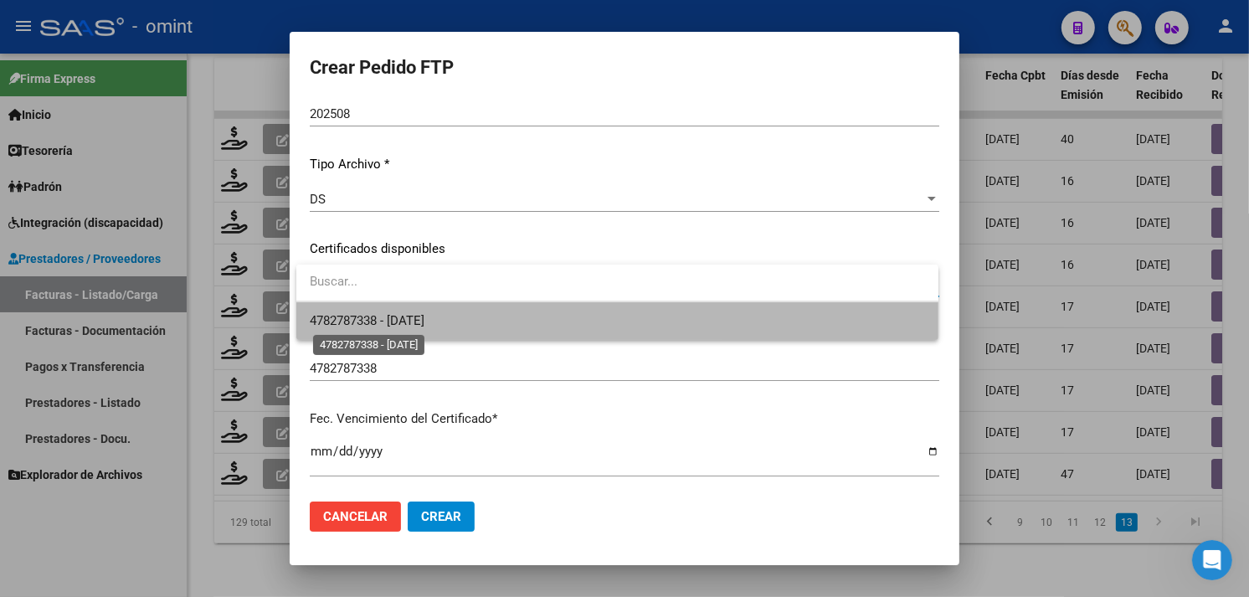
click at [405, 313] on span "4782787338 - 2029-11-30" at bounding box center [367, 320] width 115 height 15
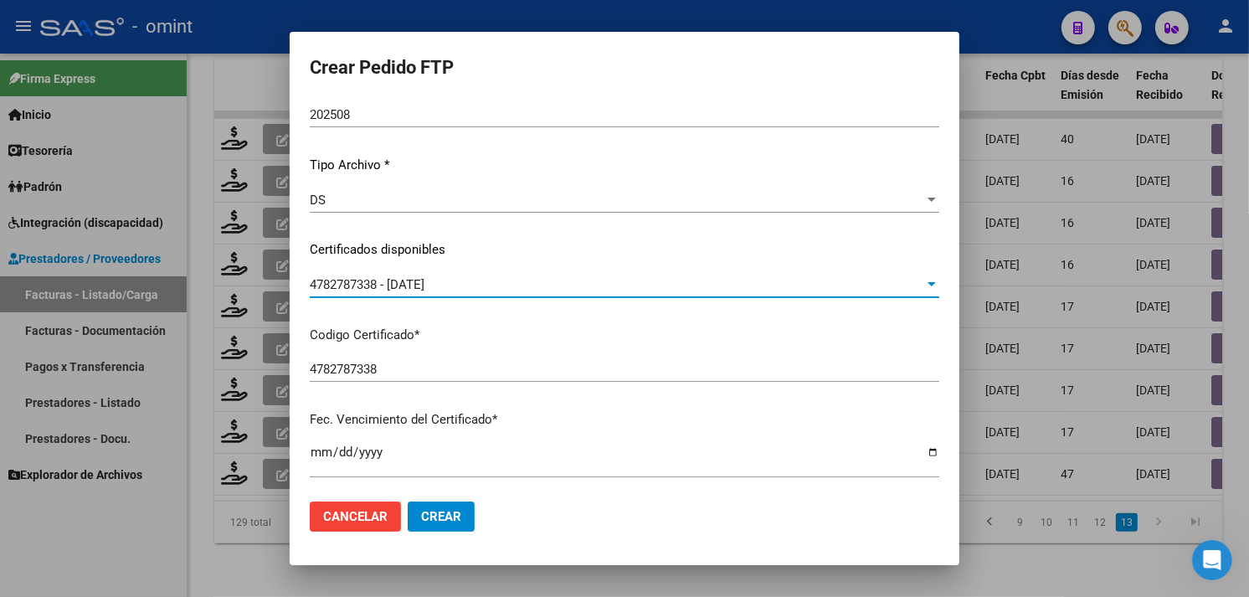
scroll to position [0, 0]
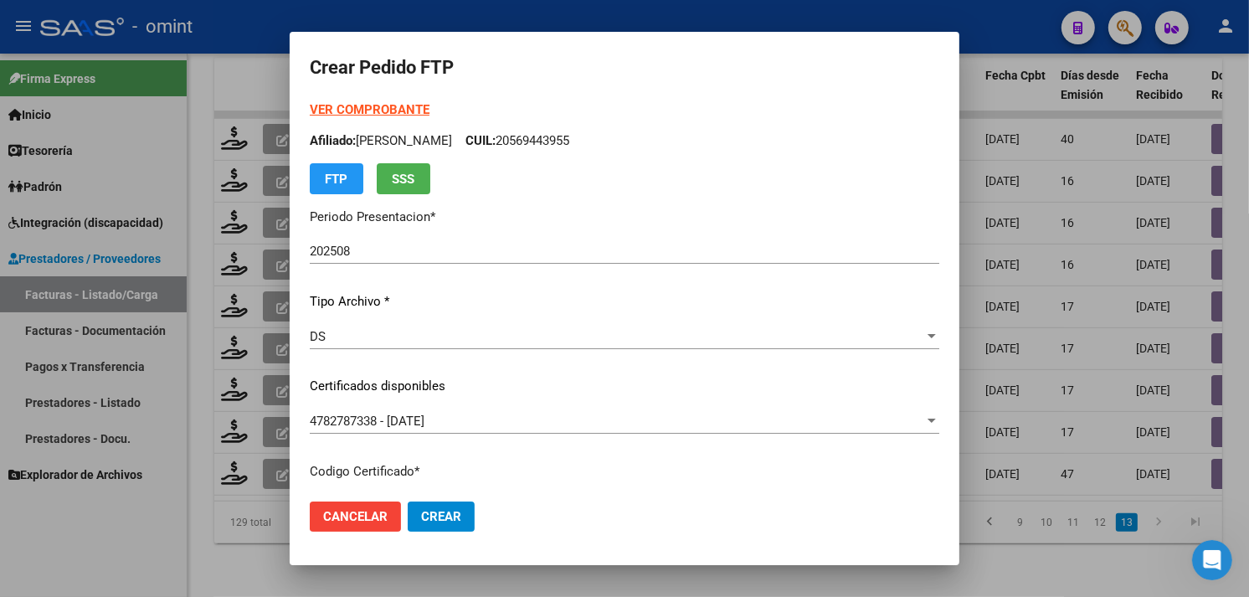
click at [350, 116] on strong "VER COMPROBANTE" at bounding box center [370, 109] width 120 height 15
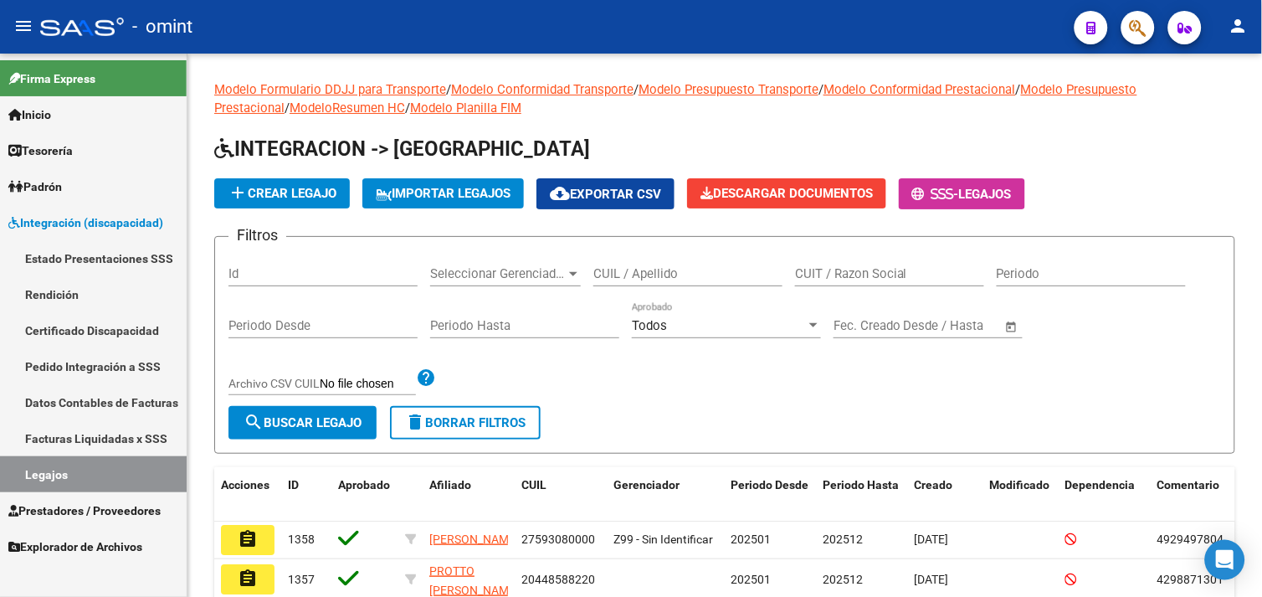
click at [84, 475] on link "Legajos" at bounding box center [93, 474] width 187 height 36
click at [663, 274] on input "CUIL / Apellido" at bounding box center [687, 273] width 189 height 15
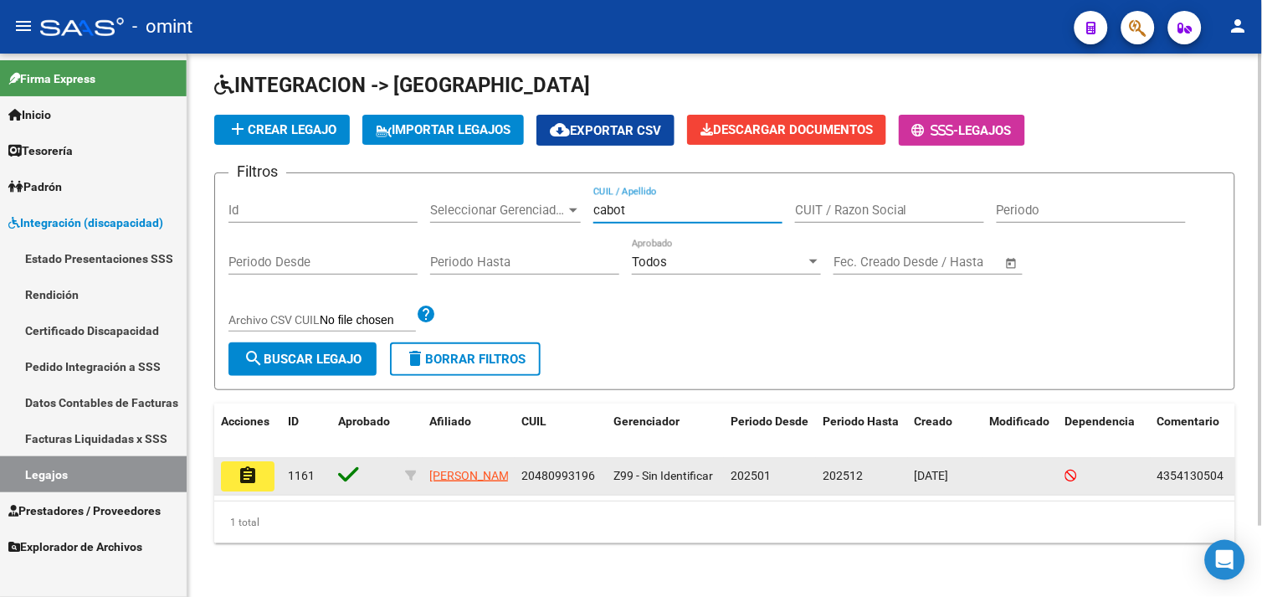
scroll to position [81, 0]
type input "cabot"
click at [239, 466] on mat-icon "assignment" at bounding box center [248, 475] width 20 height 20
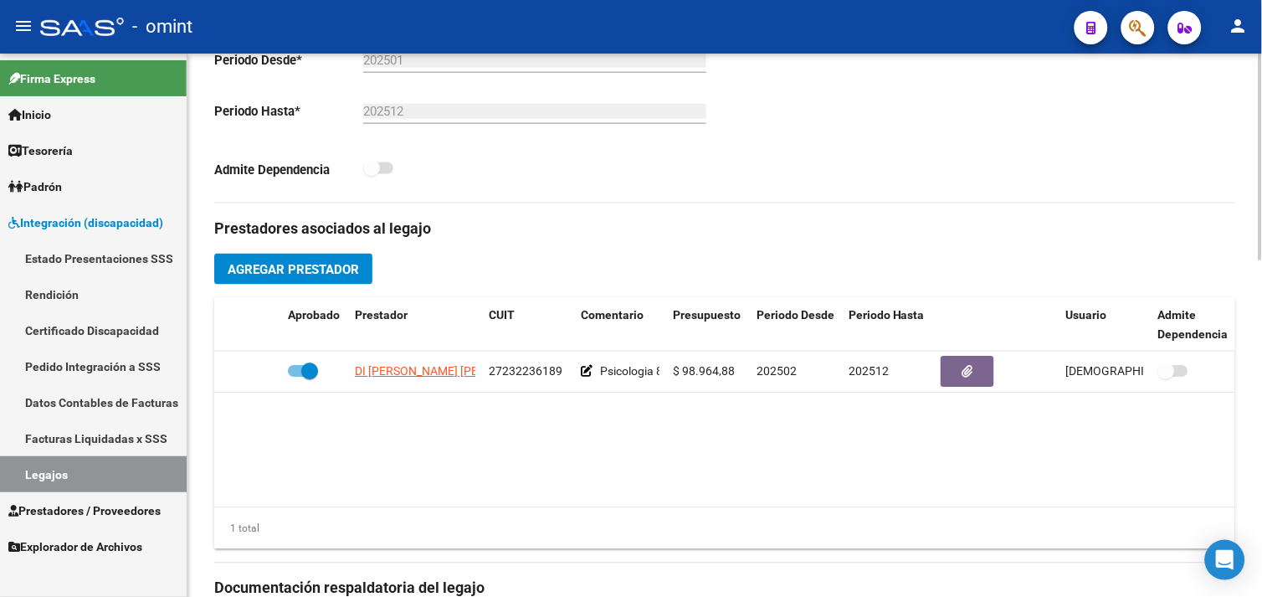
scroll to position [465, 0]
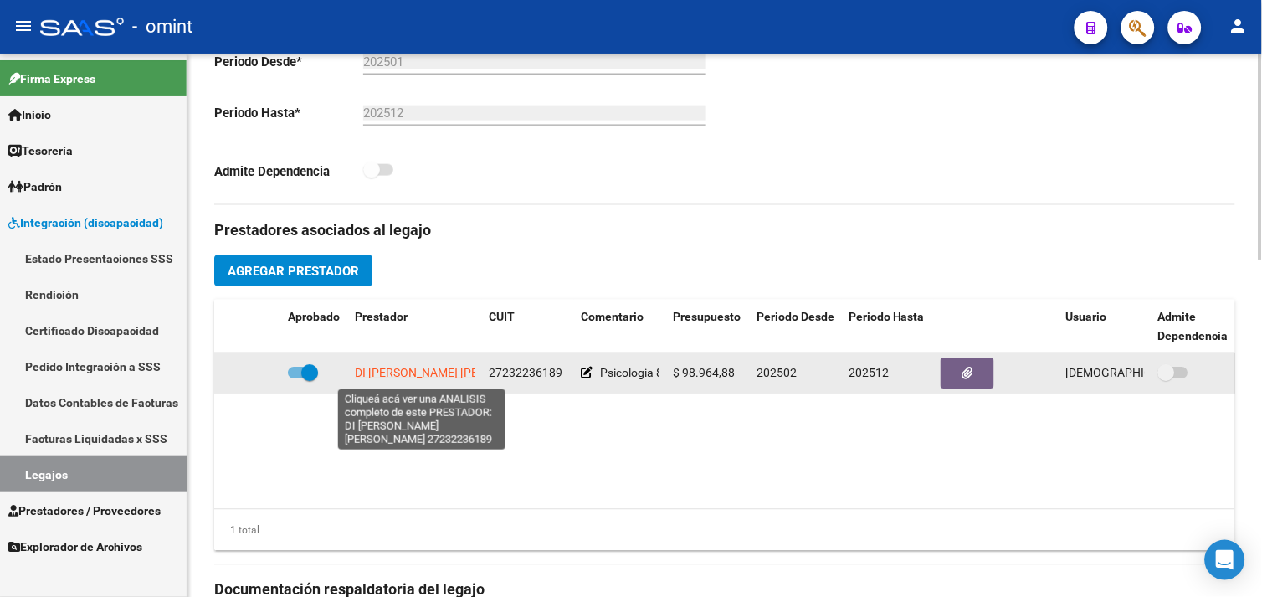
click at [403, 374] on span "DI IORIO ANA ELIZABETH" at bounding box center [452, 373] width 195 height 13
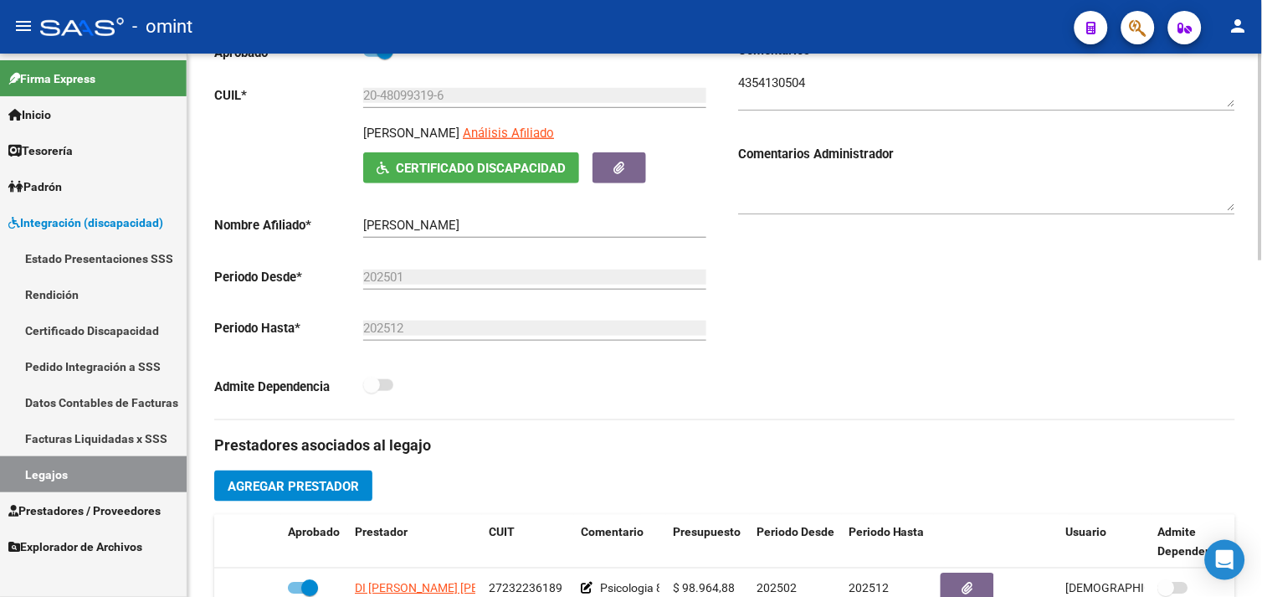
scroll to position [93, 0]
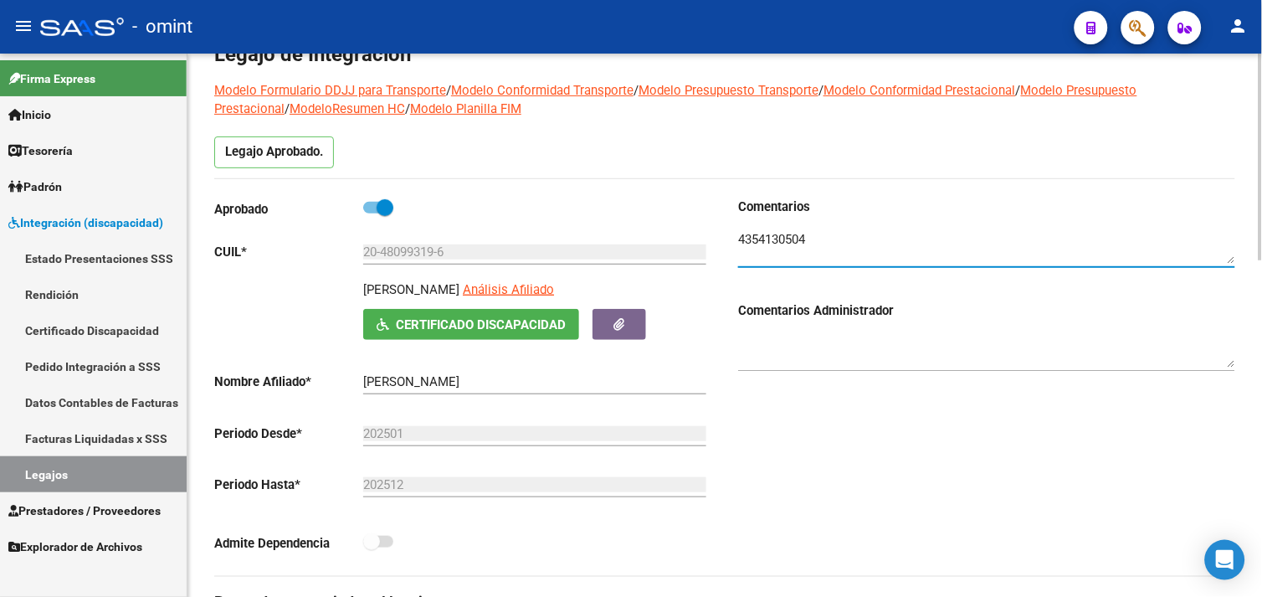
click at [768, 238] on textarea at bounding box center [986, 246] width 497 height 33
click at [59, 465] on link "Legajos" at bounding box center [93, 474] width 187 height 36
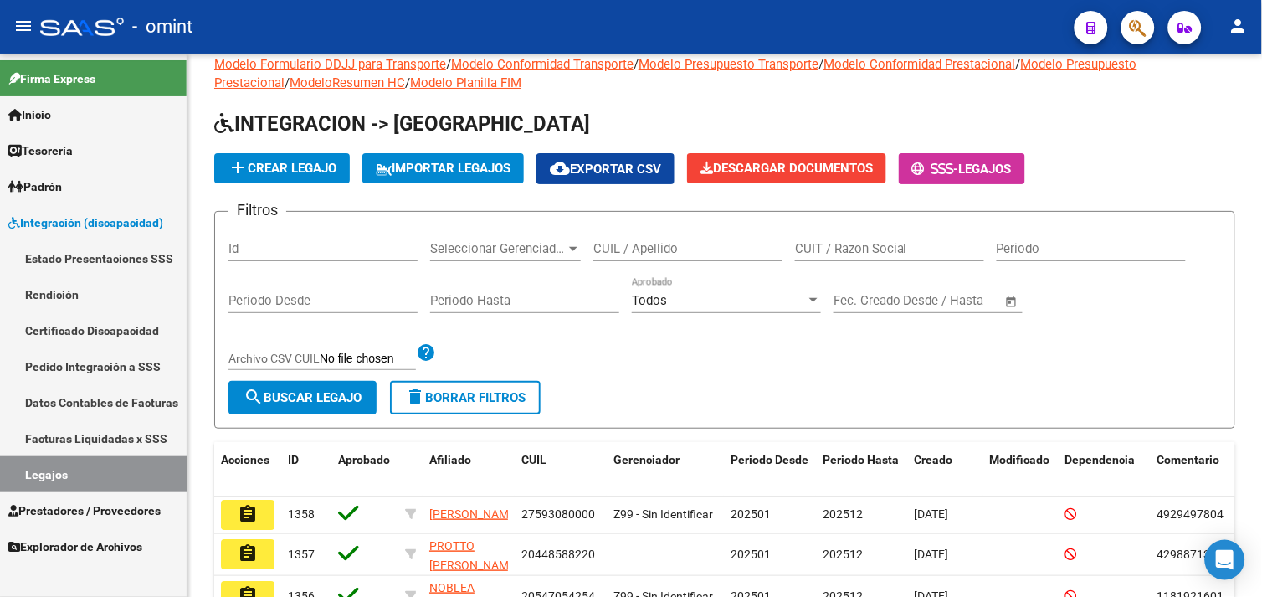
scroll to position [93, 0]
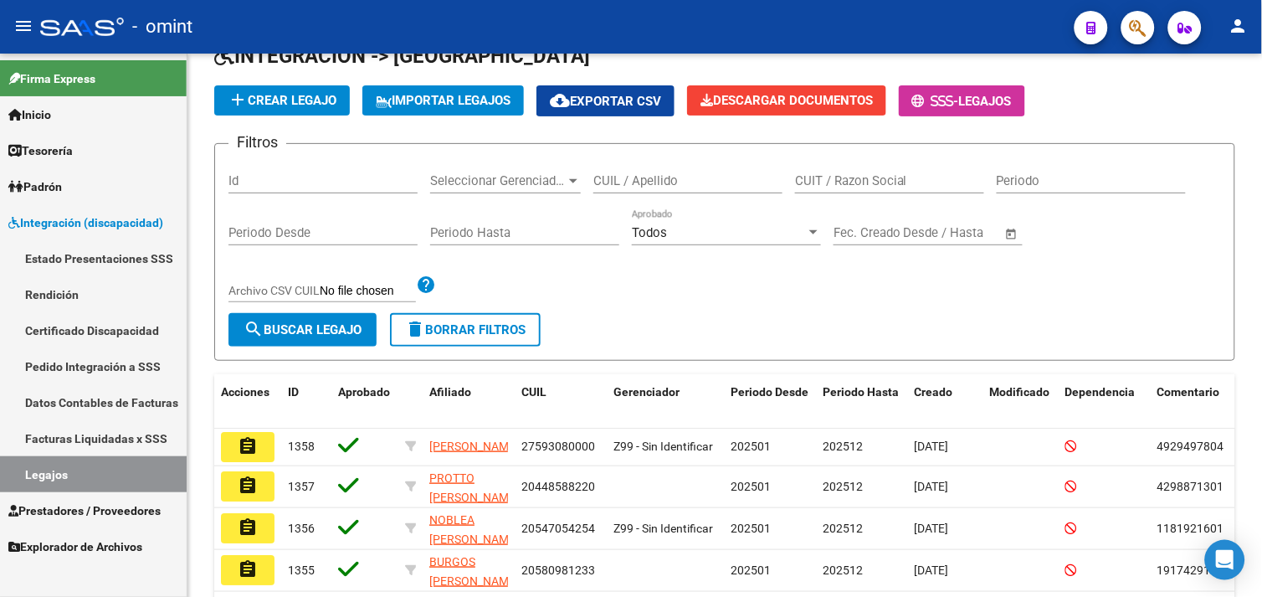
click at [104, 469] on link "Legajos" at bounding box center [93, 474] width 187 height 36
click at [85, 475] on link "Legajos" at bounding box center [93, 474] width 187 height 36
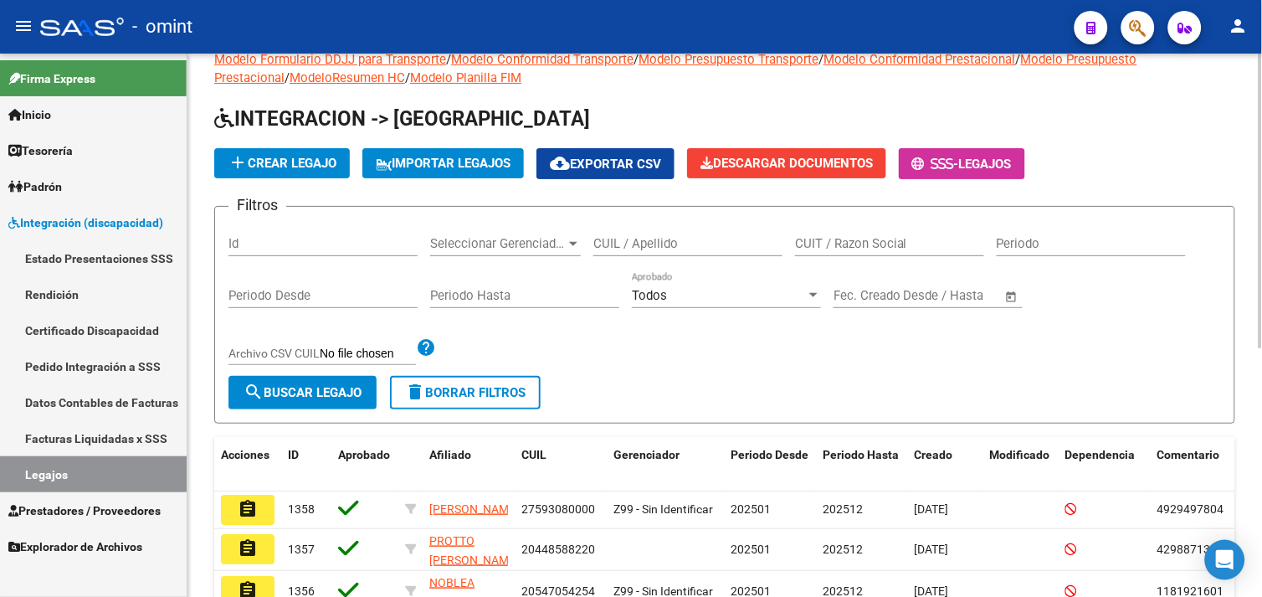
scroll to position [0, 0]
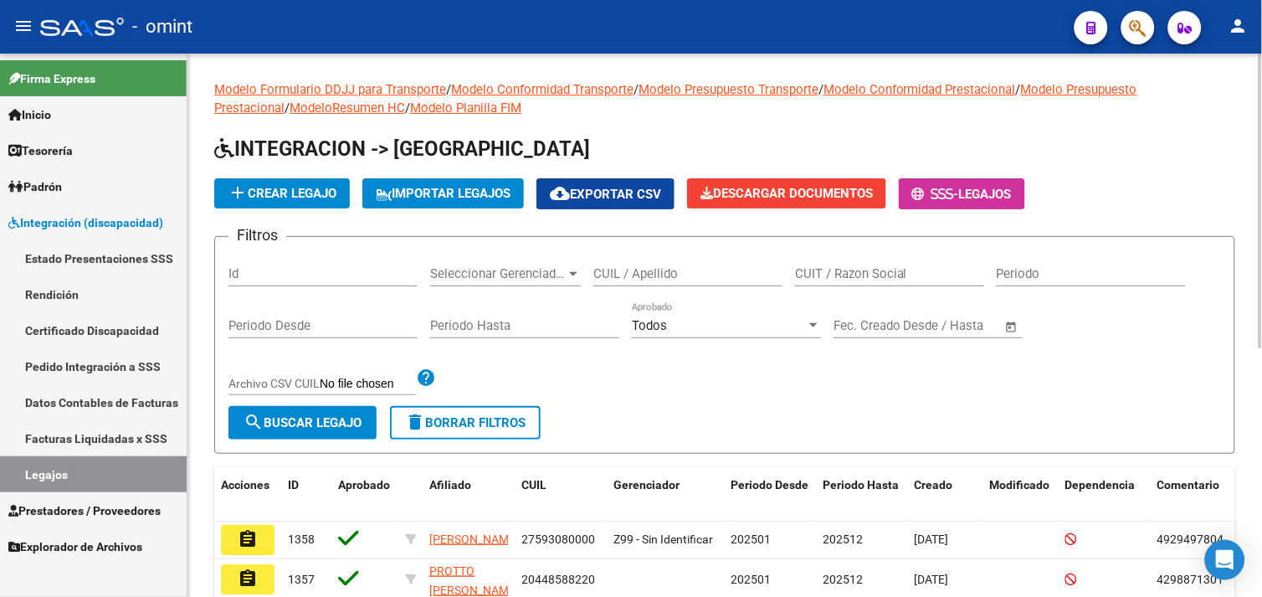
click at [642, 279] on input "CUIL / Apellido" at bounding box center [687, 273] width 189 height 15
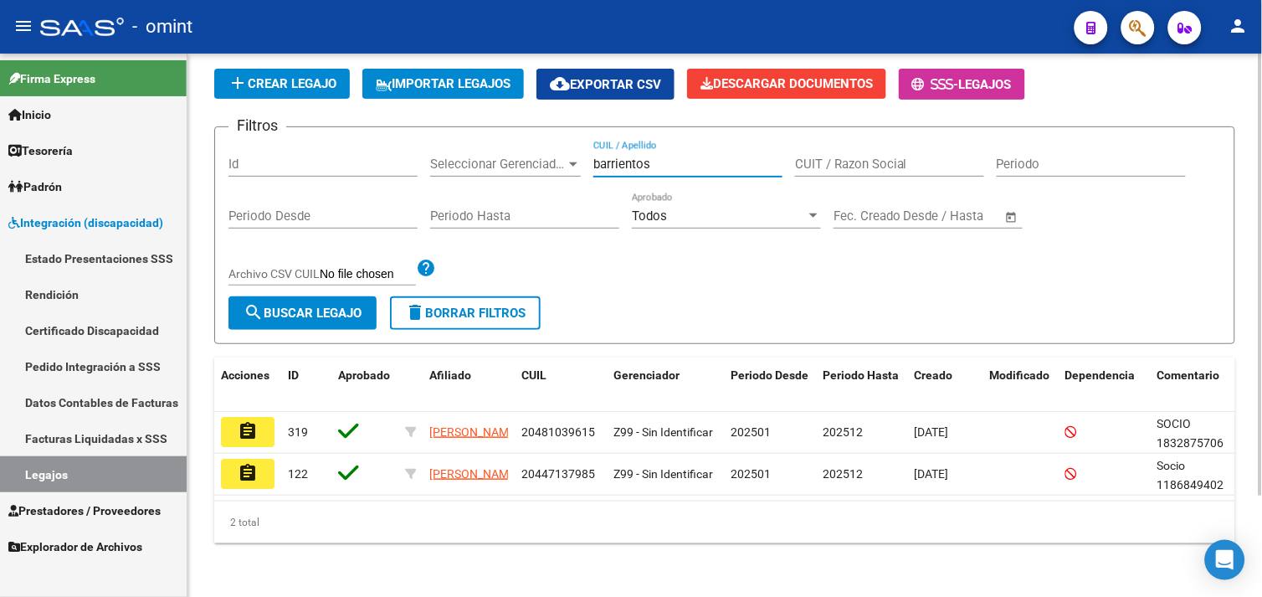
scroll to position [123, 0]
type input "barrientos"
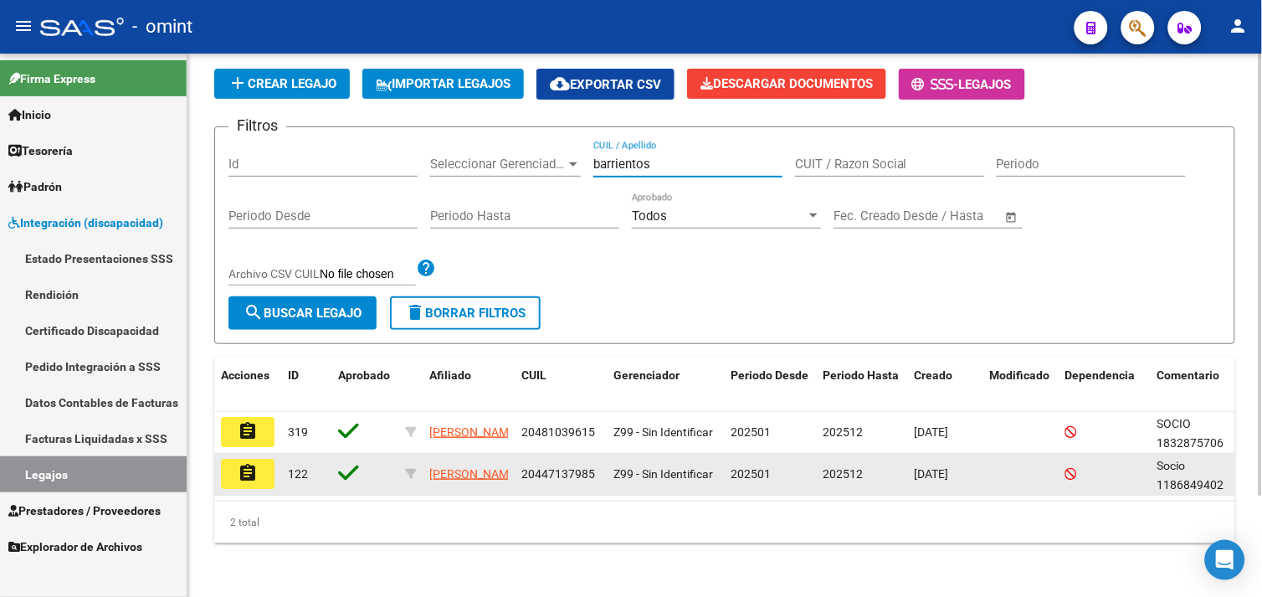
click at [249, 463] on mat-icon "assignment" at bounding box center [248, 473] width 20 height 20
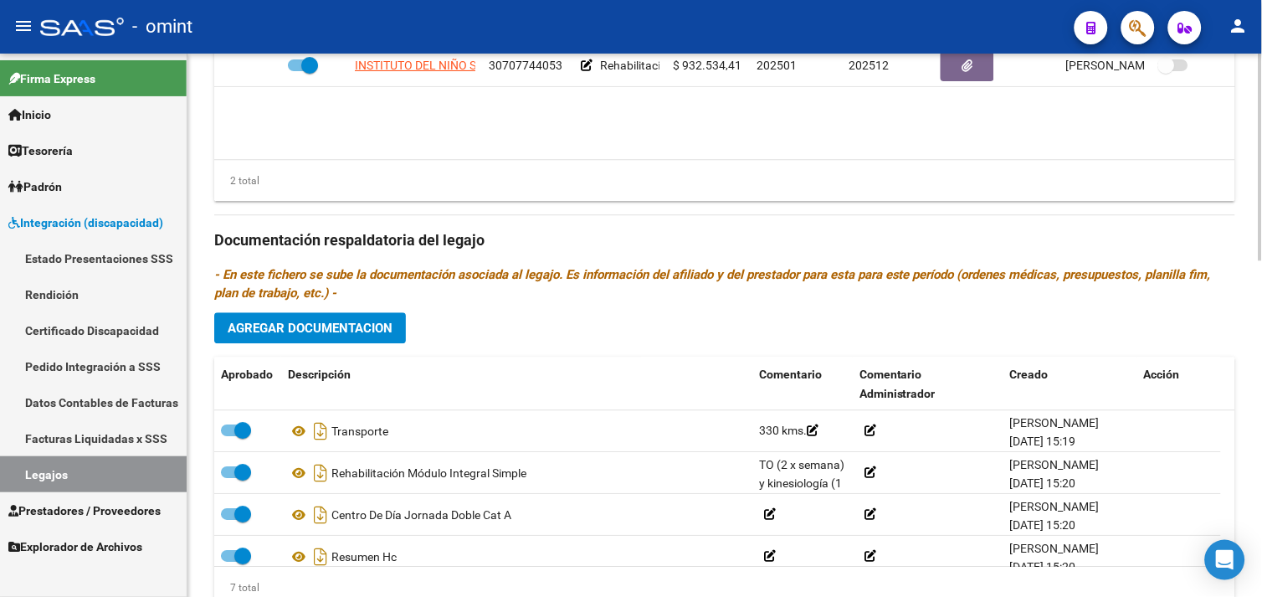
scroll to position [789, 0]
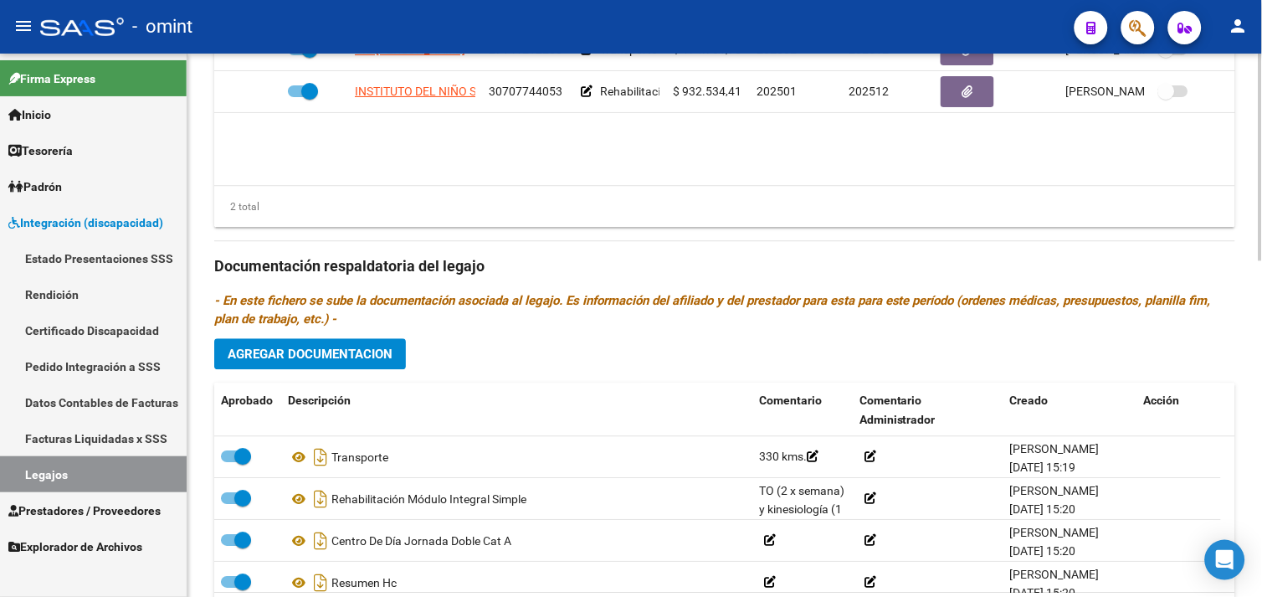
click at [470, 306] on icon "- En este fichero se sube la documentación asociada al legajo. Es información d…" at bounding box center [712, 309] width 997 height 33
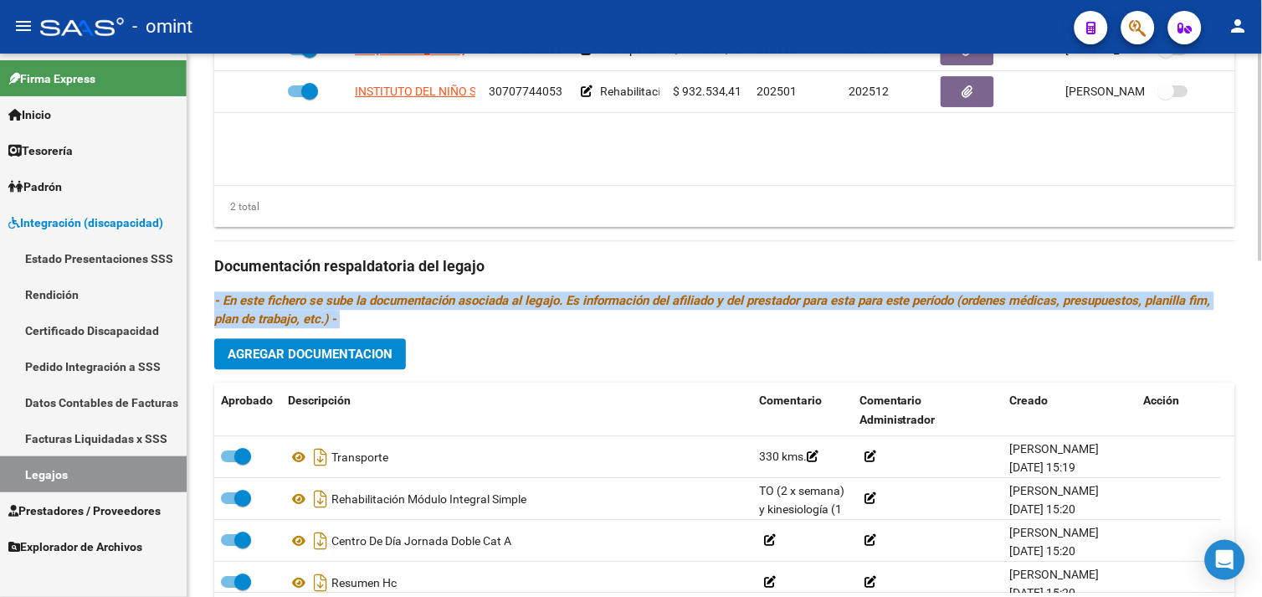
click at [470, 306] on icon "- En este fichero se sube la documentación asociada al legajo. Es información d…" at bounding box center [712, 309] width 997 height 33
drag, startPoint x: 470, startPoint y: 306, endPoint x: 488, endPoint y: 325, distance: 26.0
click at [488, 325] on p "- En este fichero se sube la documentación asociada al legajo. Es información d…" at bounding box center [724, 309] width 1021 height 37
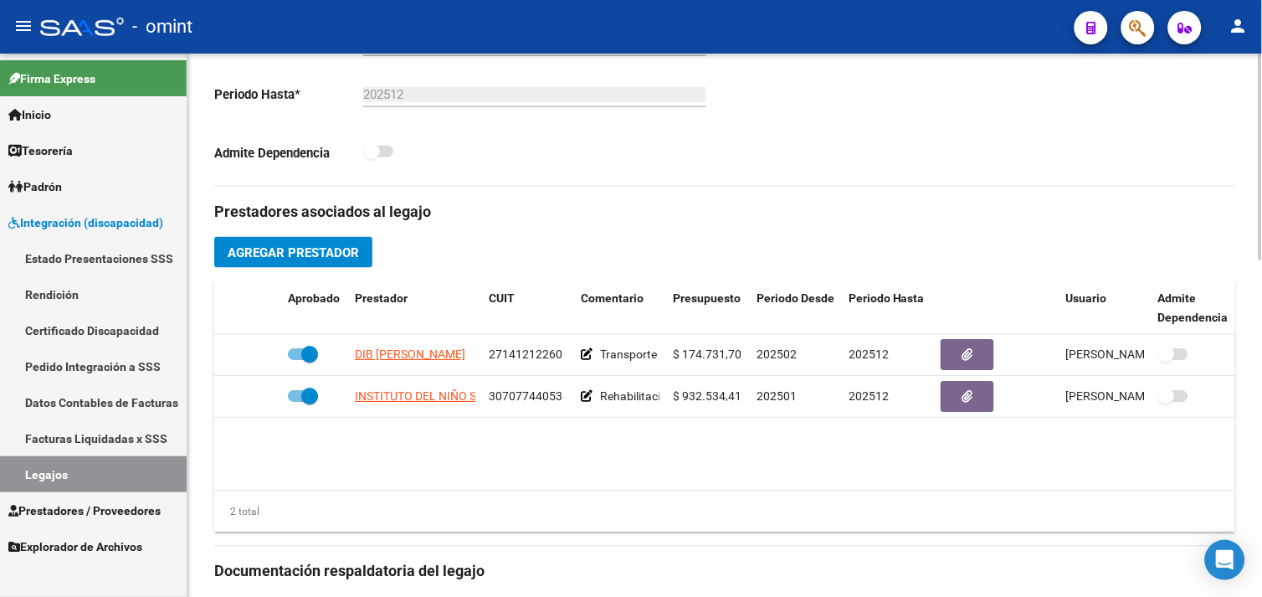
scroll to position [509, 0]
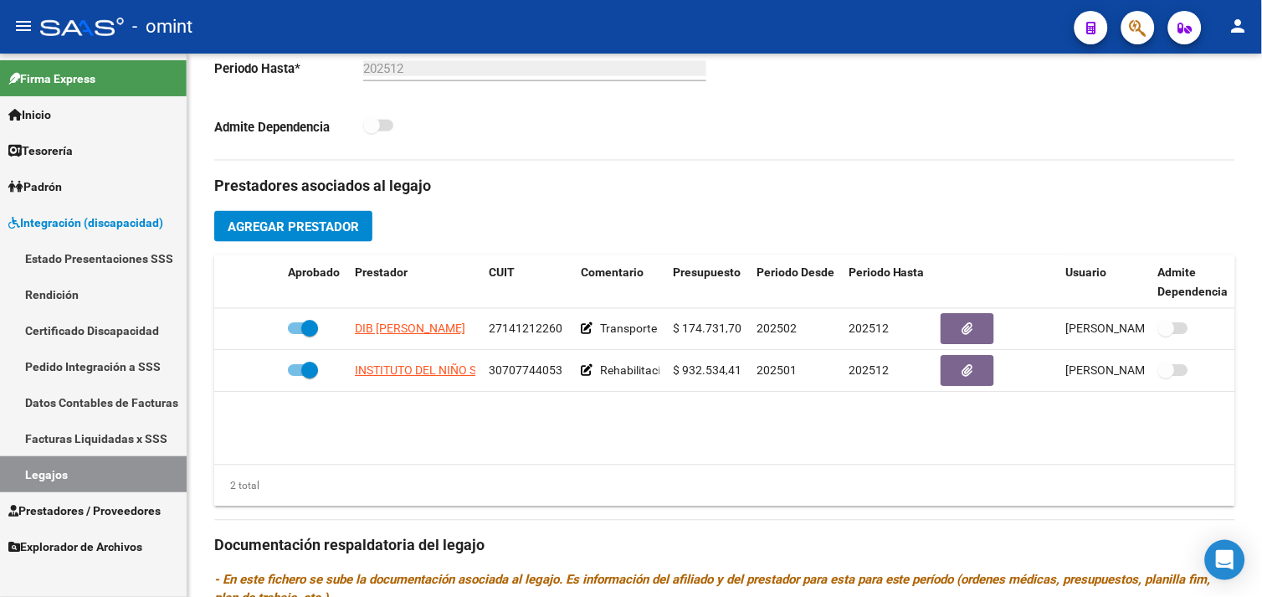
click at [105, 469] on link "Legajos" at bounding box center [93, 474] width 187 height 36
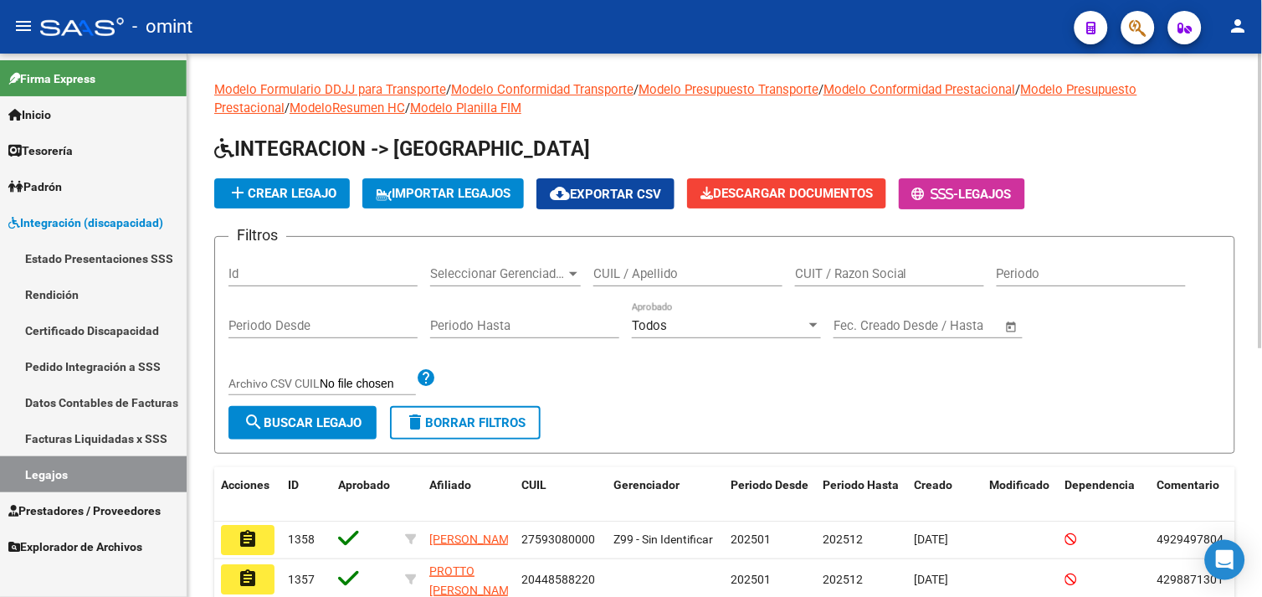
click at [662, 265] on div "CUIL / Apellido" at bounding box center [687, 268] width 189 height 36
paste input "27473803262"
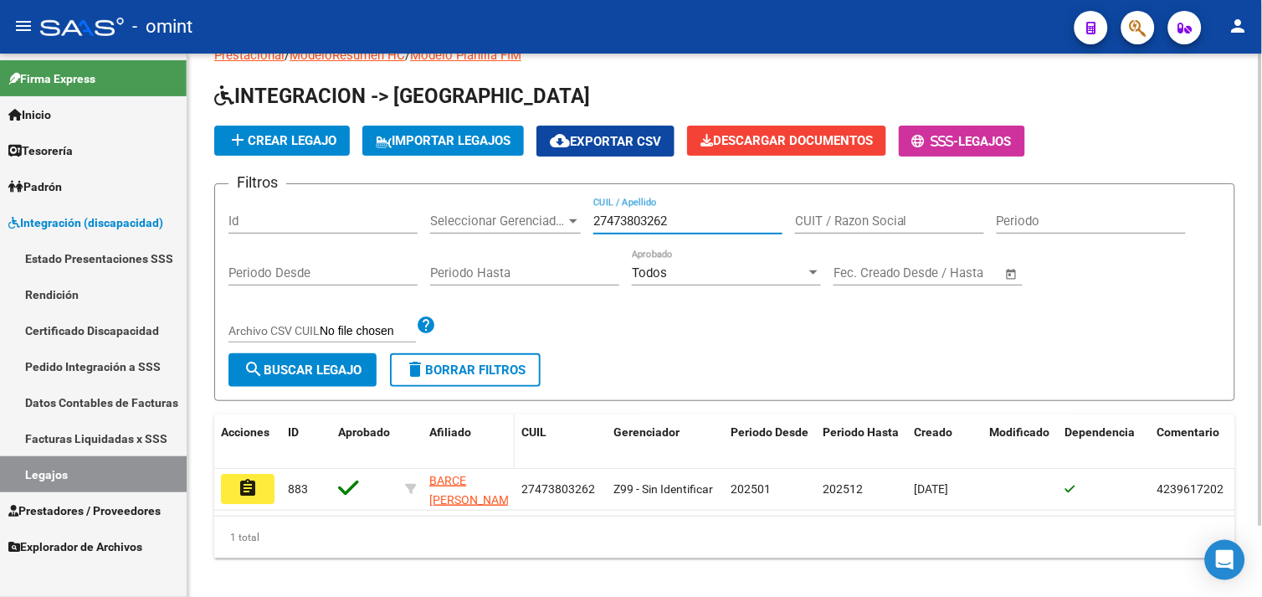
scroll to position [81, 0]
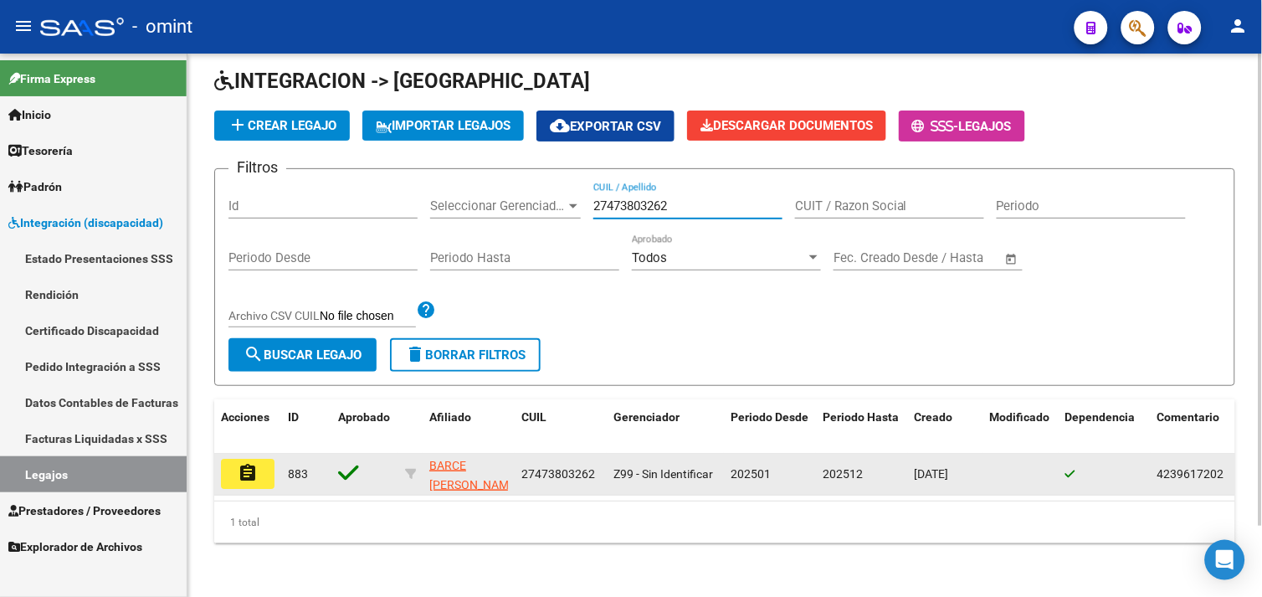
type input "27473803262"
click at [256, 470] on button "assignment" at bounding box center [248, 474] width 54 height 30
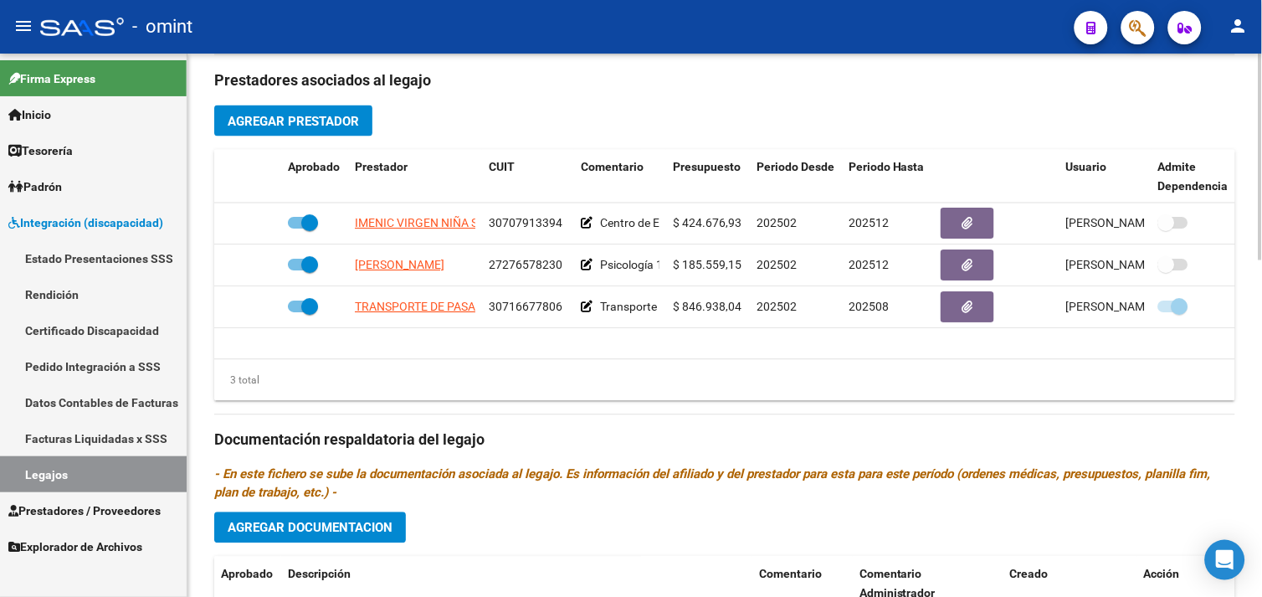
scroll to position [650, 0]
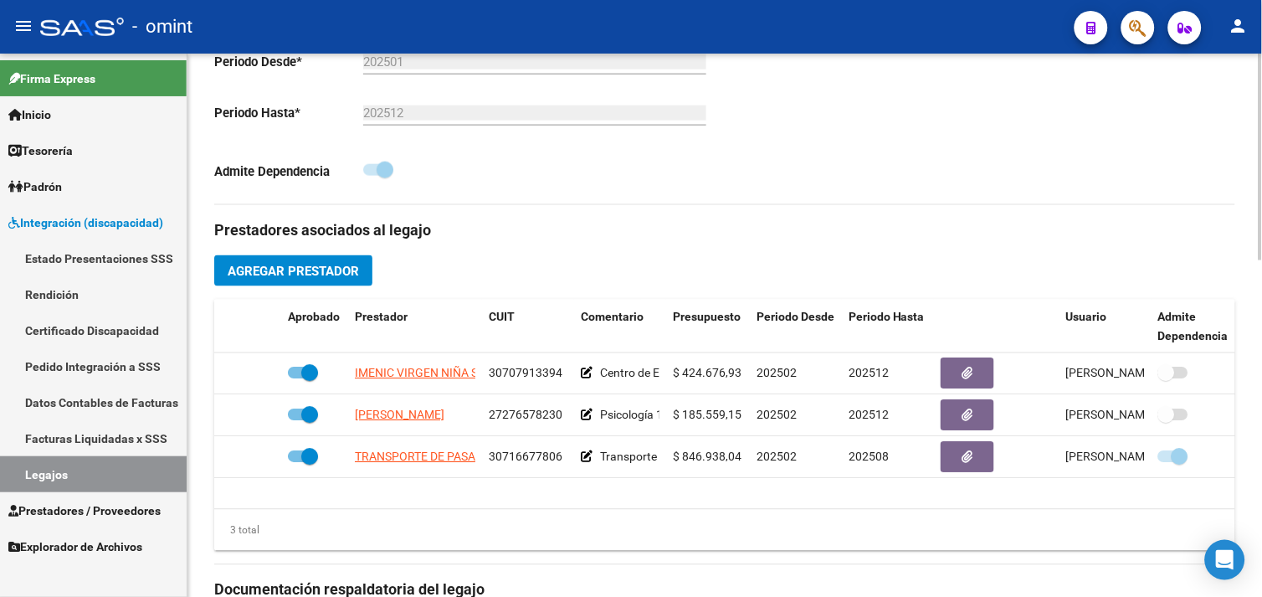
click at [85, 471] on link "Legajos" at bounding box center [93, 474] width 187 height 36
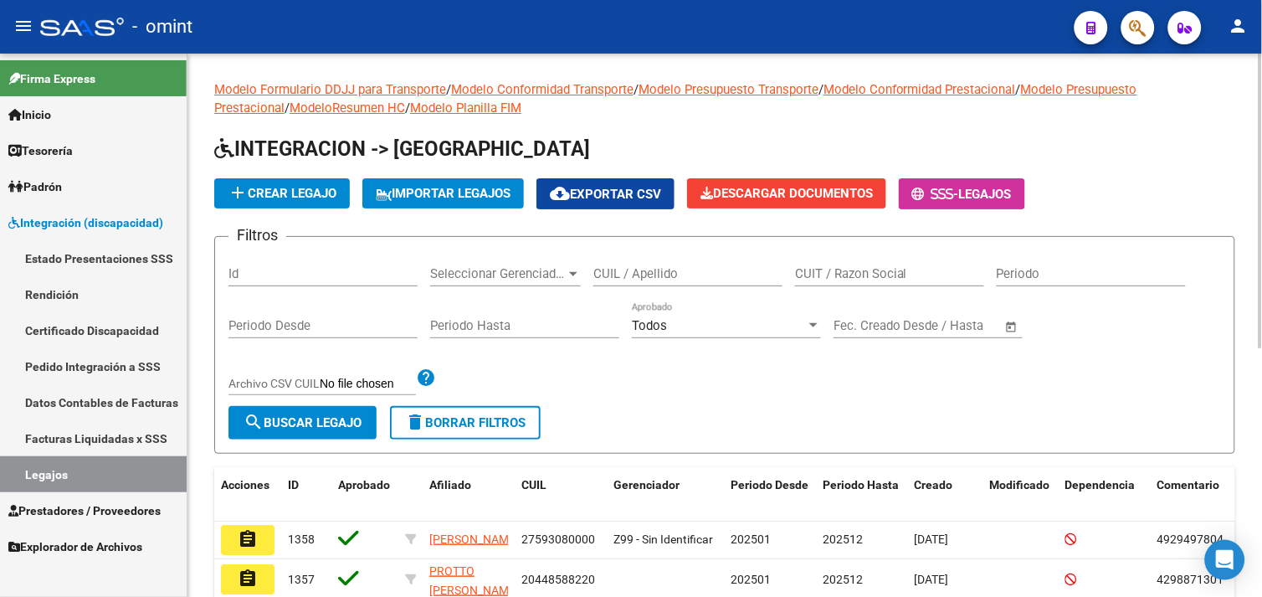
click at [665, 277] on input "CUIL / Apellido" at bounding box center [687, 273] width 189 height 15
paste input "20499489804"
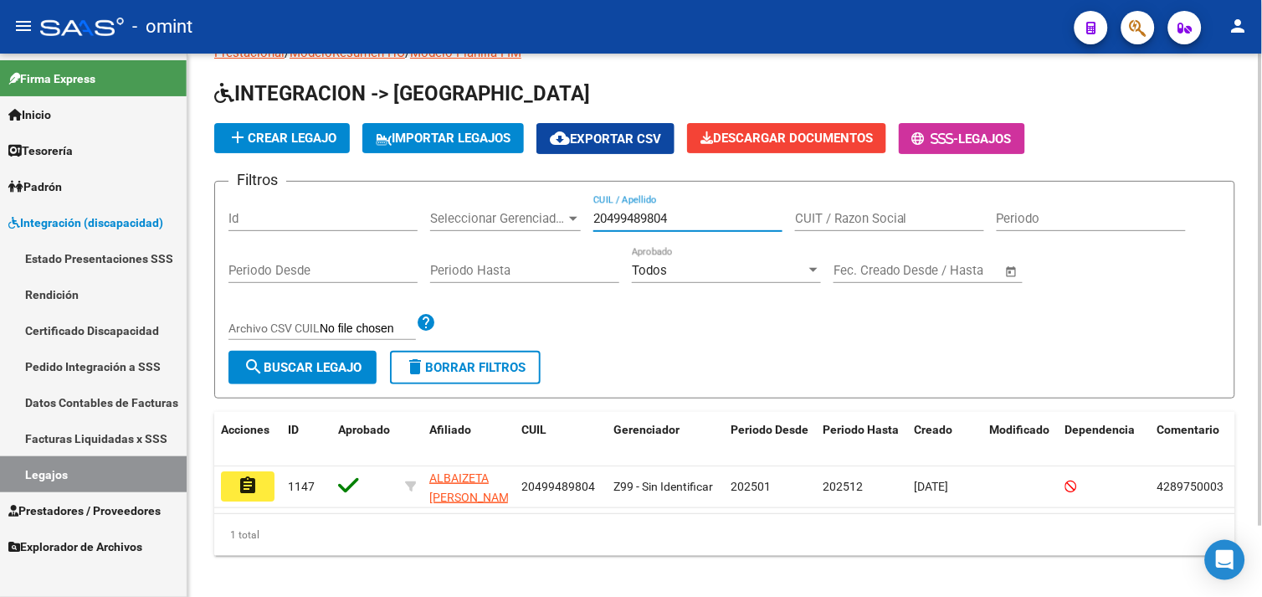
scroll to position [81, 0]
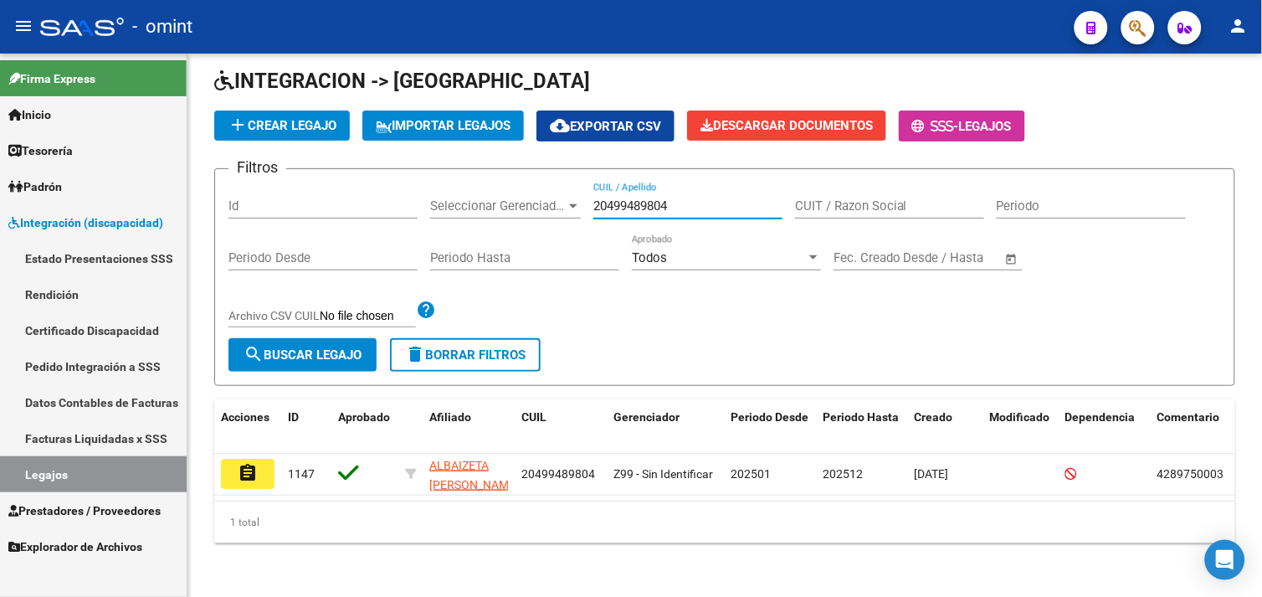
type input "20499489804"
click at [249, 465] on mat-icon "assignment" at bounding box center [248, 473] width 20 height 20
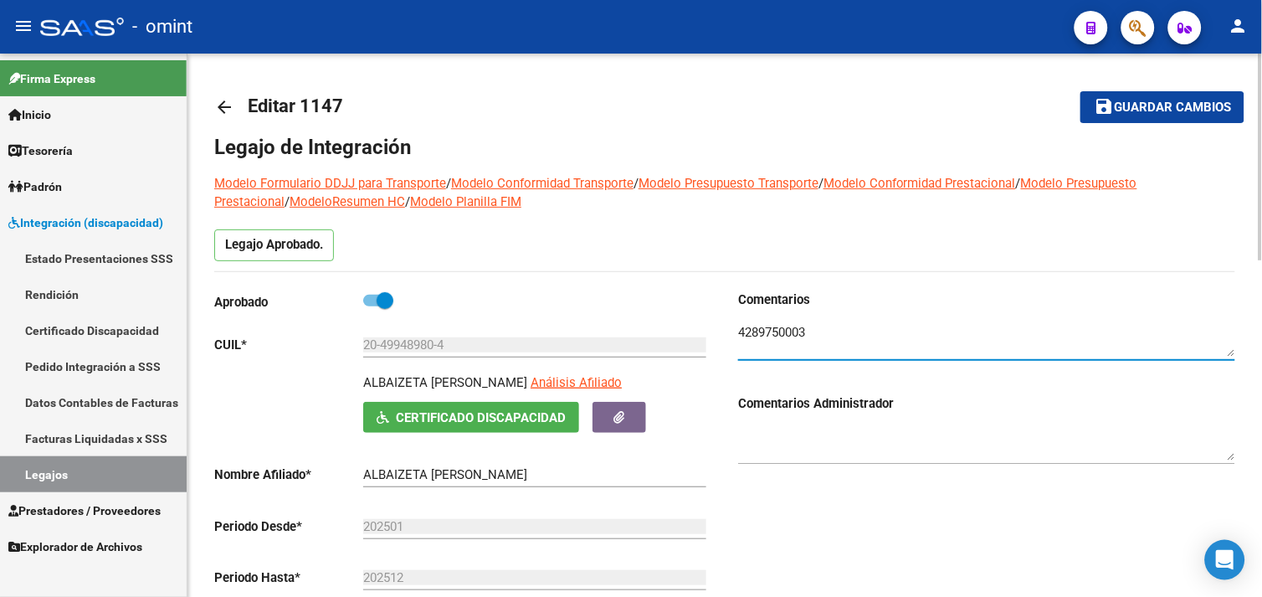
click at [766, 324] on textarea at bounding box center [986, 339] width 497 height 33
click at [64, 474] on link "Legajos" at bounding box center [93, 474] width 187 height 36
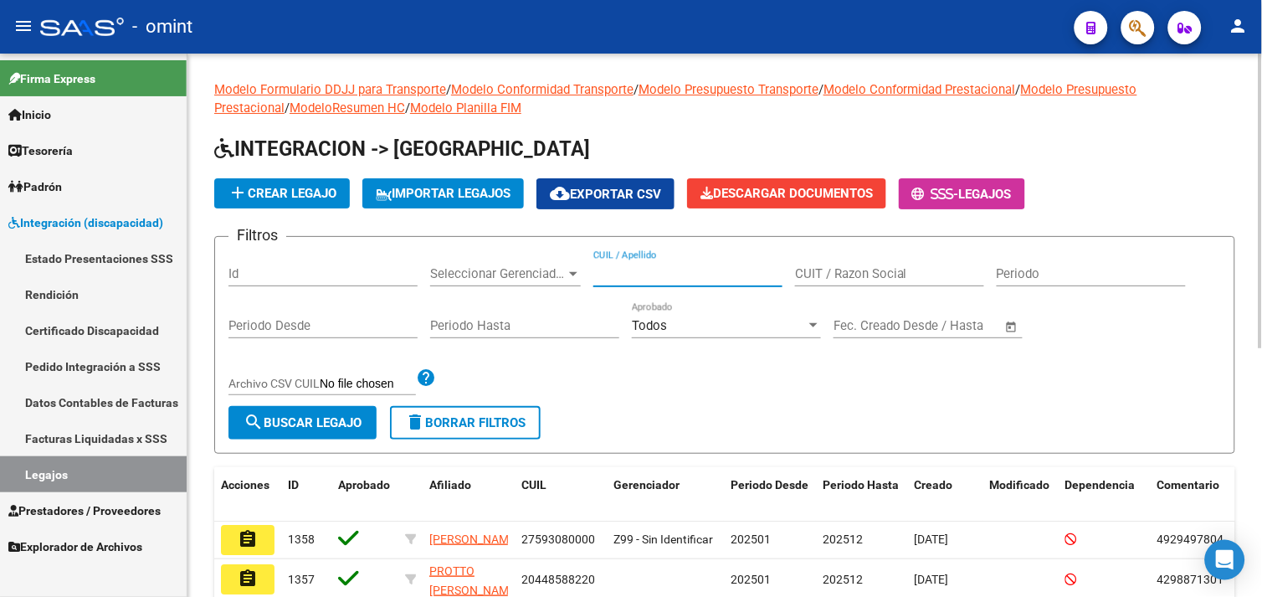
drag, startPoint x: 658, startPoint y: 271, endPoint x: 622, endPoint y: 285, distance: 38.4
click at [643, 275] on input "CUIL / Apellido" at bounding box center [687, 273] width 189 height 15
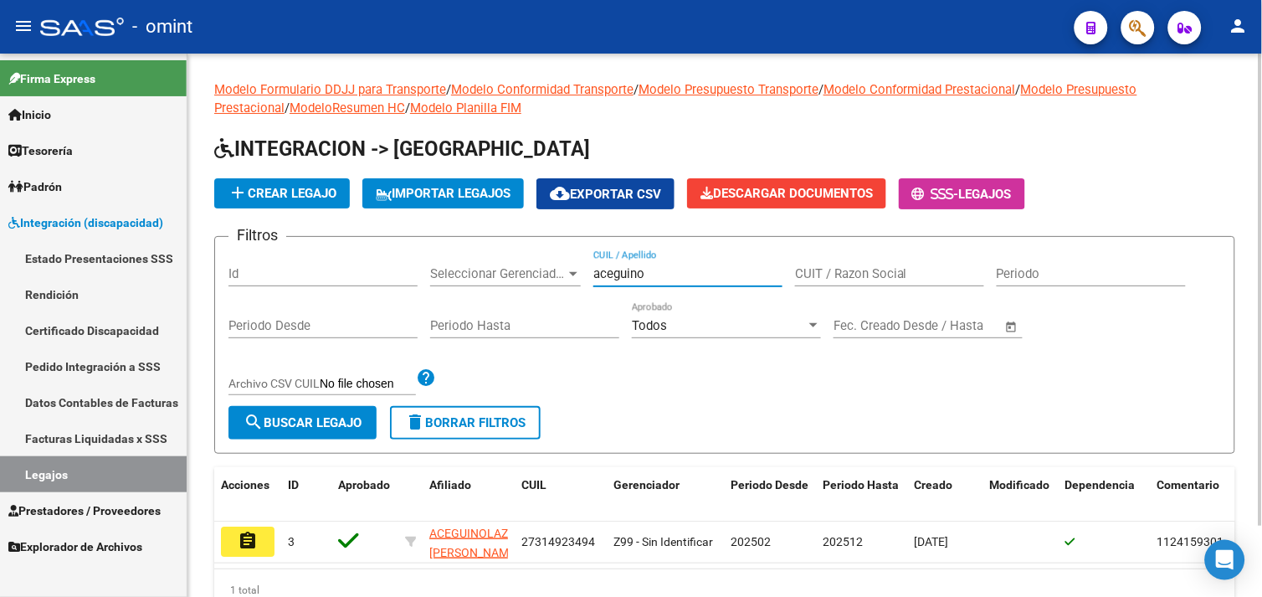
scroll to position [81, 0]
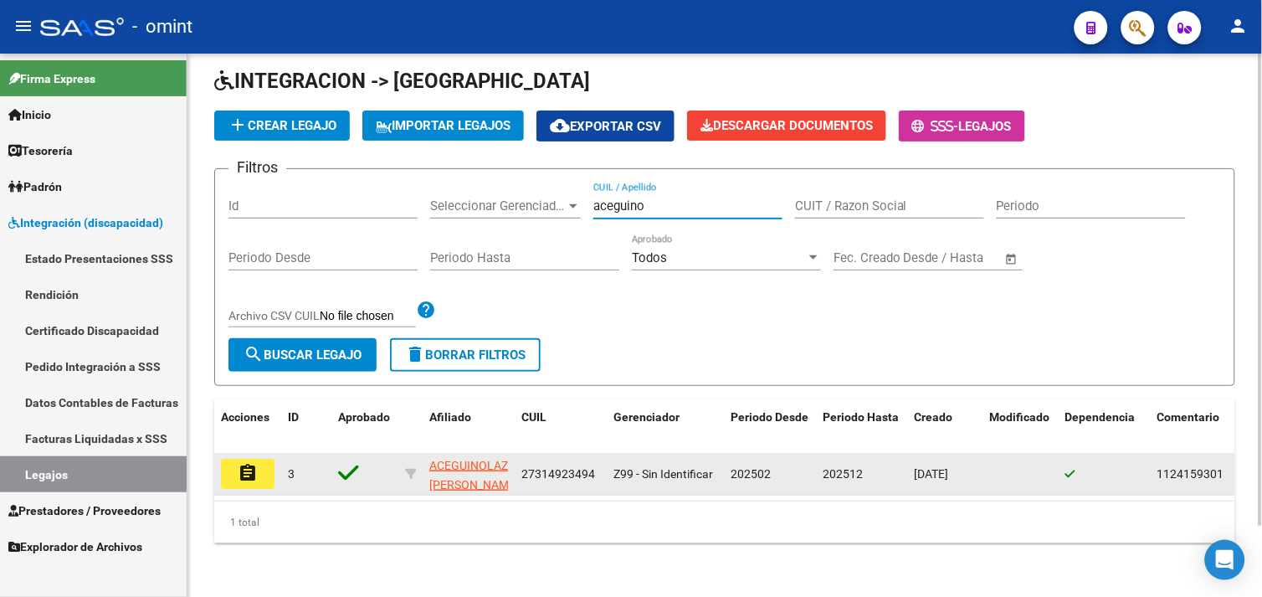
type input "aceguino"
click at [246, 469] on mat-icon "assignment" at bounding box center [248, 473] width 20 height 20
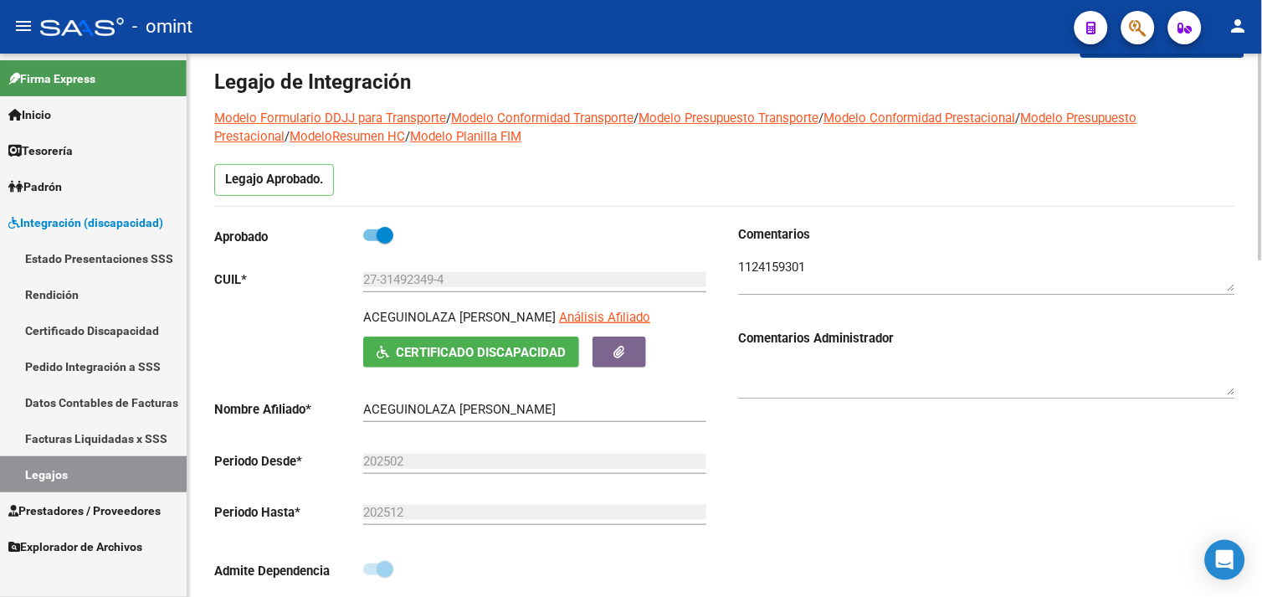
scroll to position [93, 0]
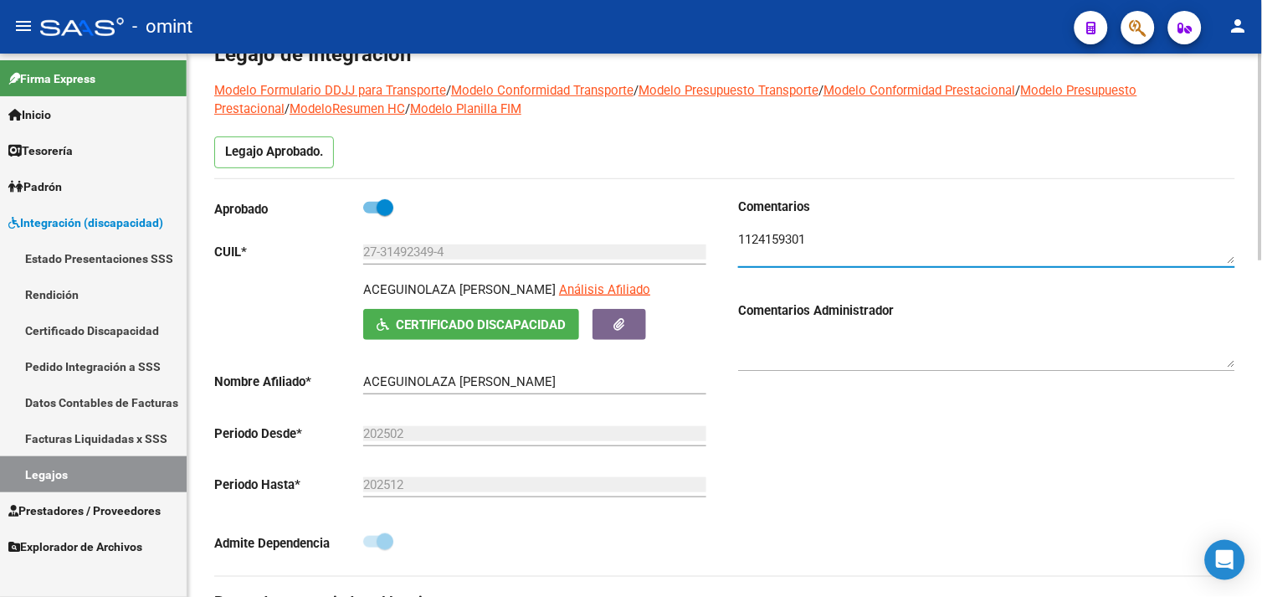
click at [776, 245] on textarea at bounding box center [986, 246] width 497 height 33
click at [775, 244] on textarea at bounding box center [986, 246] width 497 height 33
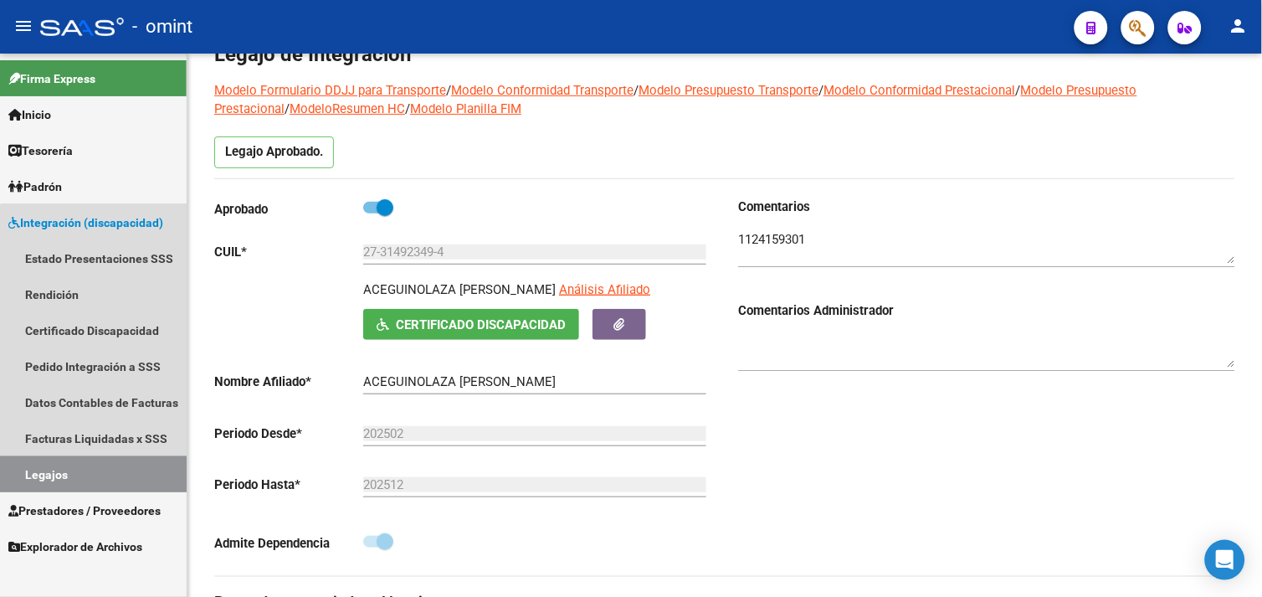
click at [98, 470] on link "Legajos" at bounding box center [93, 474] width 187 height 36
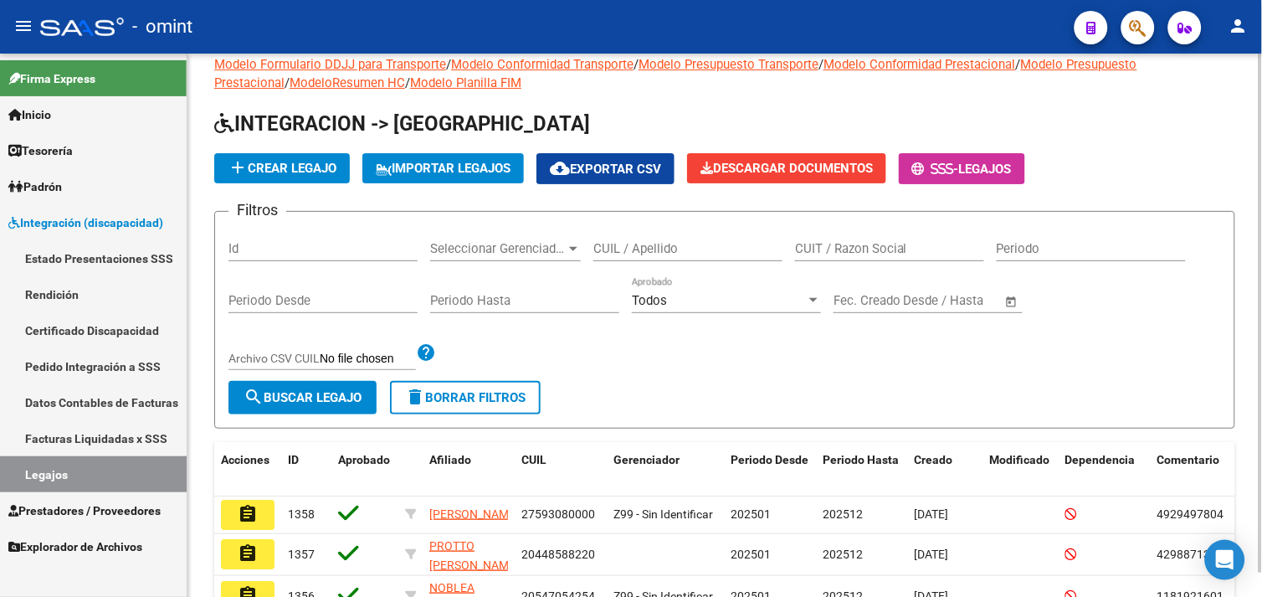
scroll to position [93, 0]
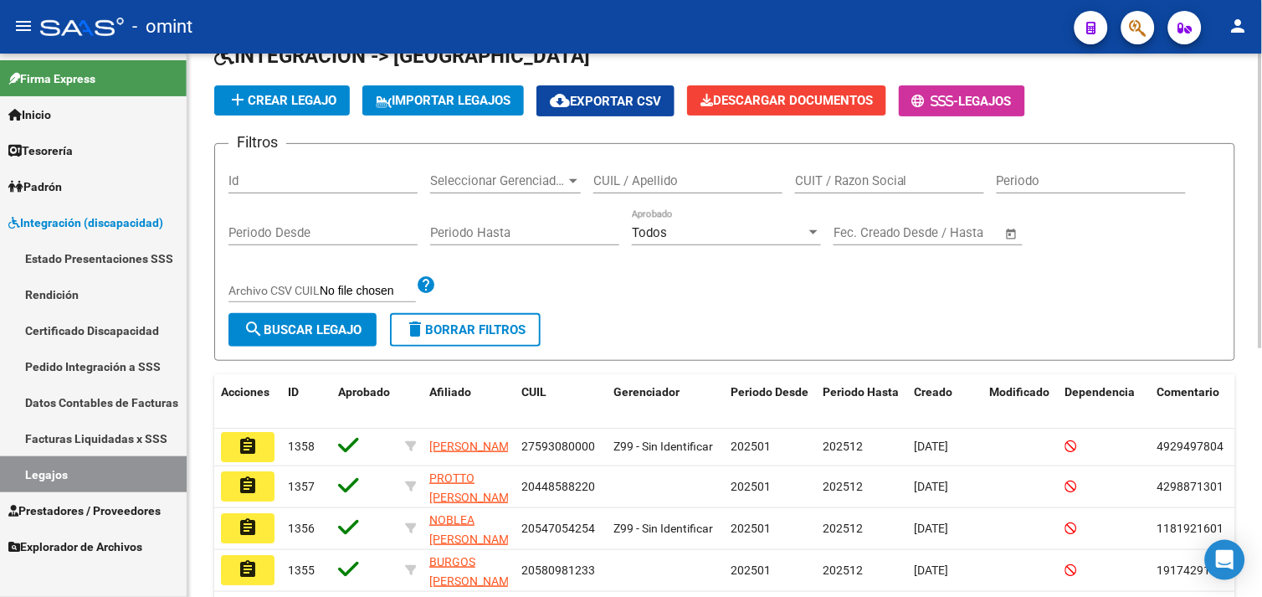
click at [653, 188] on input "CUIL / Apellido" at bounding box center [687, 180] width 189 height 15
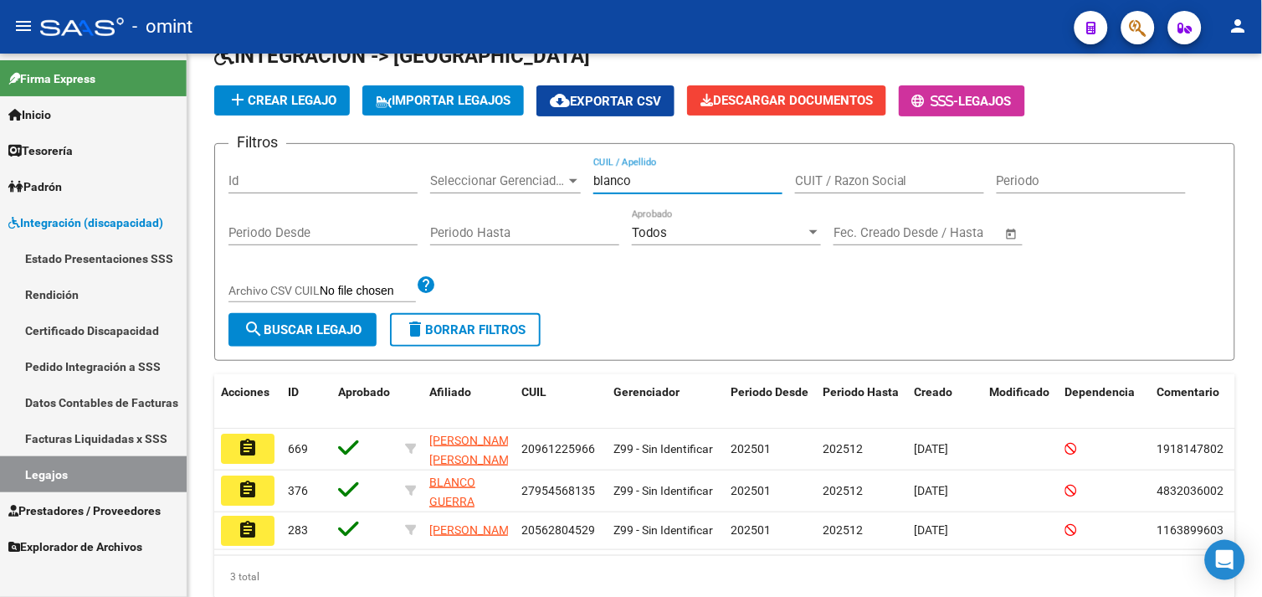
click at [111, 477] on link "Legajos" at bounding box center [93, 474] width 187 height 36
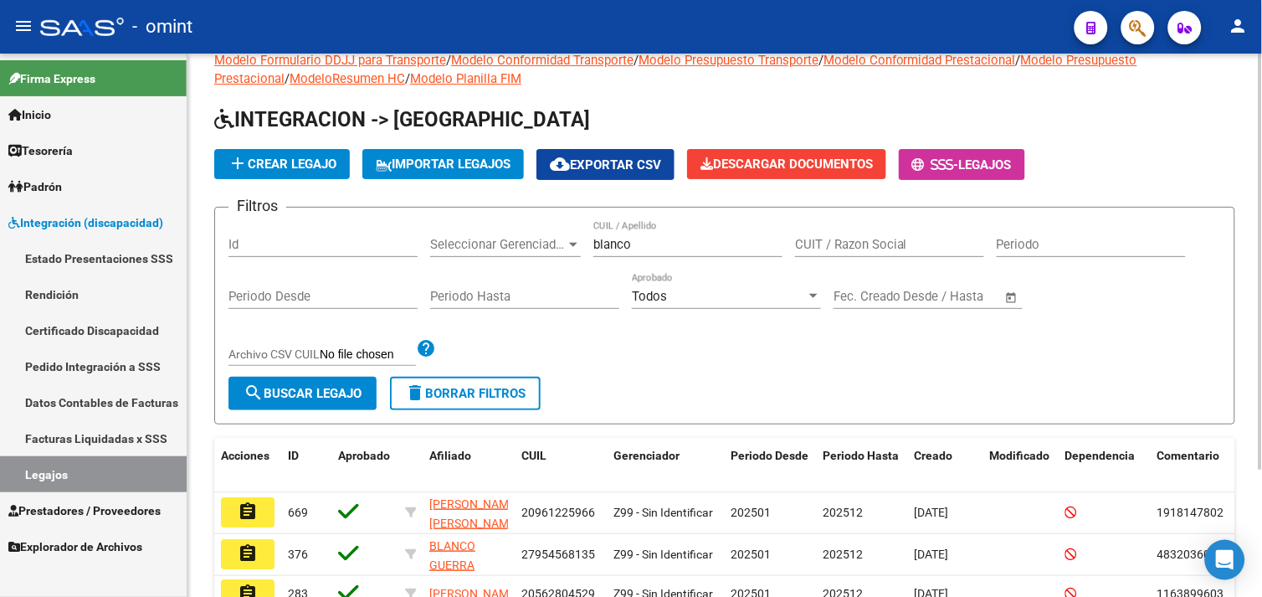
scroll to position [0, 0]
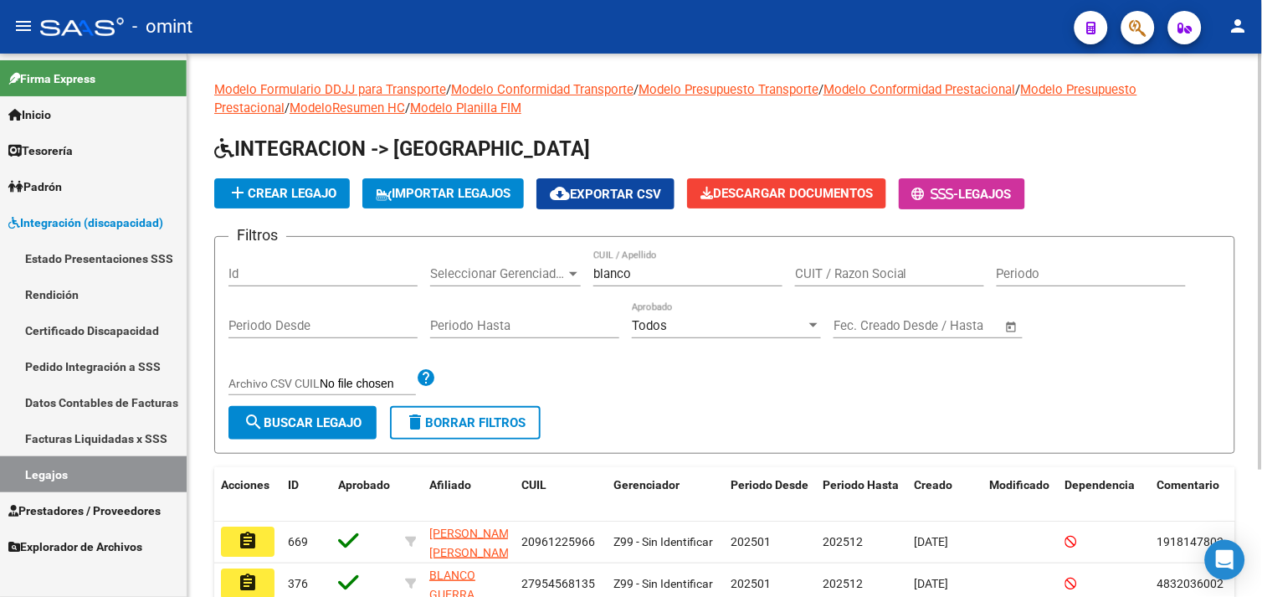
click at [653, 271] on input "blanco" at bounding box center [687, 273] width 189 height 15
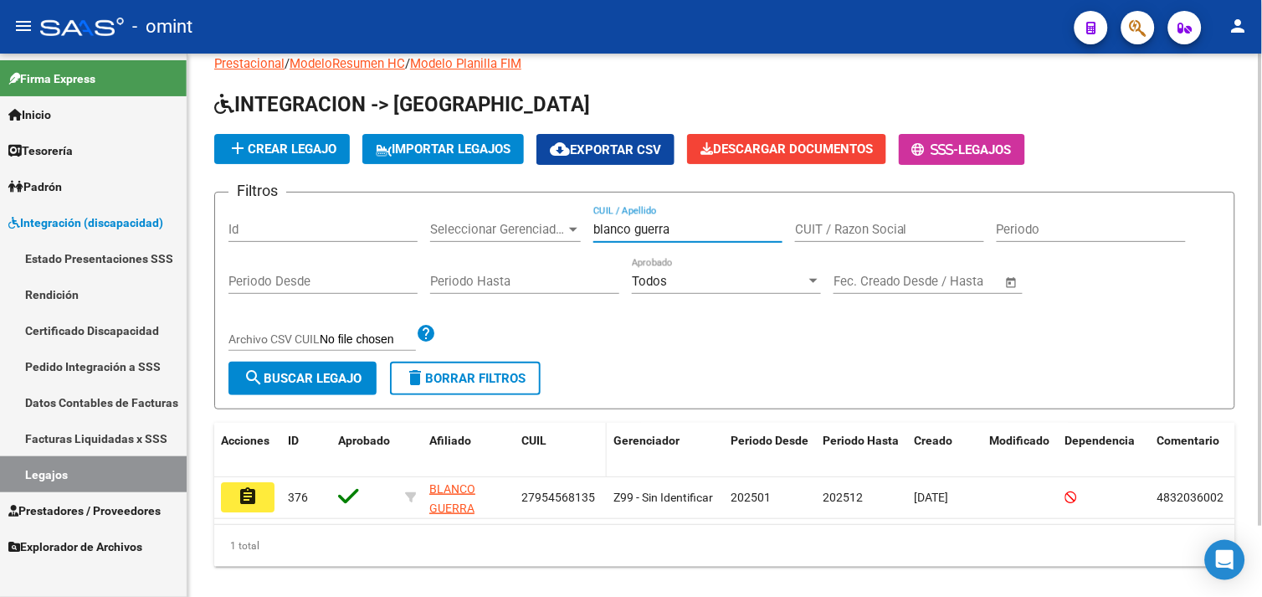
scroll to position [81, 0]
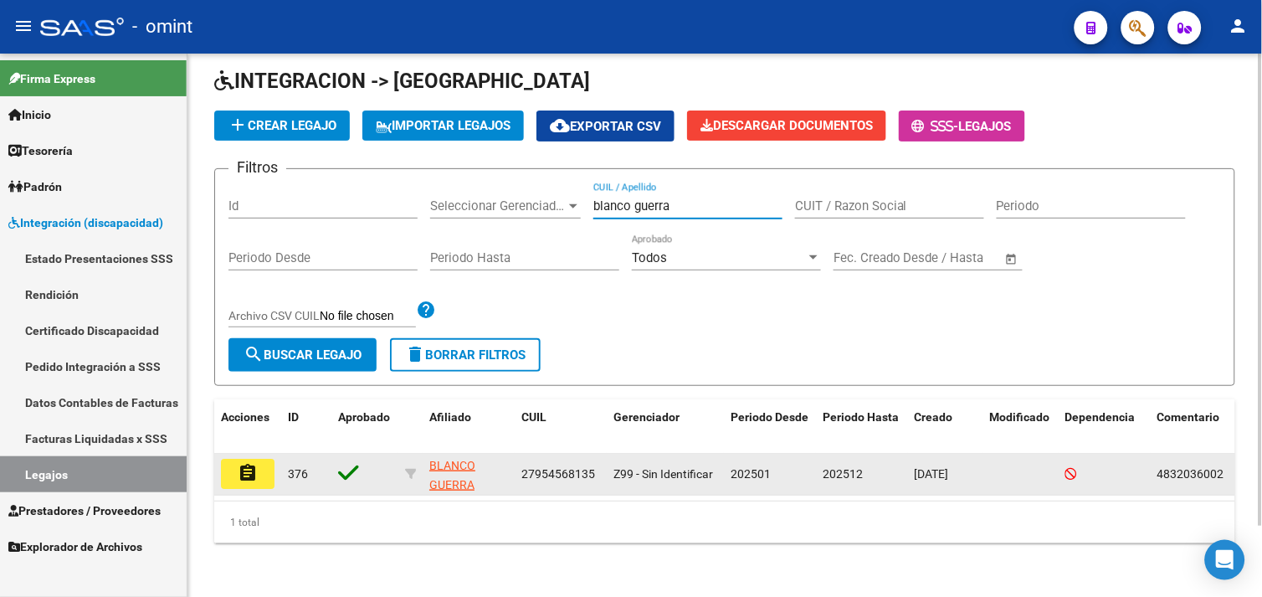
type input "blanco guerra"
click at [270, 459] on button "assignment" at bounding box center [248, 474] width 54 height 30
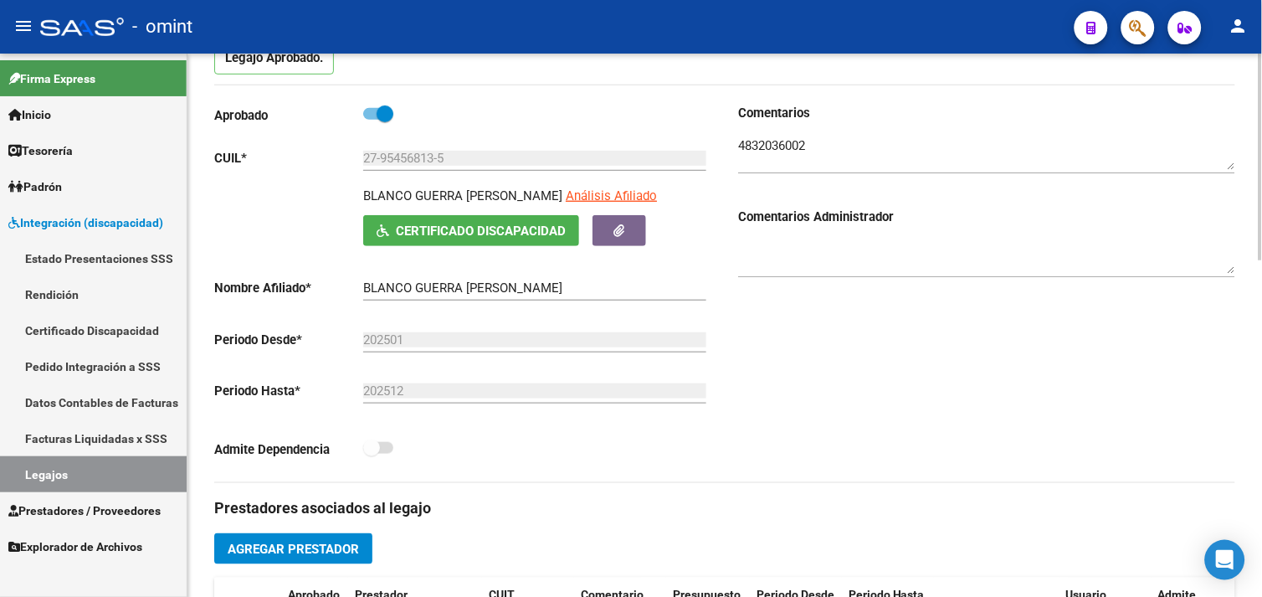
scroll to position [186, 0]
click at [766, 147] on textarea at bounding box center [986, 153] width 497 height 33
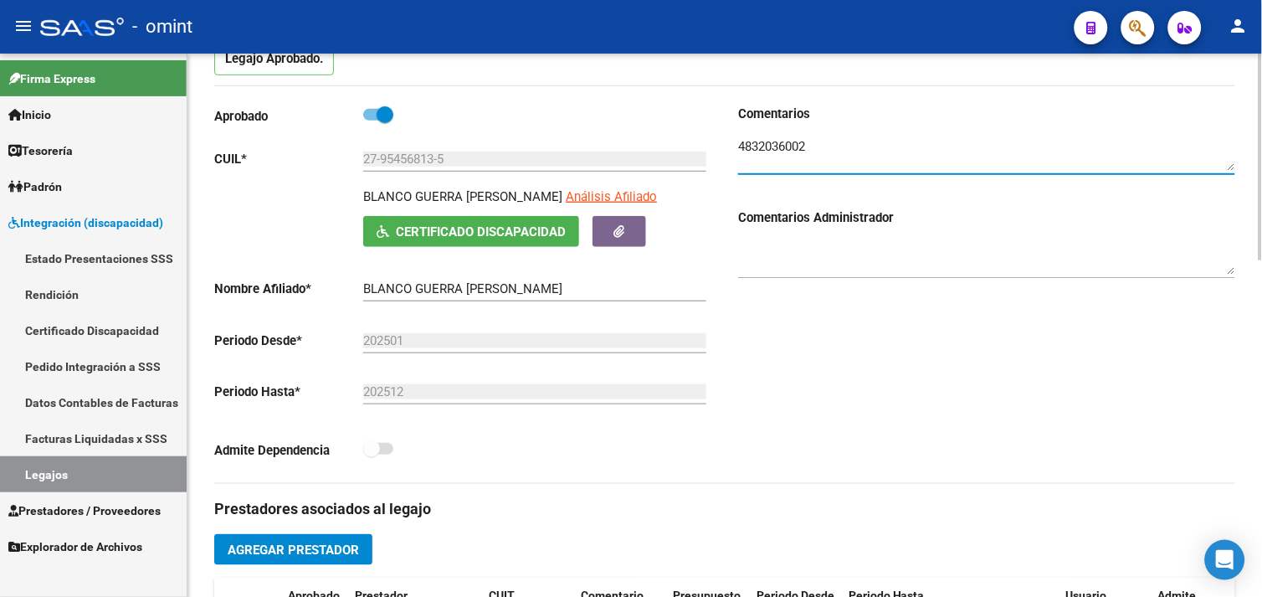
click at [766, 147] on textarea at bounding box center [986, 153] width 497 height 33
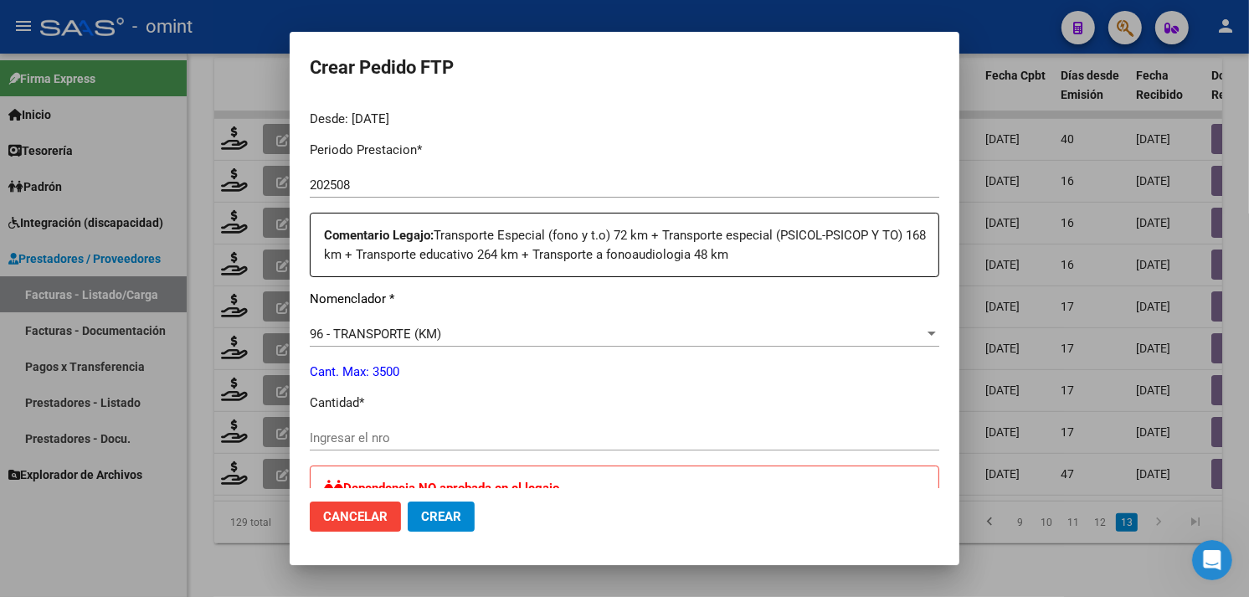
scroll to position [650, 0]
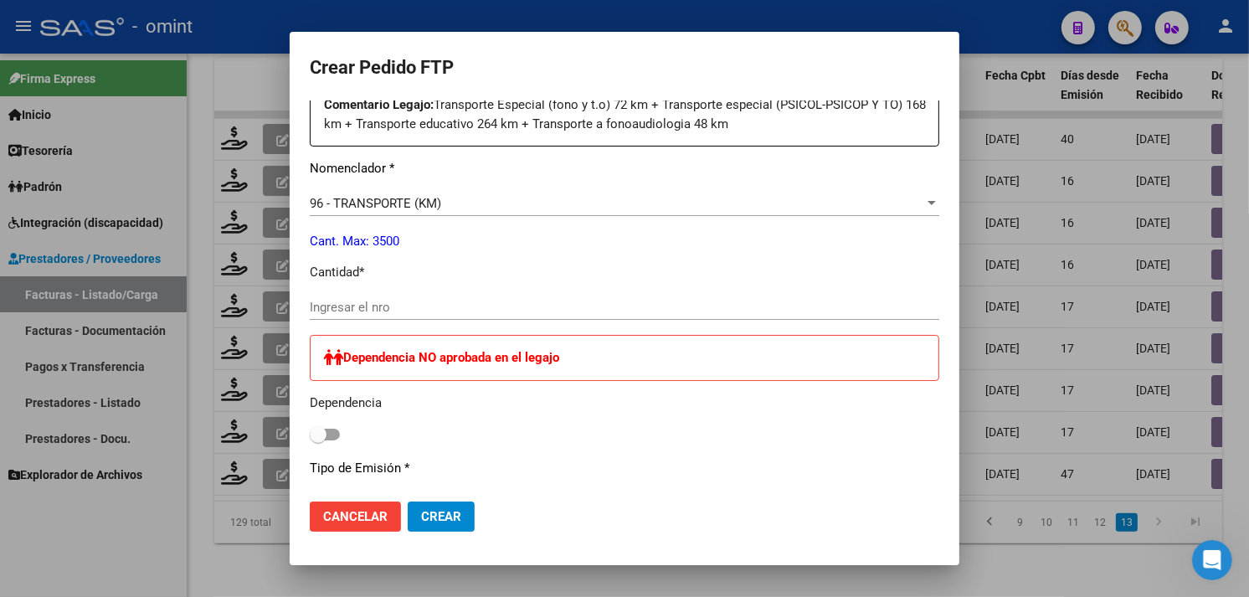
click at [475, 306] on input "Ingresar el nro" at bounding box center [624, 307] width 629 height 15
type input "96"
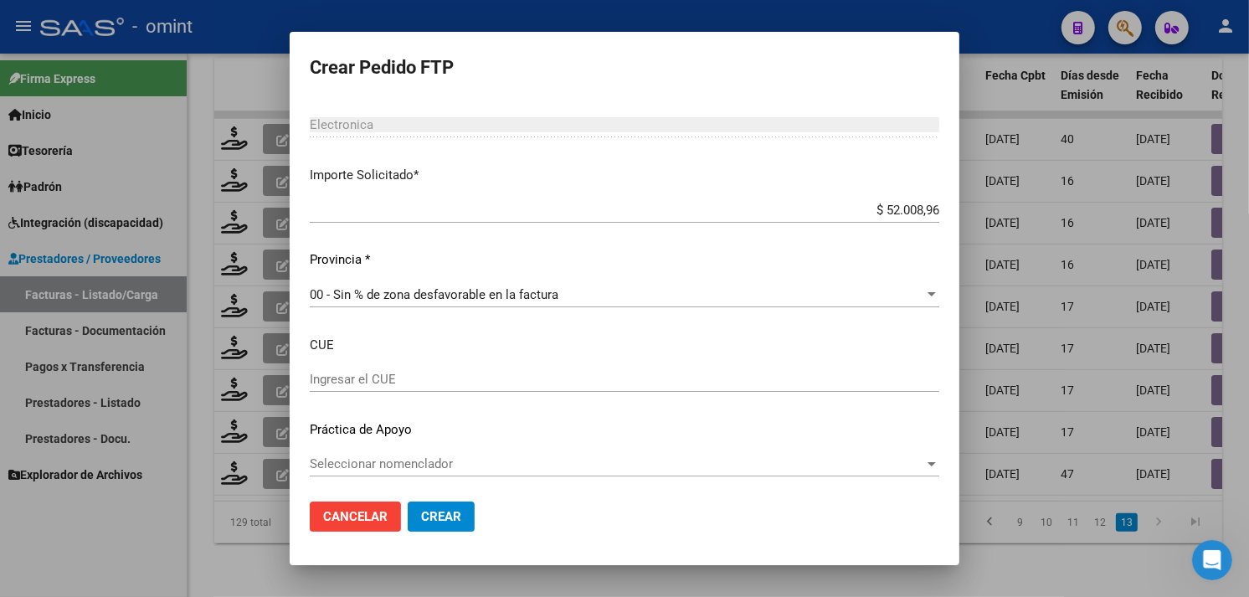
scroll to position [1031, 0]
click at [460, 513] on span "Crear" at bounding box center [441, 516] width 40 height 15
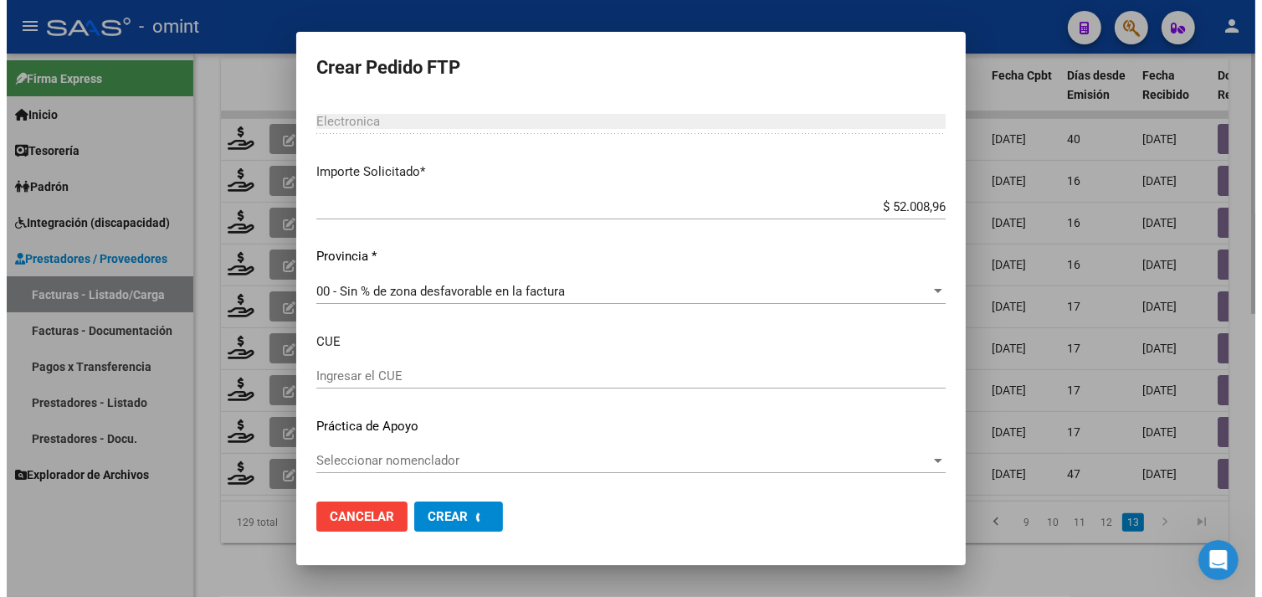
scroll to position [0, 0]
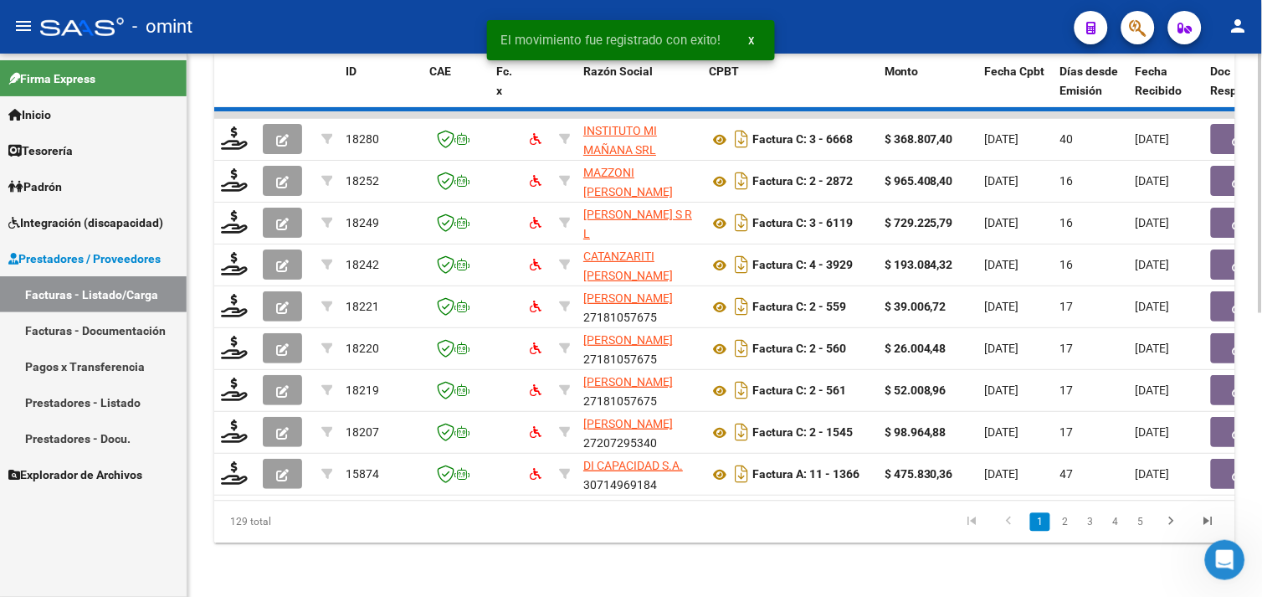
click at [1200, 499] on datatable-selection "18280 INSTITUTO MI MAÑANA SRL 30714642371 Factura C: 3 - 6668 $ 368.807,40 08/0…" at bounding box center [724, 491] width 1021 height 15
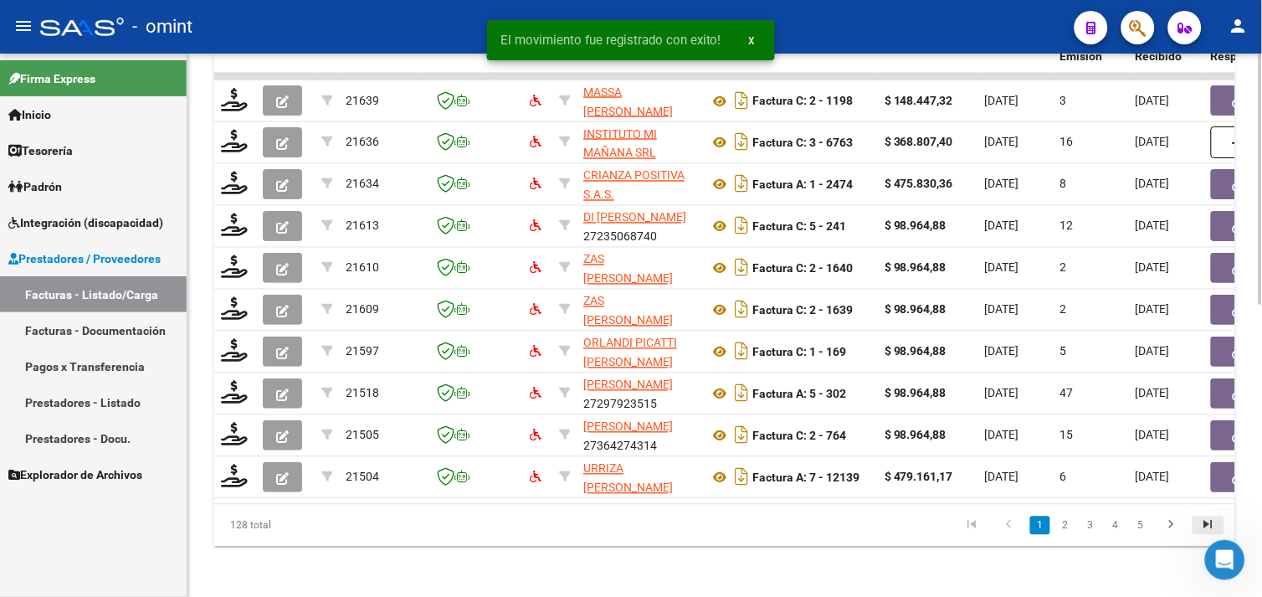
scroll to position [632, 0]
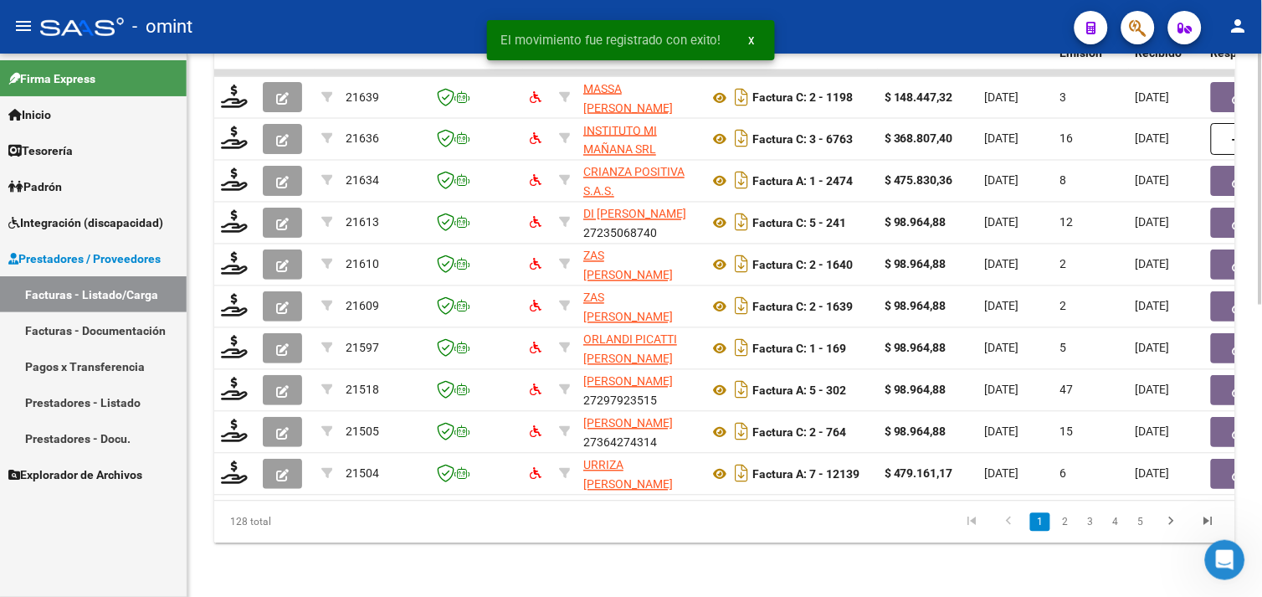
drag, startPoint x: 1206, startPoint y: 522, endPoint x: 1179, endPoint y: 522, distance: 27.6
click at [1206, 522] on icon "go to last page" at bounding box center [1209, 524] width 22 height 20
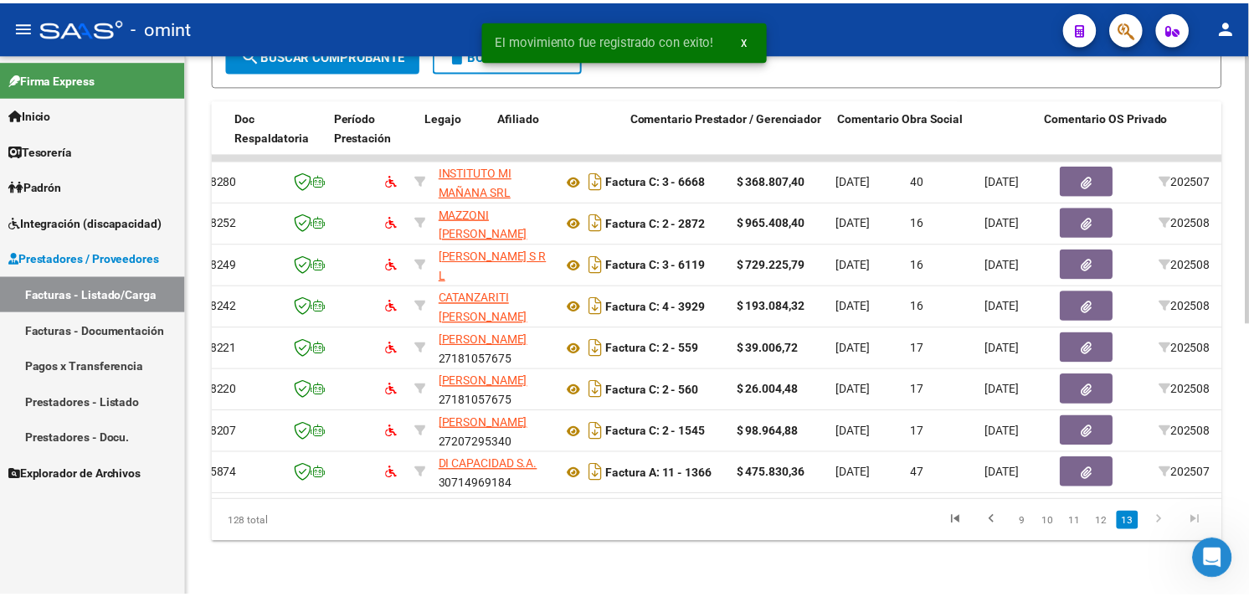
scroll to position [0, 0]
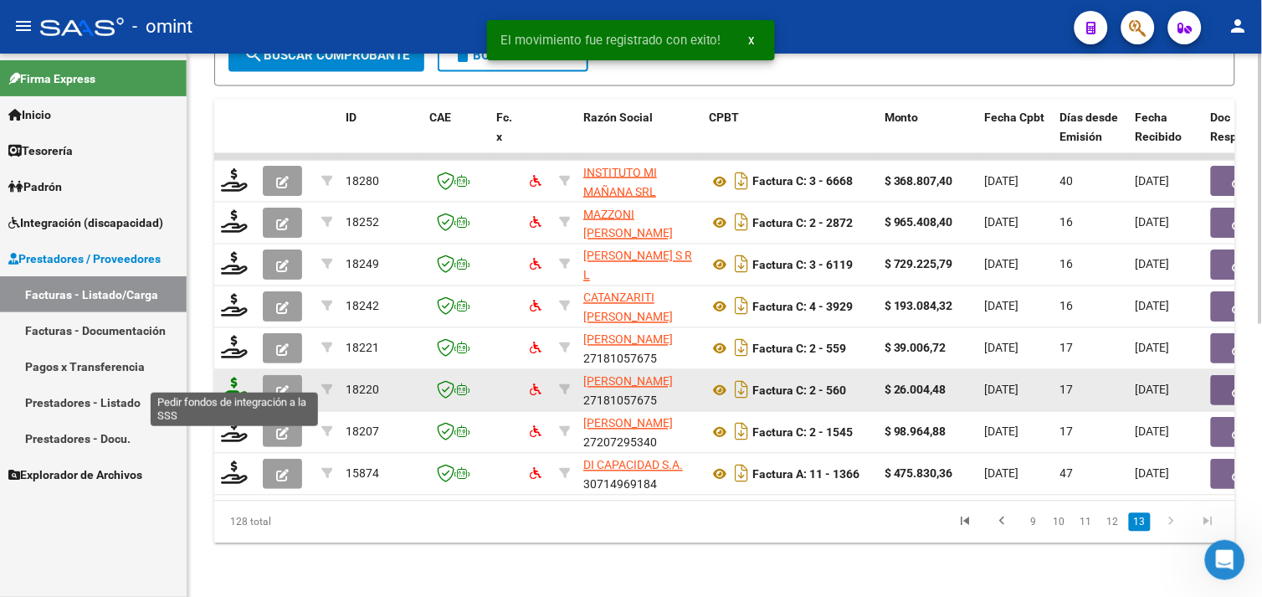
click at [239, 378] on icon at bounding box center [234, 389] width 27 height 23
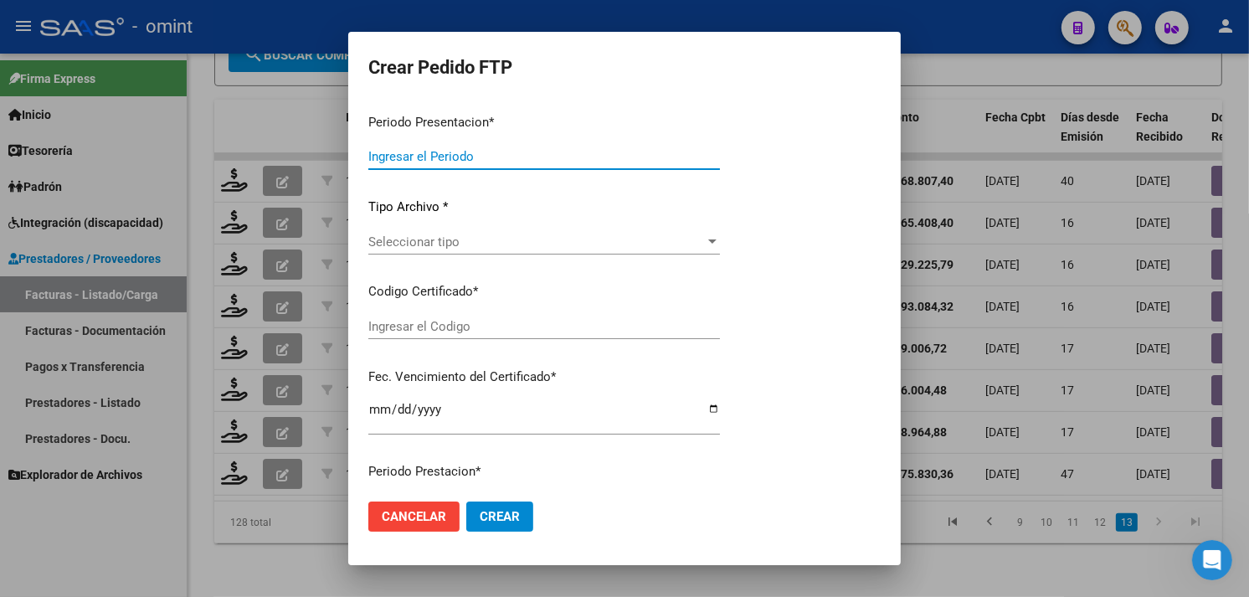
type input "202508"
type input "$ 26.004,48"
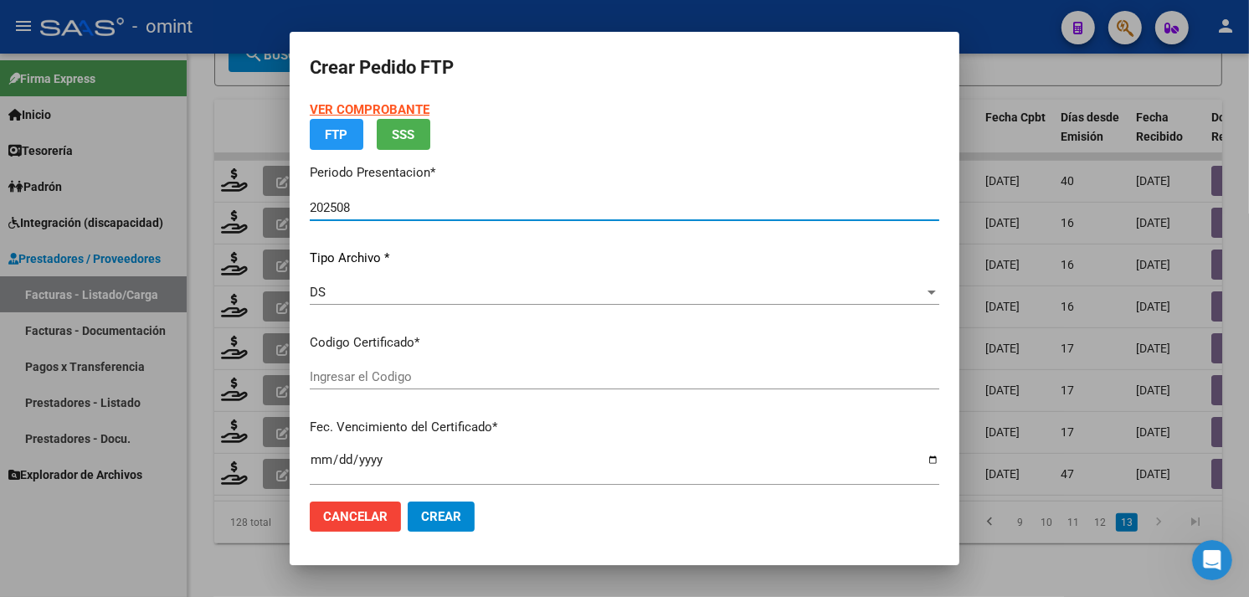
type input "4782787338"
type input "2029-11-30"
click at [347, 109] on strong "VER COMPROBANTE" at bounding box center [370, 109] width 120 height 15
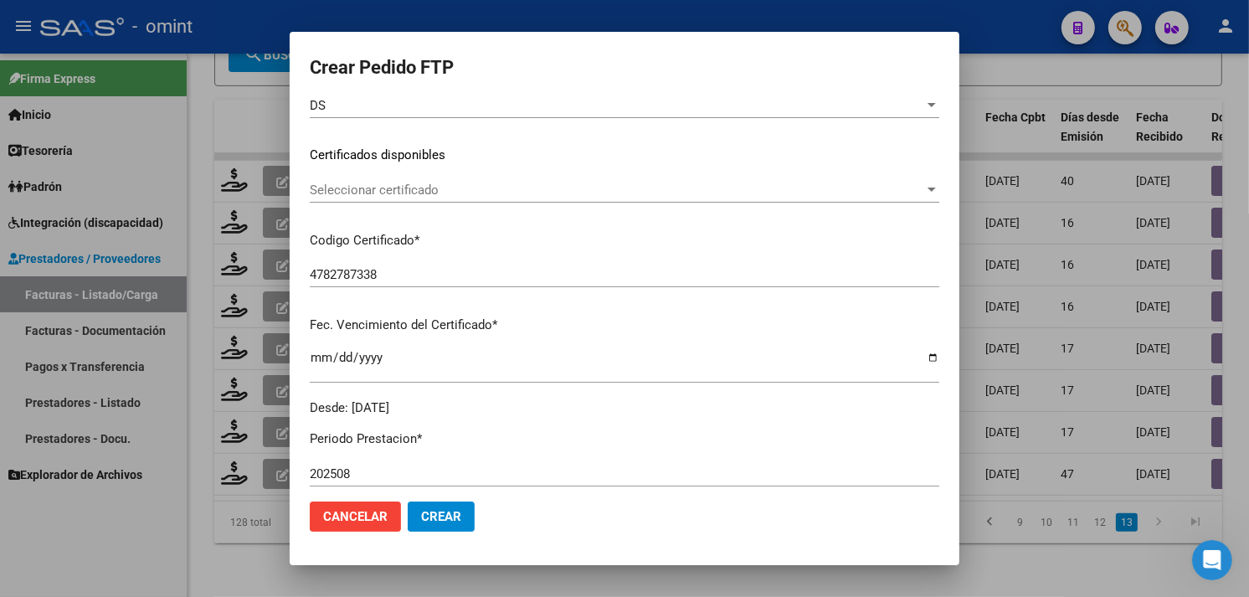
scroll to position [186, 0]
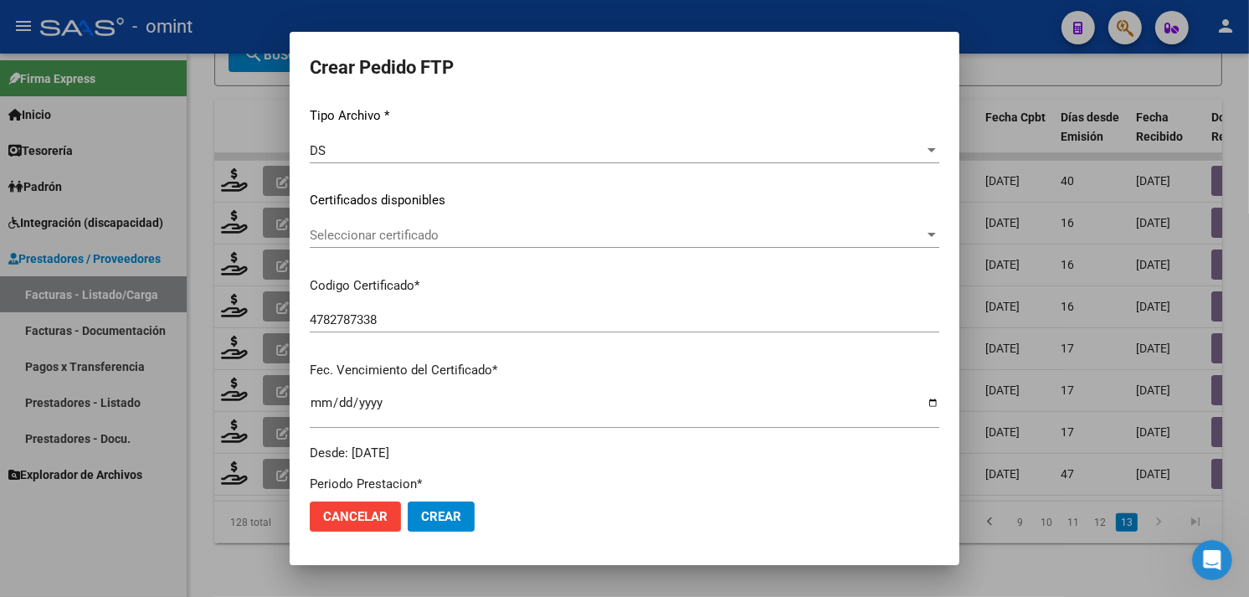
click at [464, 235] on span "Seleccionar certificado" at bounding box center [617, 235] width 614 height 15
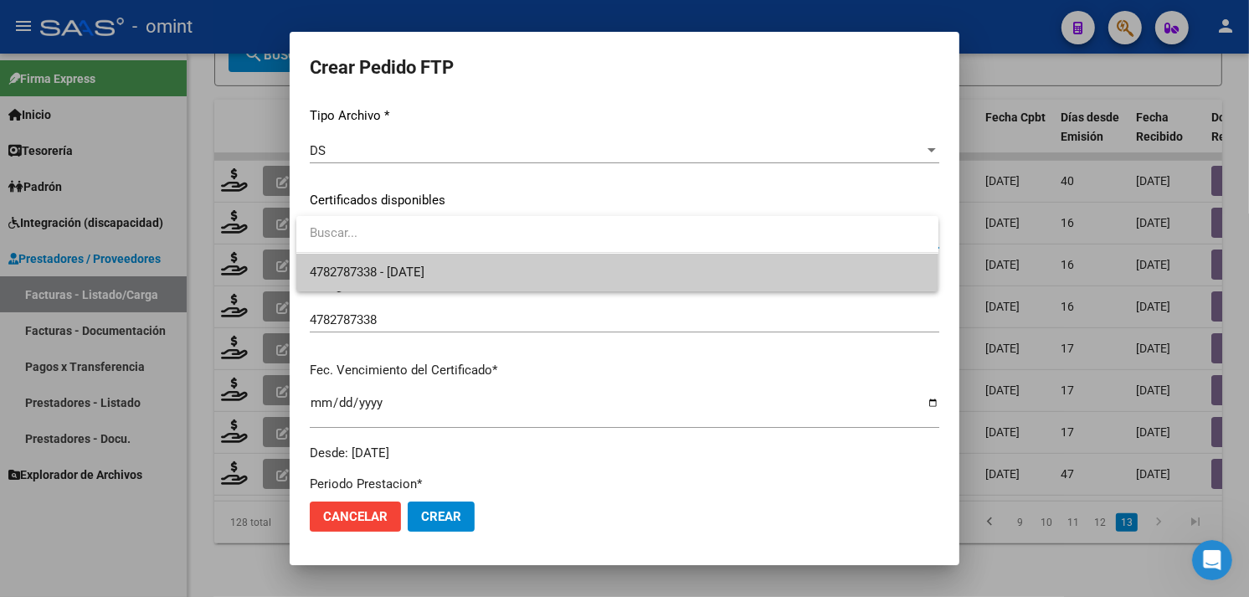
click at [460, 258] on span "4782787338 - 2029-11-30" at bounding box center [617, 273] width 615 height 38
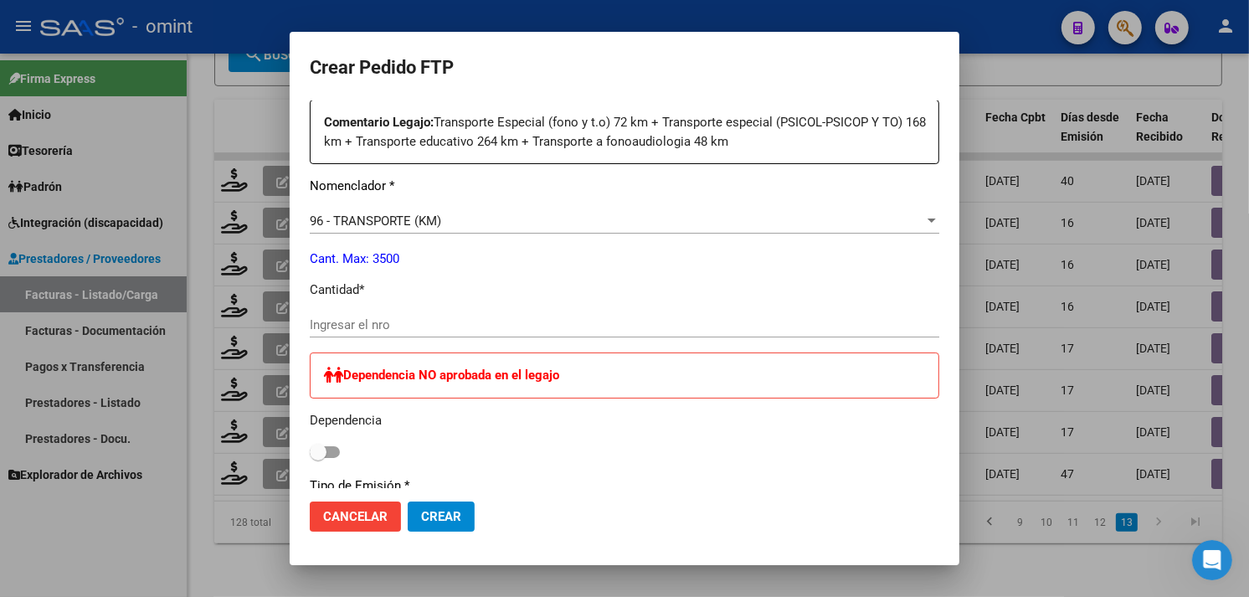
scroll to position [650, 0]
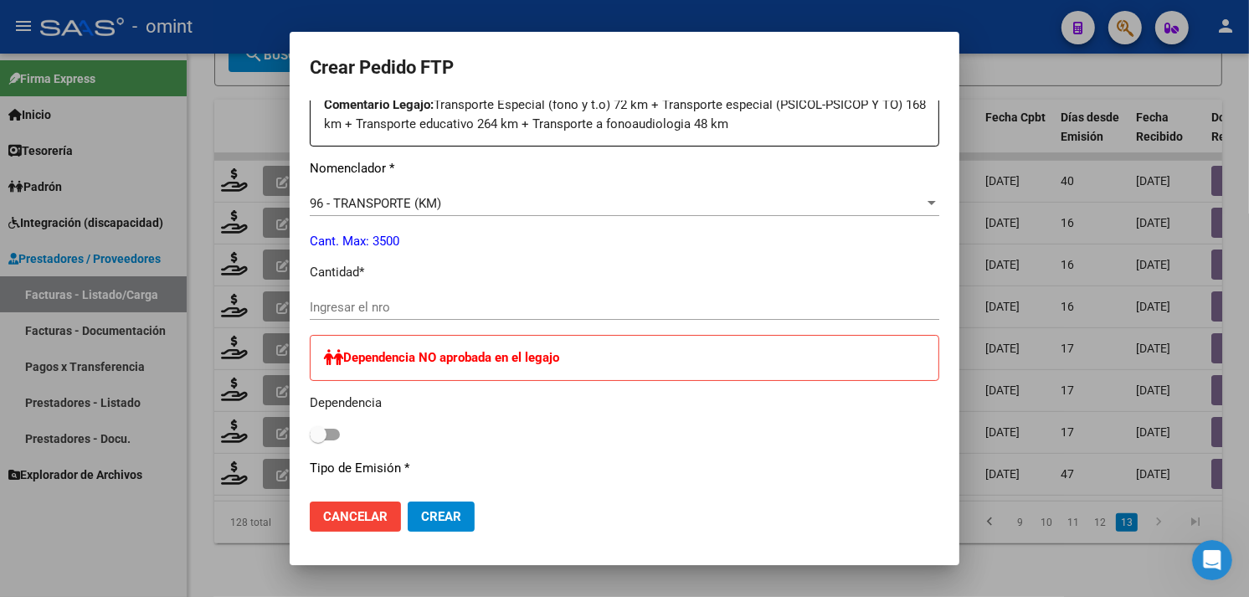
click at [450, 306] on input "Ingresar el nro" at bounding box center [624, 307] width 629 height 15
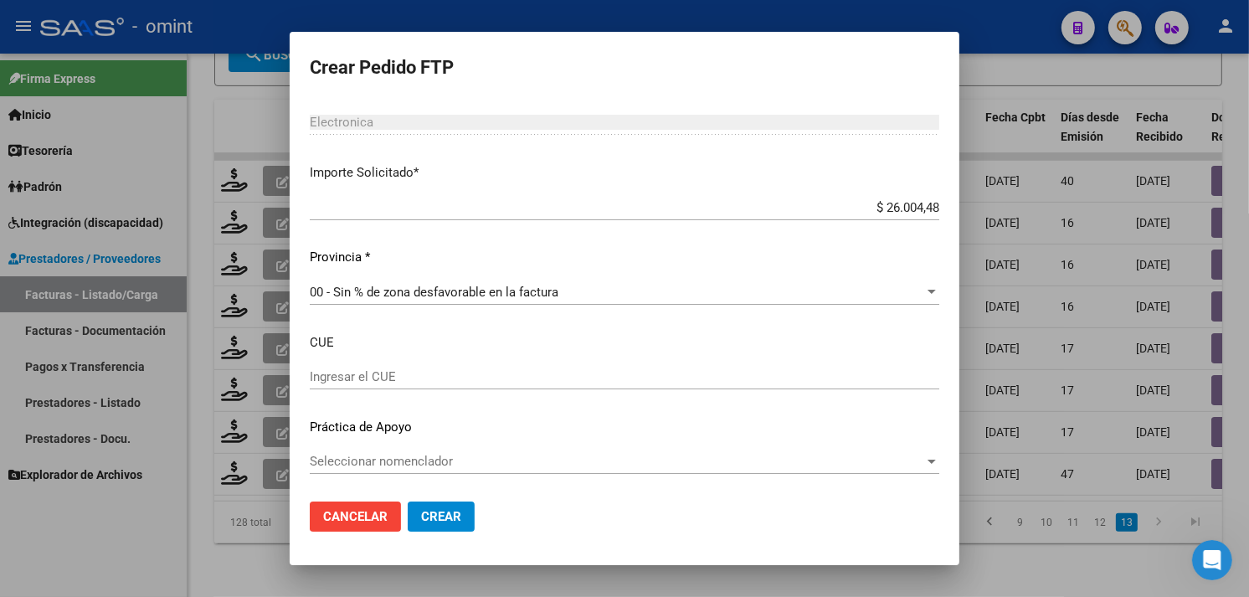
scroll to position [1031, 0]
type input "48"
click at [452, 507] on button "Crear" at bounding box center [441, 516] width 67 height 30
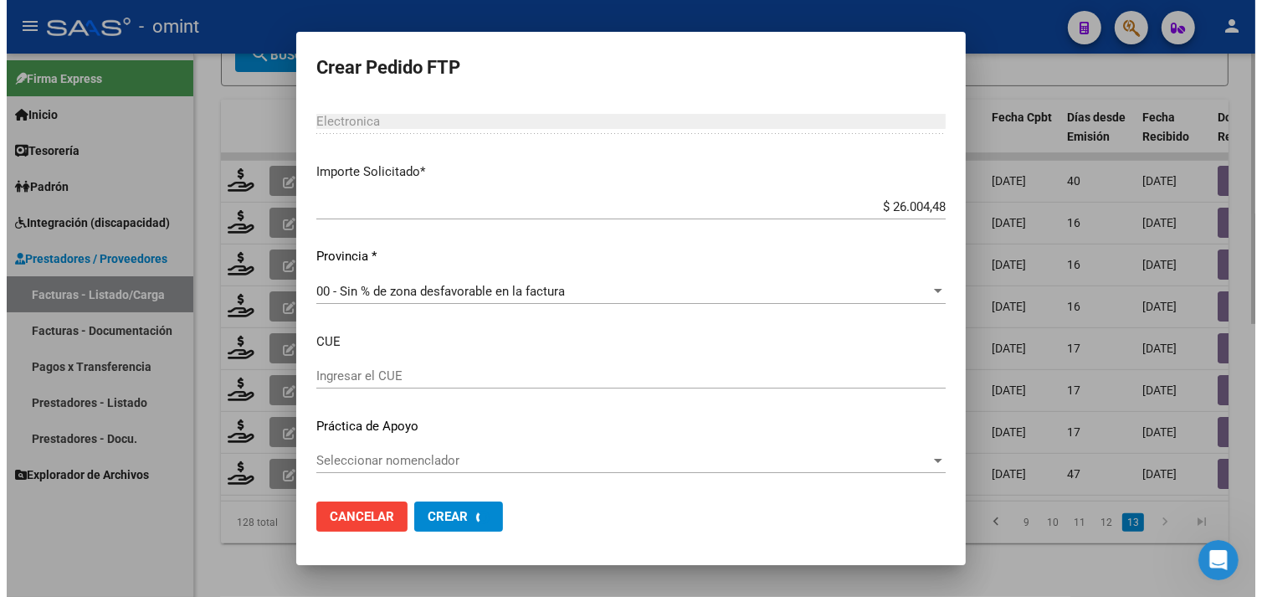
scroll to position [0, 0]
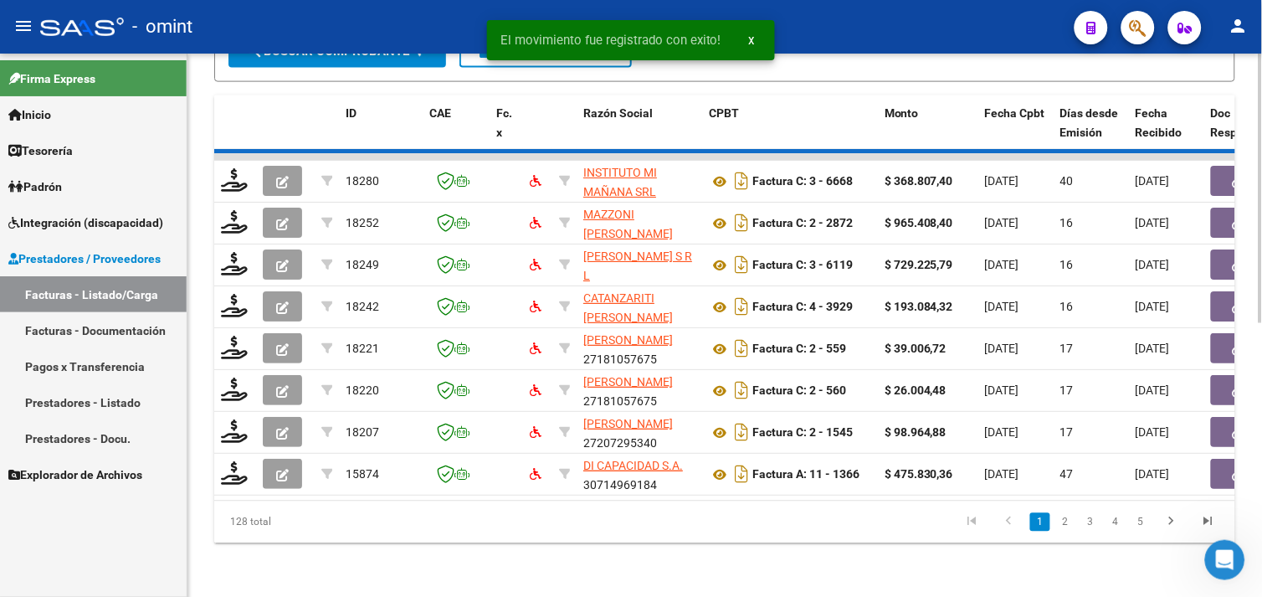
click at [1207, 522] on div "128 total 1 2 3 4 5" at bounding box center [724, 522] width 1021 height 42
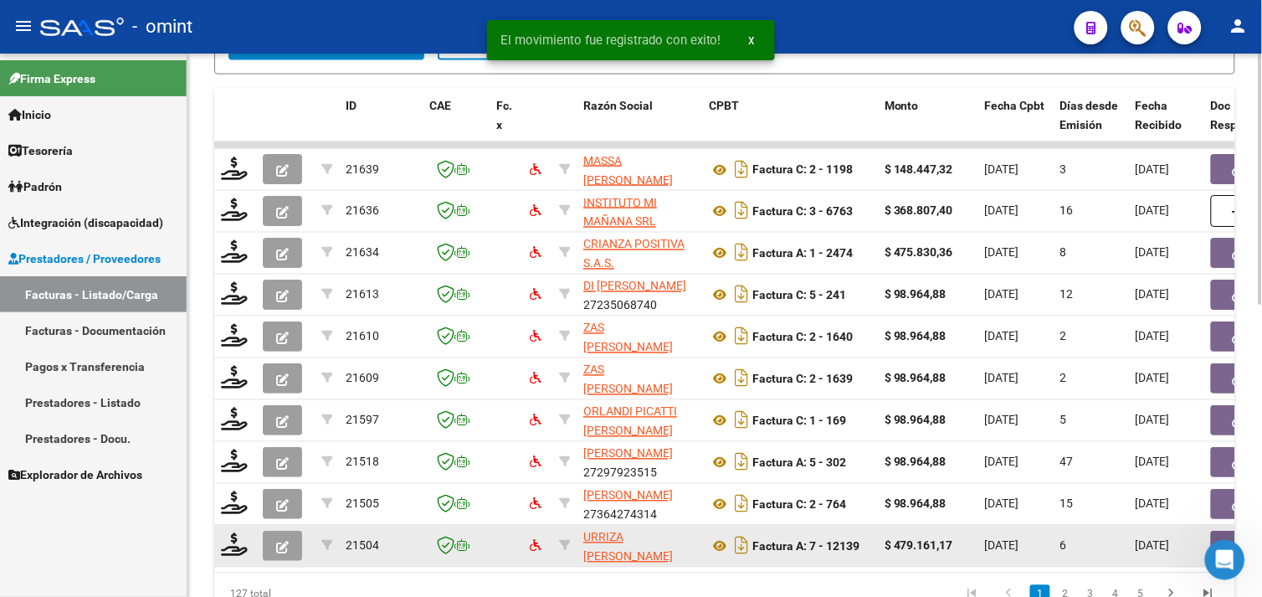
click at [1207, 526] on datatable-body-cell at bounding box center [1255, 546] width 100 height 41
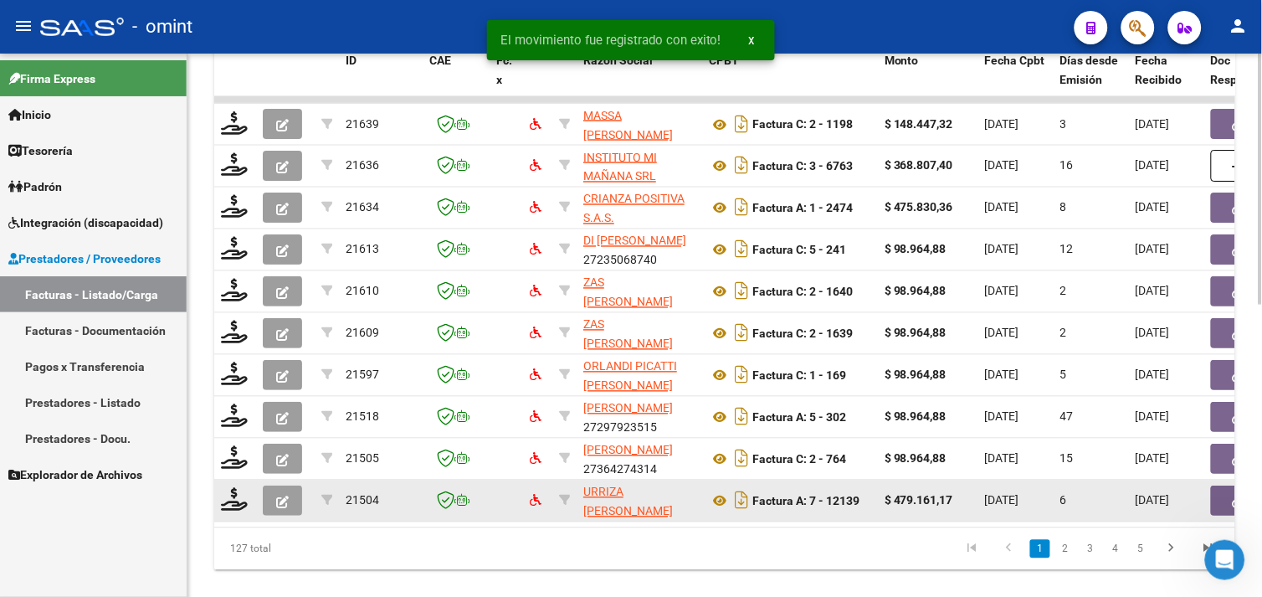
scroll to position [632, 0]
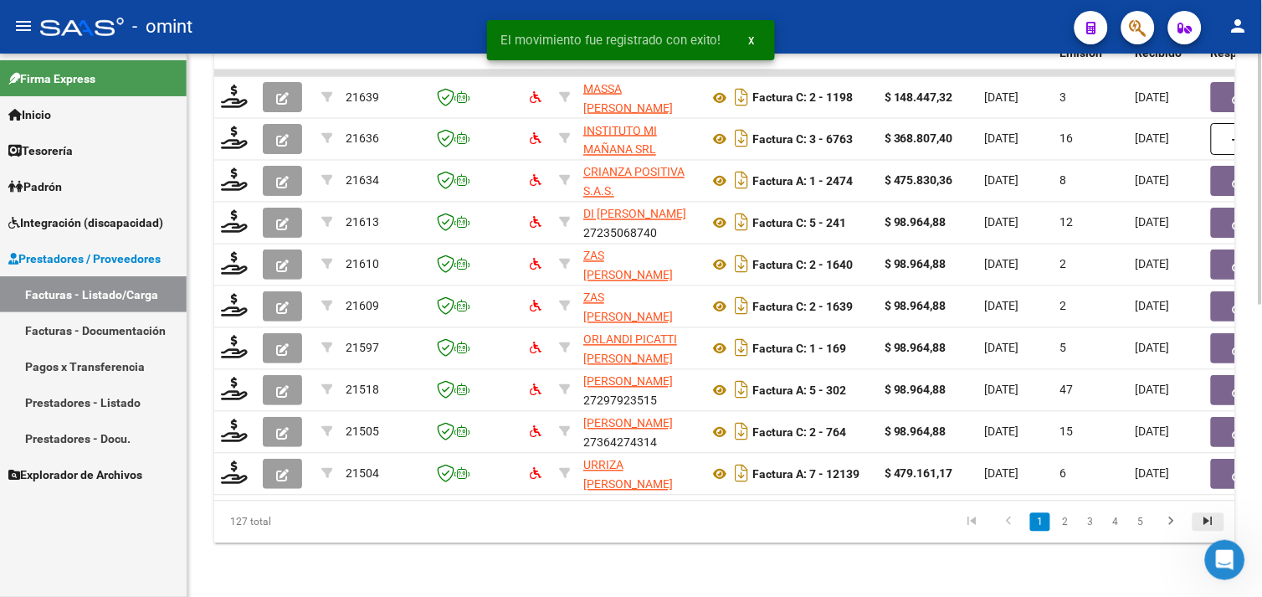
click at [1195, 522] on link "go to last page" at bounding box center [1209, 522] width 32 height 18
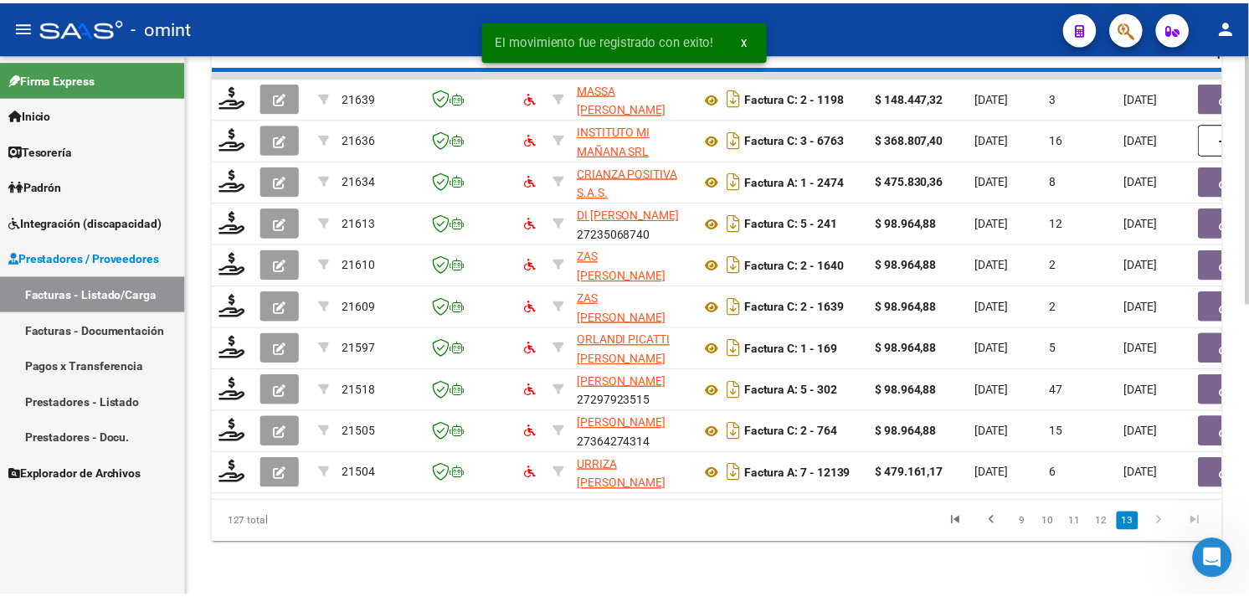
scroll to position [507, 0]
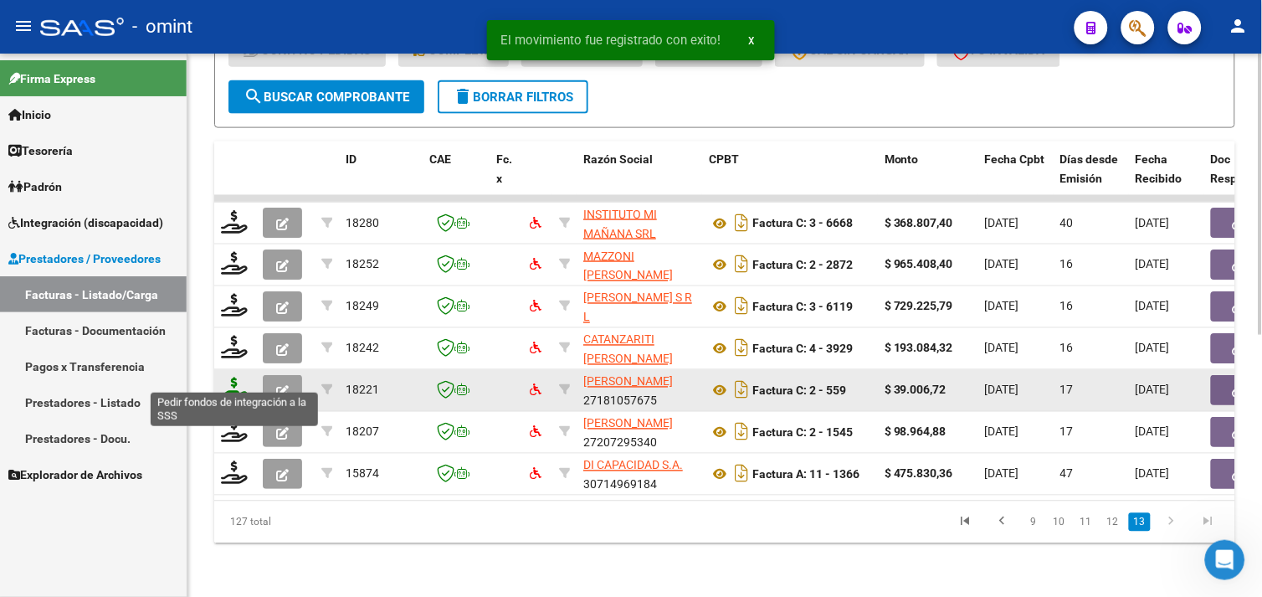
click at [235, 378] on icon at bounding box center [234, 389] width 27 height 23
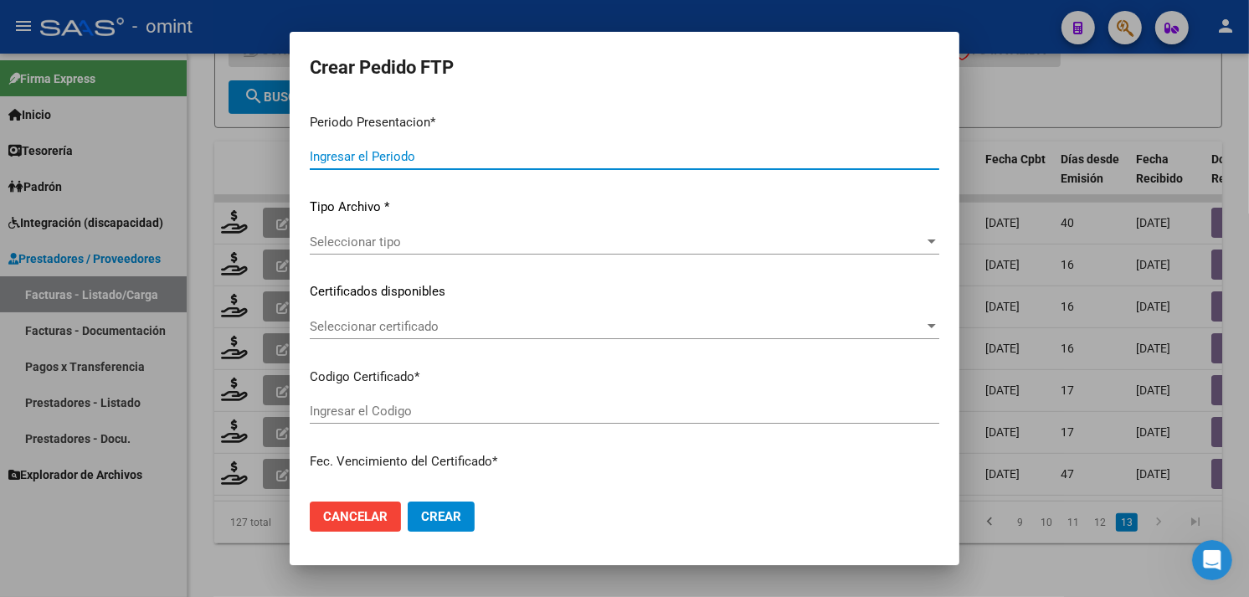
type input "202508"
type input "$ 39.006,72"
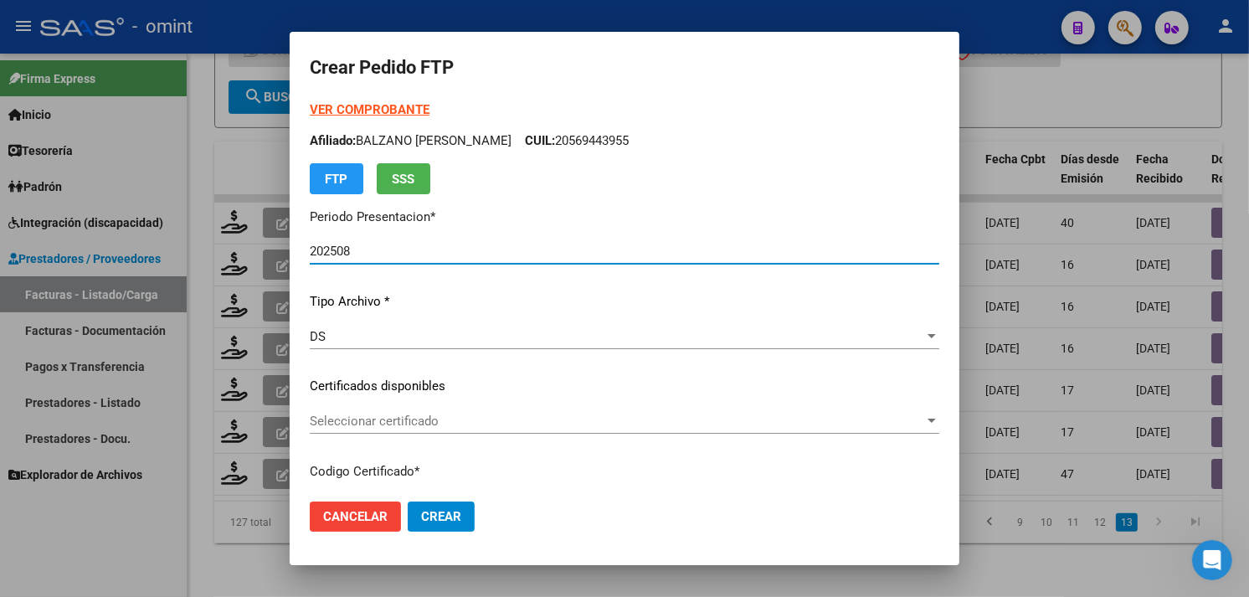
scroll to position [93, 0]
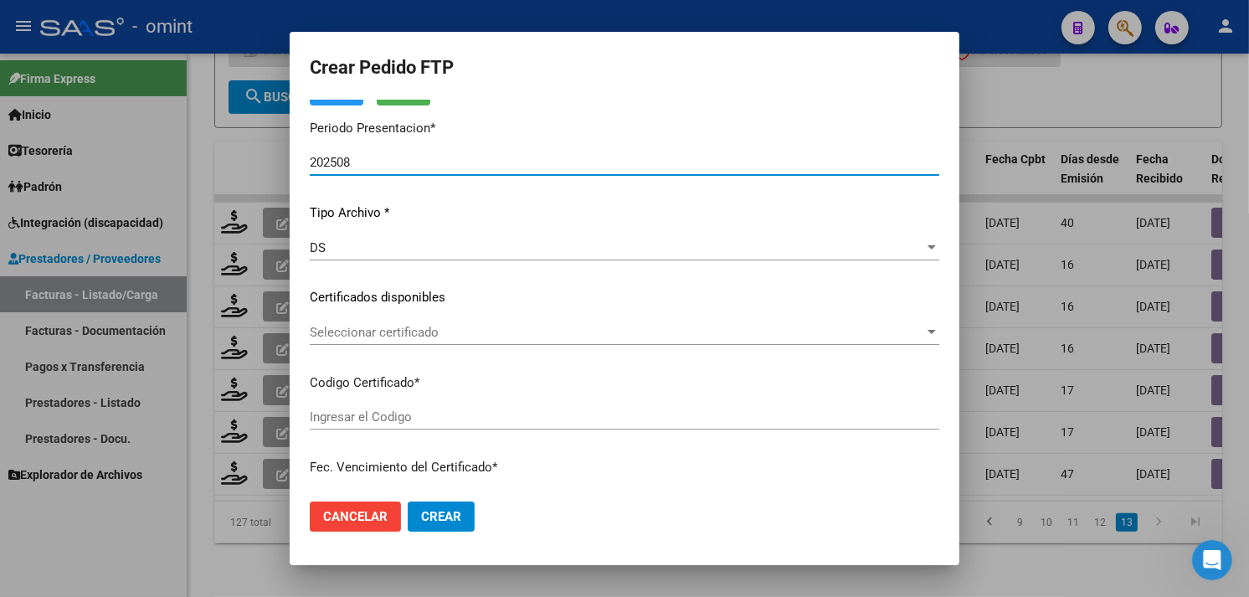
type input "4782787338"
type input "2029-11-30"
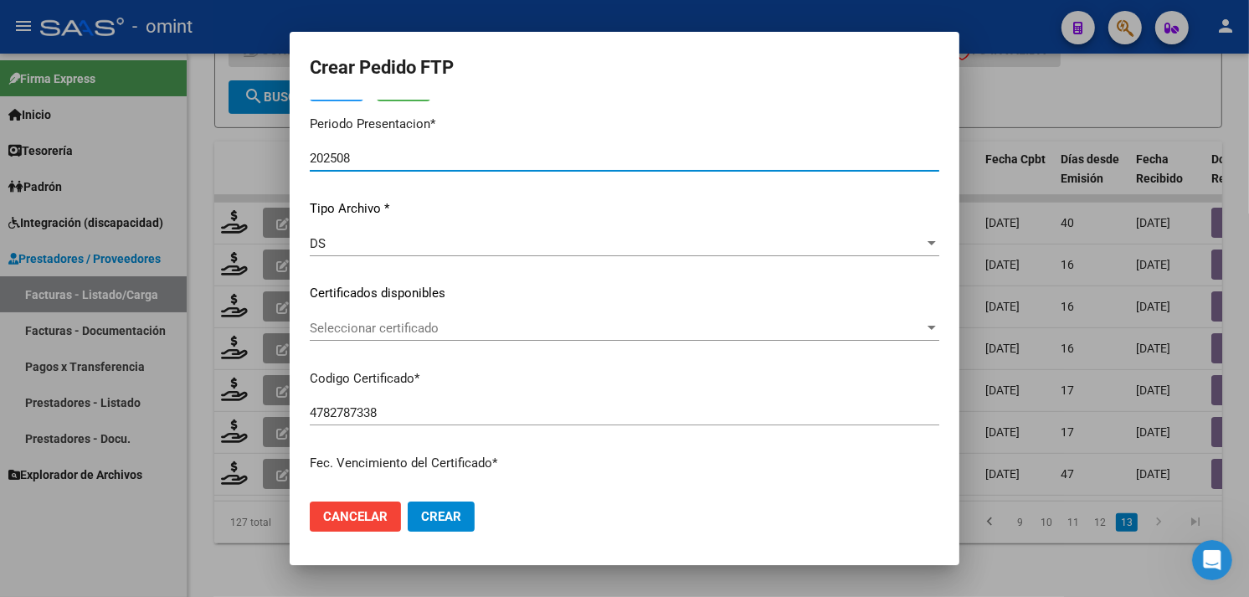
click at [434, 325] on span "Seleccionar certificado" at bounding box center [617, 328] width 614 height 15
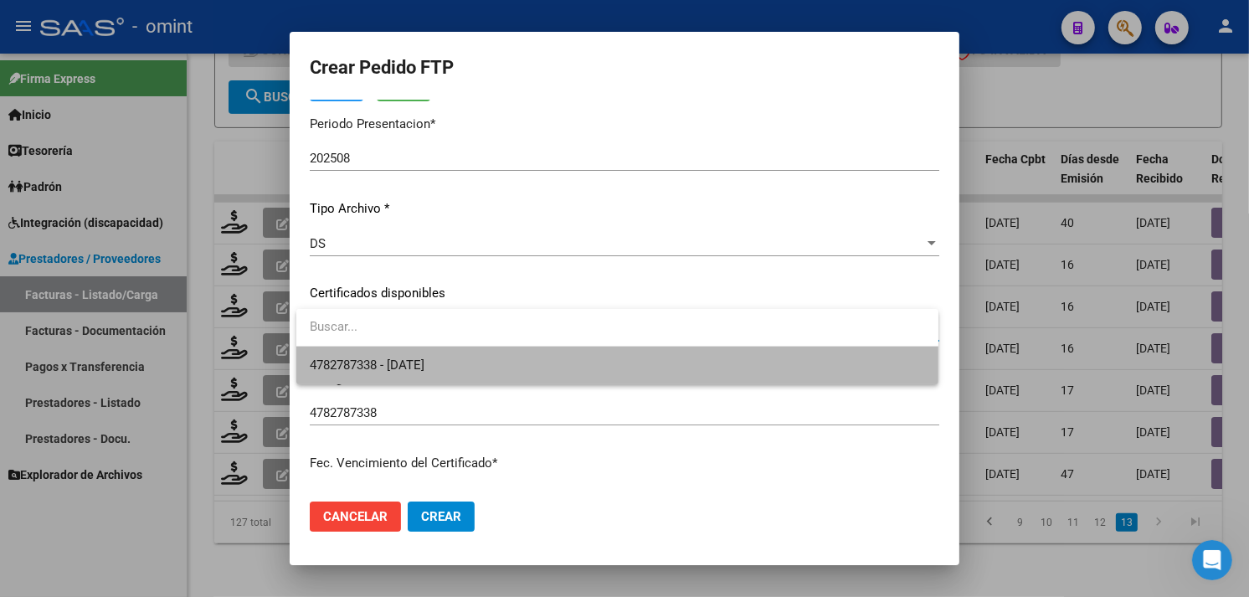
click at [425, 353] on span "4782787338 - 2029-11-30" at bounding box center [617, 366] width 615 height 38
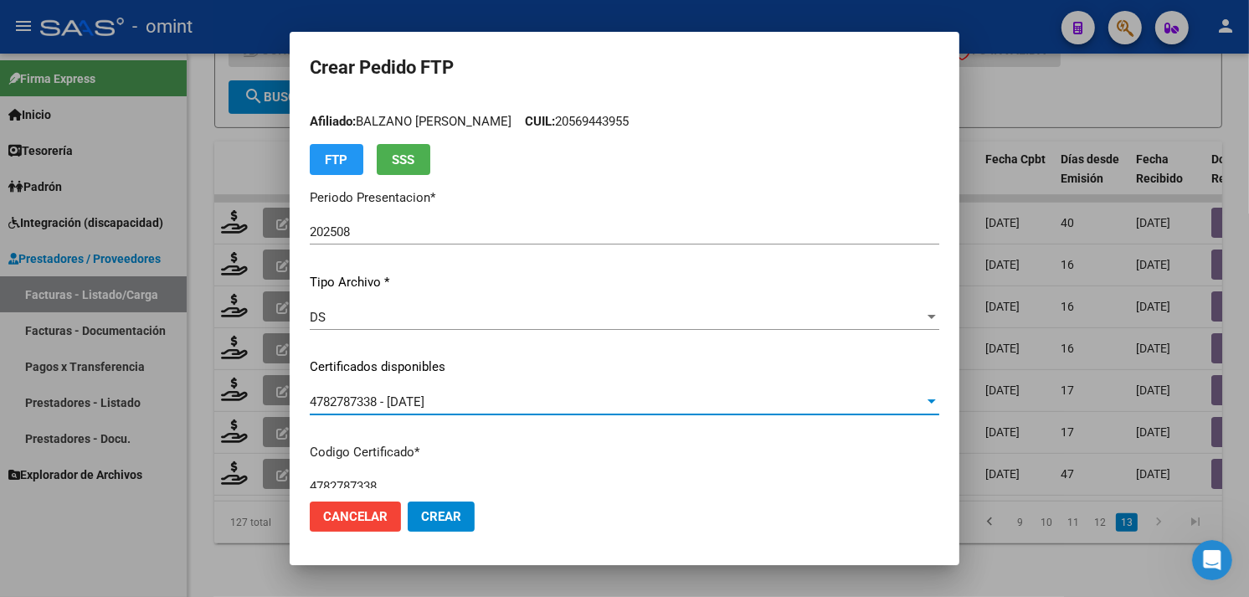
scroll to position [0, 0]
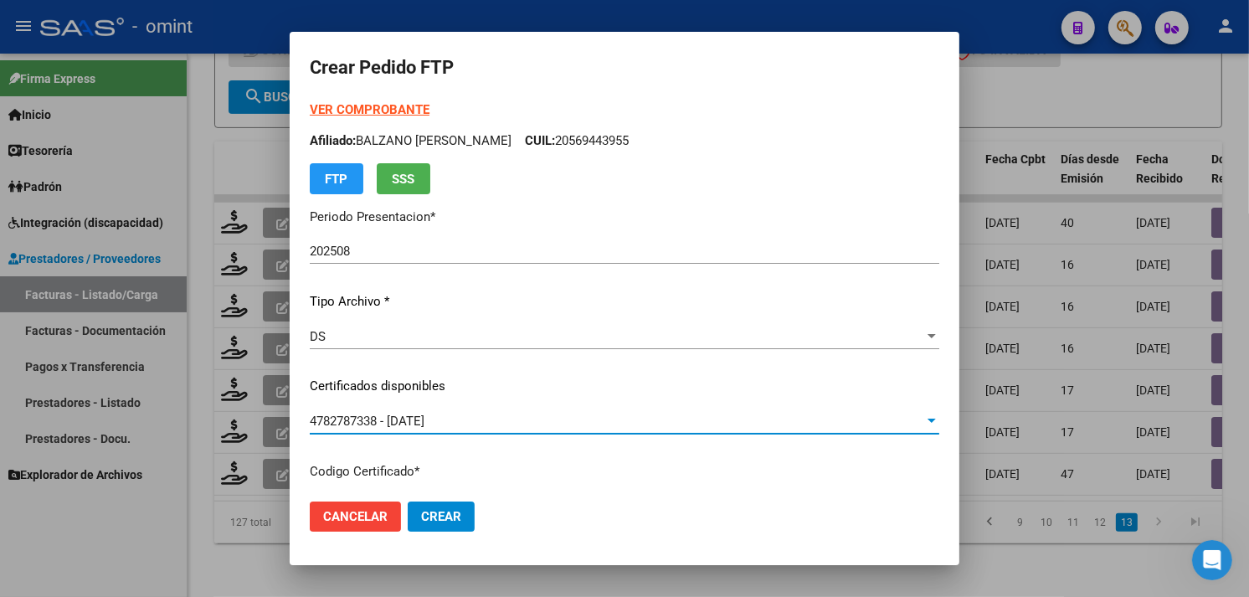
click at [362, 117] on div "VER COMPROBANTE ARCA Padrón Afiliado: BALZANO JOAQUIN NOHAN CUIL: 20569443955 F…" at bounding box center [624, 147] width 629 height 94
click at [361, 114] on strong "VER COMPROBANTE" at bounding box center [370, 109] width 120 height 15
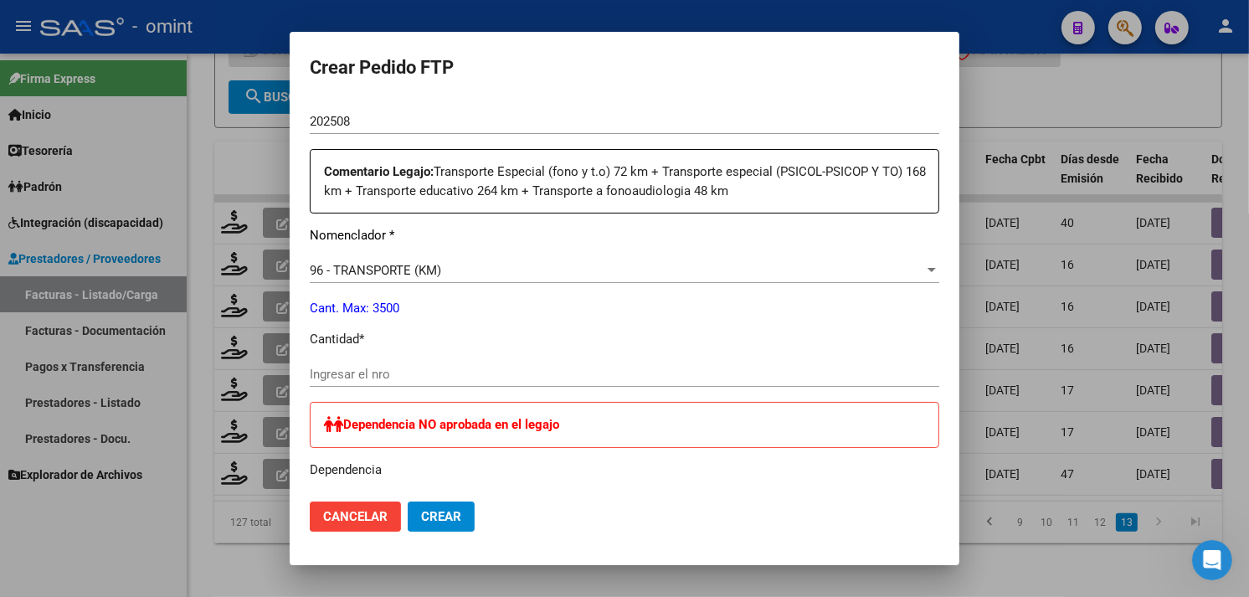
scroll to position [743, 0]
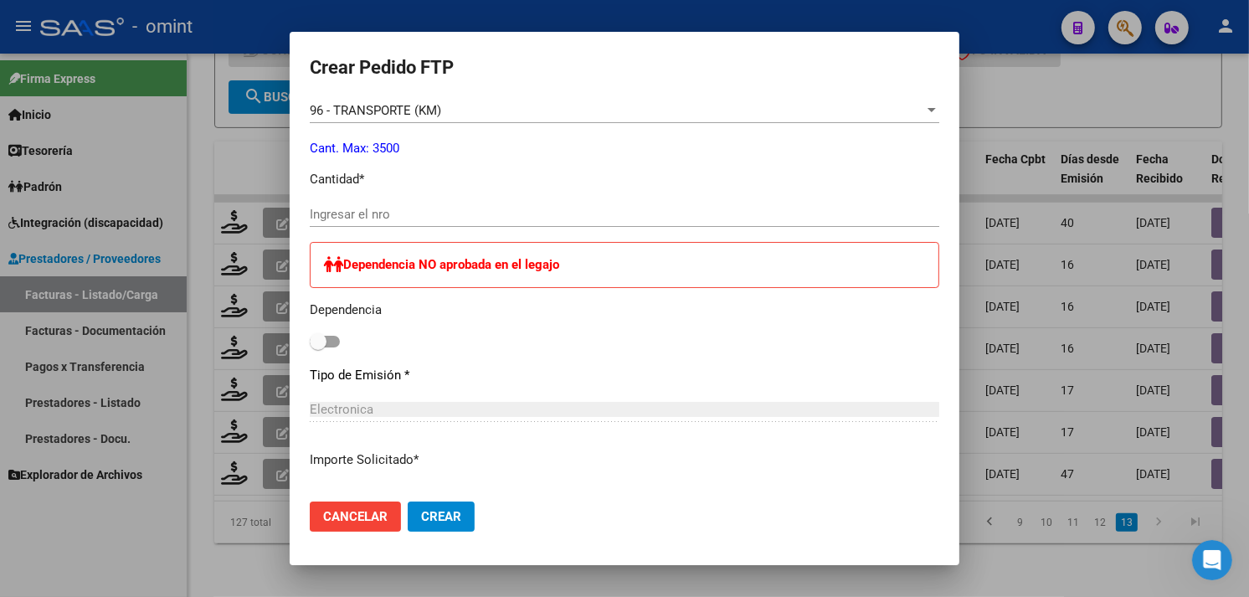
click at [417, 218] on input "Ingresar el nro" at bounding box center [624, 214] width 629 height 15
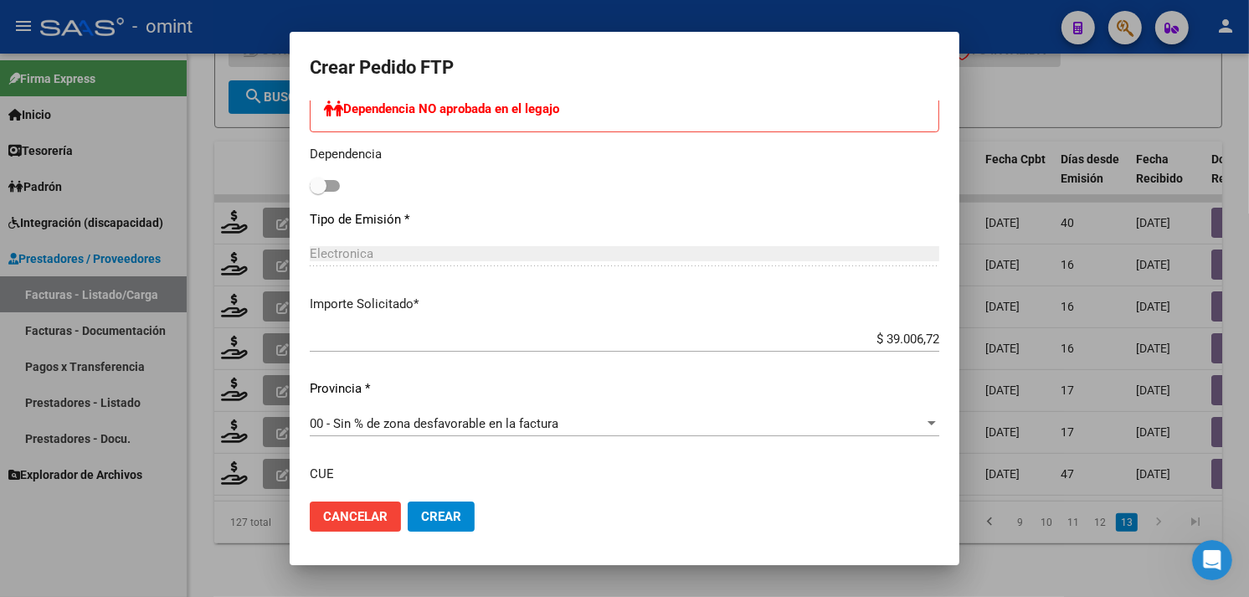
scroll to position [1031, 0]
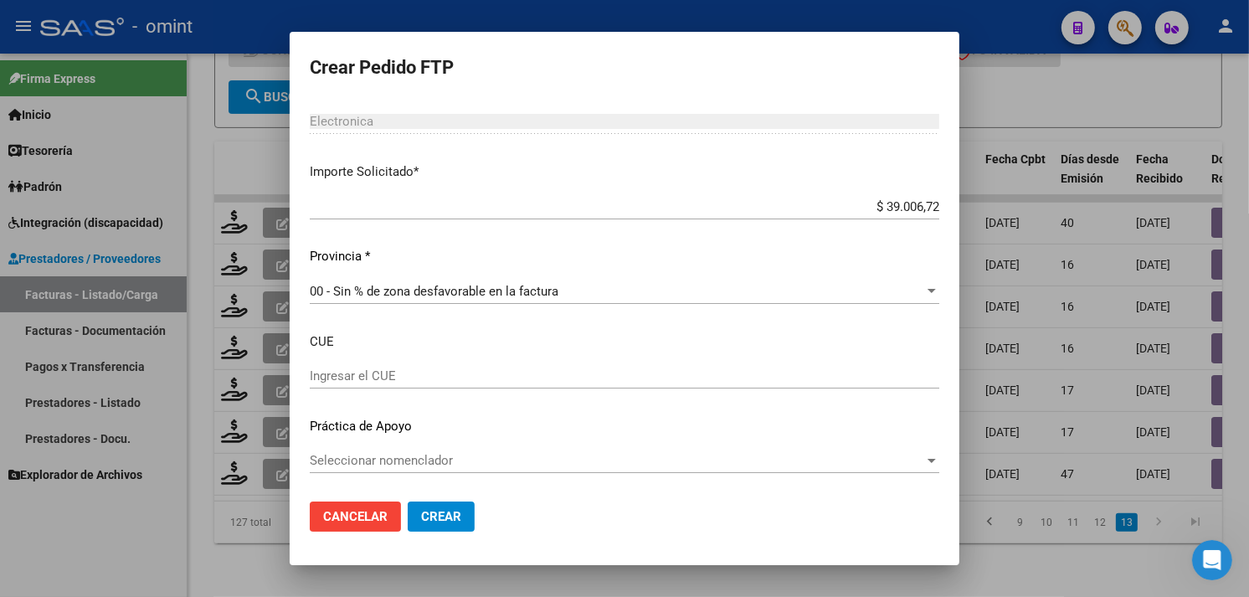
type input "72"
click at [456, 509] on span "Crear" at bounding box center [441, 516] width 40 height 15
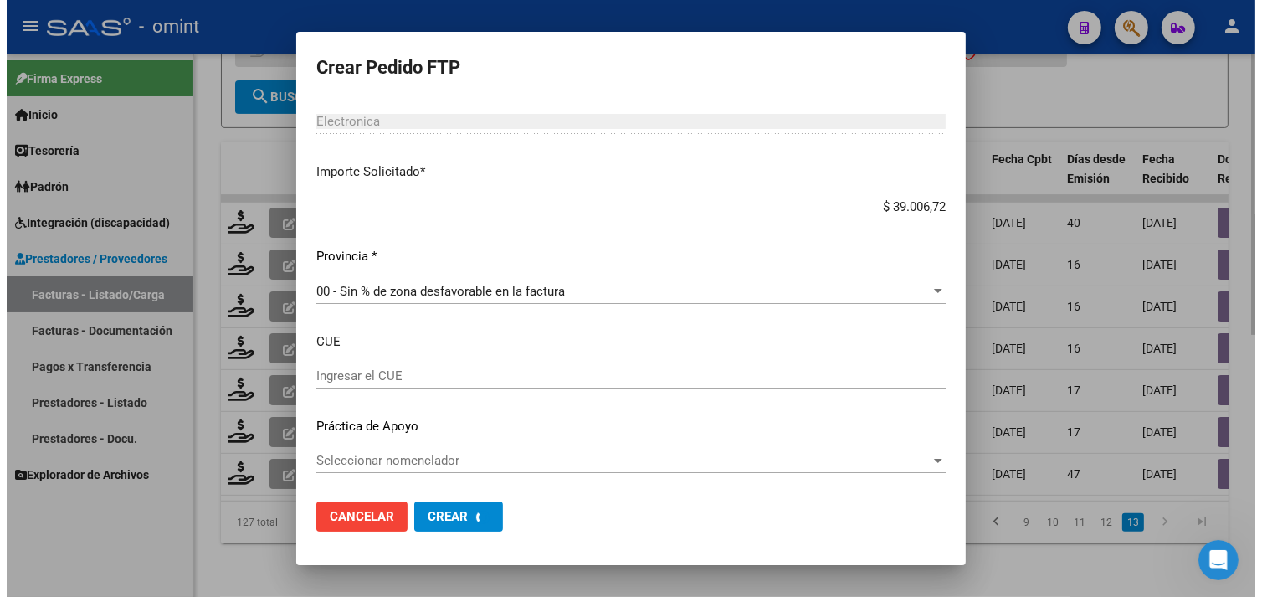
scroll to position [0, 0]
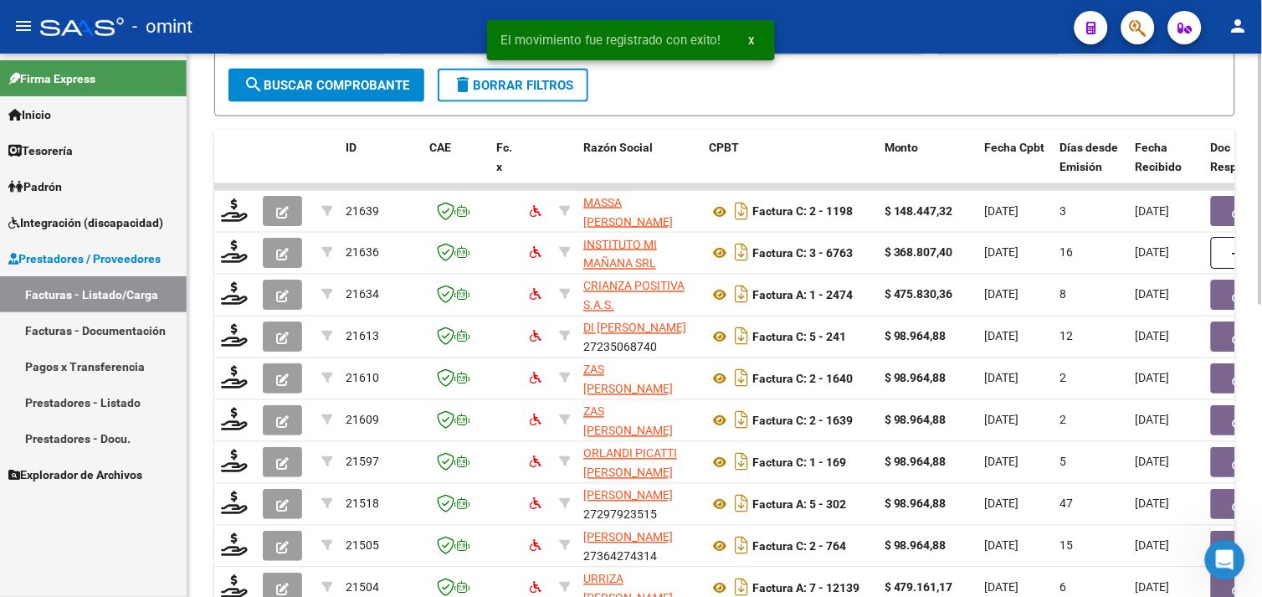
click at [1210, 527] on datatable-body-cell at bounding box center [1255, 546] width 100 height 41
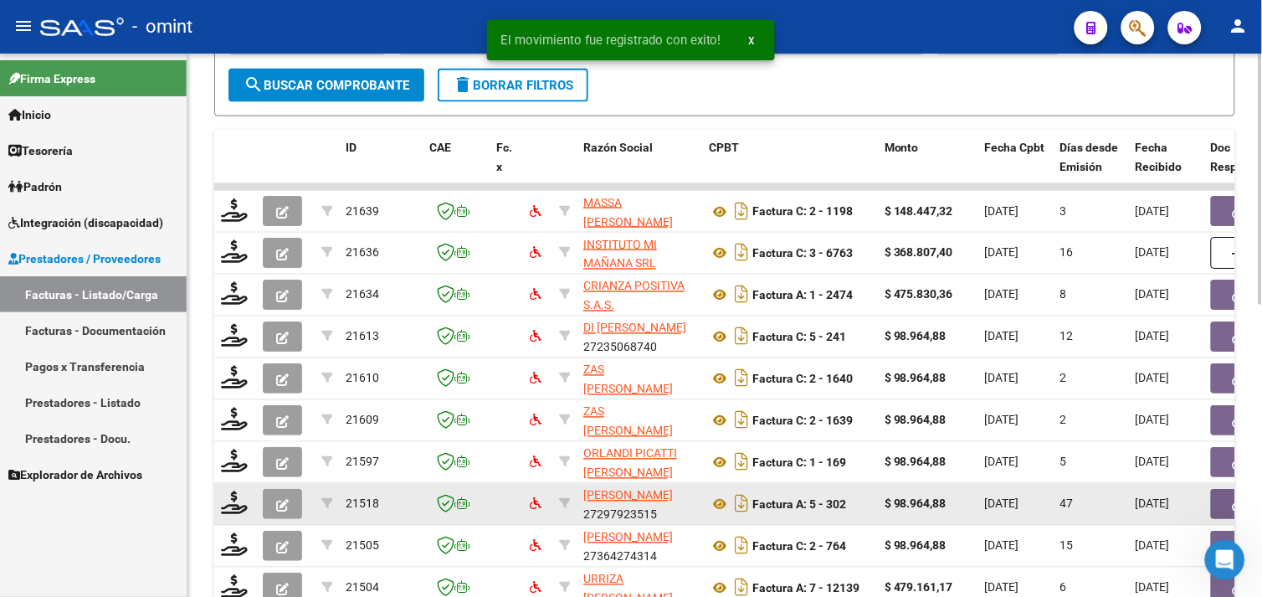
scroll to position [632, 0]
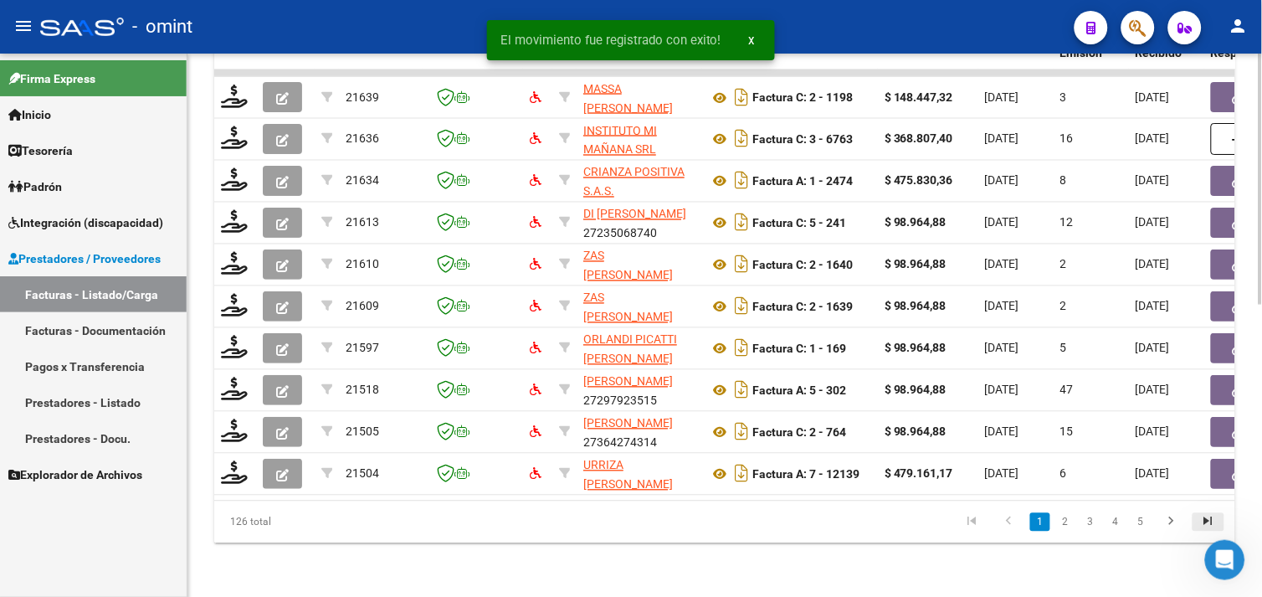
click at [1201, 523] on icon "go to last page" at bounding box center [1209, 524] width 22 height 20
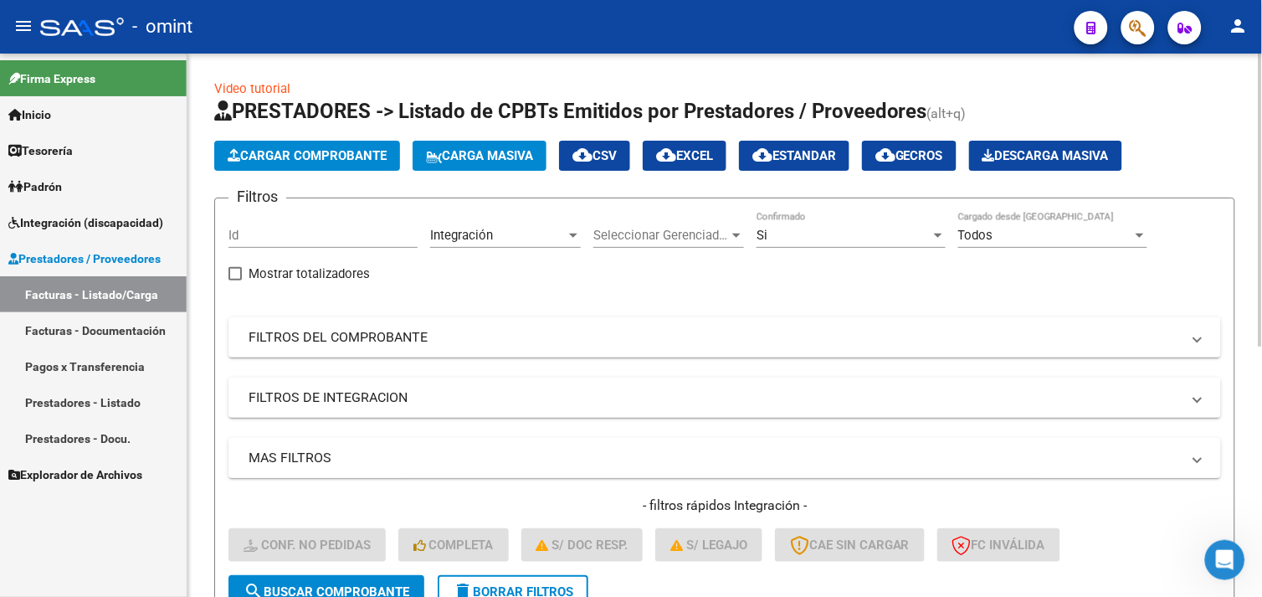
scroll to position [0, 0]
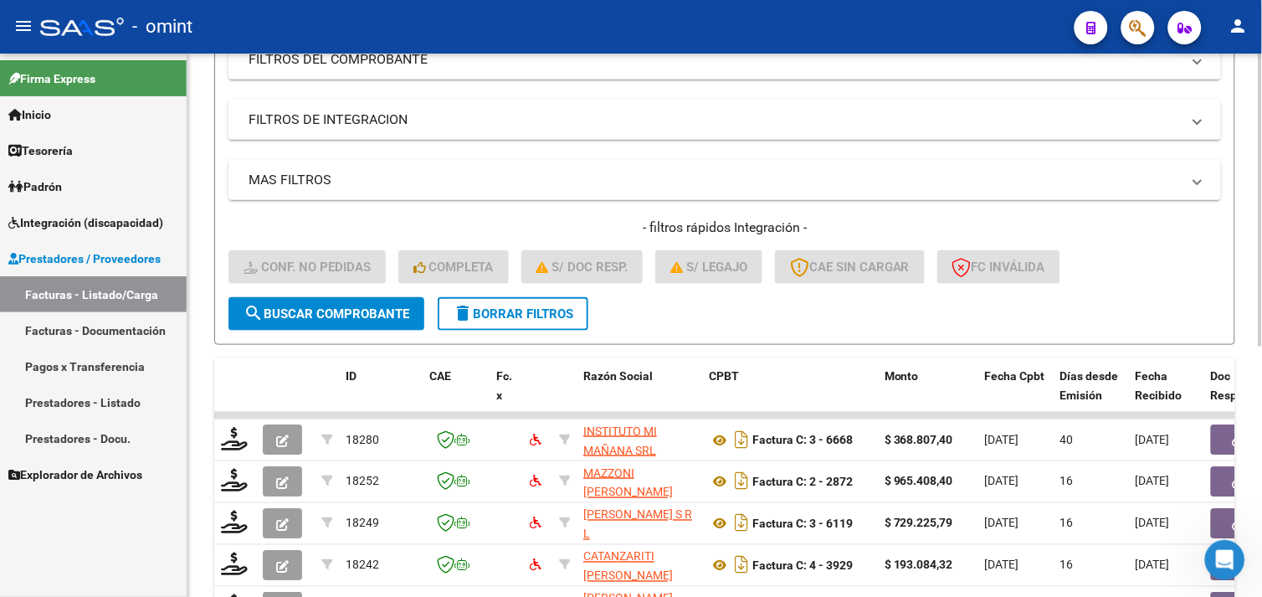
click at [524, 301] on button "delete Borrar Filtros" at bounding box center [513, 313] width 151 height 33
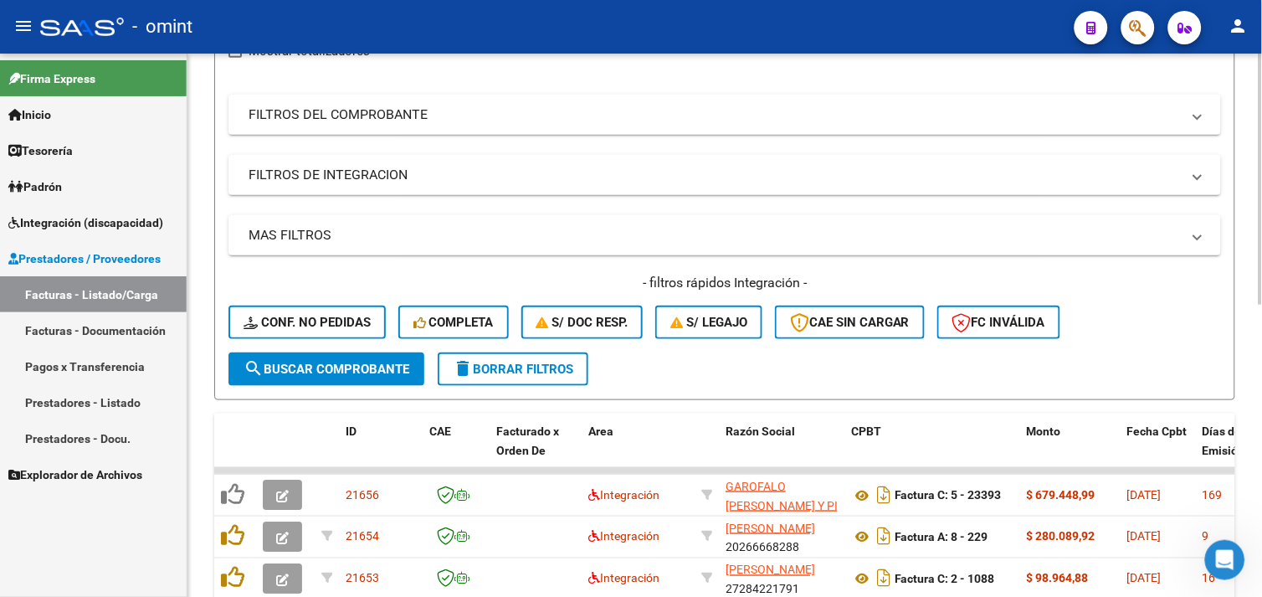
scroll to position [279, 0]
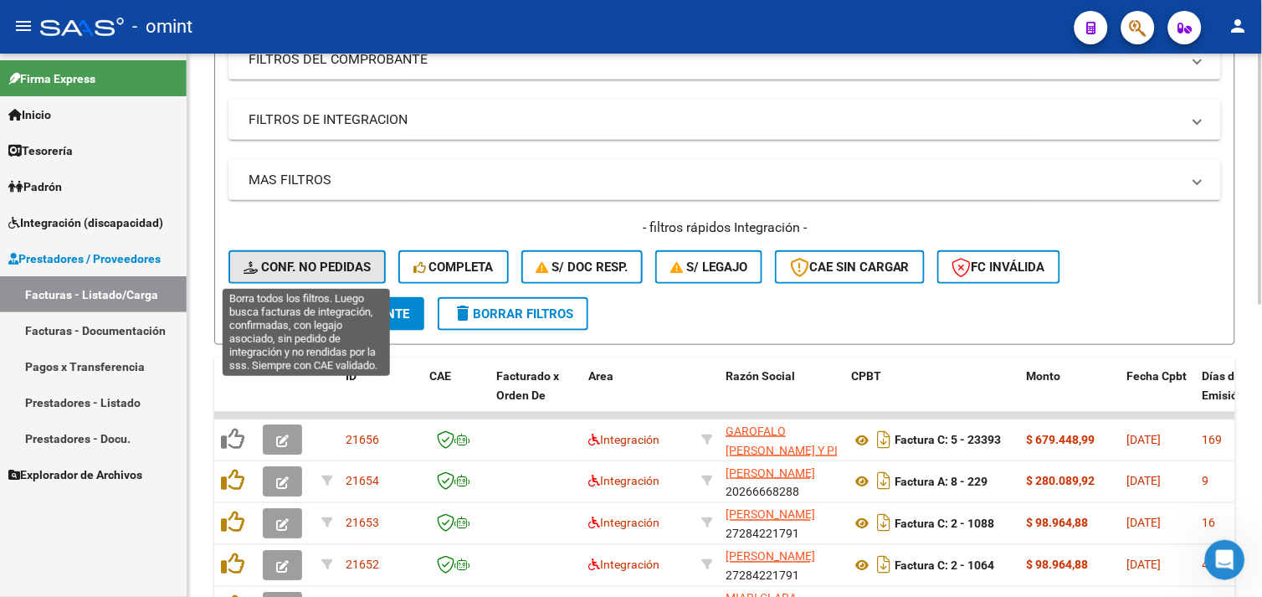
click at [331, 259] on span "Conf. no pedidas" at bounding box center [307, 266] width 127 height 15
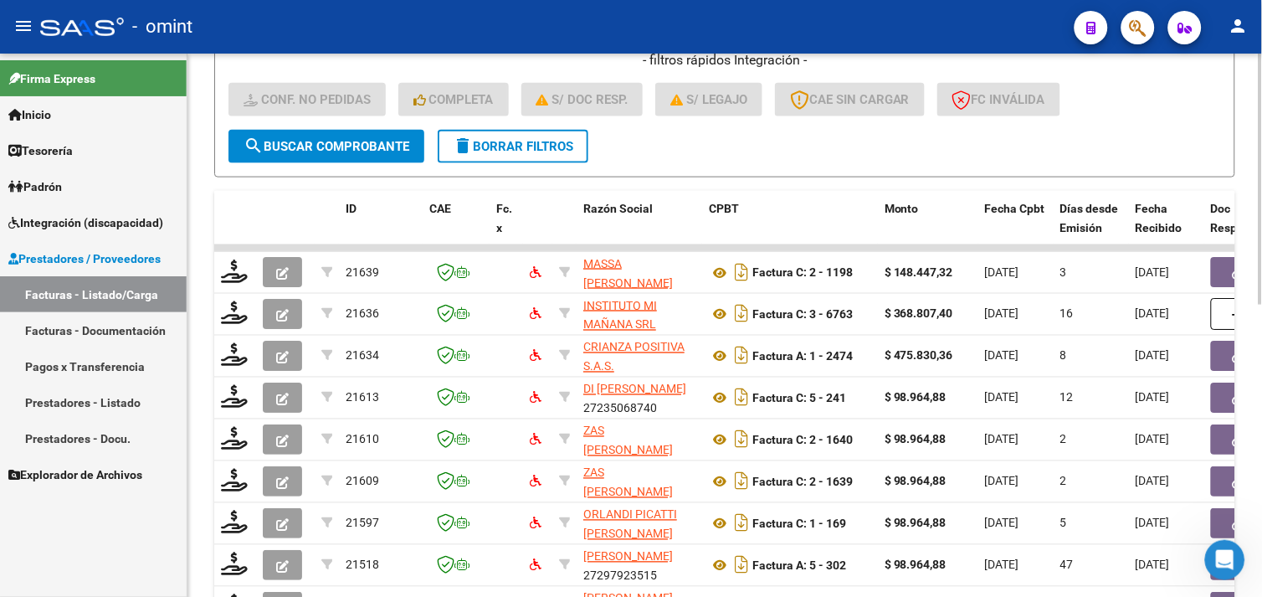
click at [480, 141] on span "delete Borrar Filtros" at bounding box center [513, 146] width 121 height 15
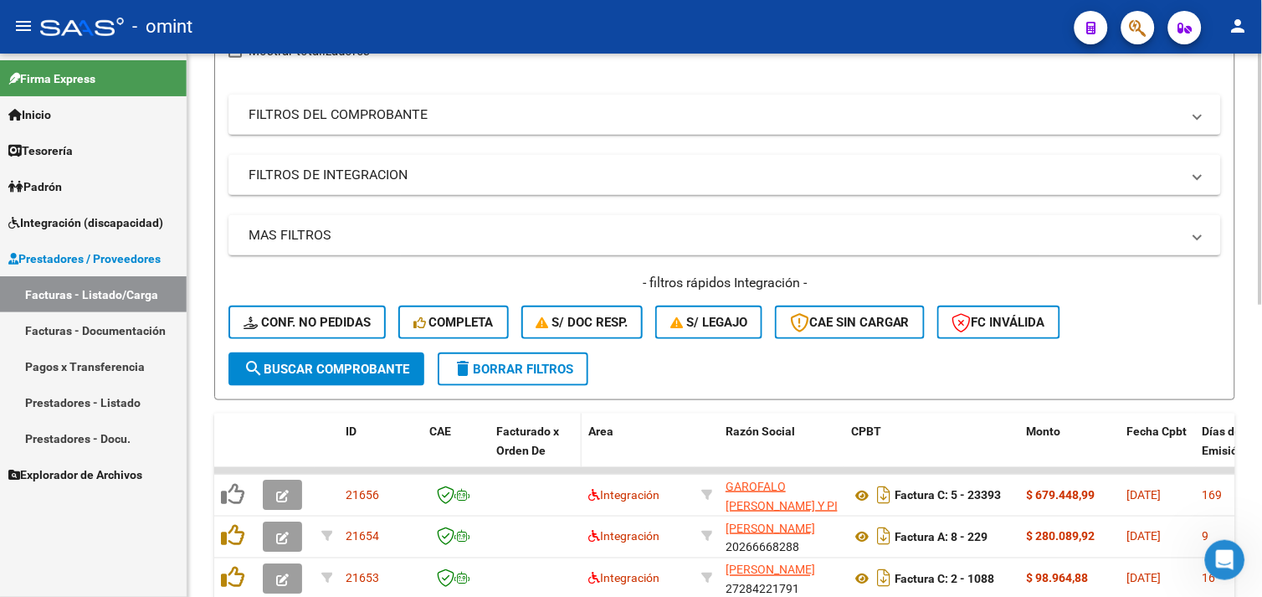
scroll to position [0, 0]
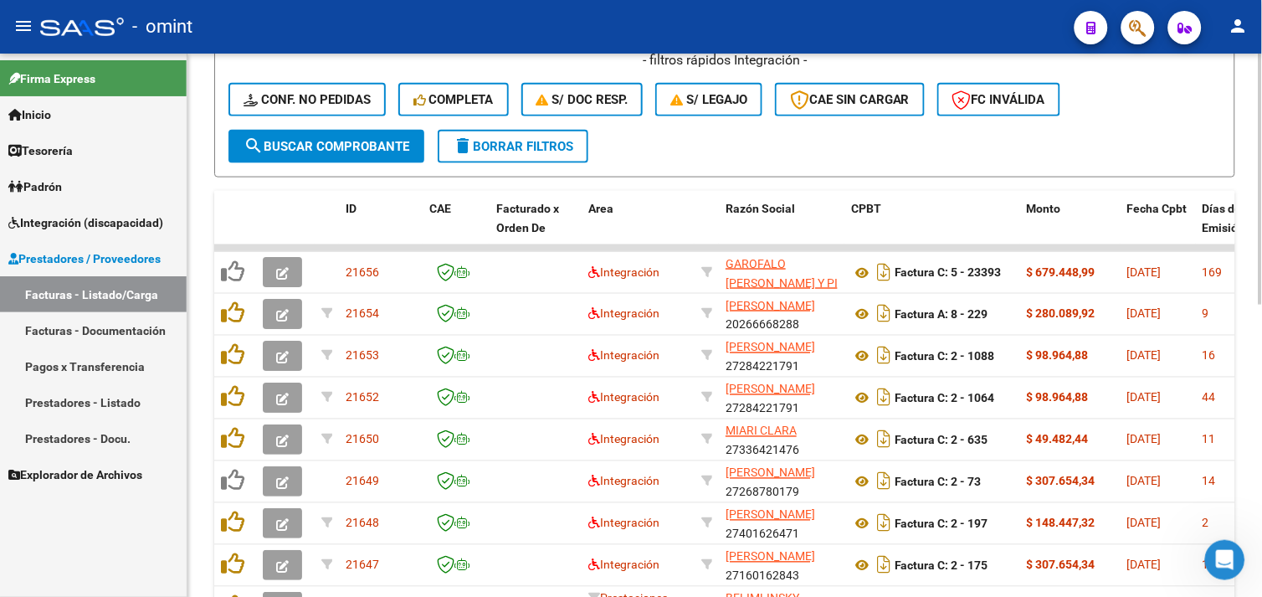
click at [429, 102] on span "Completa" at bounding box center [454, 99] width 80 height 15
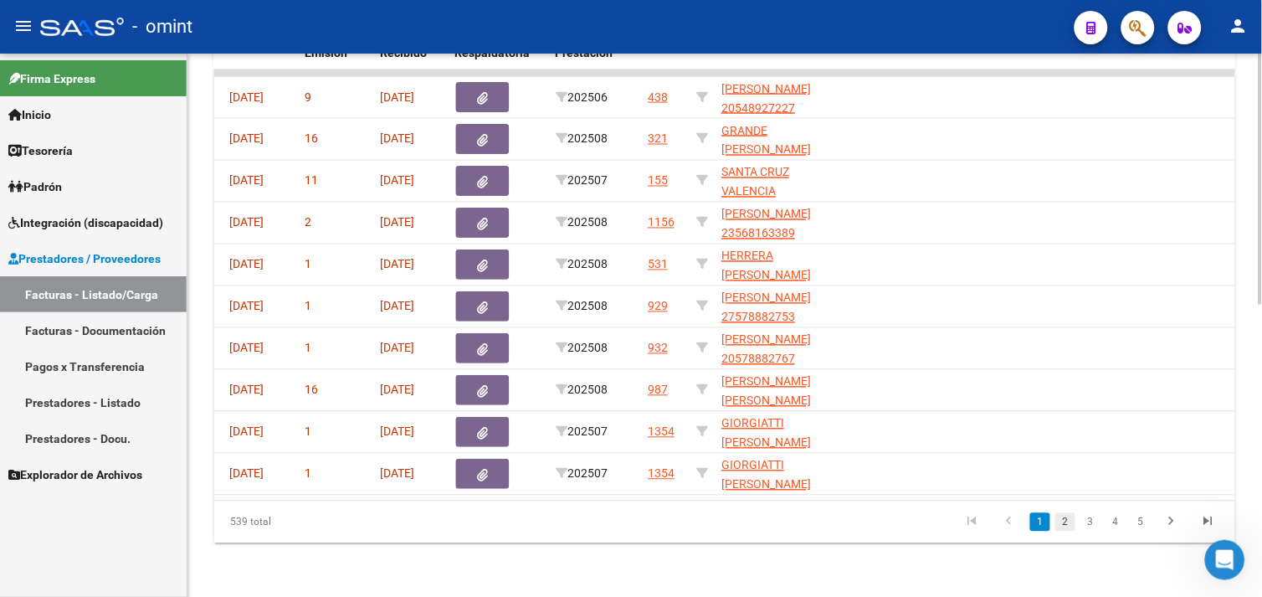
click at [1068, 522] on link "2" at bounding box center [1066, 522] width 20 height 18
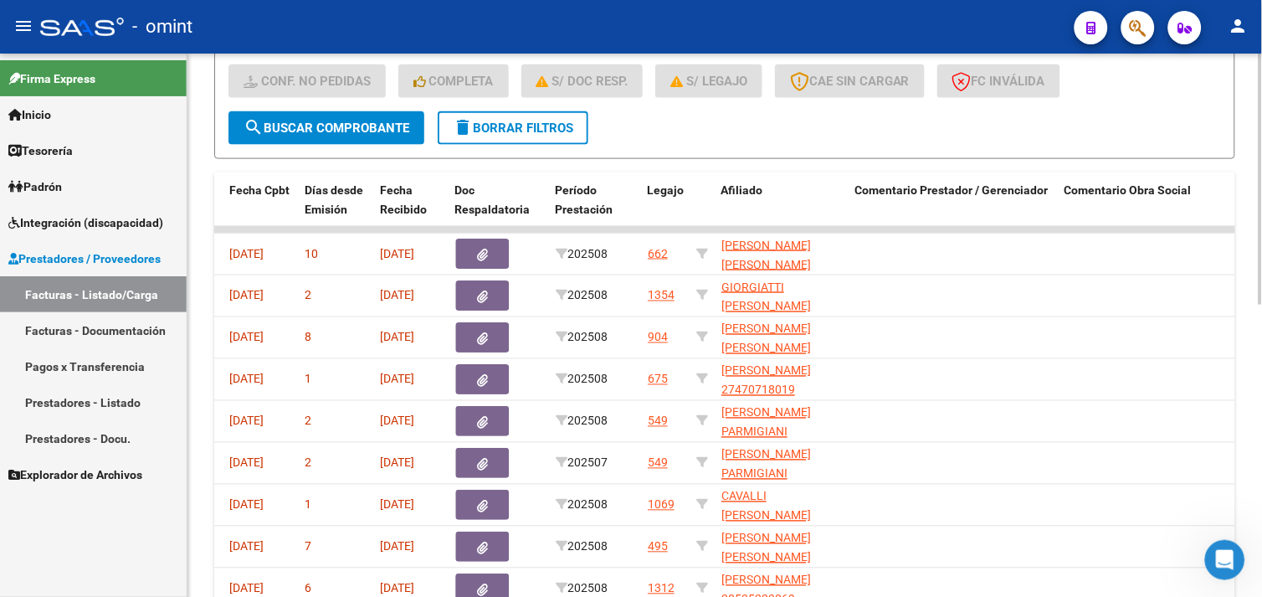
click at [495, 129] on span "delete Borrar Filtros" at bounding box center [513, 128] width 121 height 15
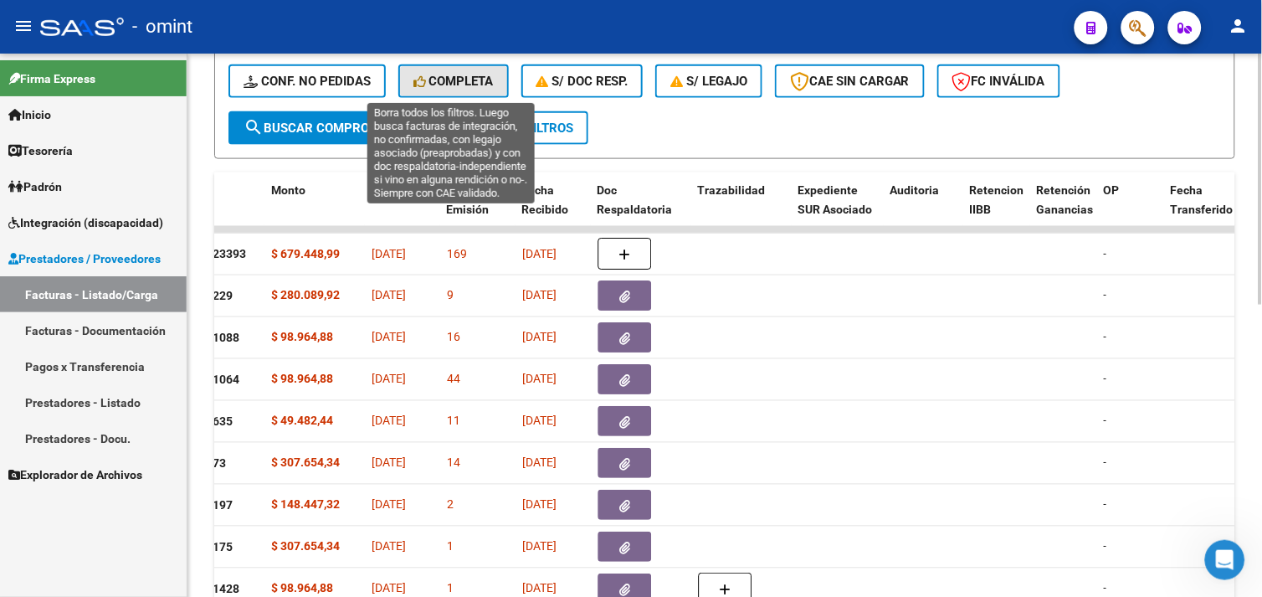
click at [446, 81] on span "Completa" at bounding box center [454, 81] width 80 height 15
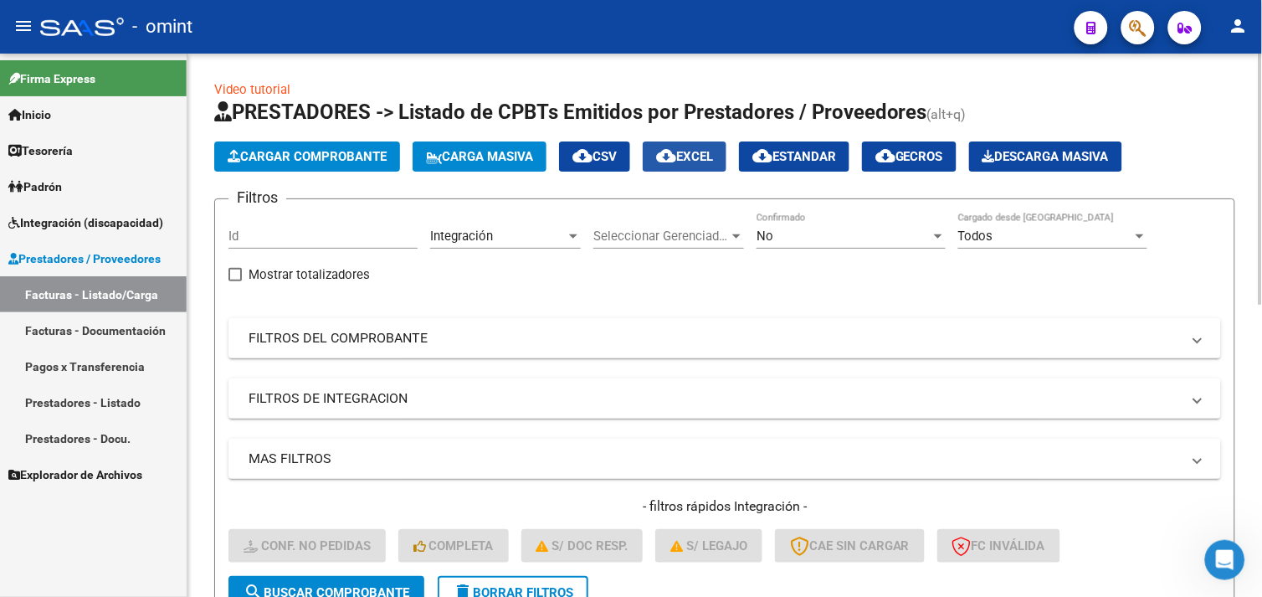
click at [691, 153] on span "cloud_download EXCEL" at bounding box center [684, 156] width 57 height 15
click at [1195, 107] on h1 "PRESTADORES -> Listado de CPBTs Emitidos por Prestadores / Proveedores (alt+q)" at bounding box center [724, 113] width 1021 height 29
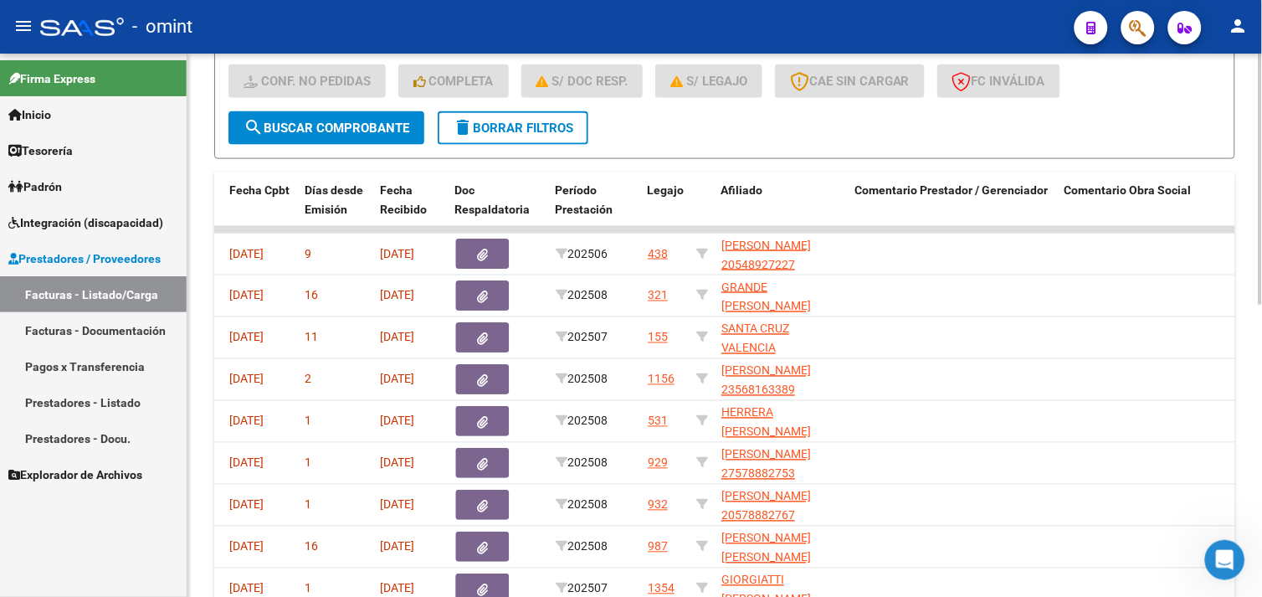
click at [504, 136] on button "delete Borrar Filtros" at bounding box center [513, 127] width 151 height 33
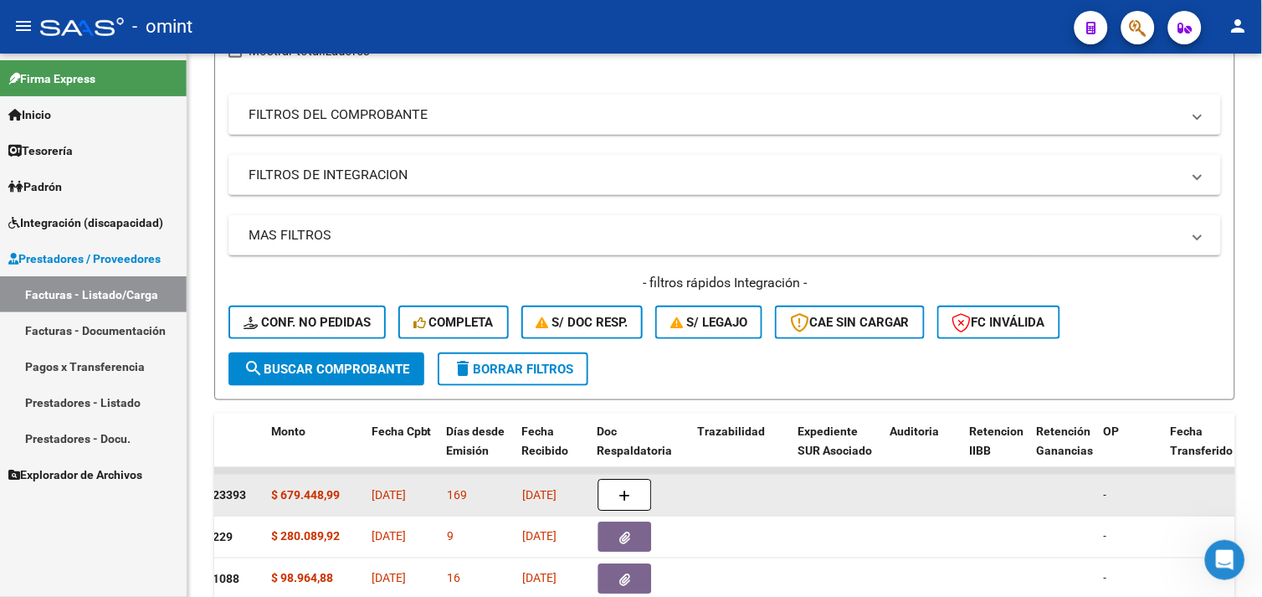
scroll to position [465, 0]
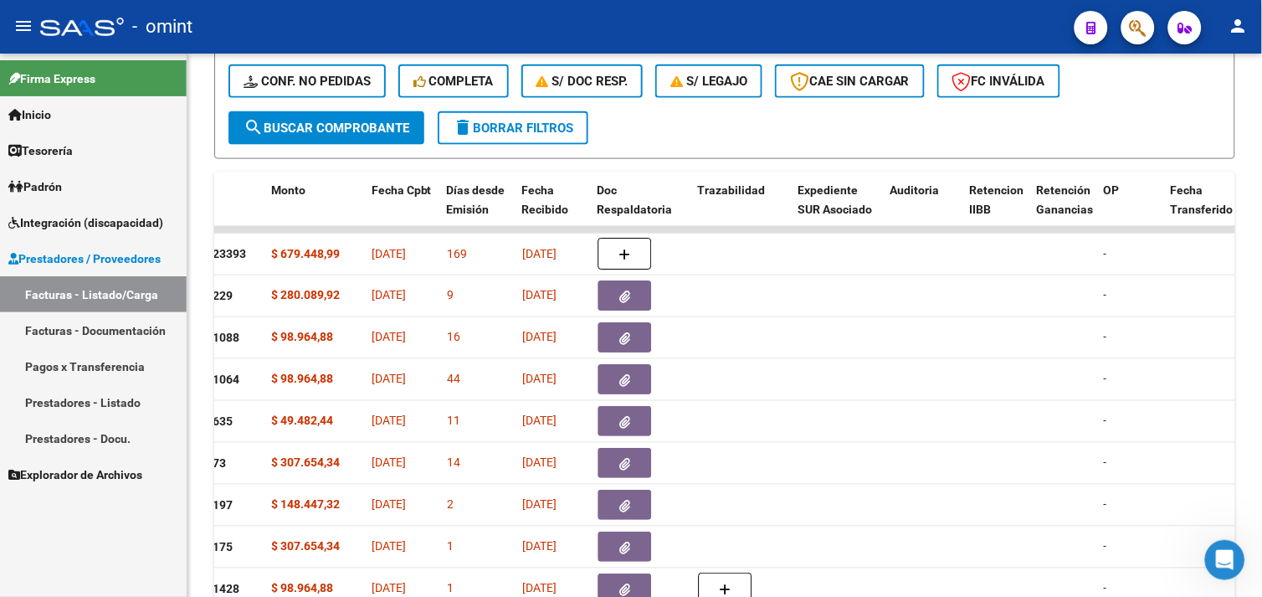
click at [327, 87] on span "Conf. no pedidas" at bounding box center [307, 81] width 127 height 15
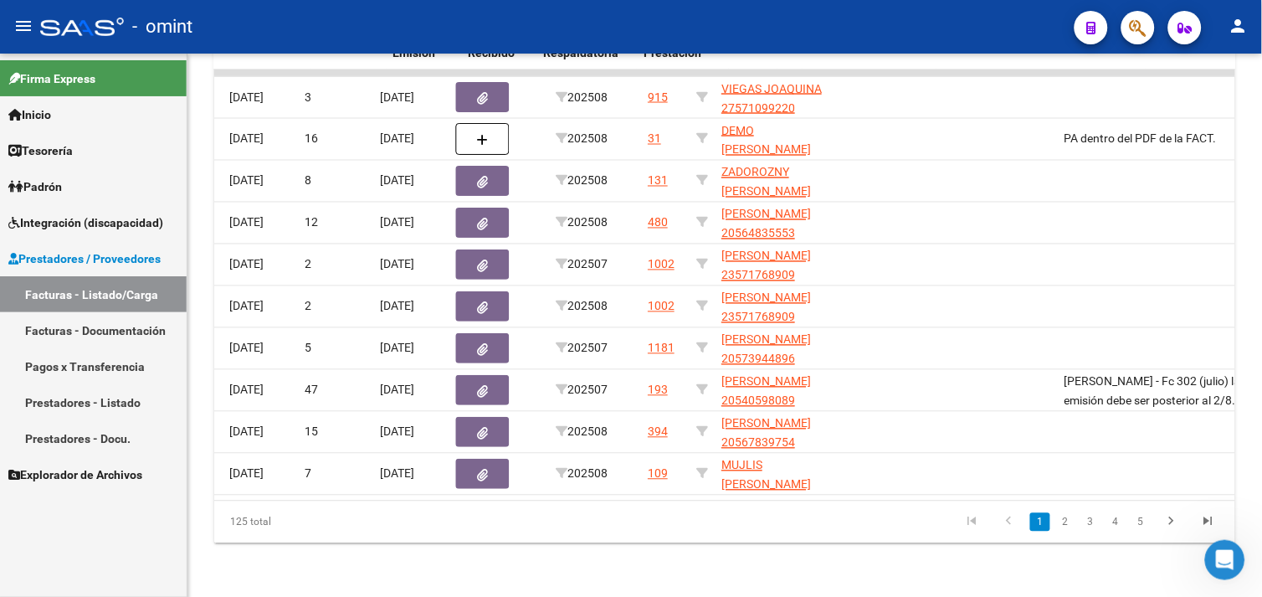
scroll to position [0, 0]
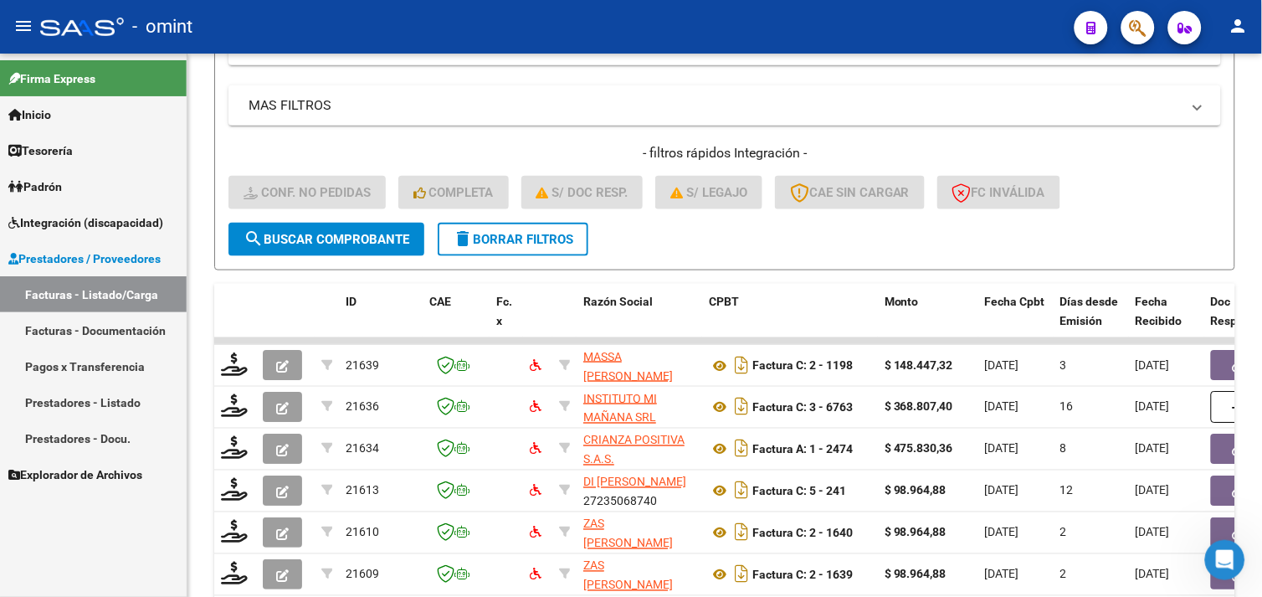
click at [457, 251] on button "delete Borrar Filtros" at bounding box center [513, 239] width 151 height 33
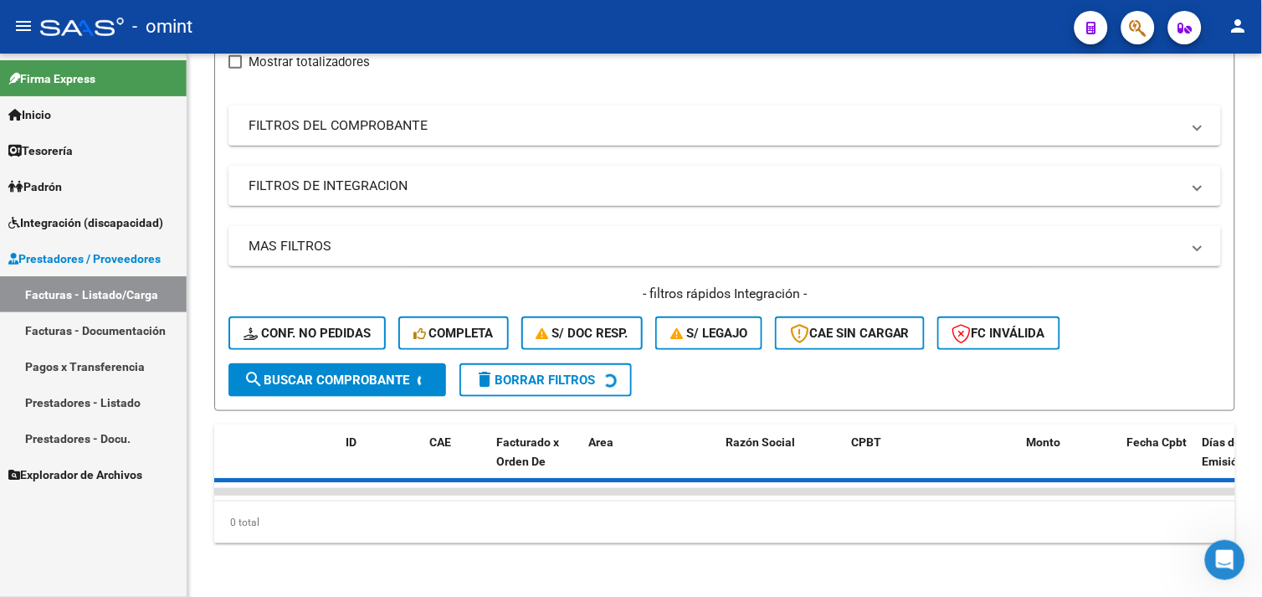
scroll to position [353, 0]
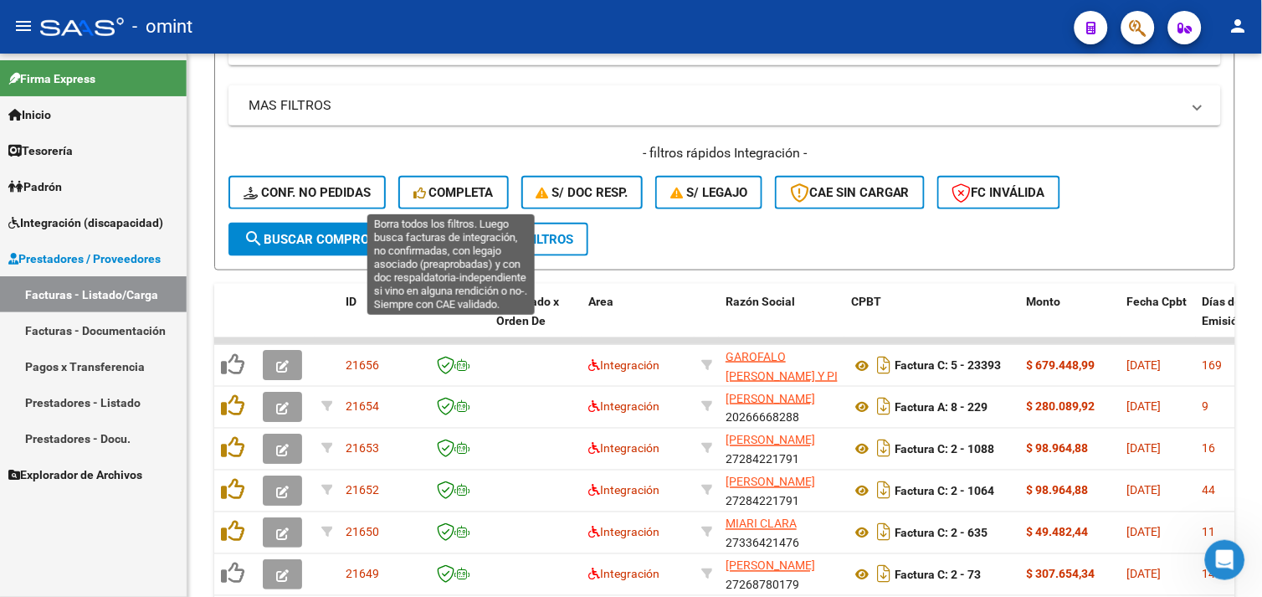
click at [477, 191] on span "Completa" at bounding box center [454, 192] width 80 height 15
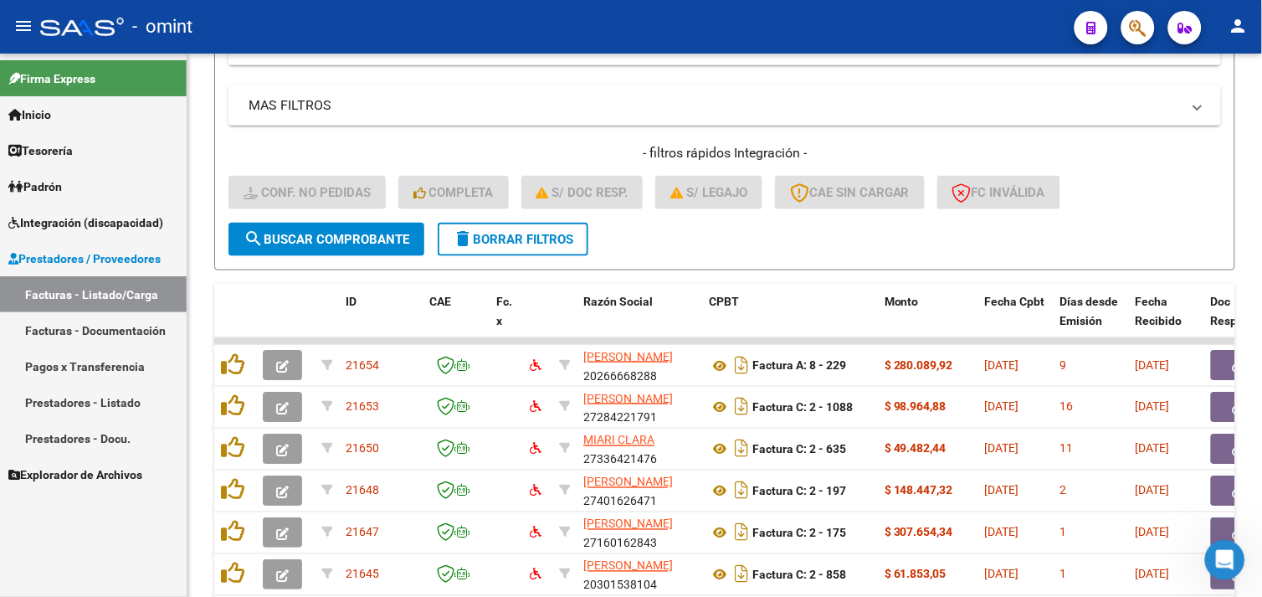
click at [516, 229] on button "delete Borrar Filtros" at bounding box center [513, 239] width 151 height 33
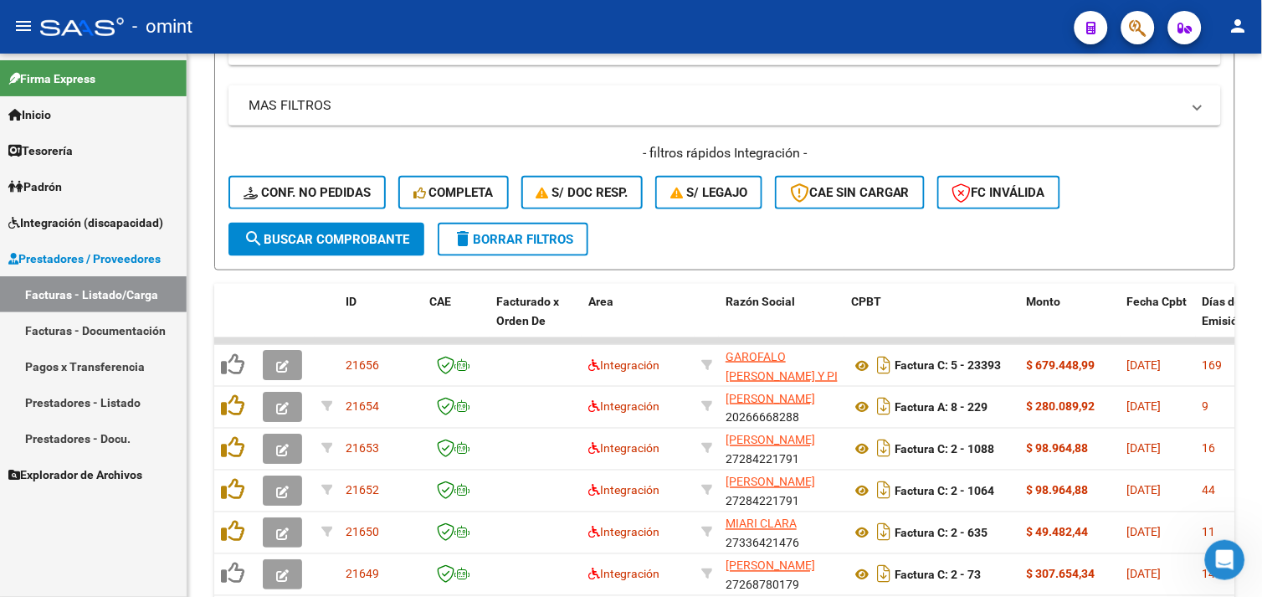
click at [324, 210] on div "- filtros rápidos Integración - Conf. no pedidas Completa S/ Doc Resp. S/ legaj…" at bounding box center [725, 183] width 993 height 79
click at [322, 201] on button "Conf. no pedidas" at bounding box center [307, 192] width 157 height 33
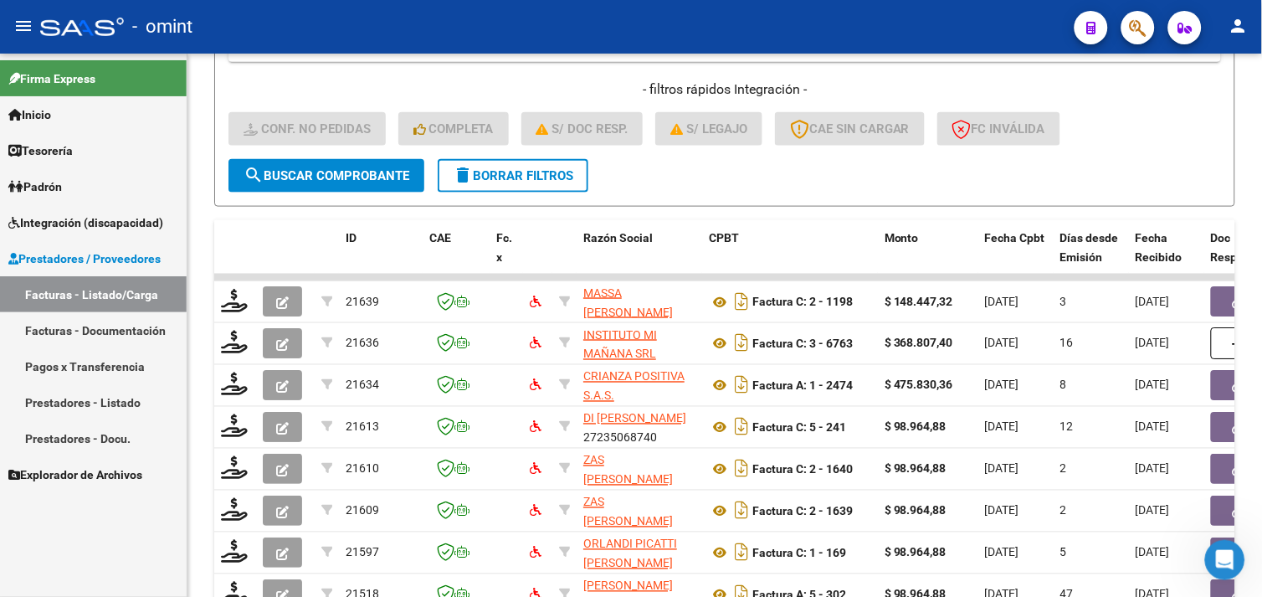
scroll to position [446, 0]
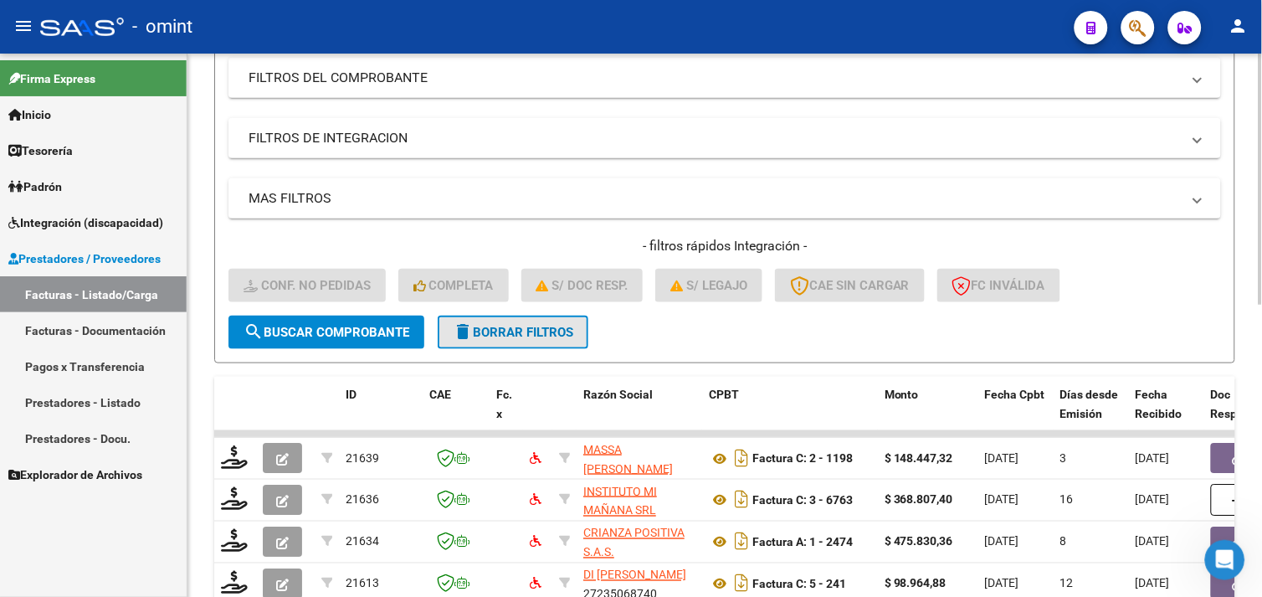
click at [499, 328] on span "delete Borrar Filtros" at bounding box center [513, 332] width 121 height 15
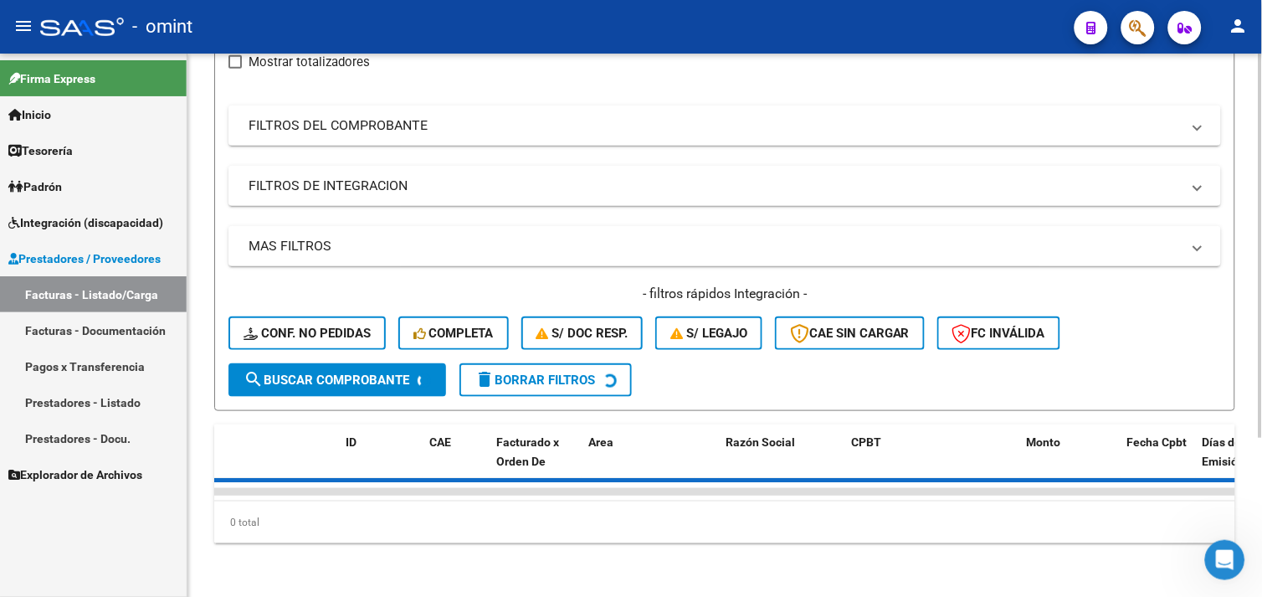
scroll to position [260, 0]
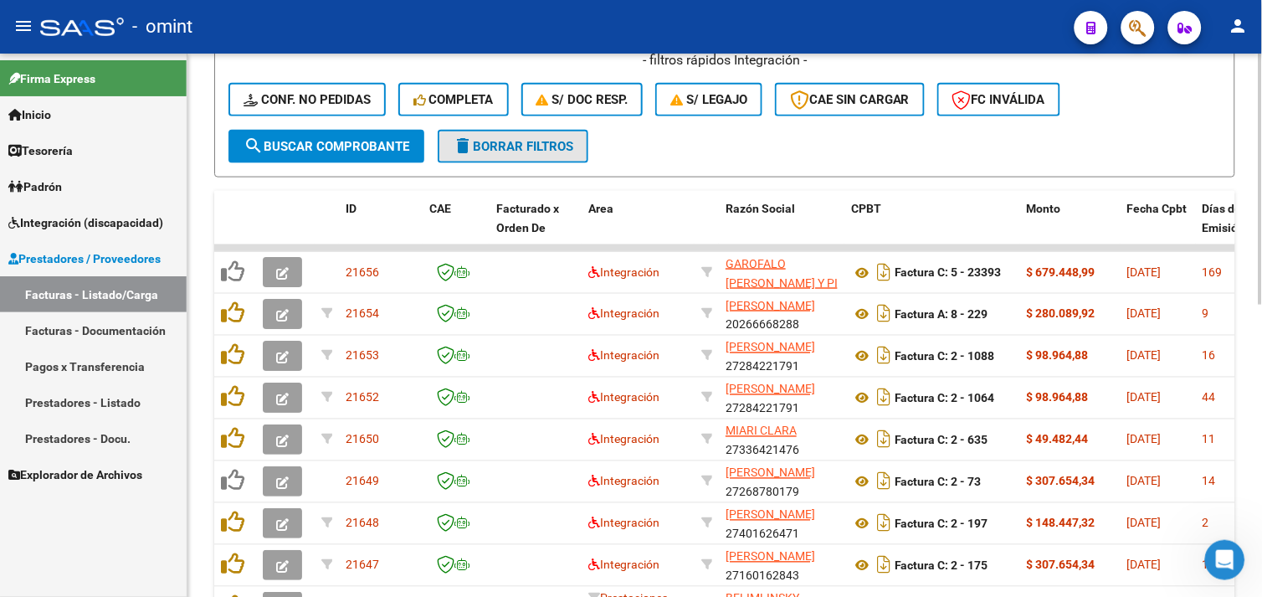
click at [506, 147] on span "delete Borrar Filtros" at bounding box center [513, 146] width 121 height 15
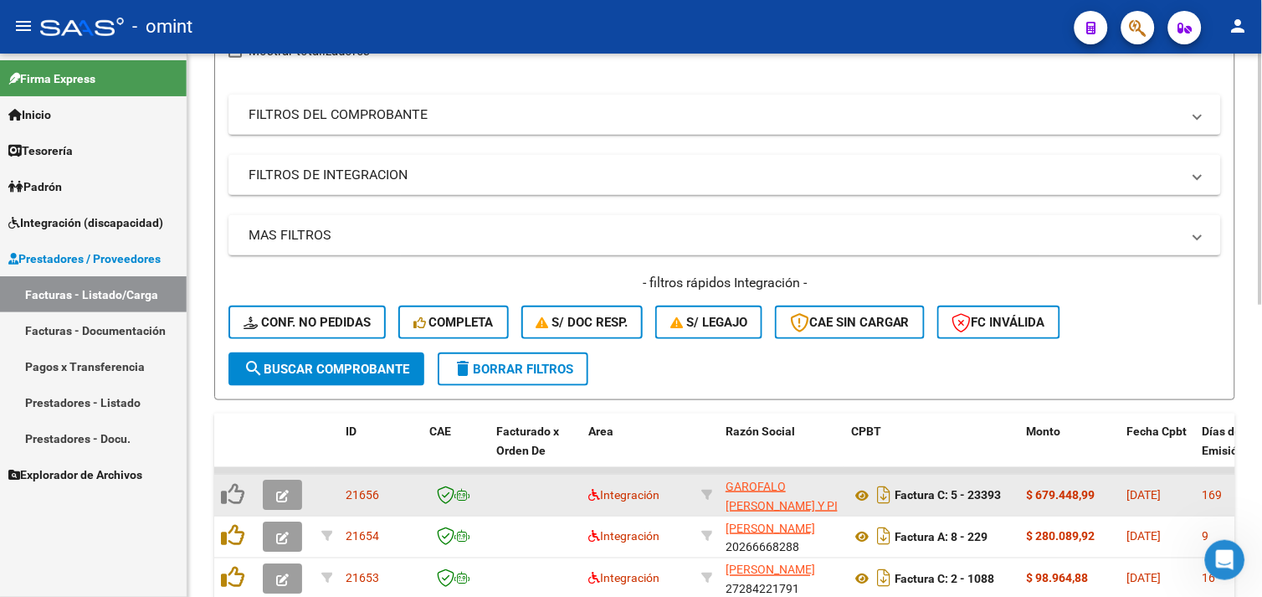
scroll to position [446, 0]
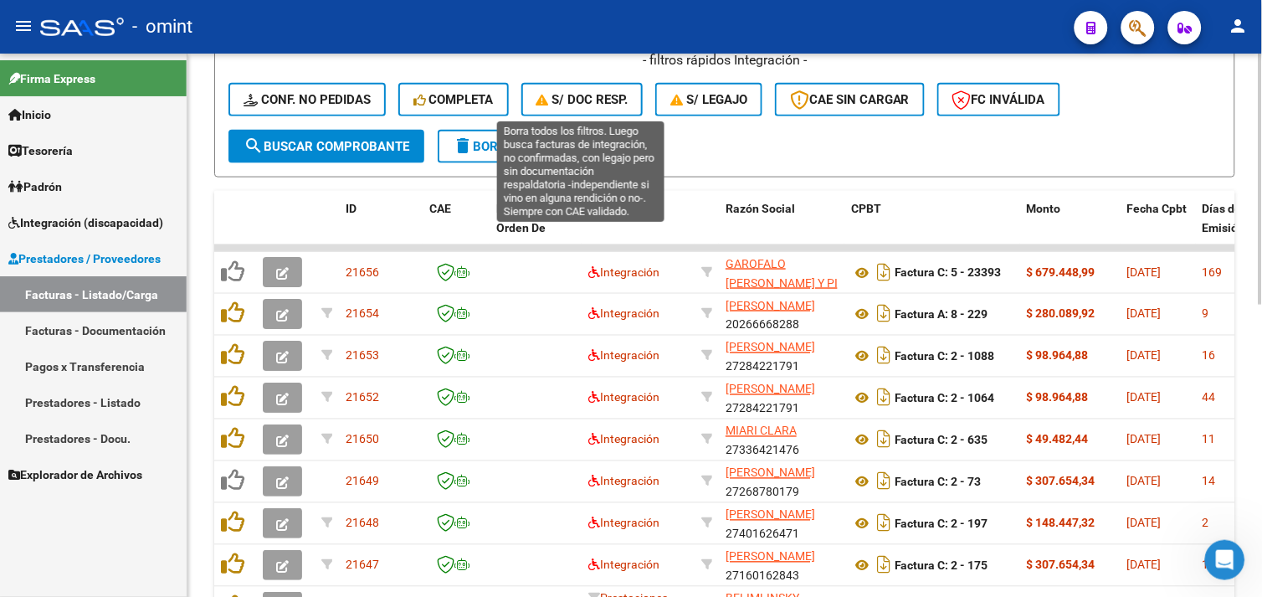
click at [545, 113] on button "S/ Doc Resp." at bounding box center [583, 99] width 122 height 33
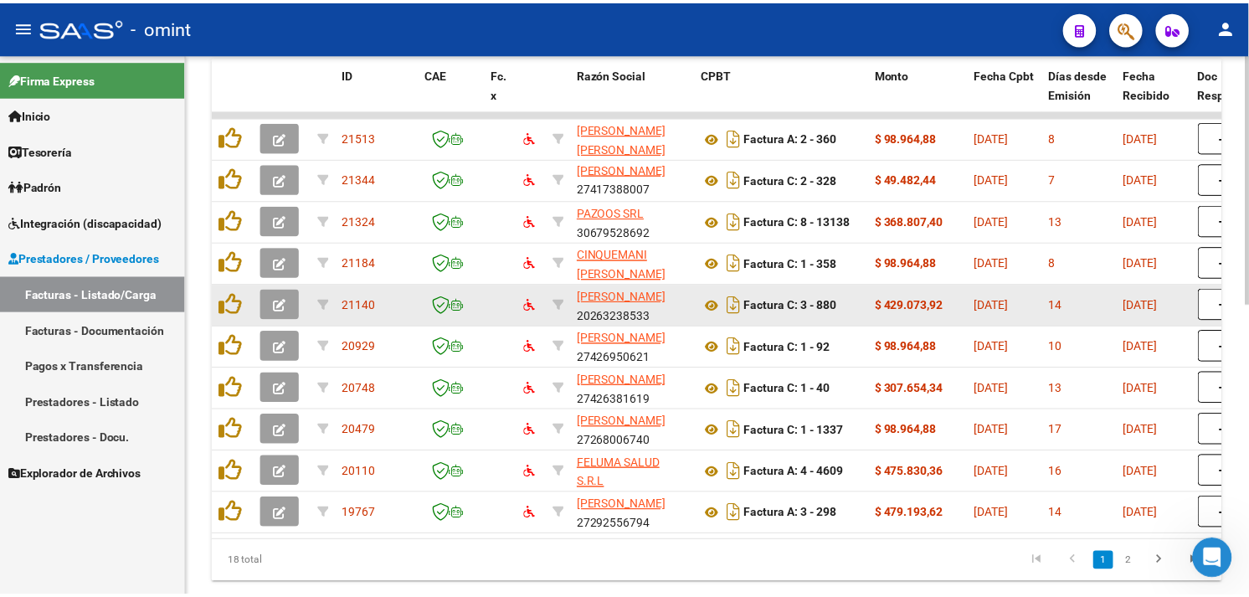
scroll to position [539, 0]
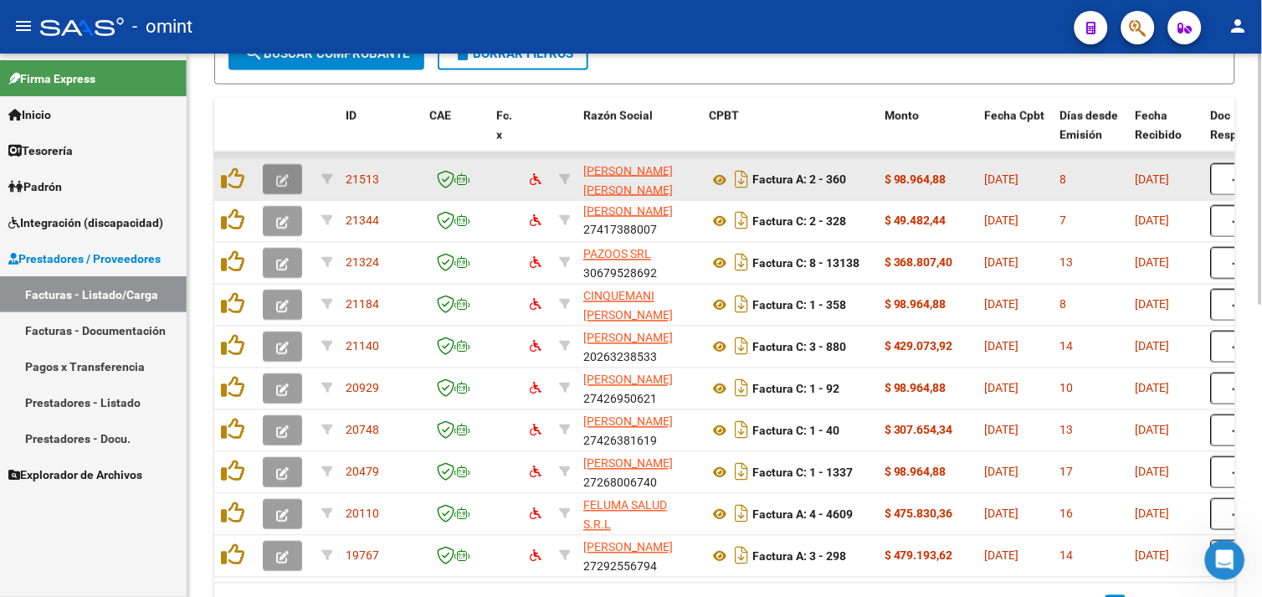
click at [285, 180] on icon "button" at bounding box center [282, 180] width 13 height 13
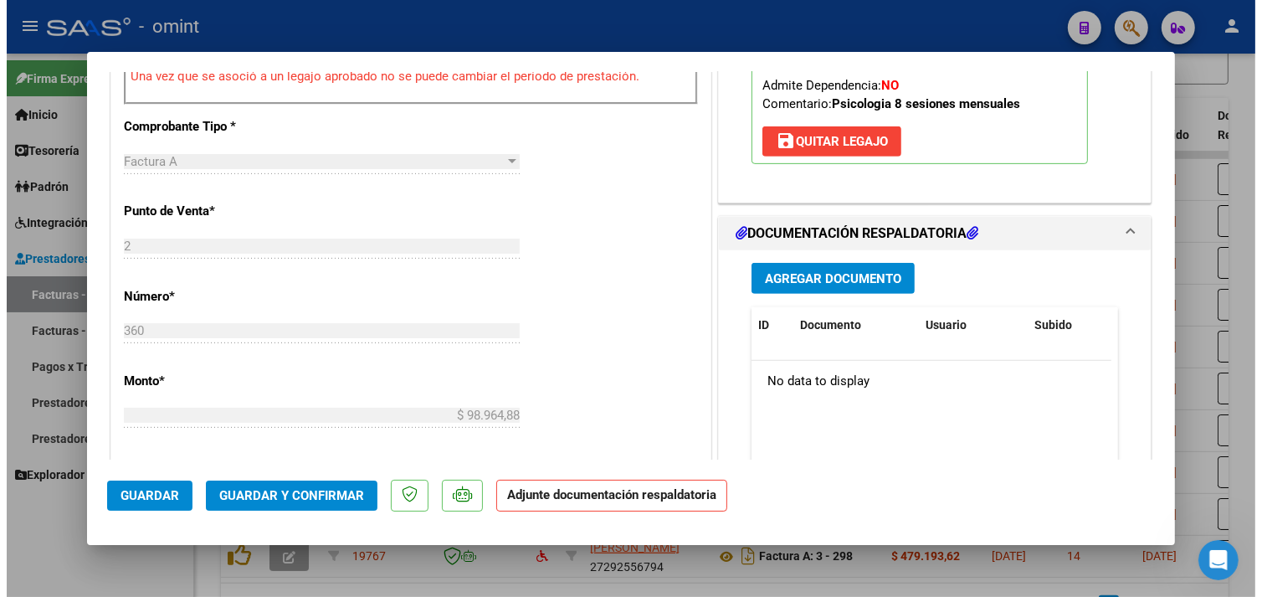
scroll to position [687, 0]
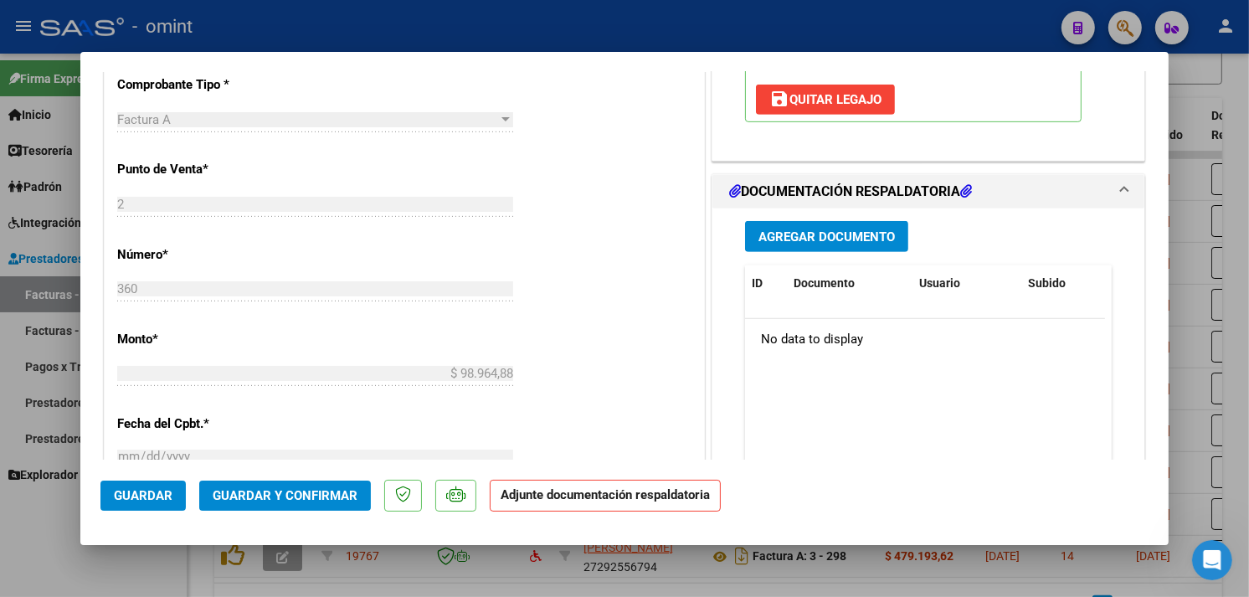
type input "$ 0,00"
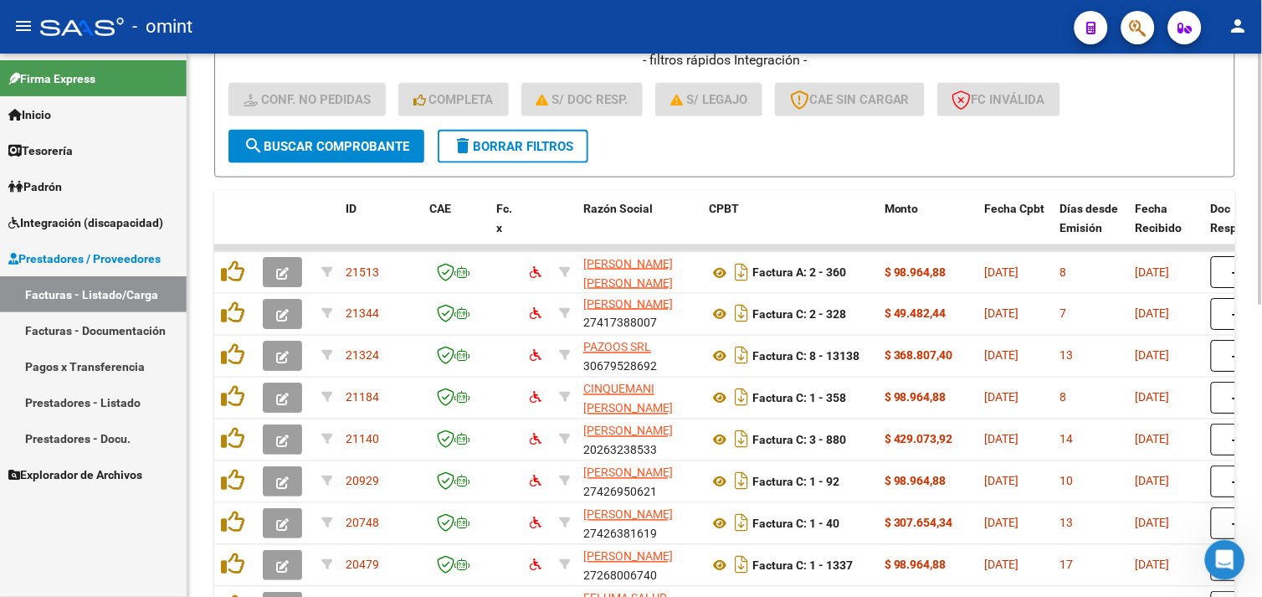
click at [538, 142] on span "delete Borrar Filtros" at bounding box center [513, 146] width 121 height 15
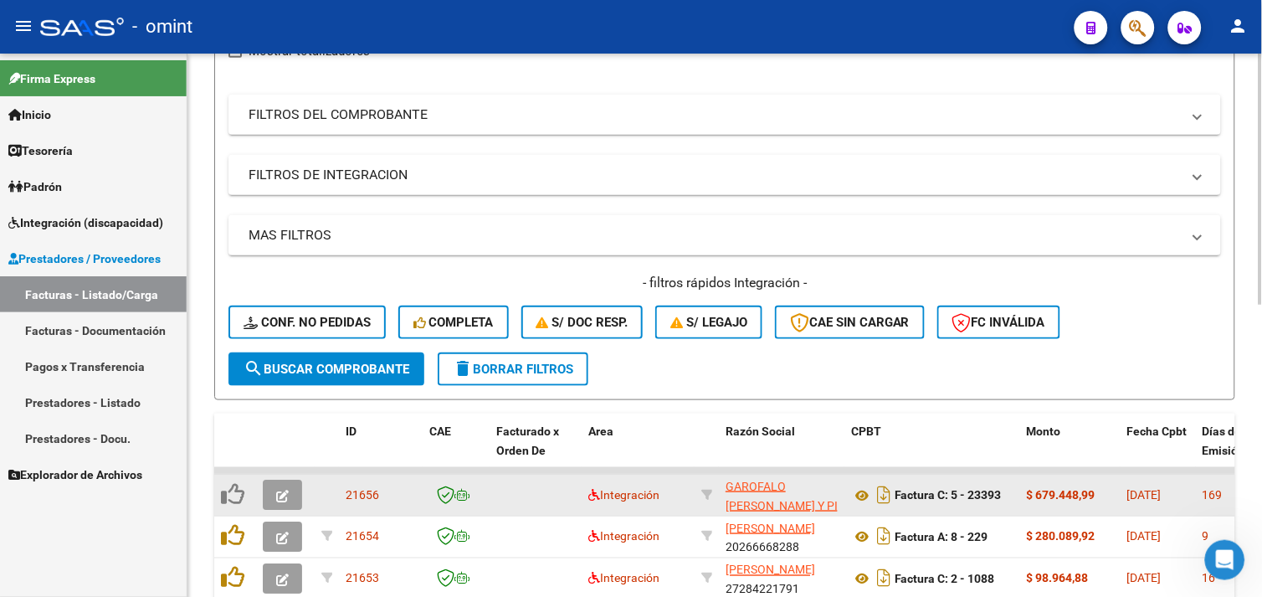
scroll to position [446, 0]
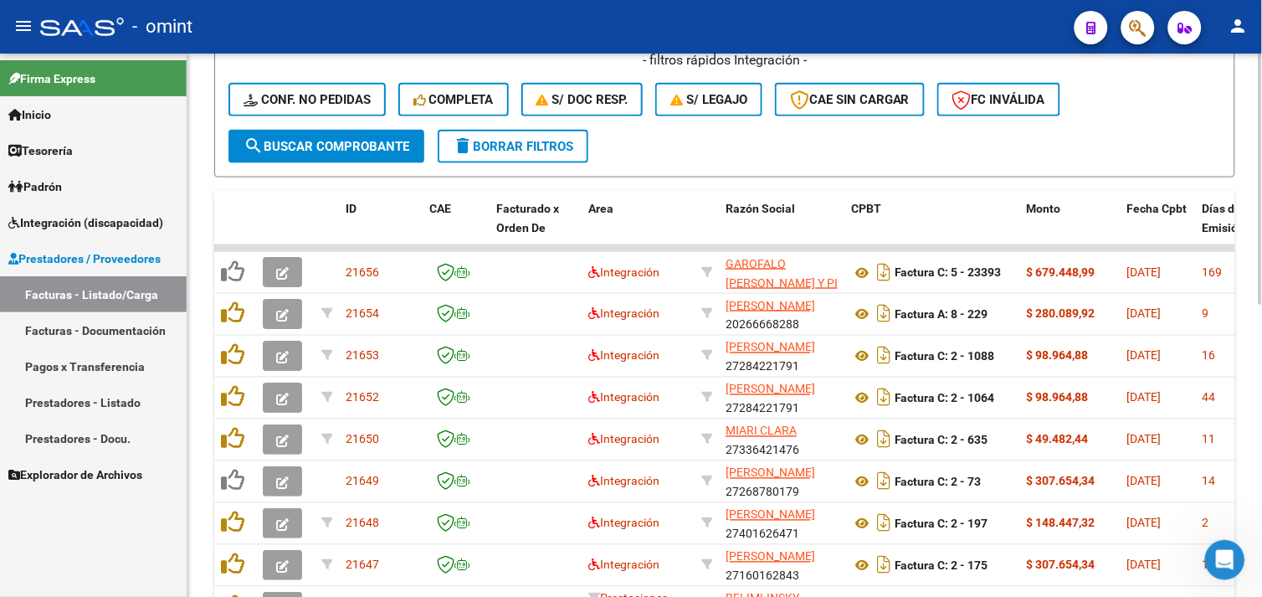
click at [707, 100] on span "S/ legajo" at bounding box center [709, 99] width 77 height 15
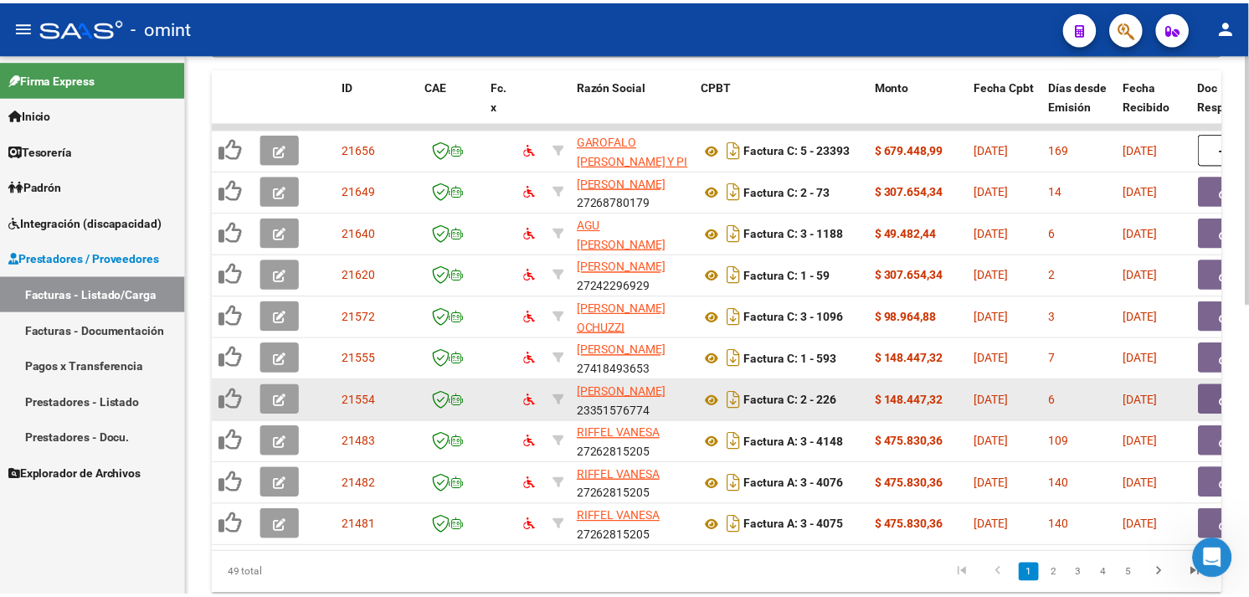
scroll to position [539, 0]
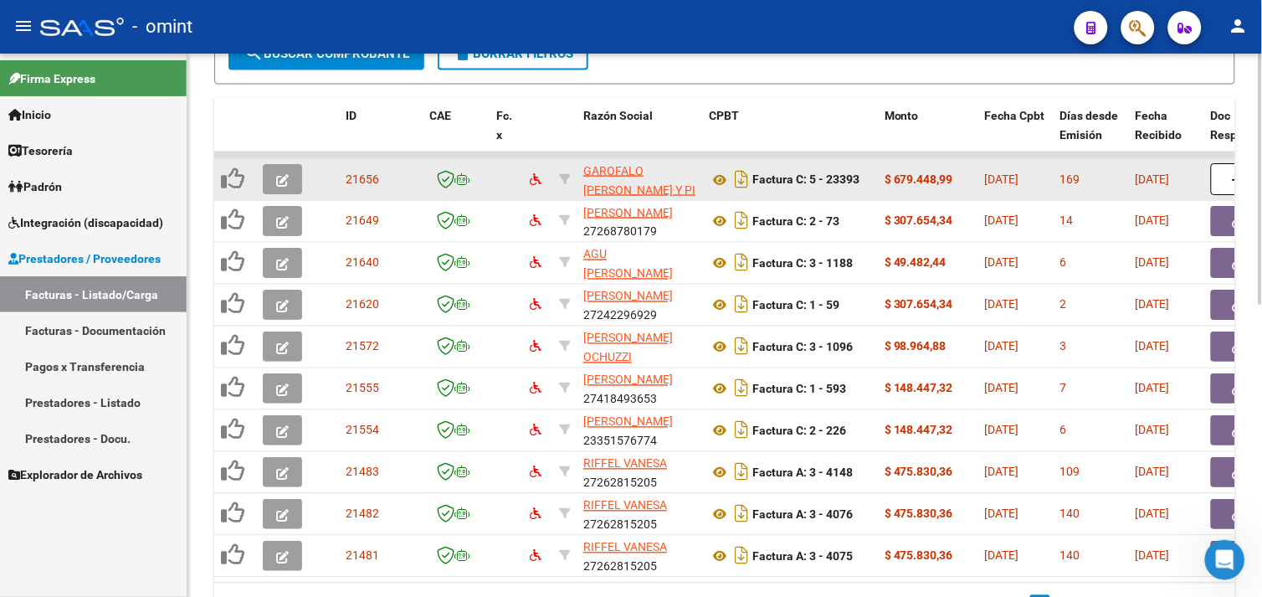
click at [279, 176] on icon "button" at bounding box center [282, 180] width 13 height 13
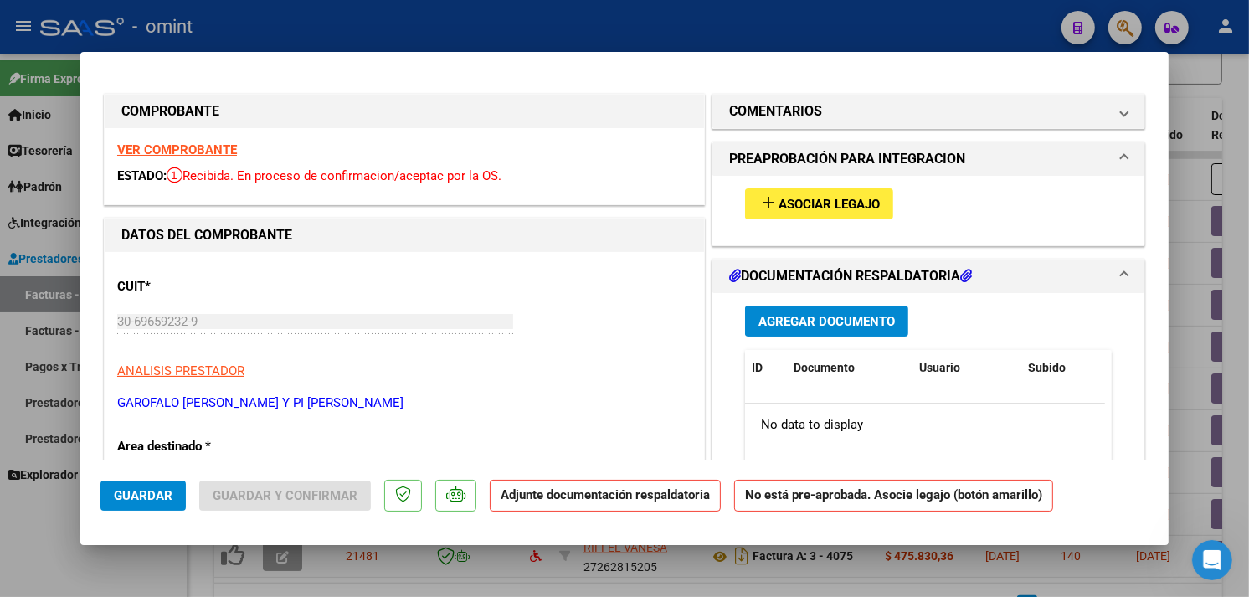
click at [203, 142] on strong "VER COMPROBANTE" at bounding box center [177, 149] width 120 height 15
click at [778, 207] on span "Asociar Legajo" at bounding box center [828, 204] width 101 height 15
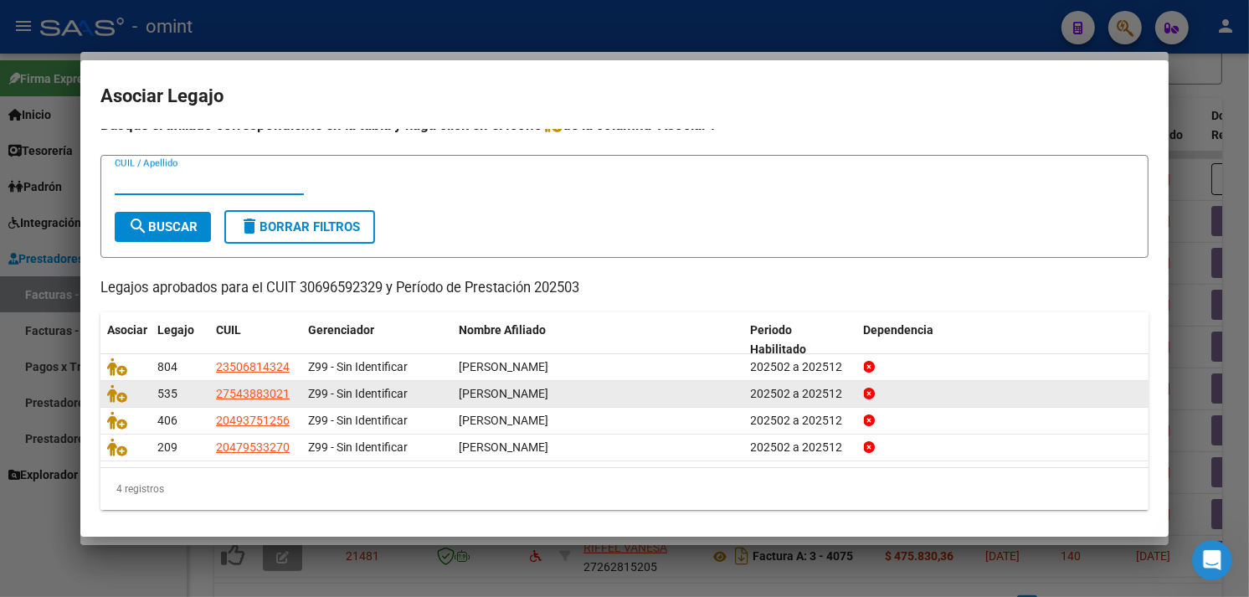
scroll to position [20, 0]
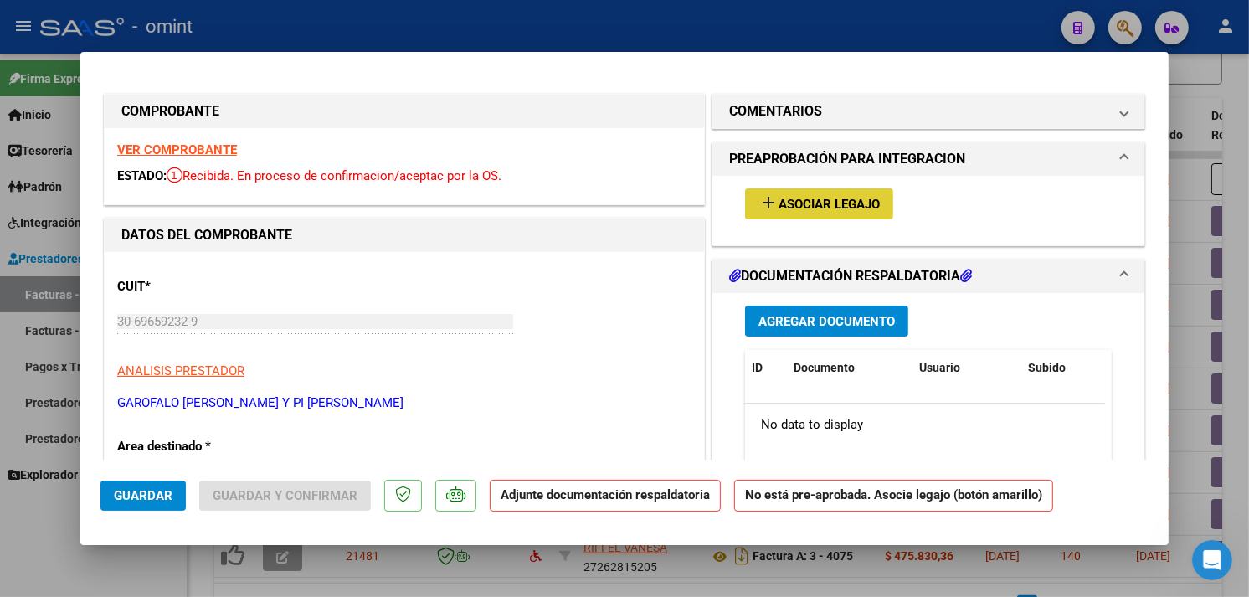
type input "$ 0,00"
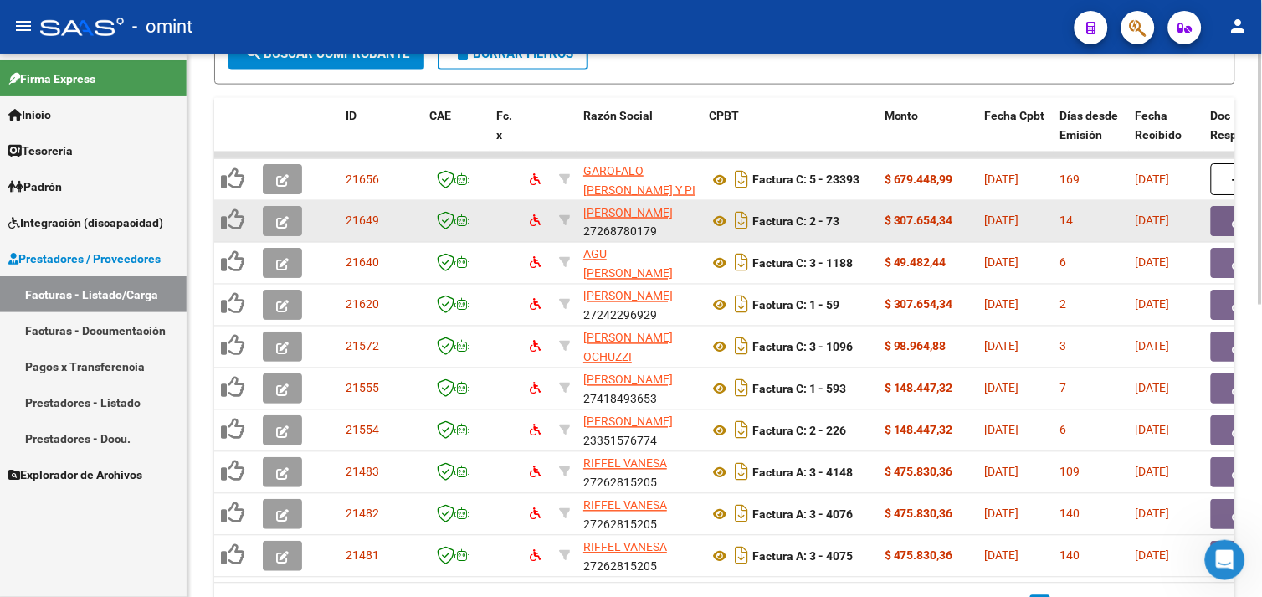
click at [283, 224] on icon "button" at bounding box center [282, 222] width 13 height 13
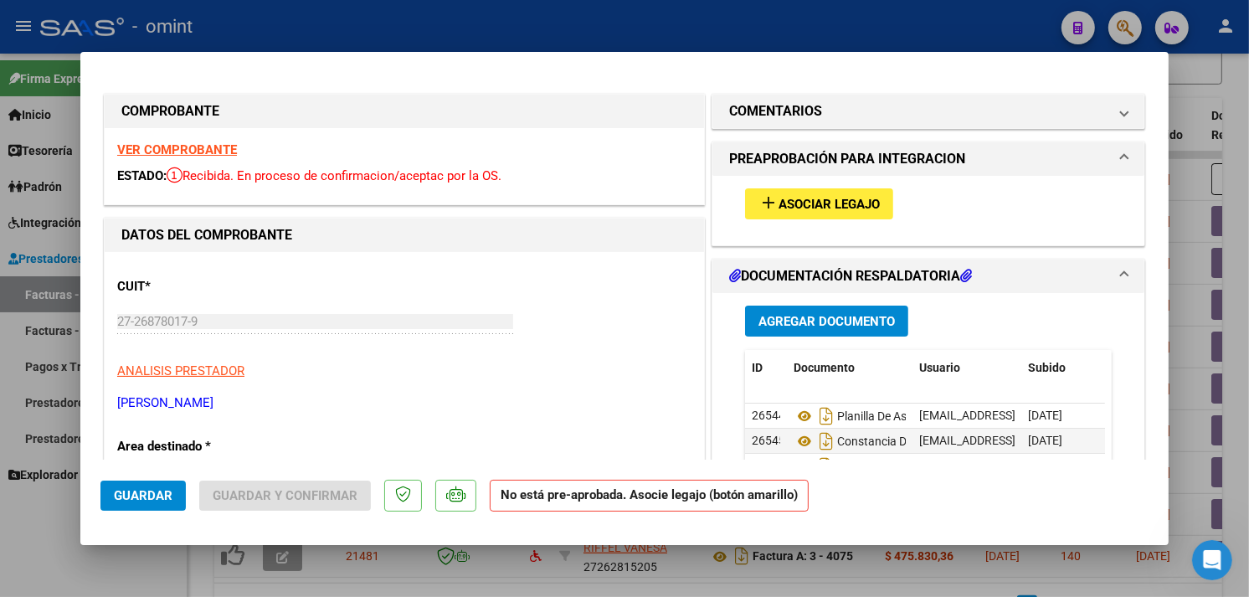
click at [835, 181] on div "add Asociar Legajo" at bounding box center [928, 204] width 392 height 56
click at [825, 189] on button "add Asociar Legajo" at bounding box center [819, 203] width 148 height 31
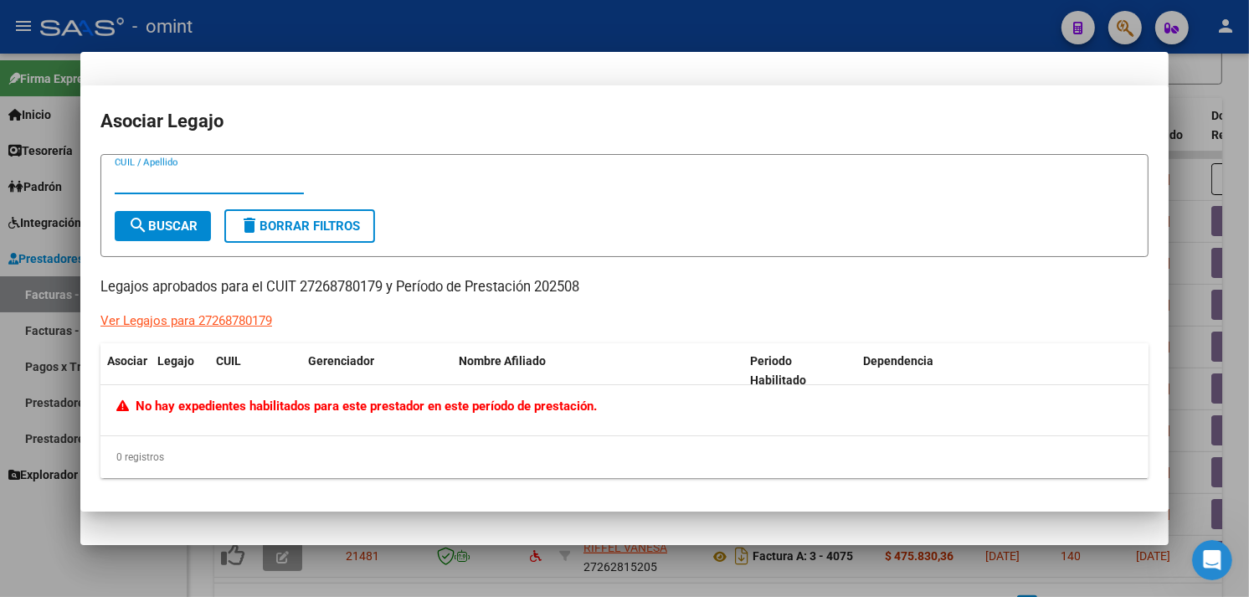
type input "$ 0,00"
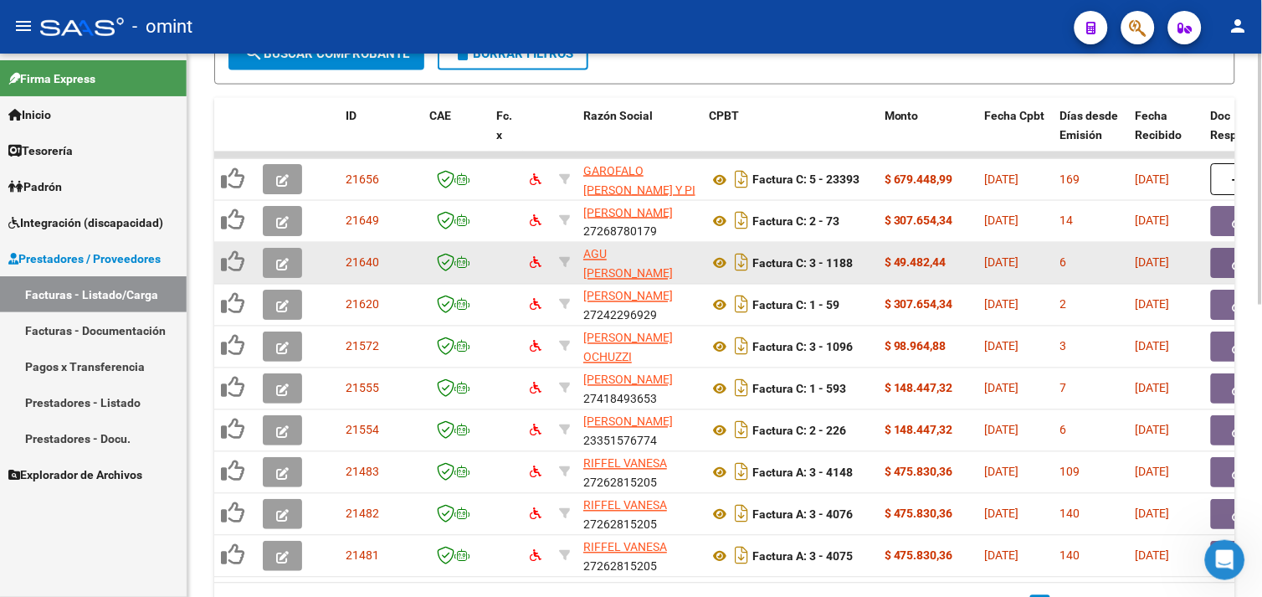
click at [283, 263] on icon "button" at bounding box center [282, 264] width 13 height 13
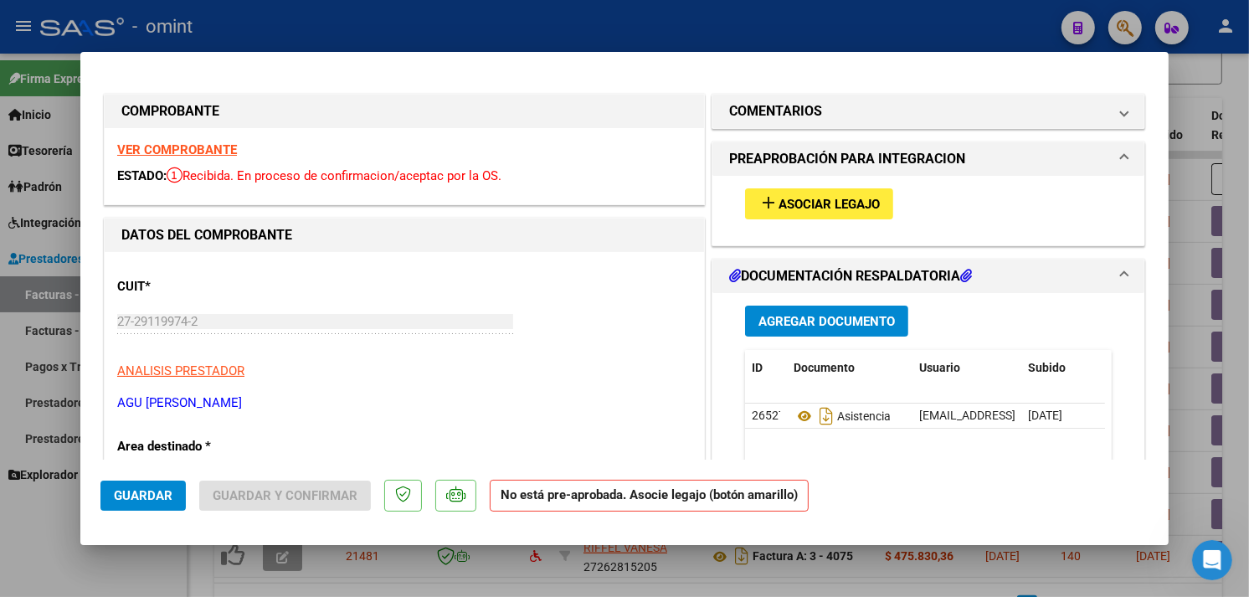
click at [763, 206] on mat-icon "add" at bounding box center [768, 203] width 20 height 20
click at [180, 141] on div "VER COMPROBANTE ESTADO: Recibida. En proceso de confirmacion/aceptac por la OS." at bounding box center [404, 166] width 599 height 76
click at [178, 151] on strong "VER COMPROBANTE" at bounding box center [177, 149] width 120 height 15
click at [804, 218] on button "add Asociar Legajo" at bounding box center [819, 203] width 148 height 31
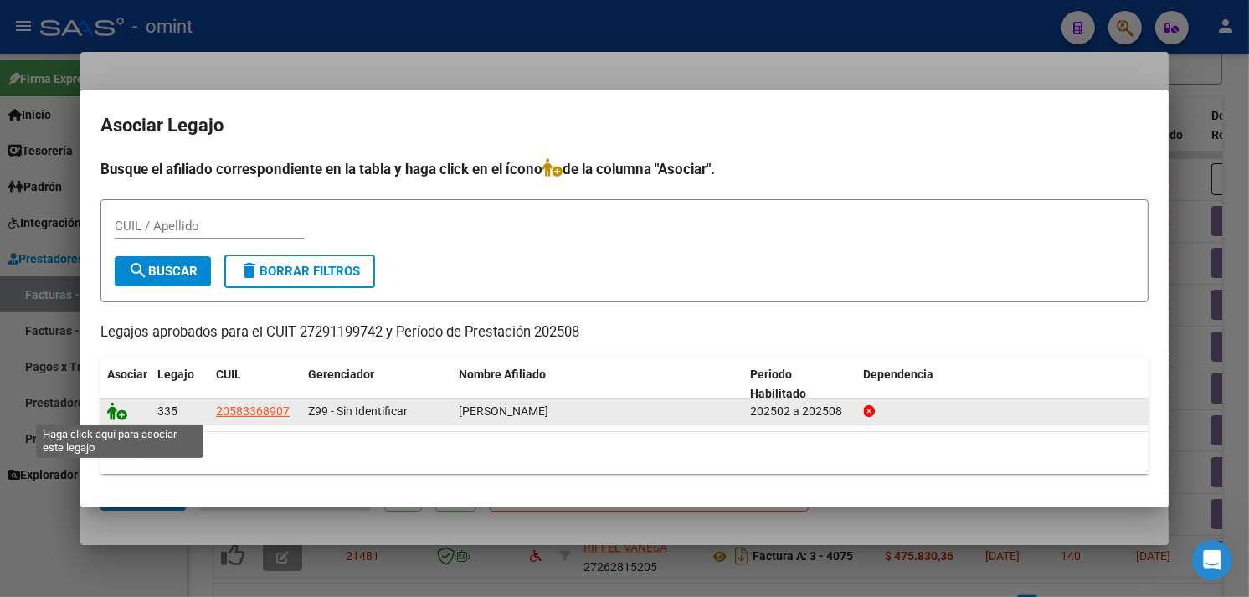
click at [110, 411] on icon at bounding box center [117, 411] width 20 height 18
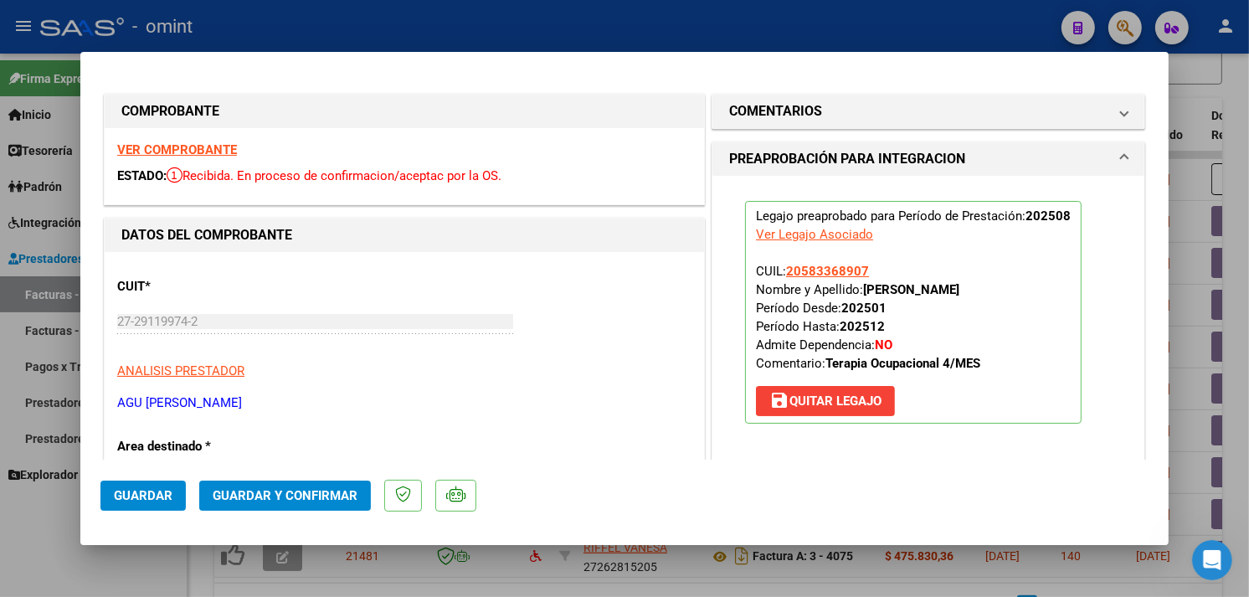
click at [161, 496] on span "Guardar" at bounding box center [143, 495] width 59 height 15
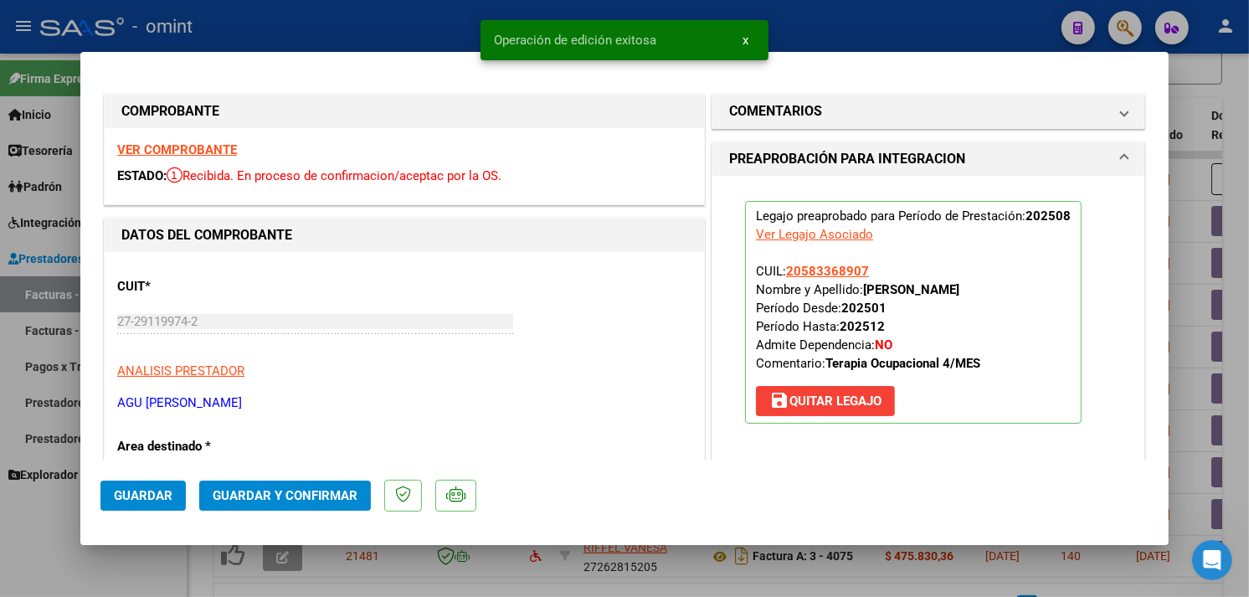
type input "$ 0,00"
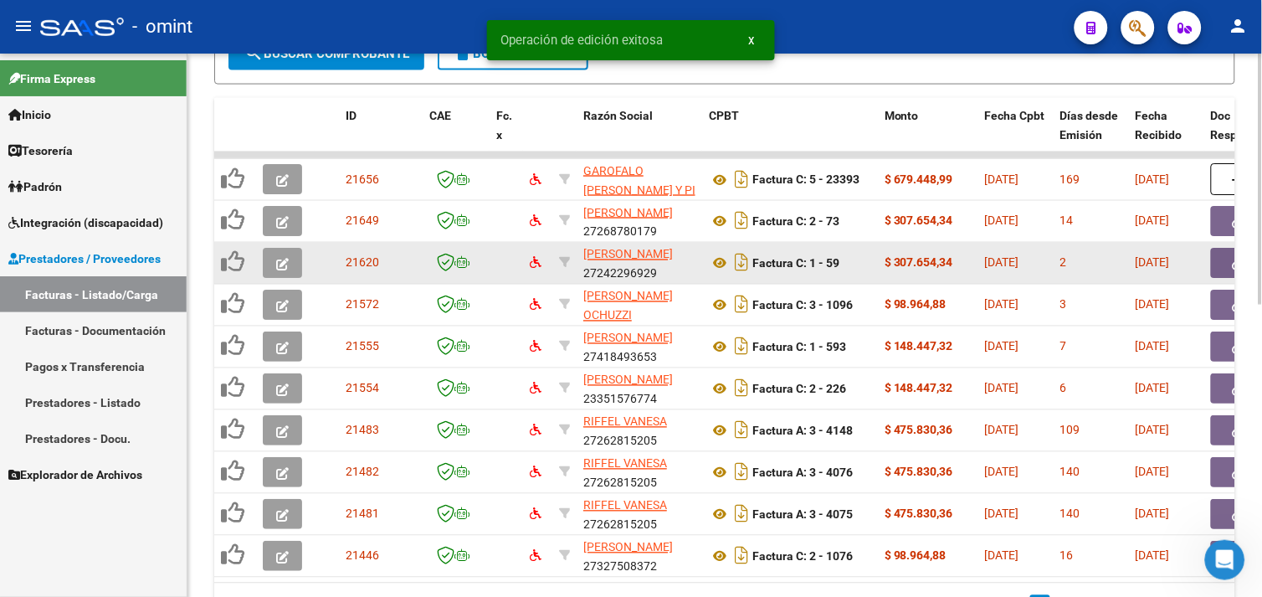
click at [281, 270] on button "button" at bounding box center [282, 263] width 39 height 30
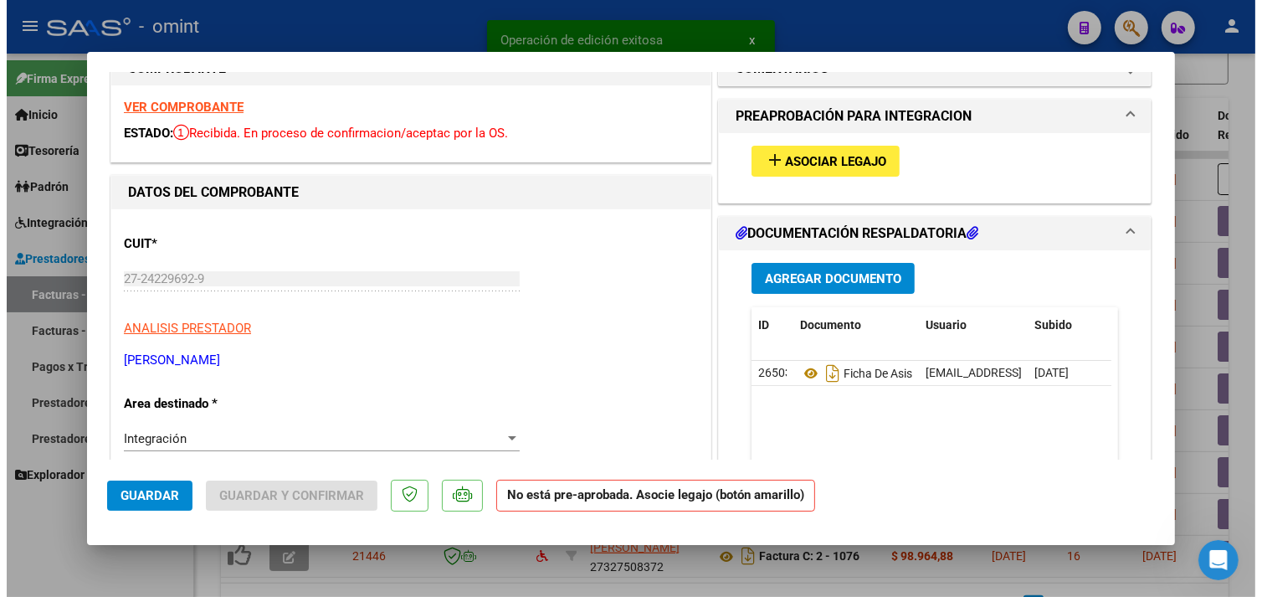
scroll to position [0, 0]
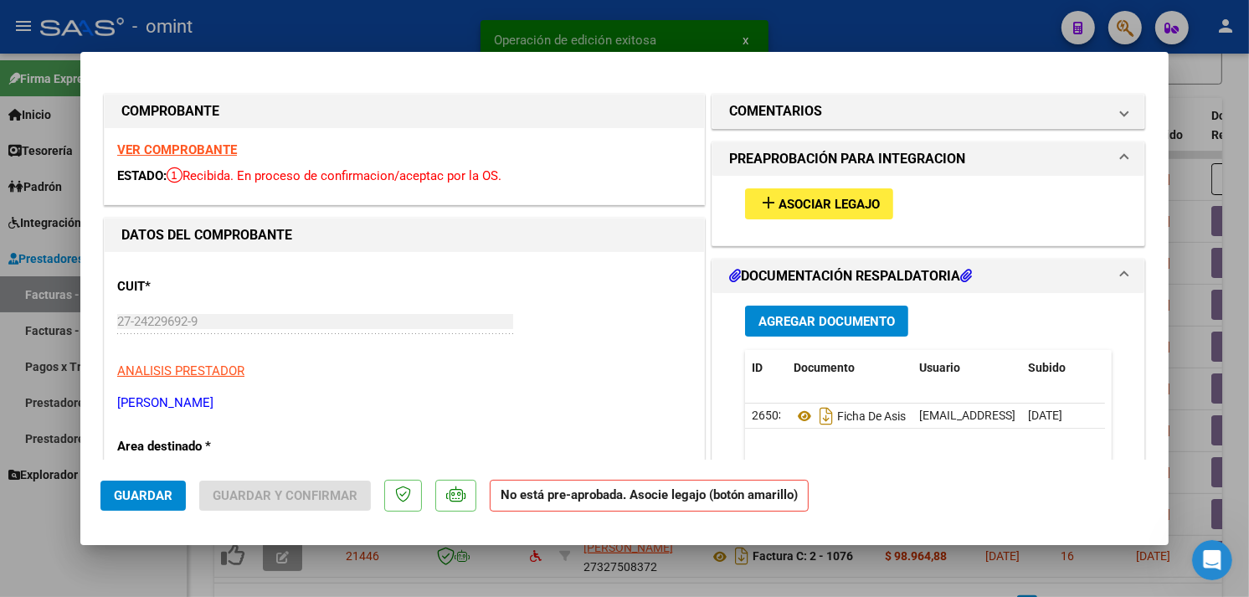
click at [750, 224] on div "add Asociar Legajo" at bounding box center [928, 204] width 392 height 56
click at [758, 213] on mat-icon "add" at bounding box center [768, 203] width 20 height 20
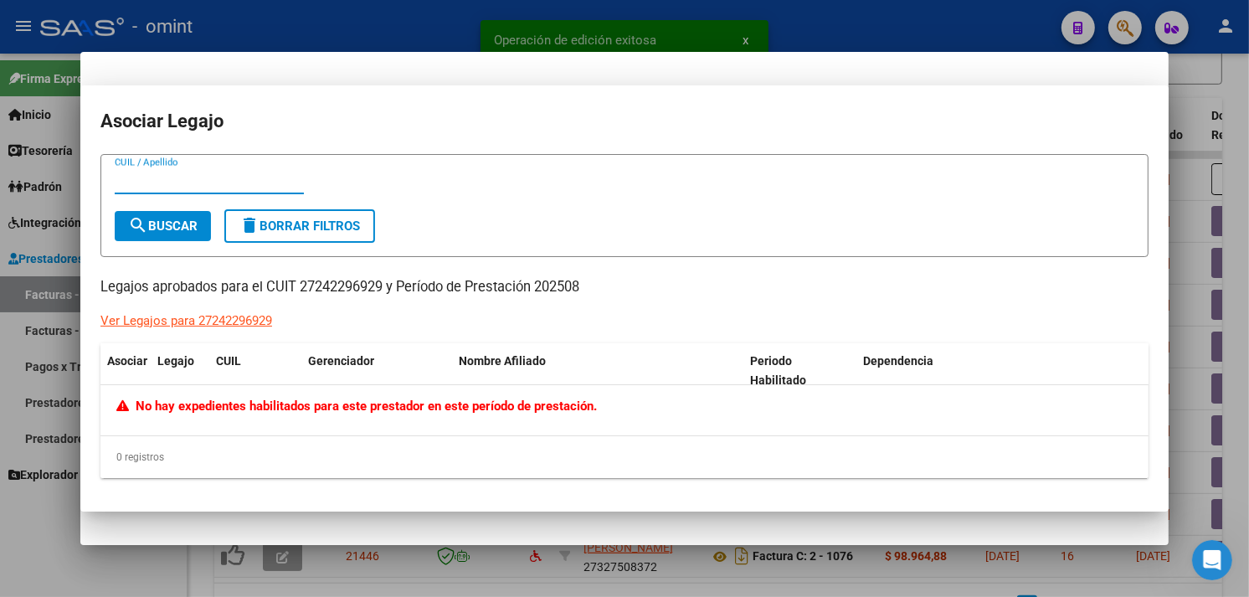
type input "$ 0,00"
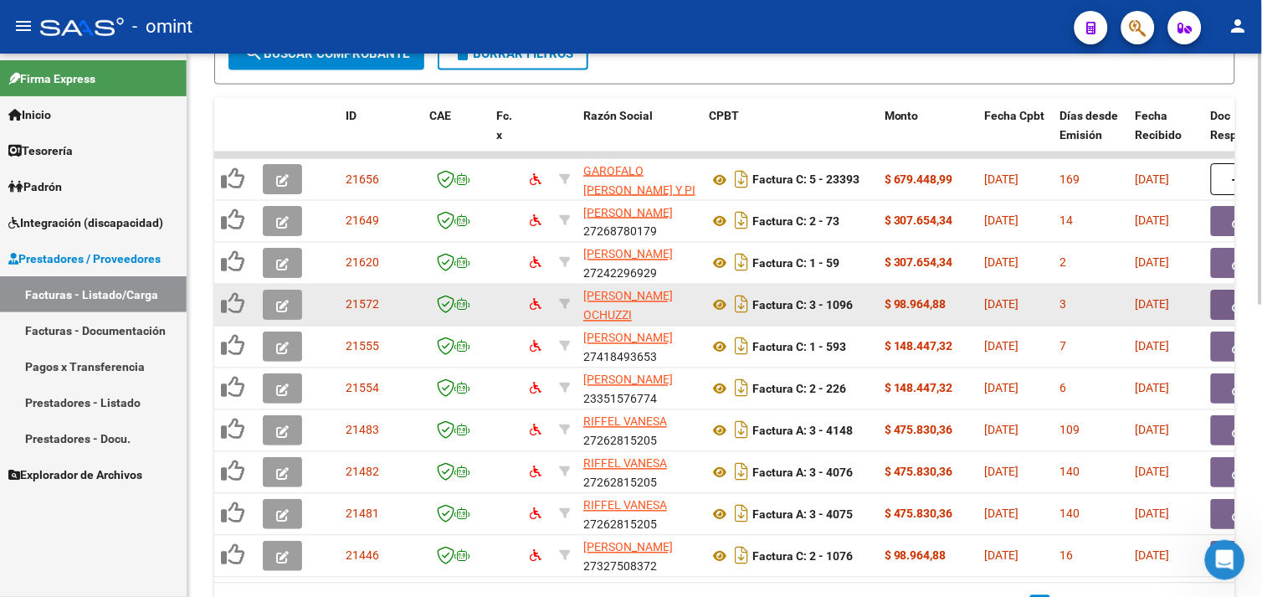
click at [270, 298] on button "button" at bounding box center [282, 305] width 39 height 30
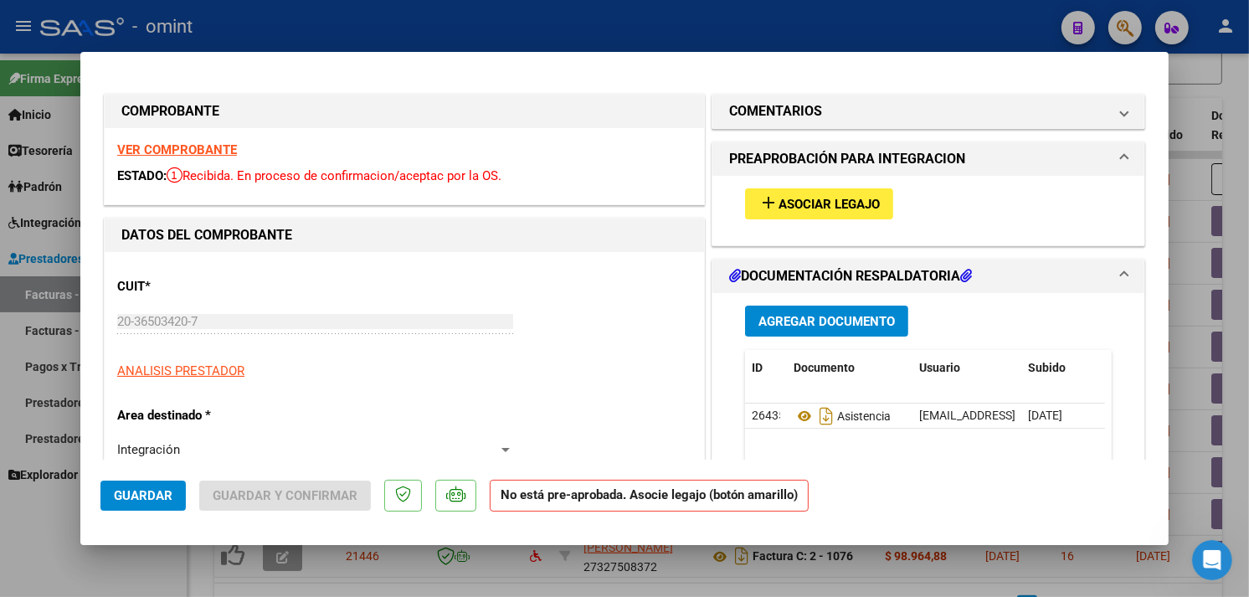
click at [758, 203] on mat-icon "add" at bounding box center [768, 203] width 20 height 20
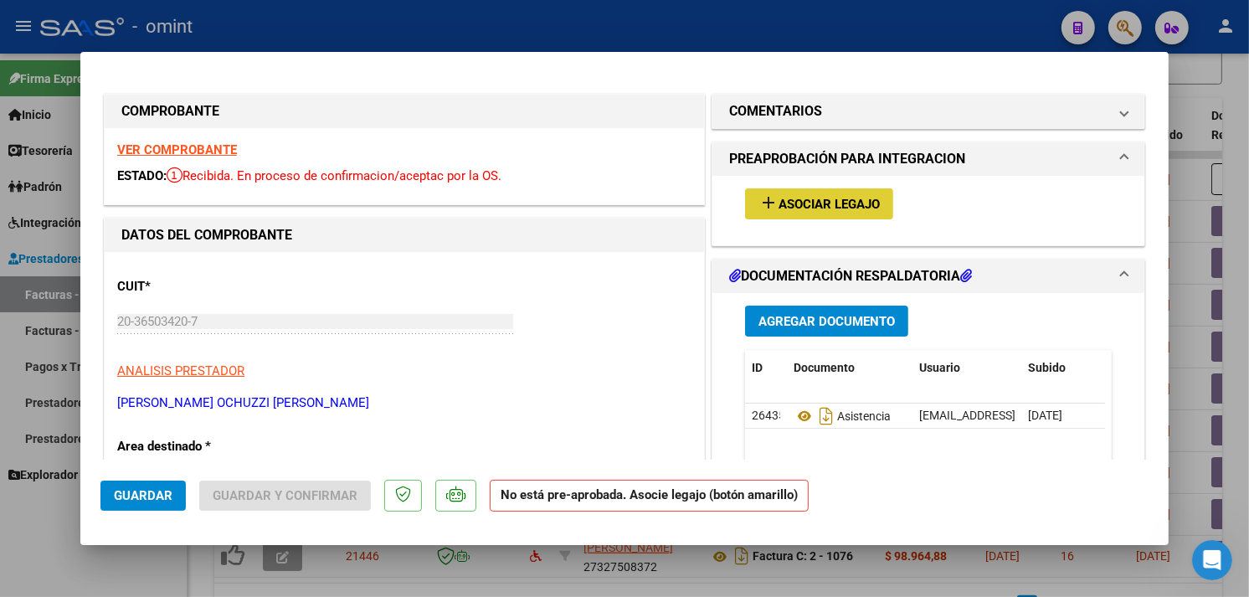
click at [178, 148] on strong "VER COMPROBANTE" at bounding box center [177, 149] width 120 height 15
click at [804, 213] on button "add Asociar Legajo" at bounding box center [819, 203] width 148 height 31
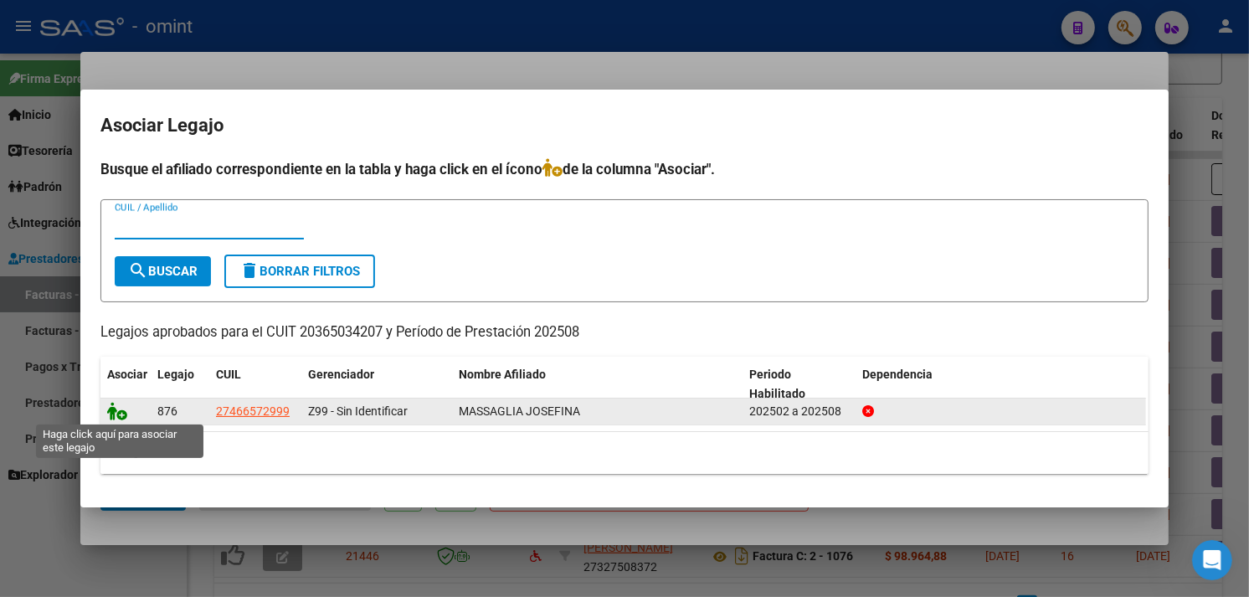
click at [117, 406] on icon at bounding box center [117, 411] width 20 height 18
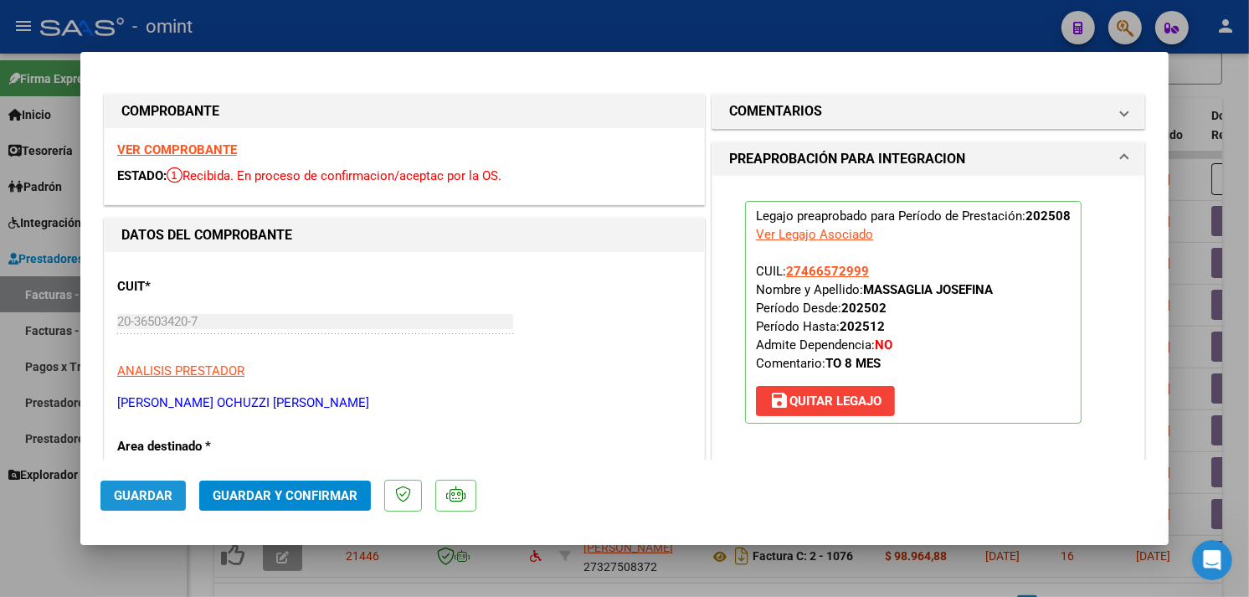
click at [136, 496] on span "Guardar" at bounding box center [143, 495] width 59 height 15
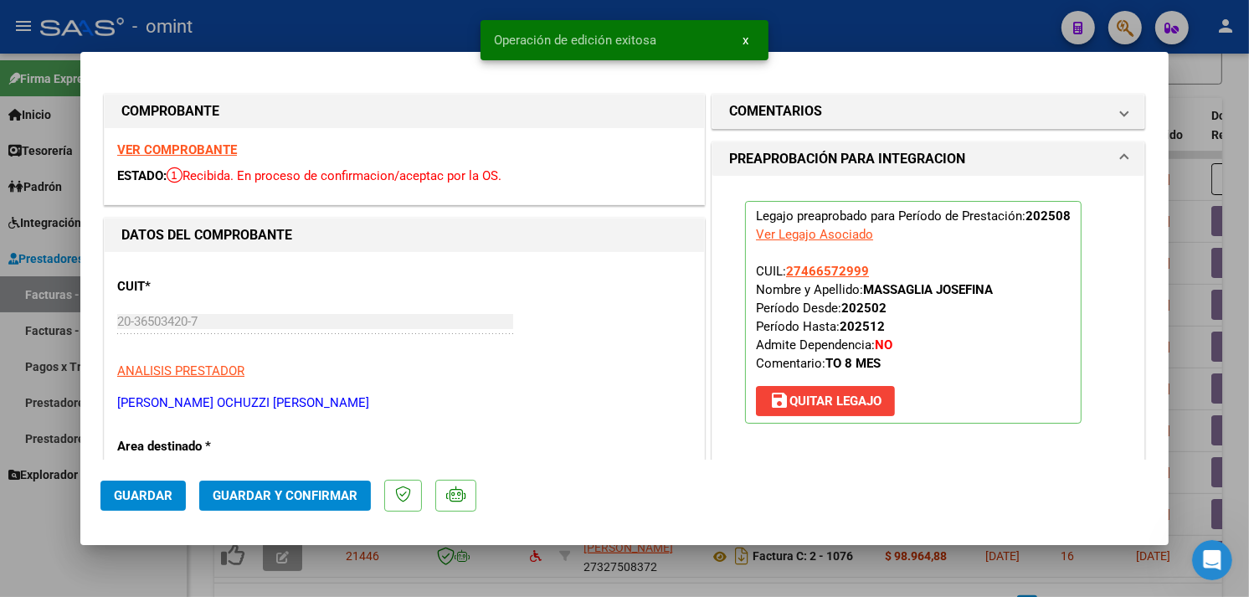
type input "$ 0,00"
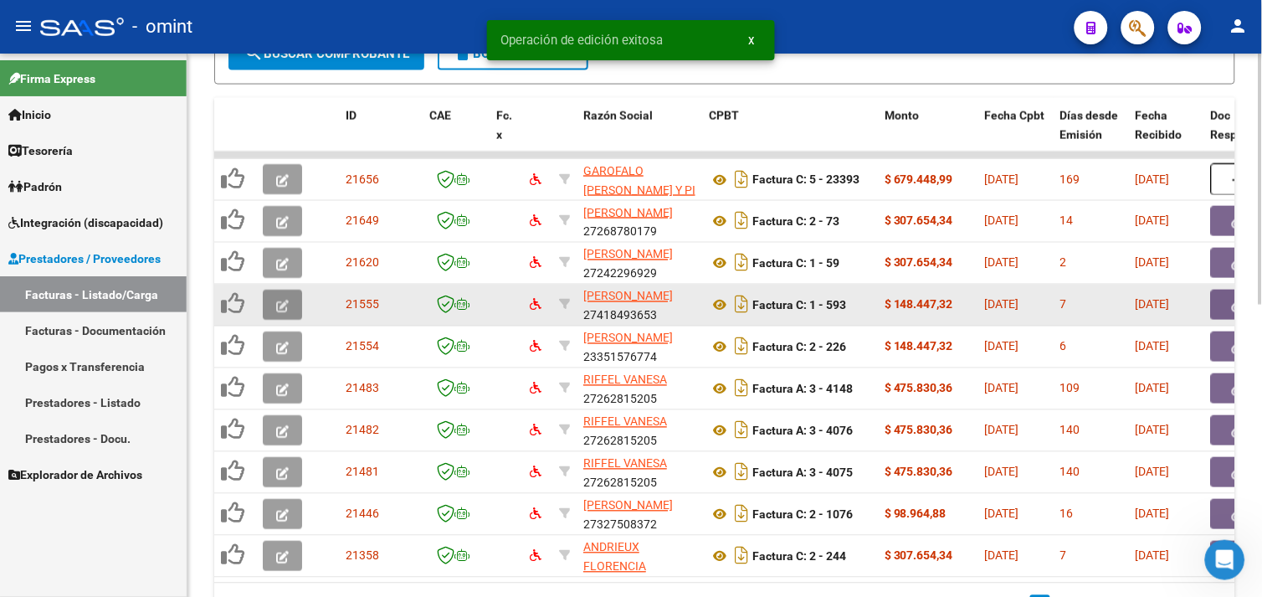
click at [285, 304] on icon "button" at bounding box center [282, 306] width 13 height 13
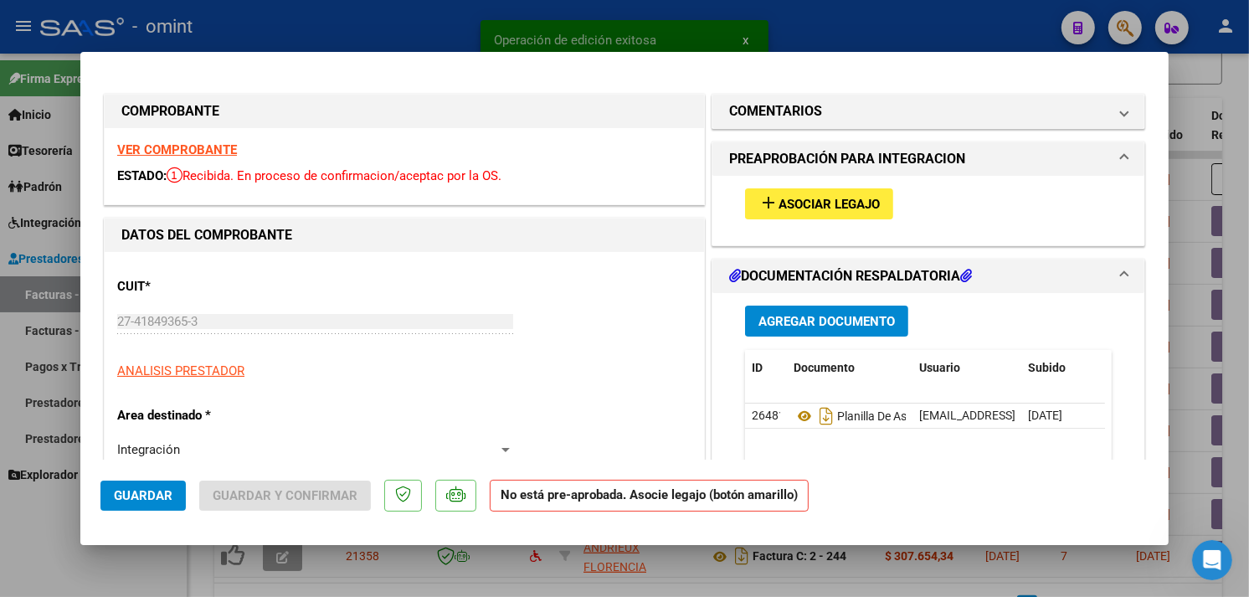
click at [758, 205] on mat-icon "add" at bounding box center [768, 203] width 20 height 20
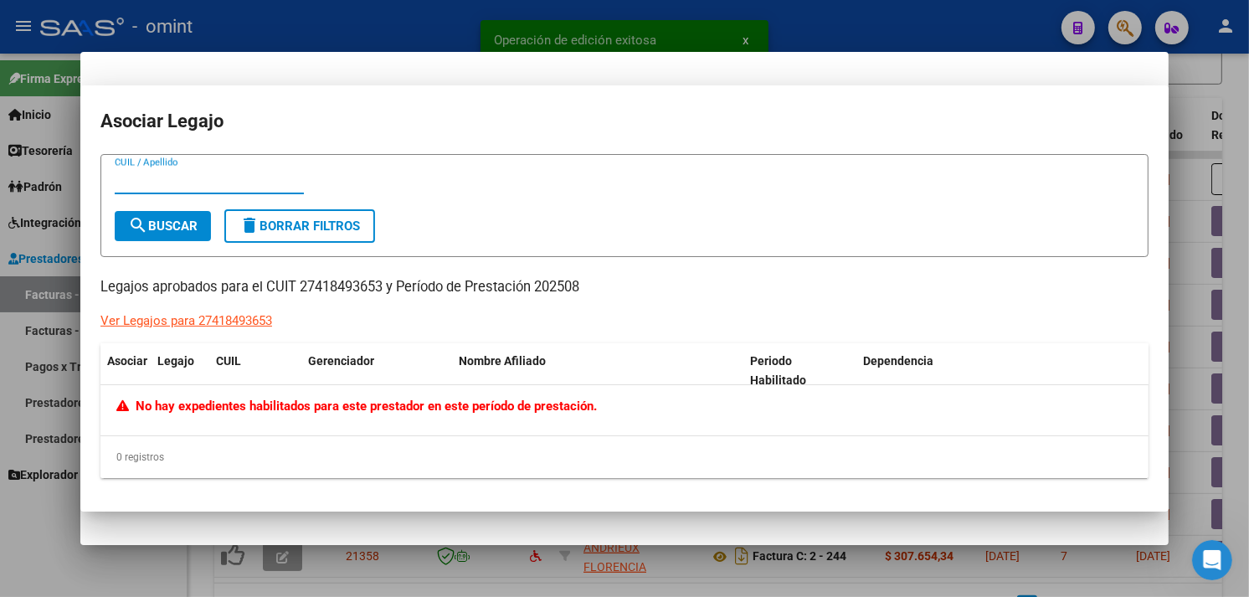
type input "$ 0,00"
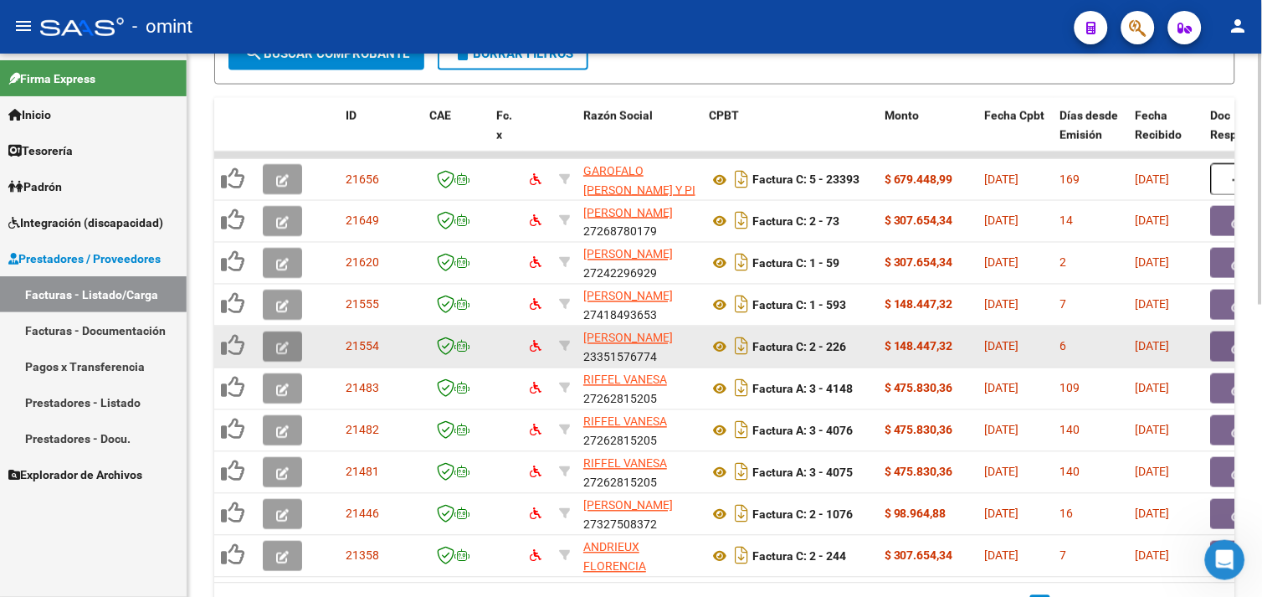
click at [274, 354] on button "button" at bounding box center [282, 346] width 39 height 30
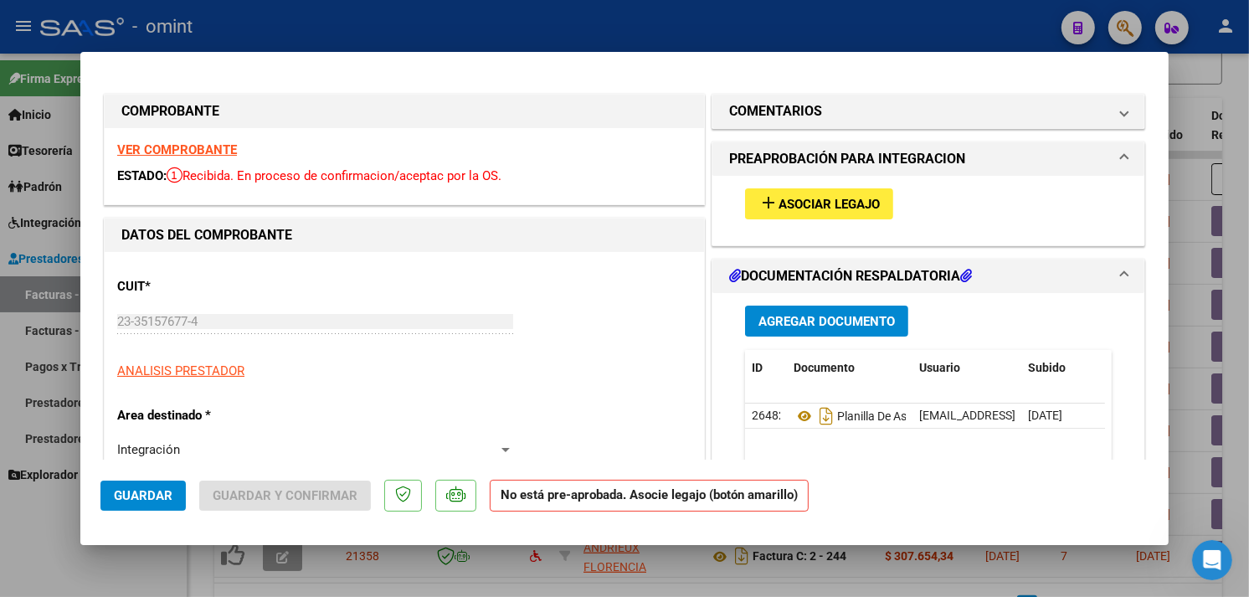
click at [735, 213] on div "add Asociar Legajo" at bounding box center [928, 204] width 392 height 56
click at [748, 208] on button "add Asociar Legajo" at bounding box center [819, 203] width 148 height 31
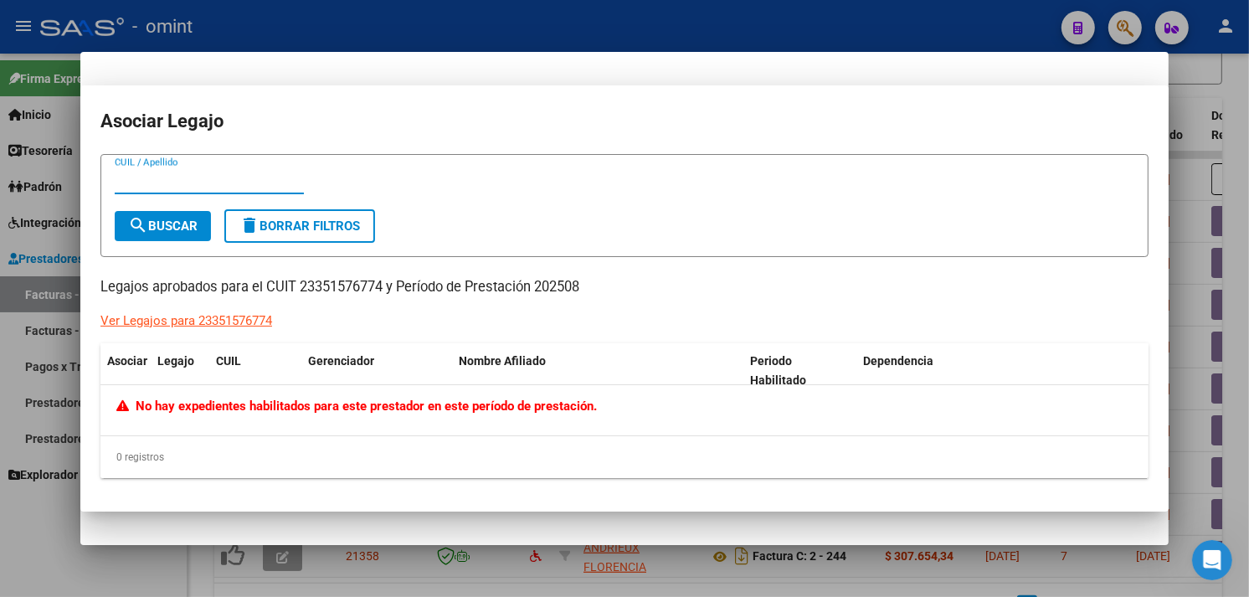
type input "$ 0,00"
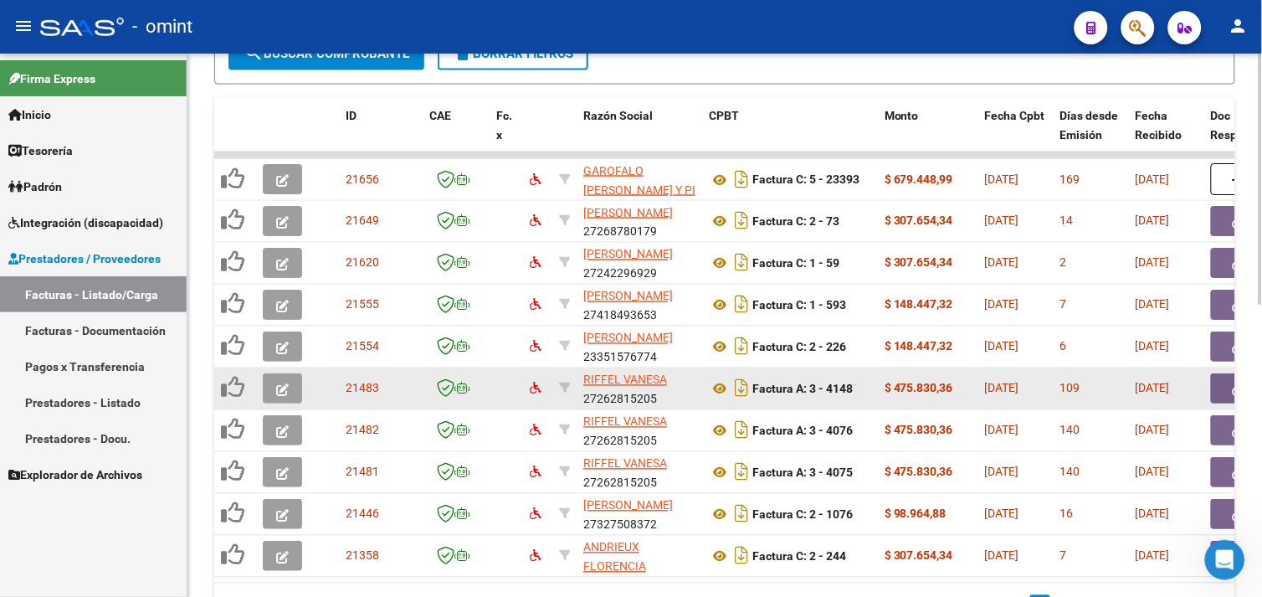
click at [280, 386] on icon "button" at bounding box center [282, 389] width 13 height 13
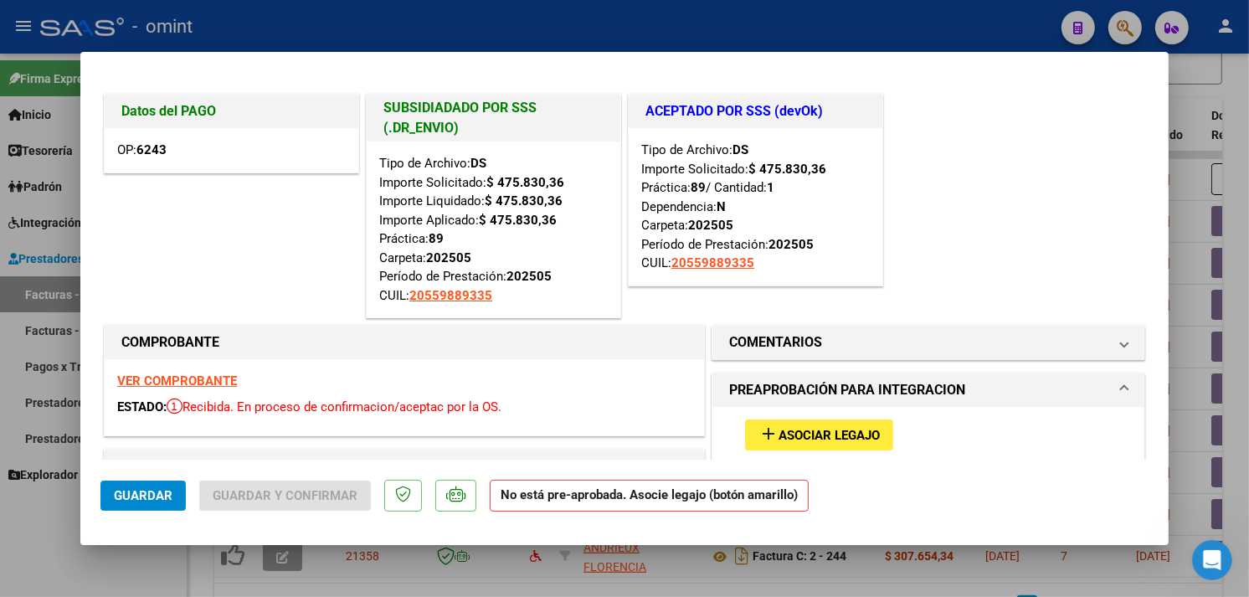
type input "$ 0,00"
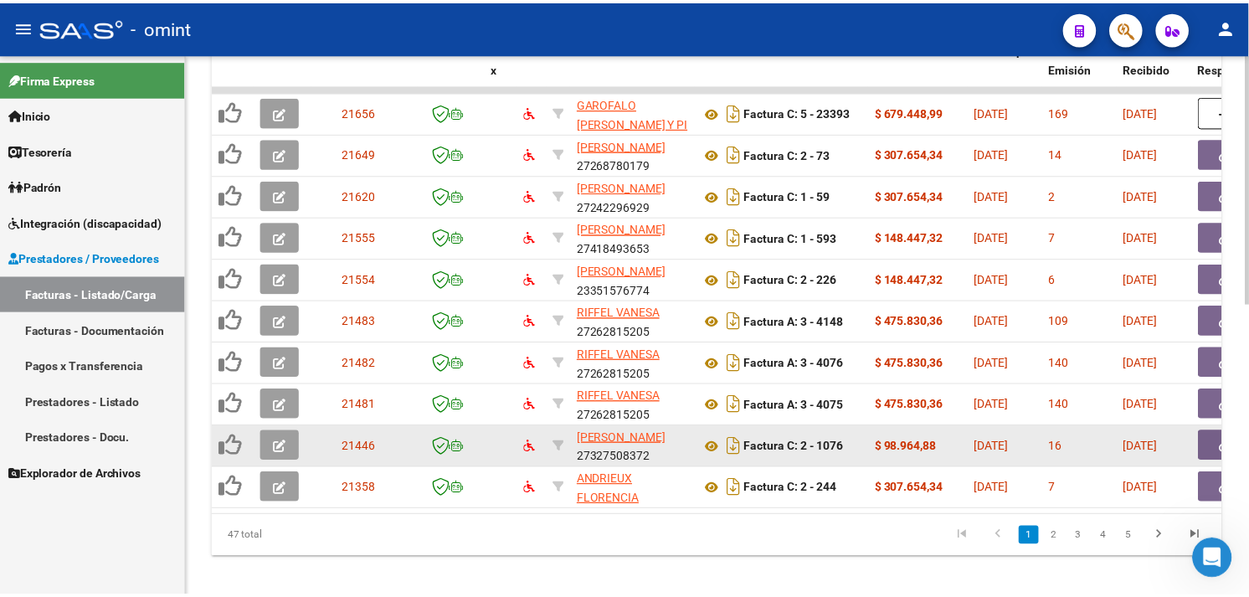
scroll to position [632, 0]
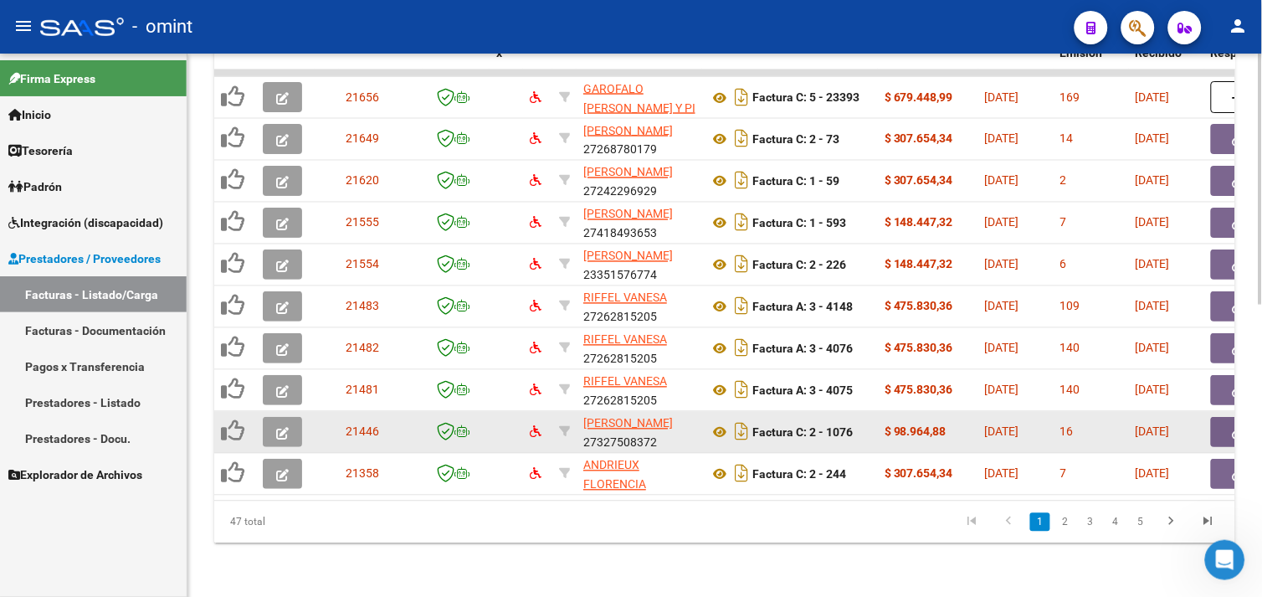
click at [291, 422] on button "button" at bounding box center [282, 432] width 39 height 30
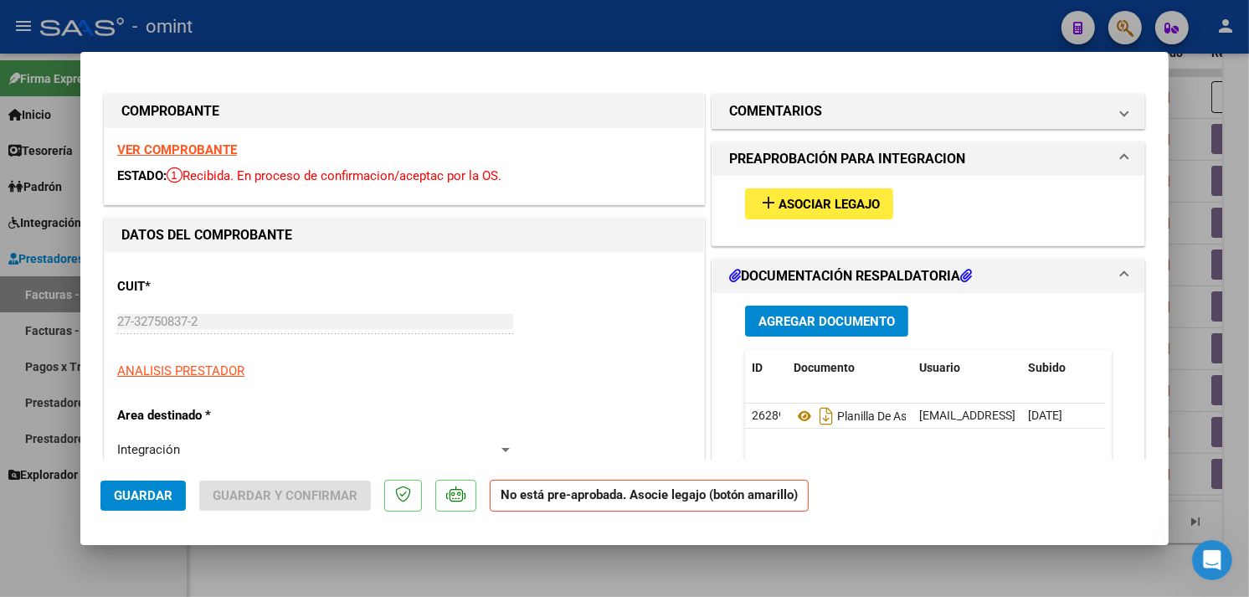
click at [778, 205] on span "Asociar Legajo" at bounding box center [828, 204] width 101 height 15
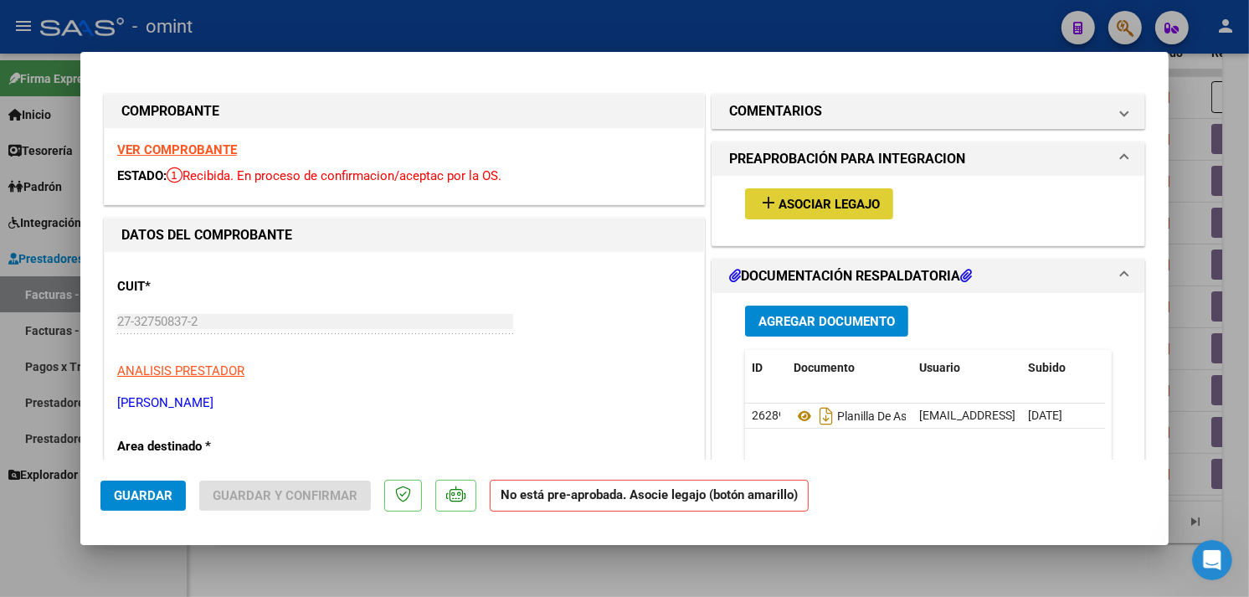
type input "$ 0,00"
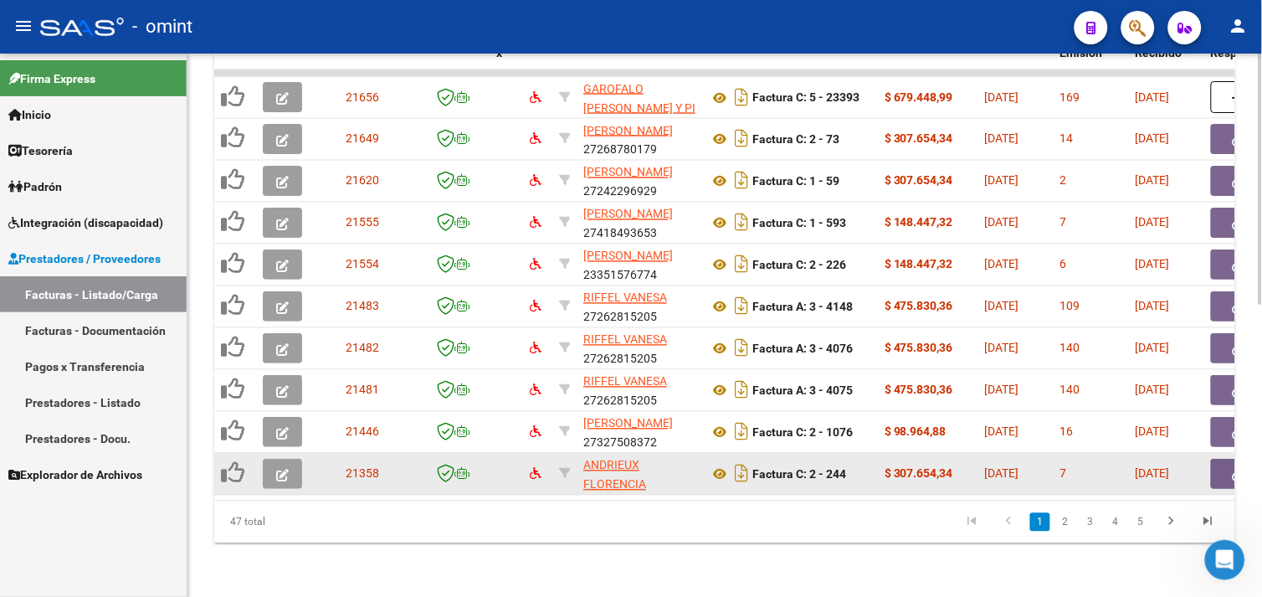
click at [273, 466] on button "button" at bounding box center [282, 474] width 39 height 30
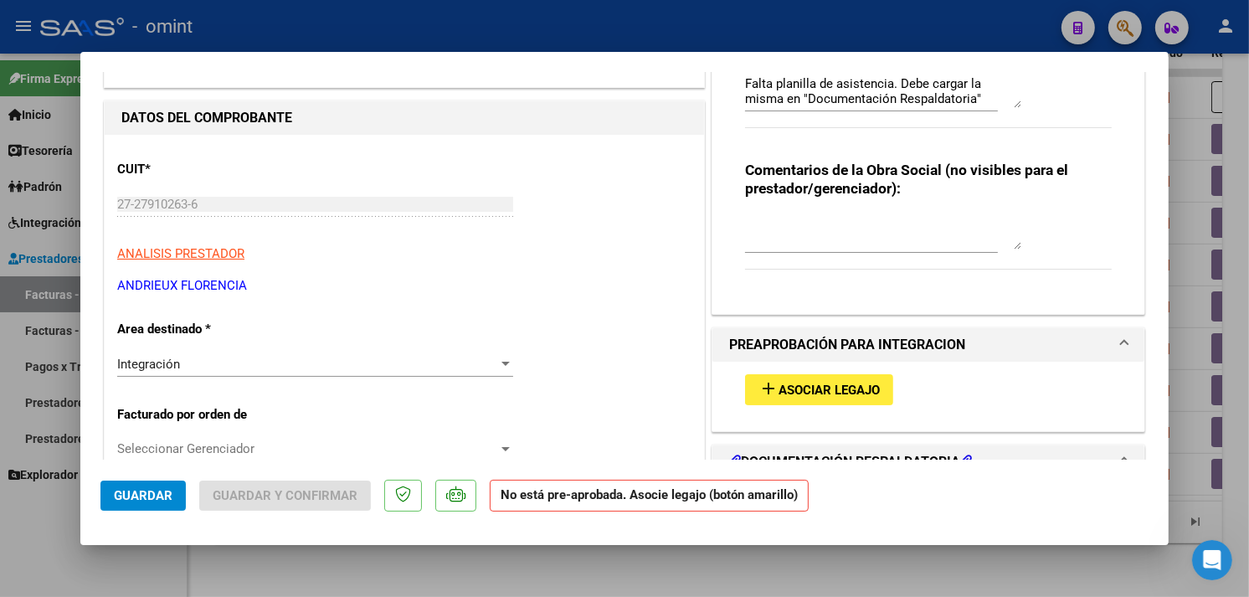
scroll to position [372, 0]
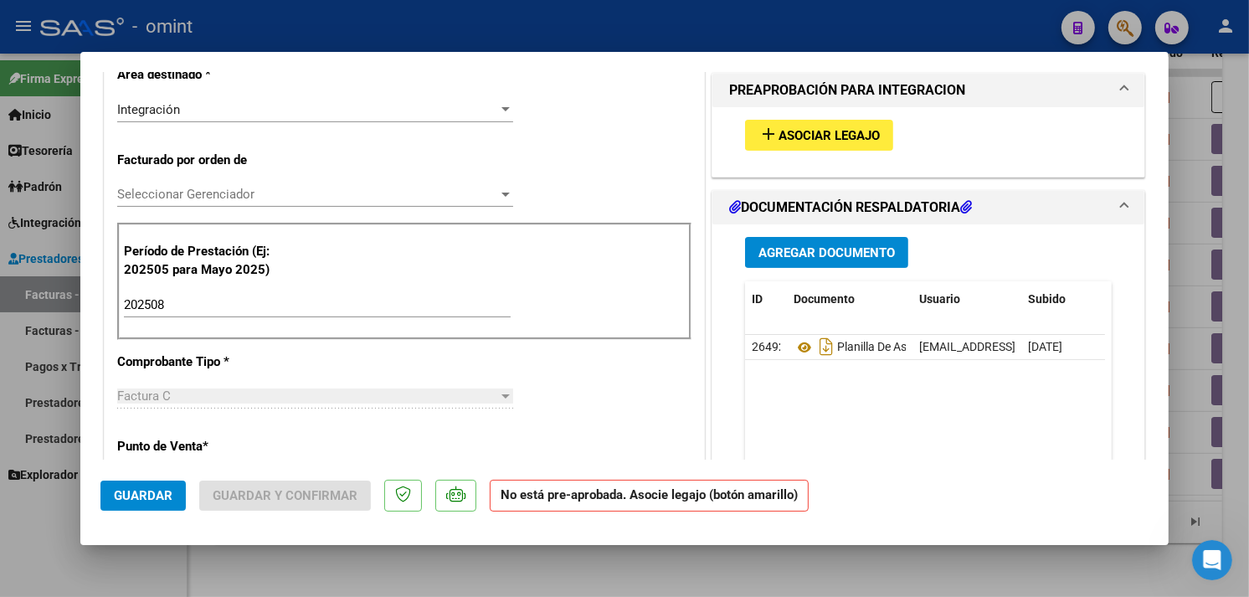
click at [768, 131] on mat-icon "add" at bounding box center [768, 134] width 20 height 20
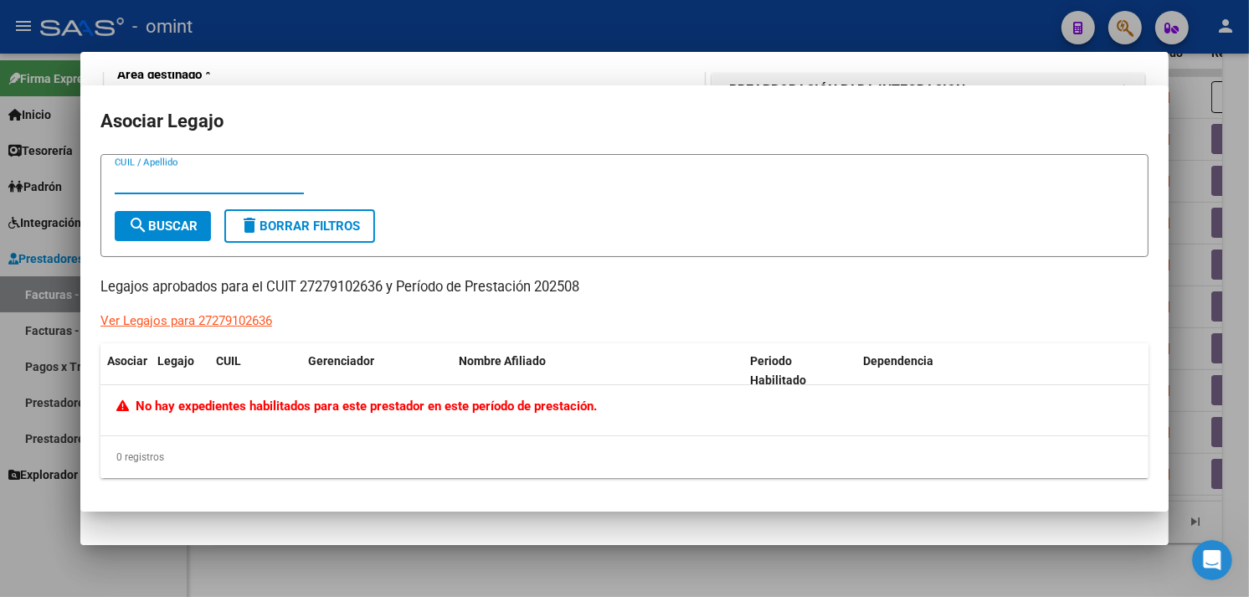
type input "$ 0,00"
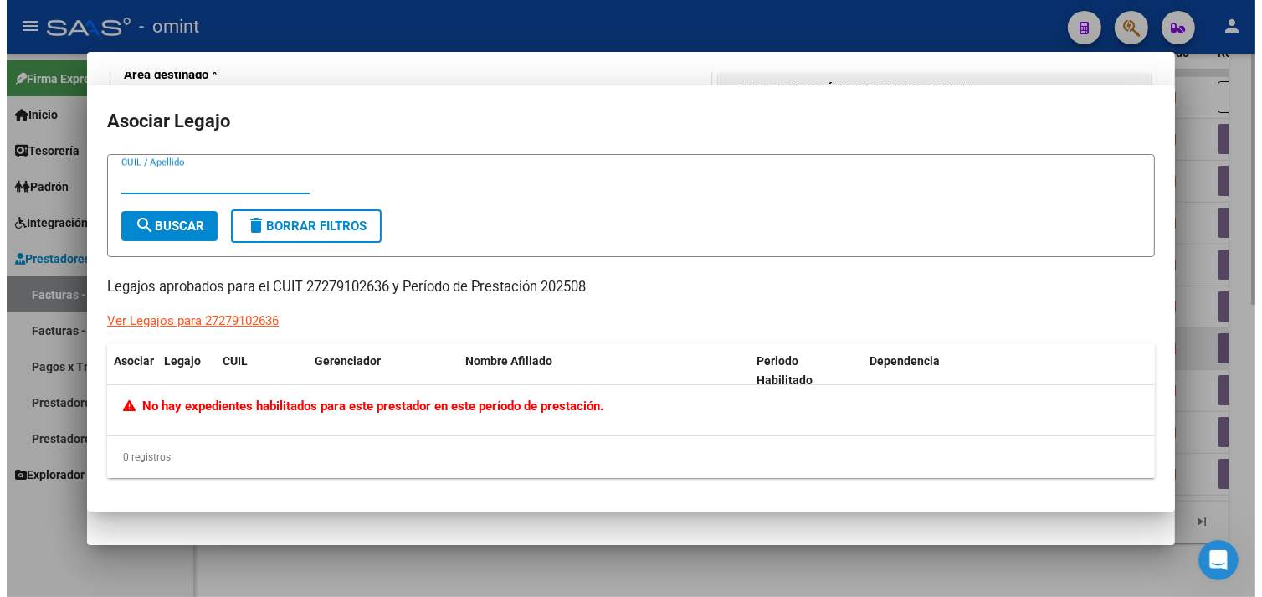
scroll to position [0, 0]
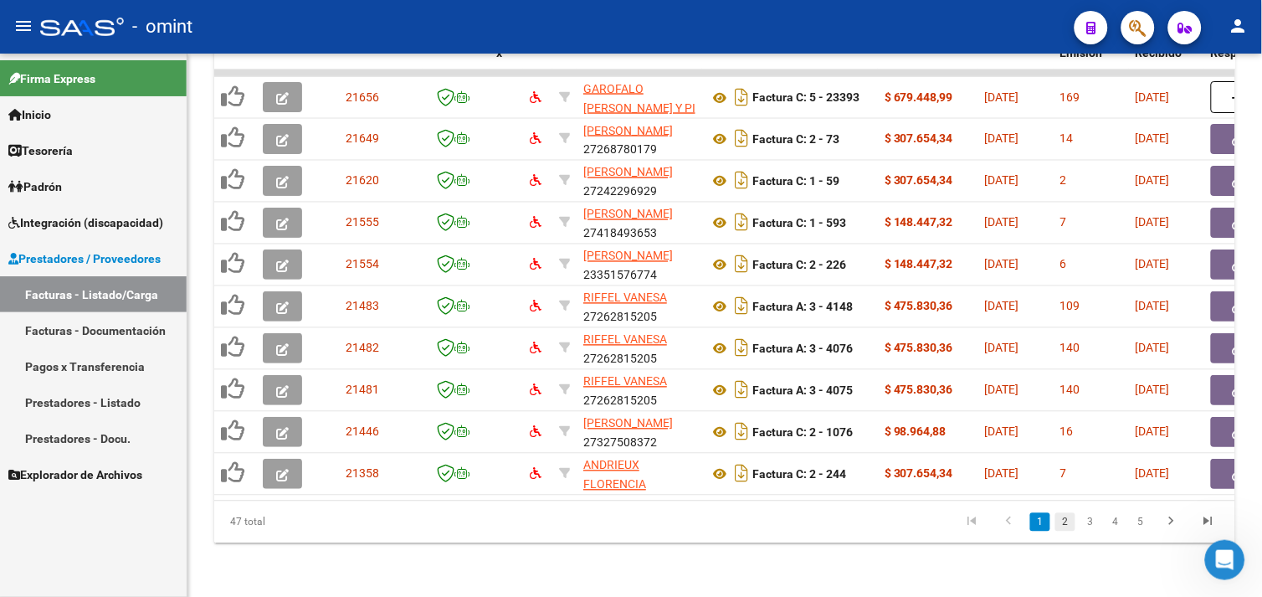
click at [1064, 517] on link "2" at bounding box center [1066, 522] width 20 height 18
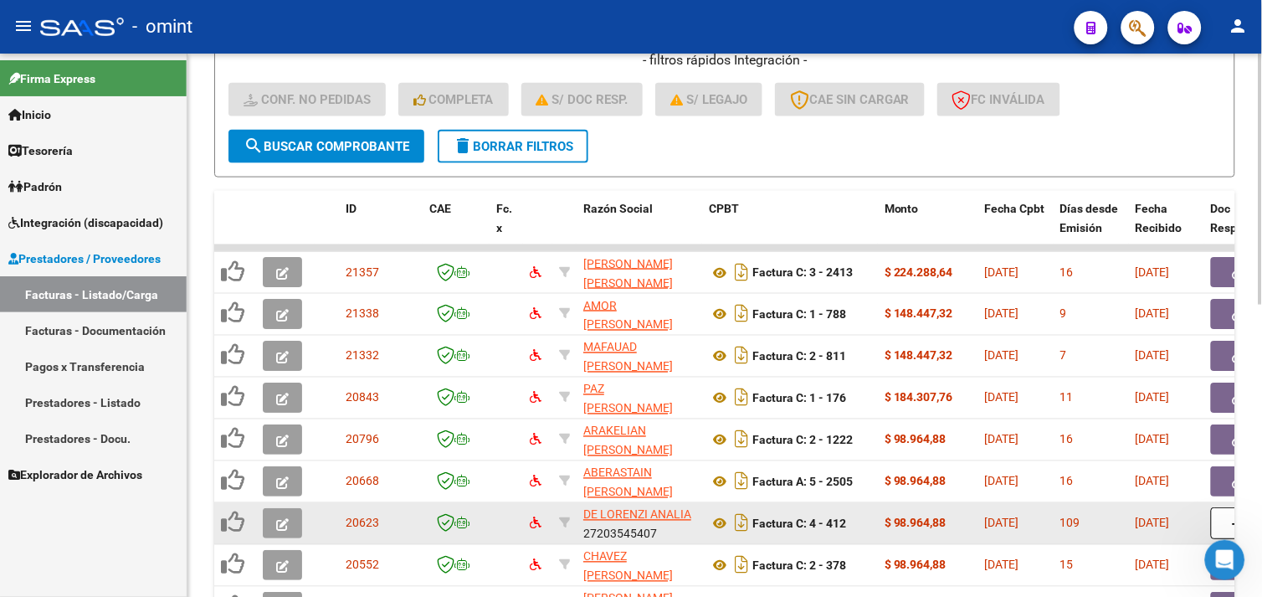
scroll to position [539, 0]
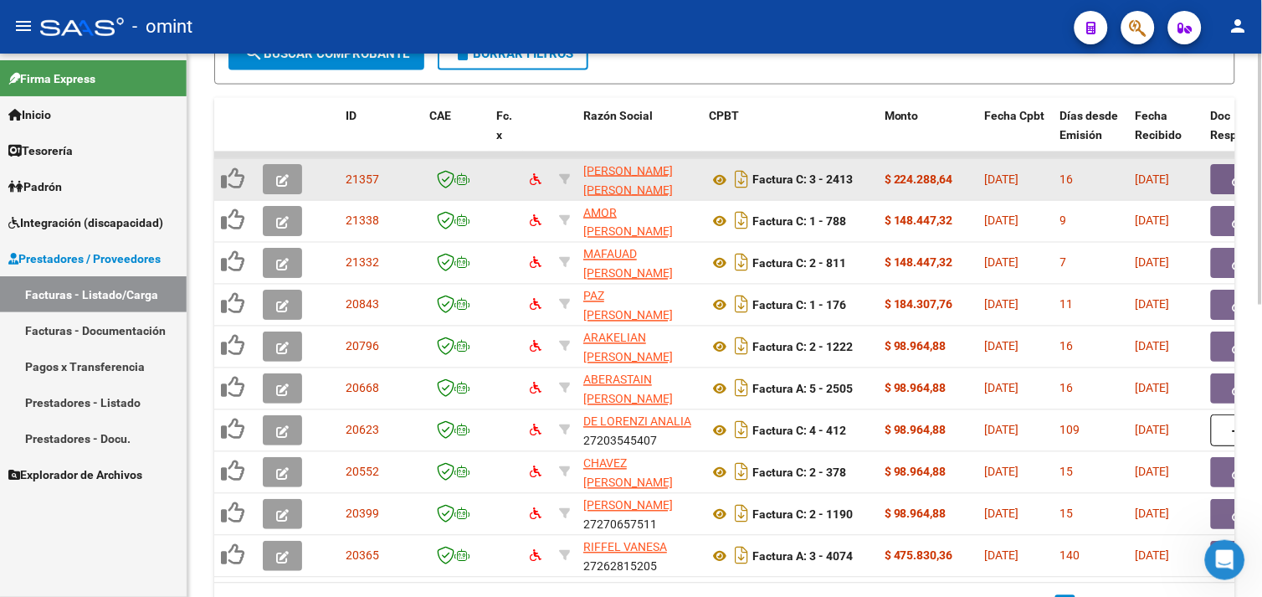
click at [290, 188] on button "button" at bounding box center [282, 179] width 39 height 30
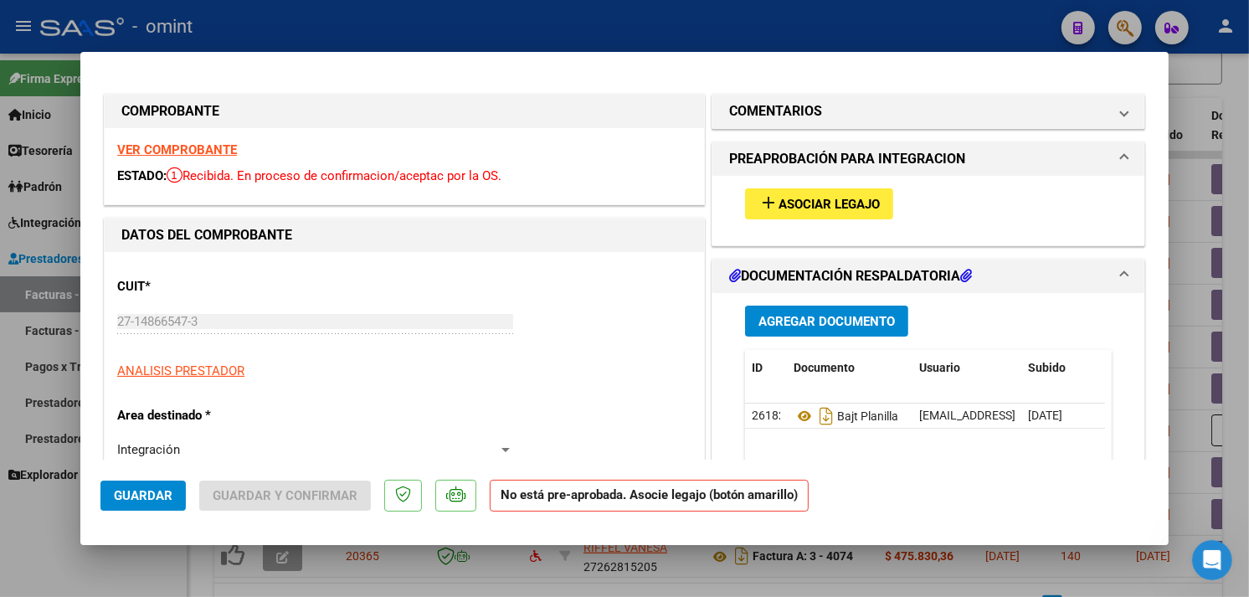
click at [758, 216] on button "add Asociar Legajo" at bounding box center [819, 203] width 148 height 31
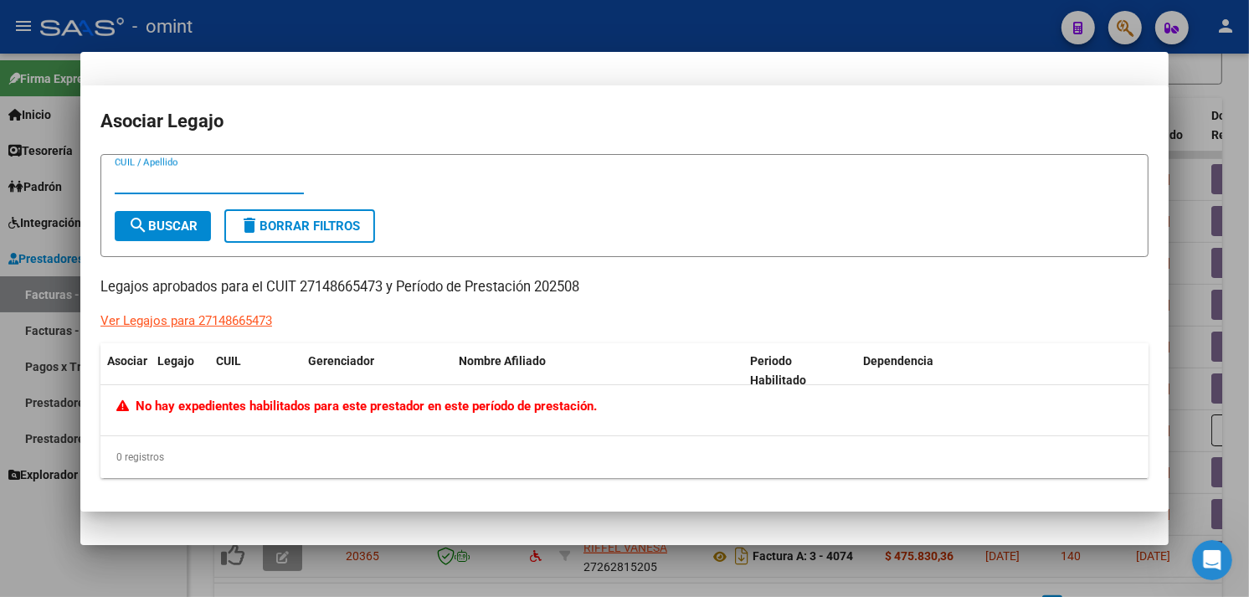
type input "$ 0,00"
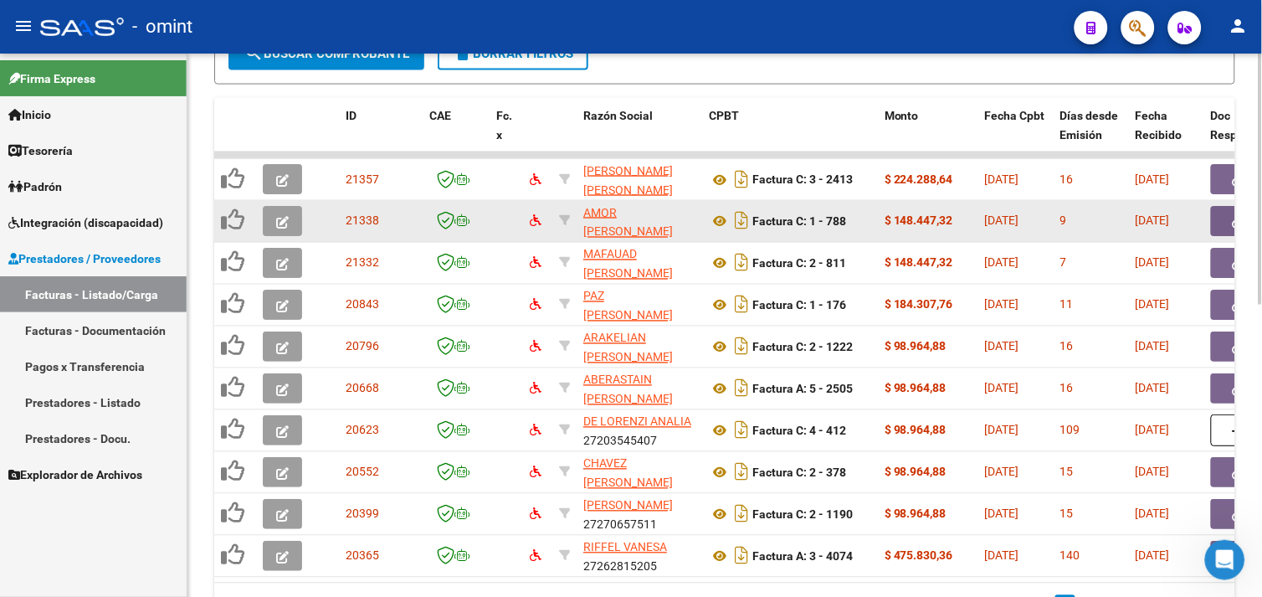
click at [270, 211] on button "button" at bounding box center [282, 221] width 39 height 30
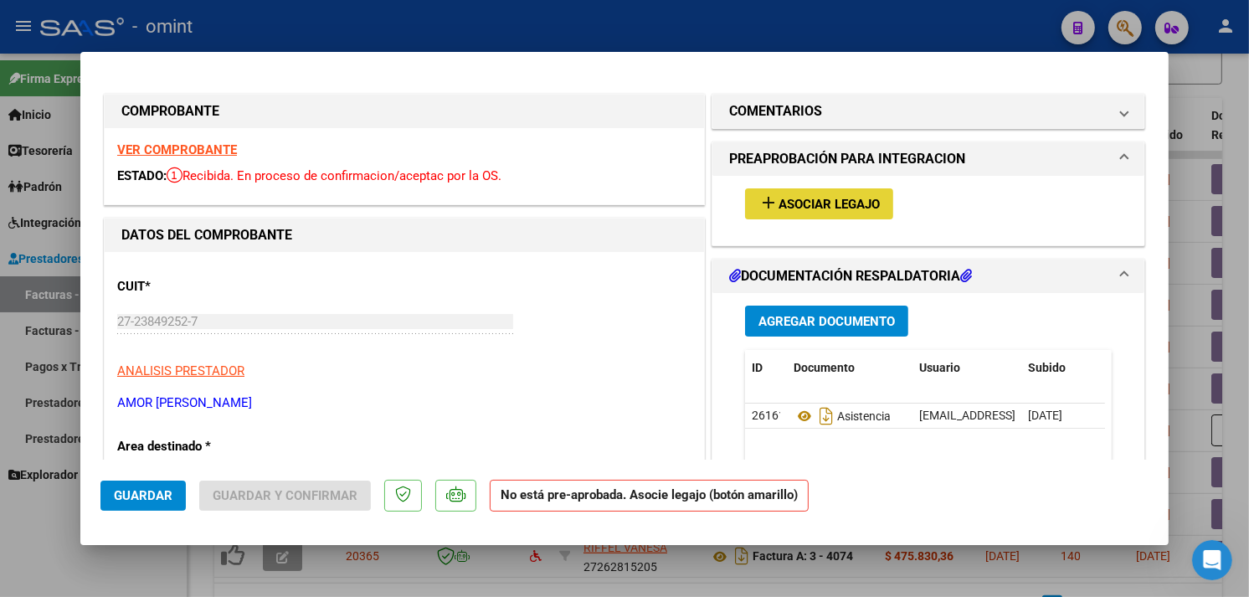
click at [814, 206] on span "Asociar Legajo" at bounding box center [828, 204] width 101 height 15
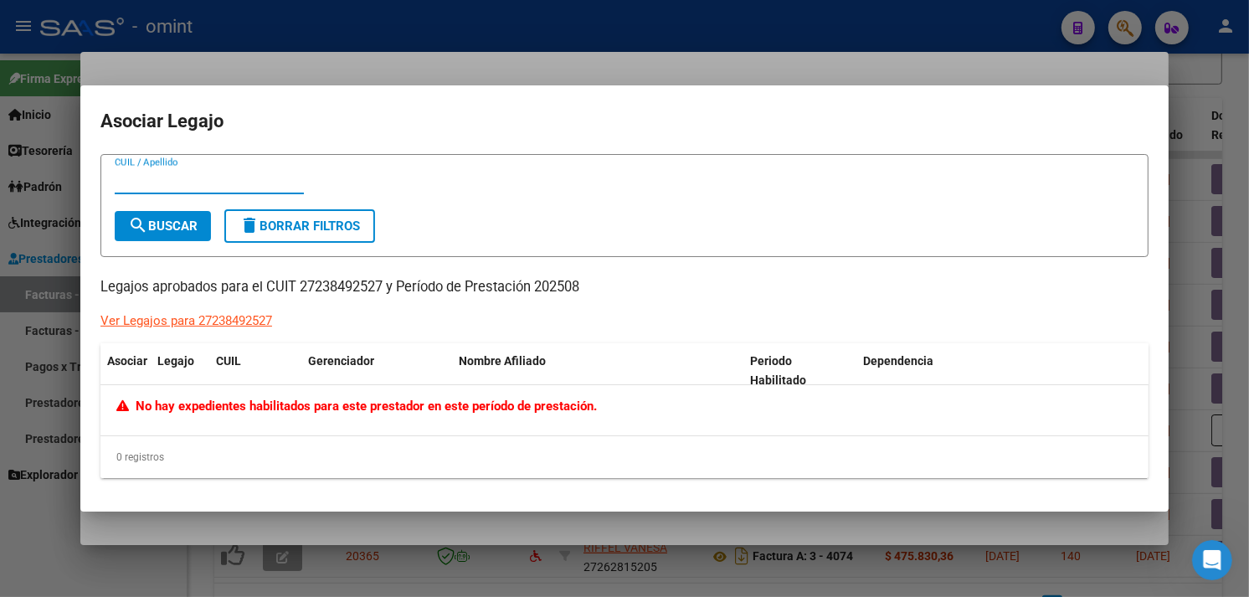
type input "$ 0,00"
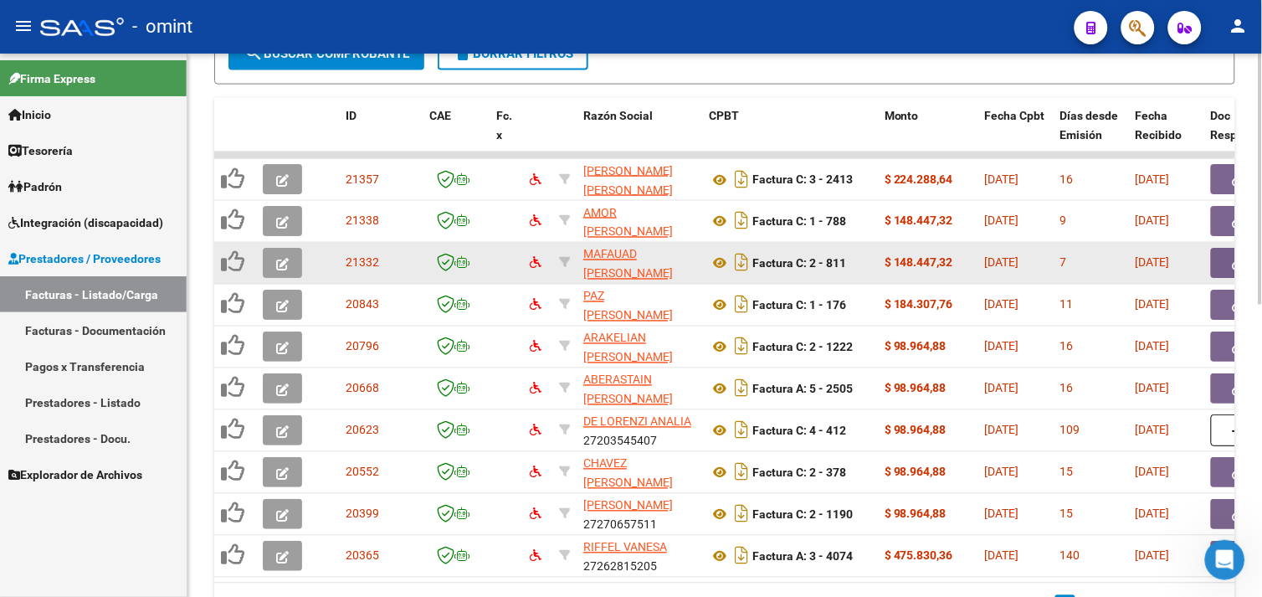
click at [285, 249] on button "button" at bounding box center [282, 263] width 39 height 30
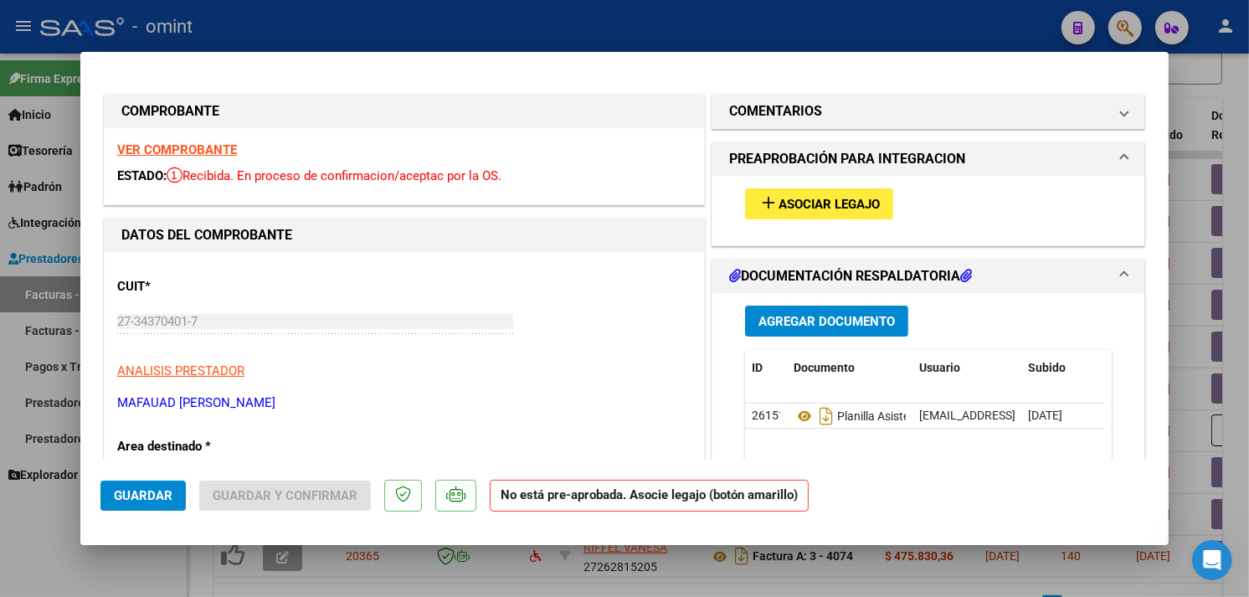
click at [760, 213] on button "add Asociar Legajo" at bounding box center [819, 203] width 148 height 31
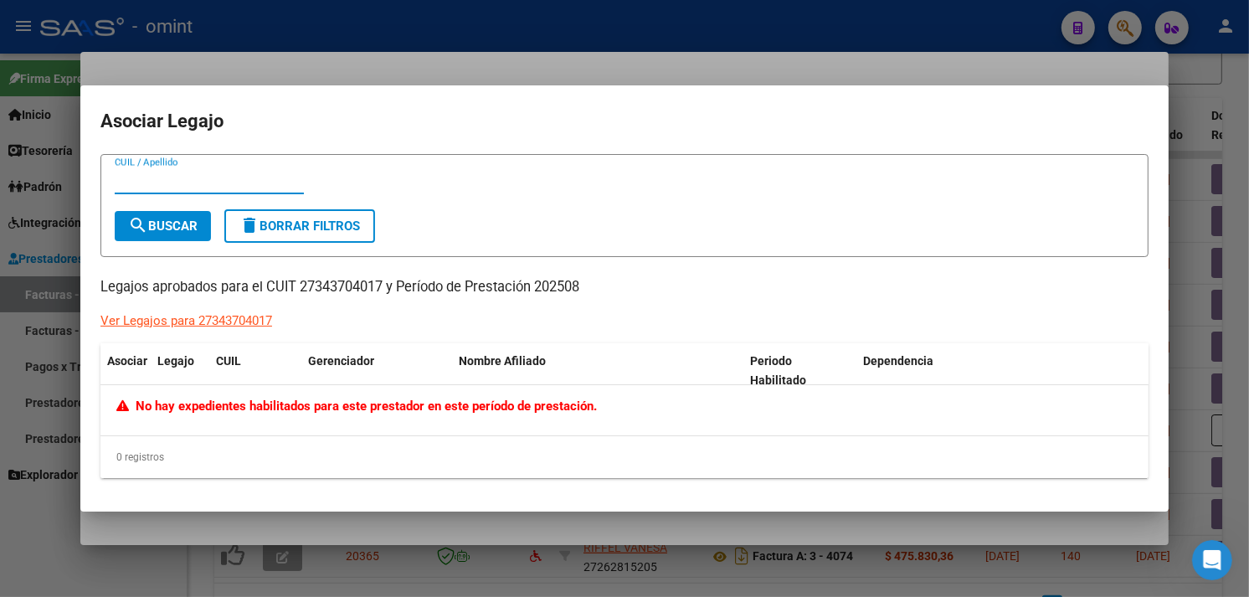
type input "$ 0,00"
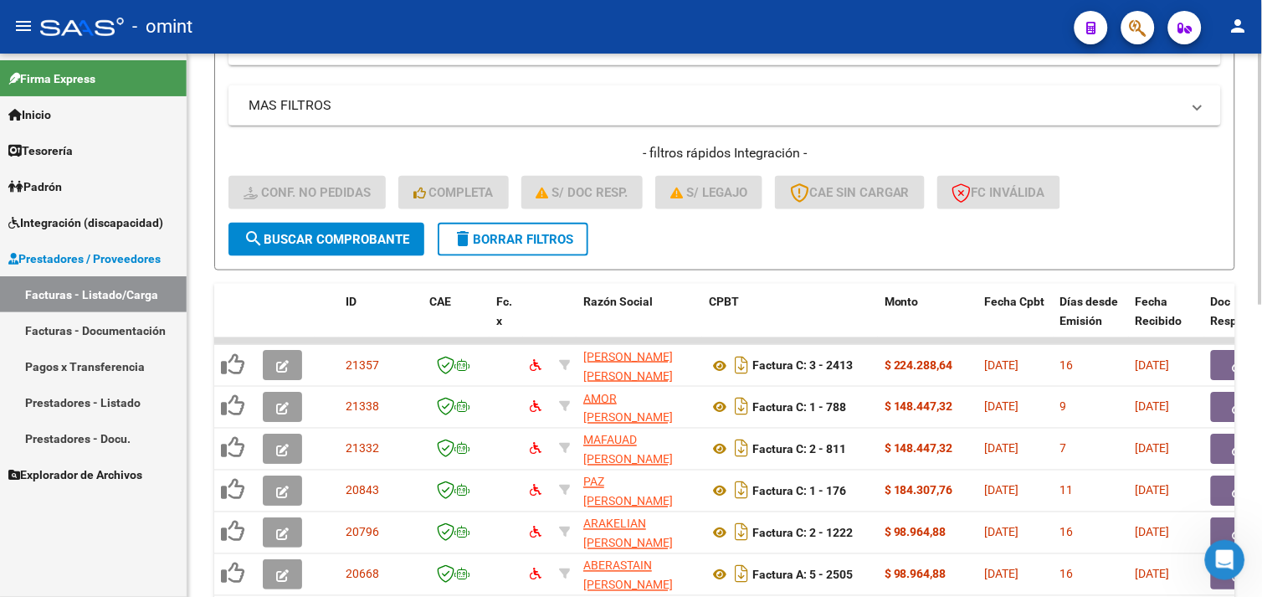
click at [533, 233] on span "delete Borrar Filtros" at bounding box center [513, 239] width 121 height 15
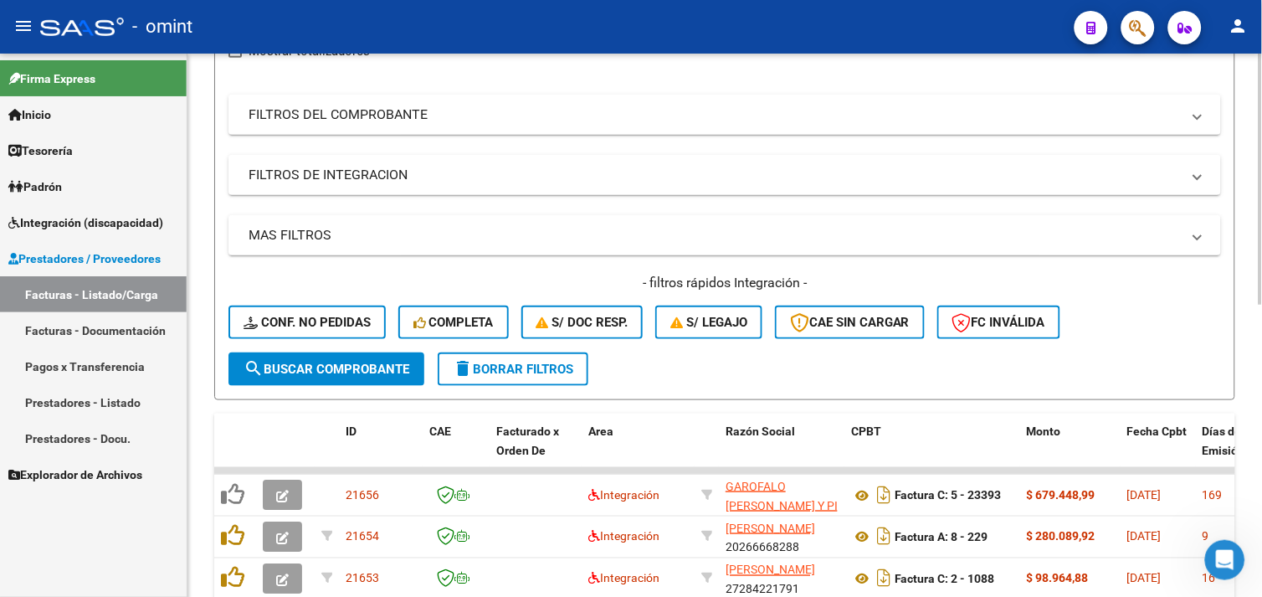
scroll to position [353, 0]
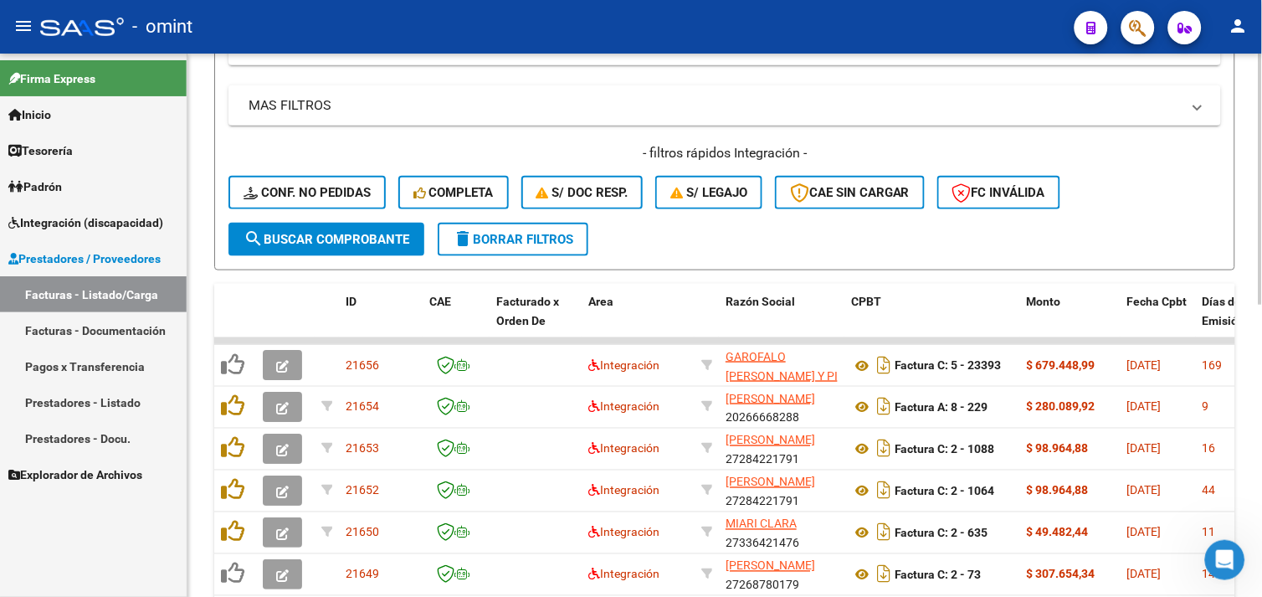
click at [461, 193] on span "Completa" at bounding box center [454, 192] width 80 height 15
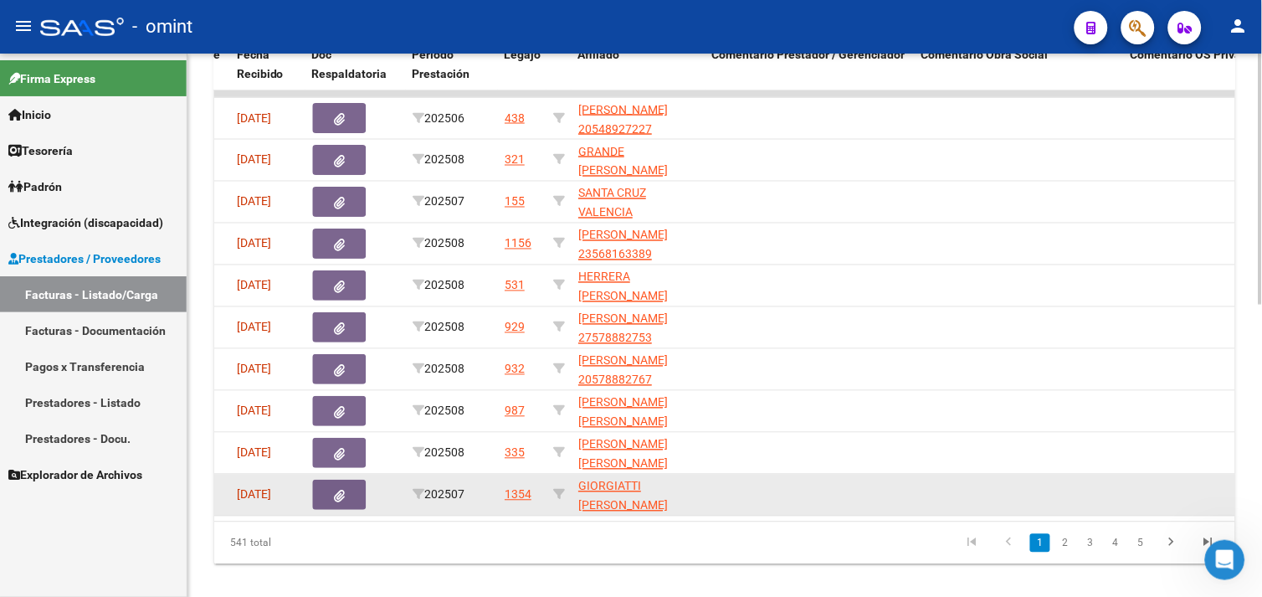
scroll to position [632, 0]
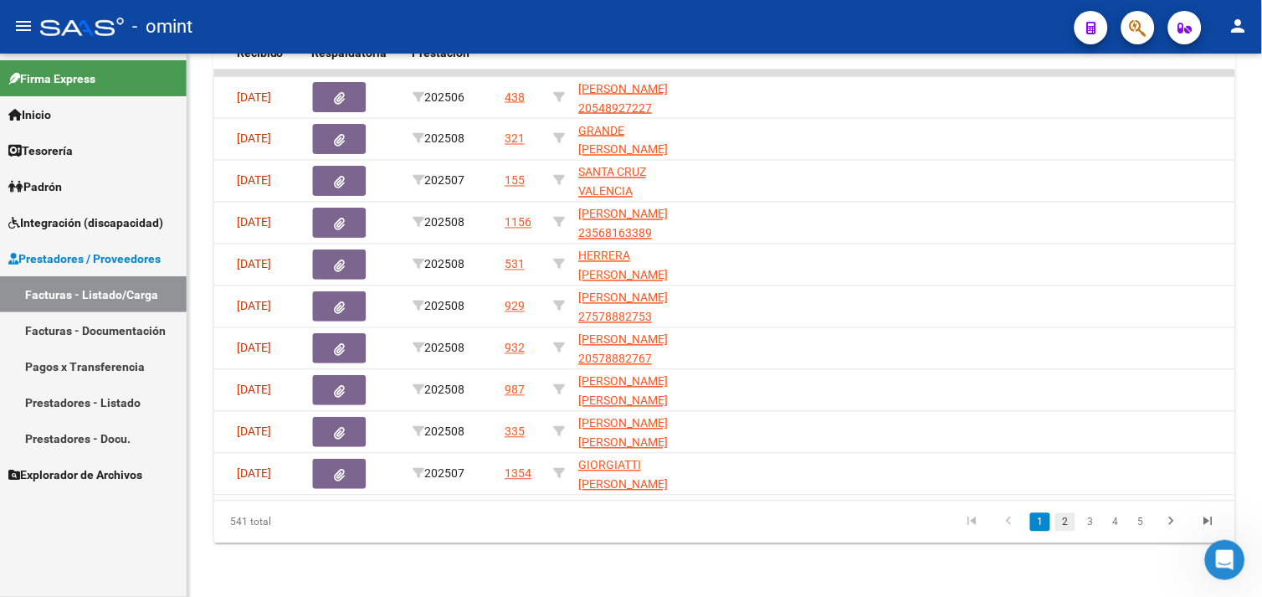
click at [1056, 521] on link "2" at bounding box center [1066, 522] width 20 height 18
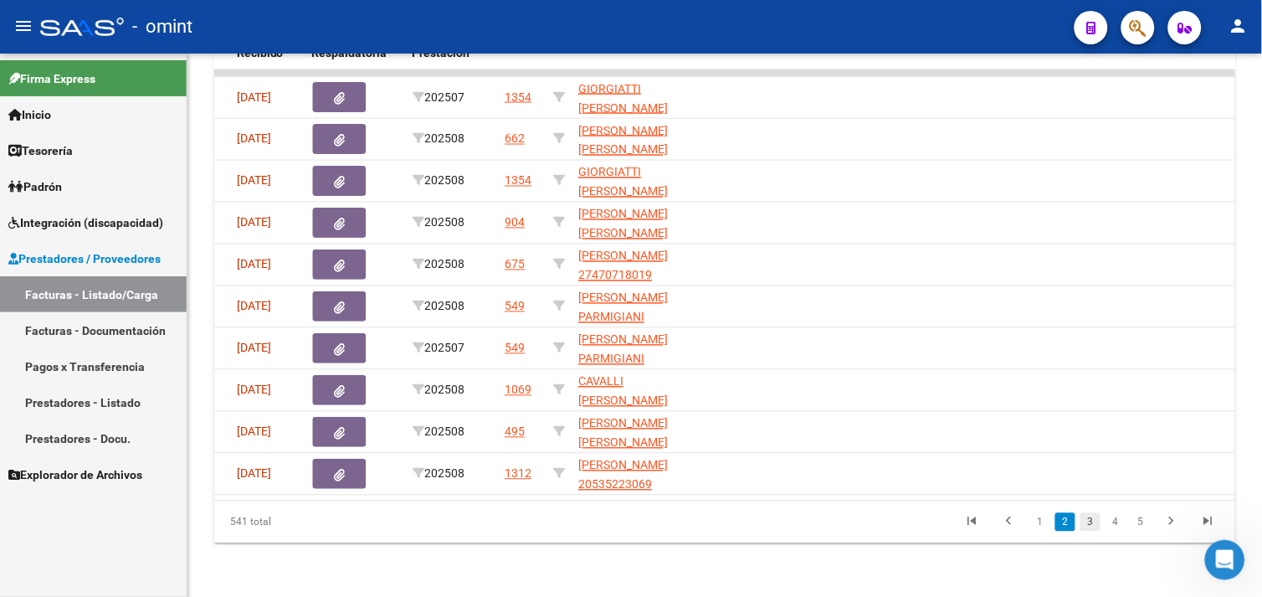
click at [1093, 527] on link "3" at bounding box center [1091, 522] width 20 height 18
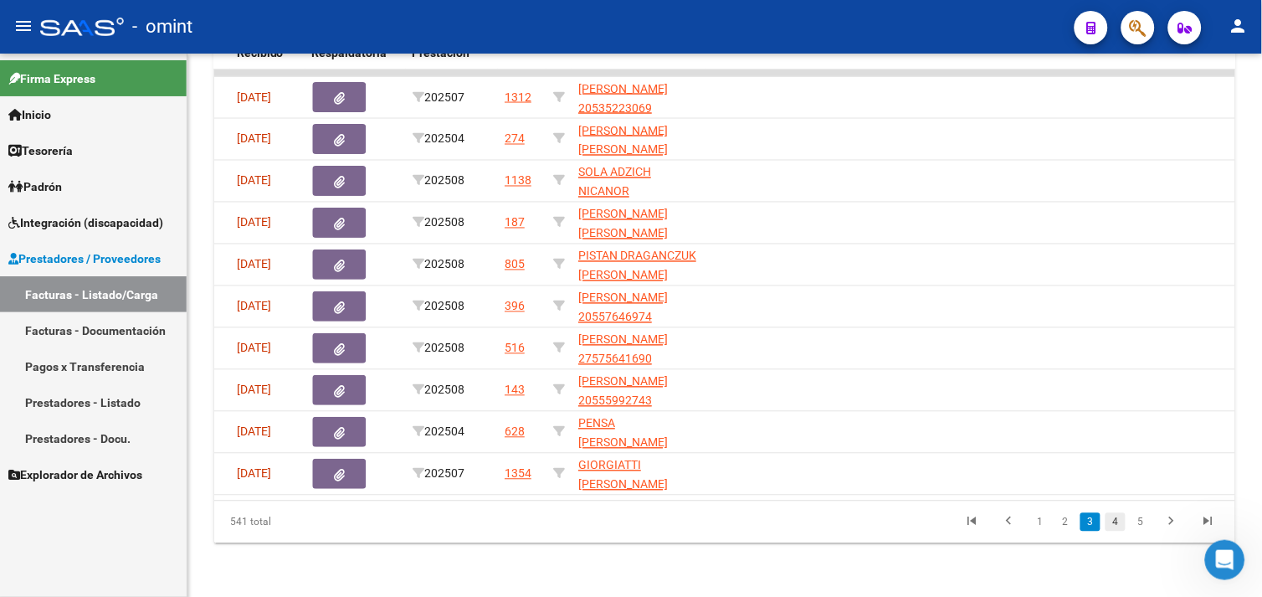
click at [1111, 521] on link "4" at bounding box center [1116, 522] width 20 height 18
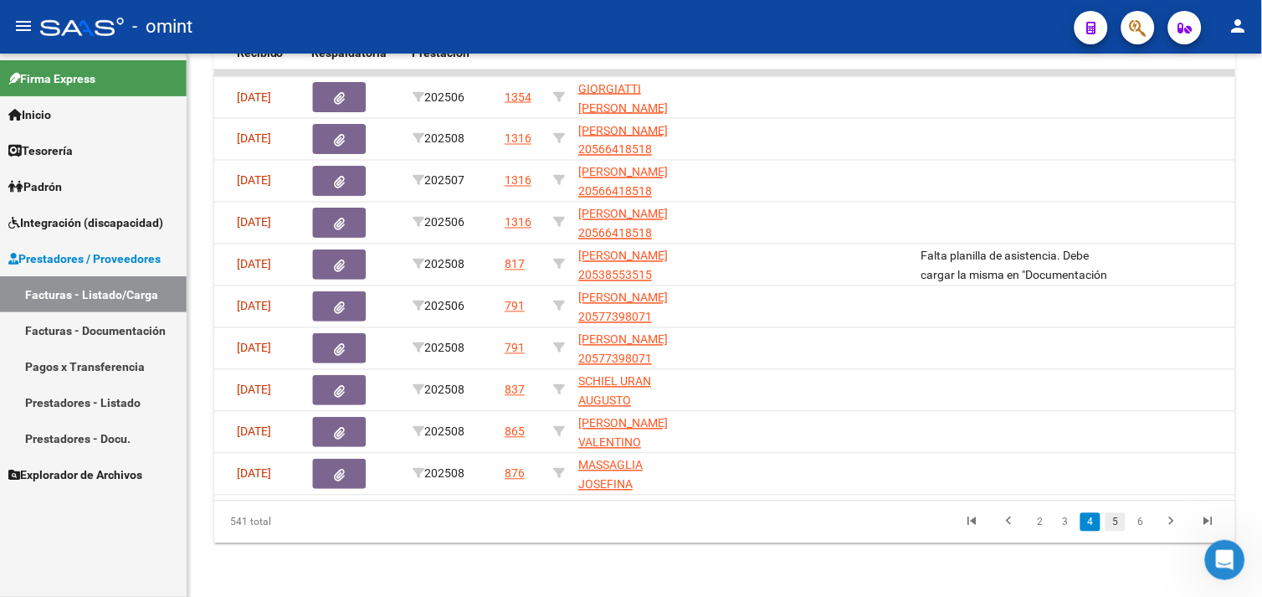
click at [1119, 519] on link "5" at bounding box center [1116, 522] width 20 height 18
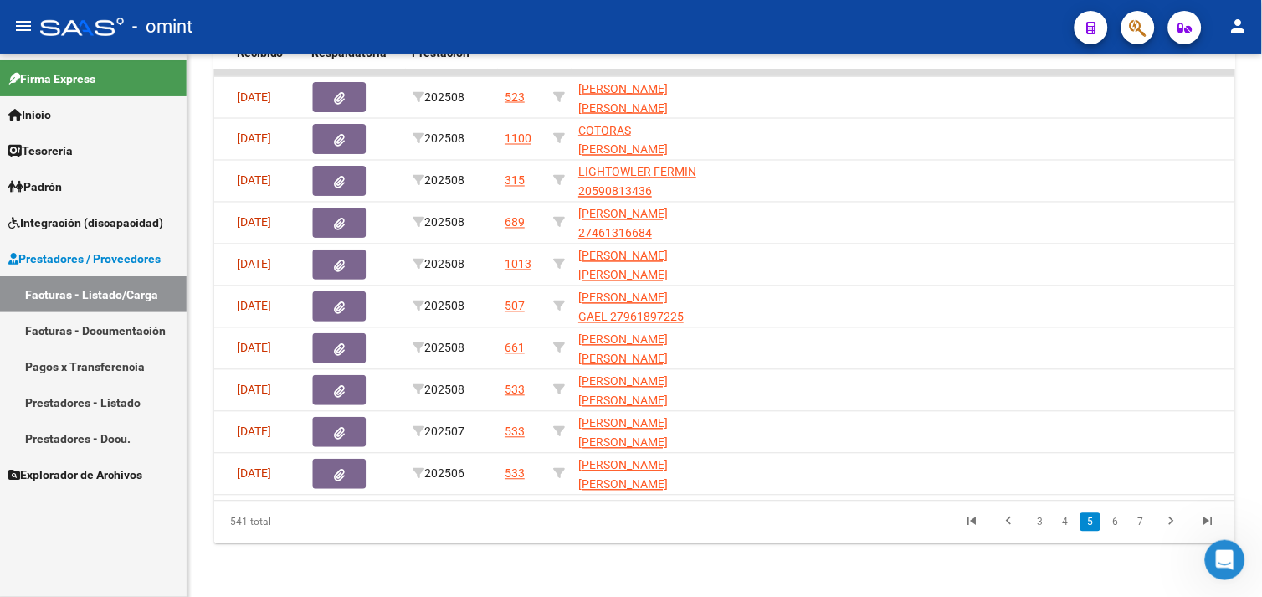
click at [92, 290] on link "Facturas - Listado/Carga" at bounding box center [93, 294] width 187 height 36
click at [93, 290] on link "Facturas - Listado/Carga" at bounding box center [93, 294] width 187 height 36
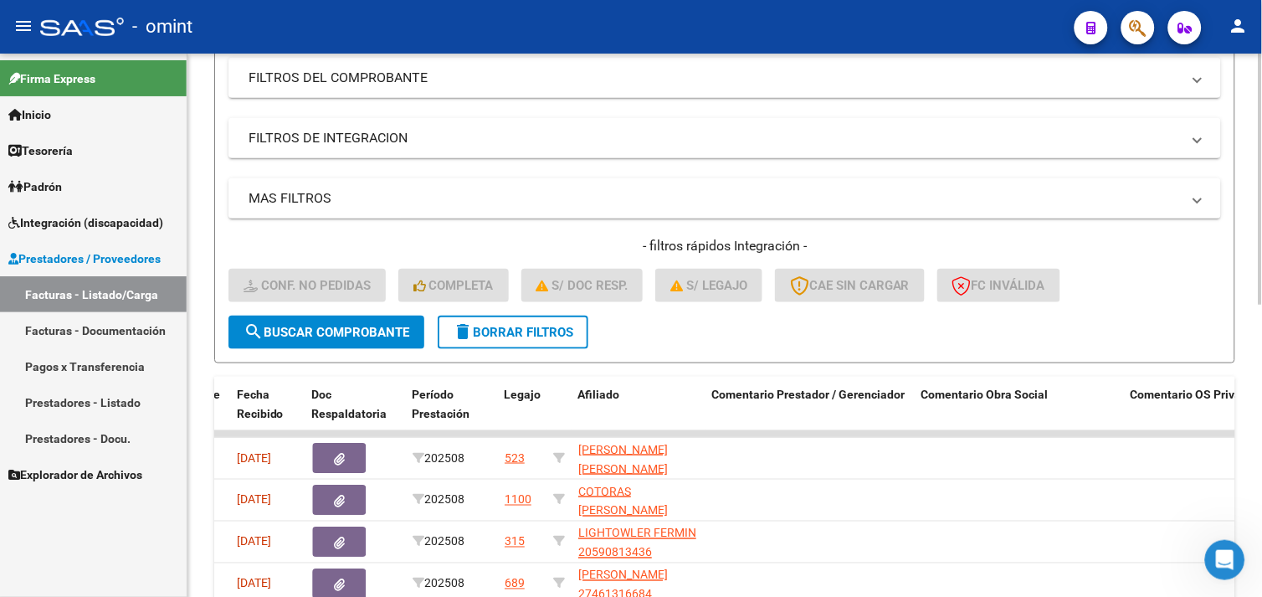
click at [470, 311] on div "- filtros rápidos Integración - Conf. no pedidas Completa S/ Doc Resp. S/ legaj…" at bounding box center [725, 276] width 993 height 79
click at [471, 319] on button "delete Borrar Filtros" at bounding box center [513, 332] width 151 height 33
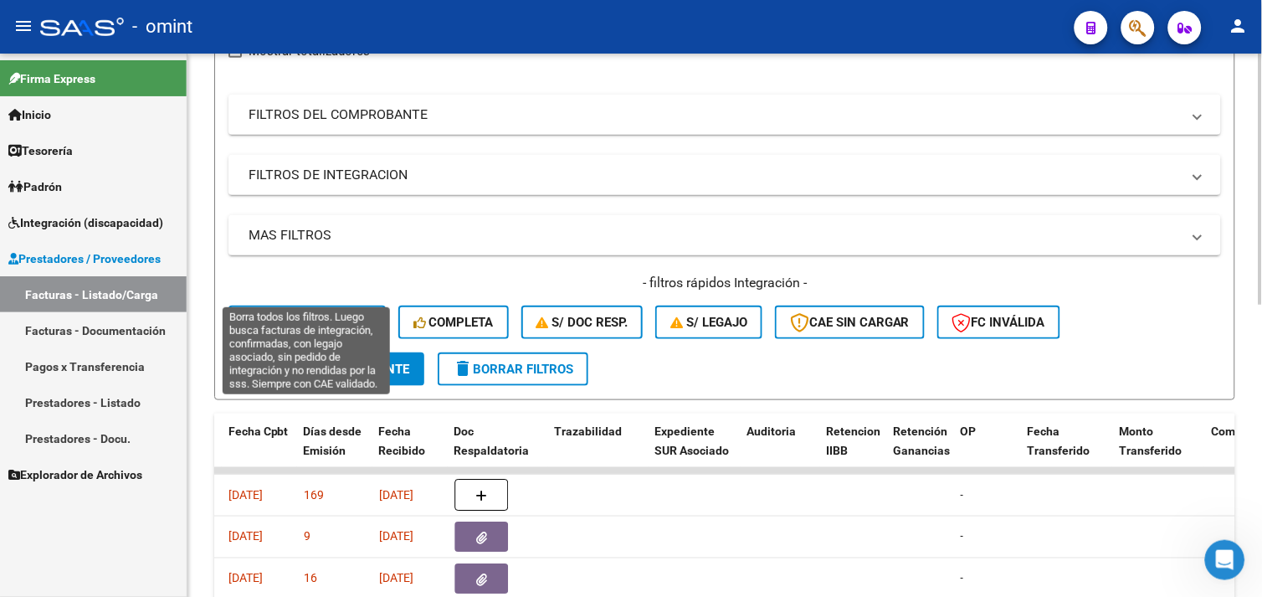
scroll to position [260, 0]
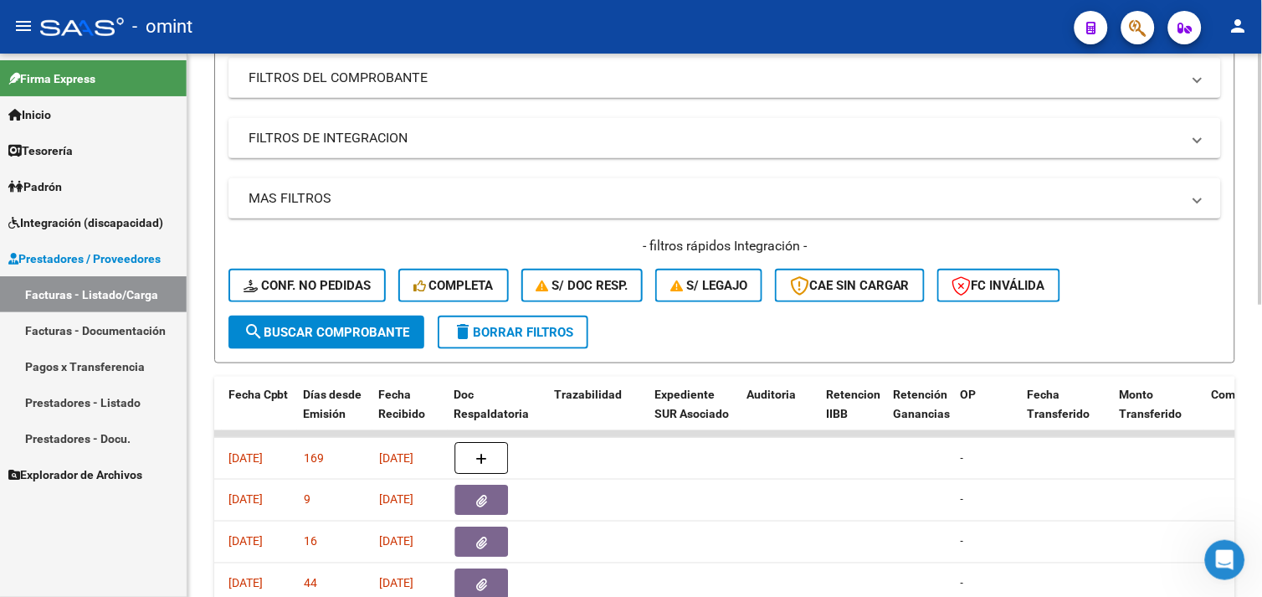
click at [318, 262] on div "- filtros rápidos Integración - Conf. no pedidas Completa S/ Doc Resp. S/ legaj…" at bounding box center [725, 276] width 993 height 79
click at [321, 273] on button "Conf. no pedidas" at bounding box center [307, 285] width 157 height 33
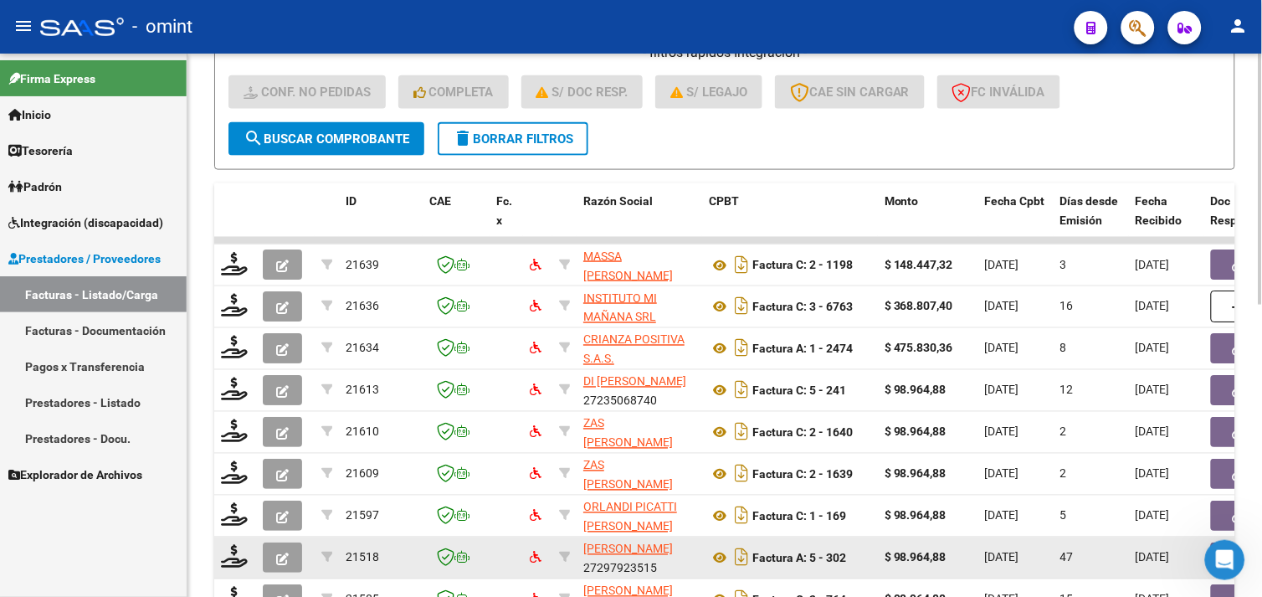
scroll to position [446, 0]
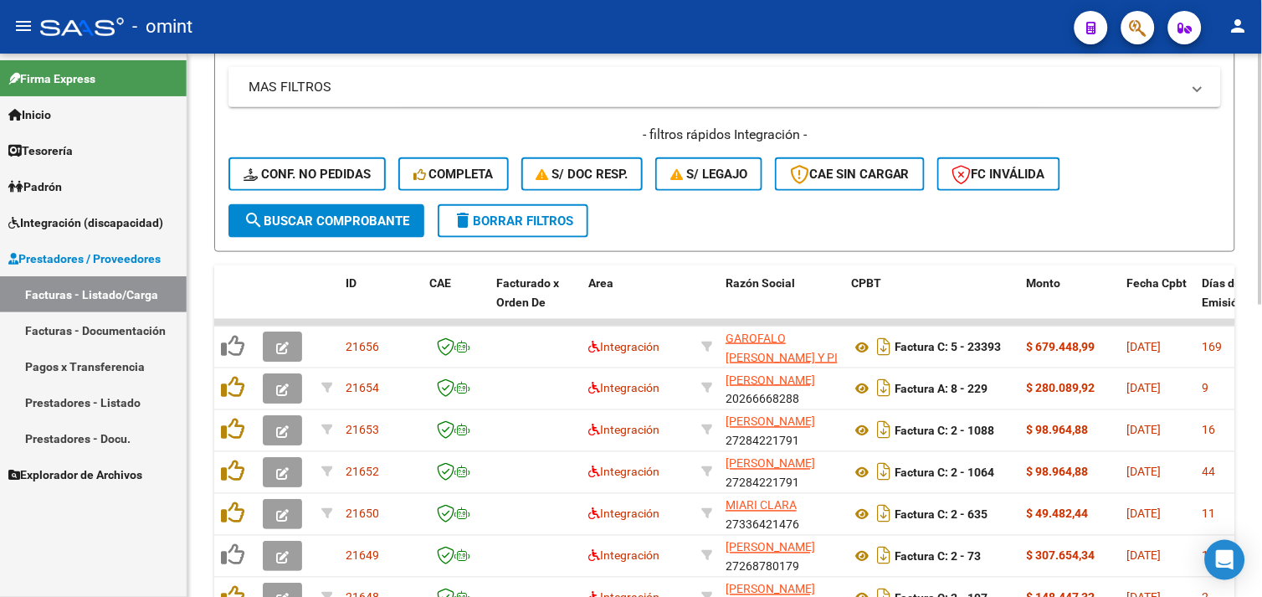
click at [507, 218] on span "delete Borrar Filtros" at bounding box center [513, 220] width 121 height 15
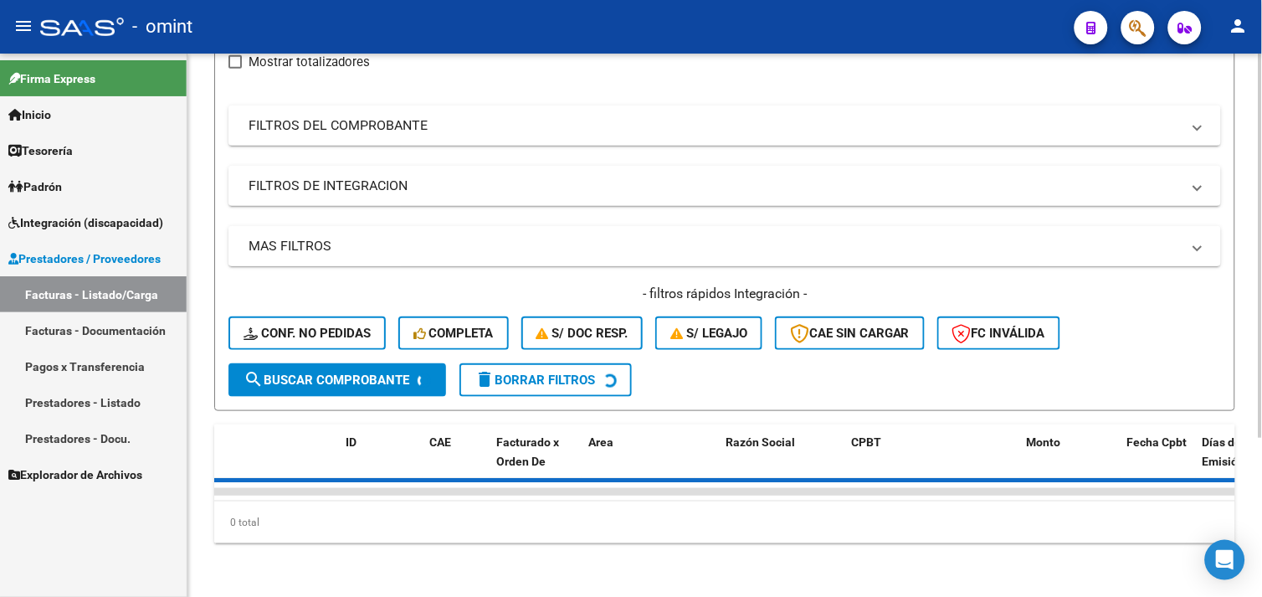
scroll to position [372, 0]
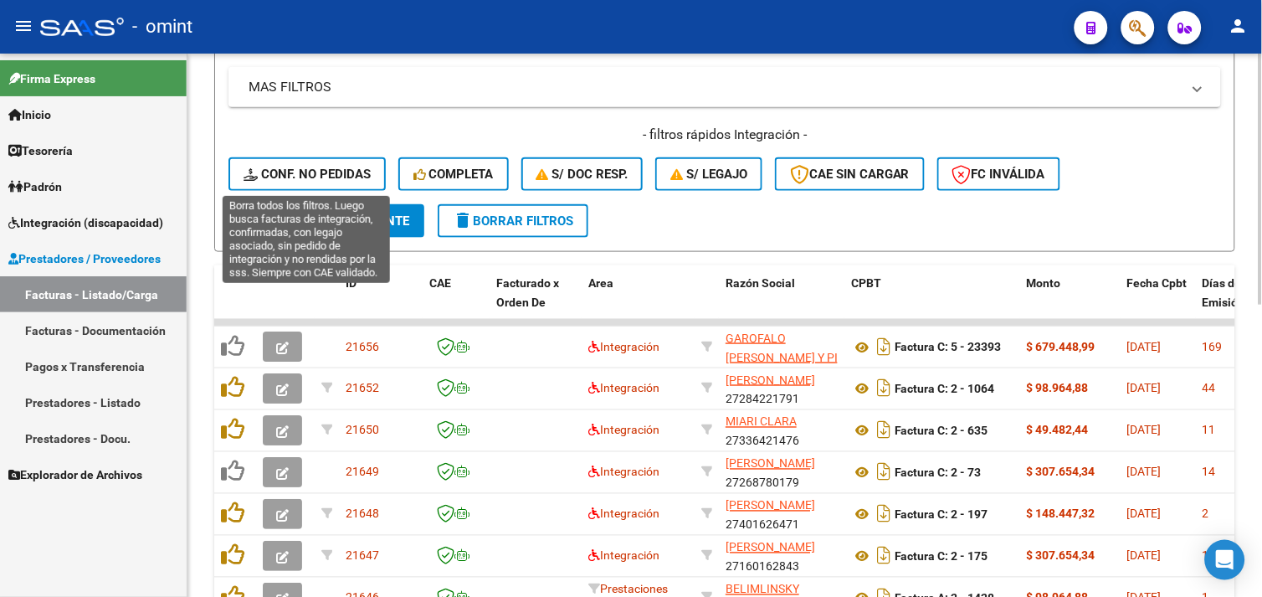
click at [352, 173] on span "Conf. no pedidas" at bounding box center [307, 174] width 127 height 15
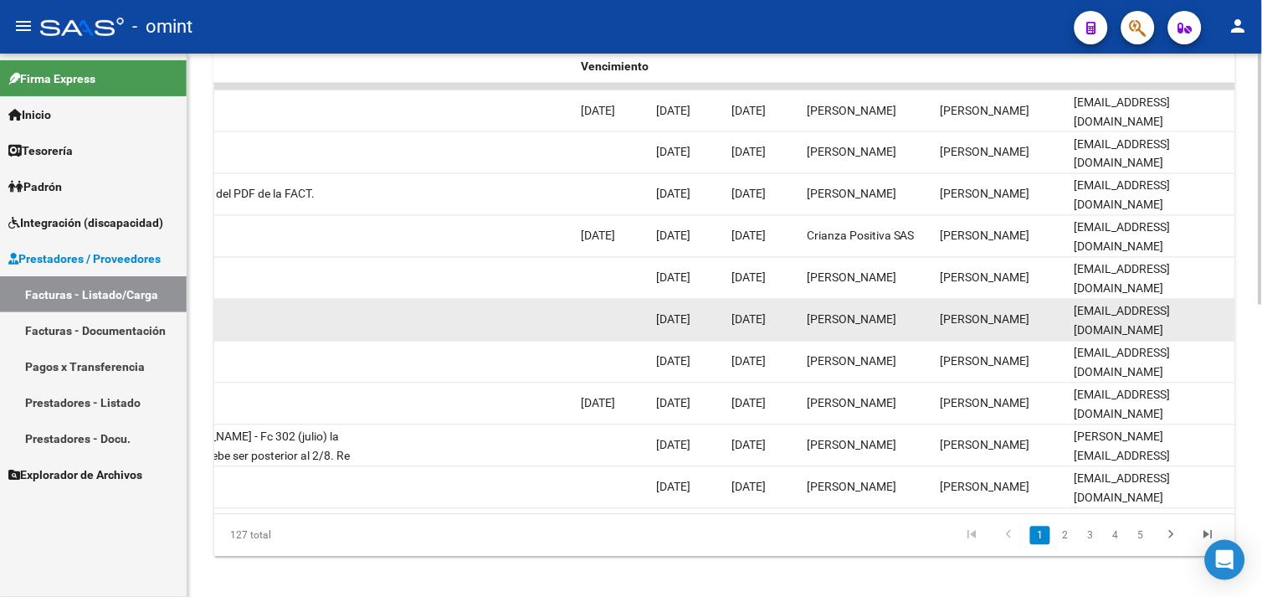
scroll to position [632, 0]
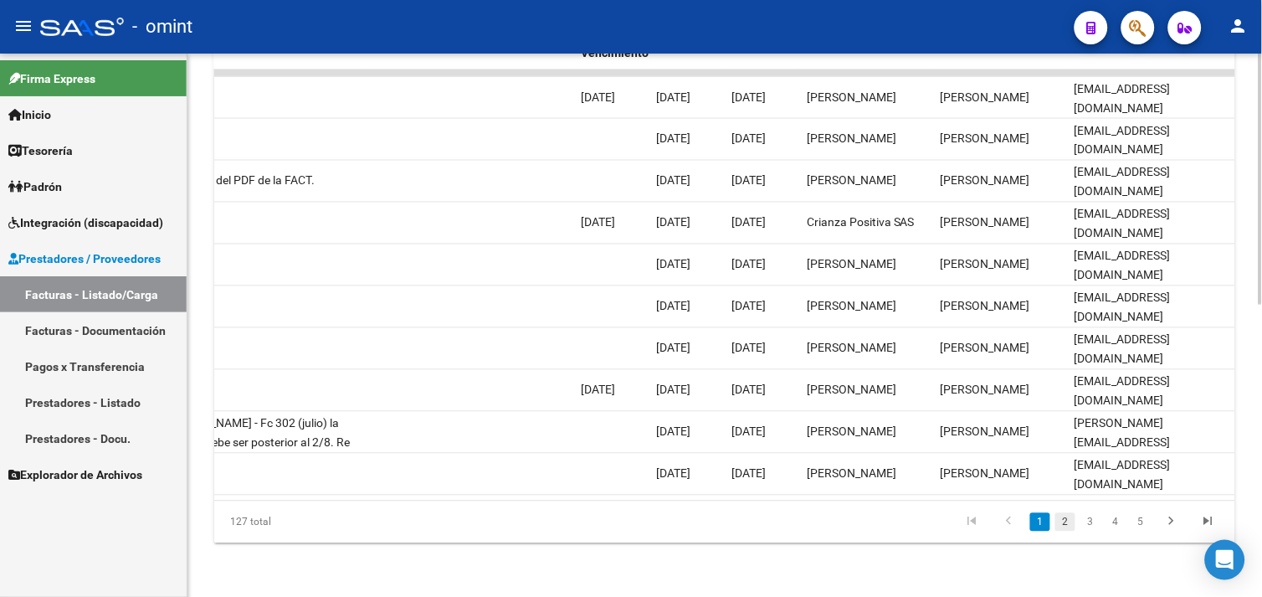
click at [1067, 529] on link "2" at bounding box center [1066, 522] width 20 height 18
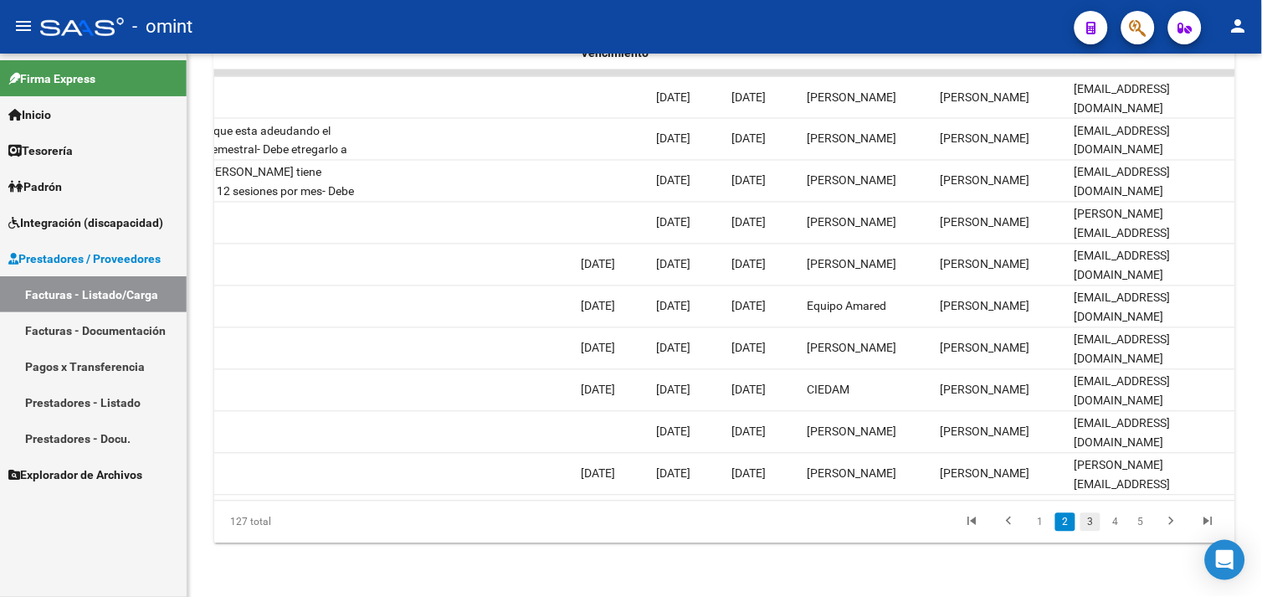
click at [1095, 517] on link "3" at bounding box center [1091, 522] width 20 height 18
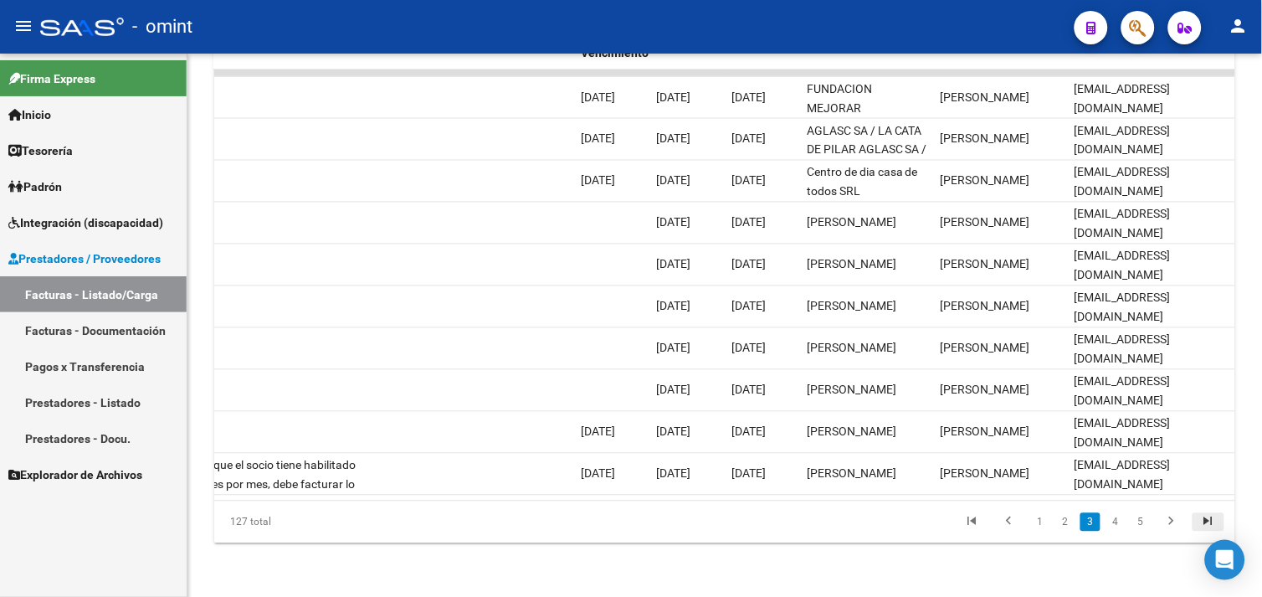
click at [1206, 521] on icon "go to last page" at bounding box center [1209, 524] width 22 height 20
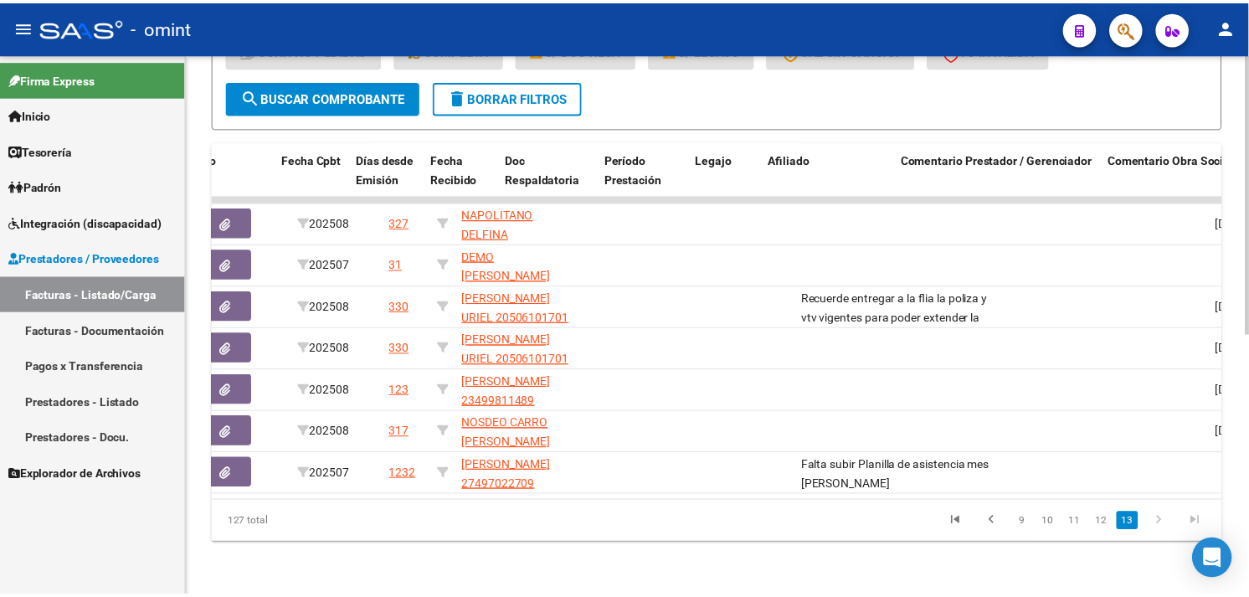
scroll to position [0, 0]
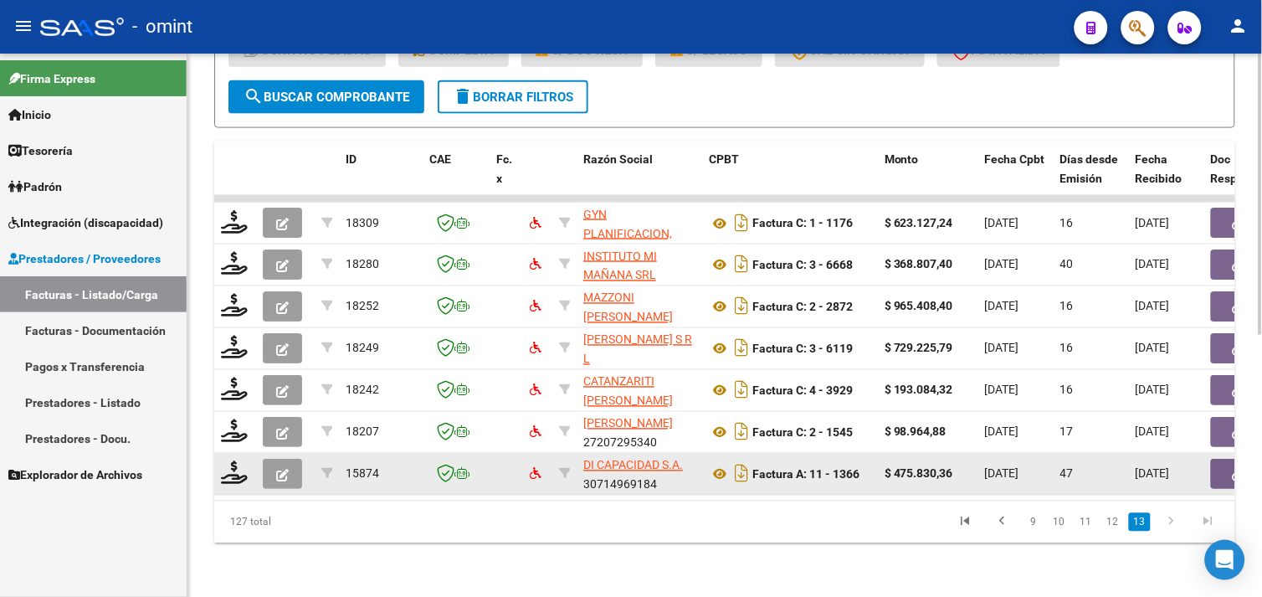
click at [280, 469] on icon "button" at bounding box center [282, 475] width 13 height 13
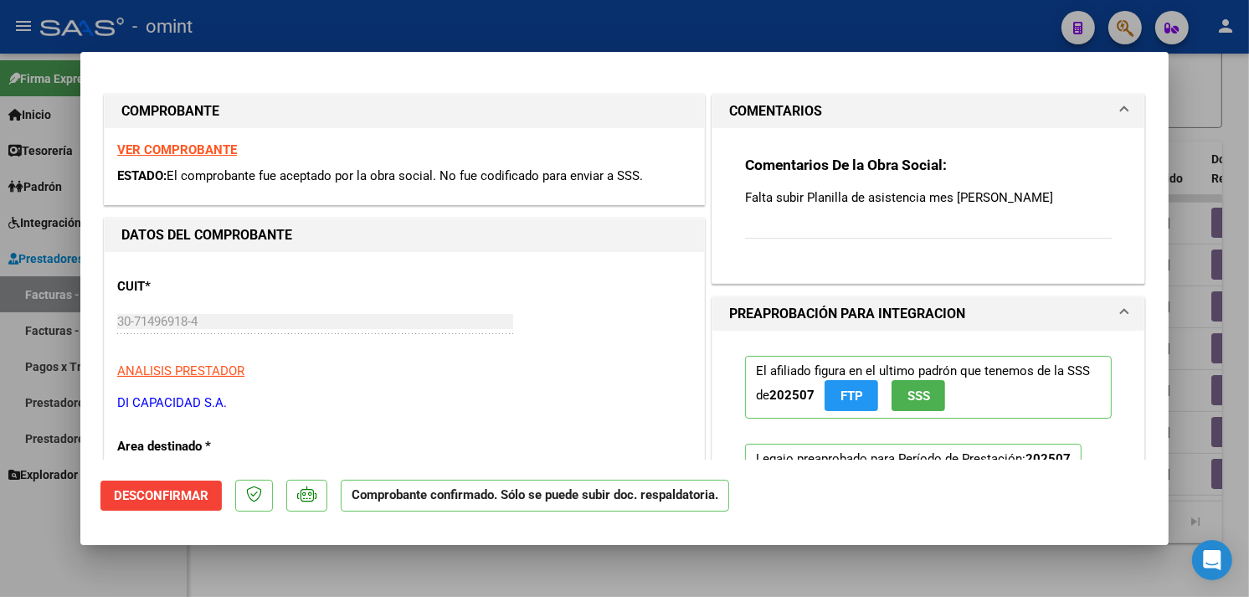
click at [185, 140] on div "VER COMPROBANTE ESTADO: El comprobante fue aceptado por la obra social. No fue …" at bounding box center [404, 166] width 599 height 76
click at [202, 146] on strong "VER COMPROBANTE" at bounding box center [177, 149] width 120 height 15
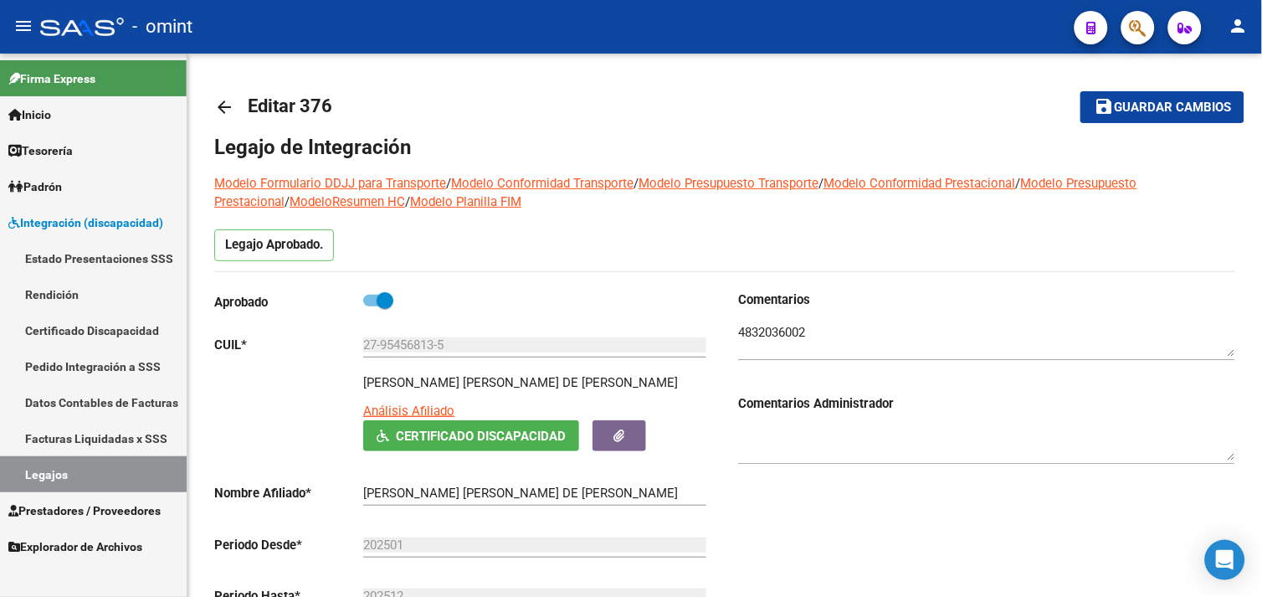
scroll to position [186, 0]
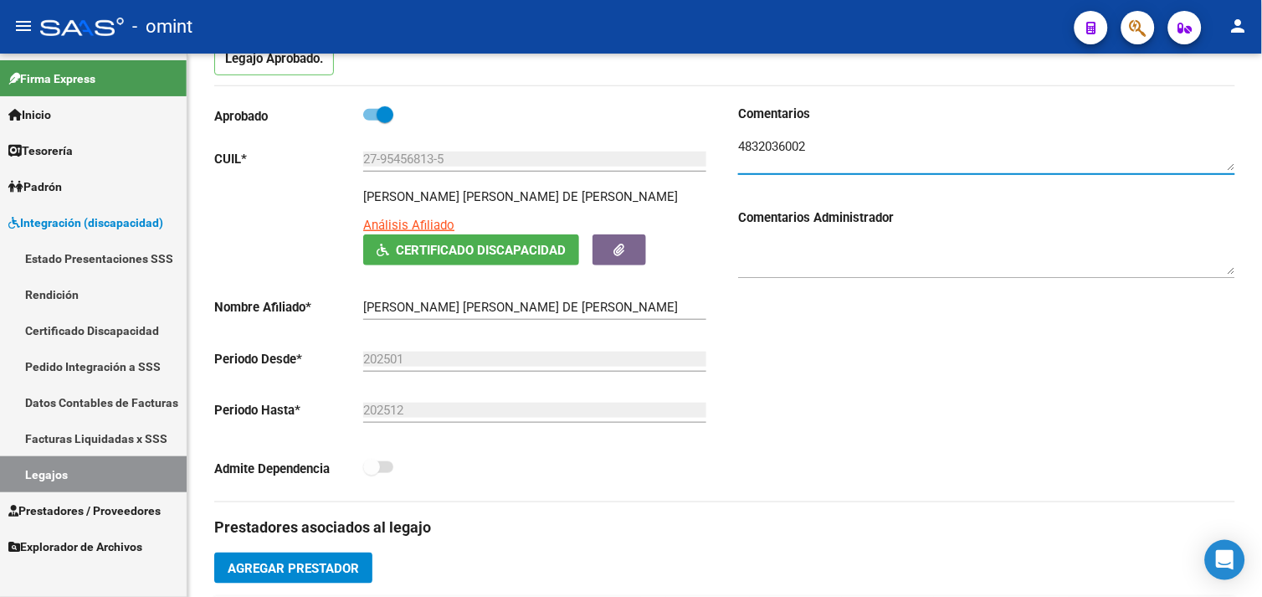
click at [60, 186] on span "Padrón" at bounding box center [35, 186] width 54 height 18
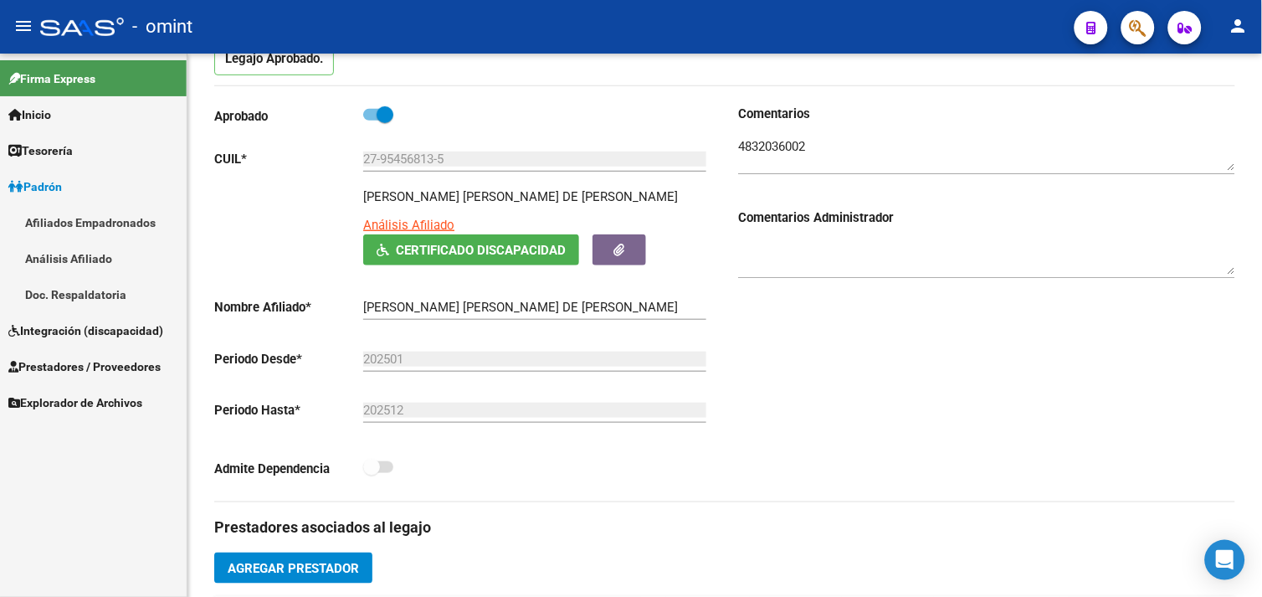
click at [78, 216] on link "Afiliados Empadronados" at bounding box center [93, 222] width 187 height 36
click at [39, 218] on link "Afiliados Empadronados" at bounding box center [93, 222] width 187 height 36
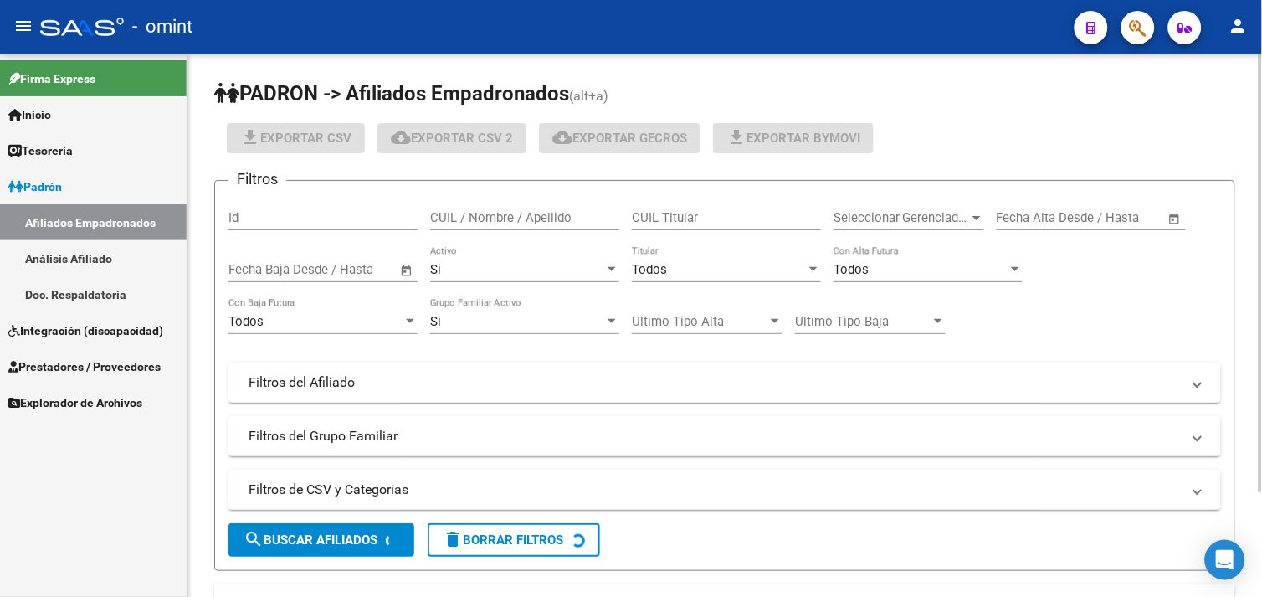
click at [659, 227] on div "CUIL Titular" at bounding box center [726, 212] width 189 height 36
paste input "49702270"
type input "49702270"
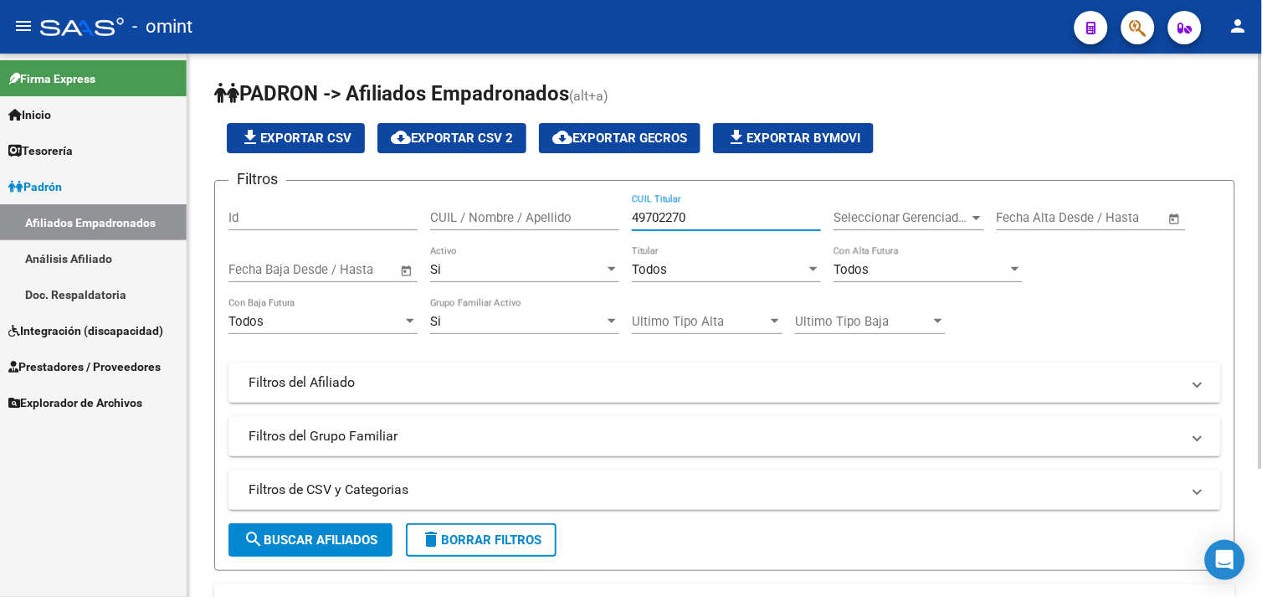
click at [640, 210] on input "49702270" at bounding box center [726, 217] width 189 height 15
click at [641, 210] on input "49702270" at bounding box center [726, 217] width 189 height 15
click at [534, 214] on input "CUIL / Nombre / Apellido" at bounding box center [524, 217] width 189 height 15
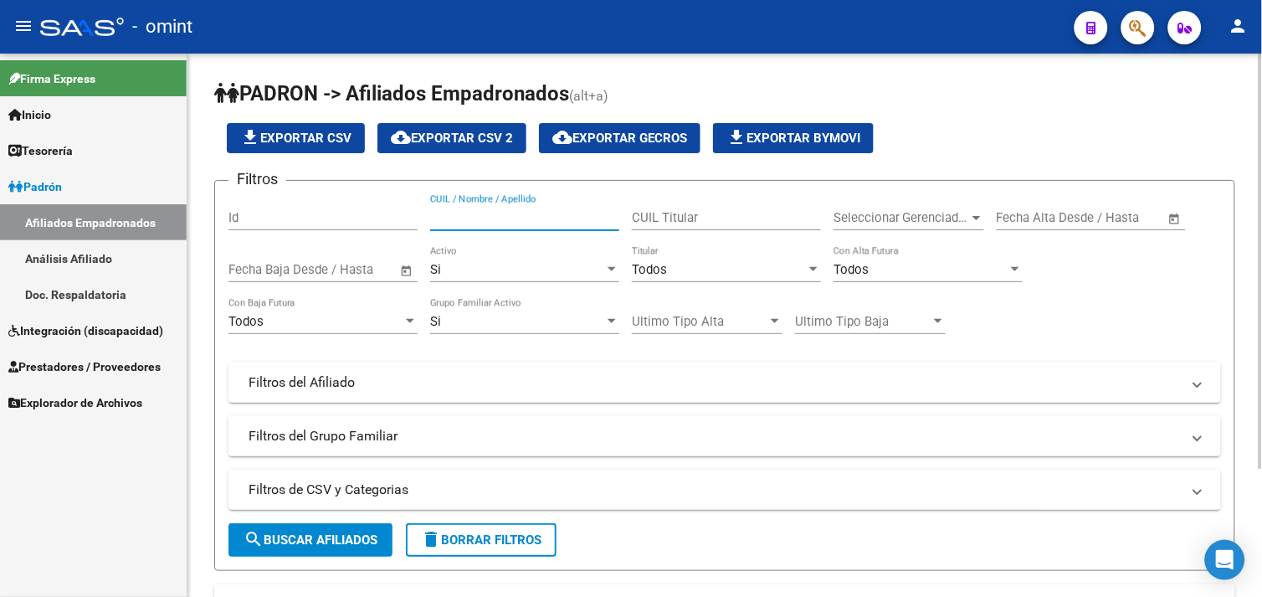
paste input "49702270"
type input "49702270"
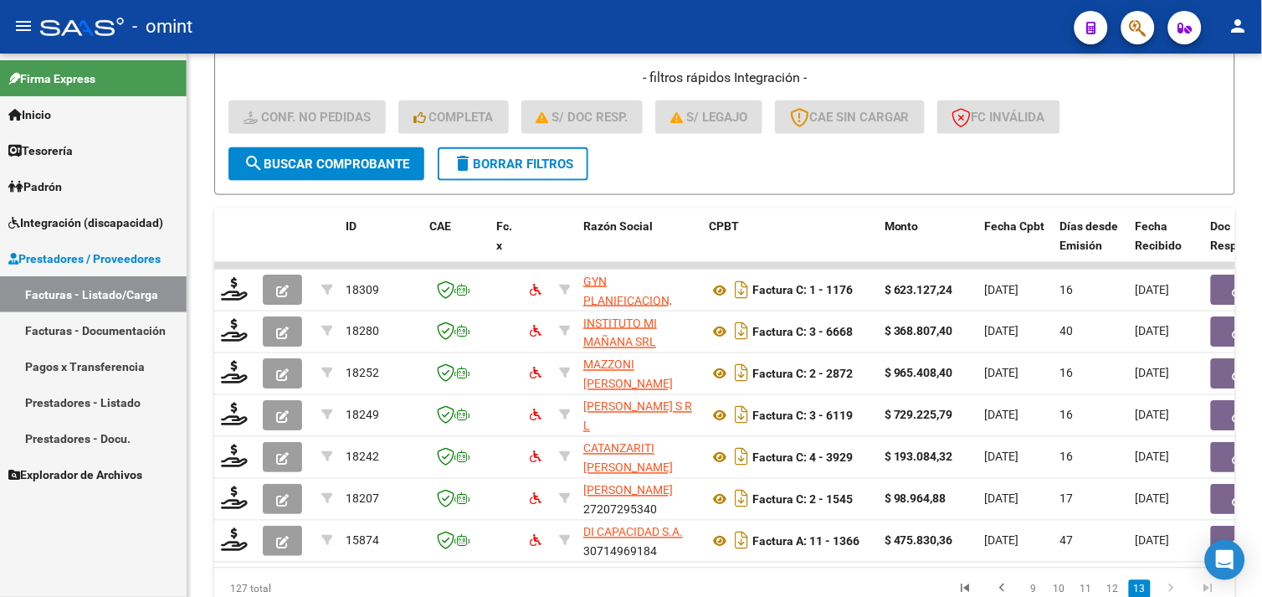
scroll to position [321, 0]
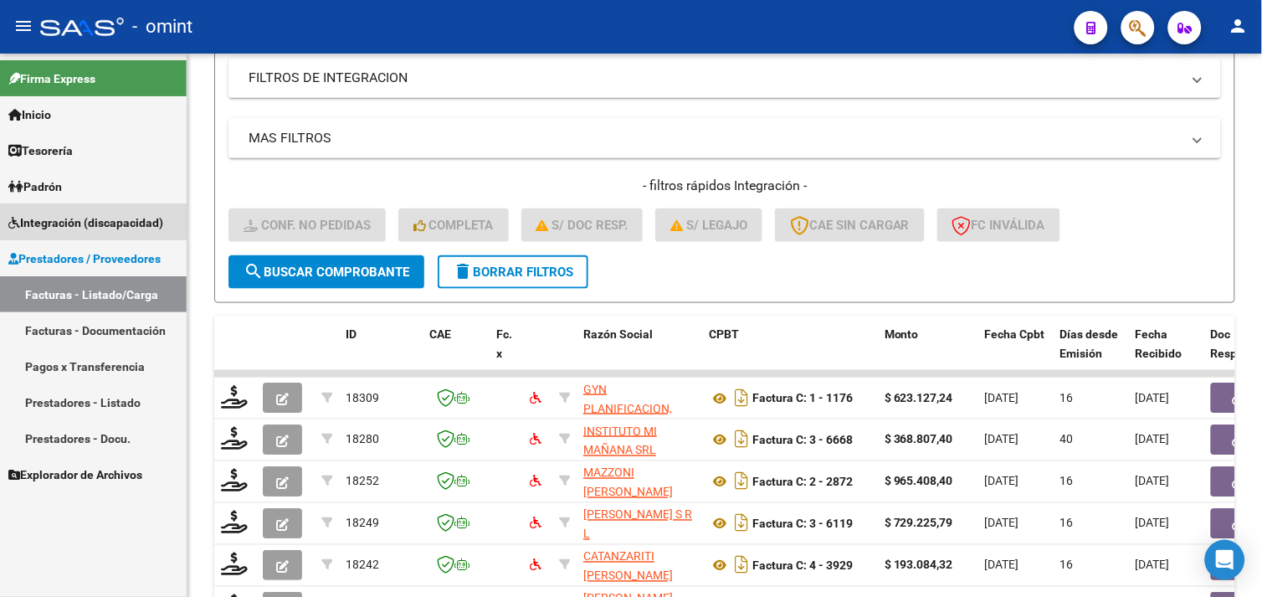
click at [74, 204] on link "Integración (discapacidad)" at bounding box center [93, 222] width 187 height 36
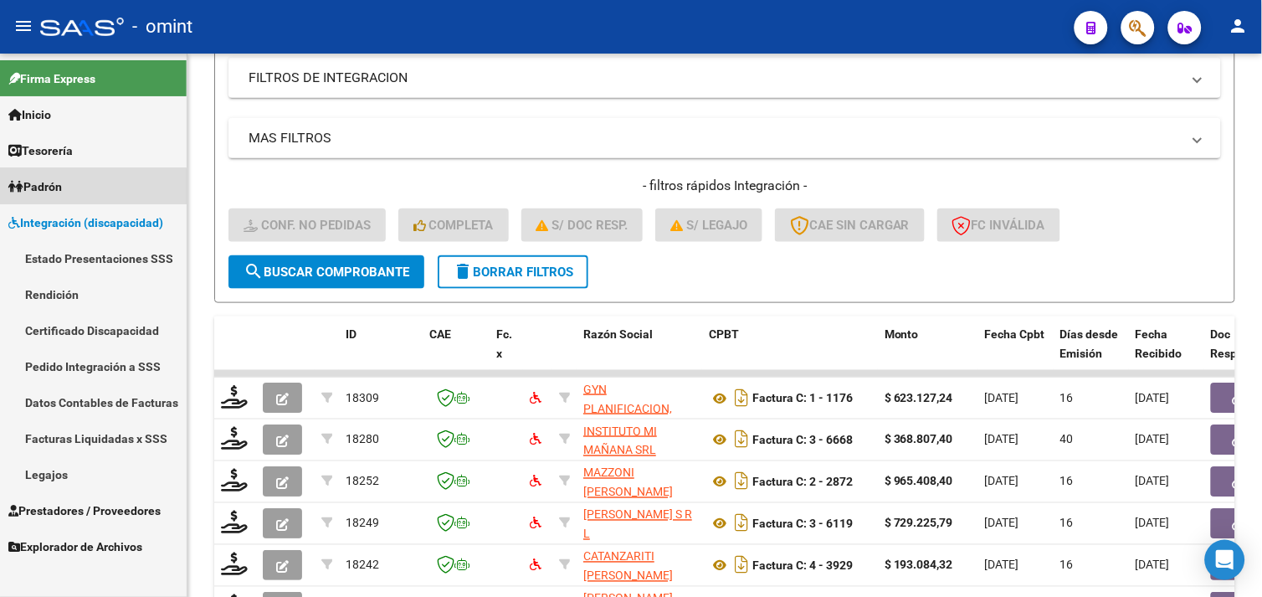
click at [82, 194] on link "Padrón" at bounding box center [93, 186] width 187 height 36
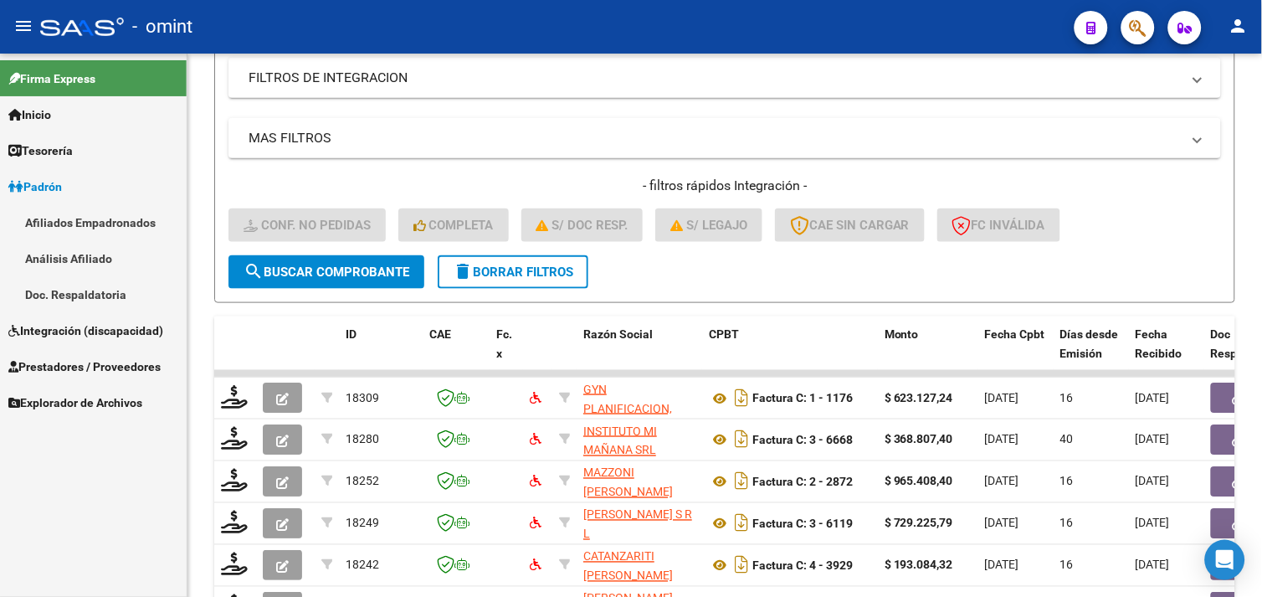
click at [80, 338] on span "Integración (discapacidad)" at bounding box center [85, 330] width 155 height 18
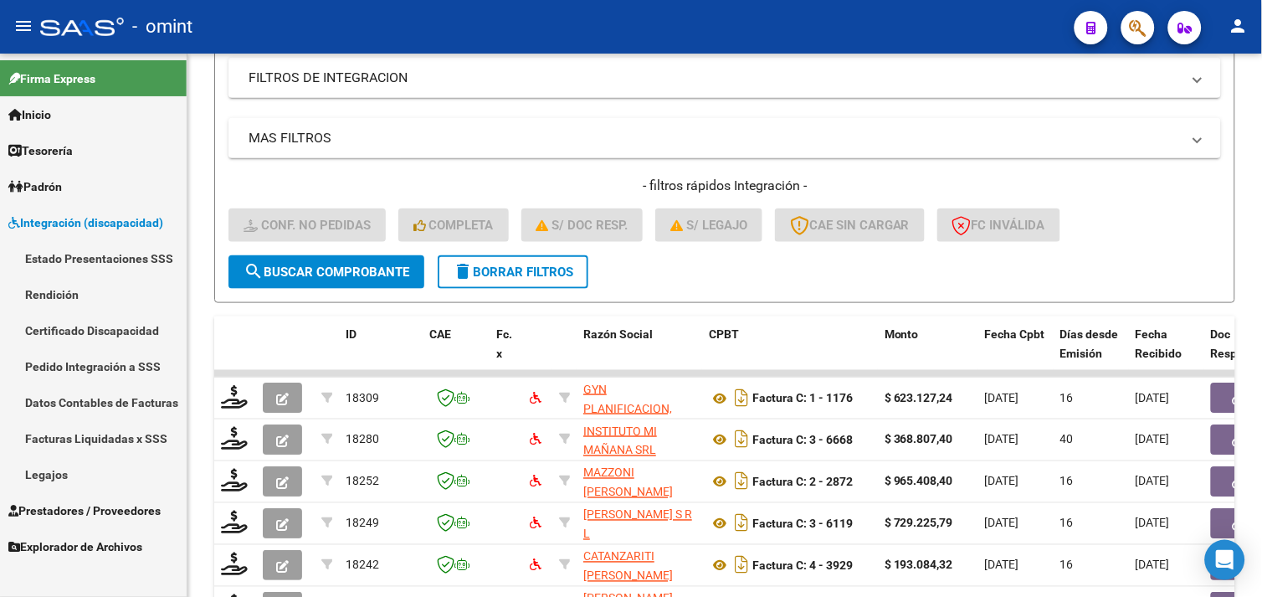
click at [96, 323] on link "Certificado Discapacidad" at bounding box center [93, 330] width 187 height 36
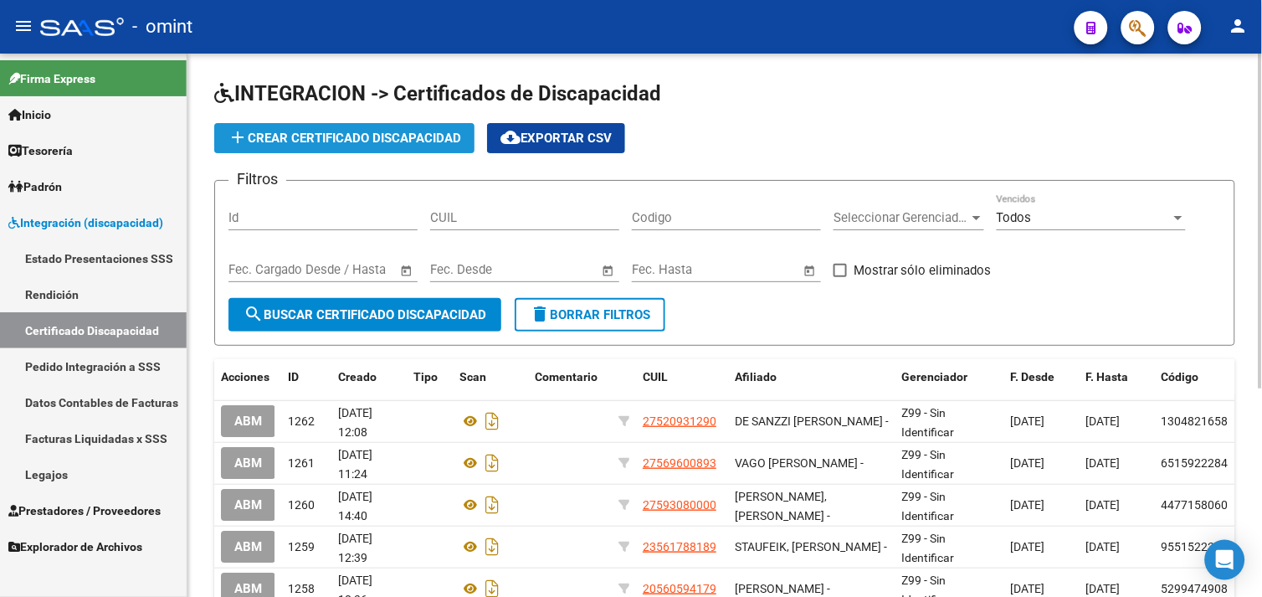
click at [265, 148] on button "add Crear Certificado Discapacidad" at bounding box center [344, 138] width 260 height 30
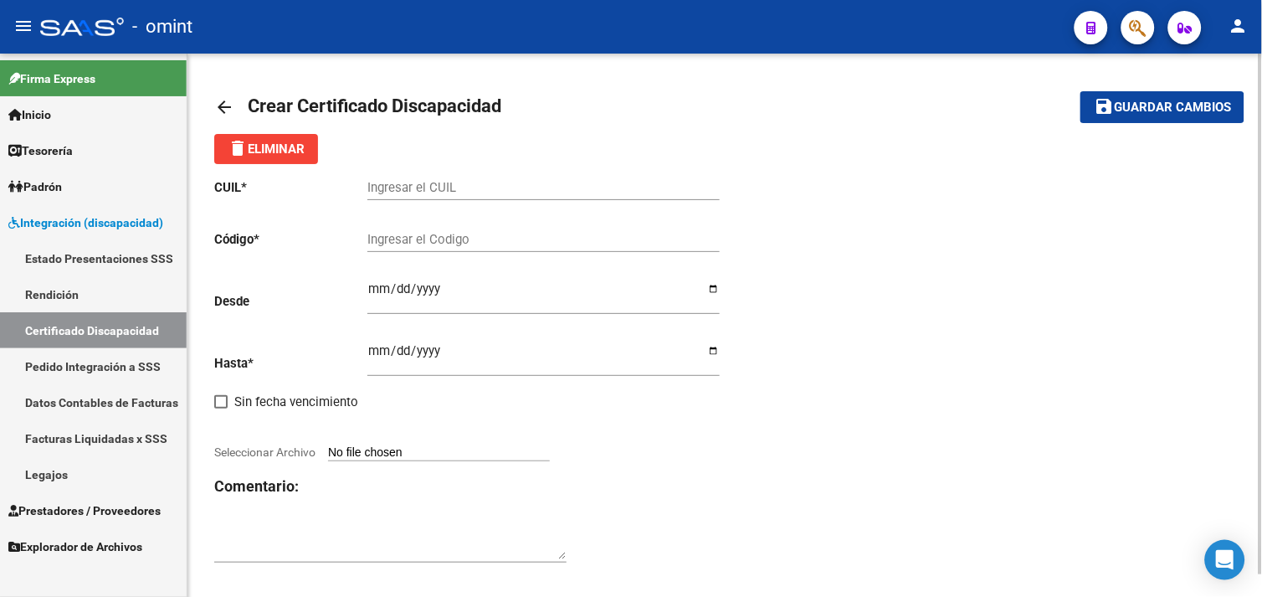
click at [470, 184] on input "Ingresar el CUIL" at bounding box center [543, 187] width 352 height 15
click at [824, 314] on div "CUIL * Ingresar el CUIL Código * Ingresar el Codigo Desde Ingresar fec. Desde H…" at bounding box center [724, 371] width 1021 height 414
click at [346, 160] on div "delete Eliminar" at bounding box center [724, 149] width 1021 height 30
click at [403, 178] on div "Ingresar el CUIL" at bounding box center [543, 182] width 352 height 36
paste input "27-49702270-9"
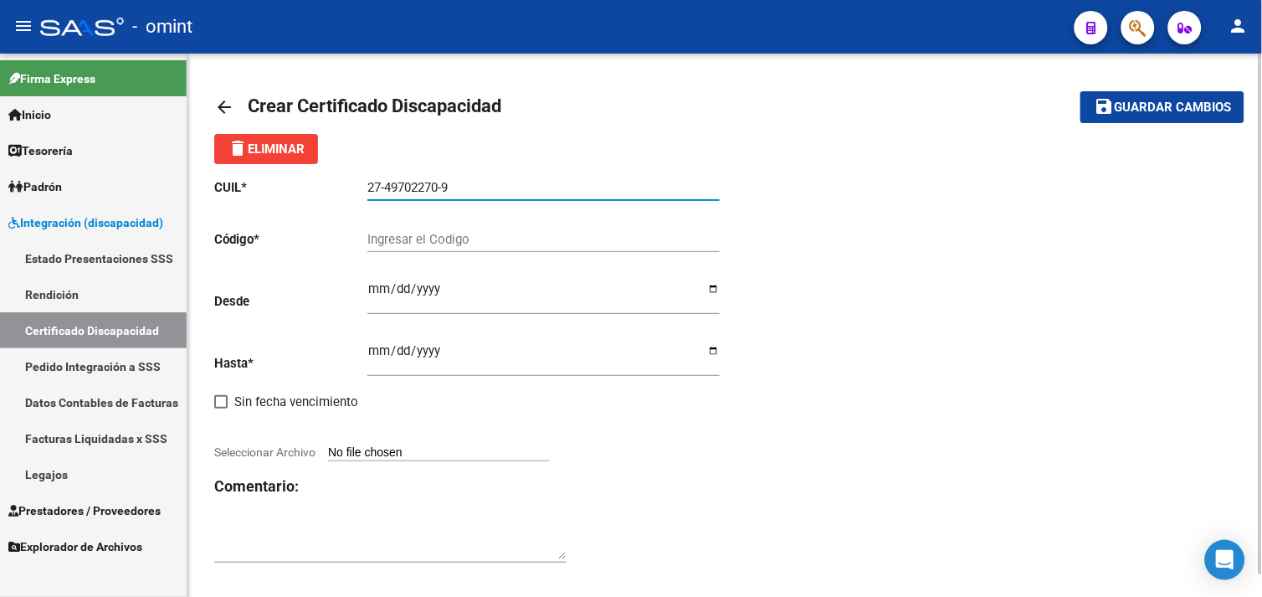
type input "27-49702270-9"
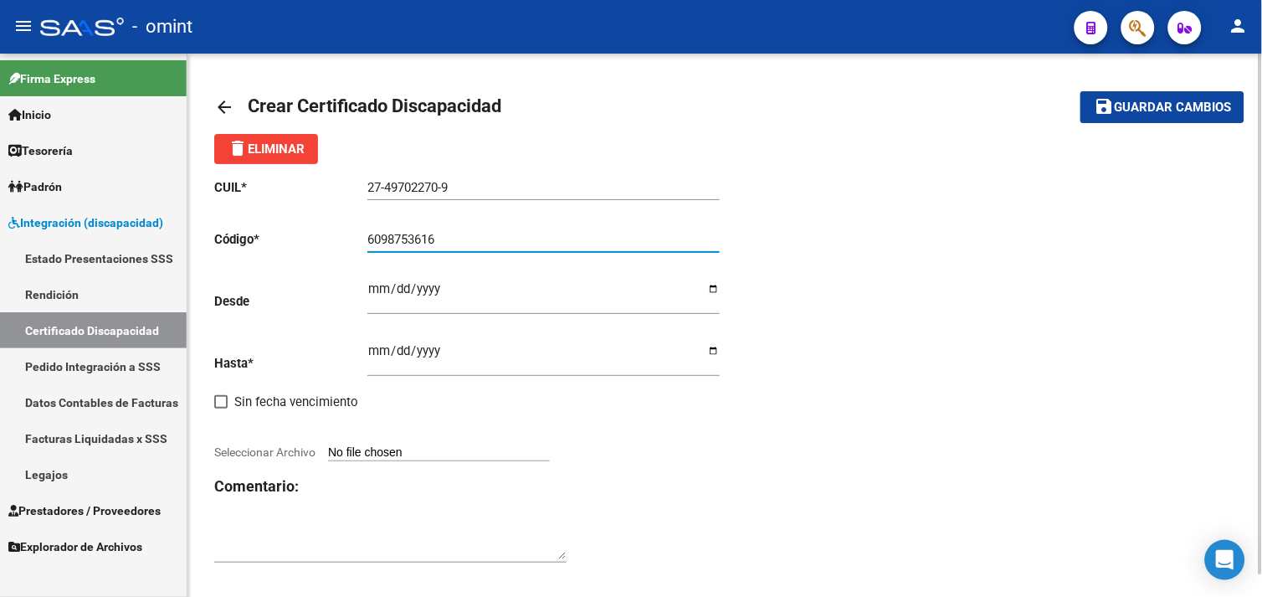
type input "6098753616"
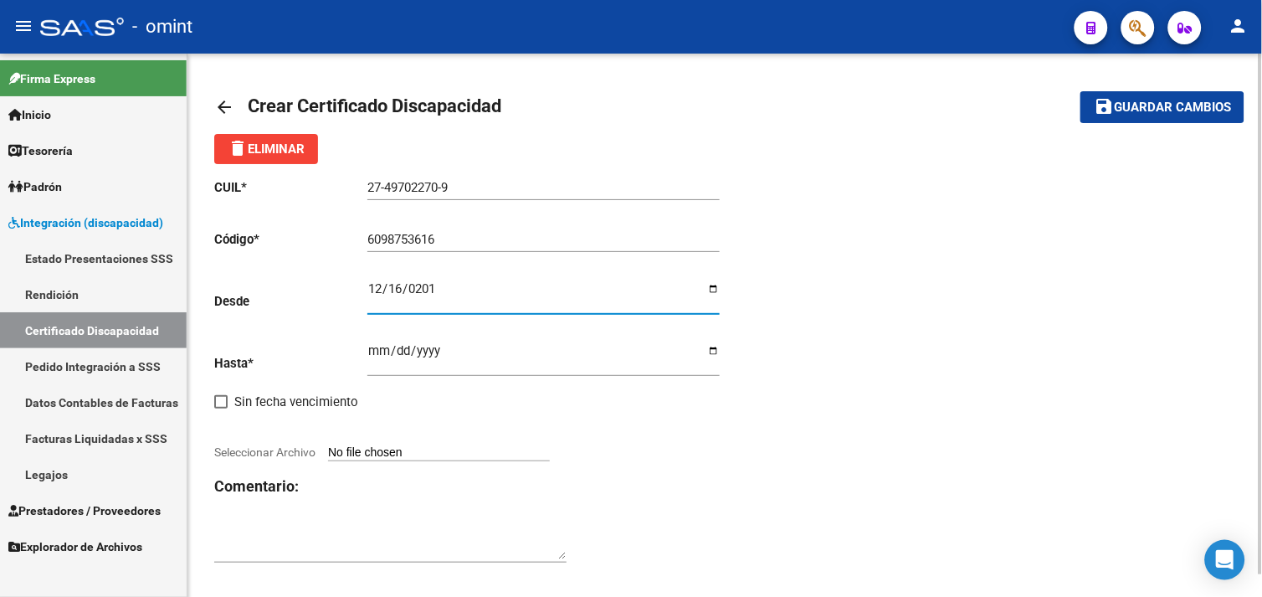
type input "2019-12-16"
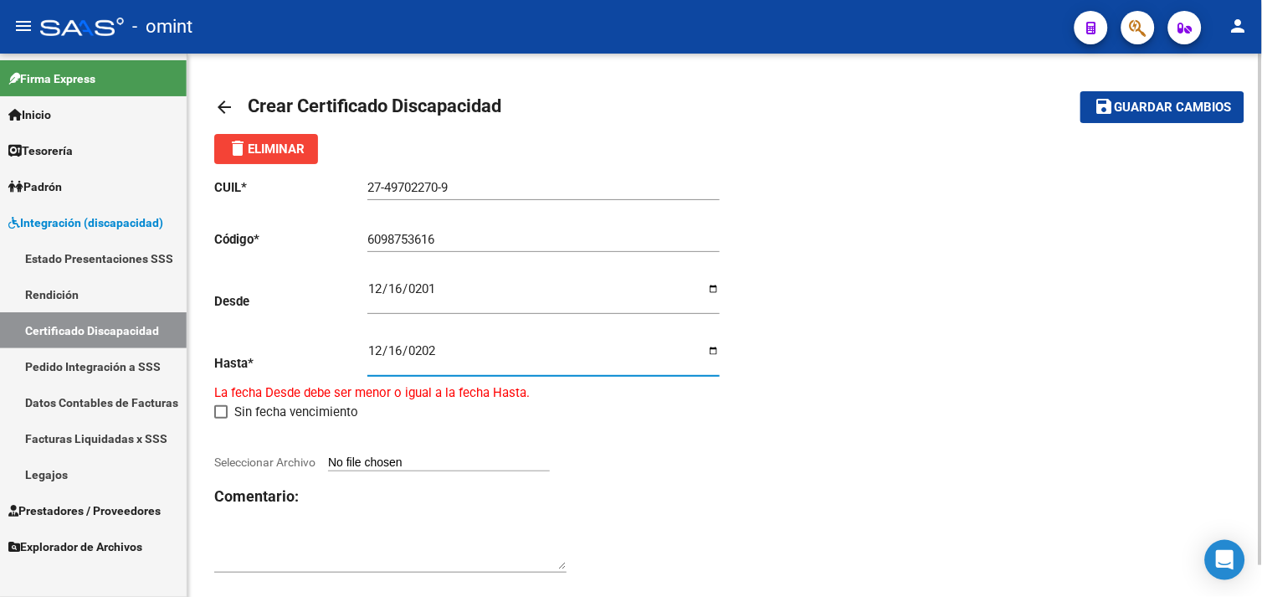
type input "2024-12-16"
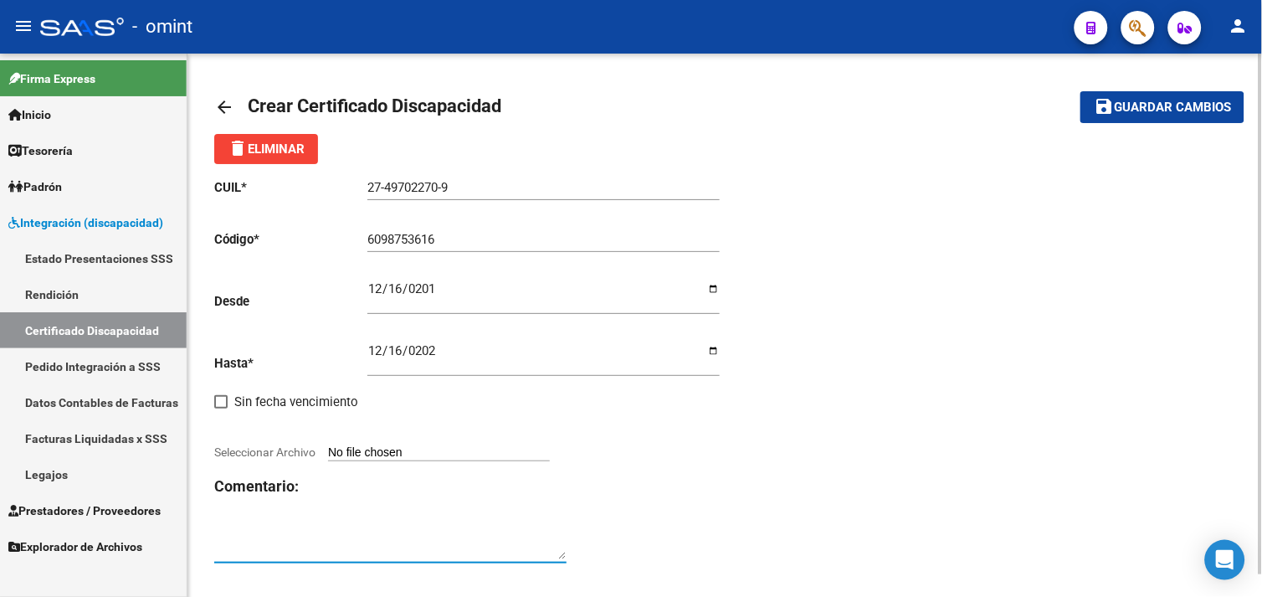
click at [344, 529] on textarea at bounding box center [390, 542] width 352 height 33
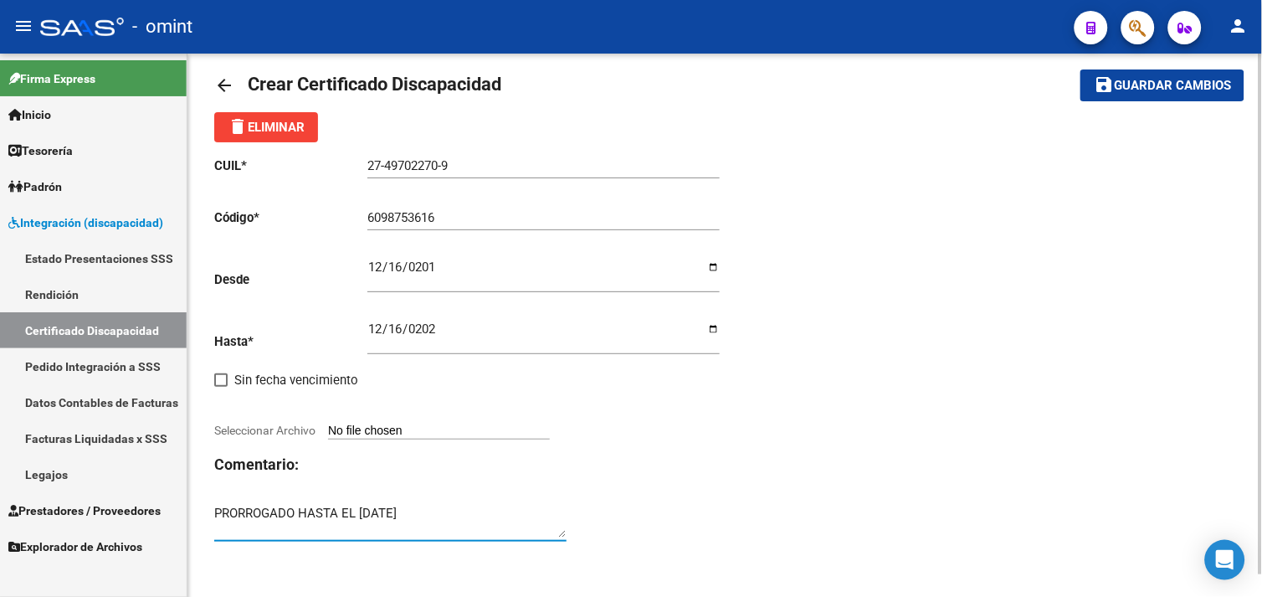
type textarea "PRORROGADO HASTA EL 16/12/2025"
click at [465, 429] on input "Seleccionar Archivo" at bounding box center [439, 432] width 222 height 16
type input "C:\fakepath\CUD.pdf"
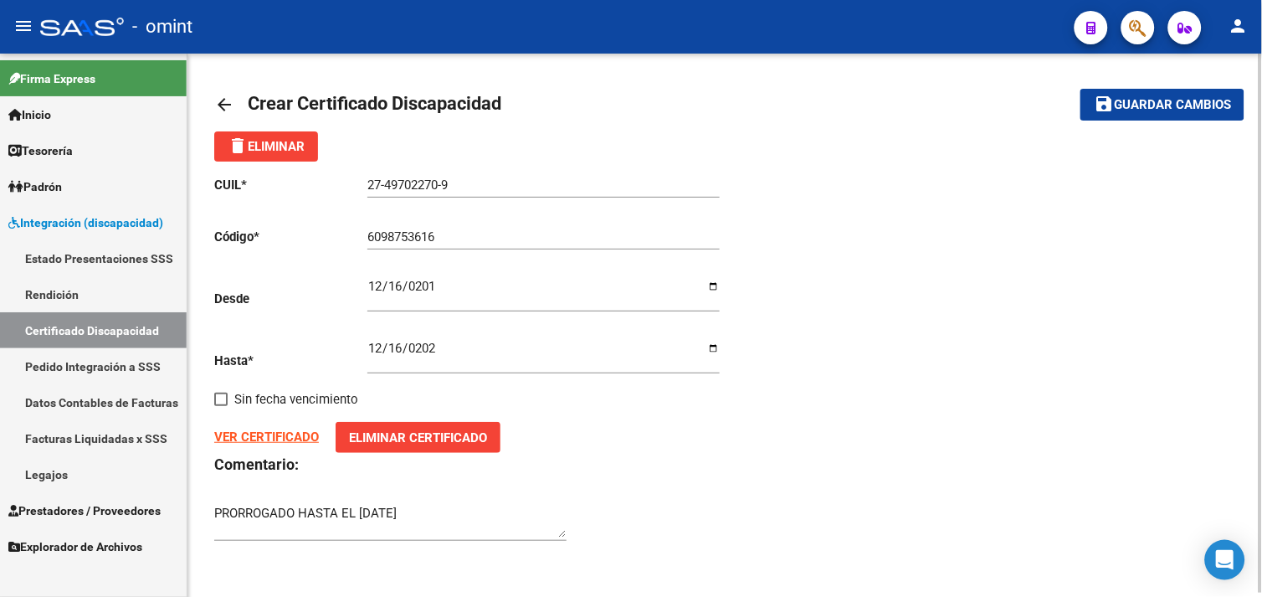
scroll to position [3, 0]
click at [1110, 107] on mat-icon "save" at bounding box center [1104, 104] width 20 height 20
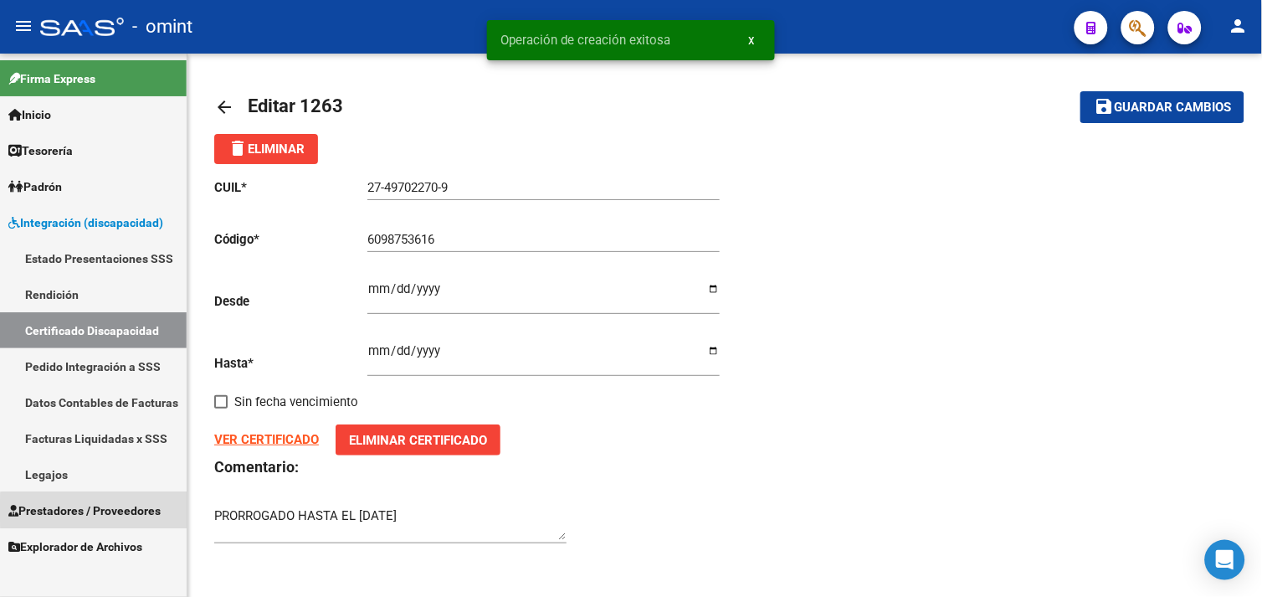
click at [94, 511] on span "Prestadores / Proveedores" at bounding box center [84, 510] width 152 height 18
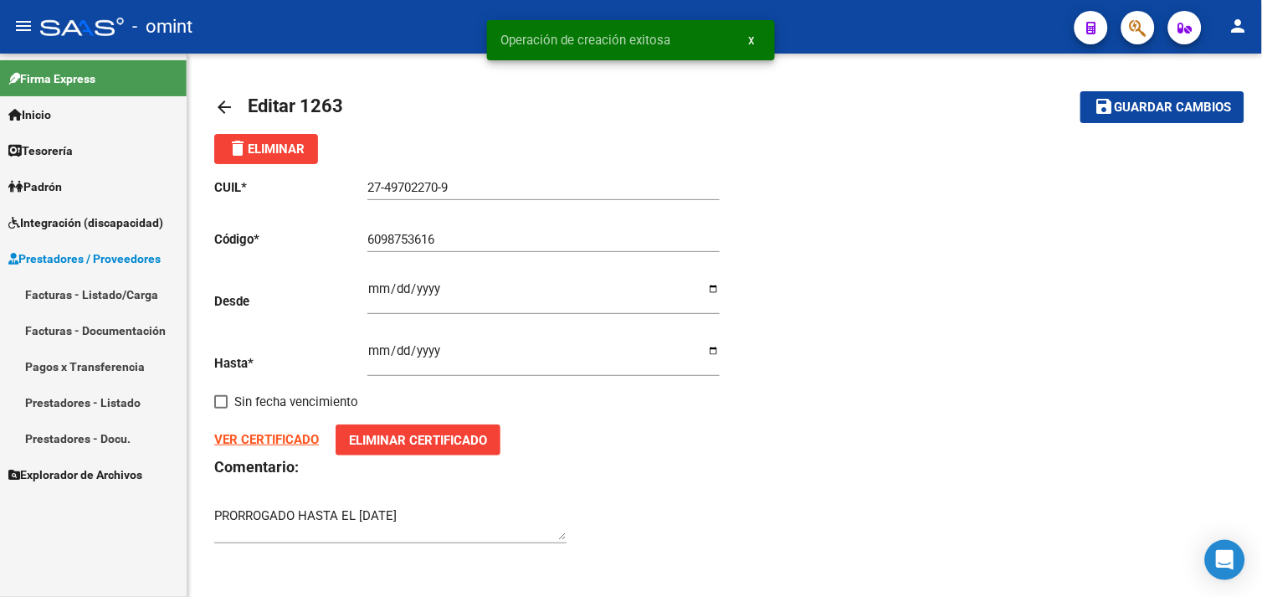
click at [84, 229] on span "Integración (discapacidad)" at bounding box center [85, 222] width 155 height 18
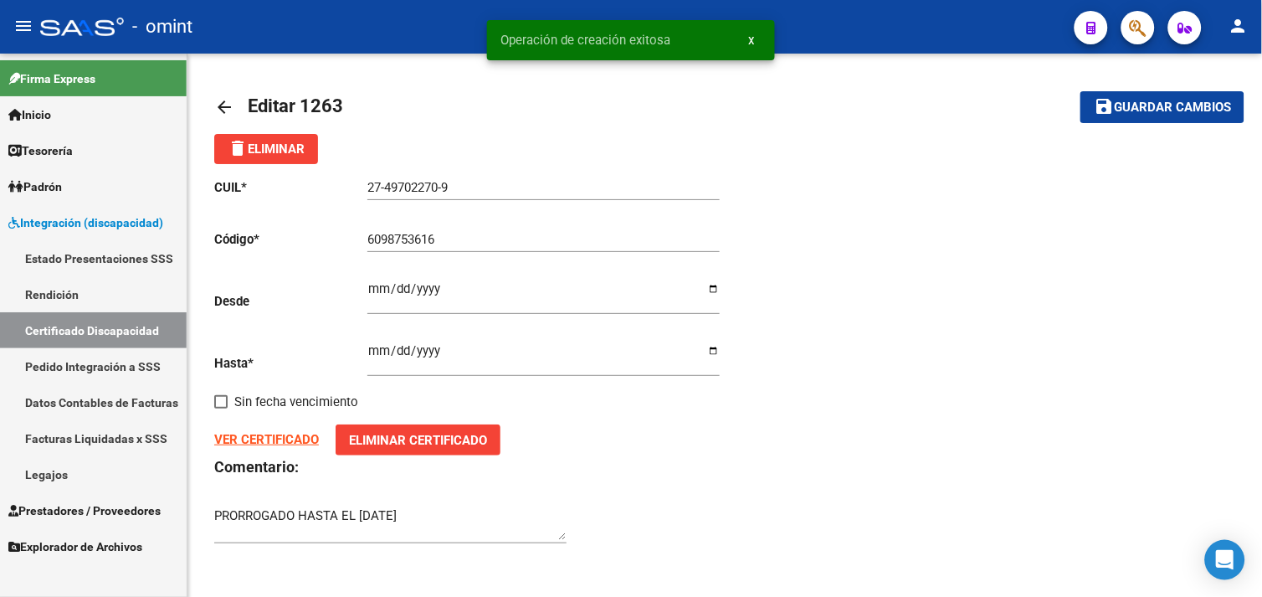
click at [60, 464] on link "Legajos" at bounding box center [93, 474] width 187 height 36
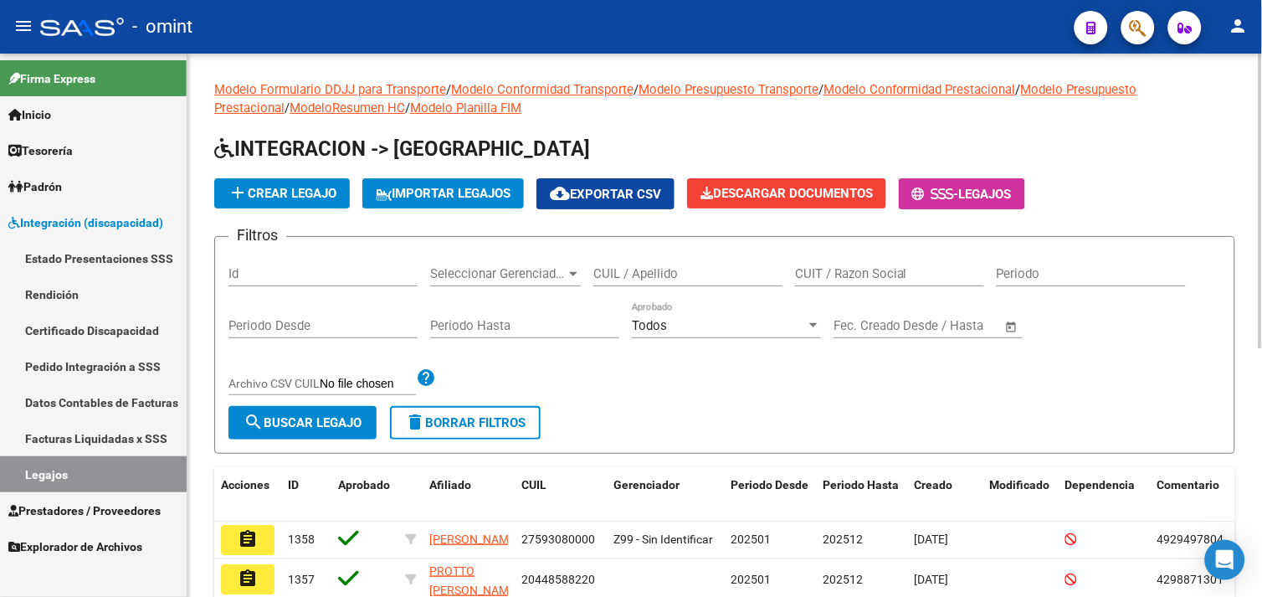
click at [238, 197] on mat-icon "add" at bounding box center [238, 192] width 20 height 20
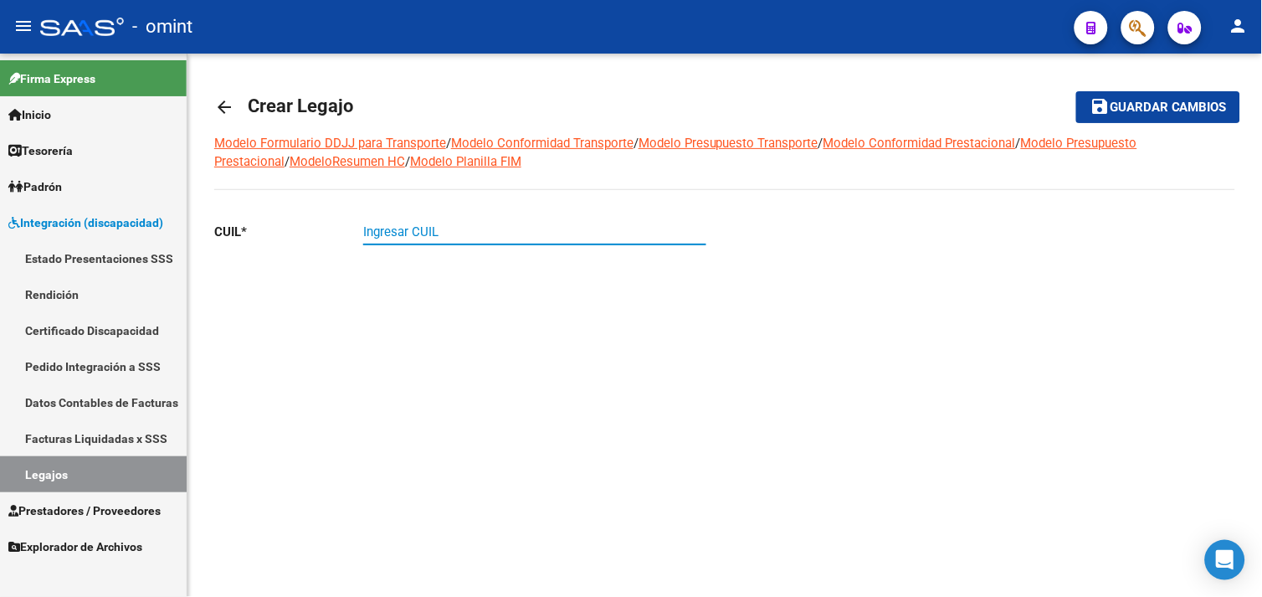
click at [382, 226] on input "Ingresar CUIL" at bounding box center [534, 231] width 343 height 15
click at [502, 244] on div "Ingresar CUIL" at bounding box center [534, 226] width 343 height 36
paste input "27-49702270-9"
type input "27-49702270-9"
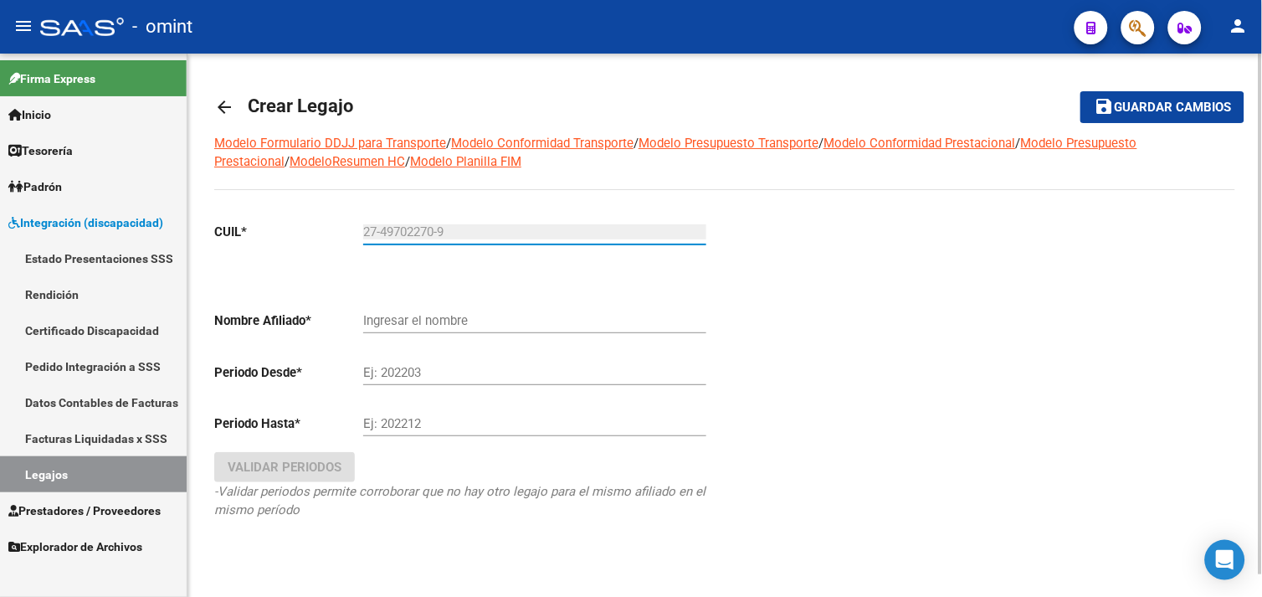
type input "ARGANDOÑA MONTENEGRO SOFIA ISABEL"
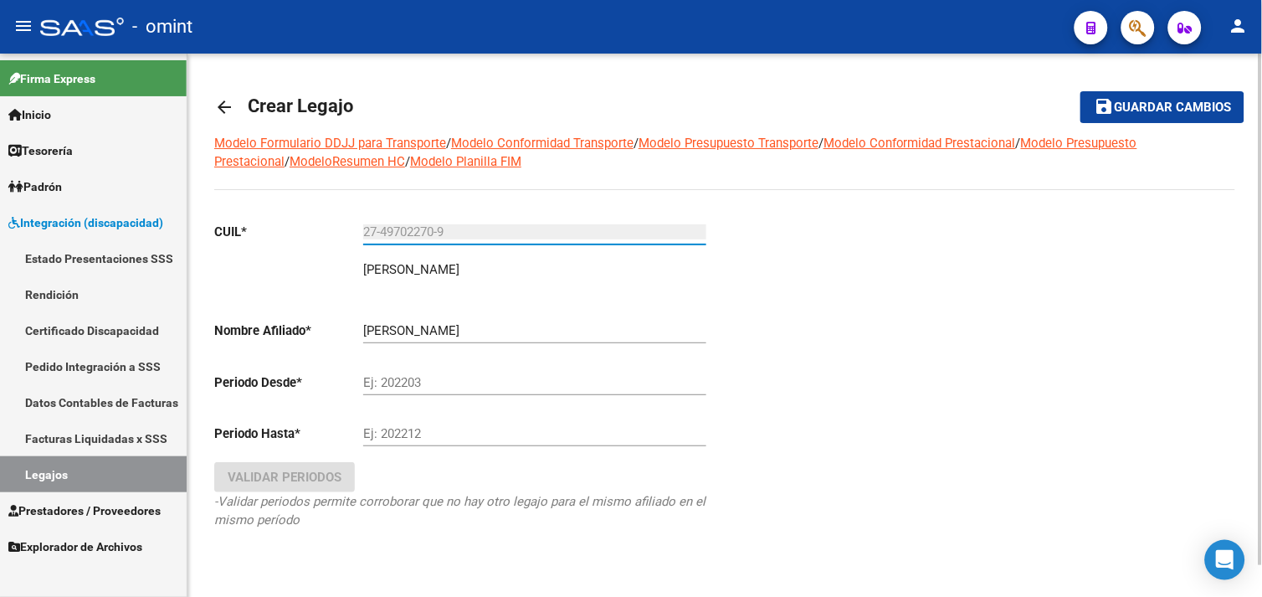
type input "27-49702270-9"
click at [483, 383] on input "Ej: 202203" at bounding box center [534, 382] width 343 height 15
type input "202501"
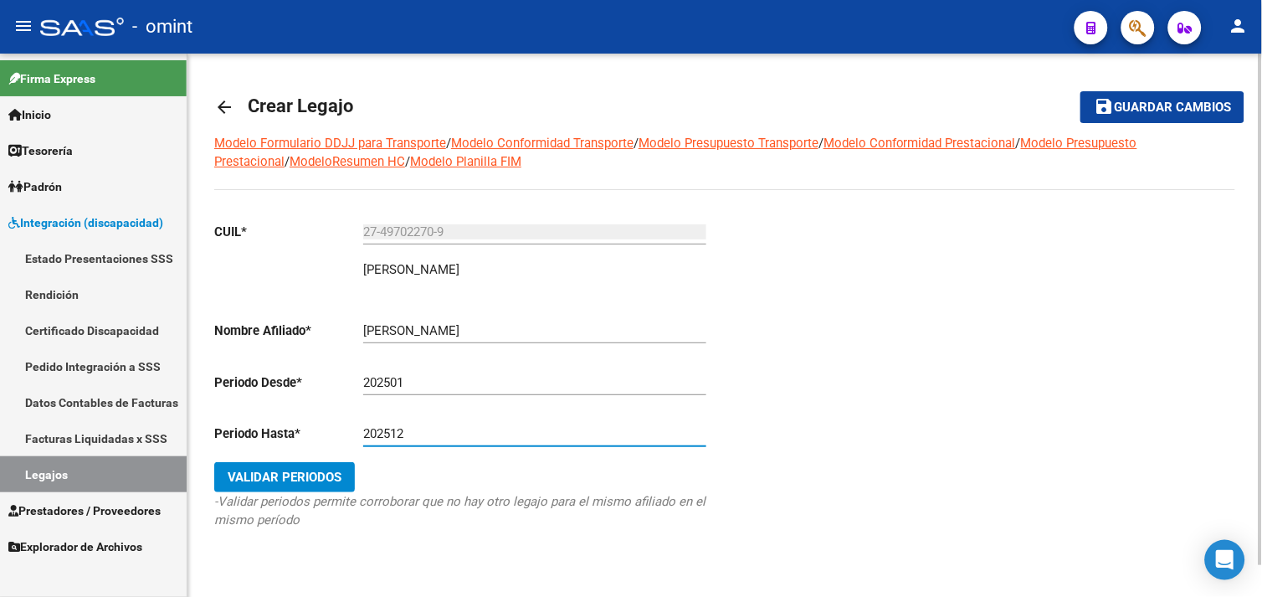
type input "202512"
click at [316, 478] on span "Validar Periodos" at bounding box center [285, 477] width 114 height 15
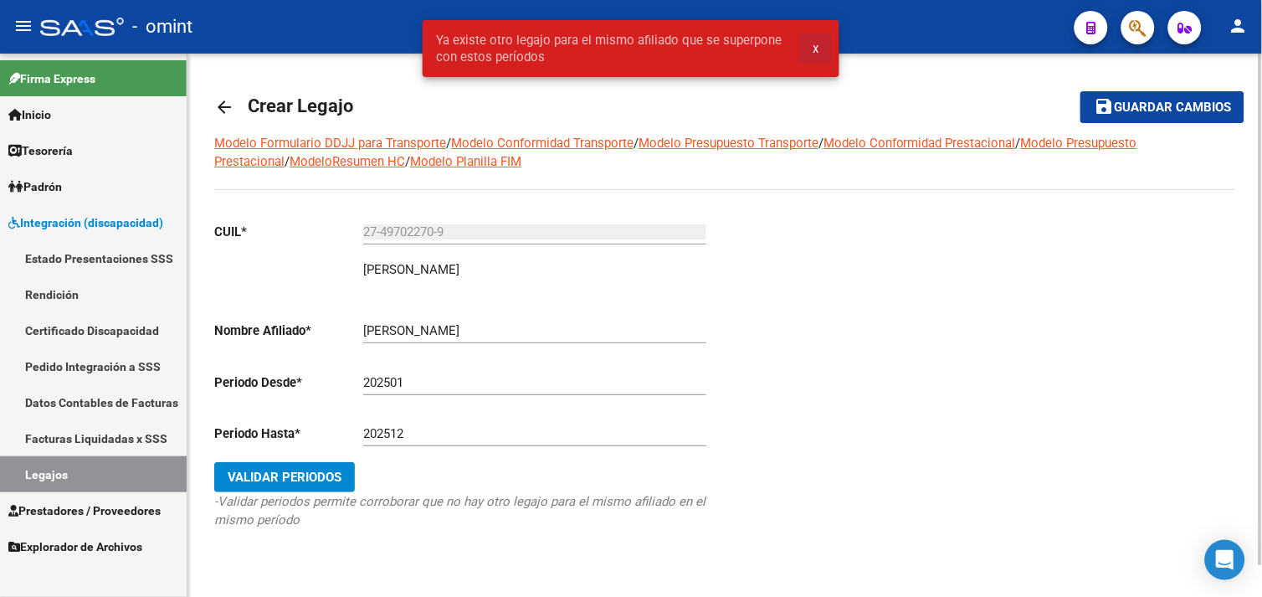
drag, startPoint x: 814, startPoint y: 44, endPoint x: 782, endPoint y: 73, distance: 43.3
click at [814, 44] on span "x" at bounding box center [817, 48] width 6 height 15
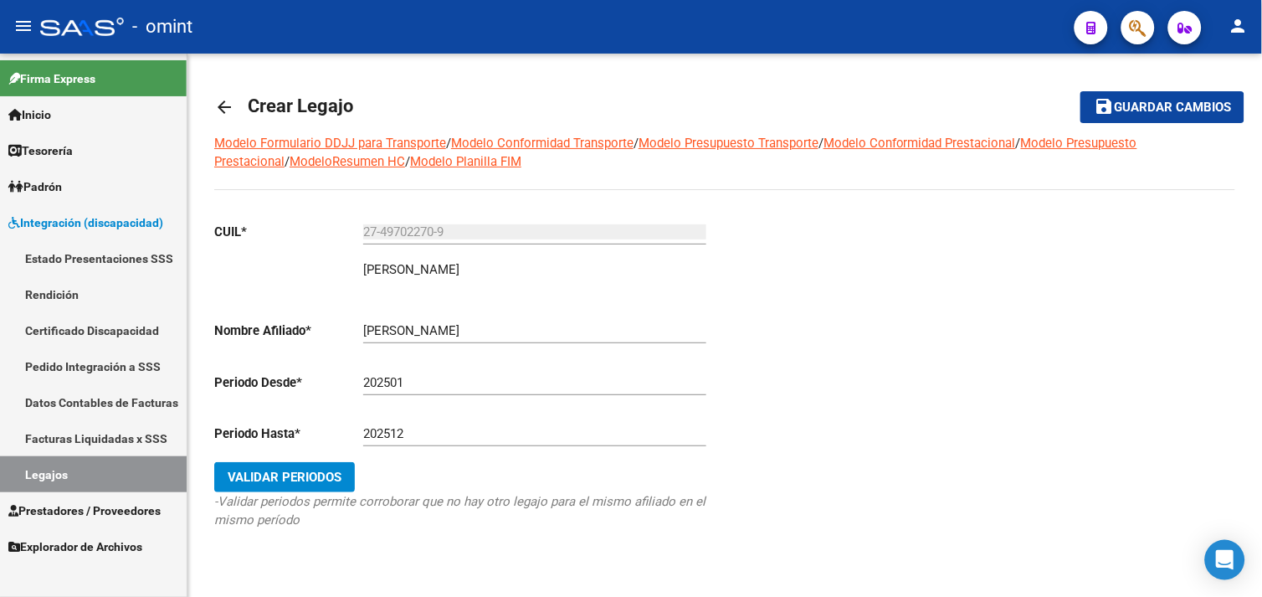
click at [113, 463] on link "Legajos" at bounding box center [93, 474] width 187 height 36
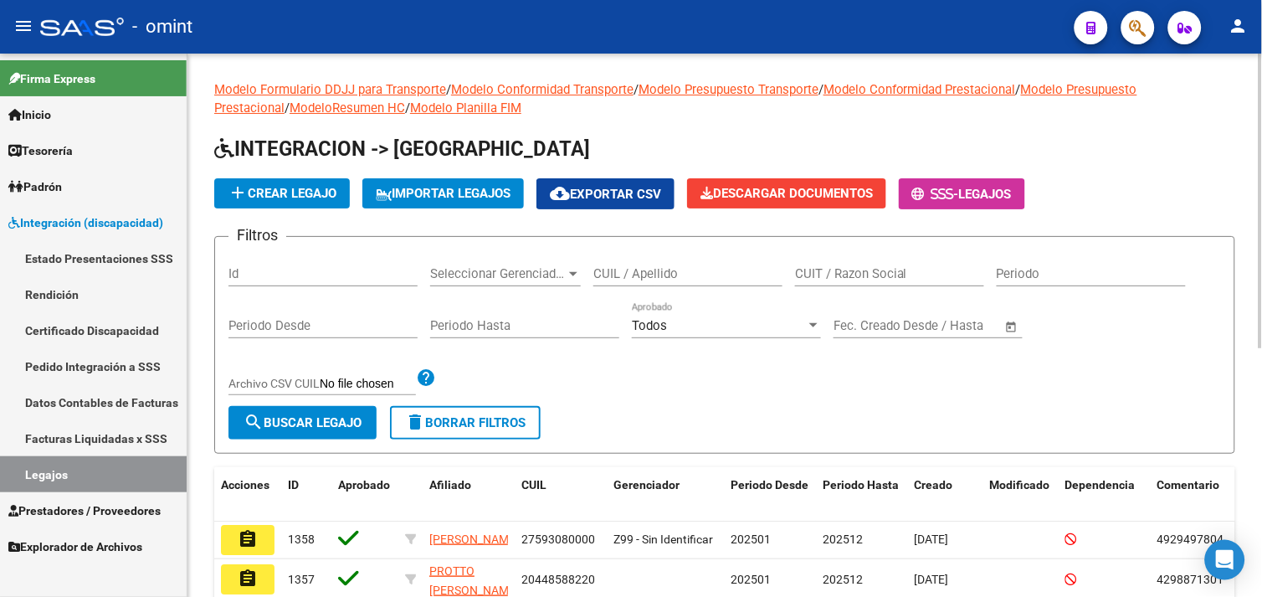
click at [626, 283] on div "CUIL / Apellido" at bounding box center [687, 268] width 189 height 36
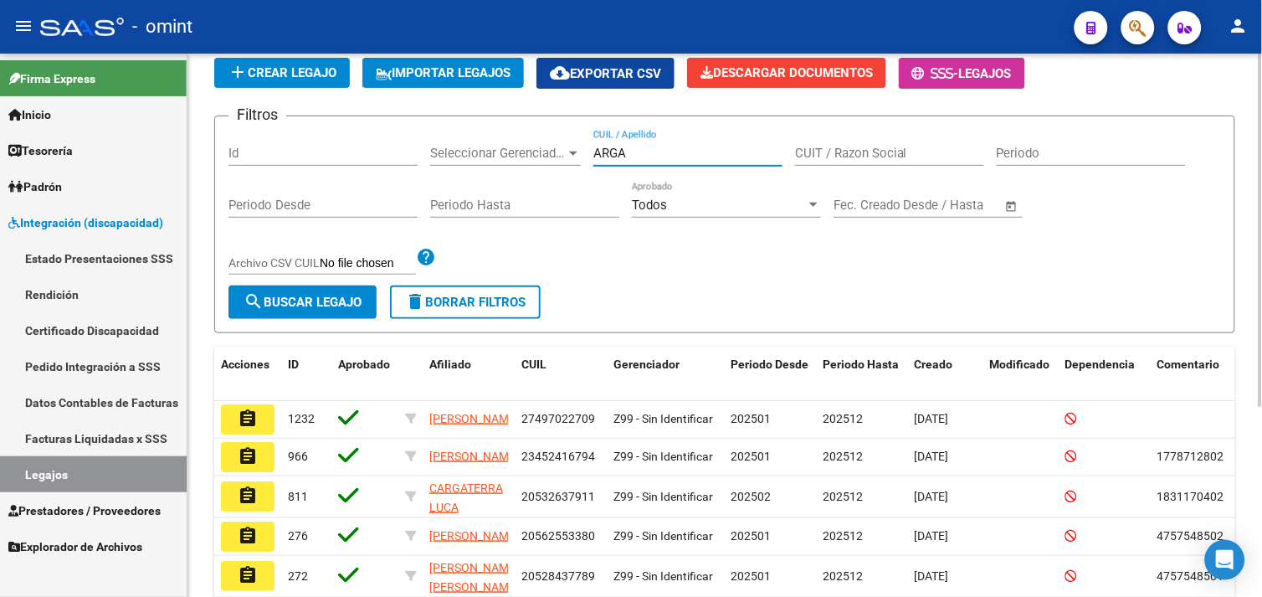
scroll to position [290, 0]
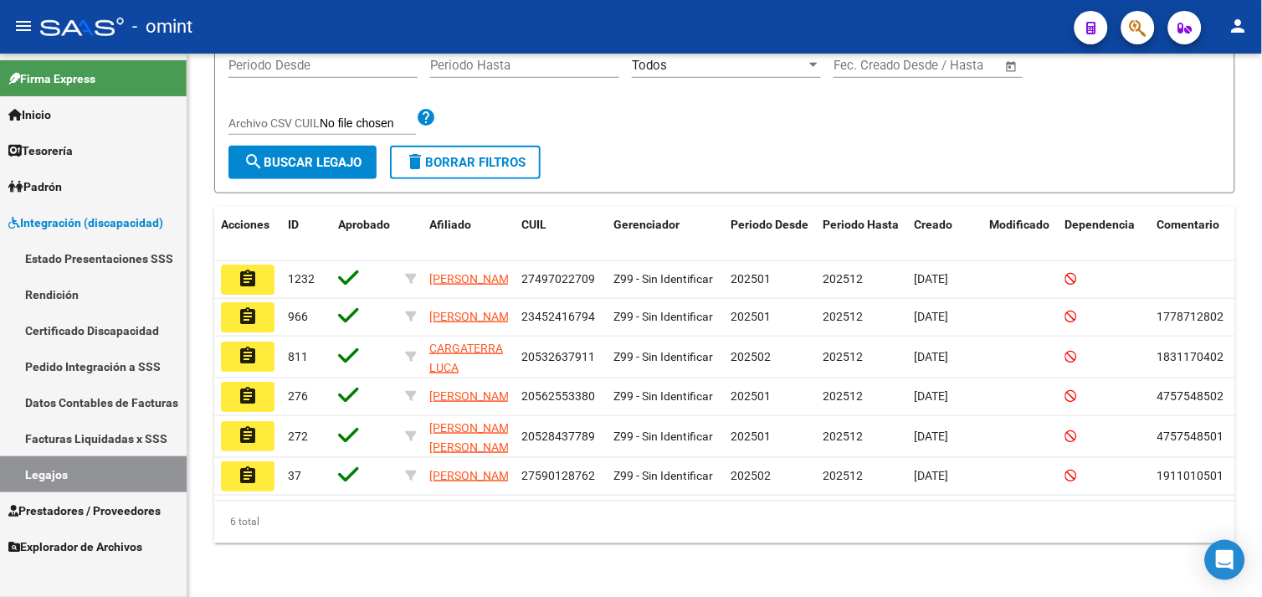
type input "ARGA"
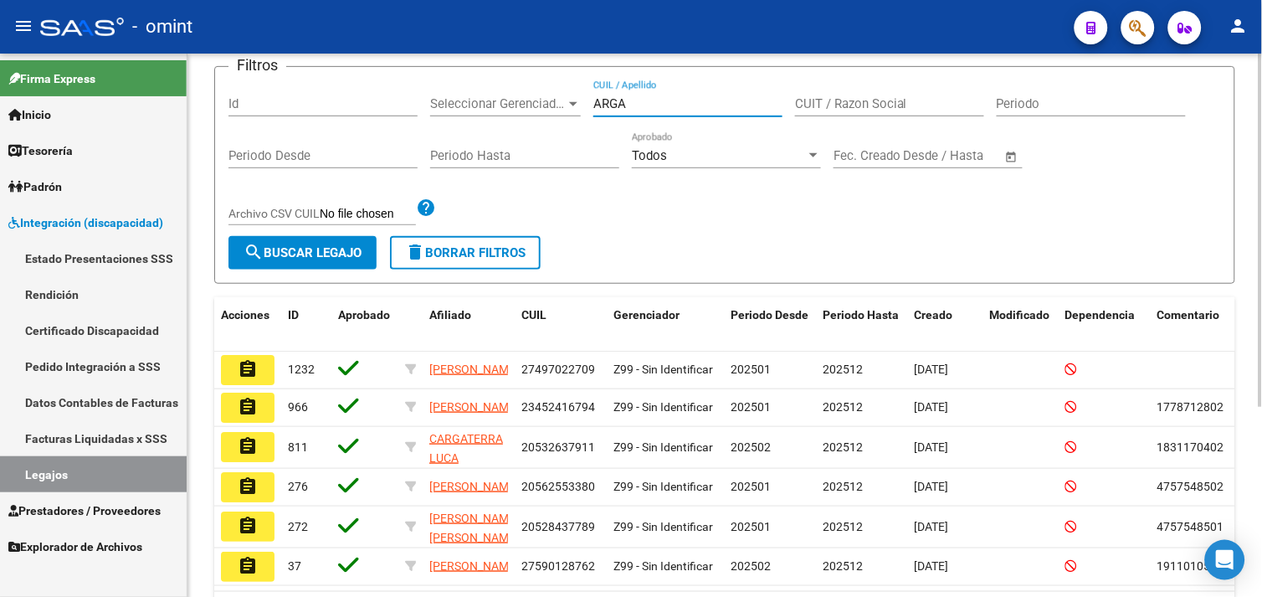
scroll to position [12, 0]
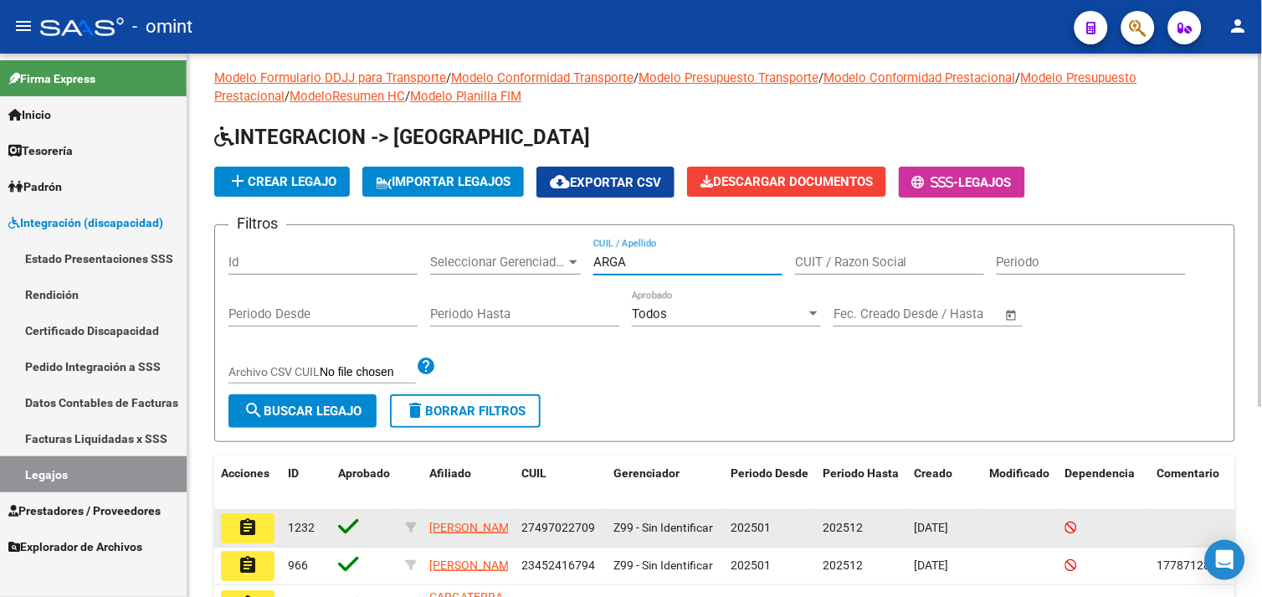
click at [263, 534] on button "assignment" at bounding box center [248, 528] width 54 height 30
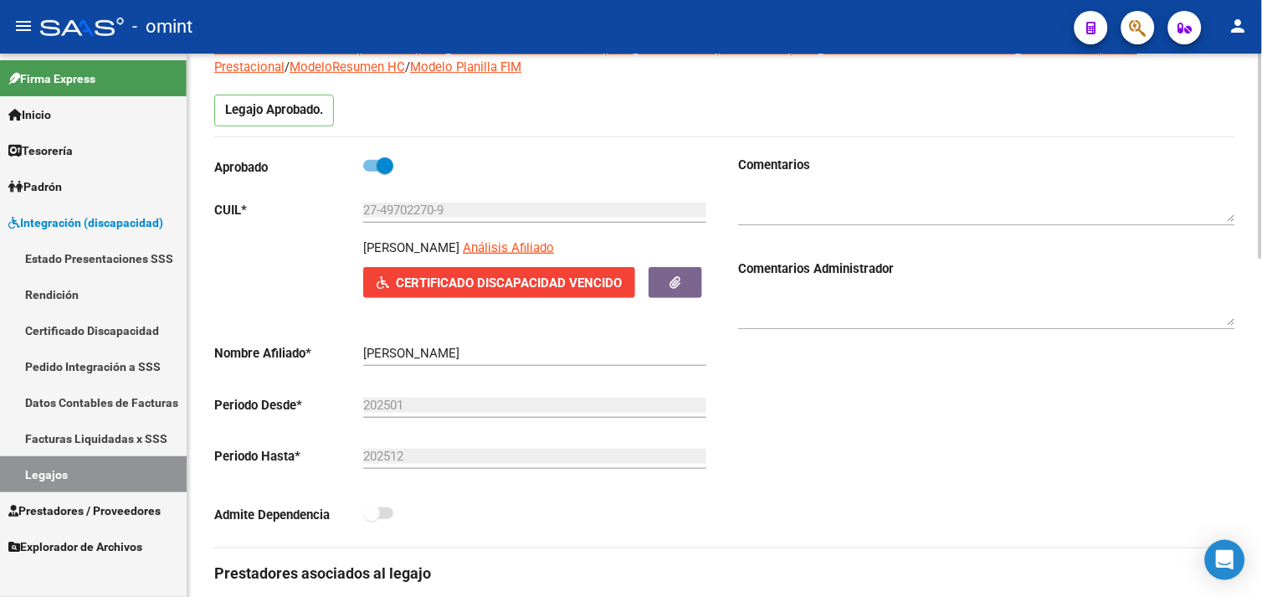
scroll to position [93, 0]
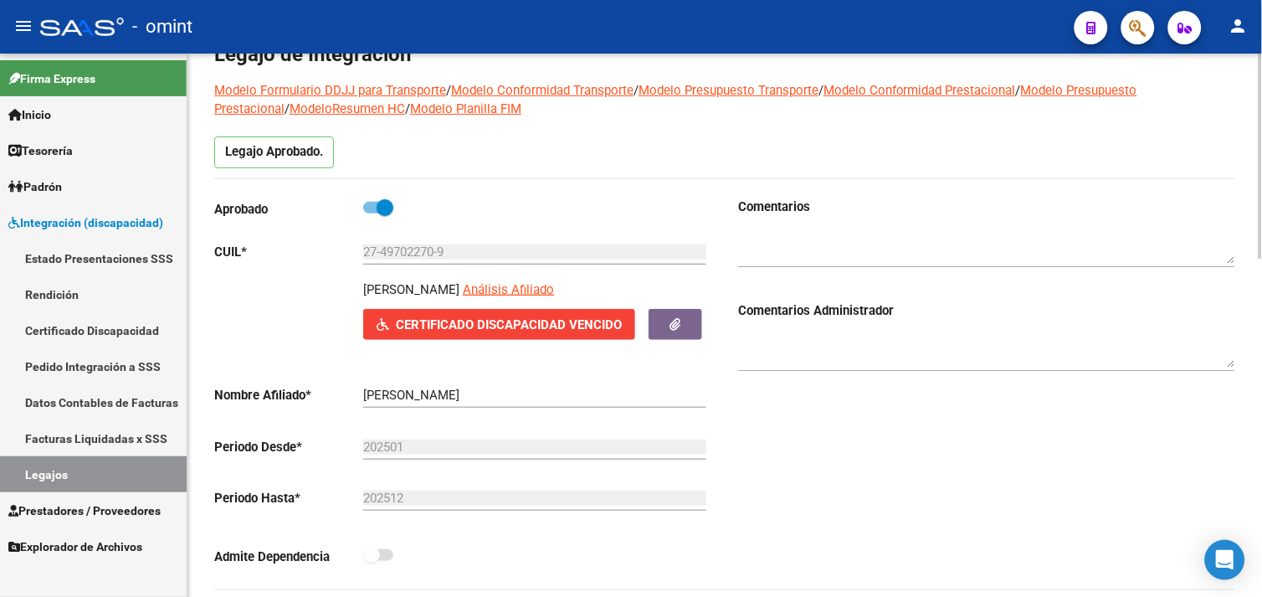
click at [855, 252] on textarea at bounding box center [986, 246] width 497 height 33
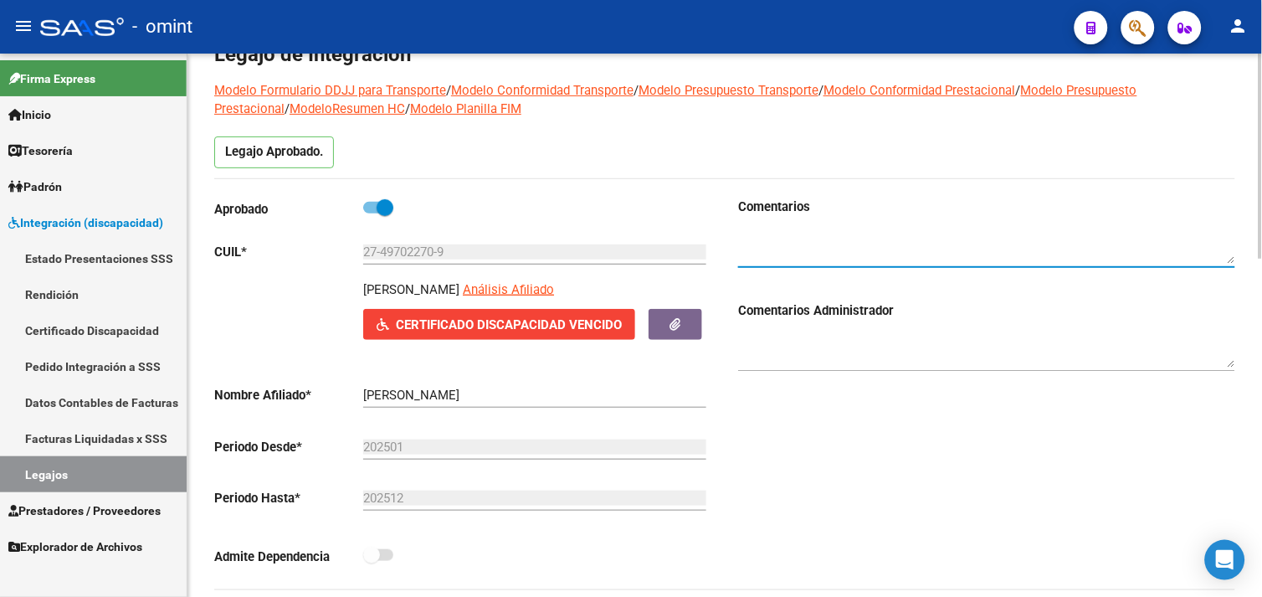
paste textarea "1955195102"
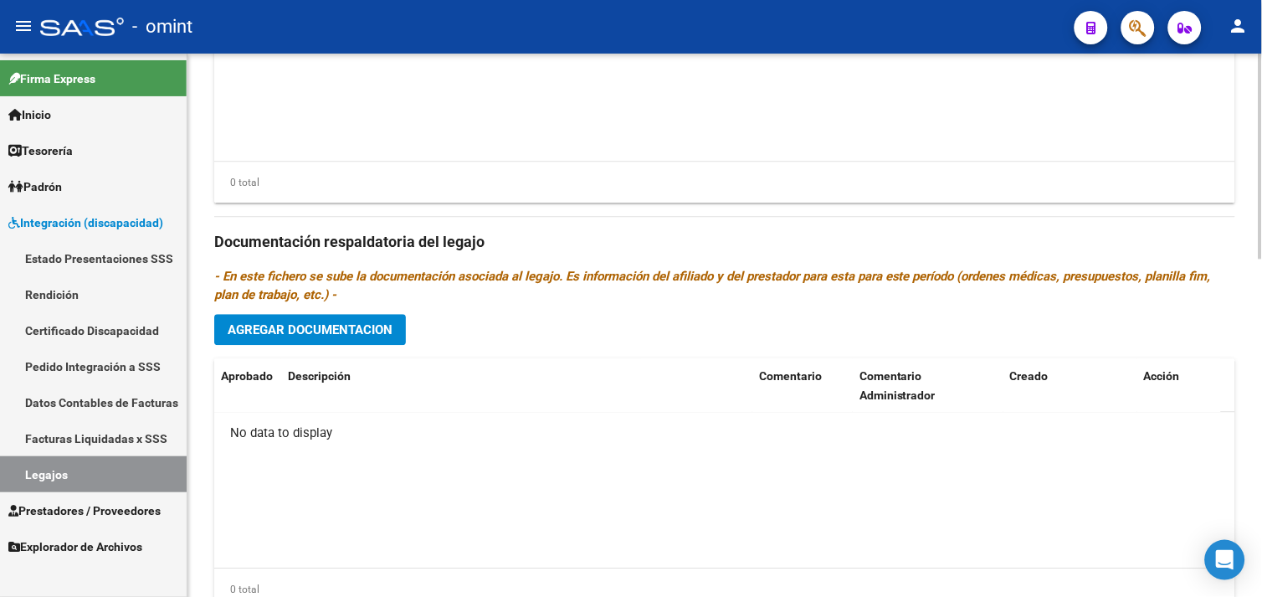
scroll to position [837, 0]
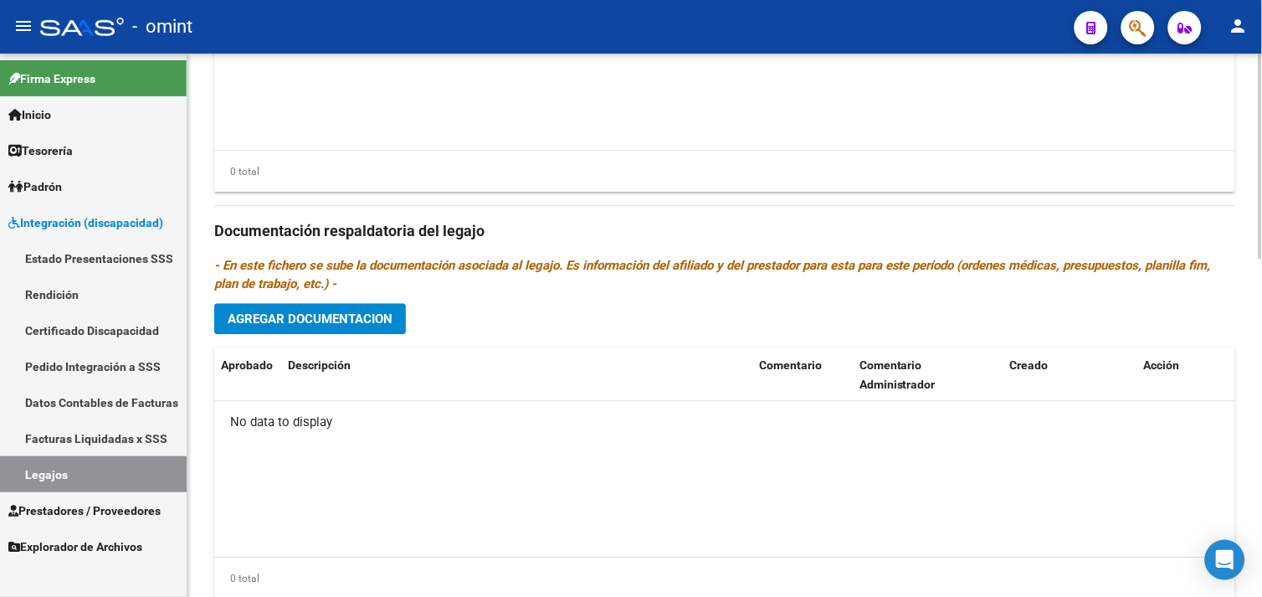
type textarea "1955195102"
click at [325, 323] on span "Agregar Documentacion" at bounding box center [310, 318] width 165 height 15
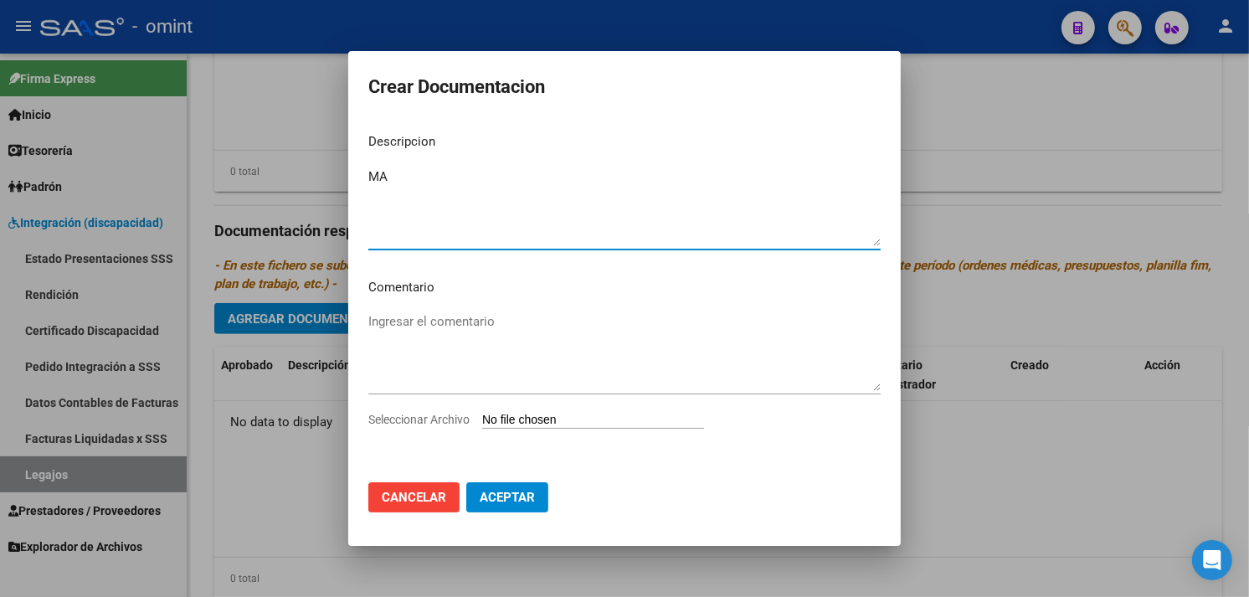
type textarea "M"
type textarea "RHC"
click at [531, 417] on input "Seleccionar Archivo" at bounding box center [593, 421] width 222 height 16
type input "C:\fakepath\RHC.pdf"
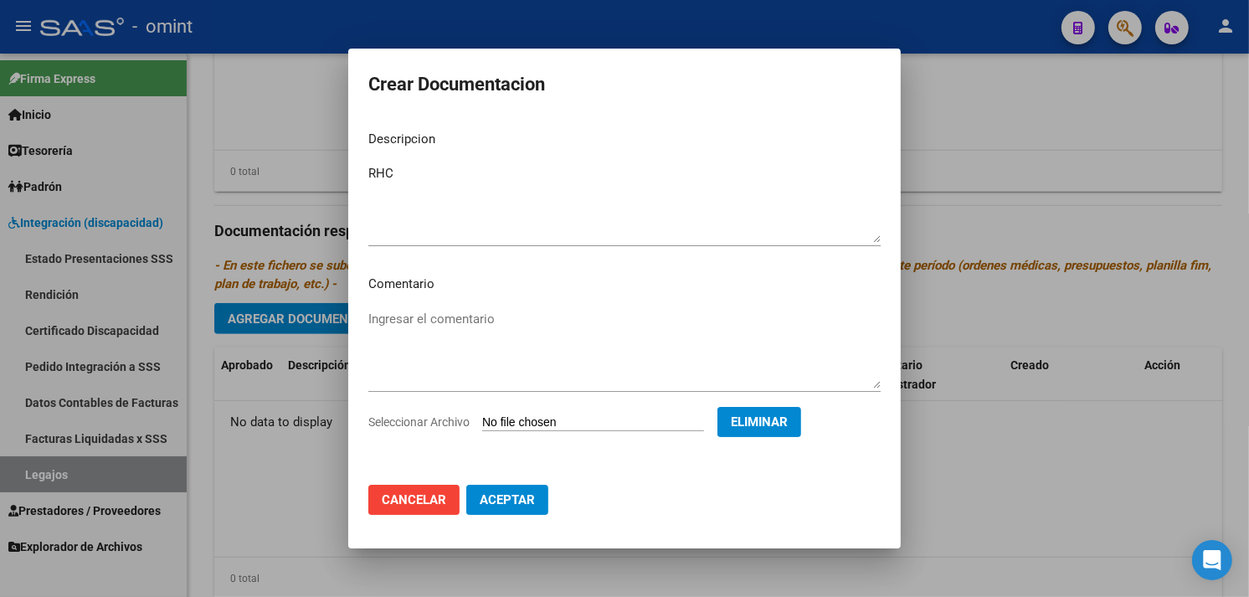
click at [505, 506] on span "Aceptar" at bounding box center [507, 499] width 55 height 15
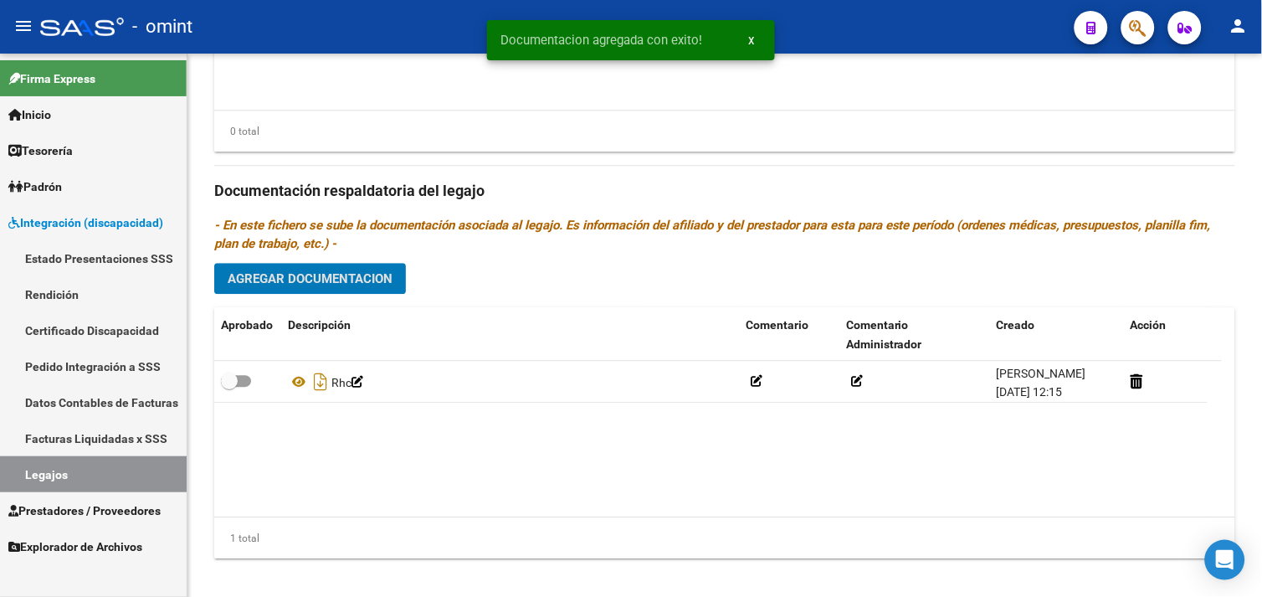
scroll to position [894, 0]
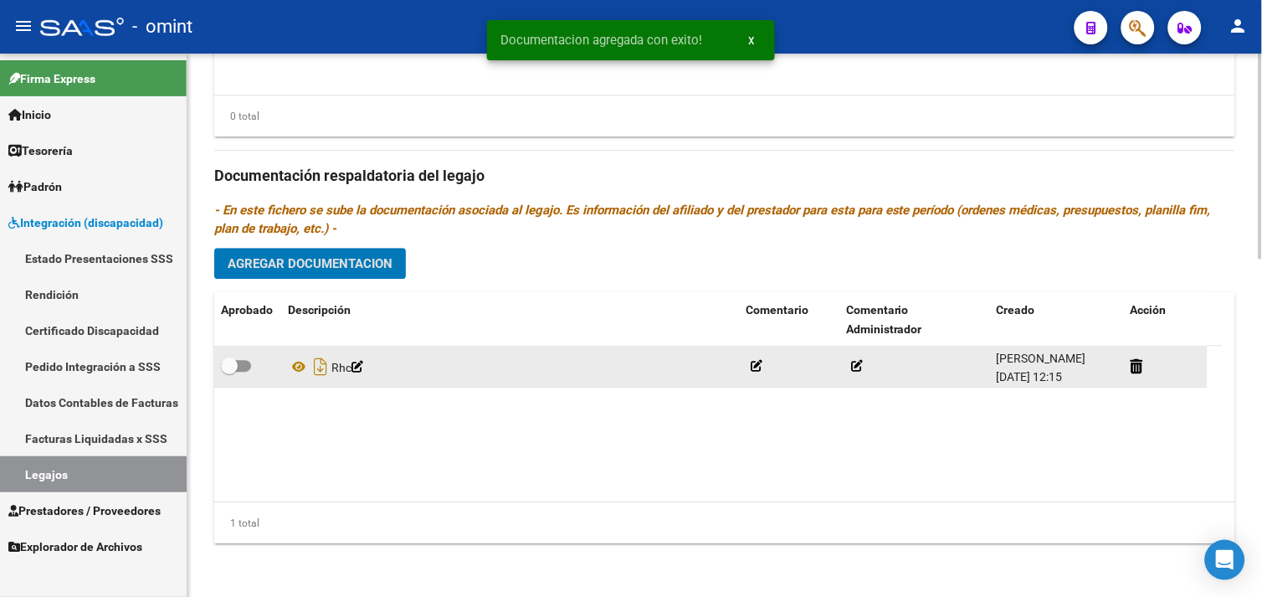
click at [246, 361] on span at bounding box center [236, 366] width 30 height 12
click at [229, 372] on input "checkbox" at bounding box center [229, 372] width 1 height 1
checkbox input "true"
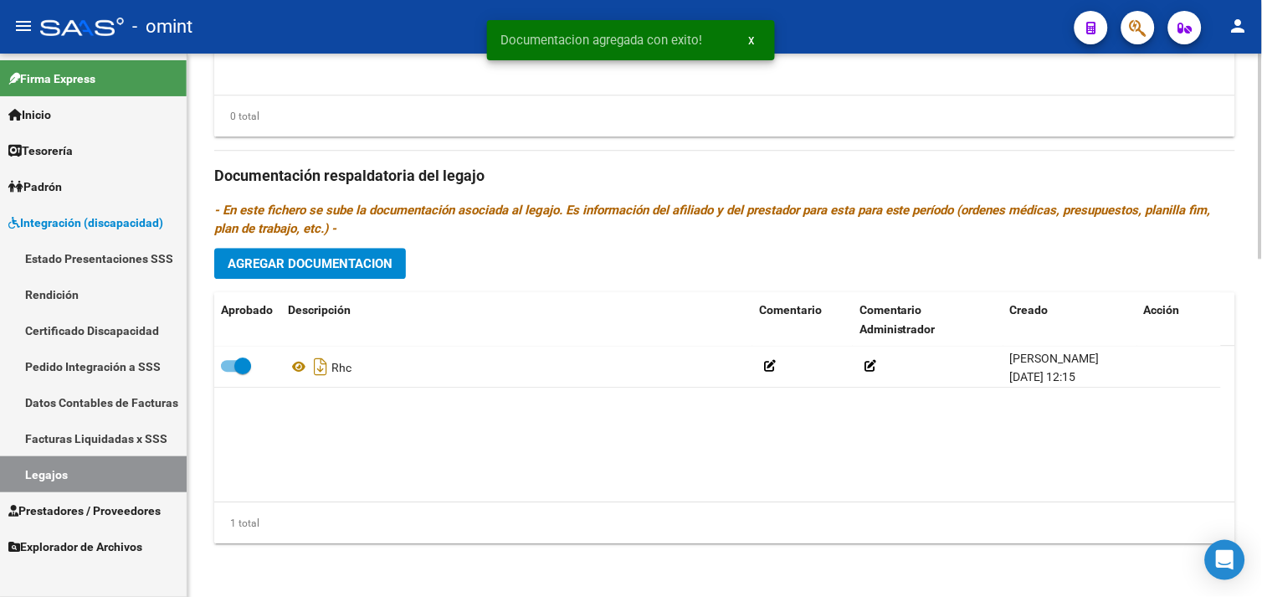
click at [331, 270] on span "Agregar Documentacion" at bounding box center [310, 263] width 165 height 15
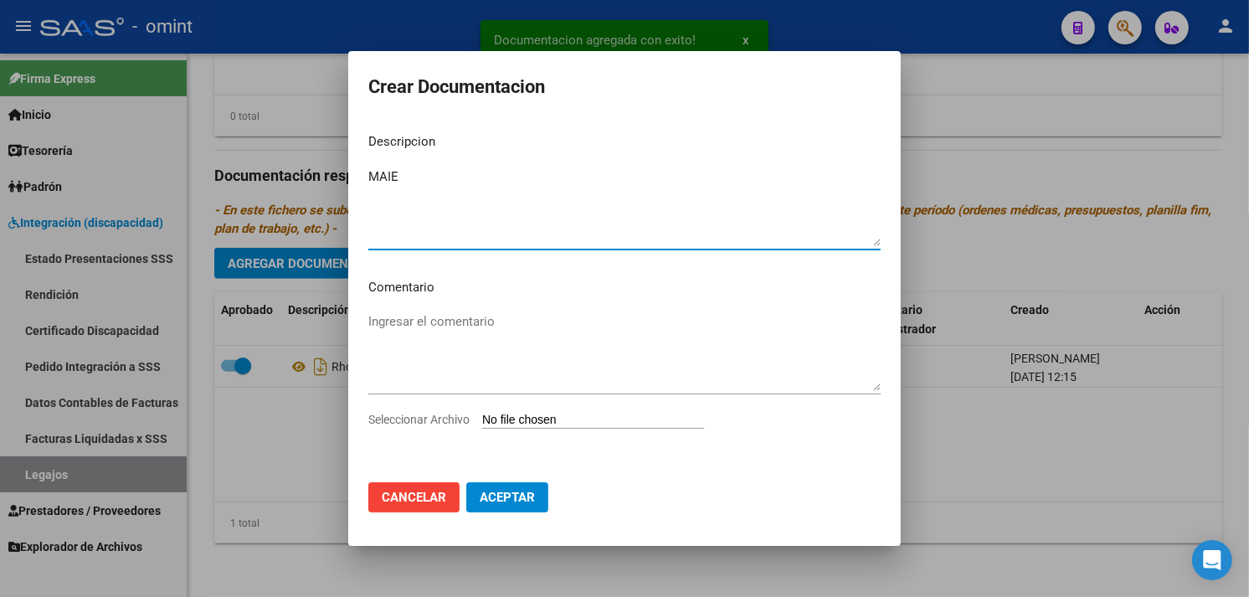
type textarea "MAIE"
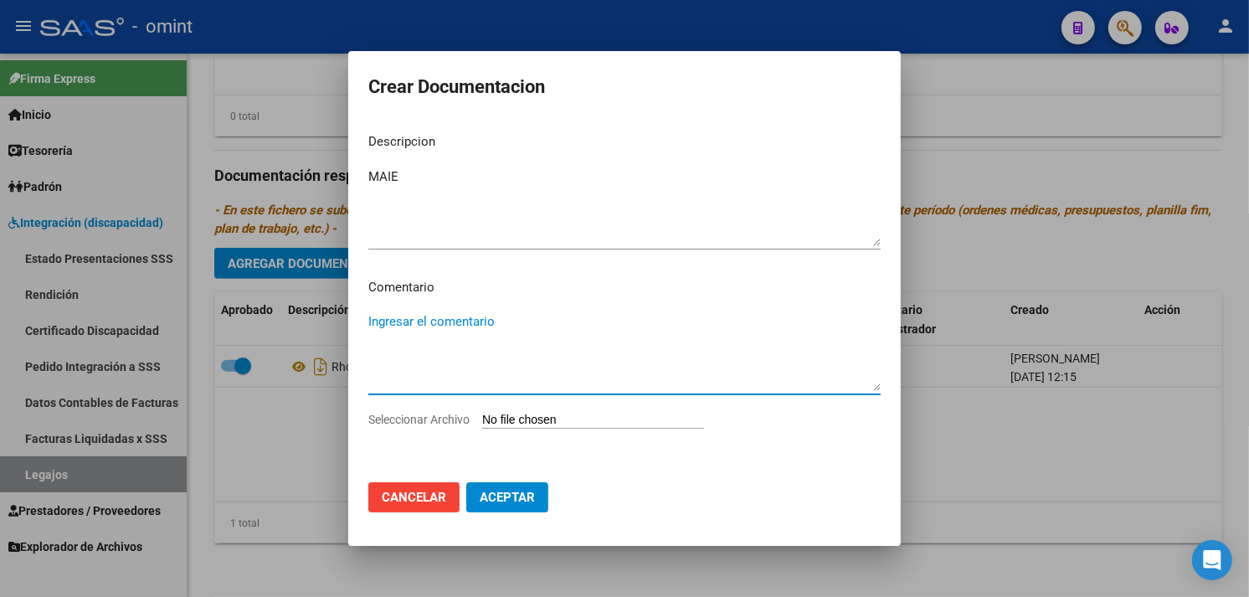
click at [530, 420] on input "Seleccionar Archivo" at bounding box center [593, 421] width 222 height 16
type input "C:\fakepath\MAIE.pdf"
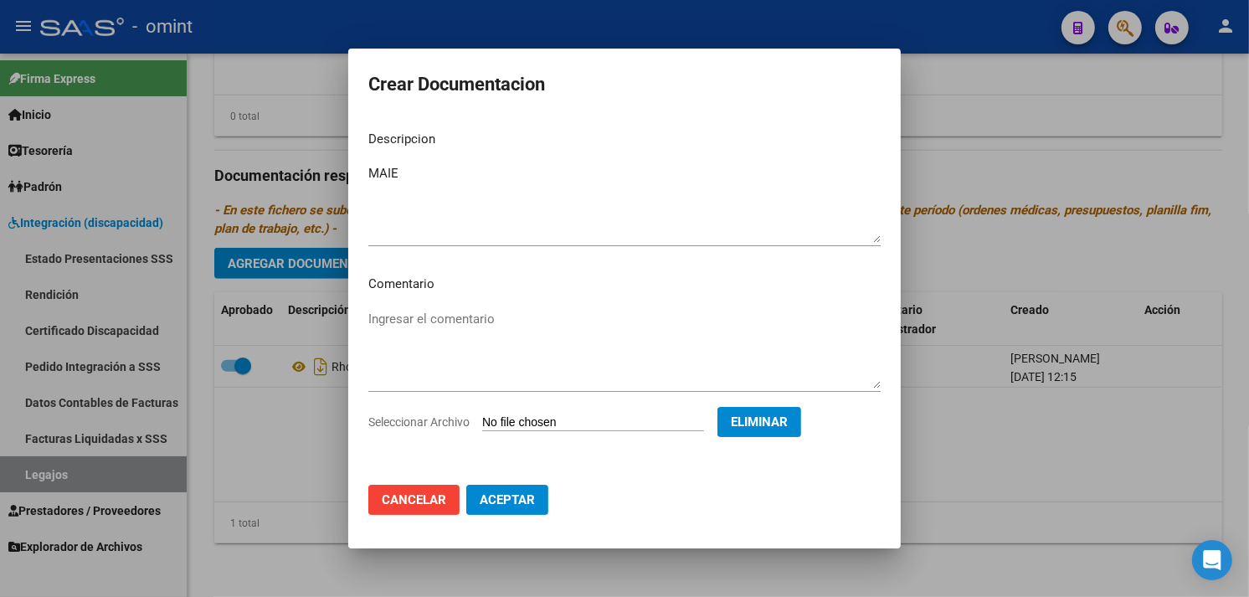
click at [532, 489] on button "Aceptar" at bounding box center [507, 500] width 82 height 30
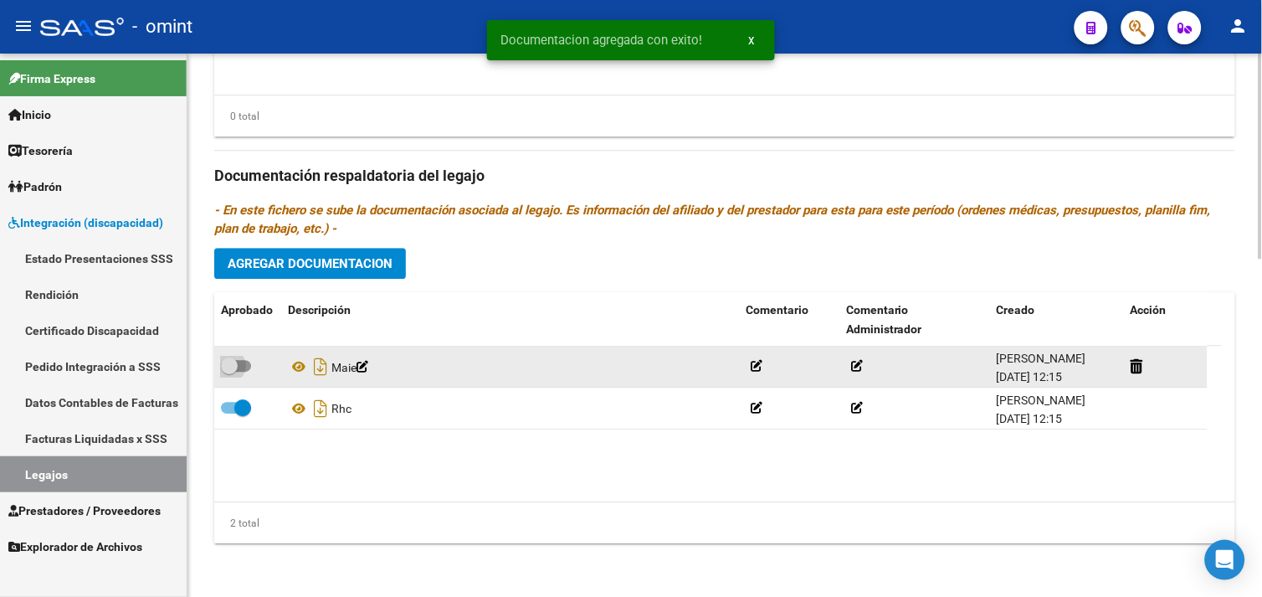
click at [244, 371] on span at bounding box center [236, 366] width 30 height 12
click at [229, 372] on input "checkbox" at bounding box center [229, 372] width 1 height 1
checkbox input "true"
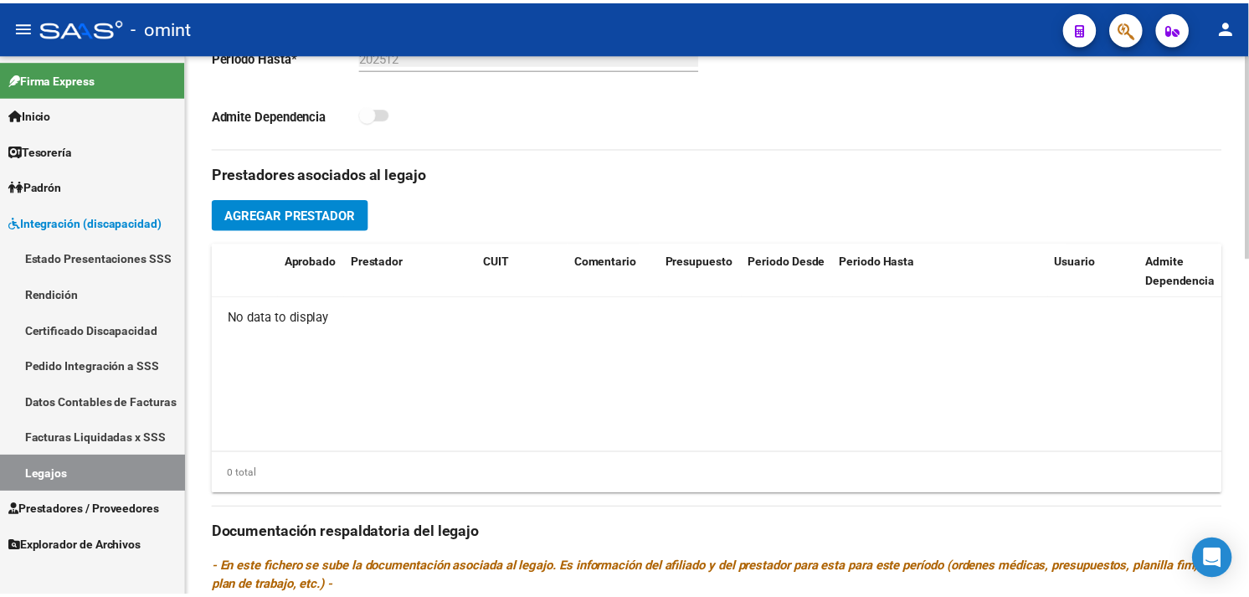
scroll to position [522, 0]
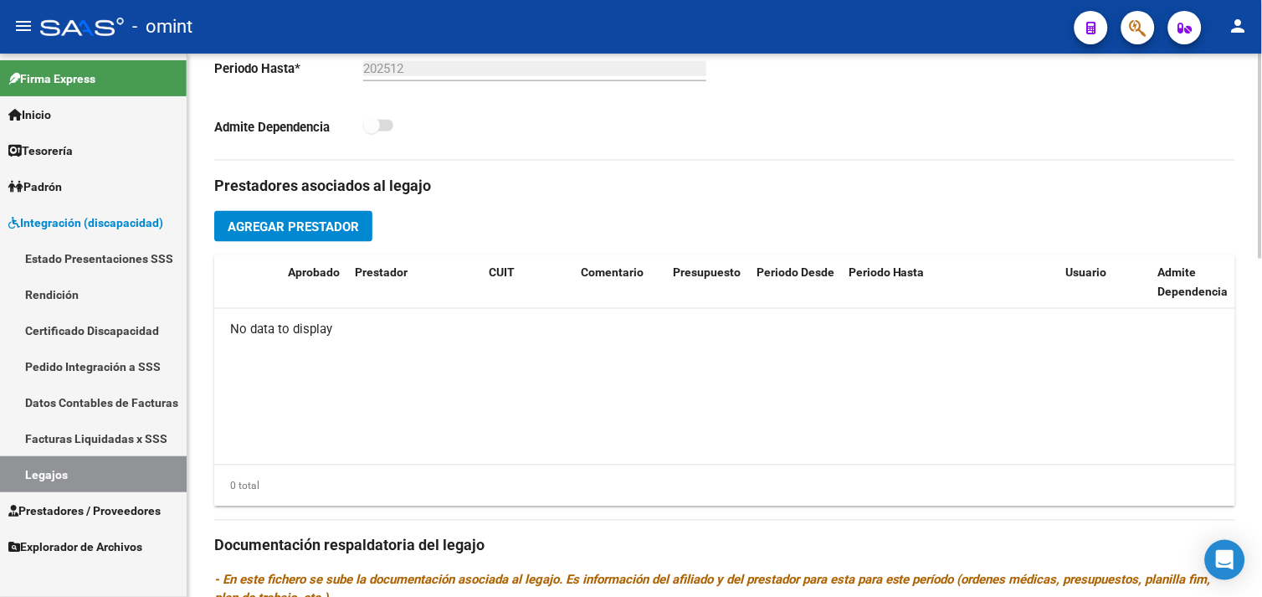
click at [300, 230] on span "Agregar Prestador" at bounding box center [293, 226] width 131 height 15
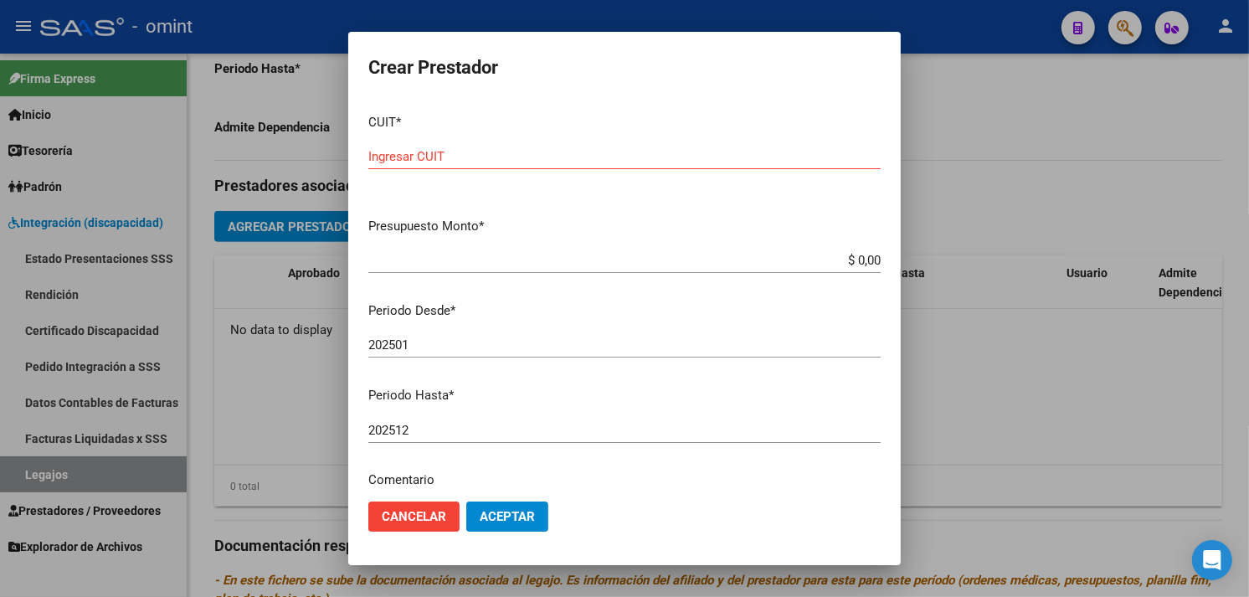
click at [814, 142] on div "CUIT * Ingresar CUIT" at bounding box center [624, 152] width 512 height 104
click at [530, 147] on div "Ingresar CUIT" at bounding box center [624, 156] width 512 height 25
paste input "30-71496918-4"
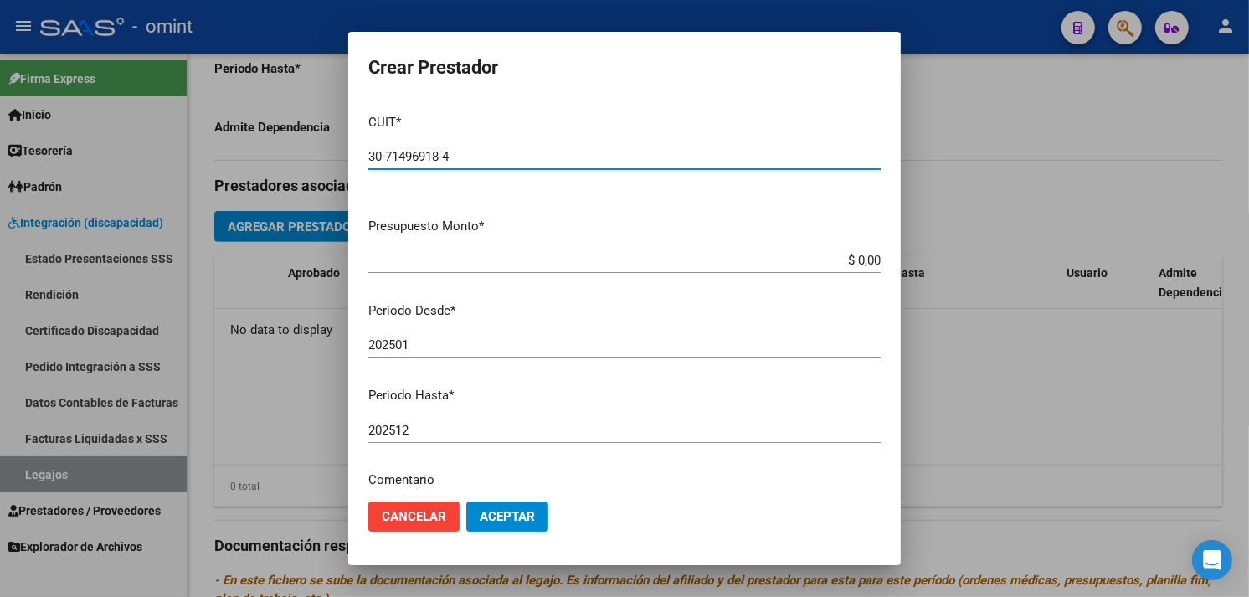
type input "30-71496918-4"
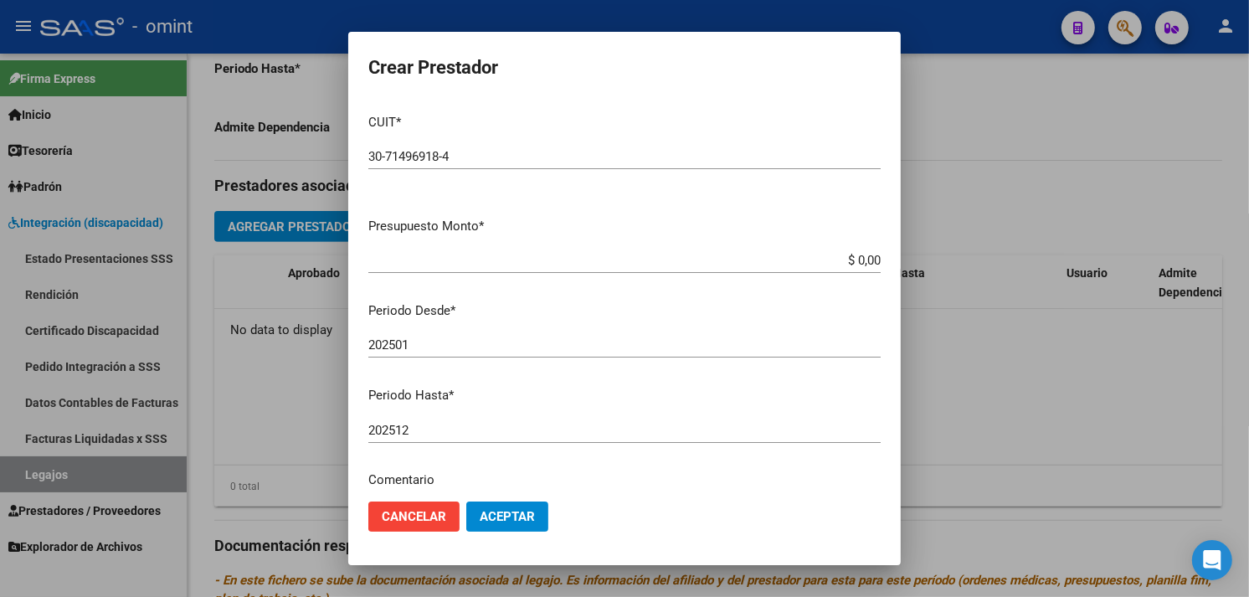
click at [824, 262] on input "$ 0,00" at bounding box center [624, 260] width 512 height 15
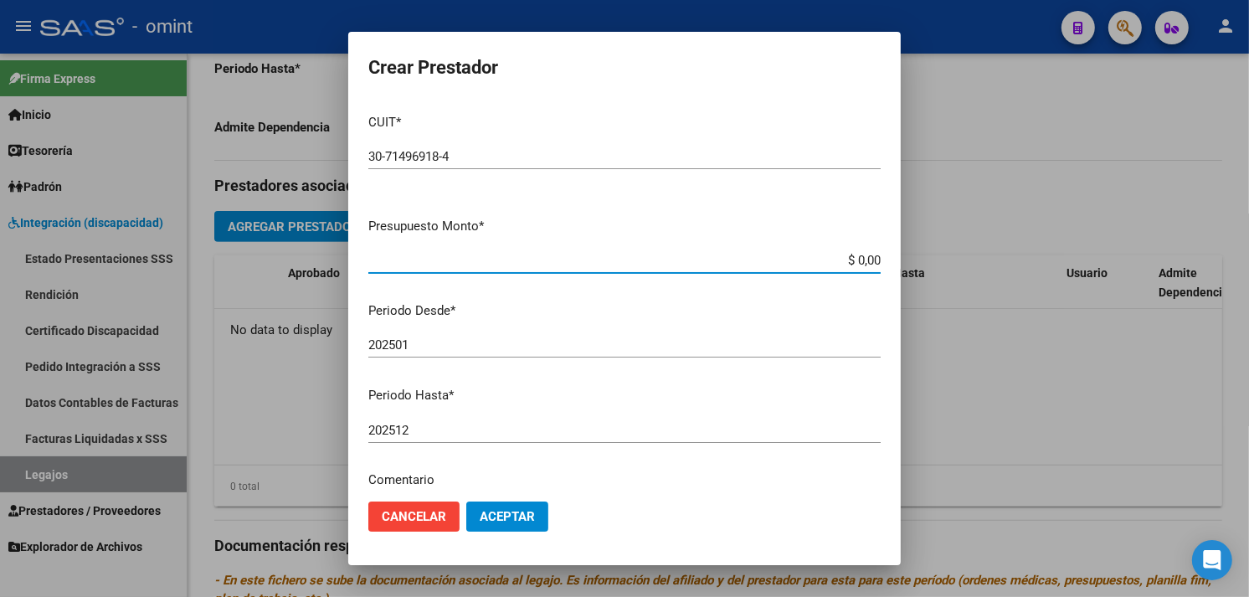
click at [824, 262] on input "$ 0,00" at bounding box center [624, 260] width 512 height 15
paste input "475.830,36"
type input "$ 475.830,36"
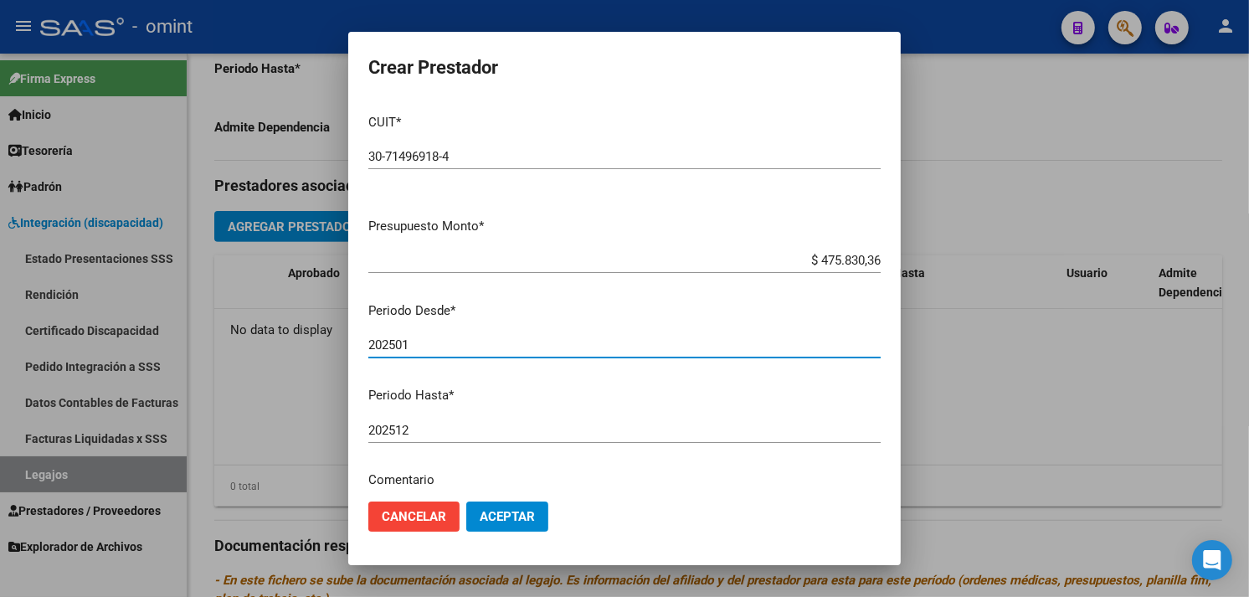
click at [467, 352] on input "202501" at bounding box center [624, 344] width 512 height 15
type input "202503"
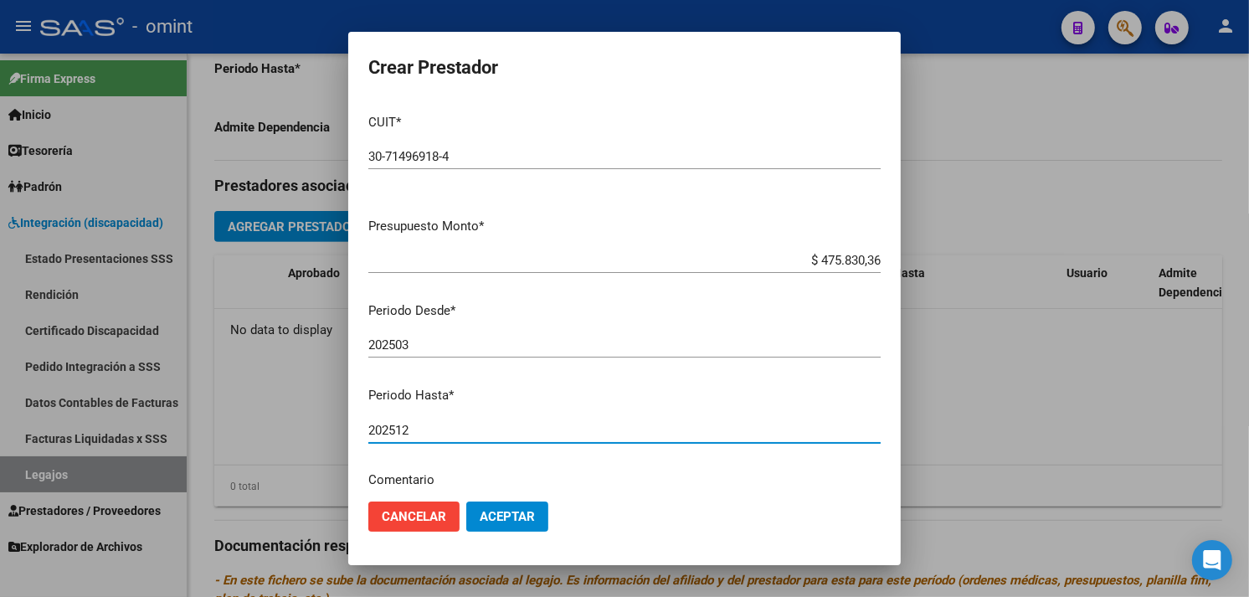
click at [542, 432] on input "202512" at bounding box center [624, 430] width 512 height 15
type input "202507"
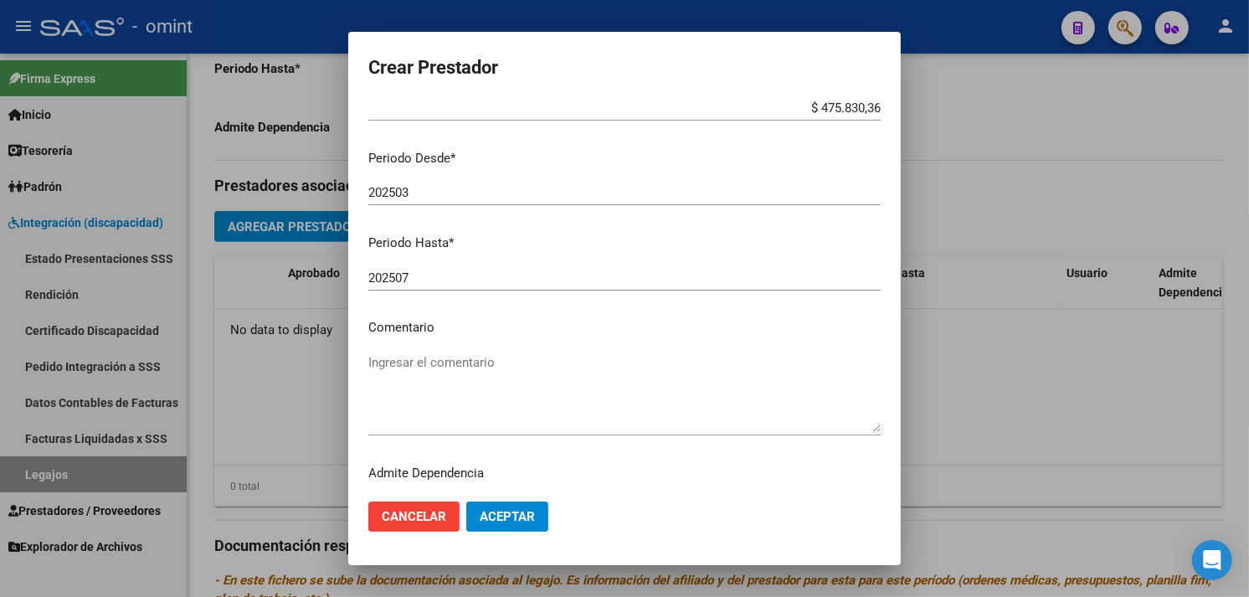
scroll to position [185, 0]
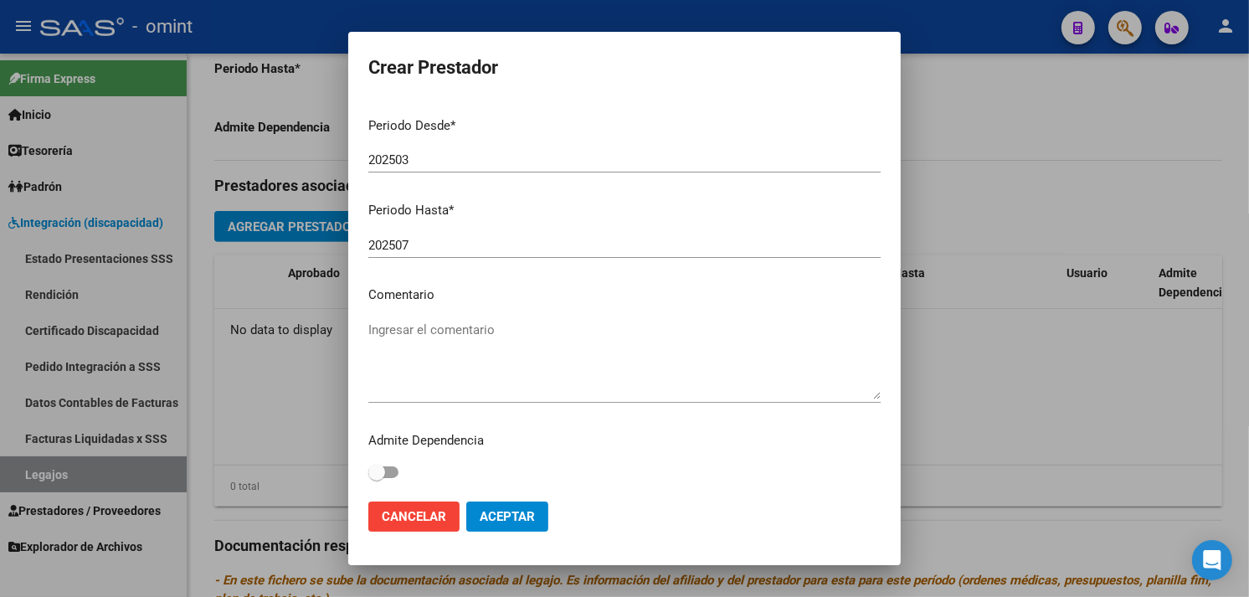
click at [522, 506] on button "Aceptar" at bounding box center [507, 516] width 82 height 30
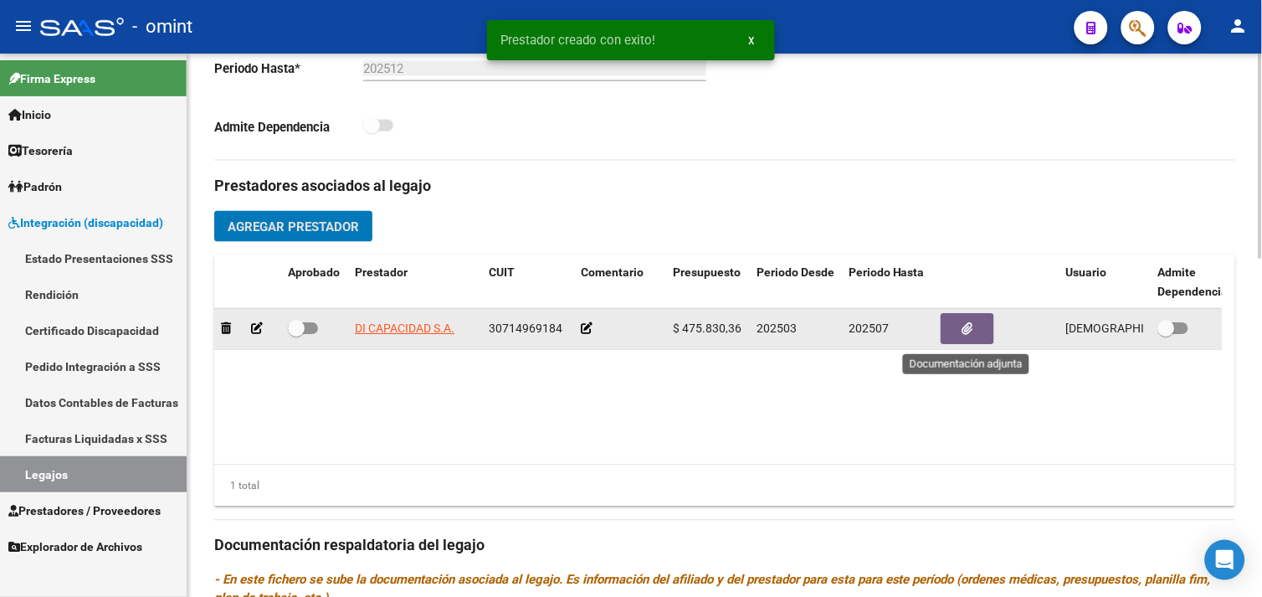
click at [965, 321] on button "button" at bounding box center [968, 329] width 54 height 31
click at [308, 331] on span at bounding box center [303, 329] width 30 height 12
click at [296, 335] on input "checkbox" at bounding box center [295, 335] width 1 height 1
checkbox input "true"
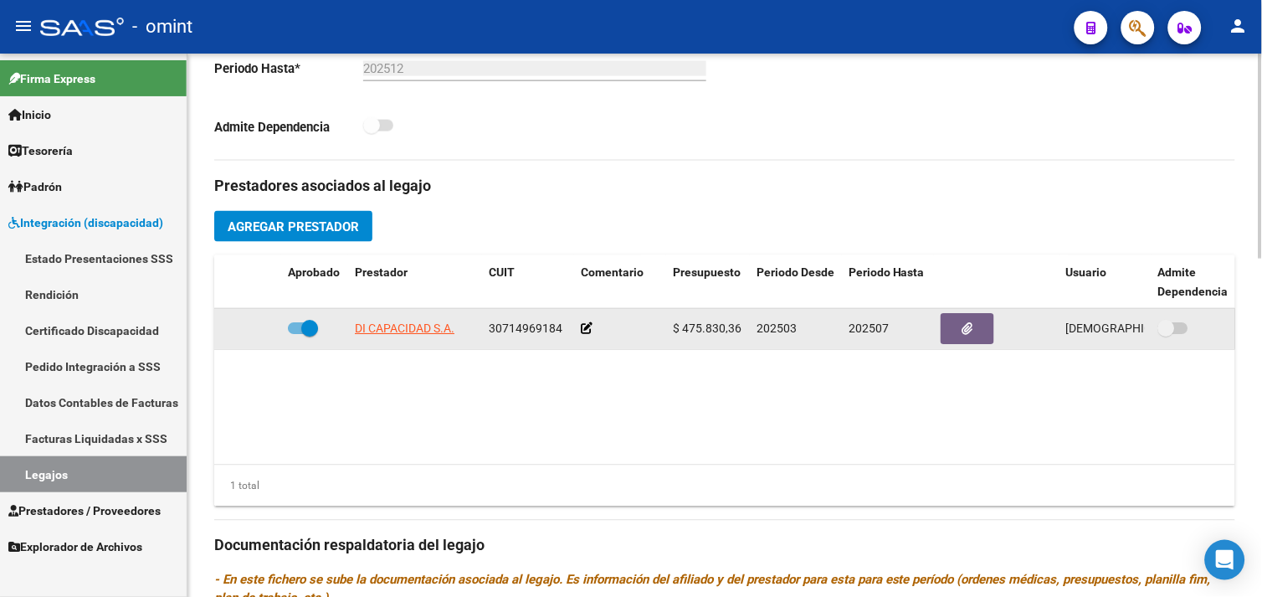
click at [584, 331] on icon at bounding box center [587, 329] width 12 height 12
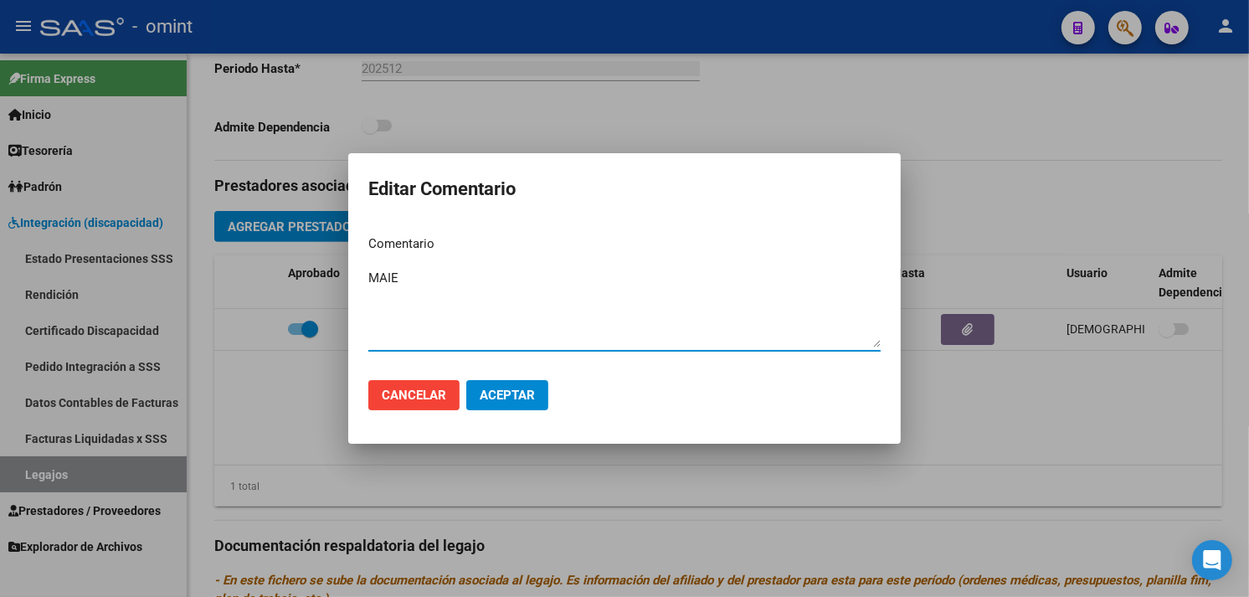
type textarea "MAIE"
click at [516, 389] on span "Aceptar" at bounding box center [507, 395] width 55 height 15
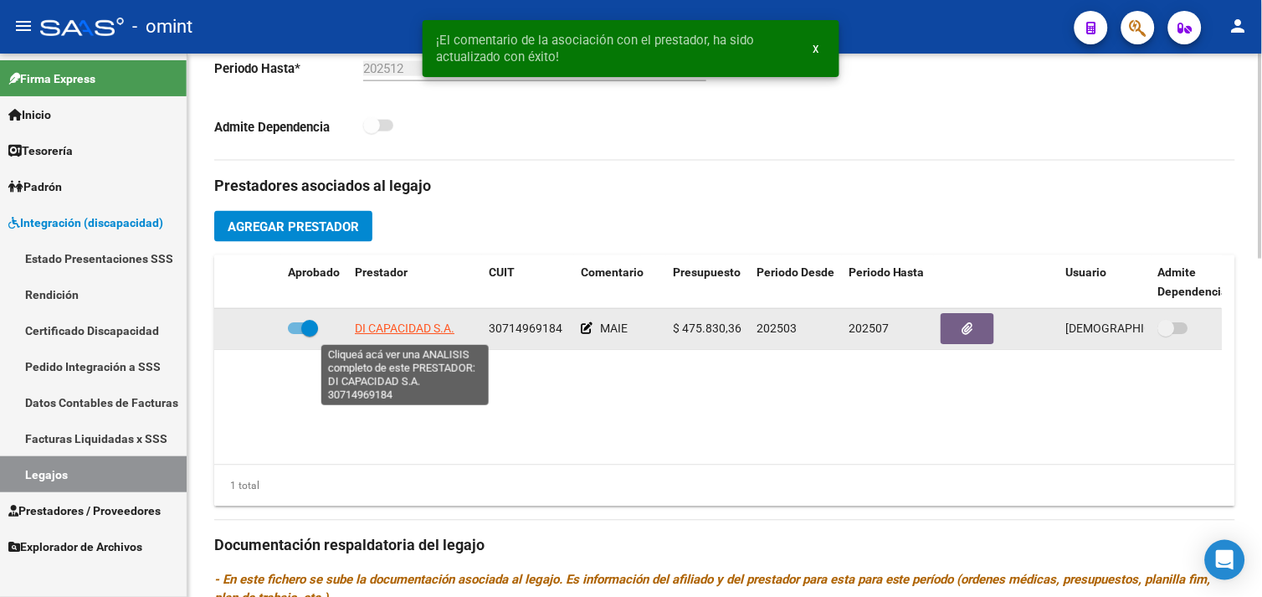
click at [425, 335] on span "DI CAPACIDAD S.A." at bounding box center [405, 328] width 100 height 13
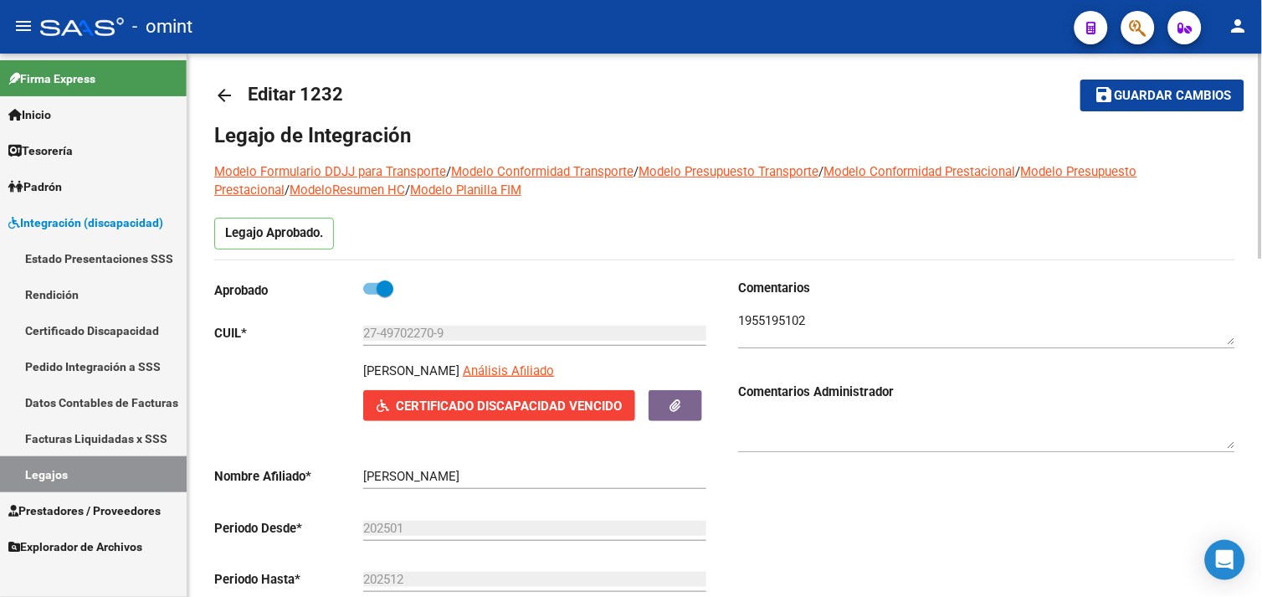
scroll to position [0, 0]
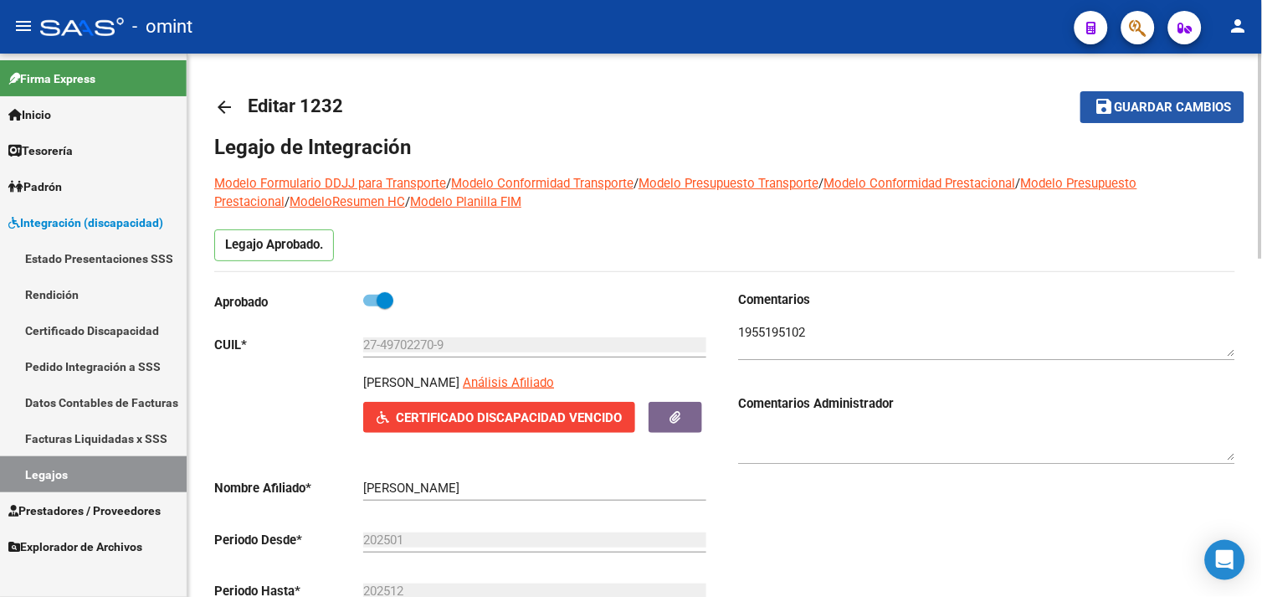
click at [1133, 113] on span "Guardar cambios" at bounding box center [1172, 107] width 117 height 15
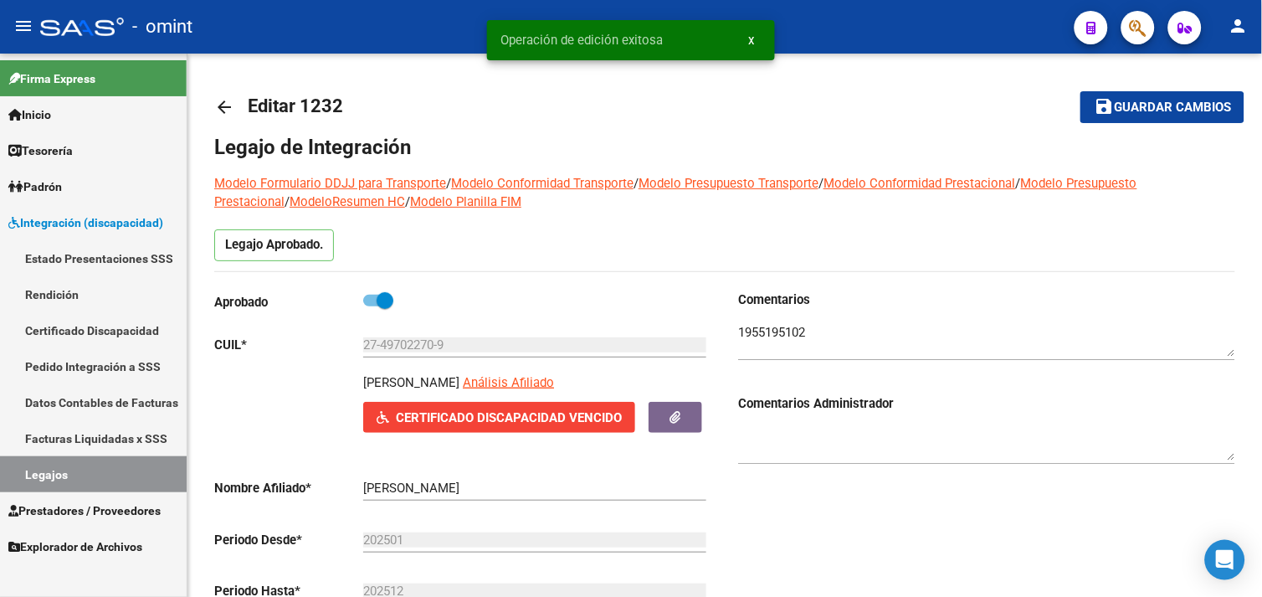
click at [111, 265] on link "Estado Presentaciones SSS" at bounding box center [93, 258] width 187 height 36
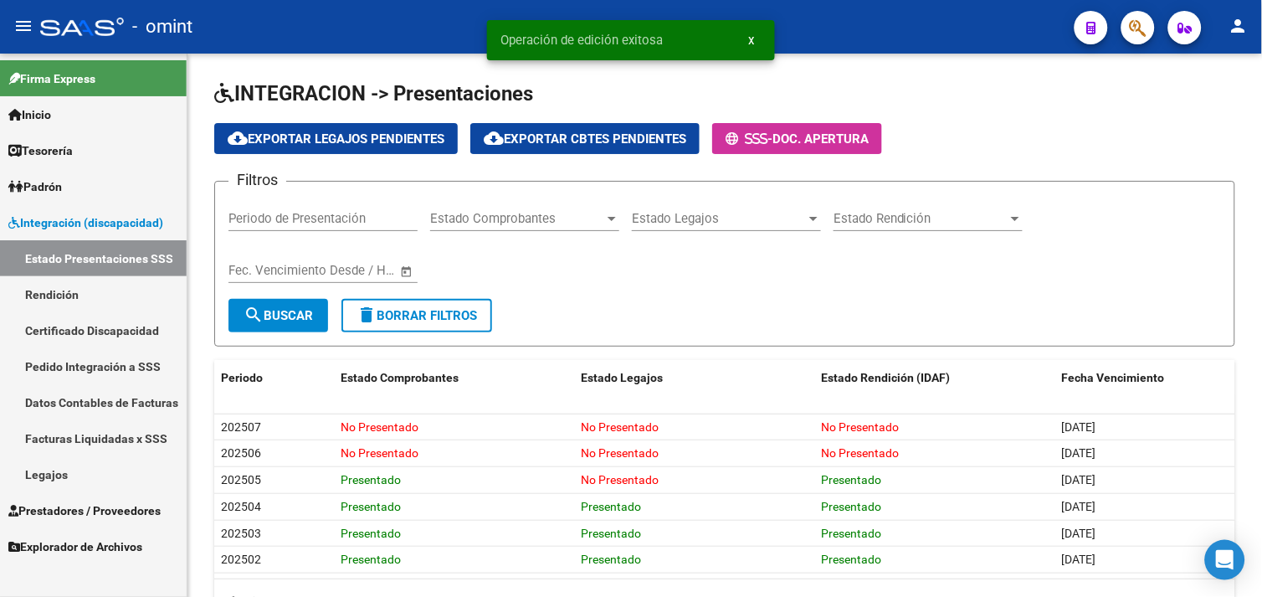
click at [82, 505] on span "Prestadores / Proveedores" at bounding box center [84, 510] width 152 height 18
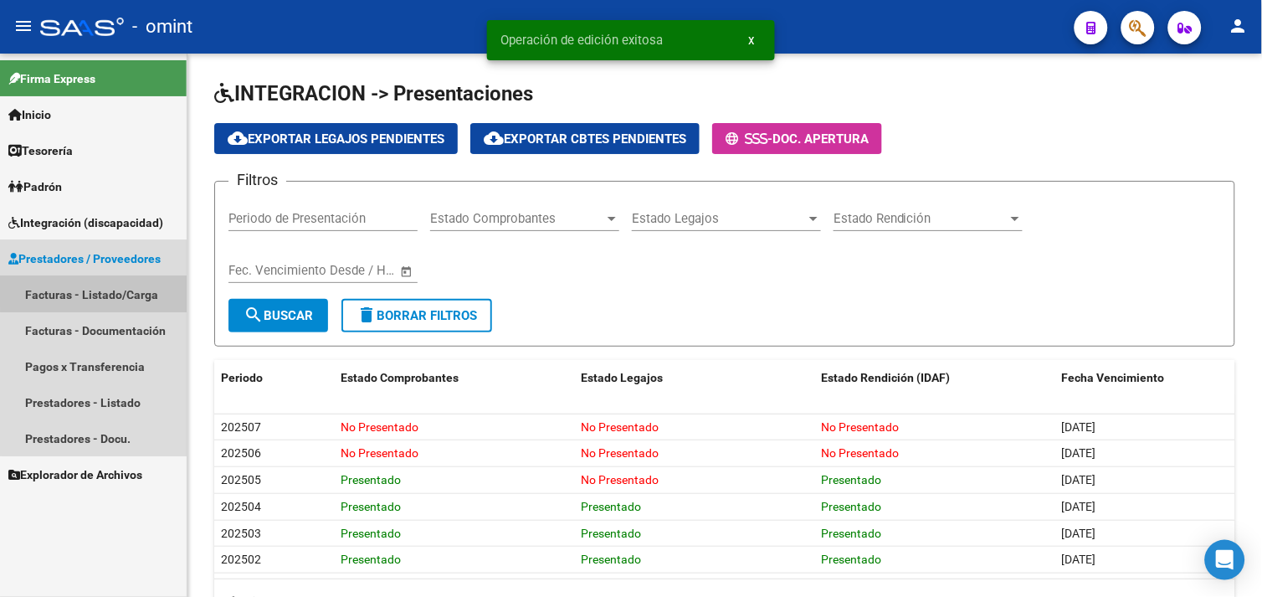
click at [101, 290] on link "Facturas - Listado/Carga" at bounding box center [93, 294] width 187 height 36
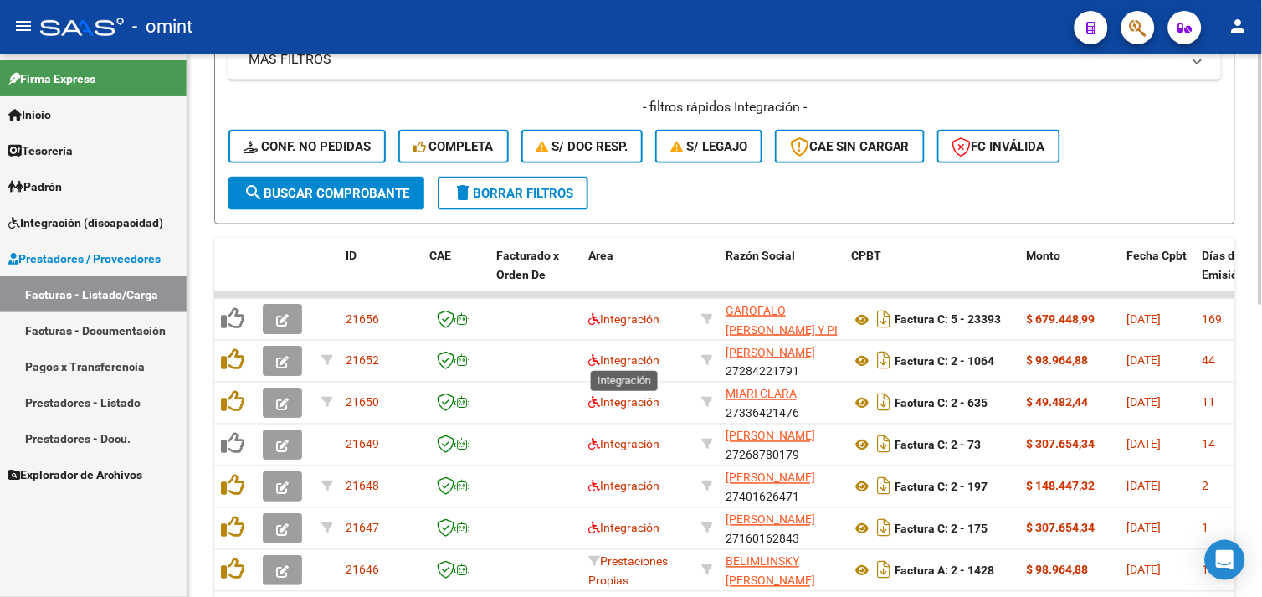
scroll to position [372, 0]
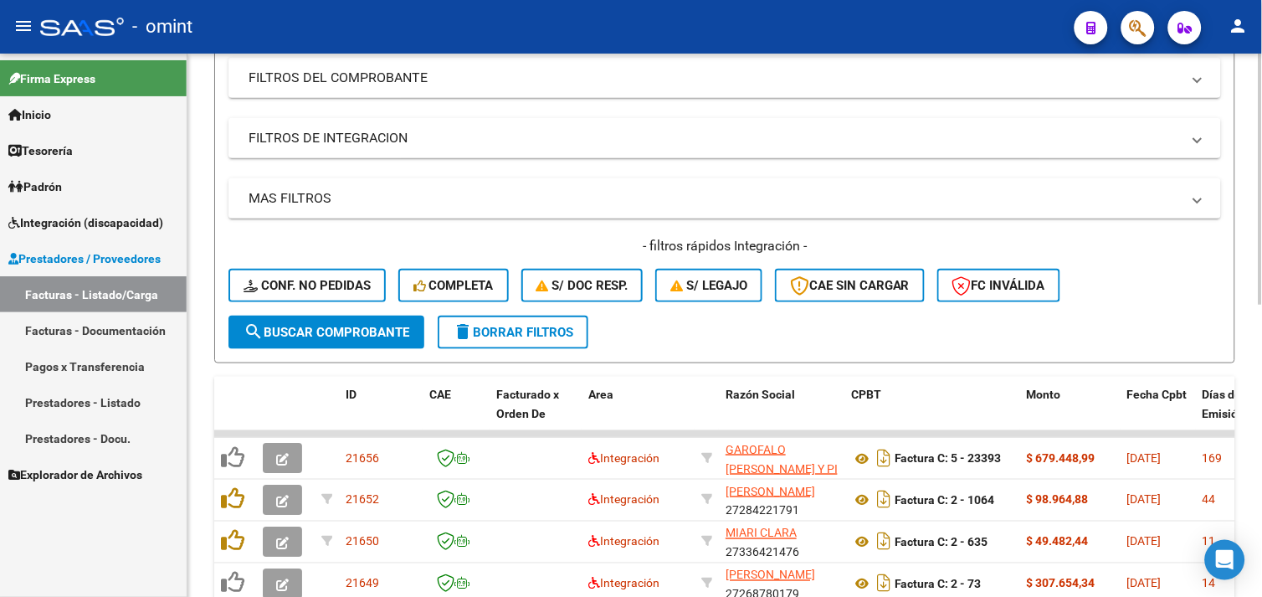
click at [513, 316] on button "delete Borrar Filtros" at bounding box center [513, 332] width 151 height 33
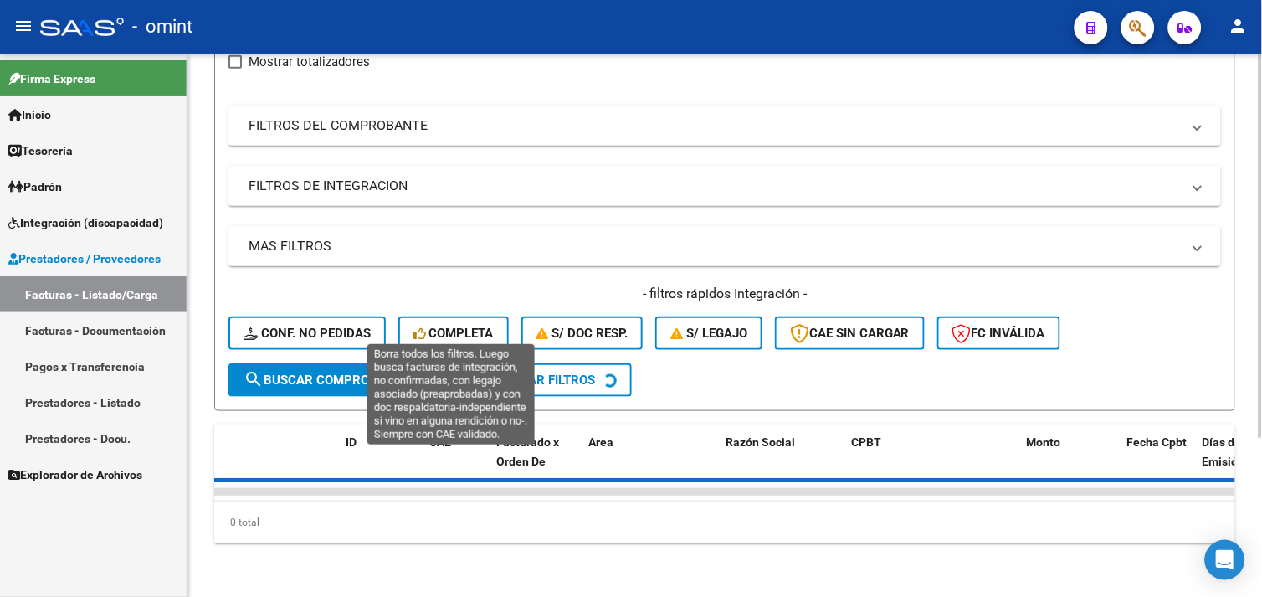
scroll to position [260, 0]
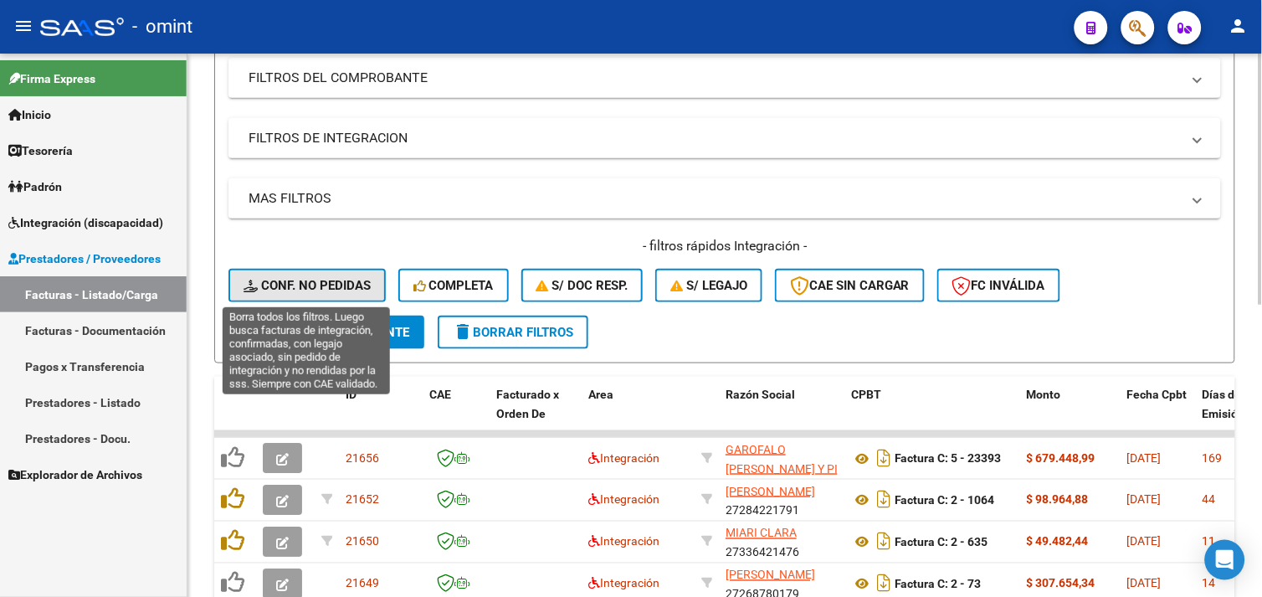
click at [346, 283] on span "Conf. no pedidas" at bounding box center [307, 285] width 127 height 15
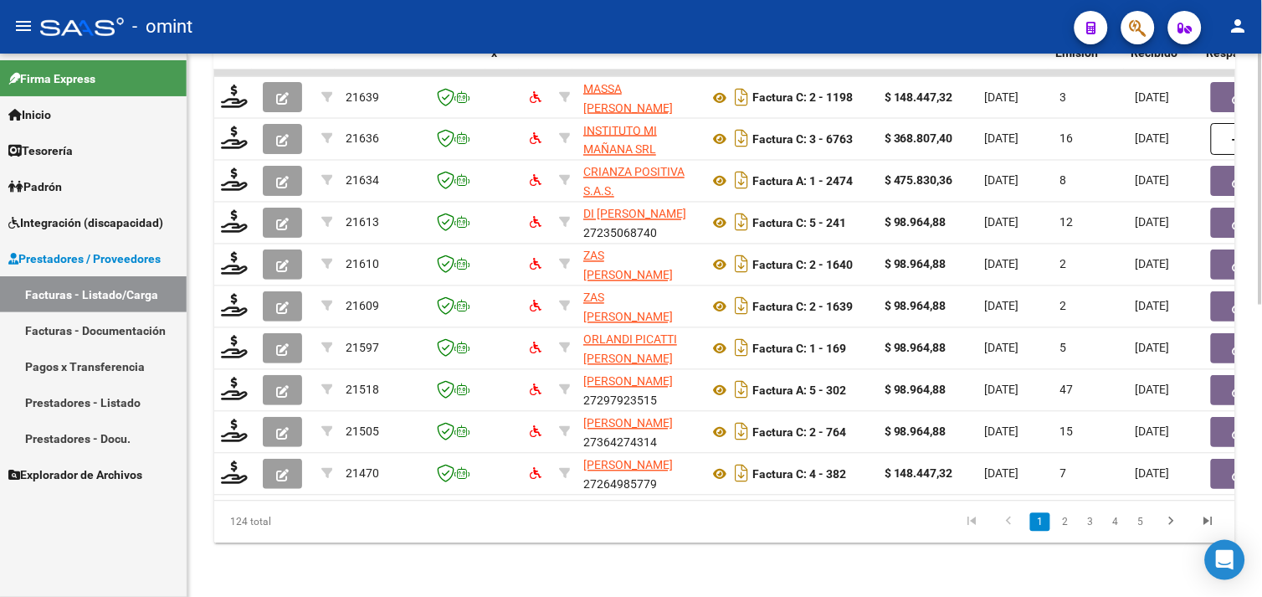
scroll to position [0, 1658]
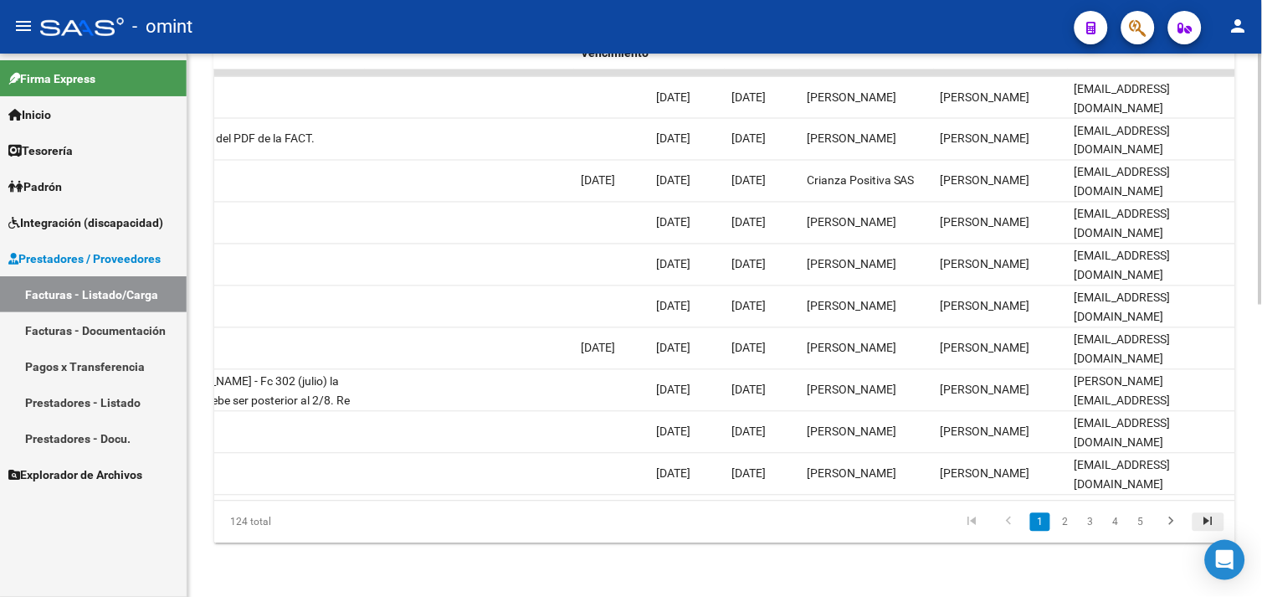
click at [1217, 522] on icon "go to last page" at bounding box center [1209, 524] width 22 height 20
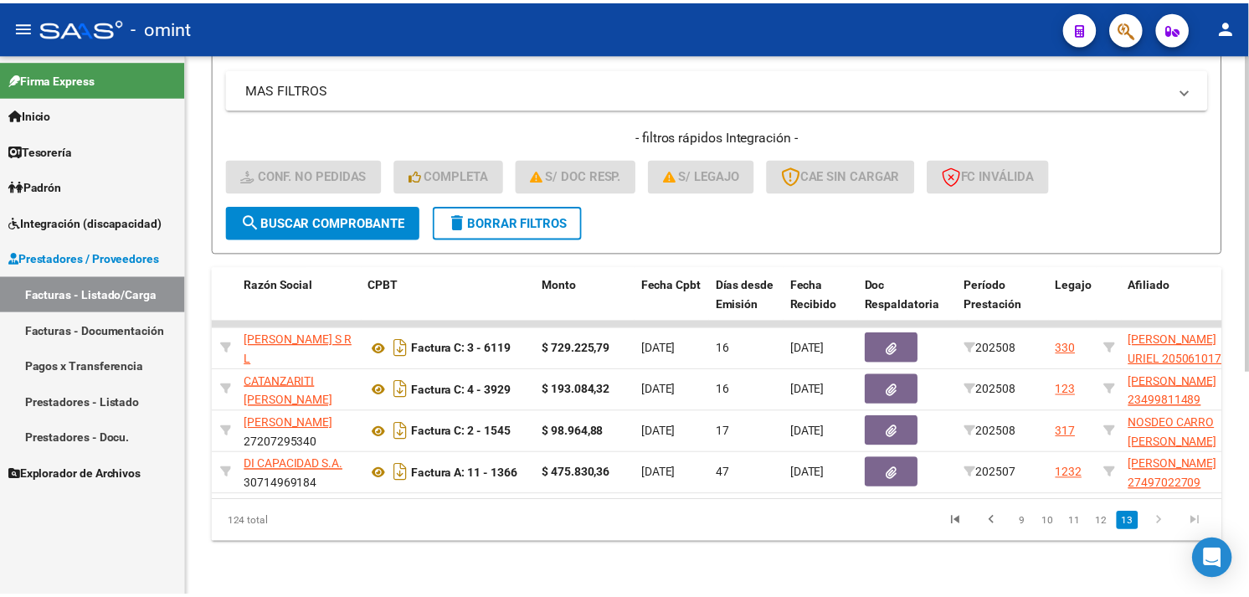
scroll to position [0, 0]
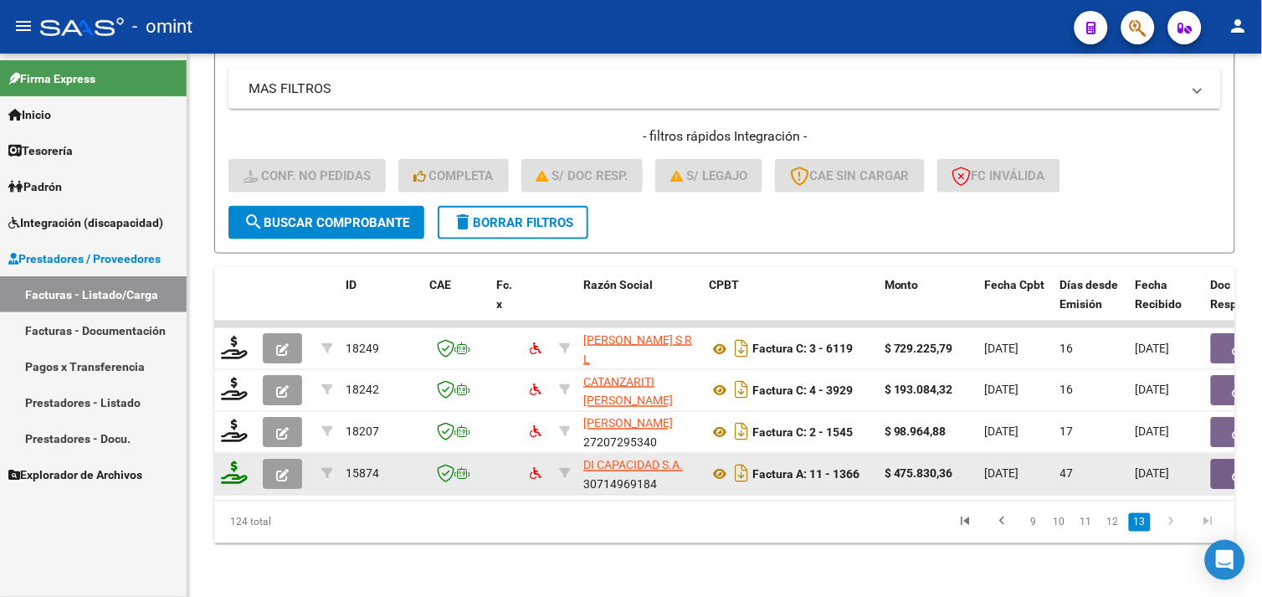
click at [240, 462] on icon at bounding box center [234, 472] width 27 height 23
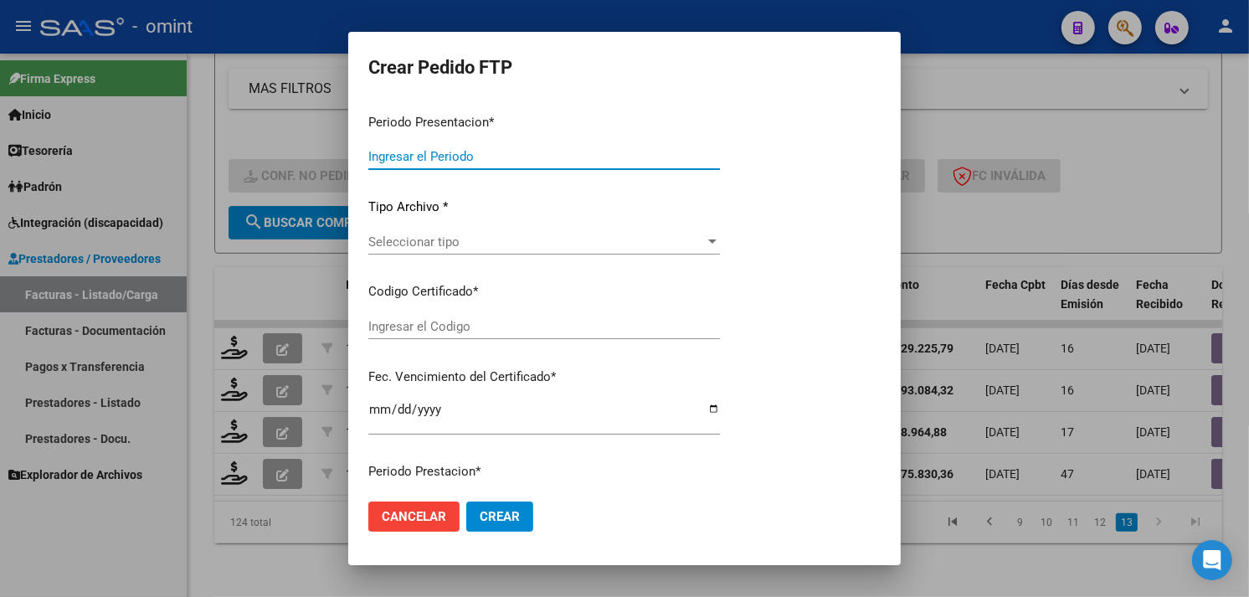
type input "202508"
type input "202507"
type input "$ 475.830,36"
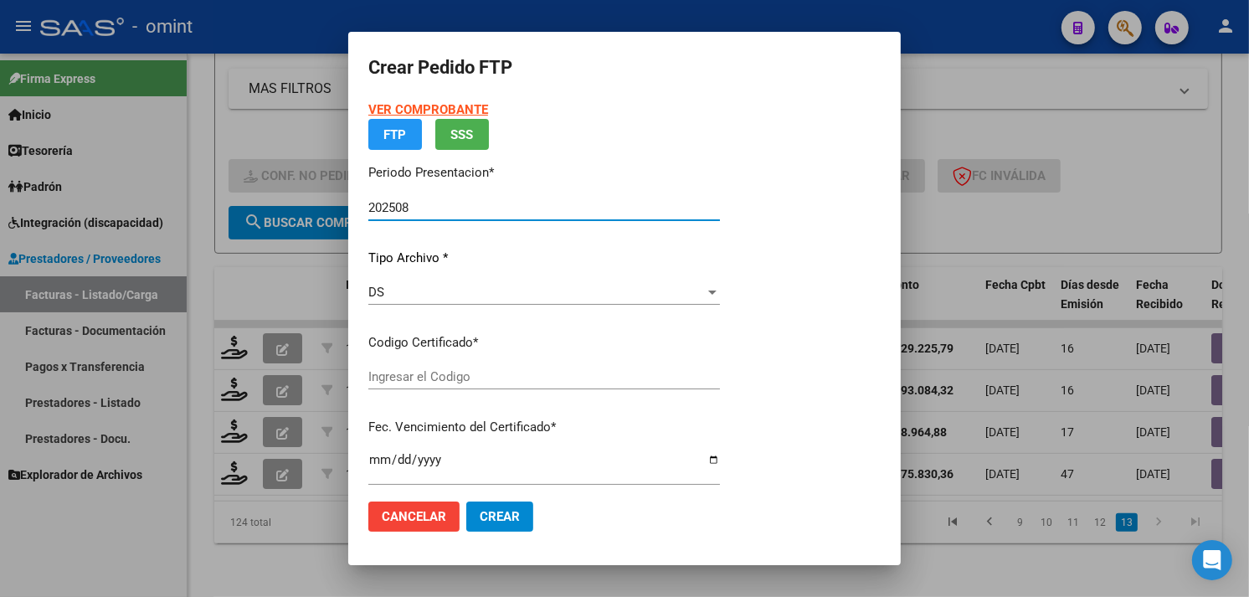
type input "6098753616"
type input "2024-12-16"
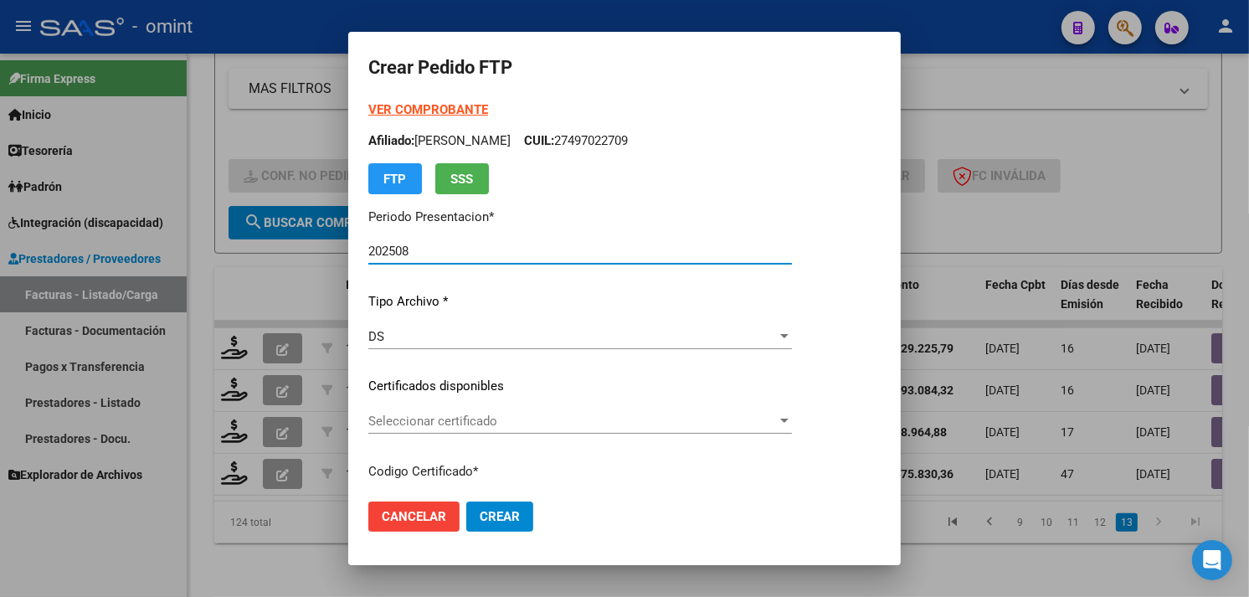
click at [386, 104] on strong "VER COMPROBANTE" at bounding box center [428, 109] width 120 height 15
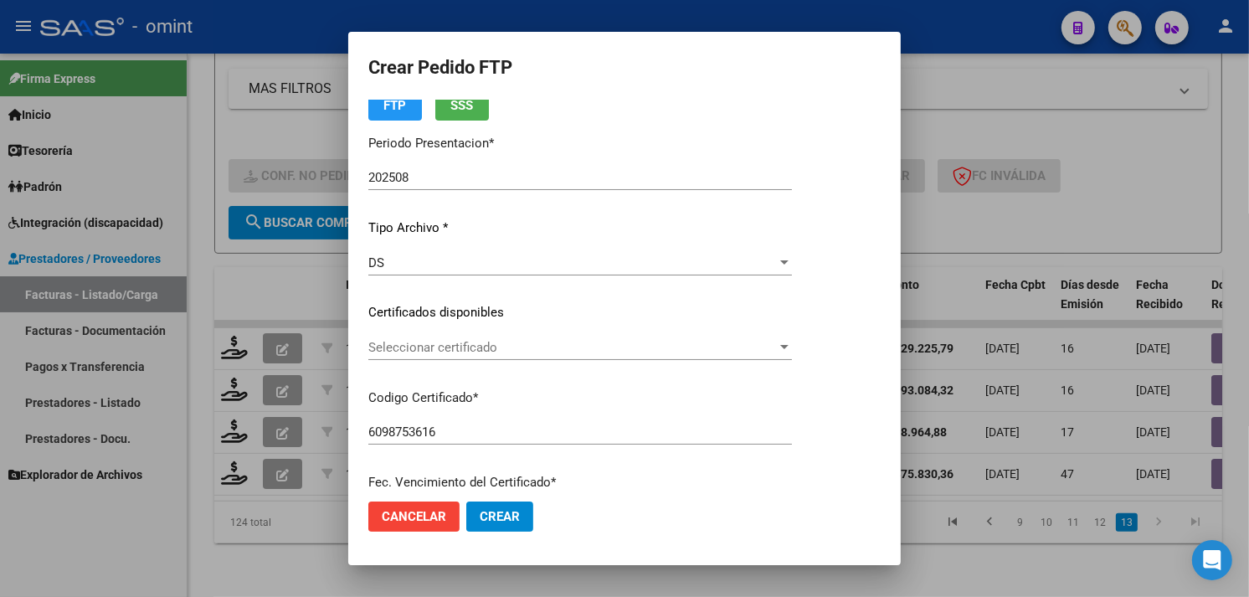
scroll to position [186, 0]
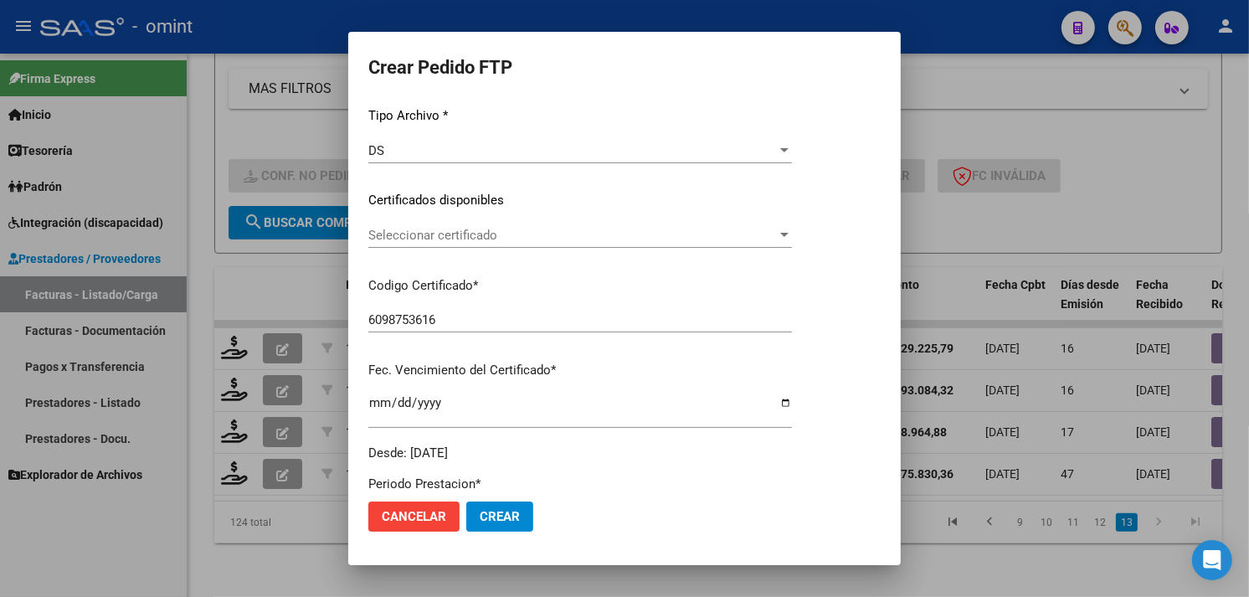
click at [541, 245] on div "Seleccionar certificado Seleccionar certificado" at bounding box center [580, 235] width 424 height 25
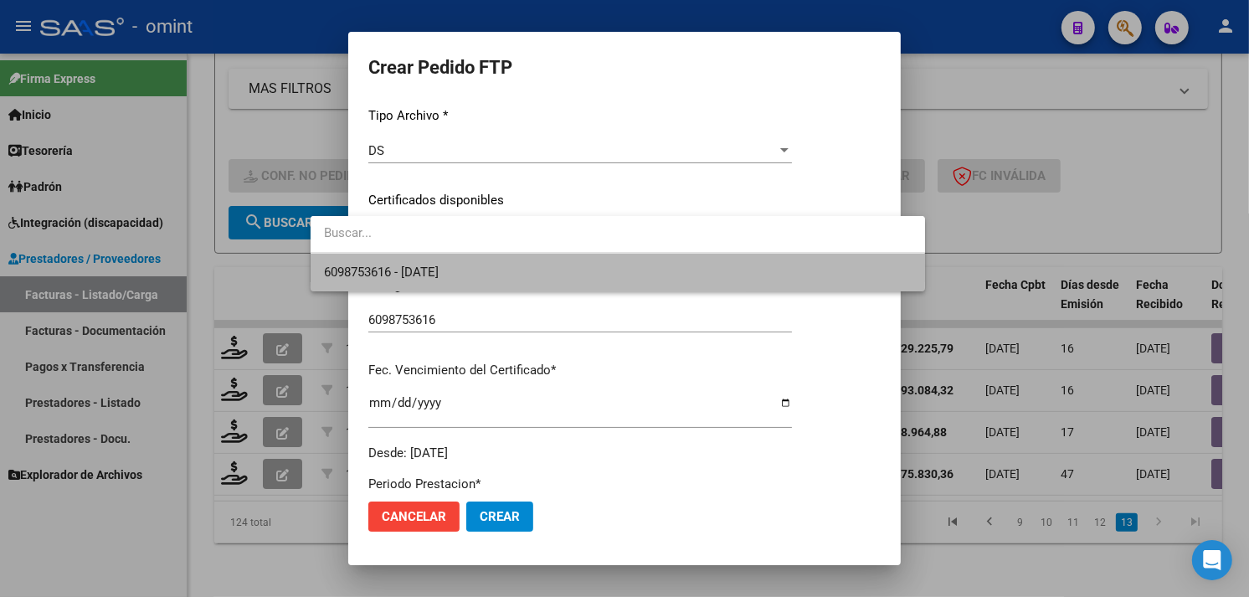
click at [516, 265] on span "6098753616 - 2024-12-16" at bounding box center [618, 273] width 588 height 38
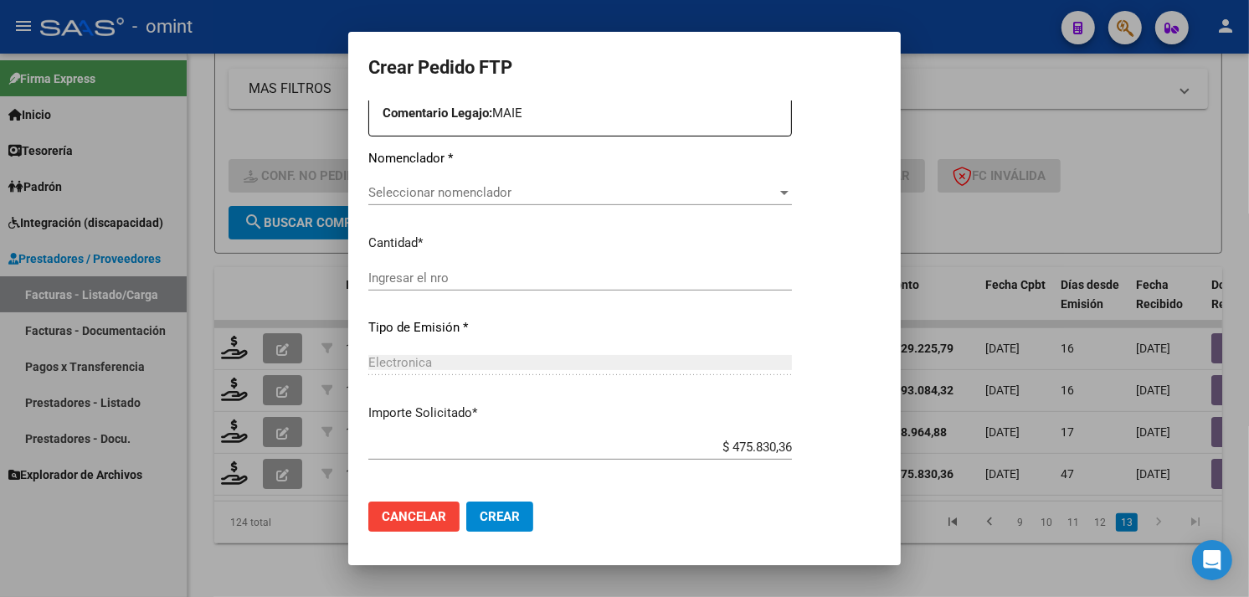
scroll to position [650, 0]
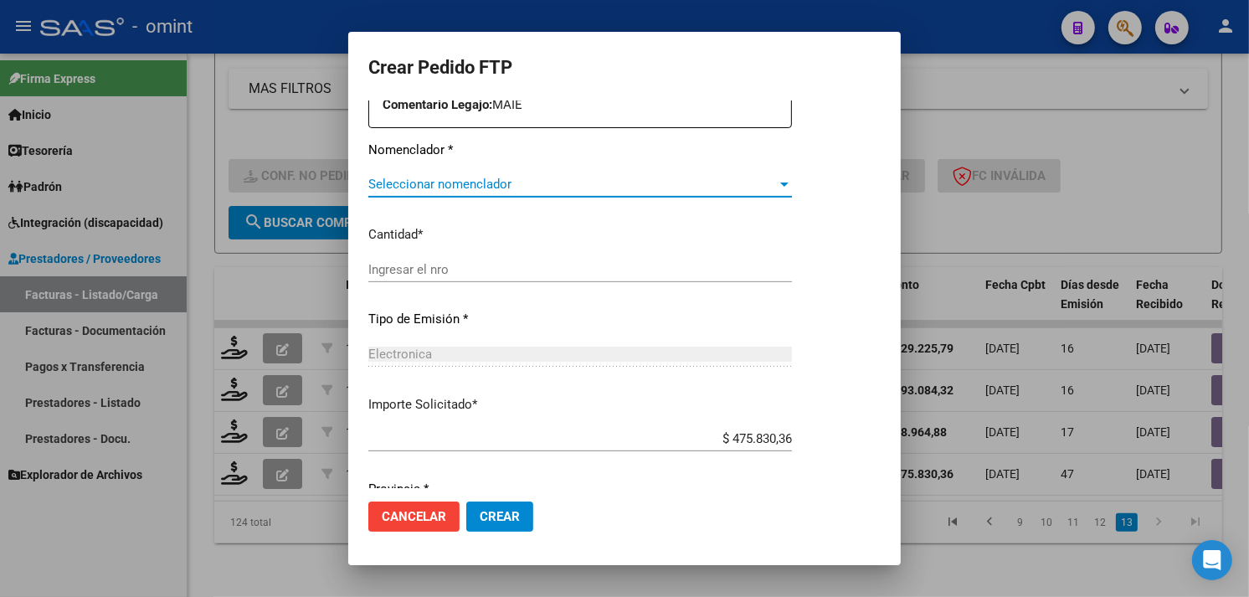
click at [449, 189] on span "Seleccionar nomenclador" at bounding box center [572, 184] width 409 height 15
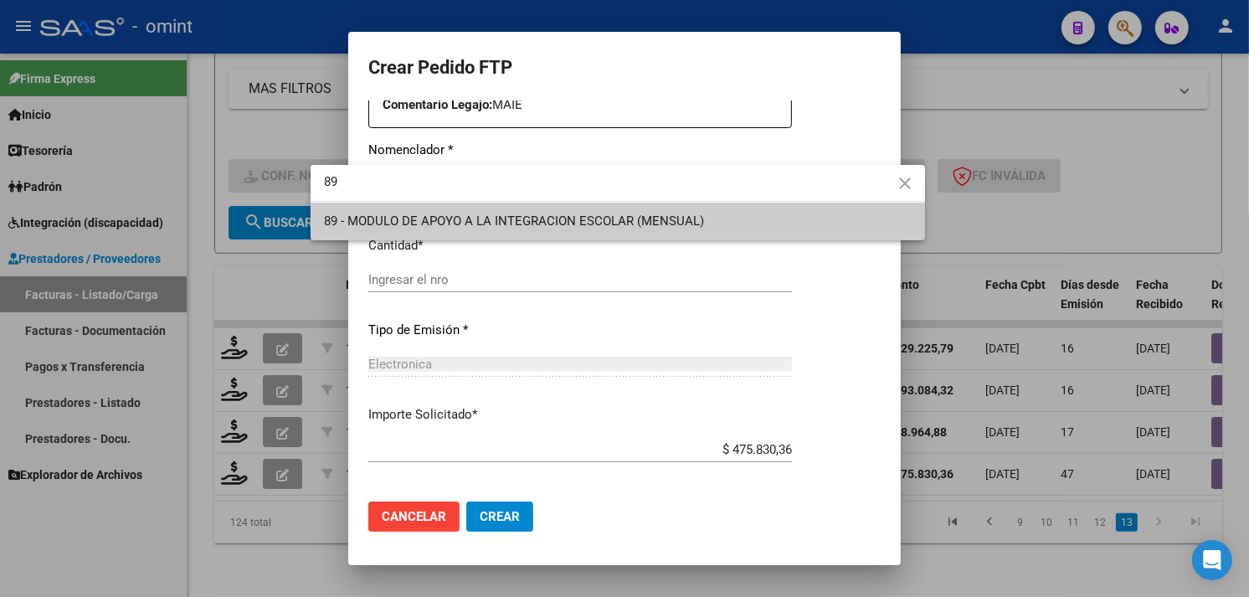
type input "89"
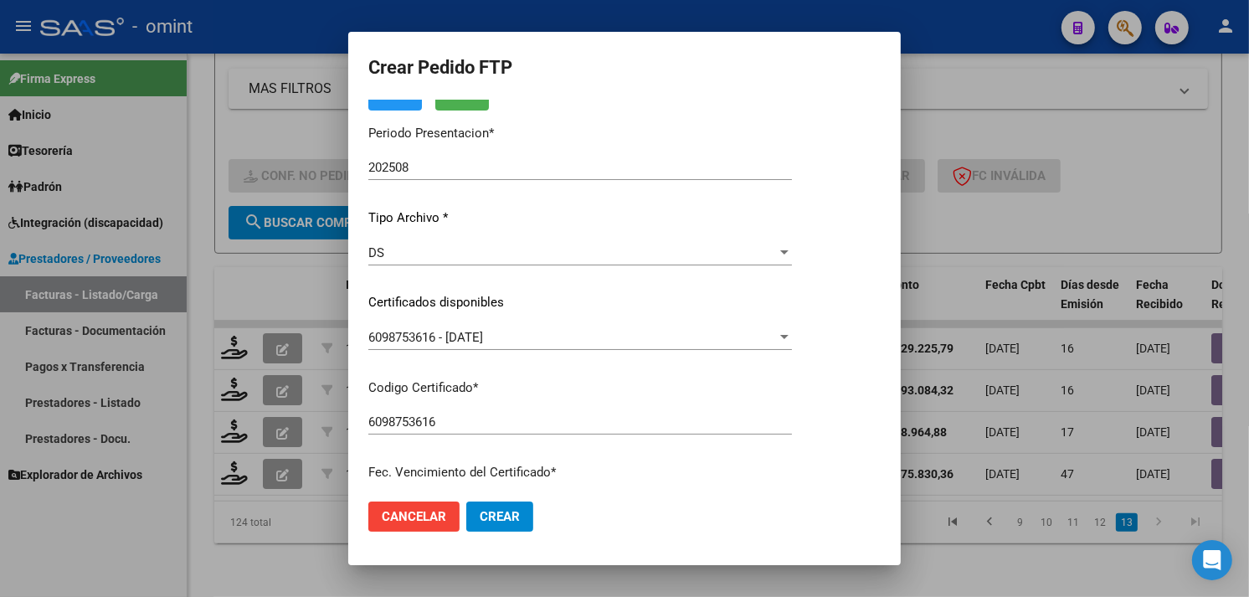
scroll to position [0, 0]
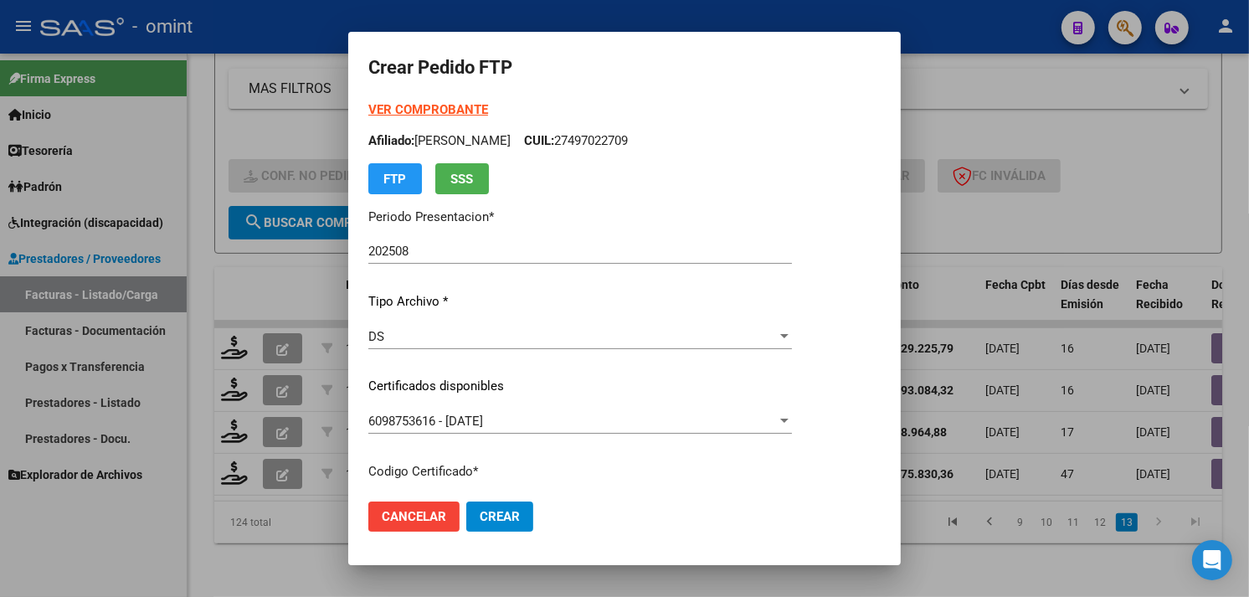
type input "1"
click at [373, 112] on strong "VER COMPROBANTE" at bounding box center [428, 109] width 120 height 15
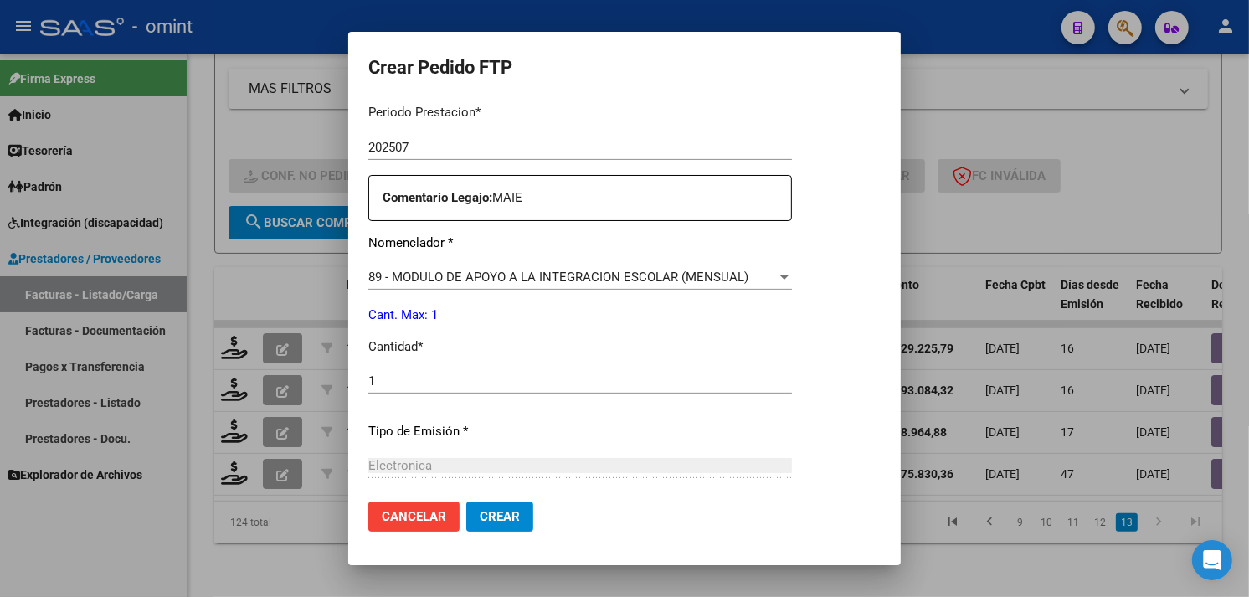
scroll to position [732, 0]
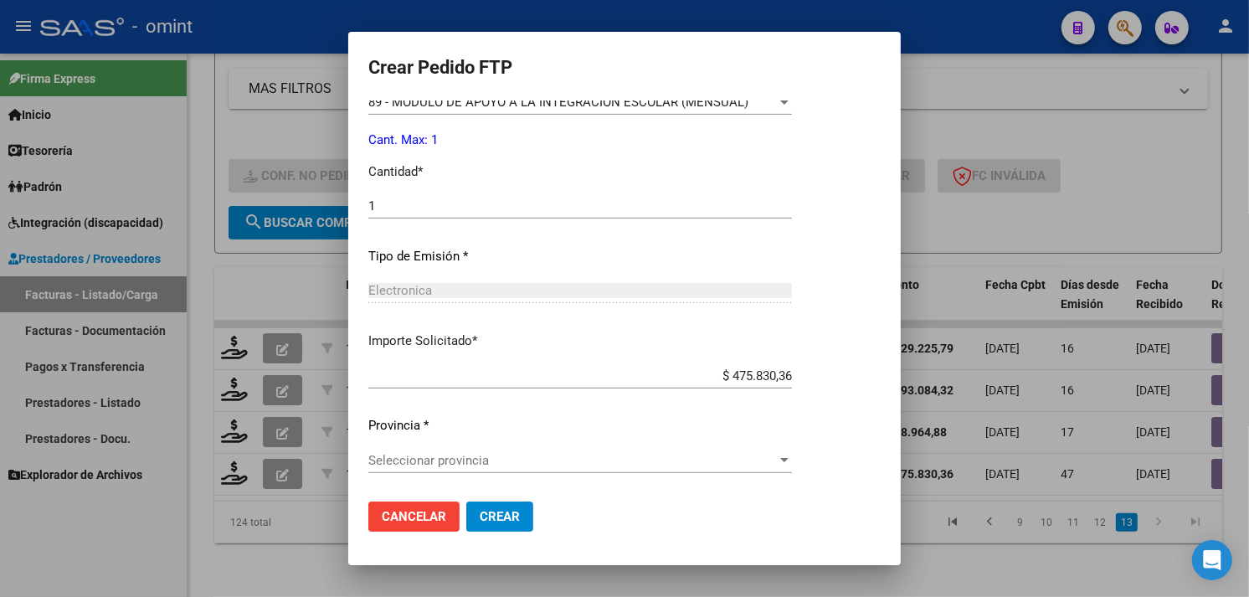
click at [482, 470] on div "Seleccionar provincia Seleccionar provincia" at bounding box center [580, 460] width 424 height 25
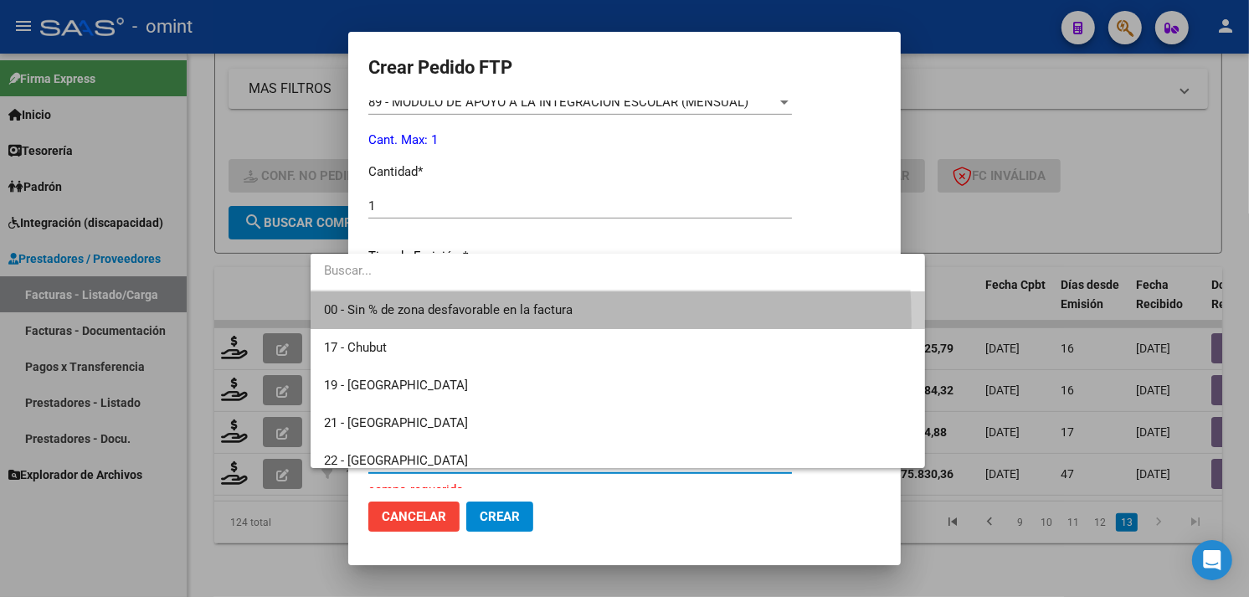
click at [444, 322] on span "00 - Sin % de zona desfavorable en la factura" at bounding box center [618, 310] width 588 height 38
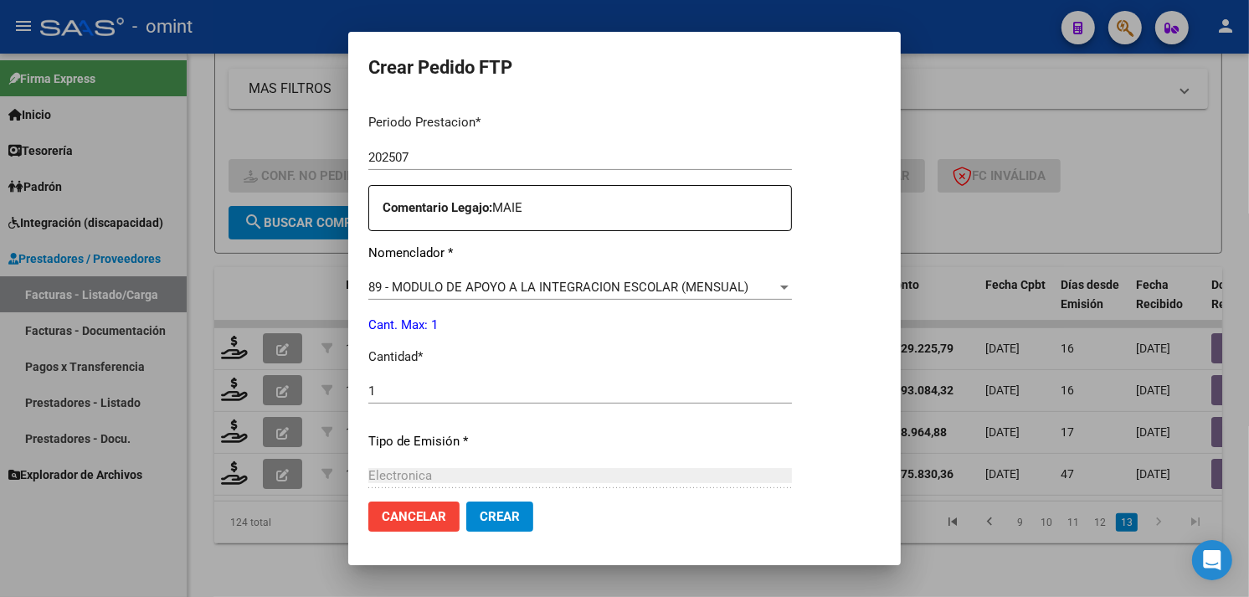
scroll to position [547, 0]
click at [480, 519] on span "Crear" at bounding box center [500, 516] width 40 height 15
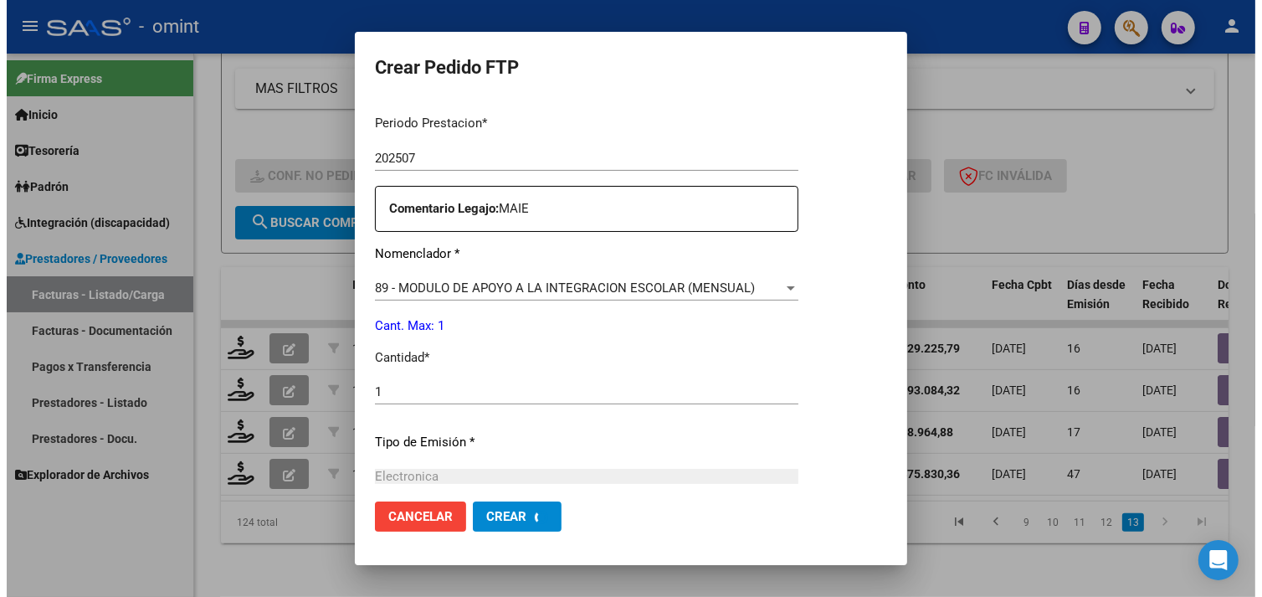
scroll to position [0, 0]
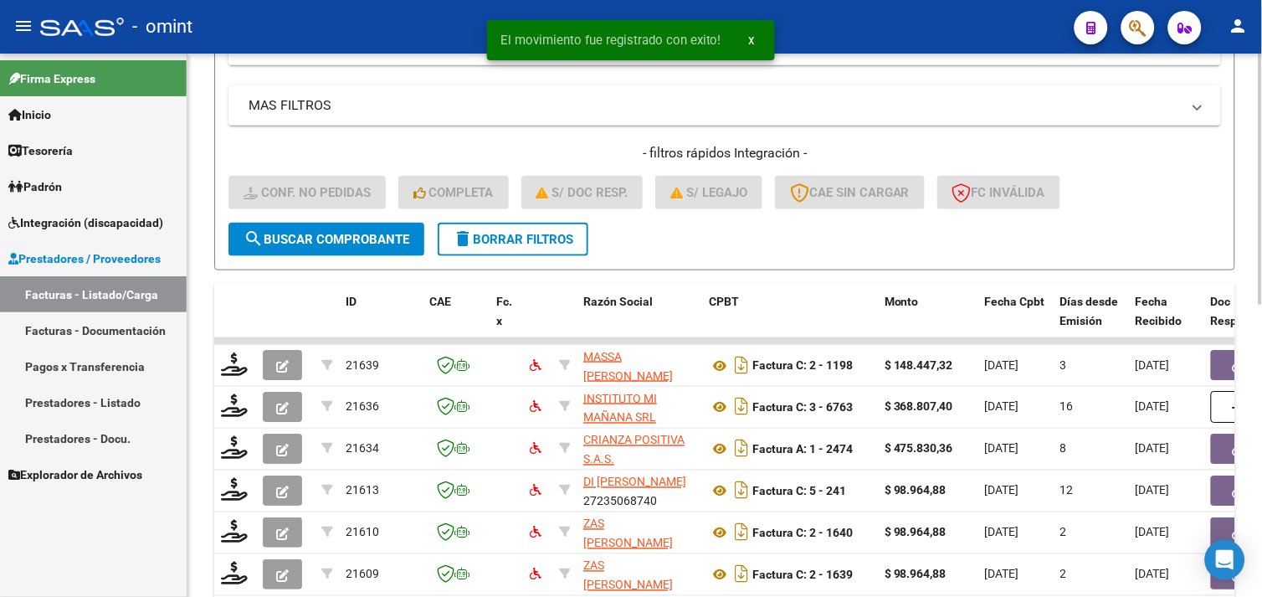
click at [546, 237] on span "delete Borrar Filtros" at bounding box center [513, 239] width 121 height 15
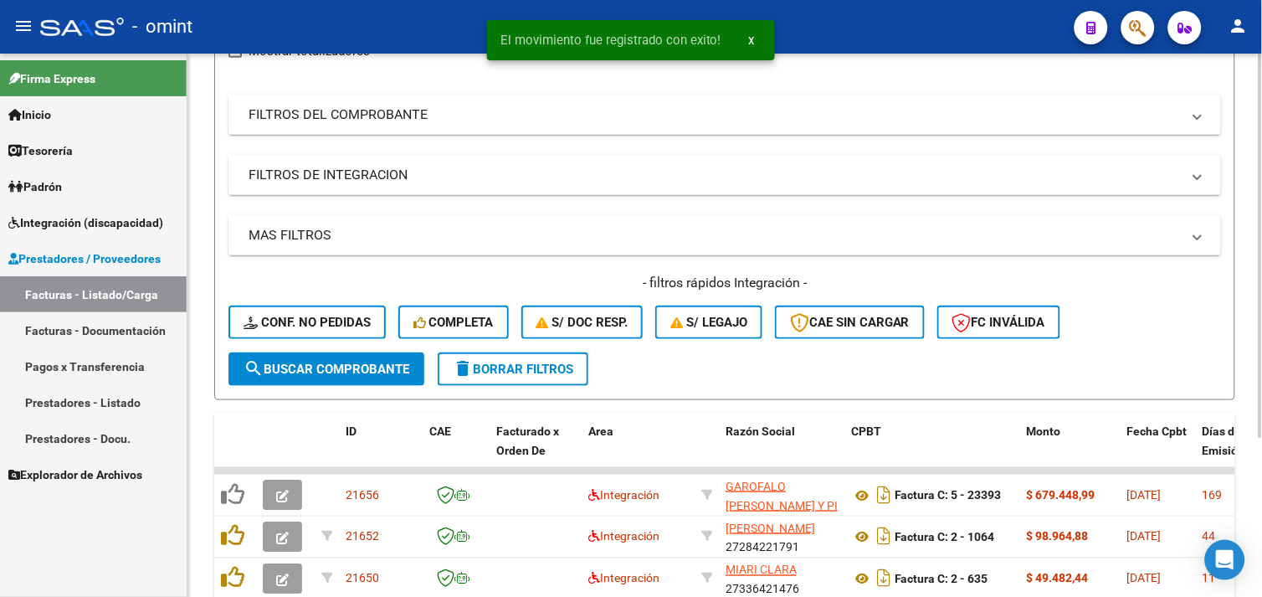
scroll to position [353, 0]
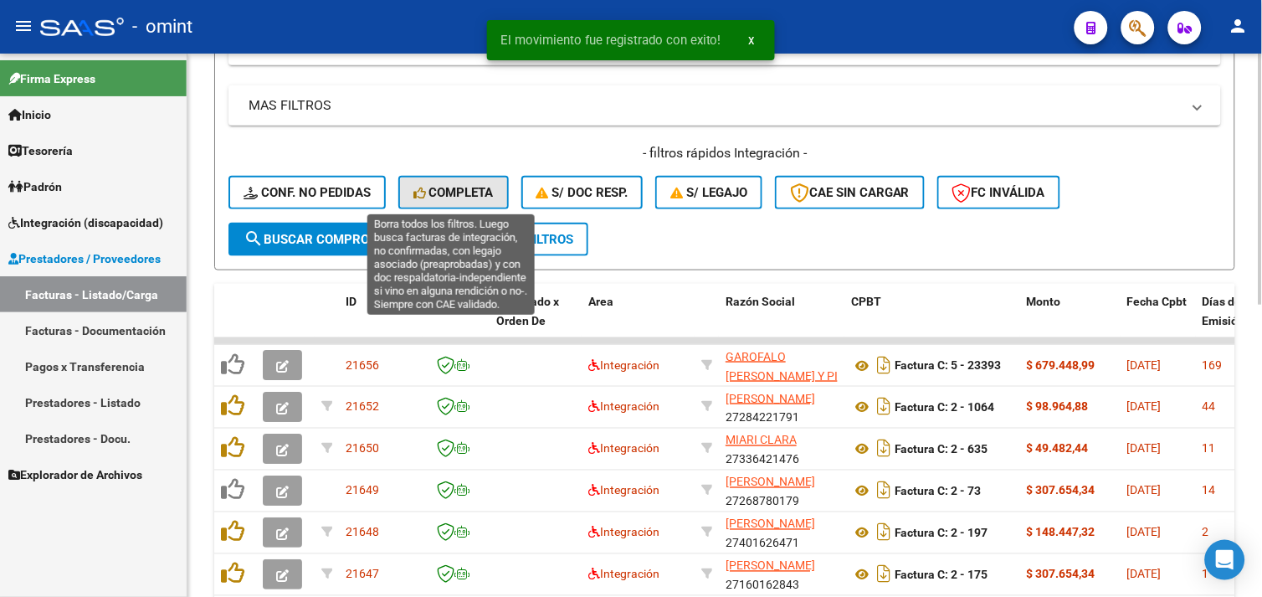
click at [429, 181] on button "Completa" at bounding box center [453, 192] width 110 height 33
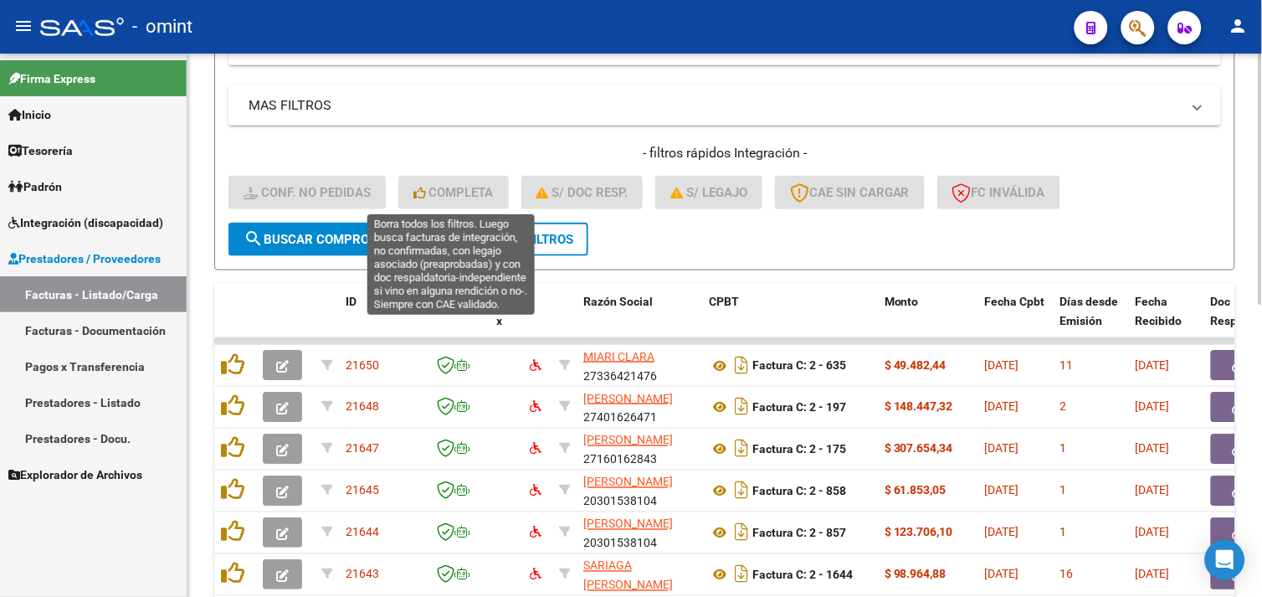
click at [499, 220] on div "- filtros rápidos Integración - Conf. no pedidas Completa S/ Doc Resp. S/ legaj…" at bounding box center [725, 183] width 993 height 79
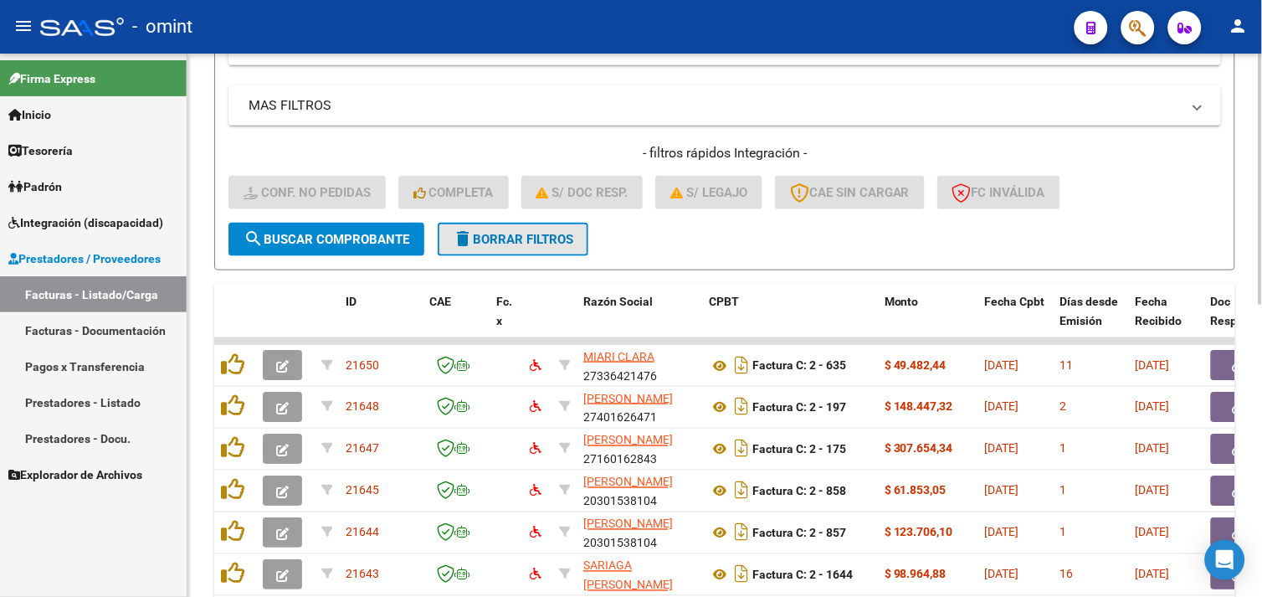
click at [515, 235] on span "delete Borrar Filtros" at bounding box center [513, 239] width 121 height 15
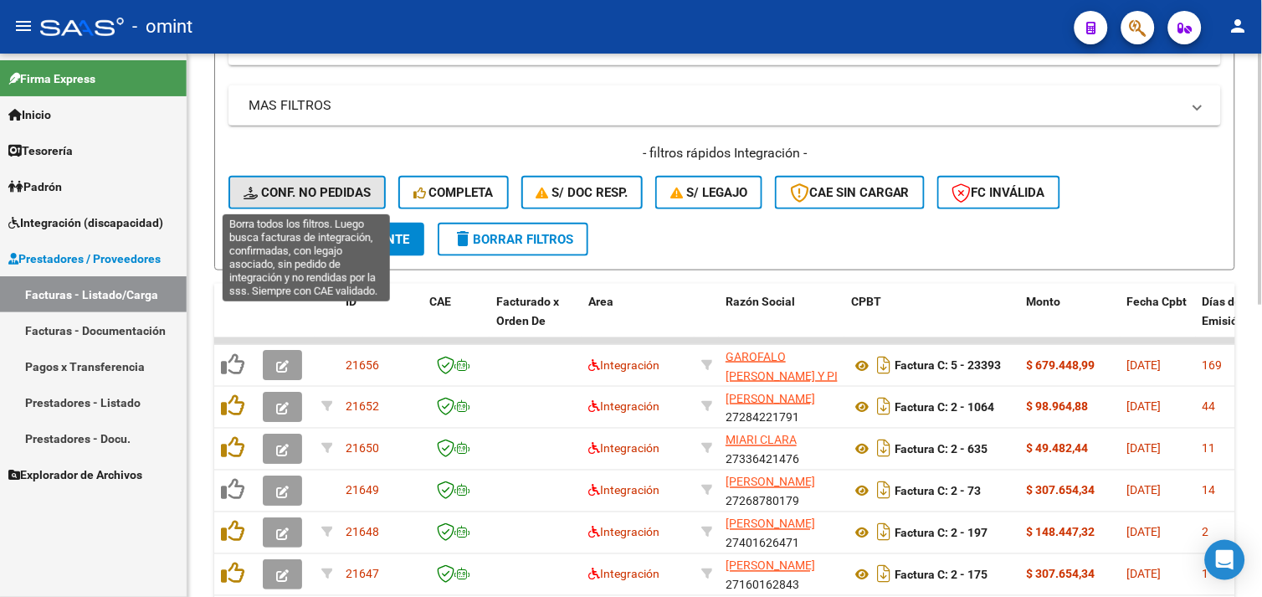
click at [311, 193] on span "Conf. no pedidas" at bounding box center [307, 192] width 127 height 15
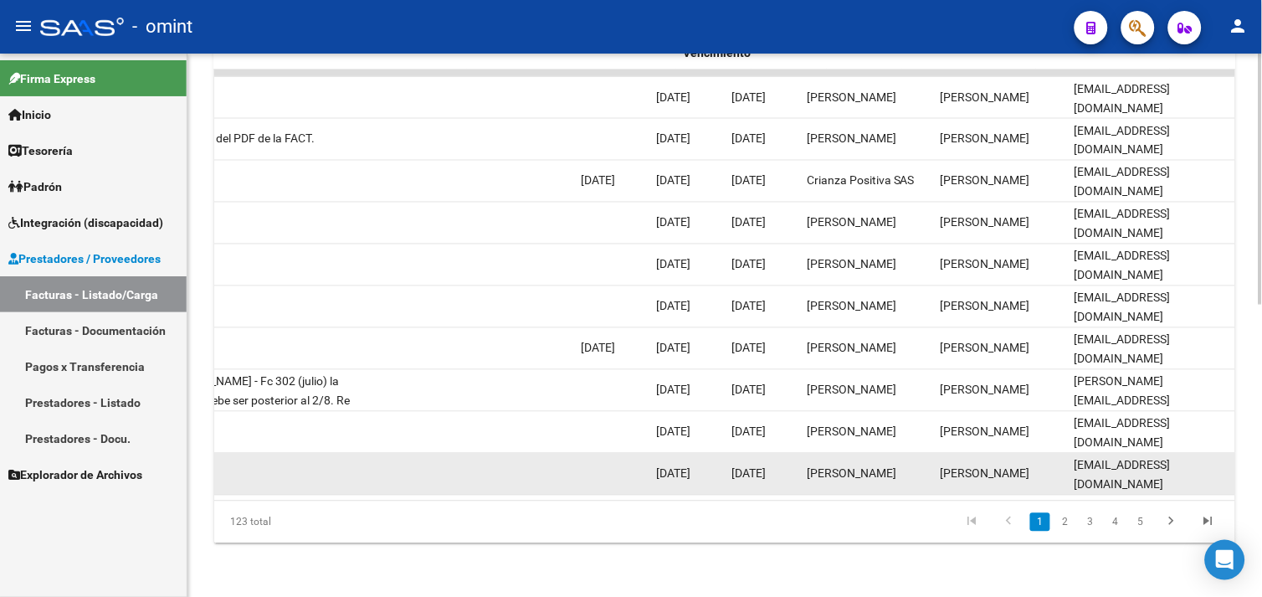
scroll to position [0, 176]
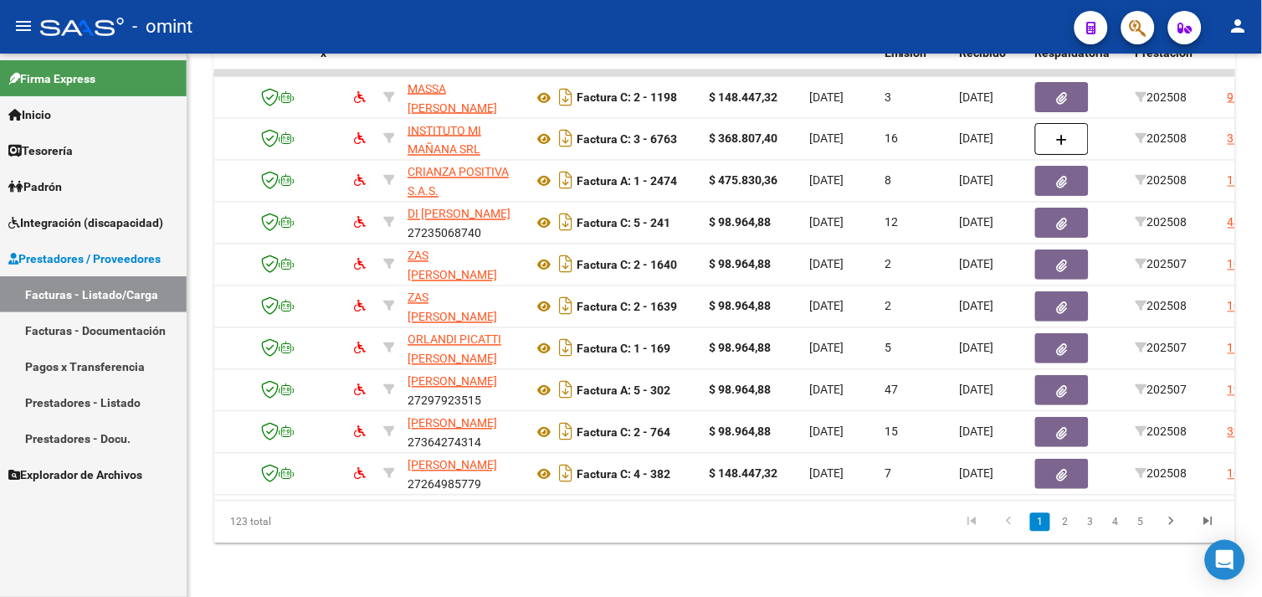
click at [122, 294] on link "Facturas - Listado/Carga" at bounding box center [93, 294] width 187 height 36
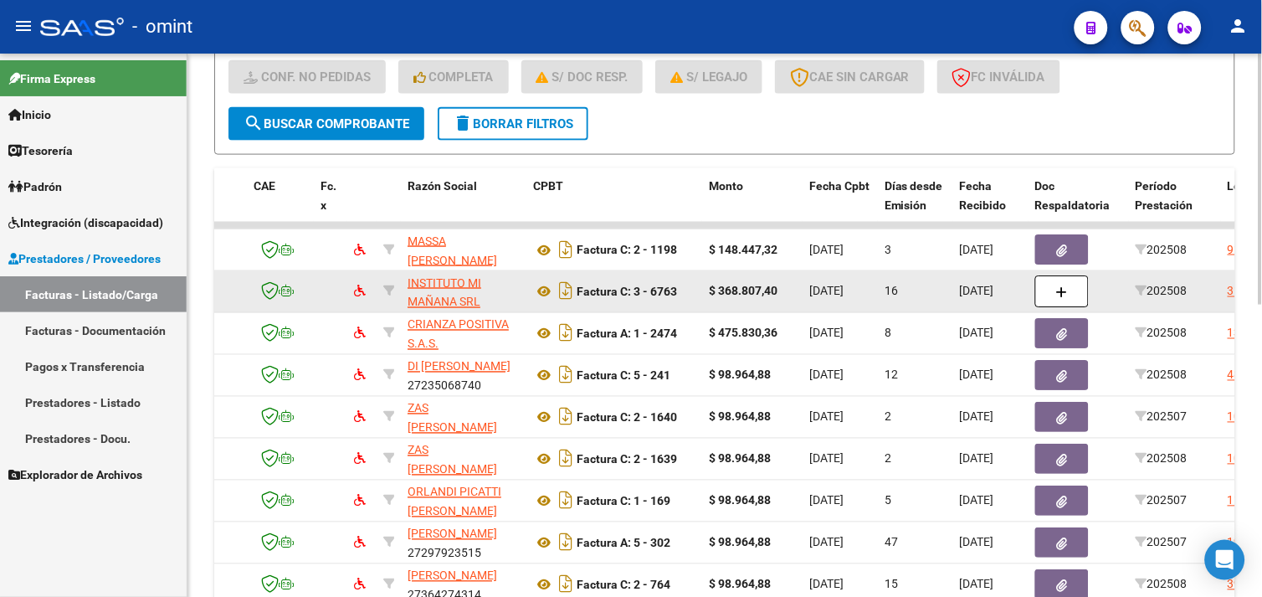
scroll to position [260, 0]
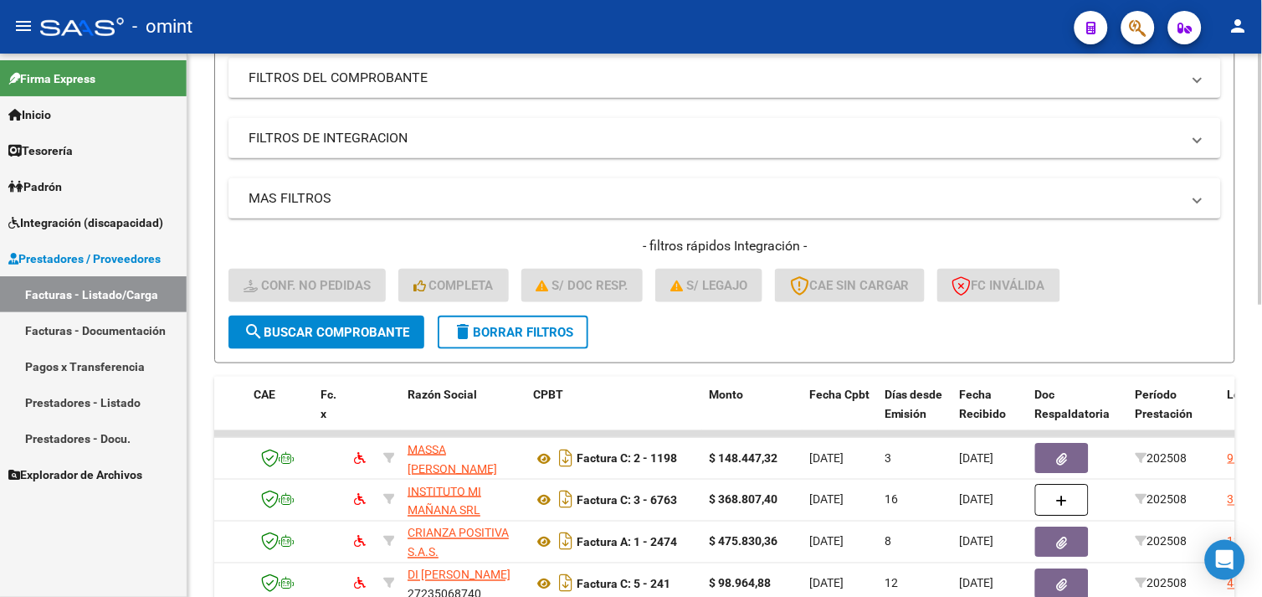
click at [520, 335] on span "delete Borrar Filtros" at bounding box center [513, 332] width 121 height 15
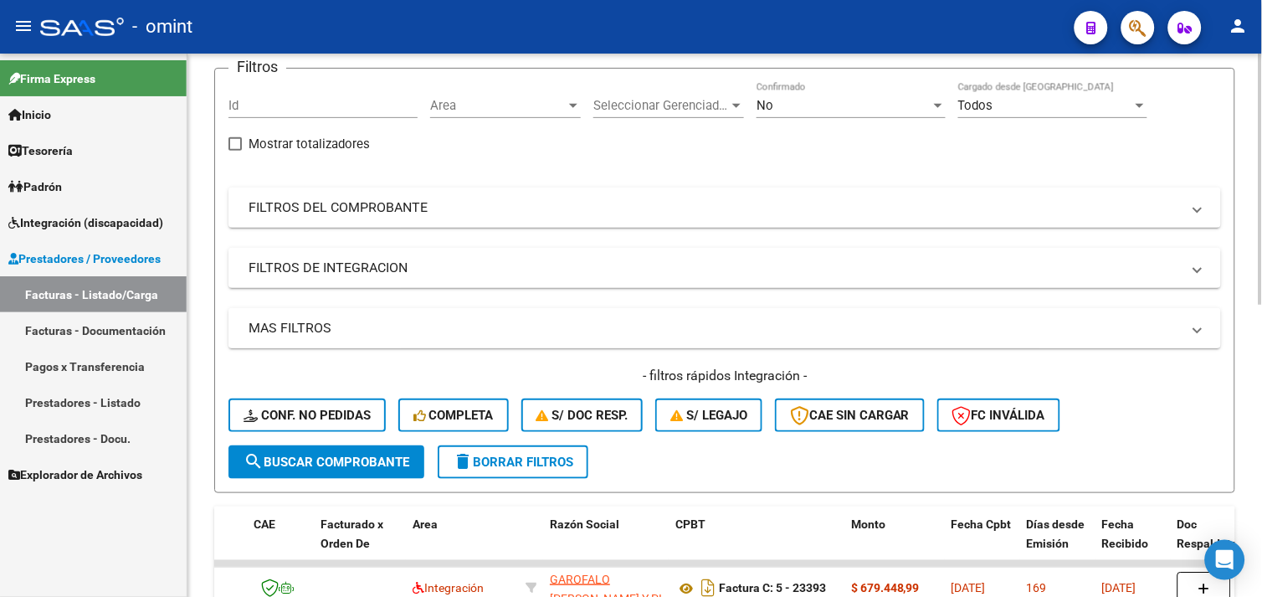
scroll to position [0, 0]
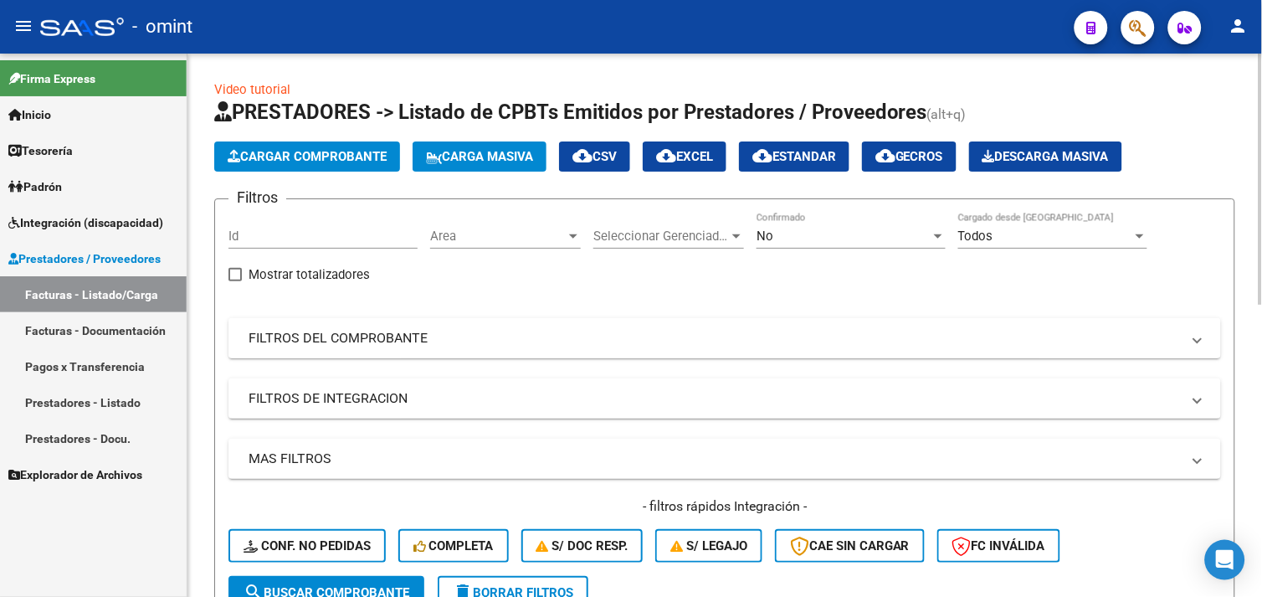
click at [337, 344] on mat-panel-title "FILTROS DEL COMPROBANTE" at bounding box center [715, 338] width 933 height 18
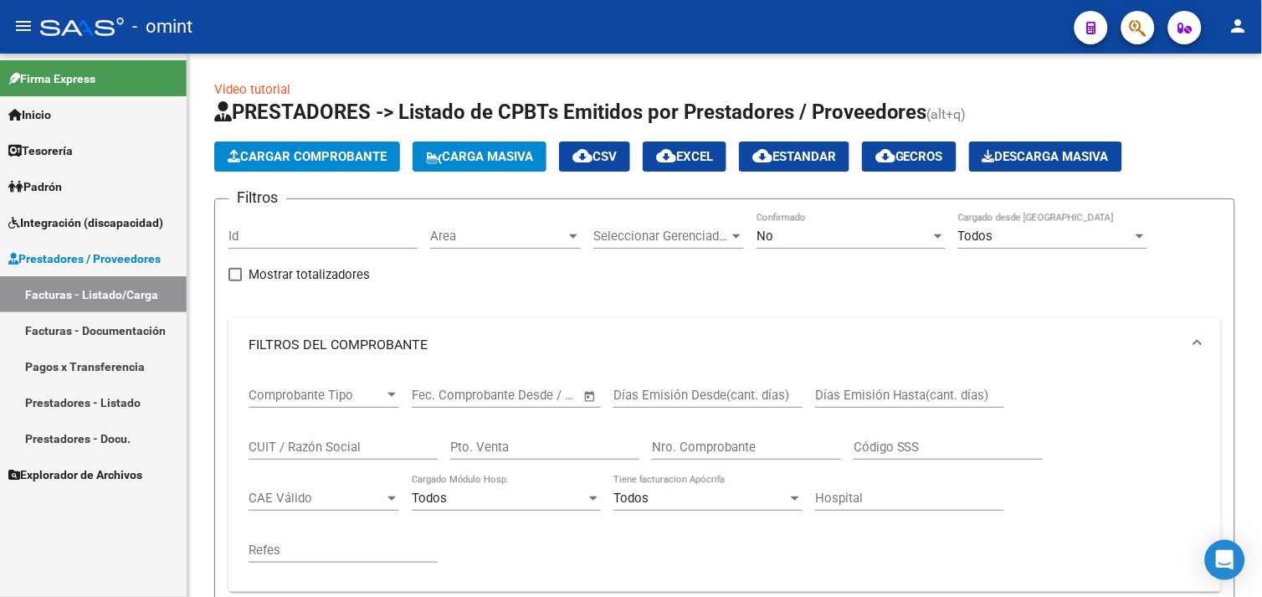
click at [90, 229] on span "Integración (discapacidad)" at bounding box center [85, 222] width 155 height 18
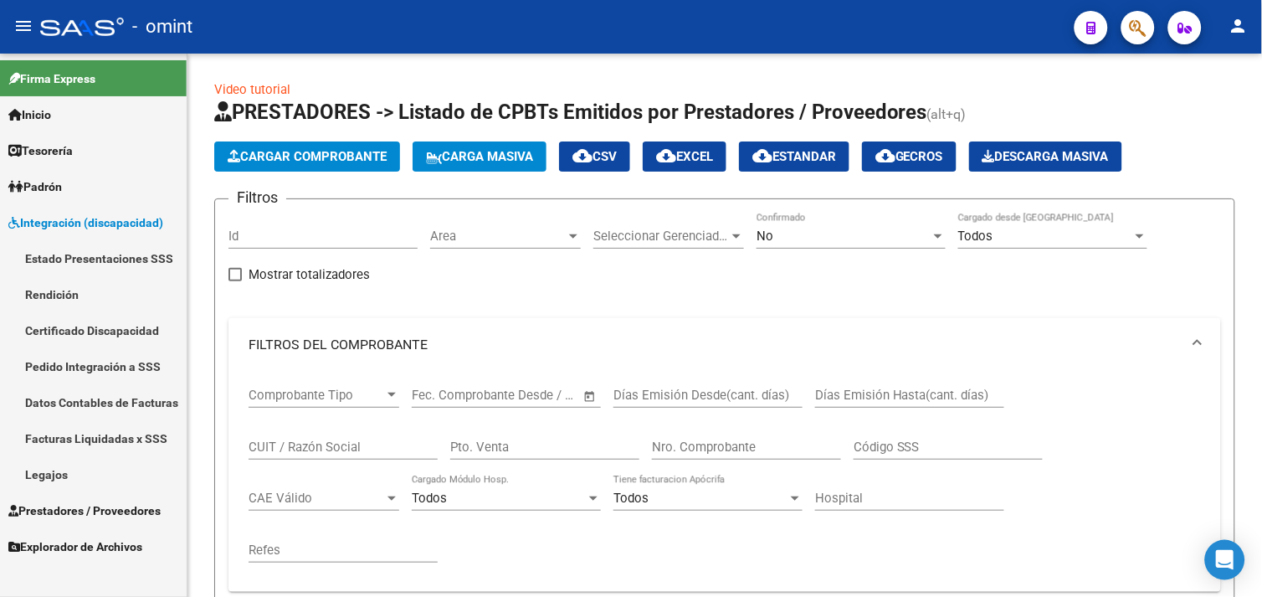
click at [77, 480] on link "Legajos" at bounding box center [93, 474] width 187 height 36
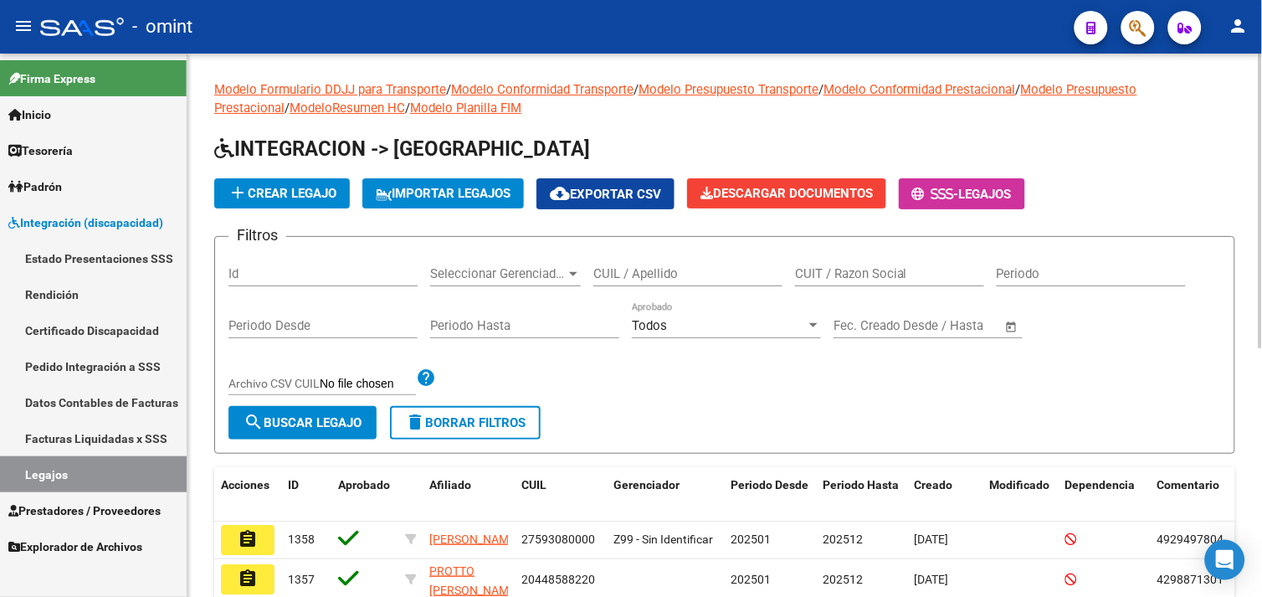
click at [657, 270] on input "CUIL / Apellido" at bounding box center [687, 273] width 189 height 15
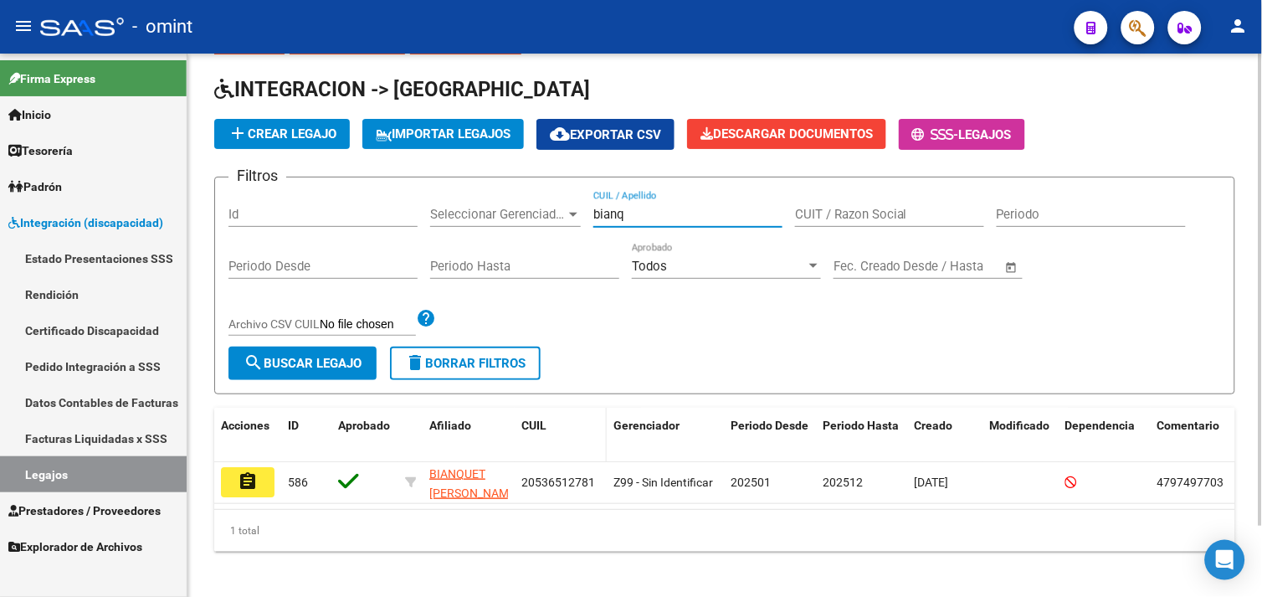
scroll to position [81, 0]
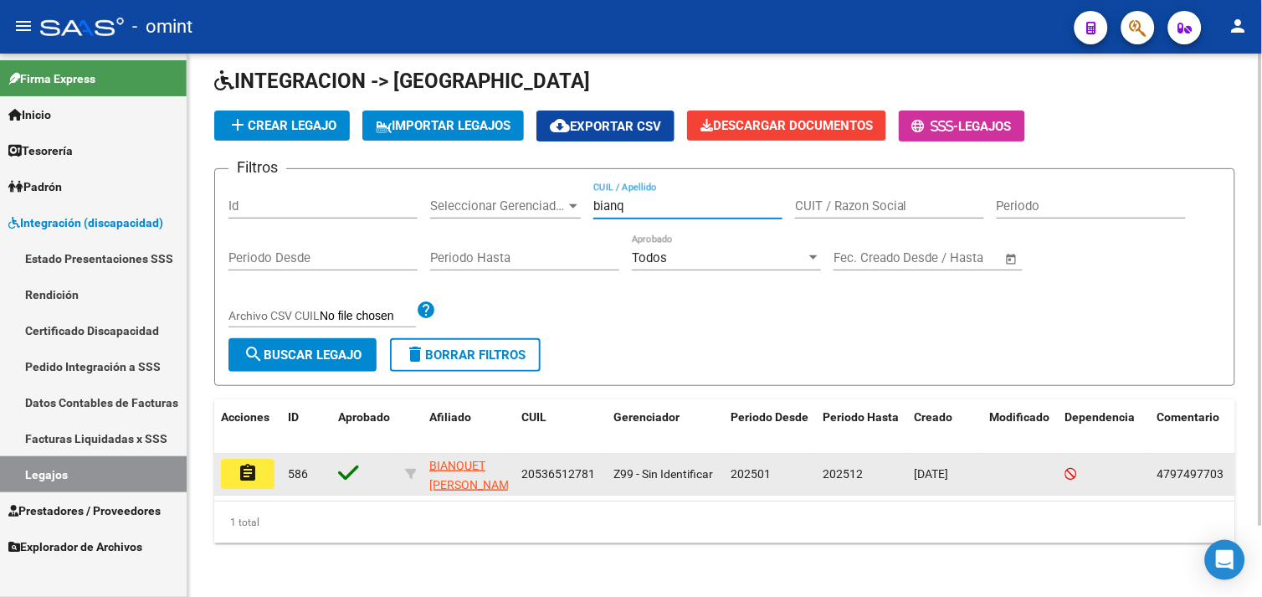
type input "bianq"
click at [260, 465] on button "assignment" at bounding box center [248, 474] width 54 height 30
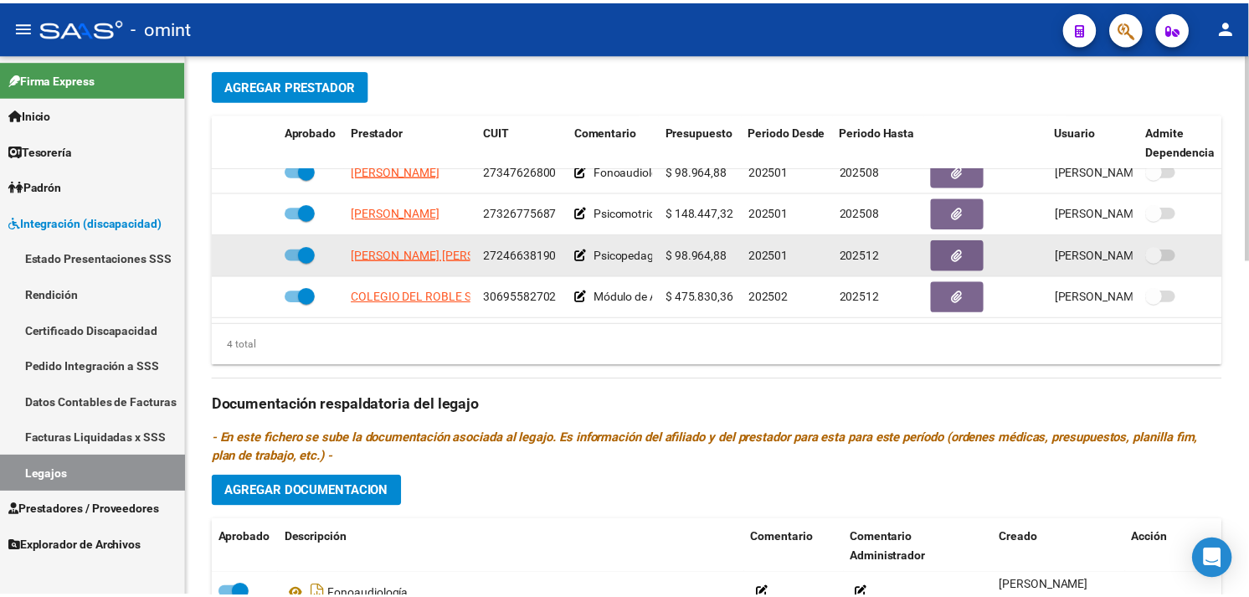
scroll to position [30, 0]
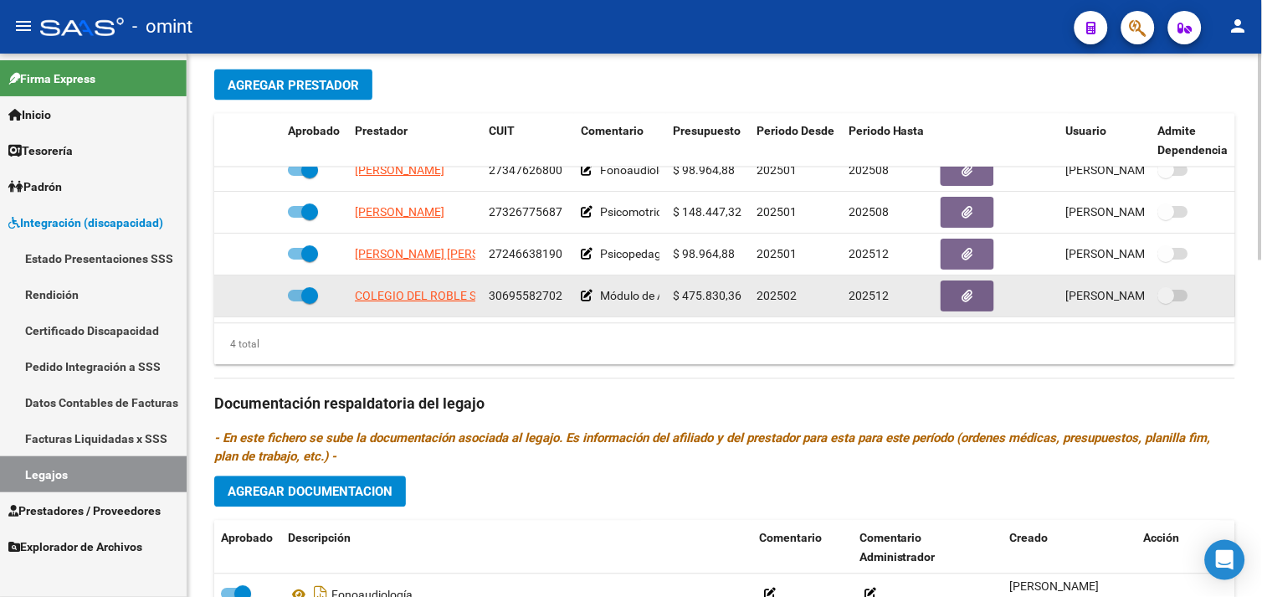
click at [455, 290] on span "COLEGIO DEL ROBLE S R L" at bounding box center [425, 296] width 141 height 13
type textarea "30695582702"
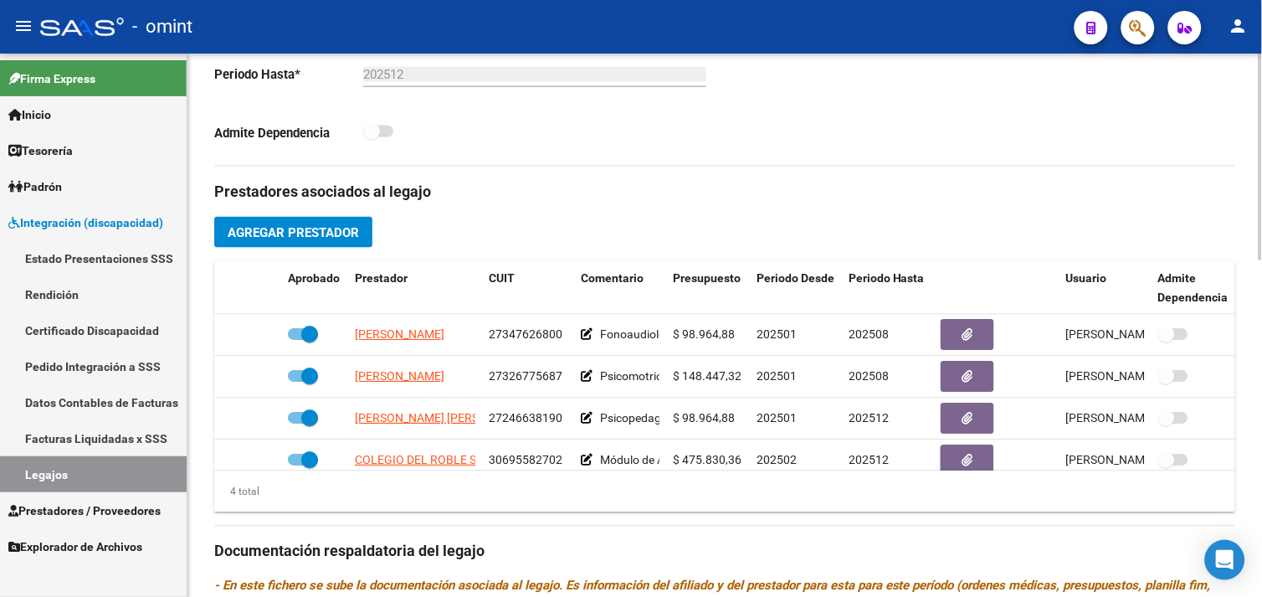
scroll to position [186, 0]
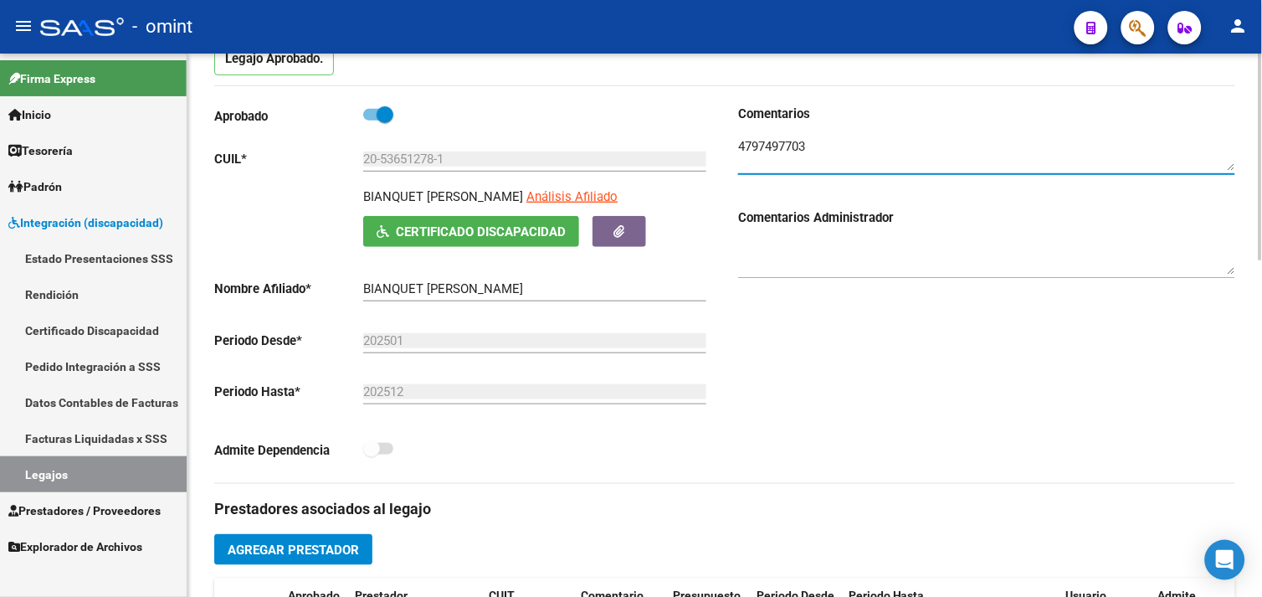
click at [798, 144] on textarea at bounding box center [986, 153] width 497 height 33
click at [424, 162] on input "20-53651278-1" at bounding box center [534, 159] width 343 height 15
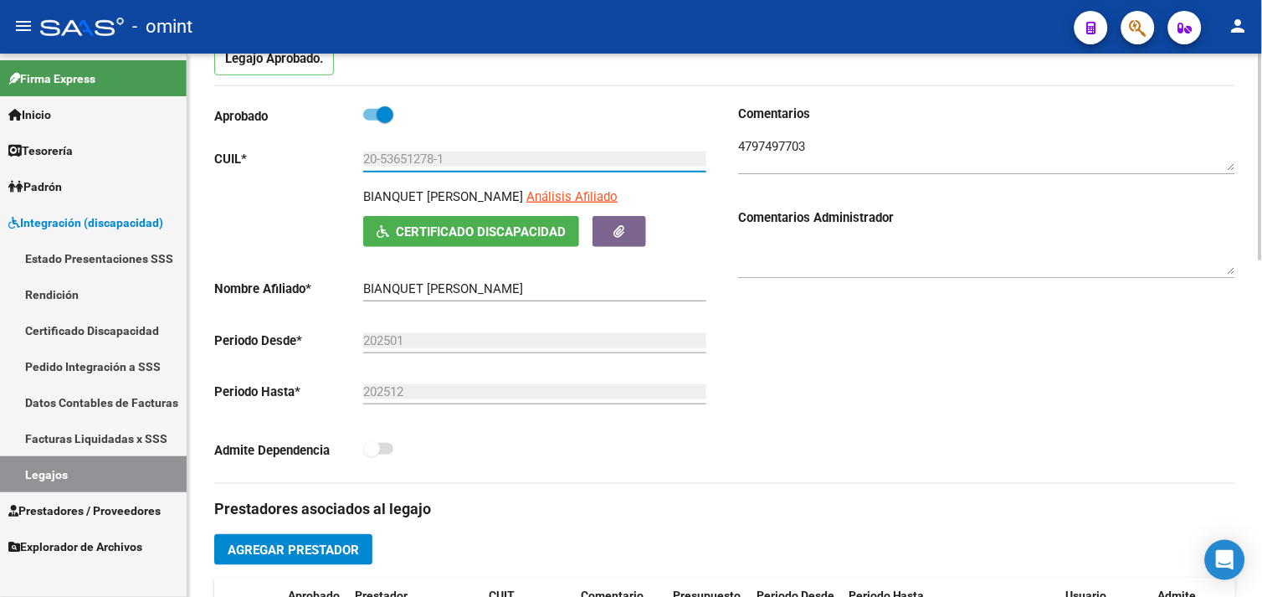
click at [424, 162] on input "20-53651278-1" at bounding box center [534, 159] width 343 height 15
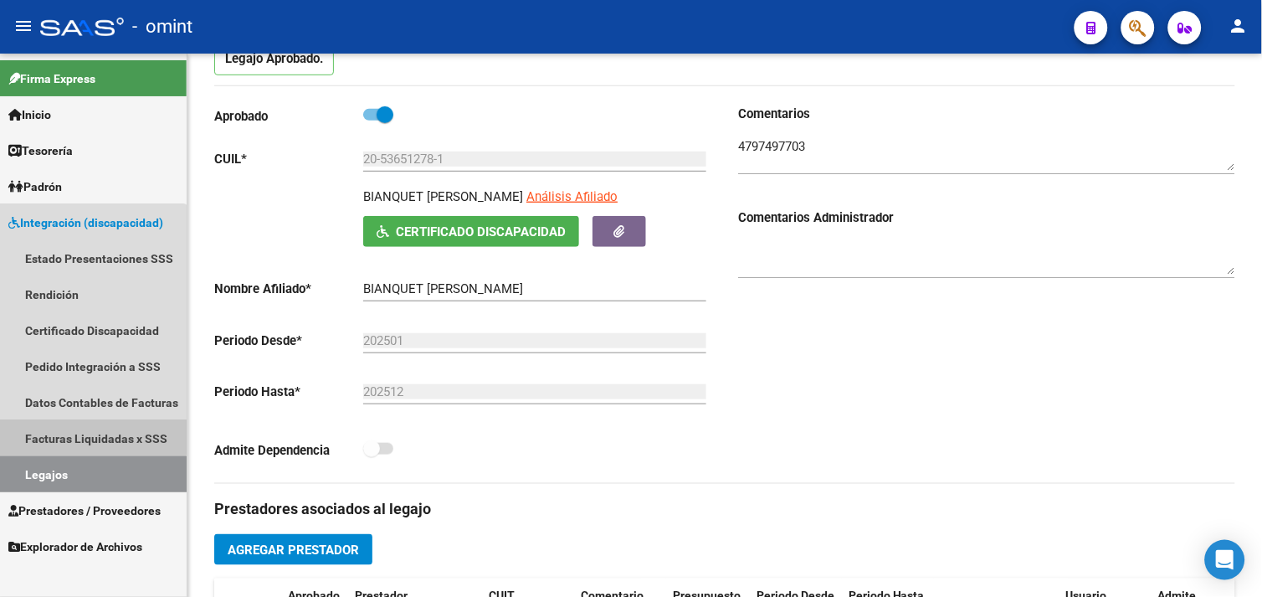
click at [86, 433] on link "Facturas Liquidadas x SSS" at bounding box center [93, 438] width 187 height 36
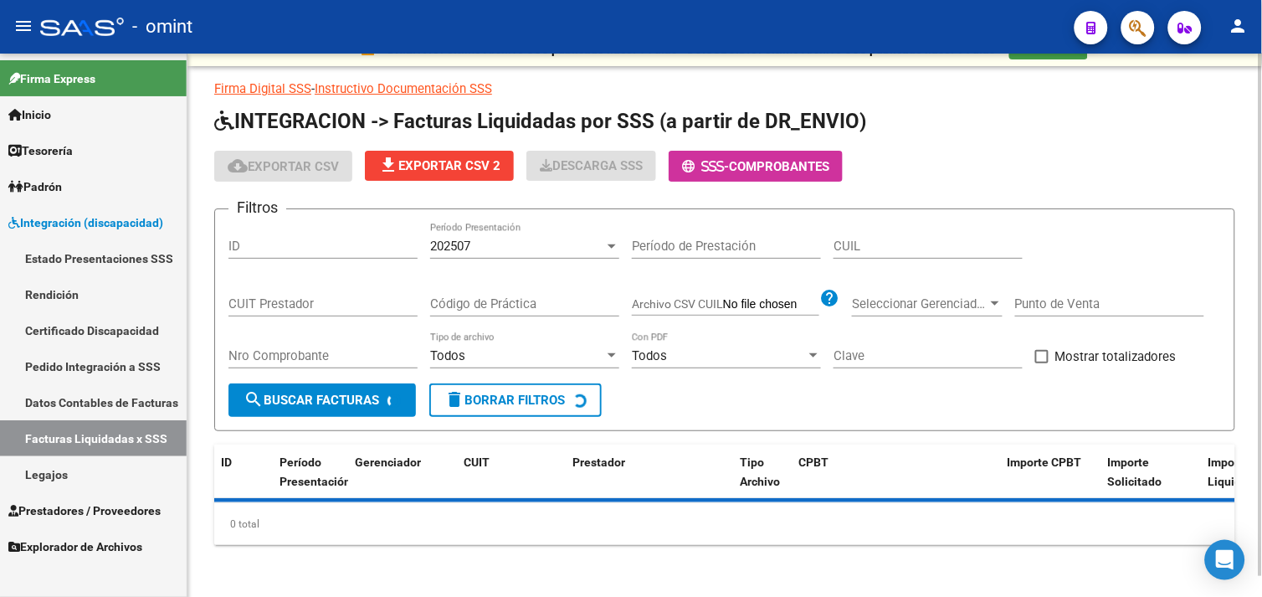
click at [881, 260] on div "CUIL" at bounding box center [928, 249] width 189 height 52
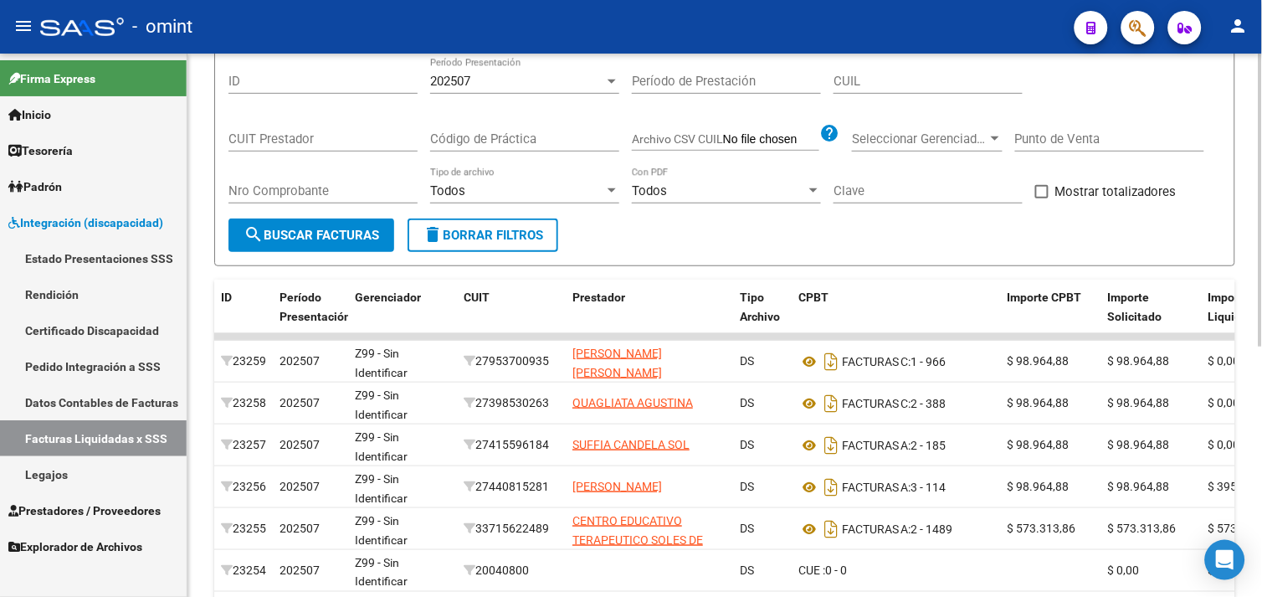
click at [882, 249] on form "Filtros ID 202507 Período Presentación Período de Prestación CUIL CUIT Prestado…" at bounding box center [724, 155] width 1021 height 223
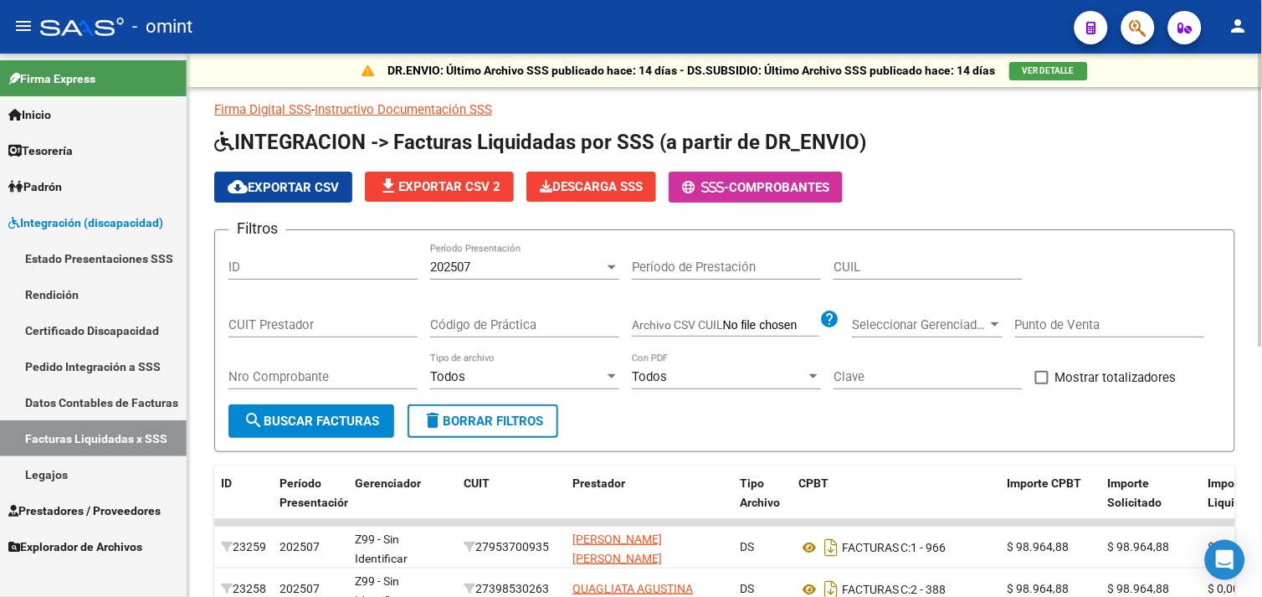
click at [880, 266] on input "CUIL" at bounding box center [928, 266] width 189 height 15
paste input "20-53651278-1"
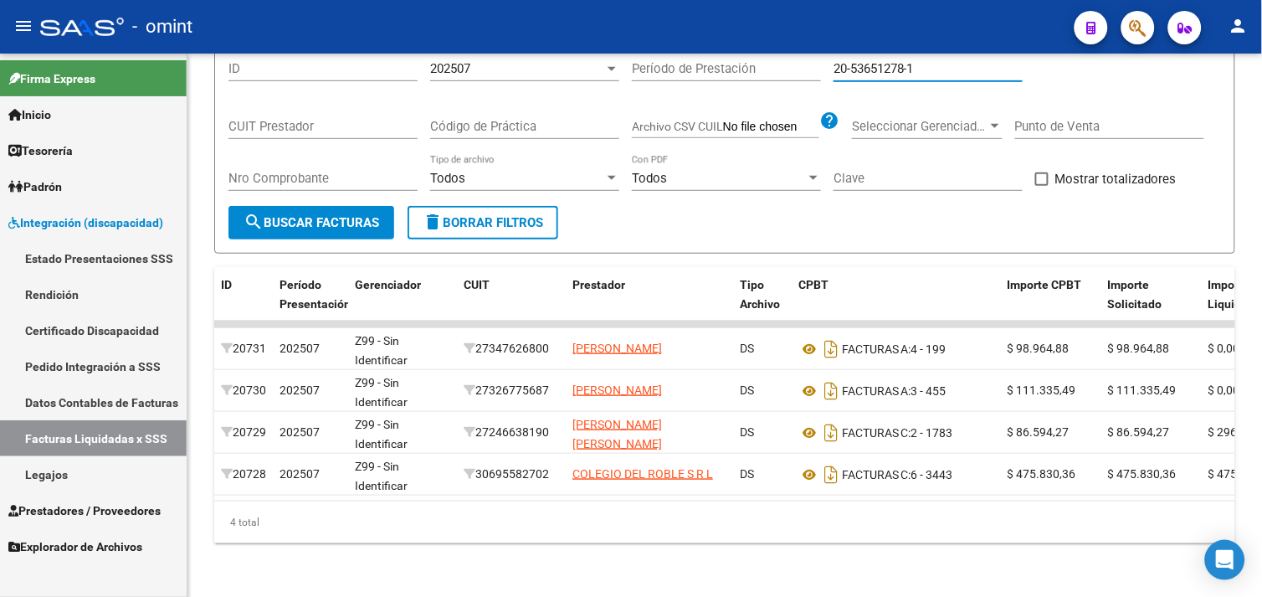
type input "20-53651278-1"
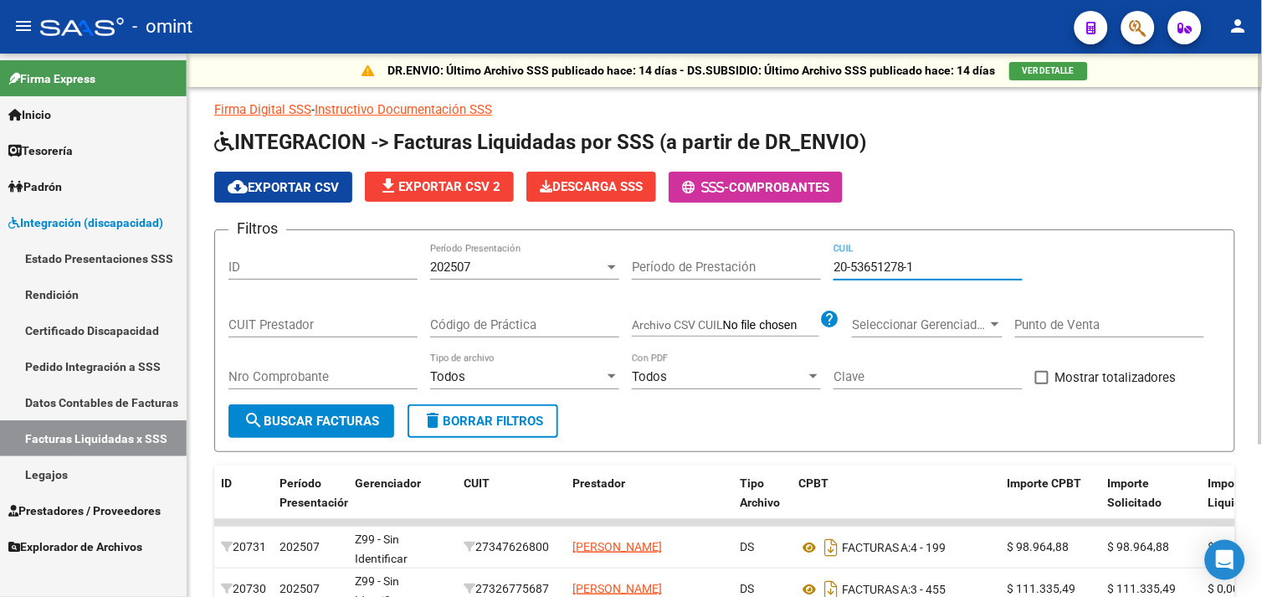
click at [532, 261] on div "202507" at bounding box center [517, 266] width 174 height 15
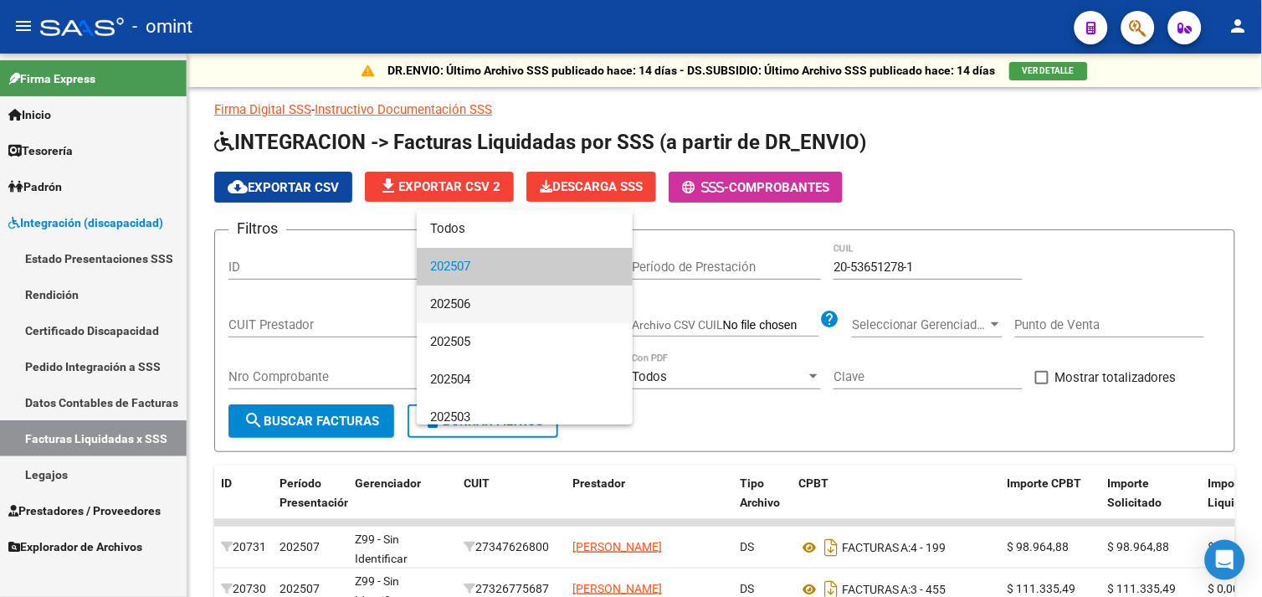
click at [499, 293] on span "202506" at bounding box center [524, 304] width 189 height 38
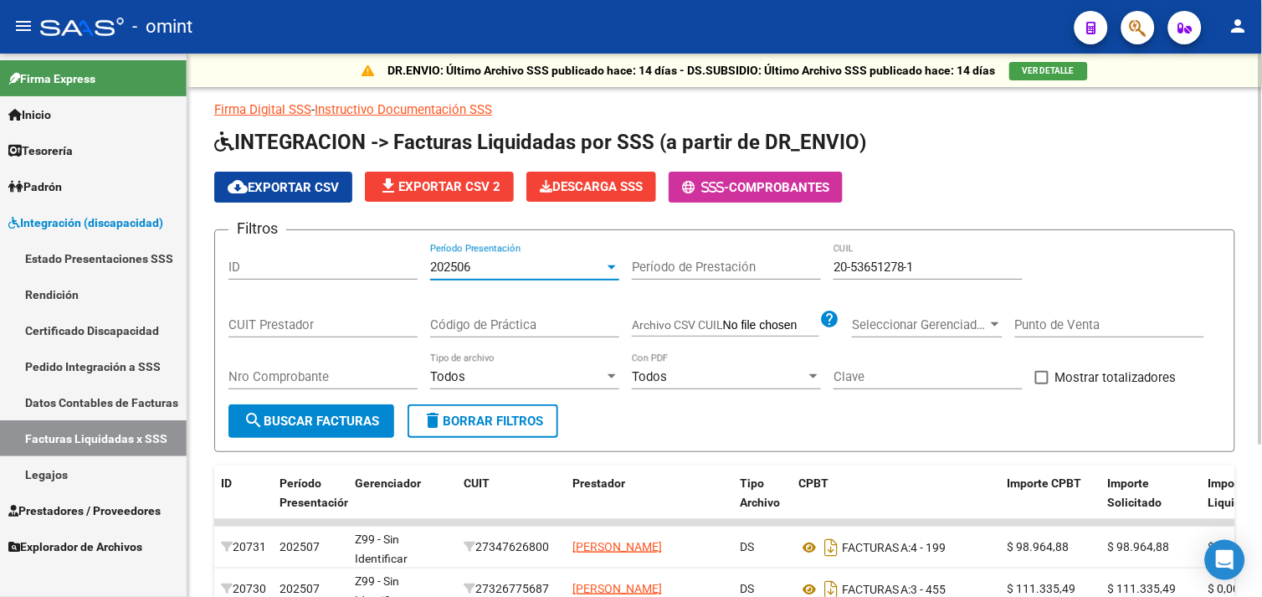
click at [339, 431] on button "search Buscar Facturas" at bounding box center [312, 420] width 166 height 33
click at [511, 272] on div "202506" at bounding box center [517, 266] width 174 height 15
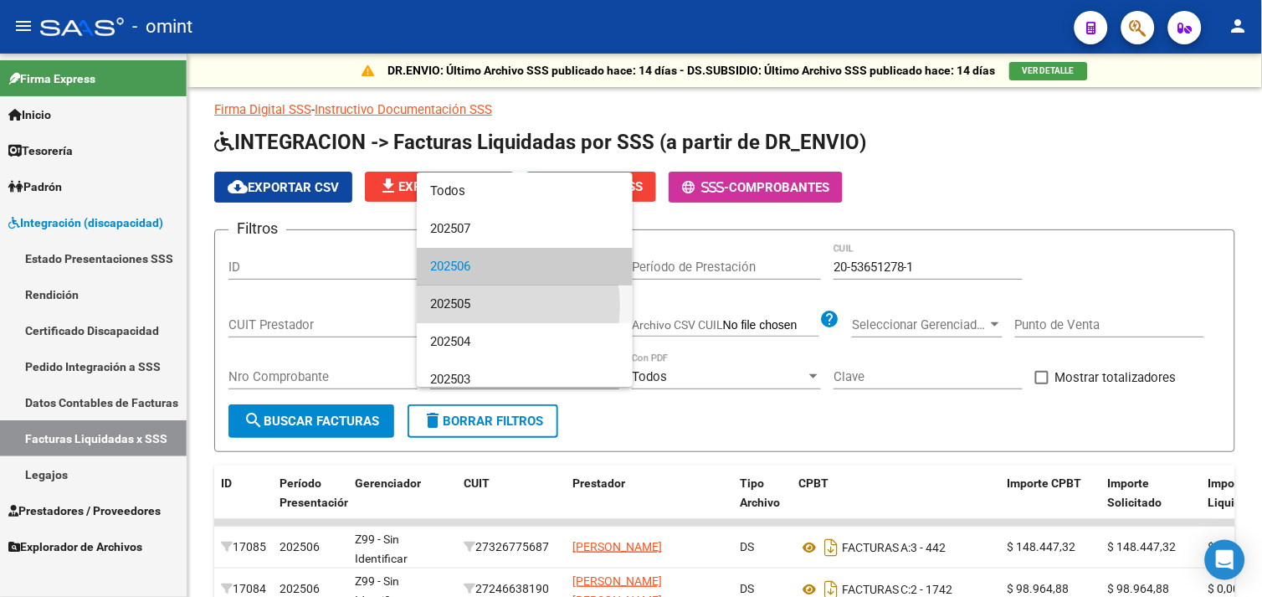
click at [483, 306] on span "202505" at bounding box center [524, 304] width 189 height 38
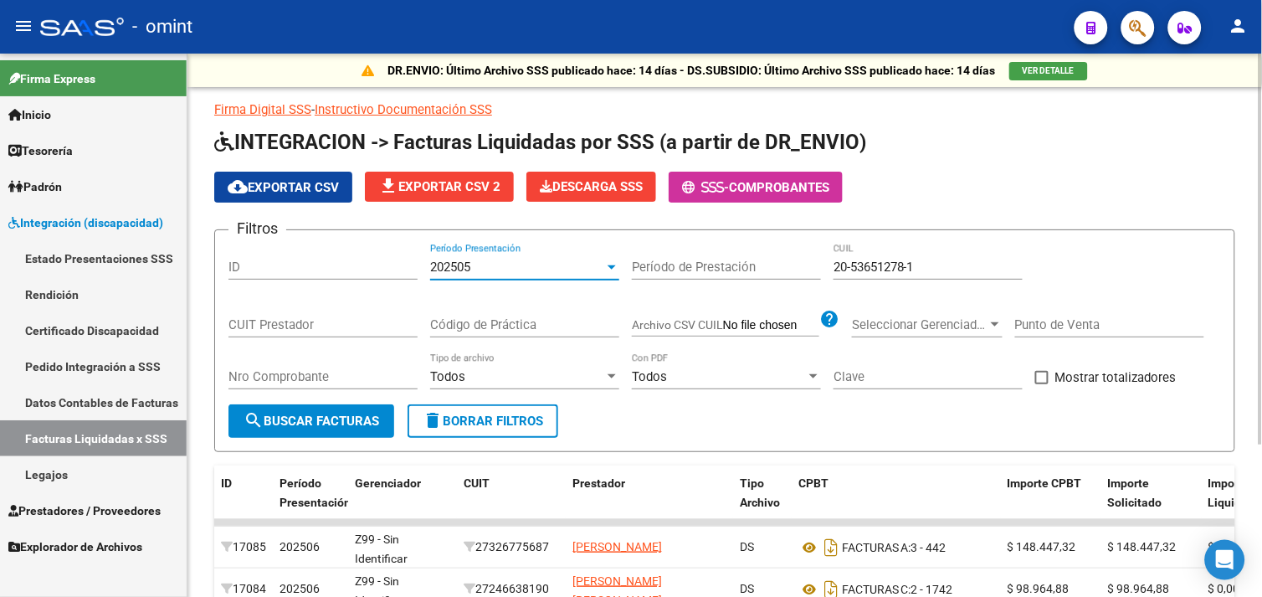
click at [339, 425] on span "search Buscar Facturas" at bounding box center [312, 421] width 136 height 15
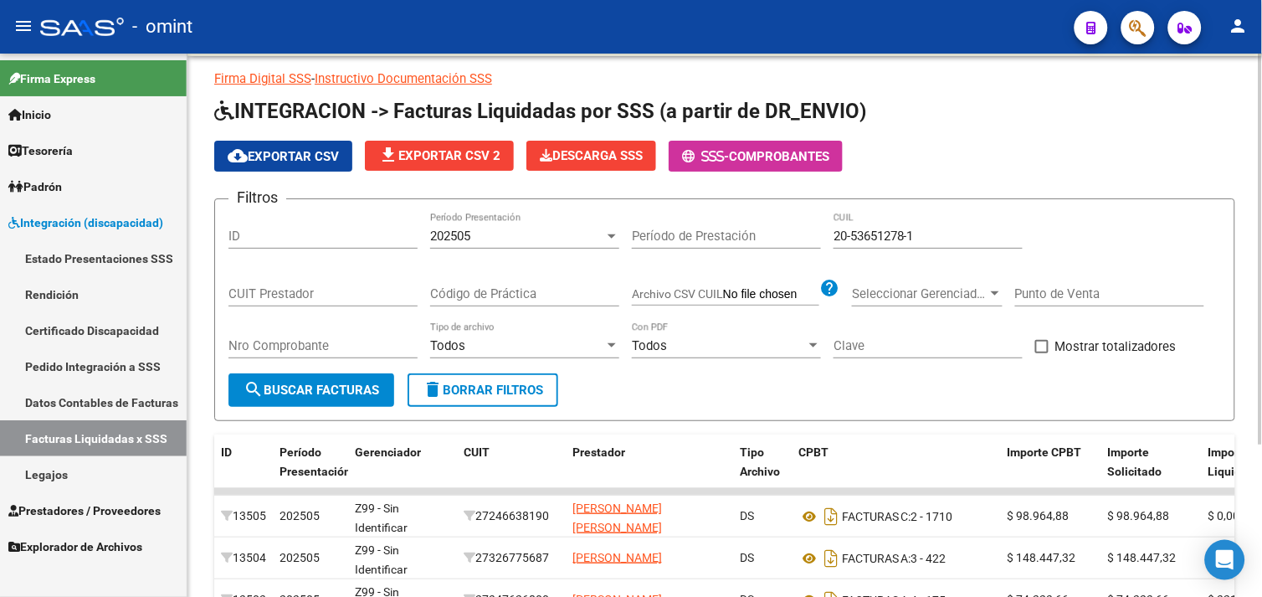
scroll to position [26, 0]
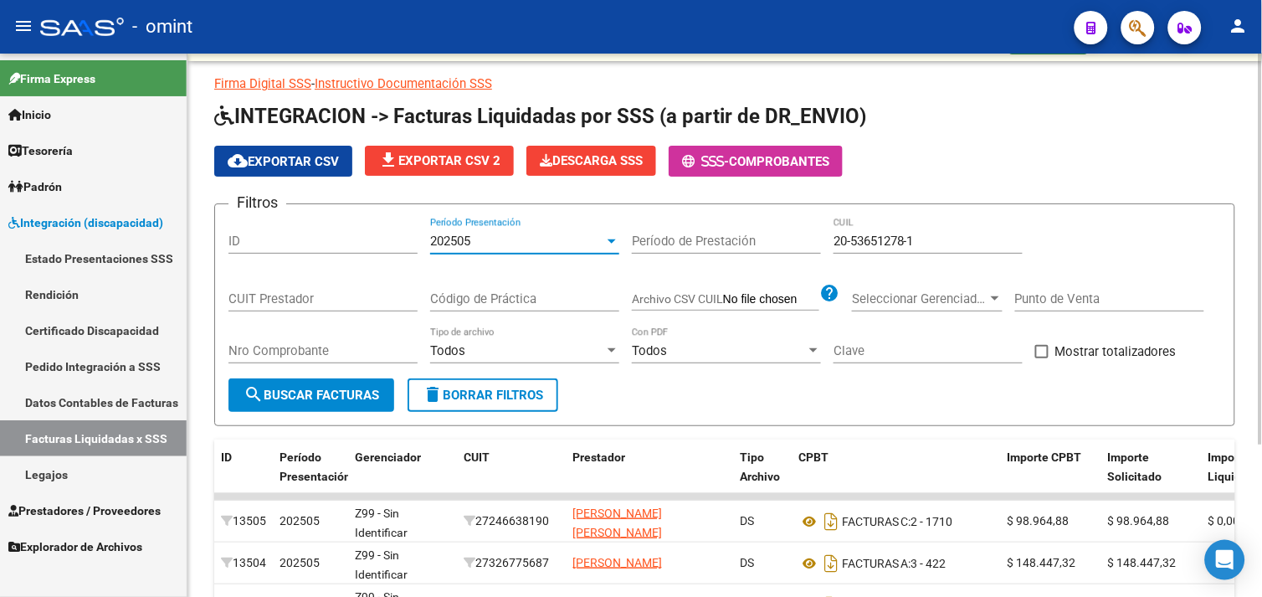
click at [513, 246] on div "202505" at bounding box center [517, 241] width 174 height 15
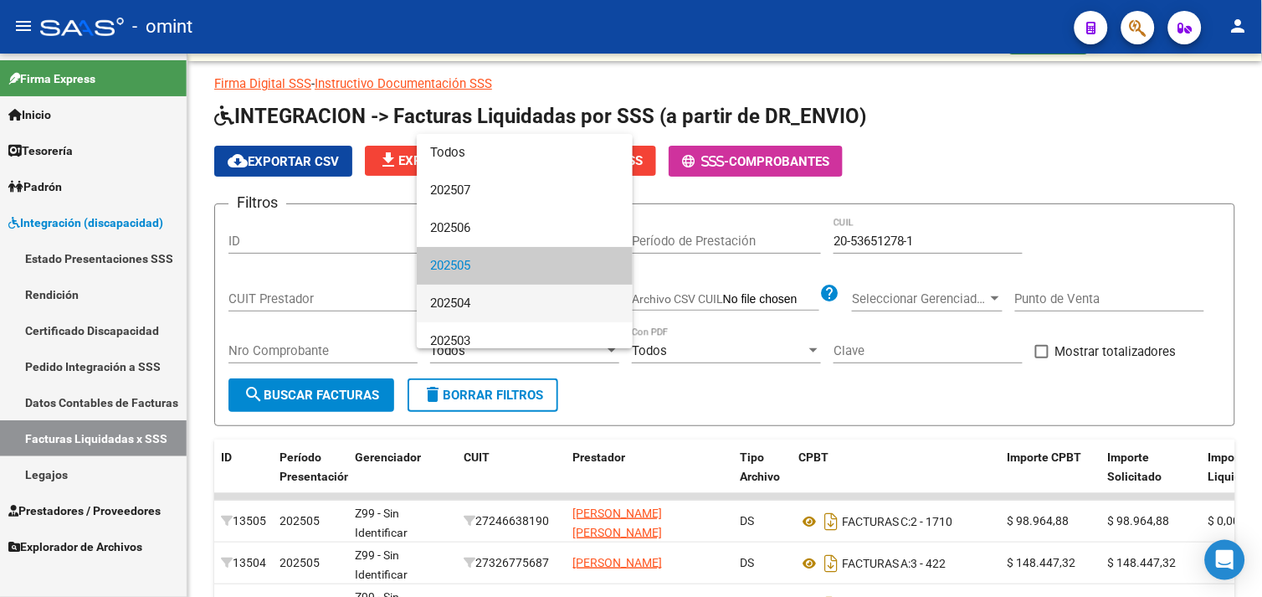
scroll to position [25, 0]
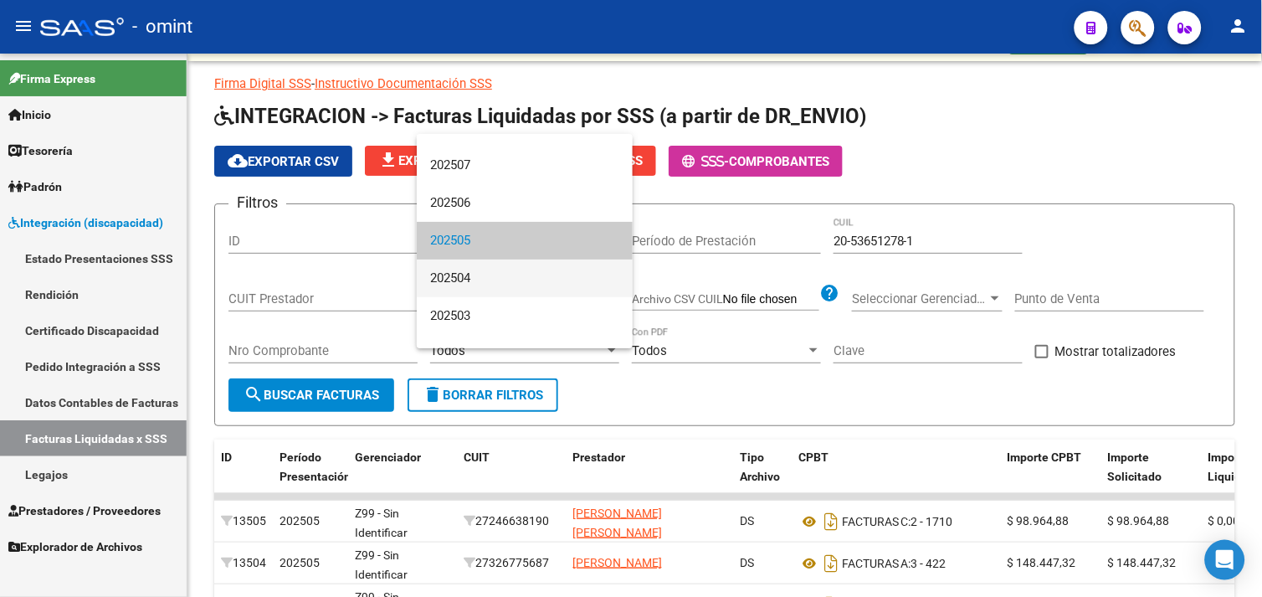
click at [492, 278] on span "202504" at bounding box center [524, 278] width 189 height 38
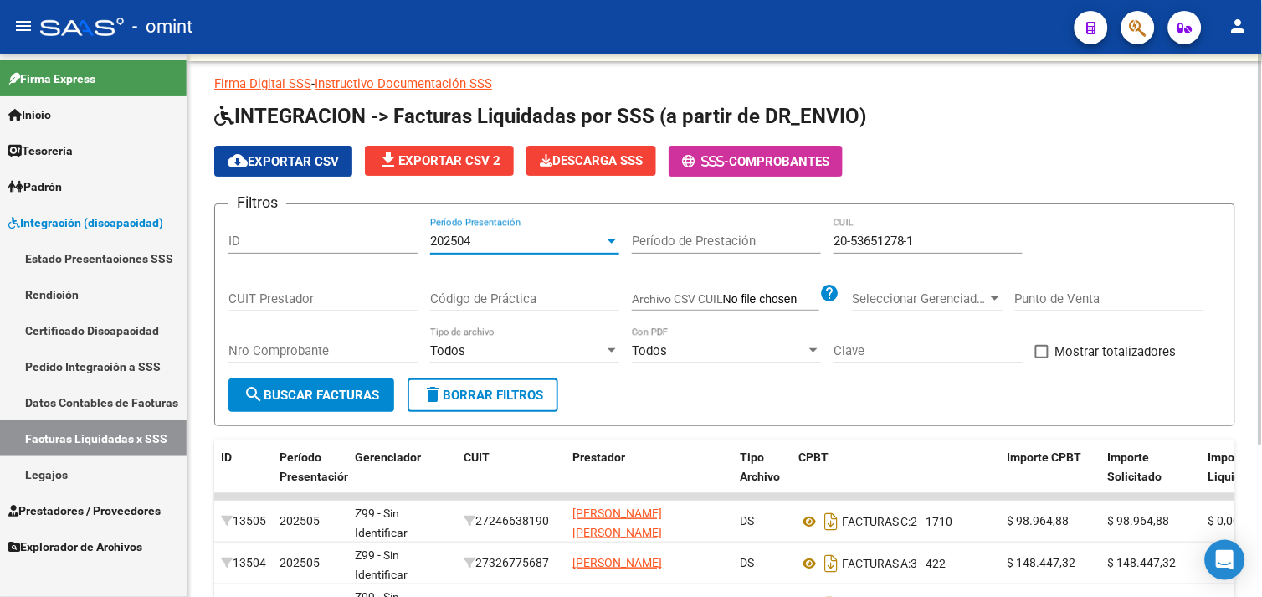
click at [347, 391] on span "search Buscar Facturas" at bounding box center [312, 395] width 136 height 15
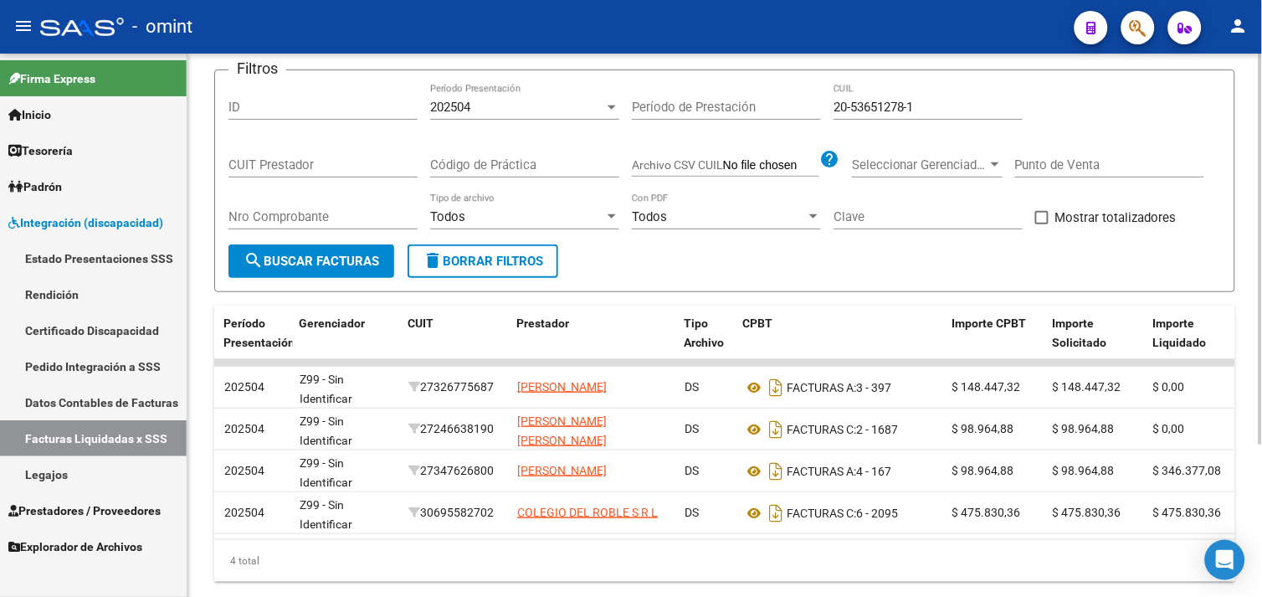
scroll to position [118, 0]
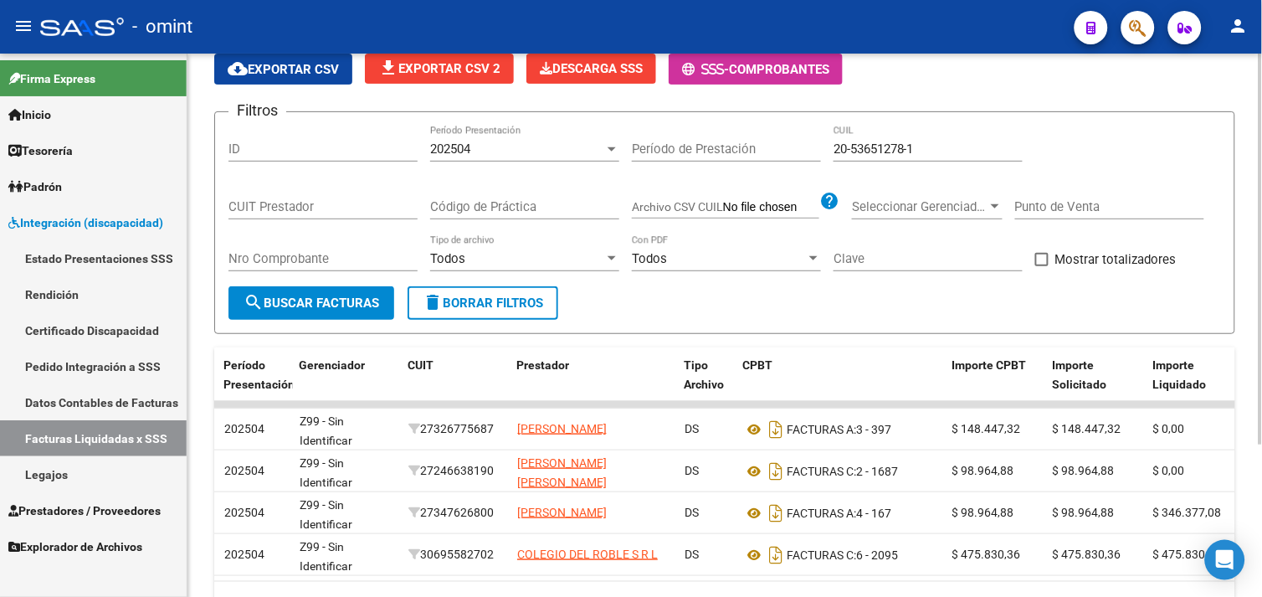
click at [507, 157] on div "202504 Período Presentación" at bounding box center [524, 144] width 189 height 36
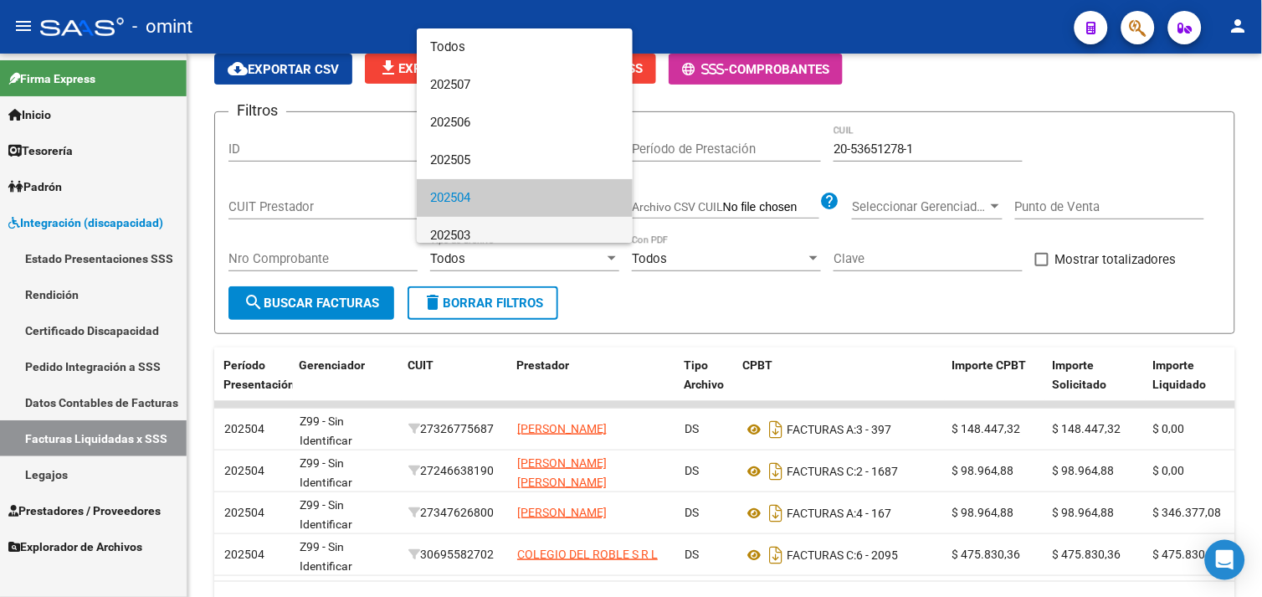
scroll to position [49, 0]
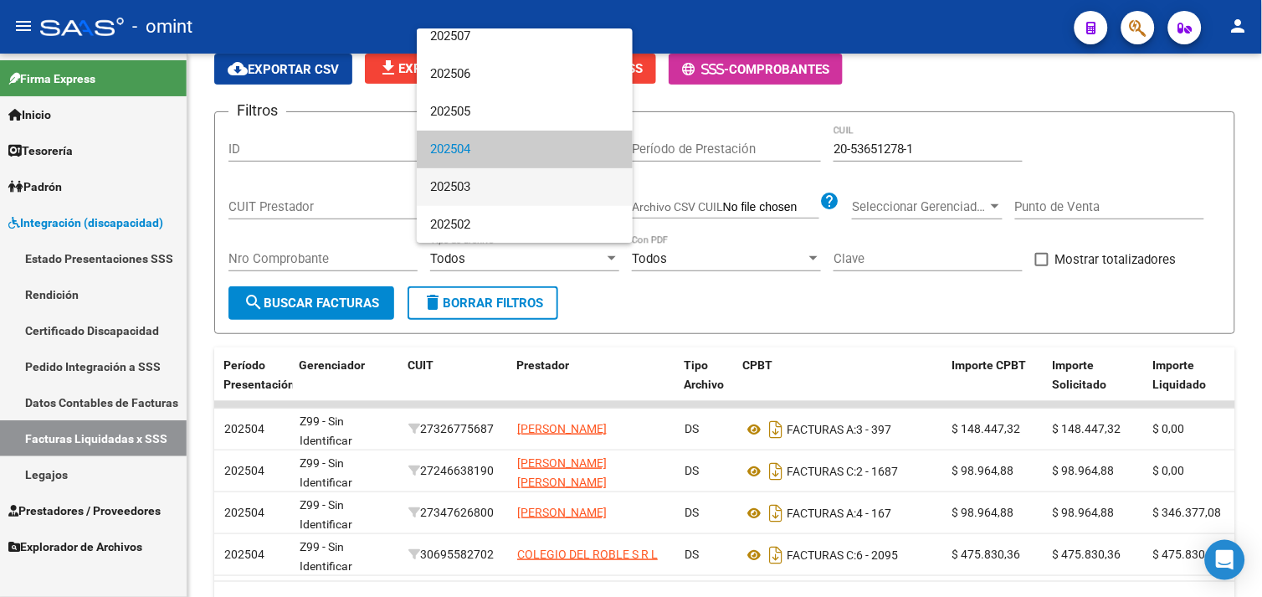
click at [479, 197] on span "202503" at bounding box center [524, 187] width 189 height 38
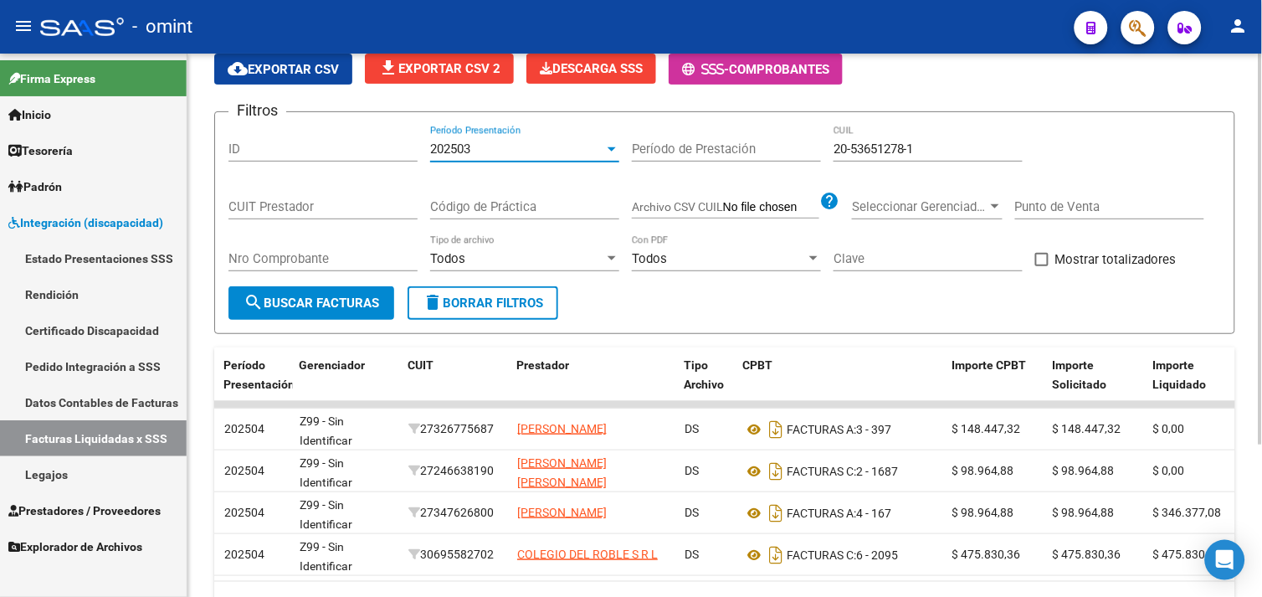
click at [343, 300] on span "search Buscar Facturas" at bounding box center [312, 302] width 136 height 15
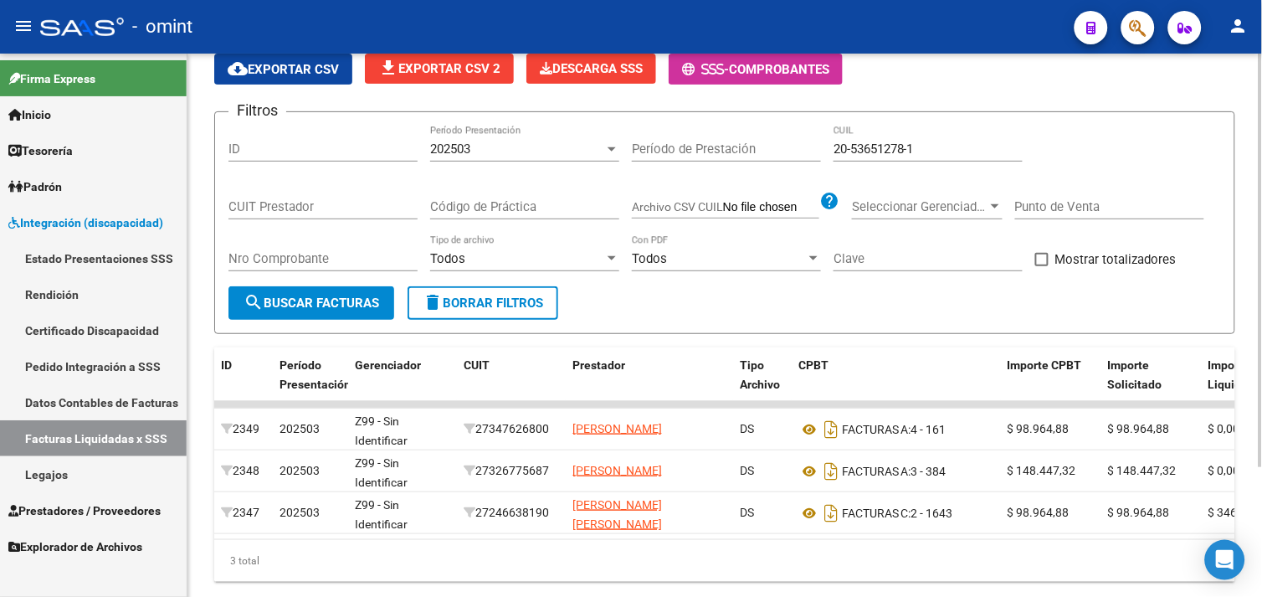
scroll to position [25, 0]
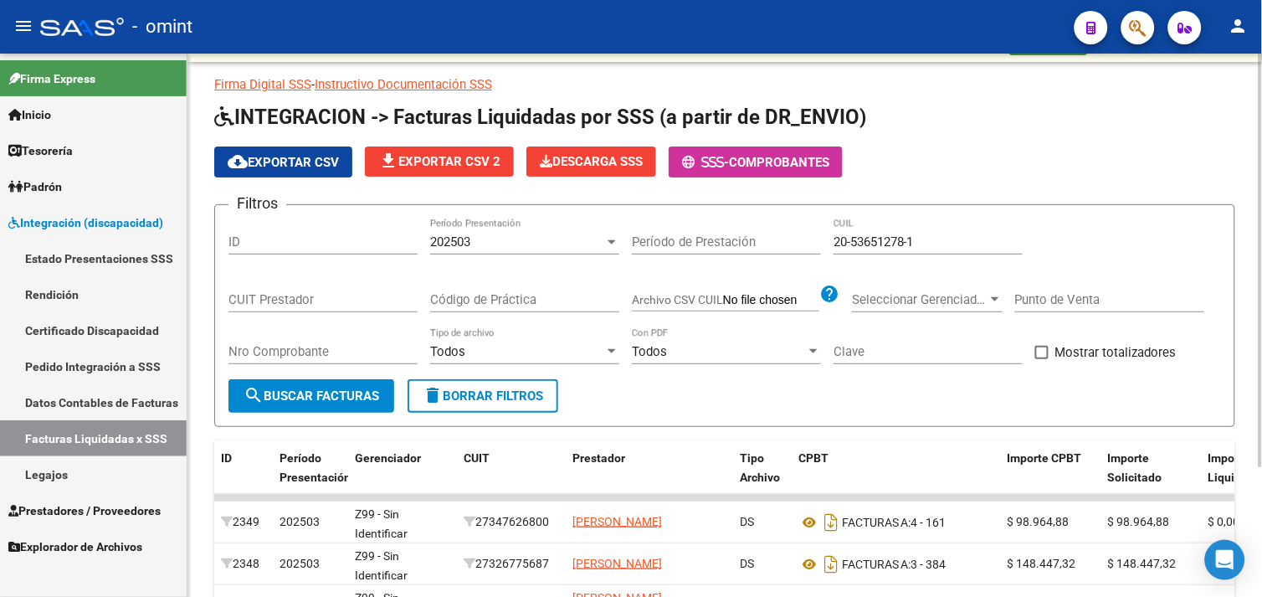
click at [482, 224] on div "202503 Período Presentación" at bounding box center [524, 236] width 189 height 36
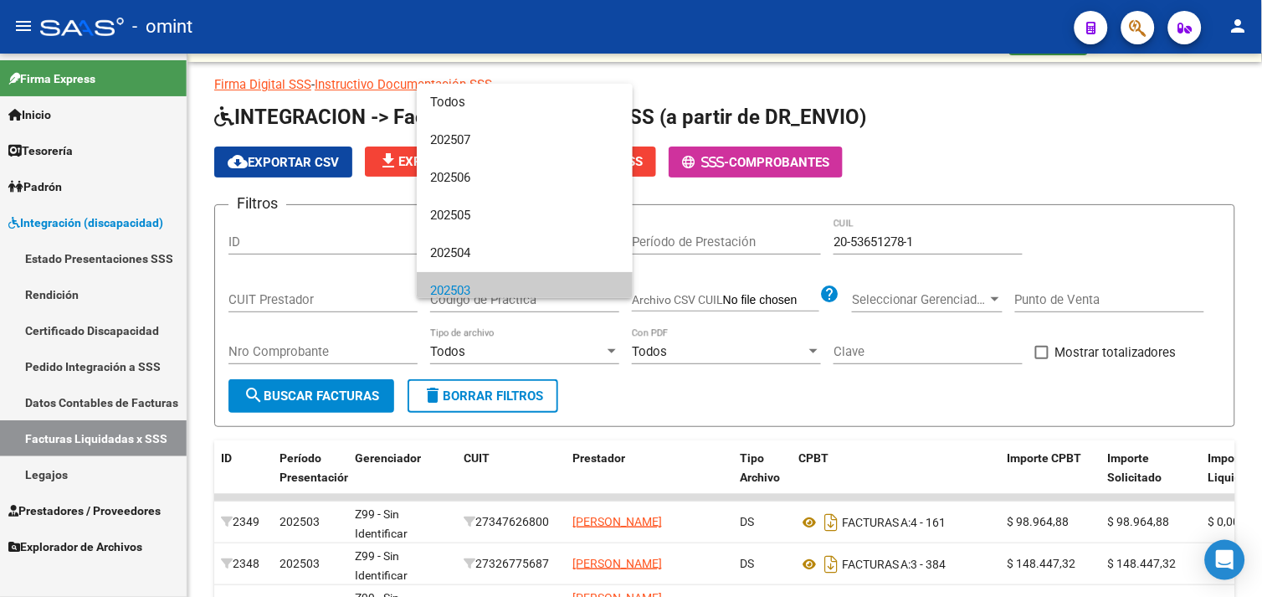
scroll to position [49, 0]
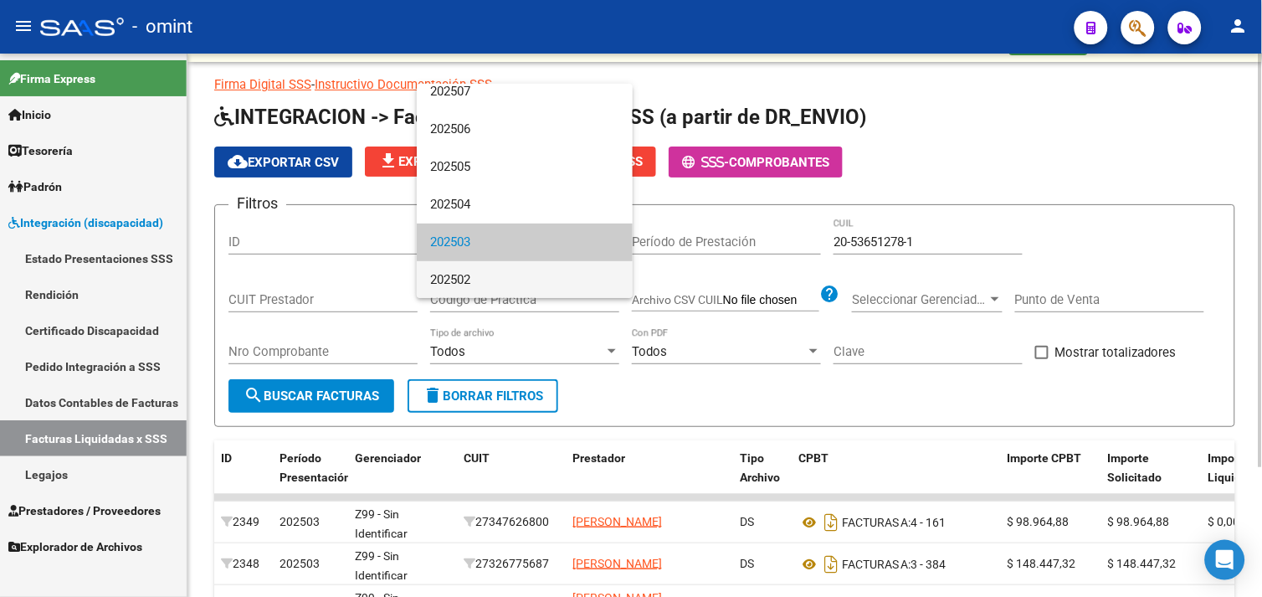
drag, startPoint x: 463, startPoint y: 281, endPoint x: 386, endPoint y: 332, distance: 92.4
click at [462, 281] on span "202502" at bounding box center [524, 280] width 189 height 38
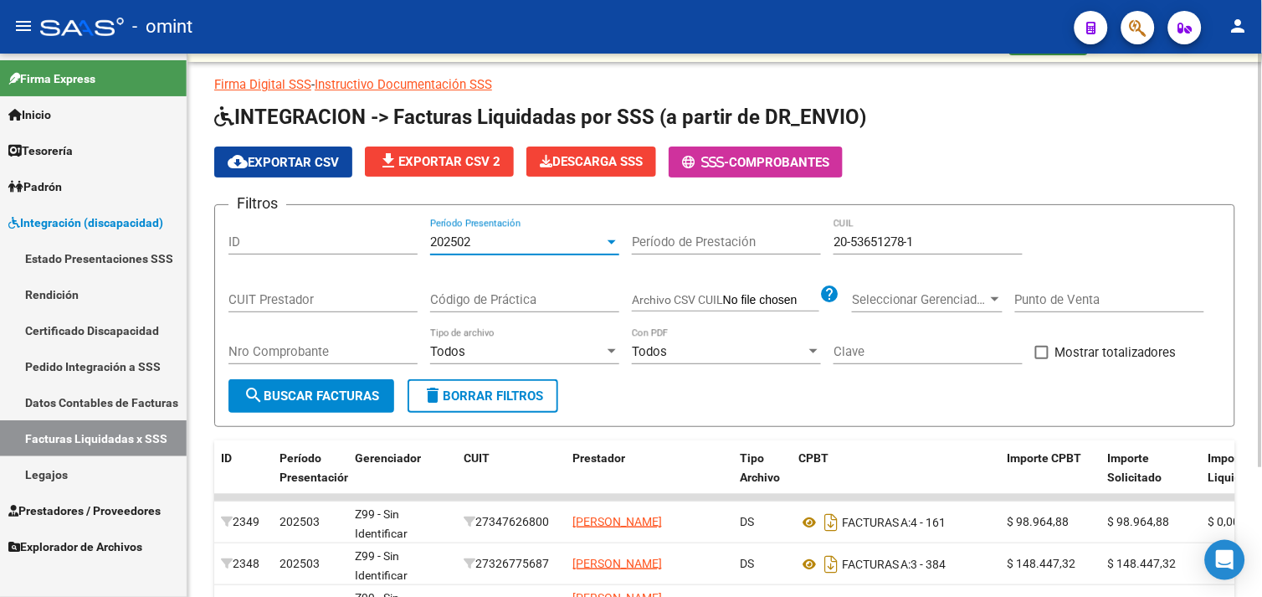
click at [339, 387] on button "search Buscar Facturas" at bounding box center [312, 395] width 166 height 33
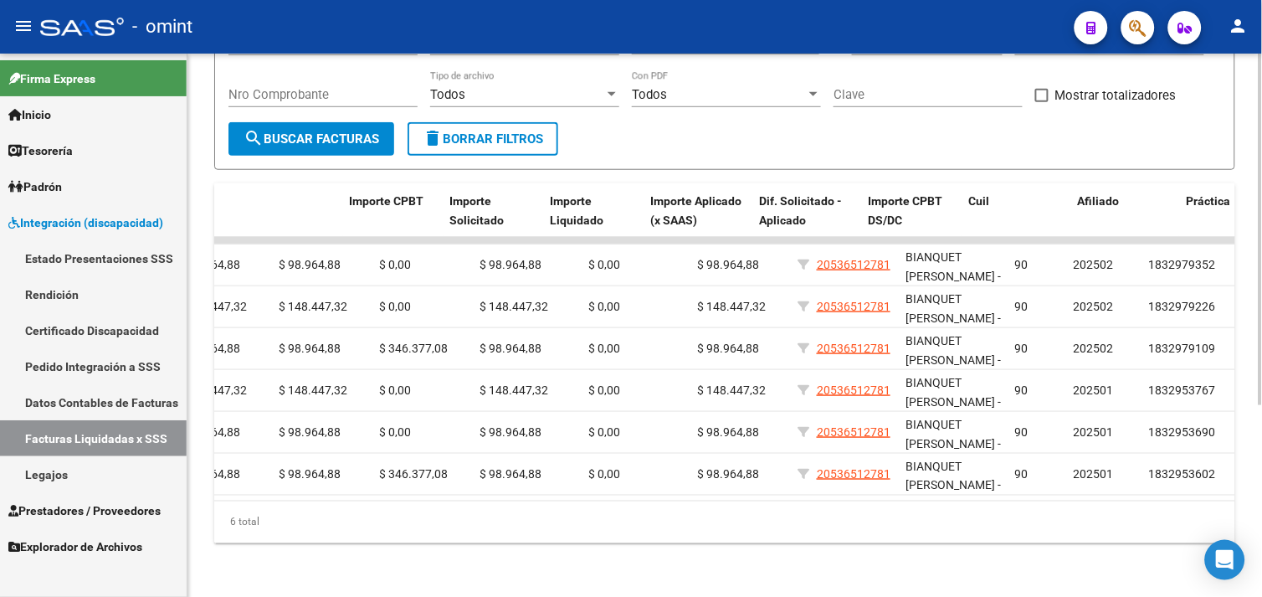
scroll to position [0, 0]
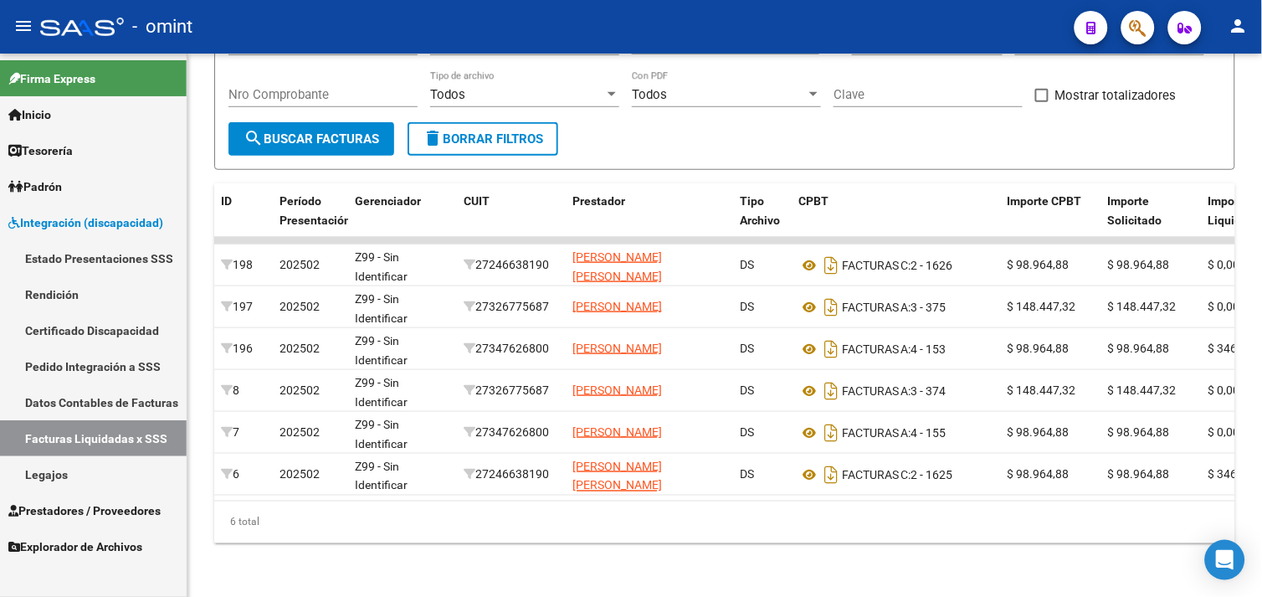
click at [55, 466] on link "Legajos" at bounding box center [93, 474] width 187 height 36
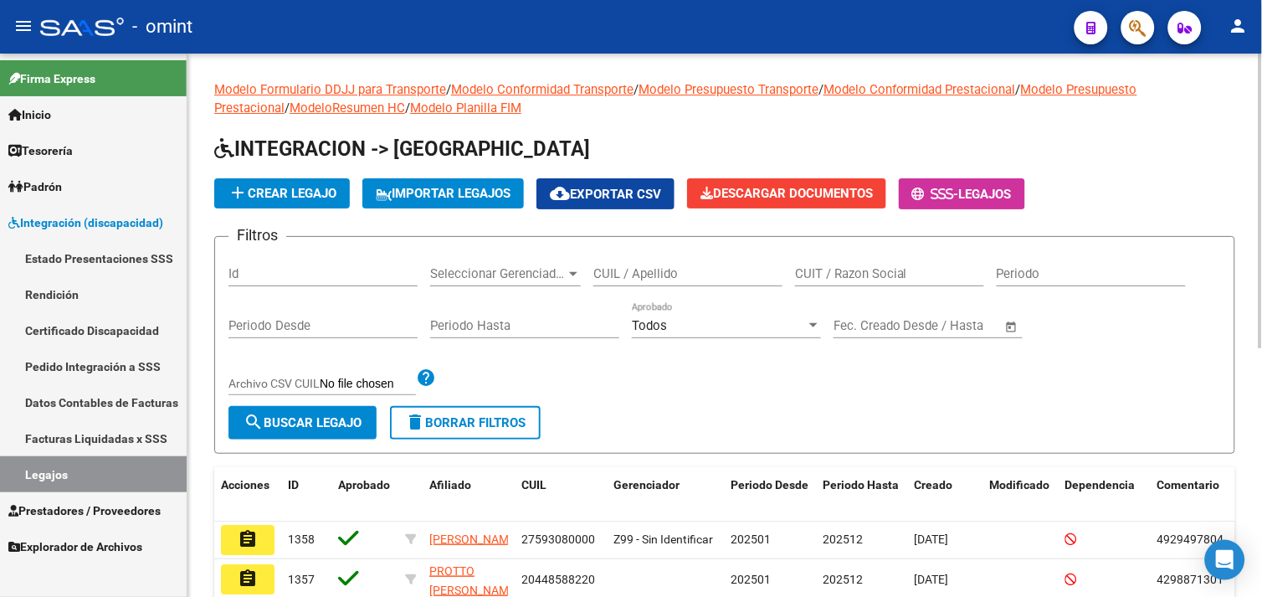
click at [672, 280] on input "CUIL / Apellido" at bounding box center [687, 273] width 189 height 15
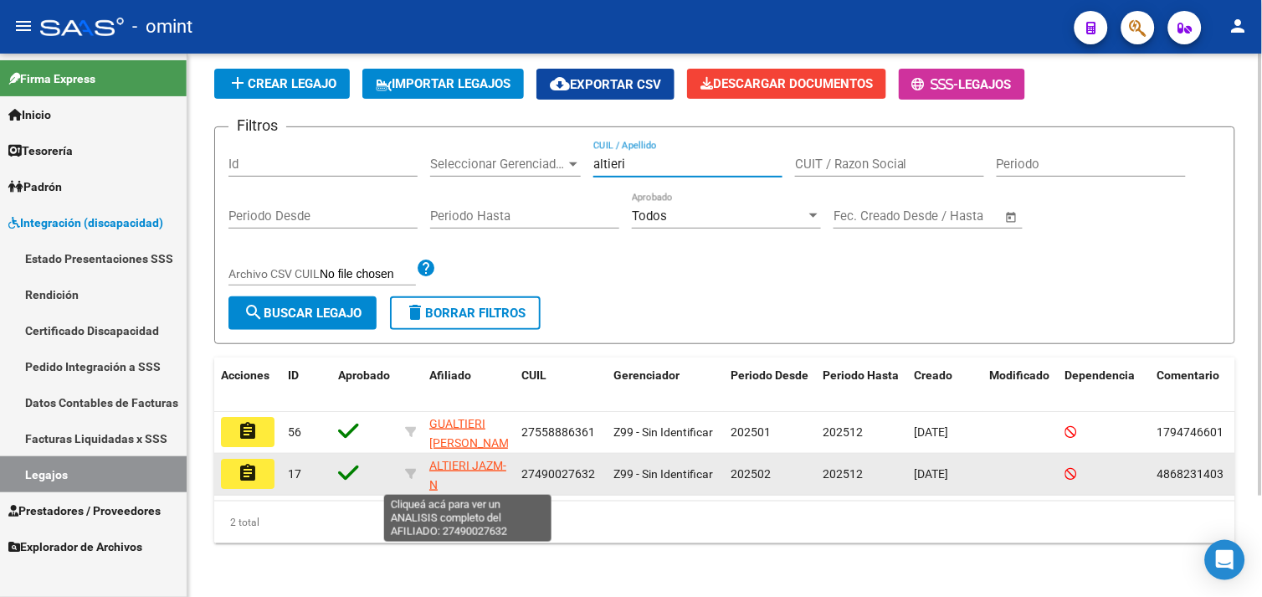
scroll to position [123, 0]
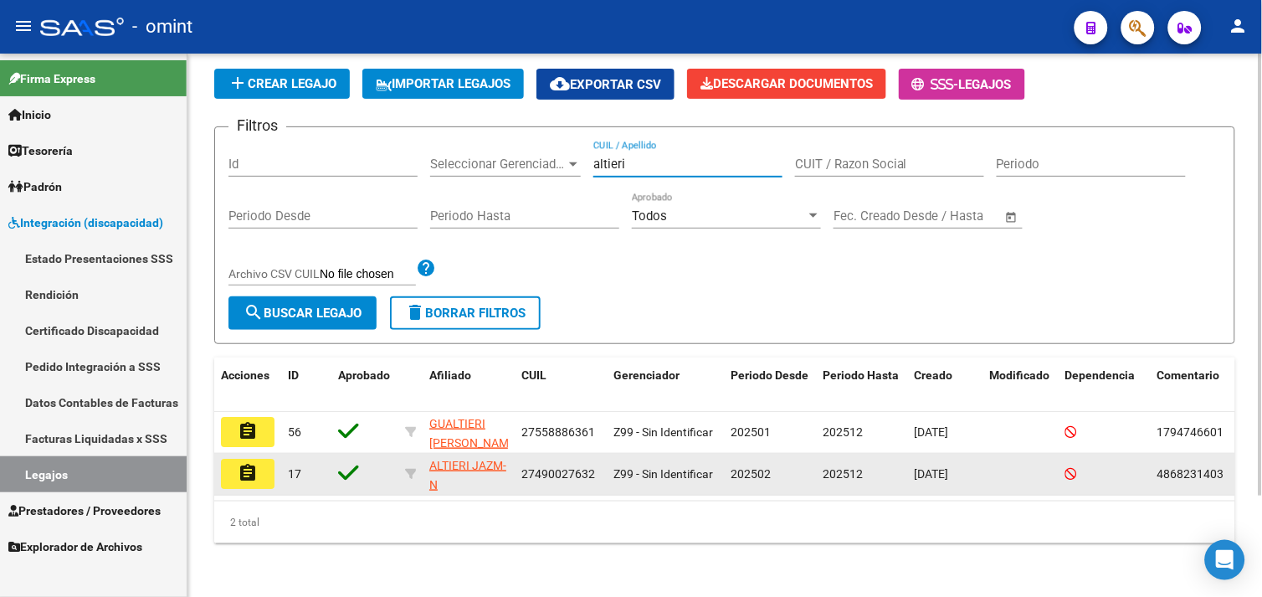
type input "altieri"
click at [222, 470] on button "assignment" at bounding box center [248, 474] width 54 height 30
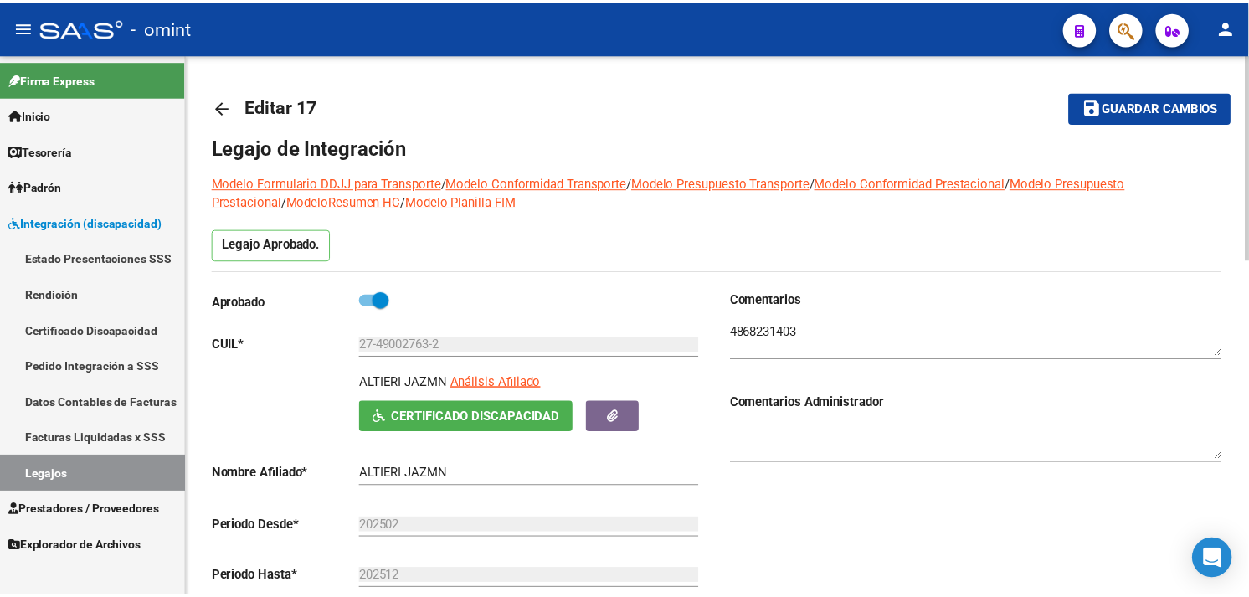
scroll to position [465, 0]
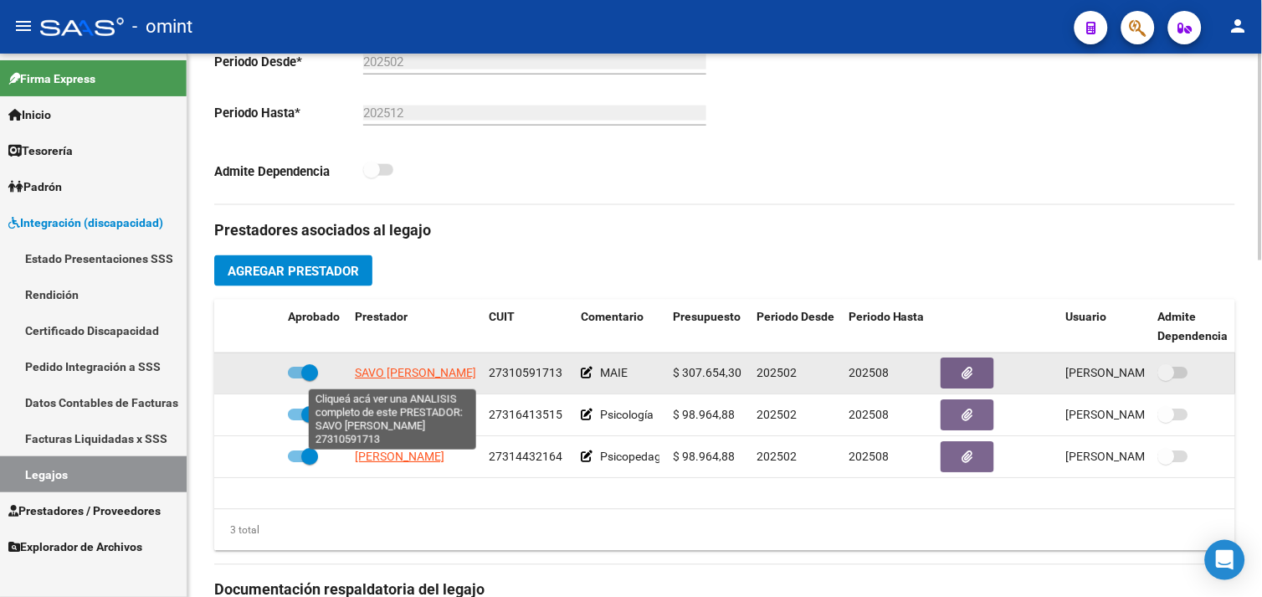
click at [396, 377] on span "SAVO DAIANA" at bounding box center [415, 373] width 121 height 13
type textarea "27310591713"
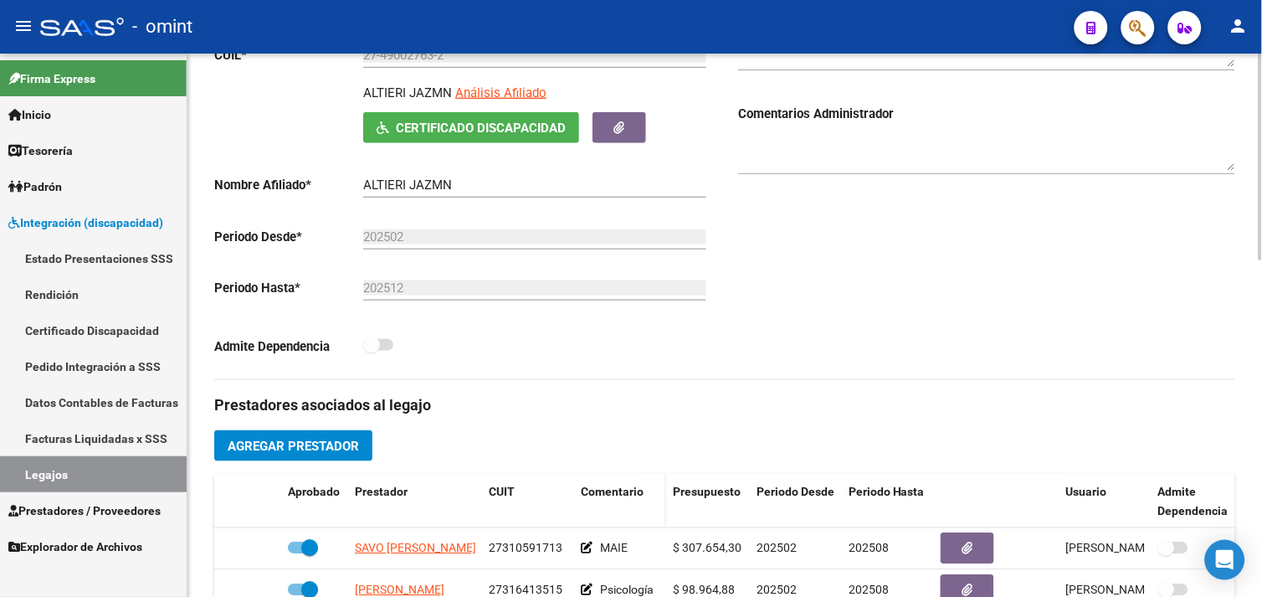
scroll to position [0, 0]
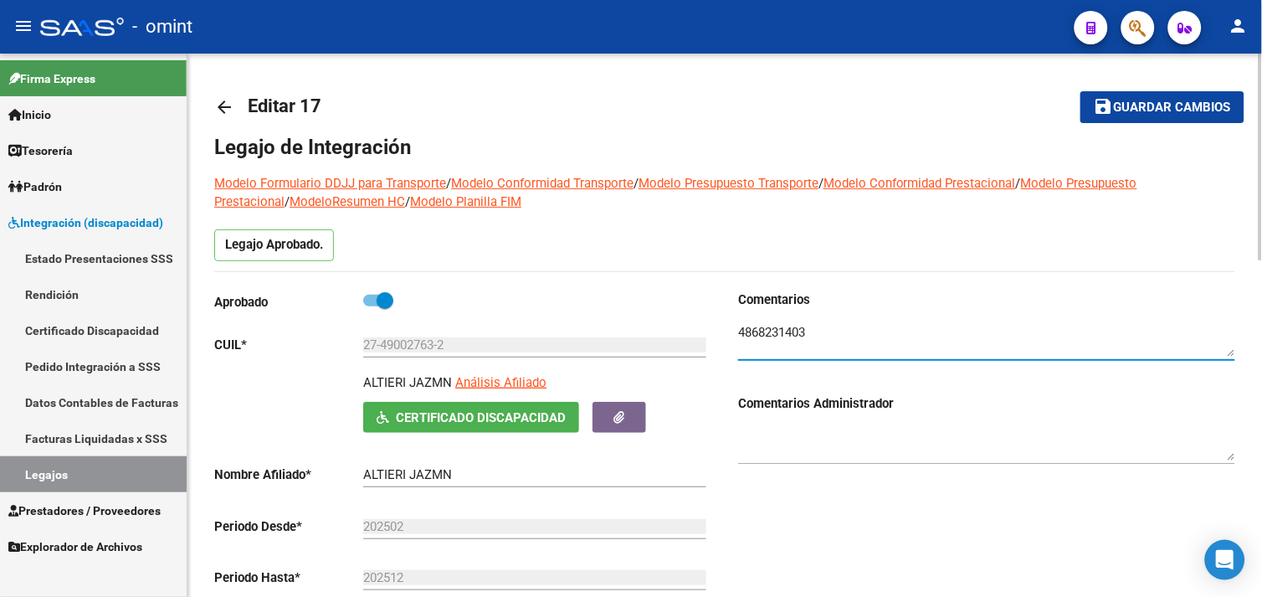
click at [779, 337] on textarea at bounding box center [986, 339] width 497 height 33
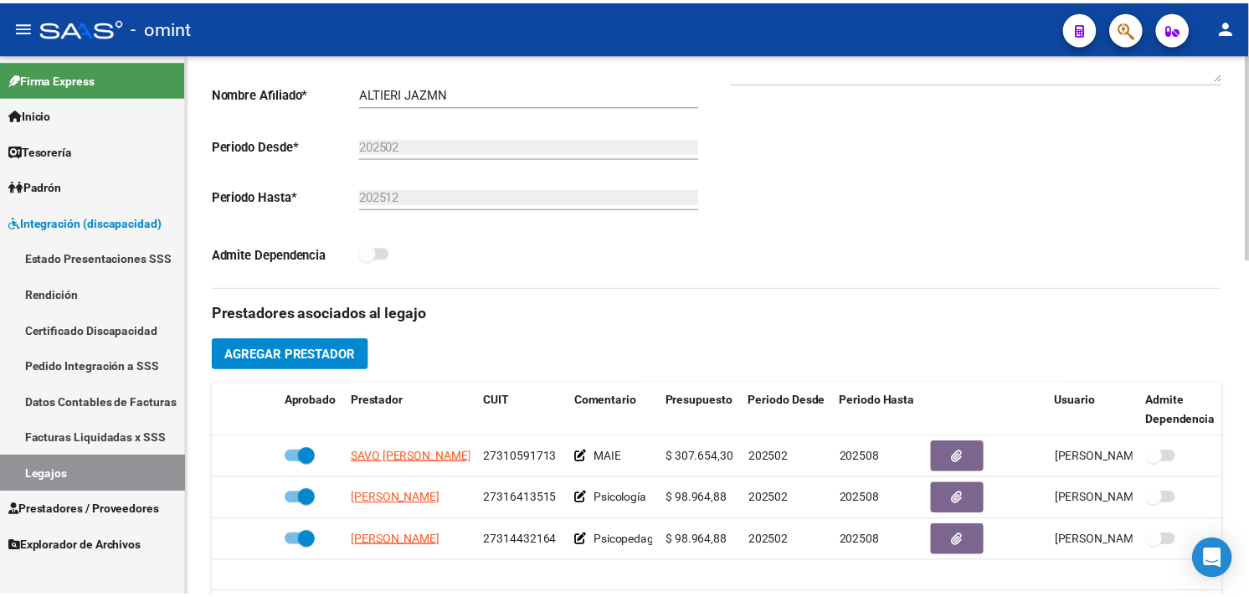
scroll to position [465, 0]
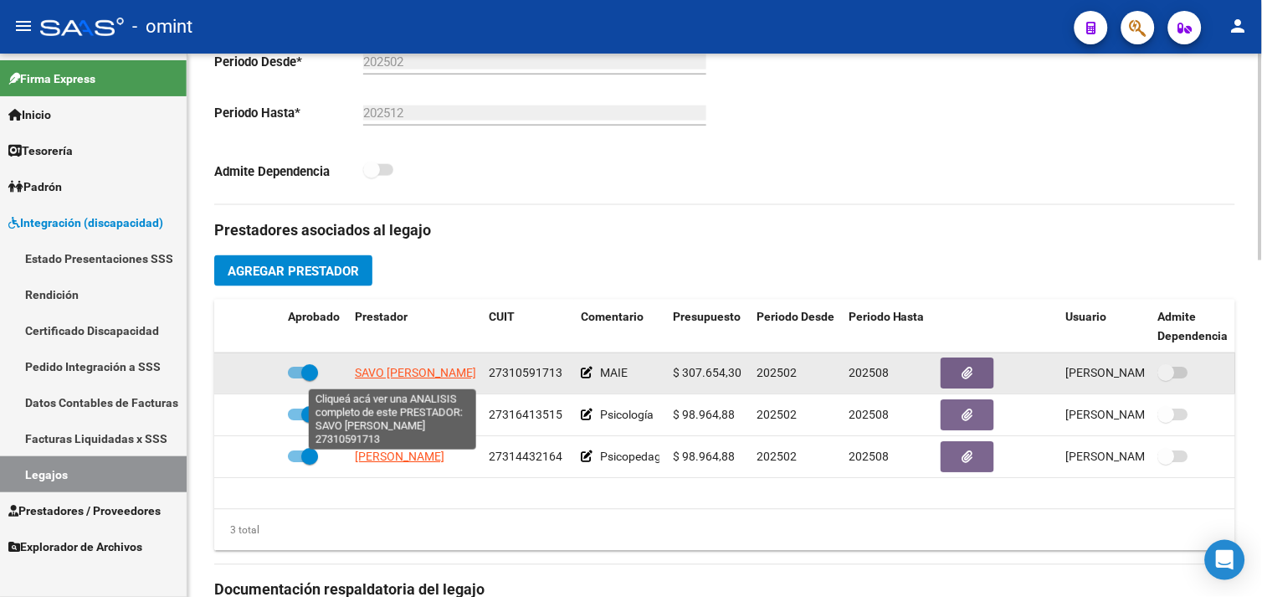
click at [383, 380] on span "SAVO DAIANA" at bounding box center [415, 373] width 121 height 13
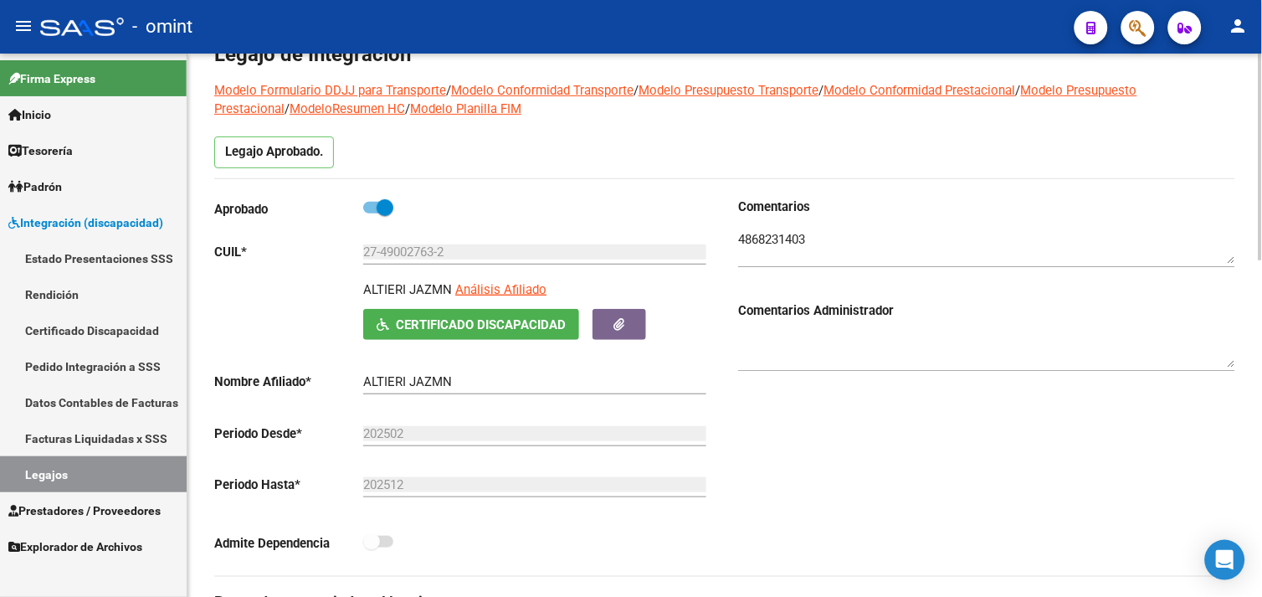
scroll to position [0, 0]
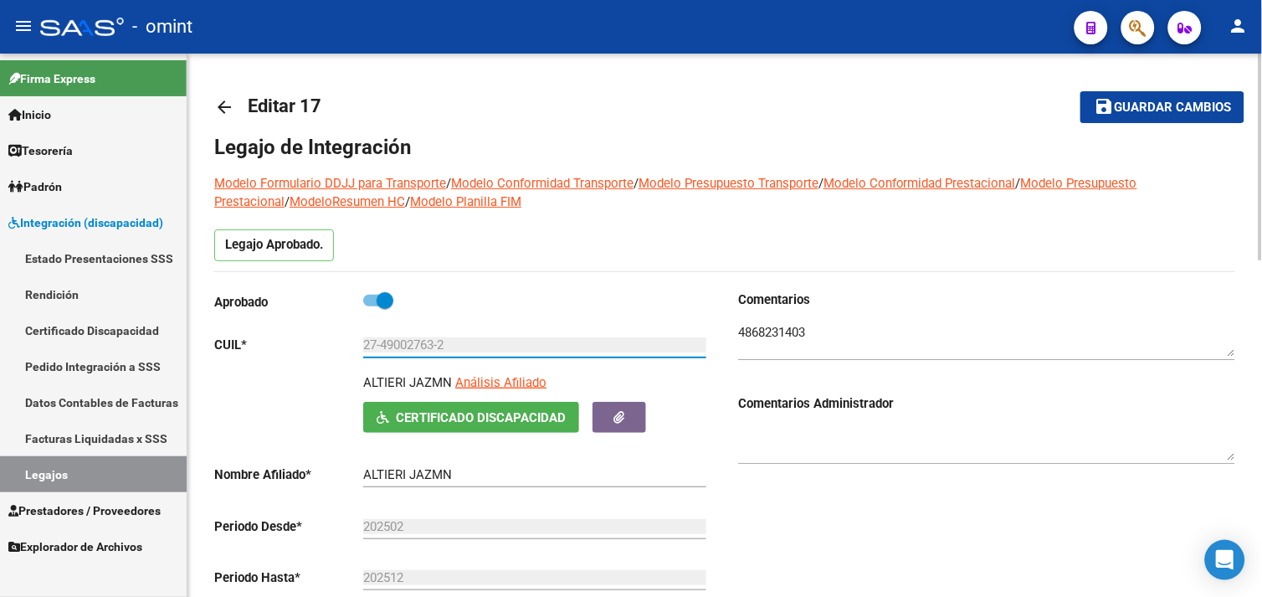
click at [436, 350] on input "27-49002763-2" at bounding box center [534, 344] width 343 height 15
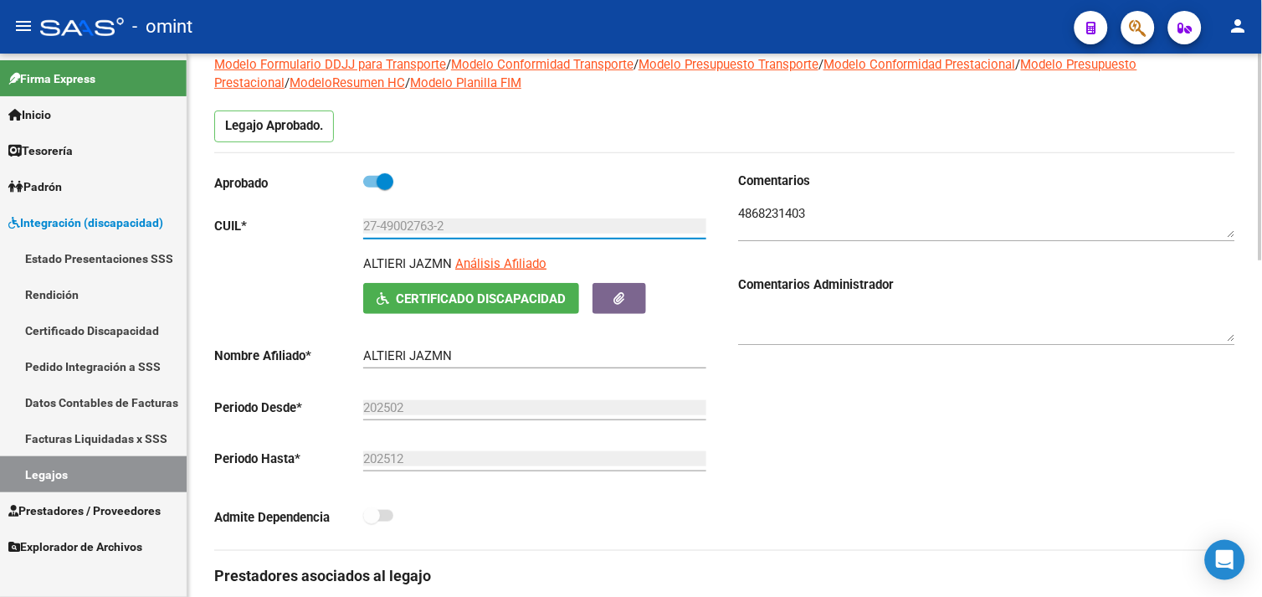
scroll to position [558, 0]
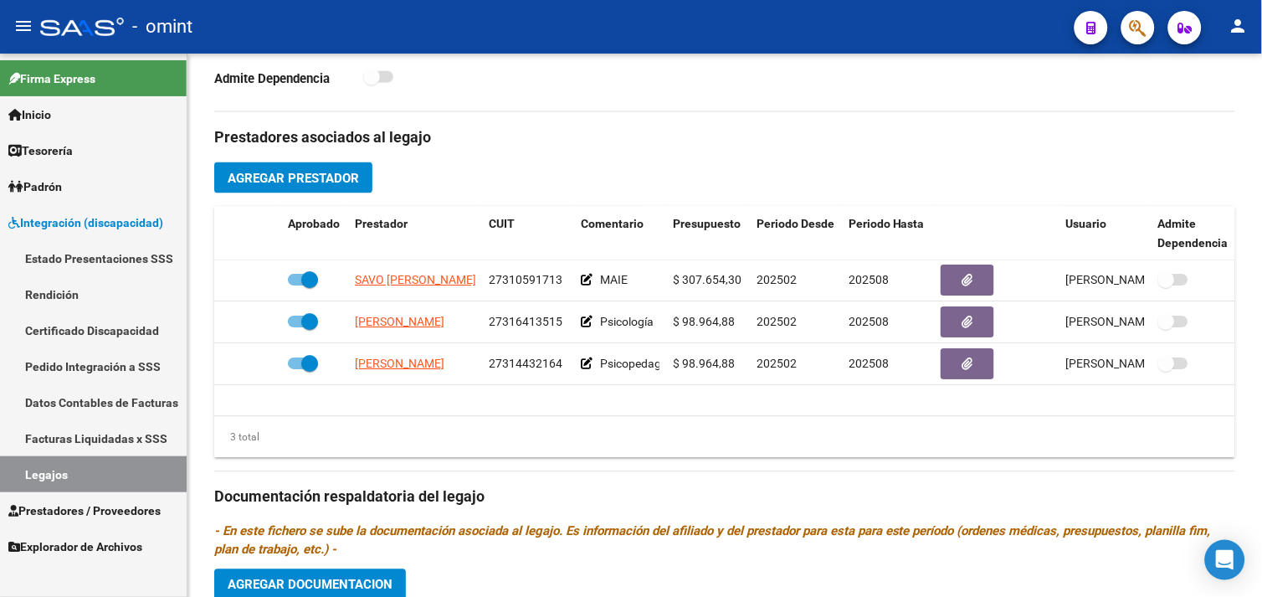
click at [95, 371] on link "Pedido Integración a SSS" at bounding box center [93, 366] width 187 height 36
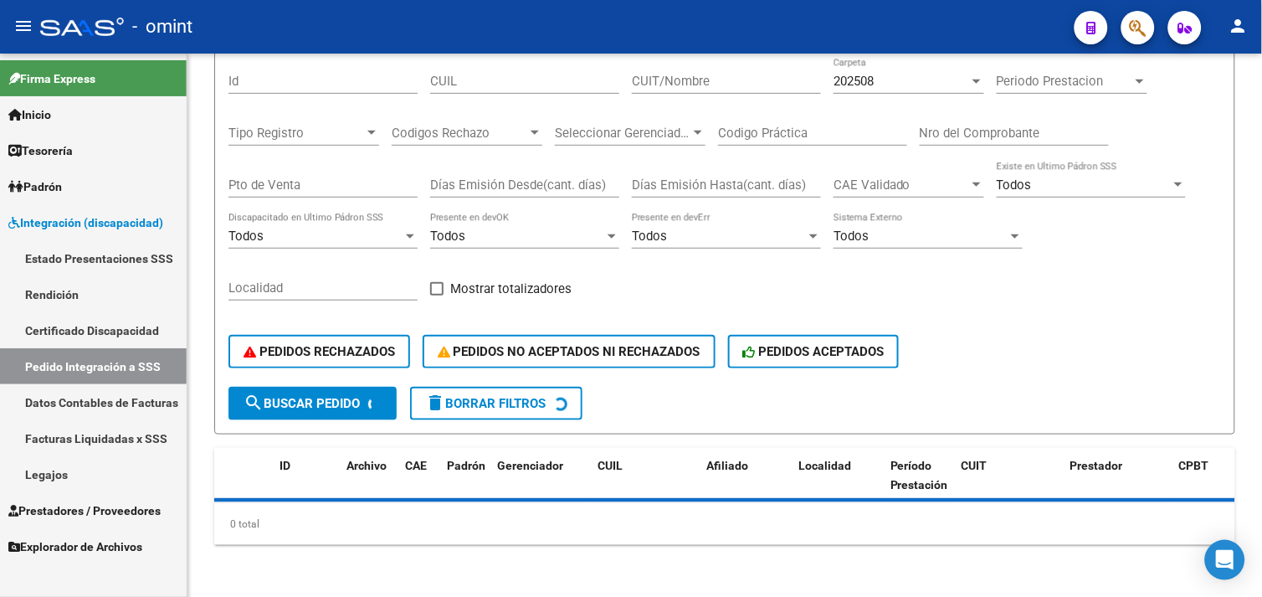
click at [90, 434] on link "Facturas Liquidadas x SSS" at bounding box center [93, 438] width 187 height 36
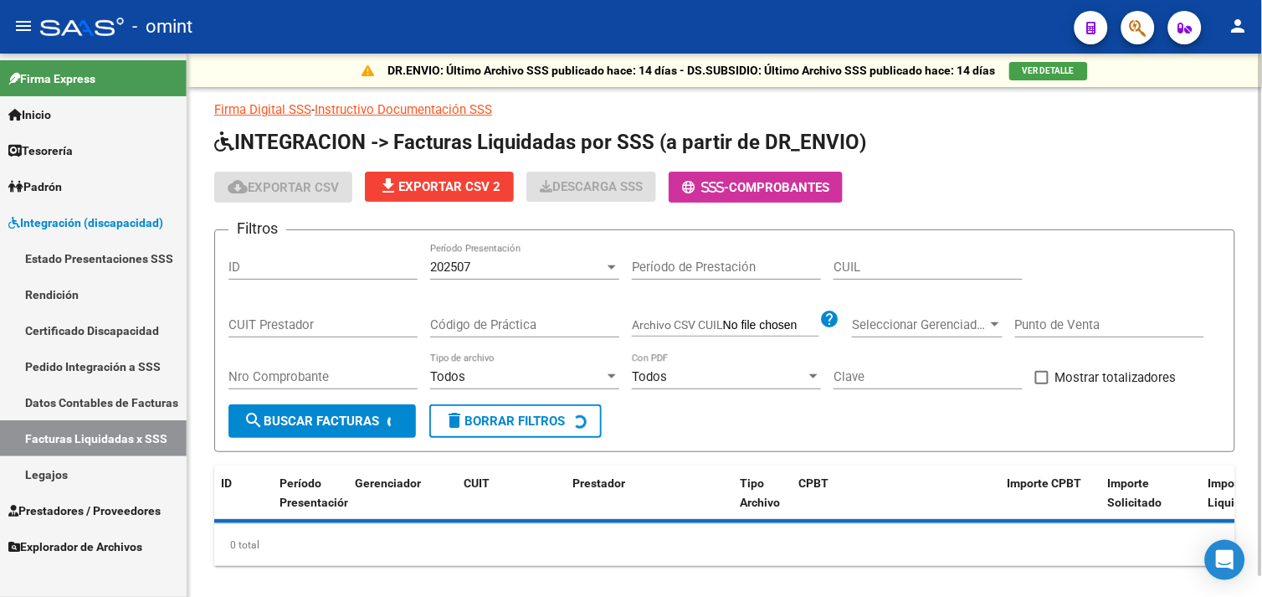
click at [888, 265] on input "CUIL" at bounding box center [928, 266] width 189 height 15
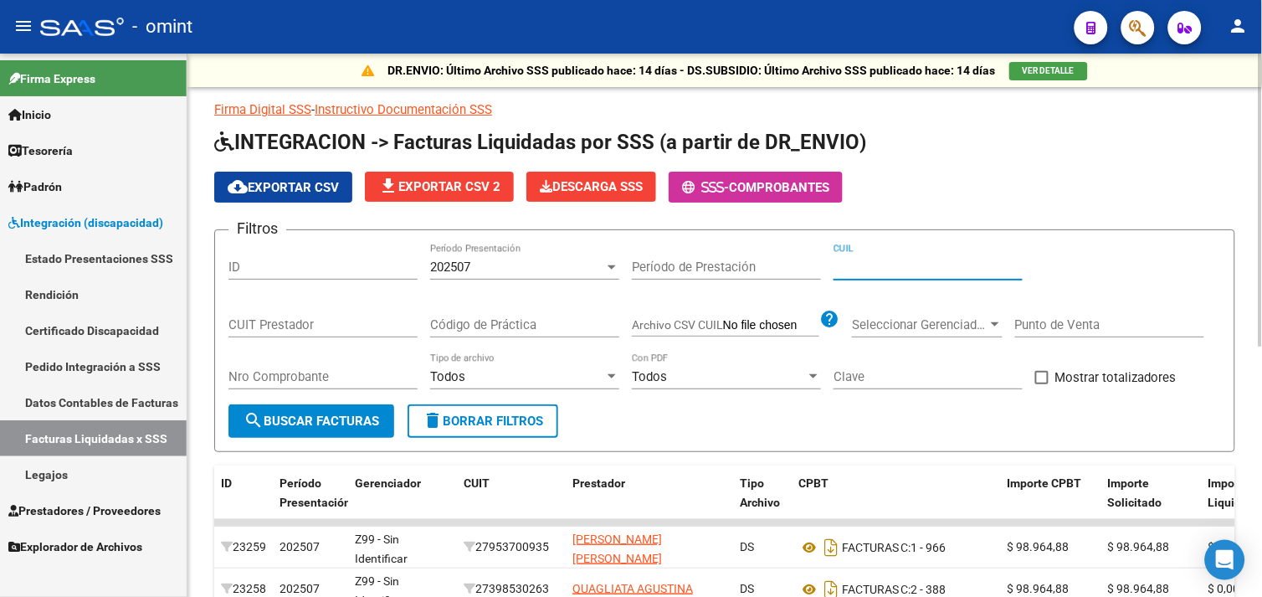
paste input "27-49002763-2"
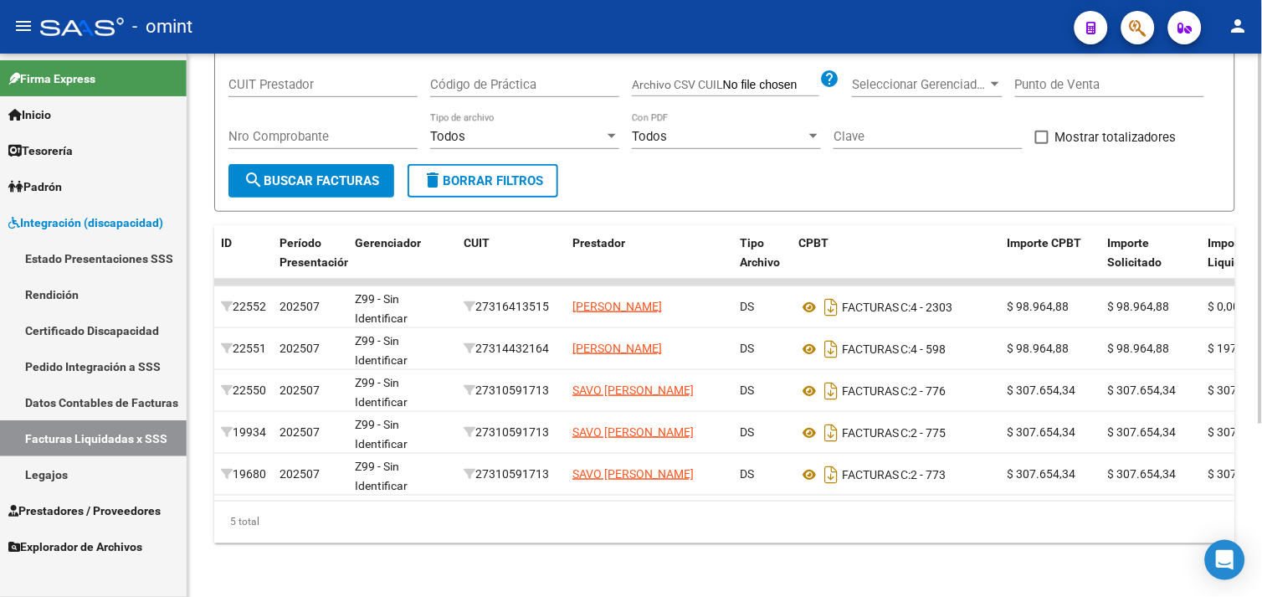
type input "27-49002763-2"
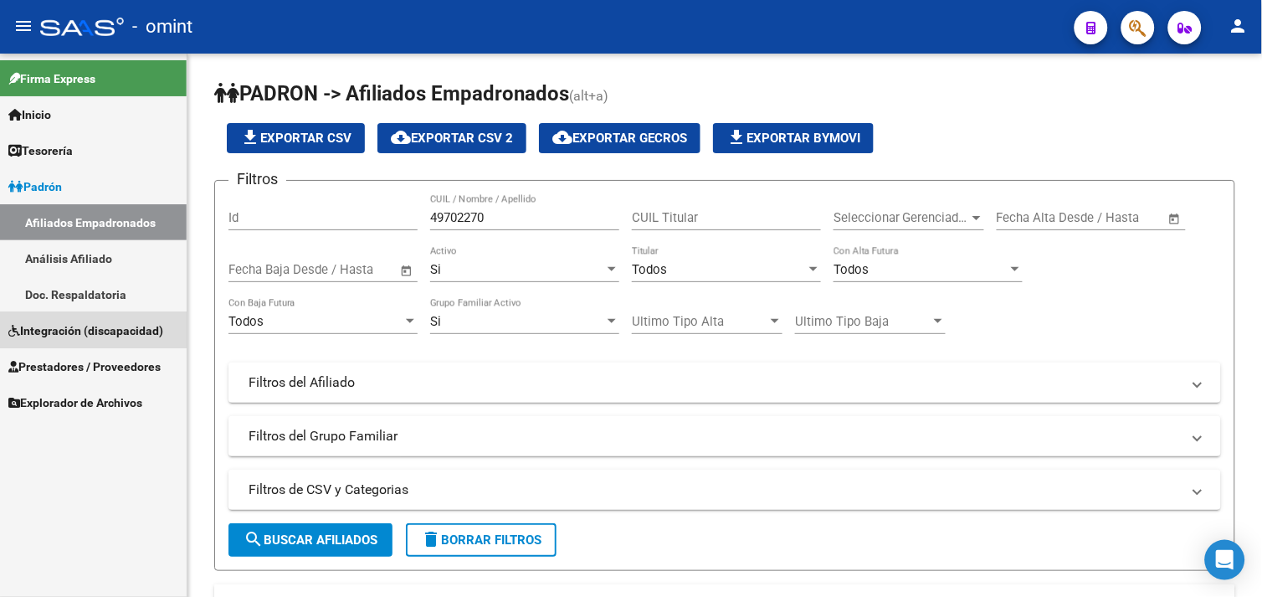
click at [72, 321] on span "Integración (discapacidad)" at bounding box center [85, 330] width 155 height 18
